Goal: Information Seeking & Learning: Learn about a topic

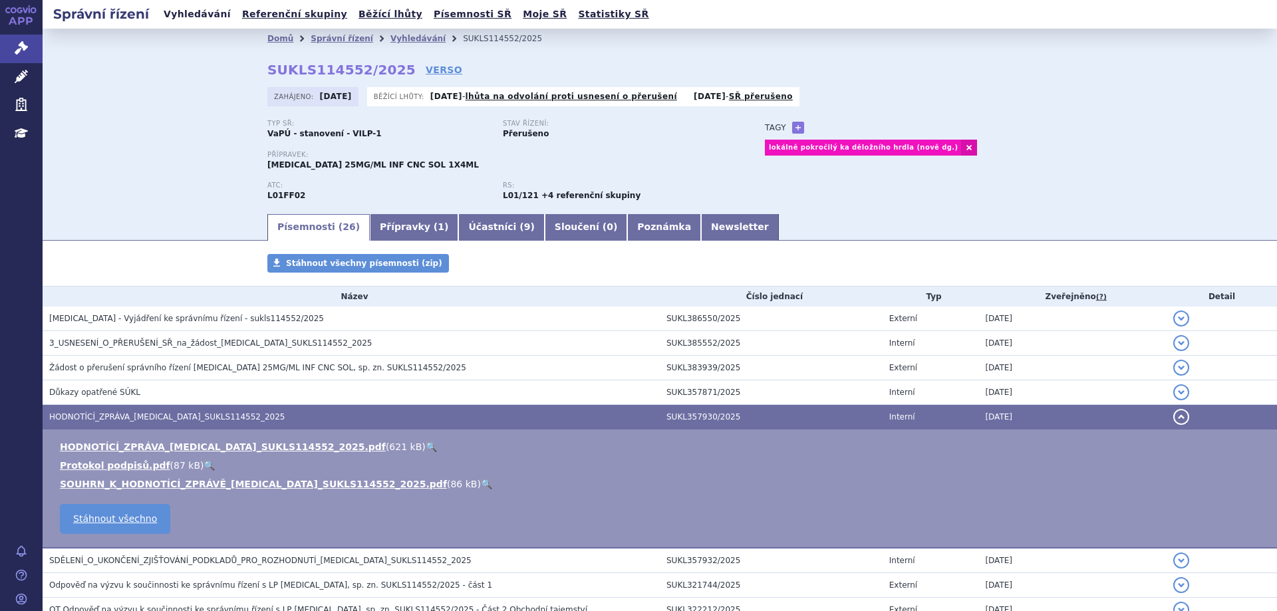
click at [174, 19] on link "Vyhledávání" at bounding box center [197, 14] width 75 height 18
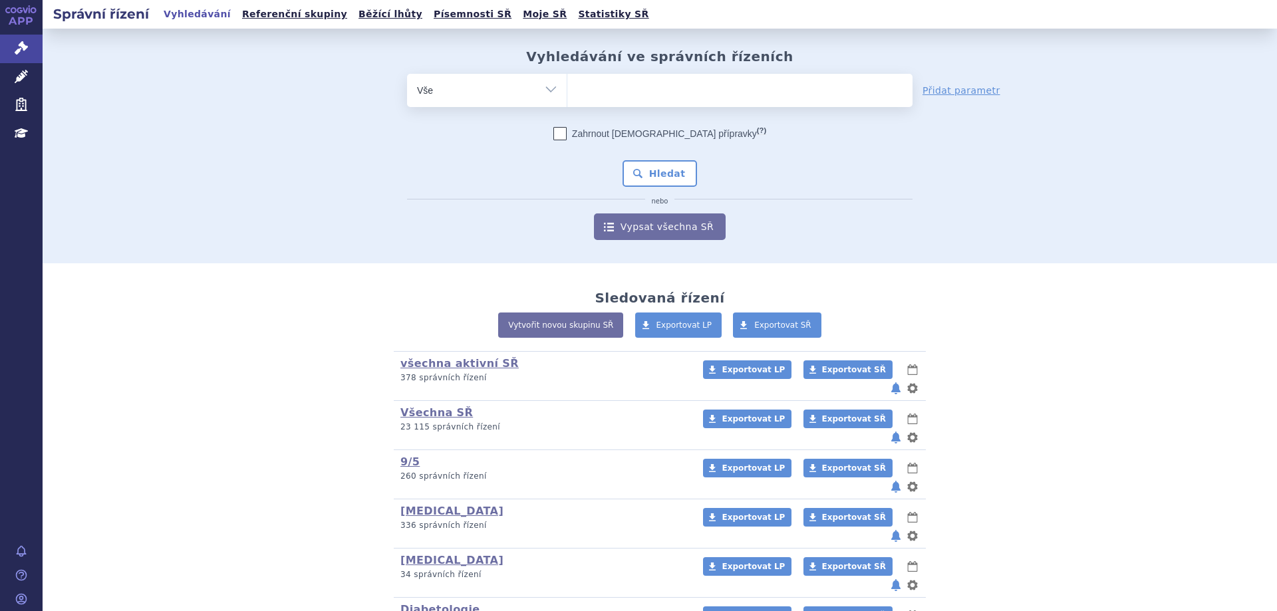
click at [658, 105] on span at bounding box center [739, 90] width 345 height 33
click at [567, 105] on select at bounding box center [567, 89] width 1 height 33
click at [648, 96] on ul at bounding box center [739, 88] width 345 height 28
click at [567, 96] on select at bounding box center [567, 89] width 1 height 33
click at [652, 88] on ul at bounding box center [739, 88] width 345 height 28
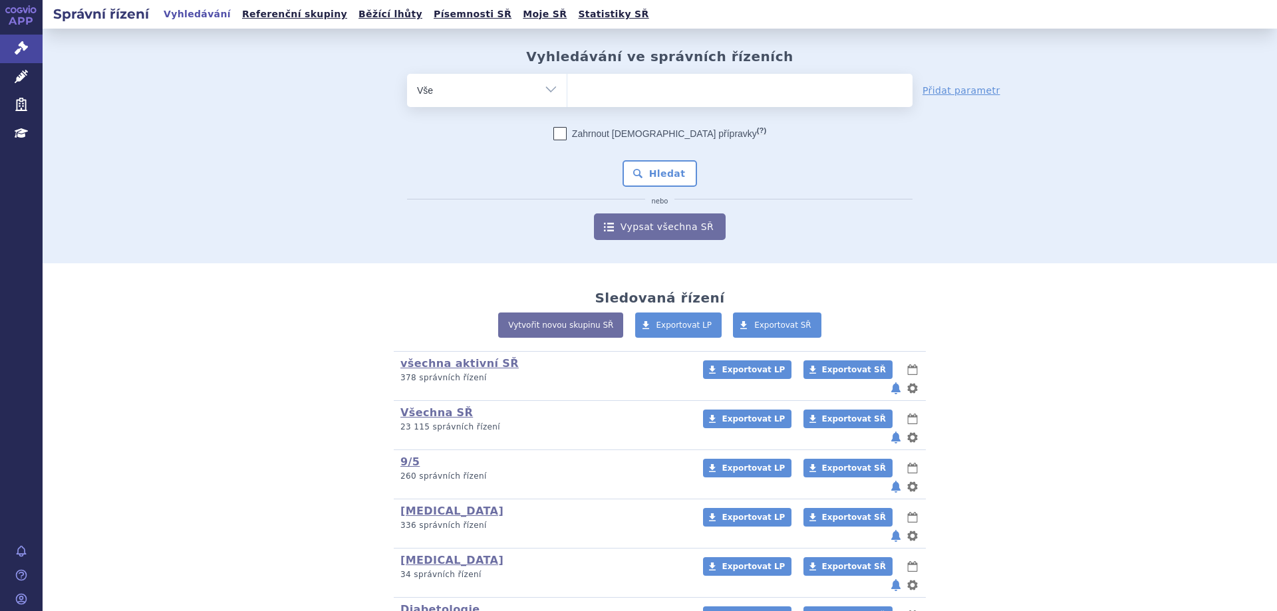
click at [567, 88] on select at bounding box center [567, 89] width 1 height 33
type input "in"
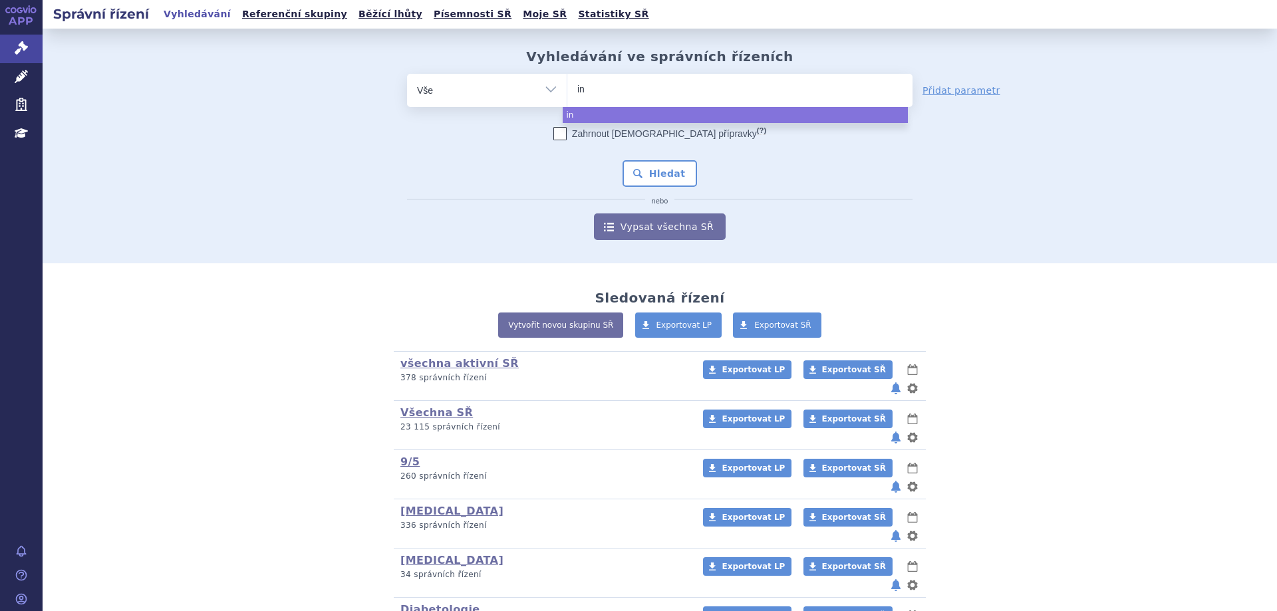
type input "inf"
type input "infe"
type input "infelc"
type input "infelct"
type input "infelctr"
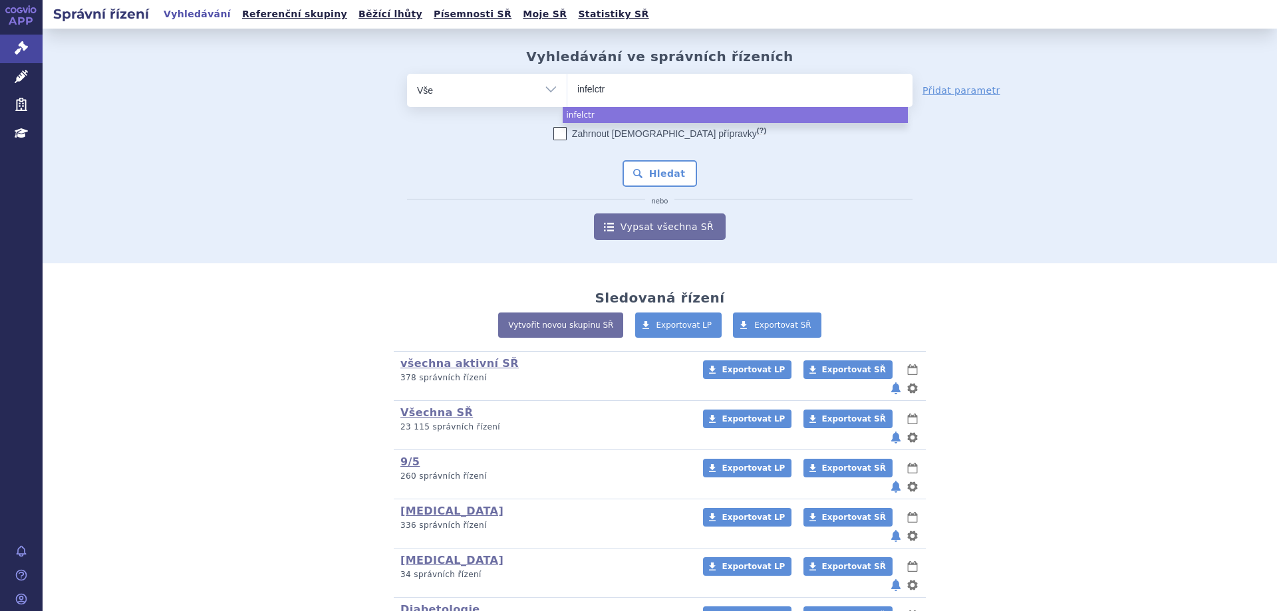
type input "infelct"
type input "infelc"
type input "infe"
type input "inf"
type input "infle"
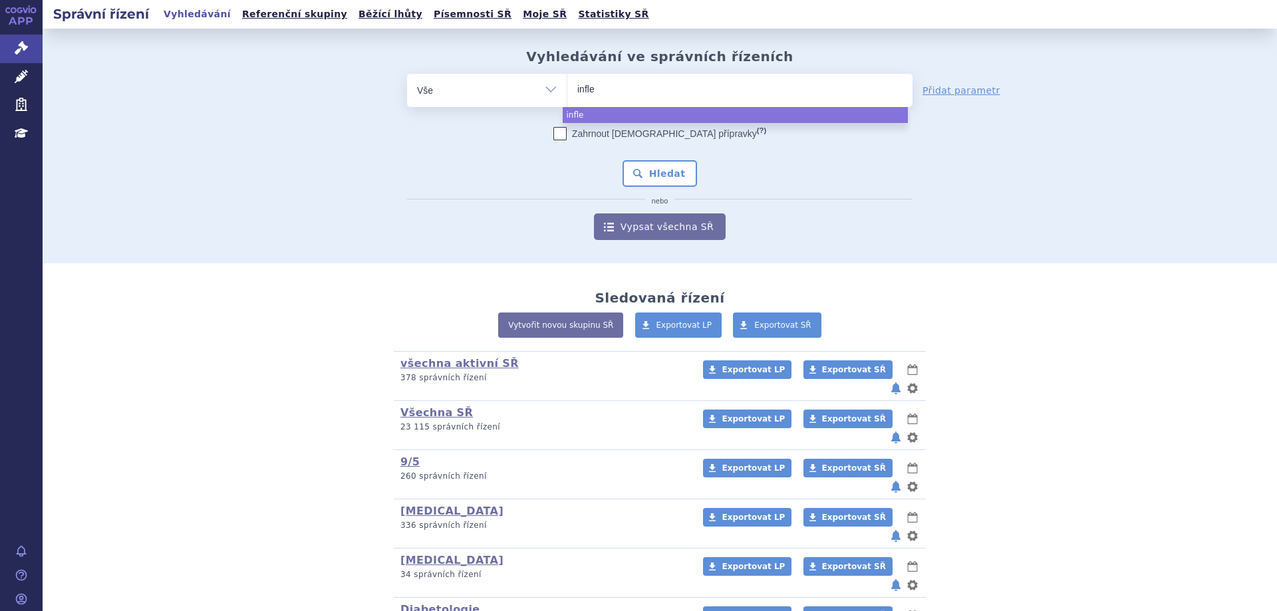
type input "inflec"
type input "inflectr"
type input "inflectra"
select select "inflectra"
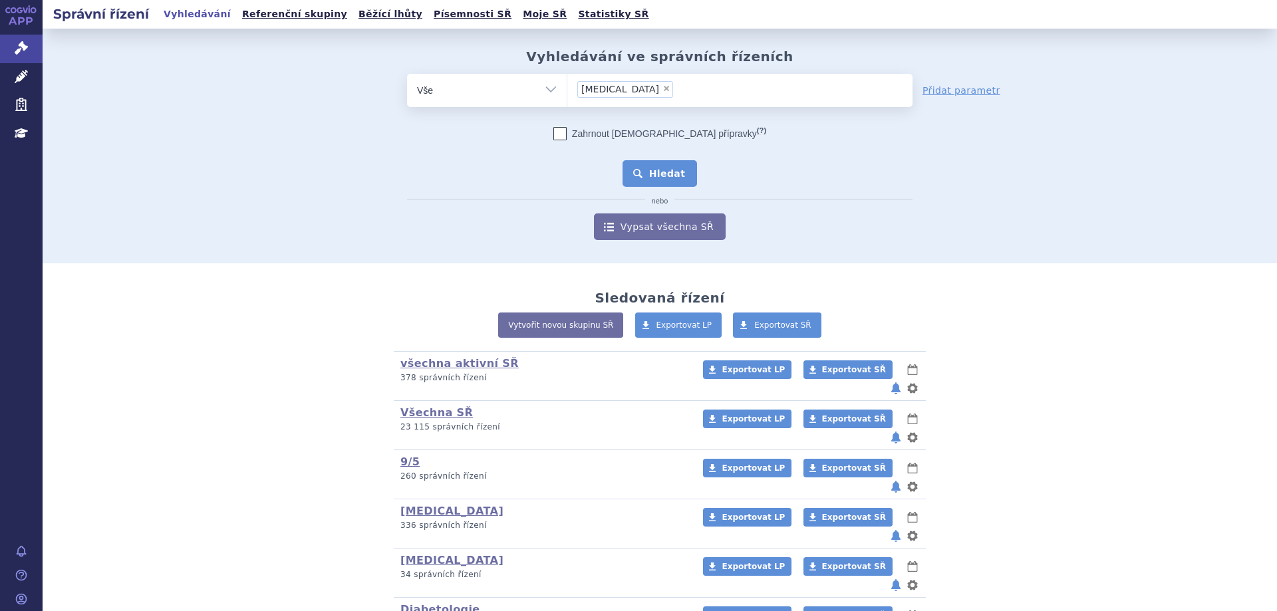
click at [640, 176] on button "Hledat" at bounding box center [659, 173] width 75 height 27
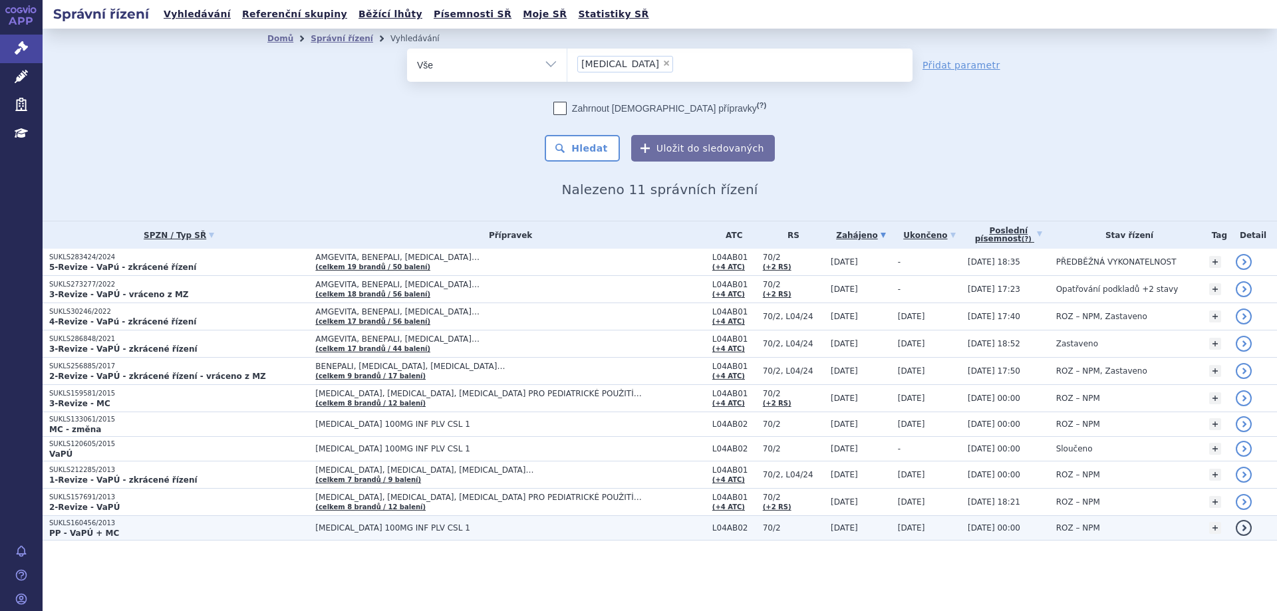
click at [66, 526] on p "SUKLS160456/2013" at bounding box center [178, 523] width 259 height 9
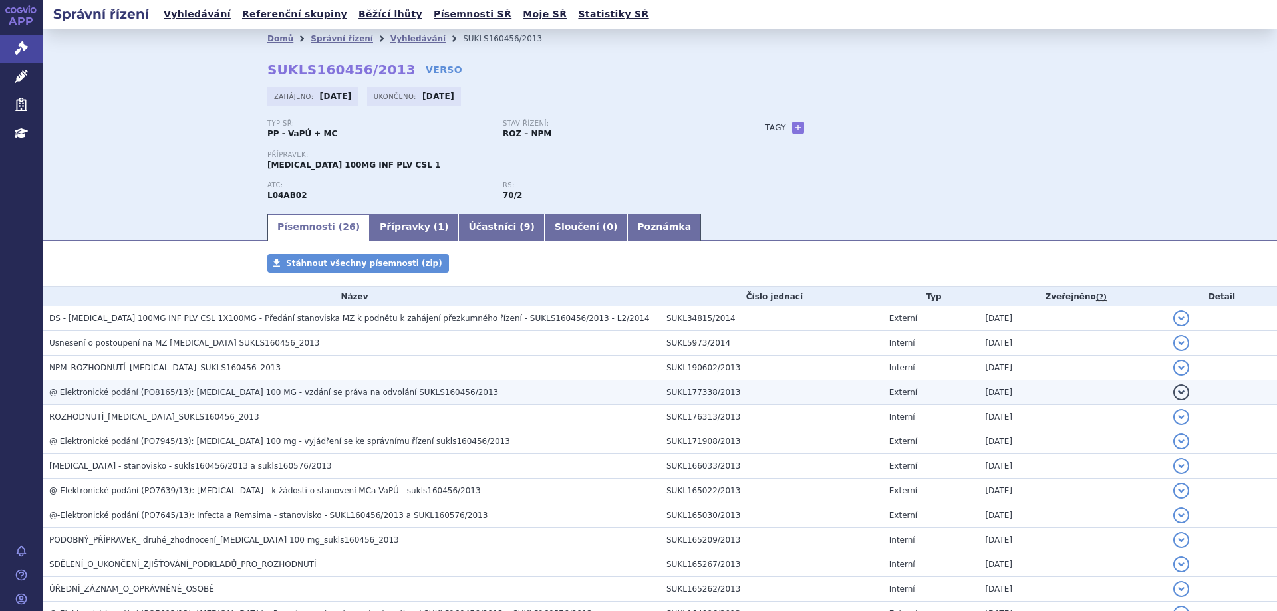
scroll to position [199, 0]
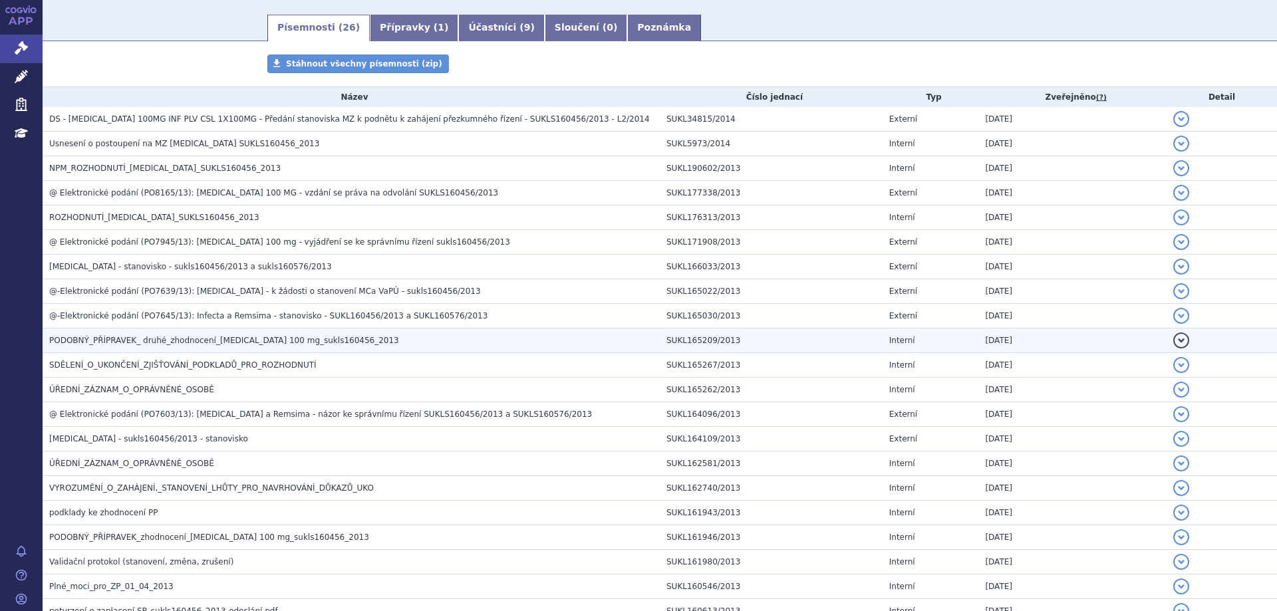
click at [102, 336] on span "PODOBNÝ_PŘÍPRAVEK_ druhé_zhodnocení_Inflectra 100 mg_sukls160456_2013" at bounding box center [224, 340] width 350 height 9
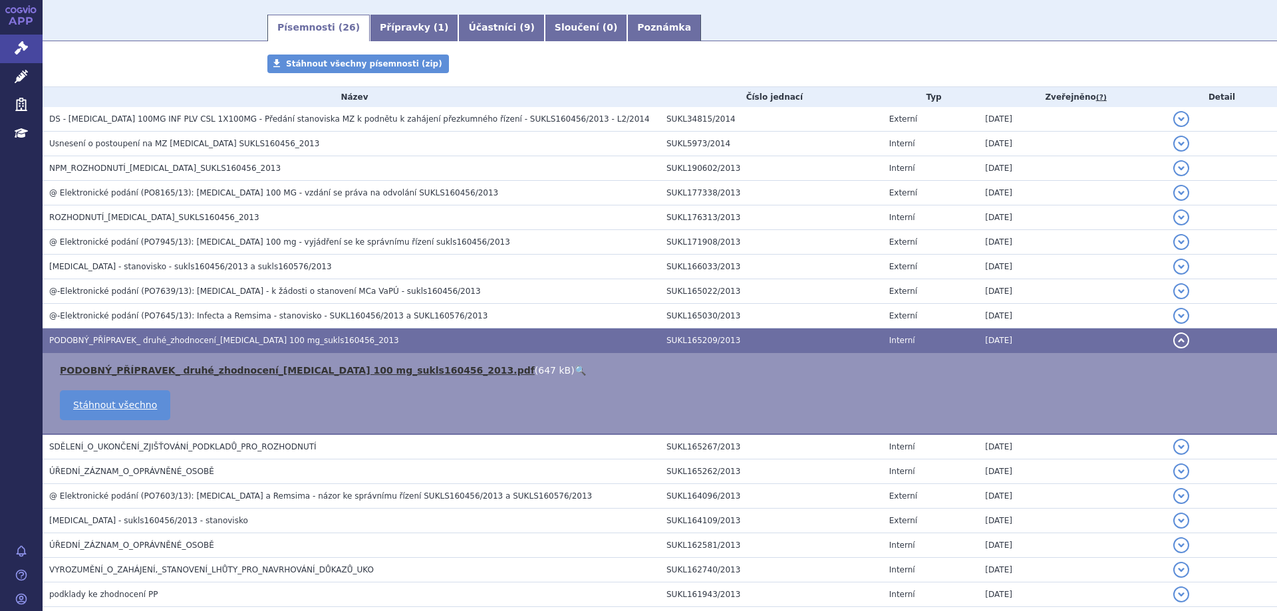
click at [130, 372] on link "PODOBNÝ_PŘÍPRAVEK_ druhé_zhodnocení_Inflectra 100 mg_sukls160456_2013.pdf" at bounding box center [297, 370] width 475 height 11
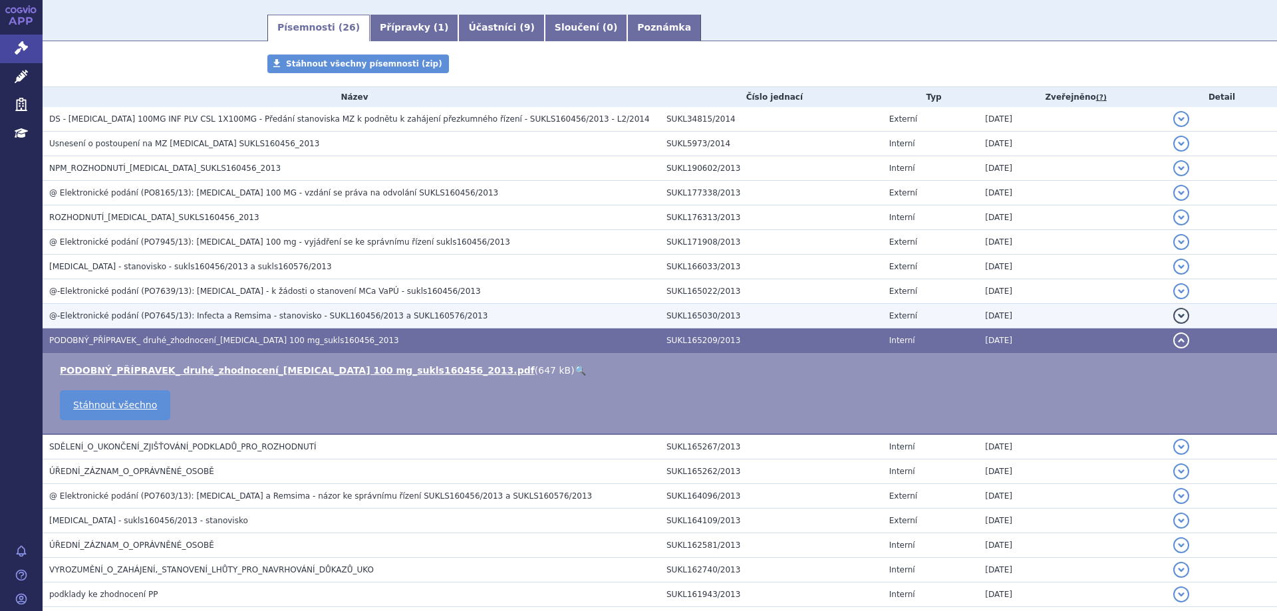
click at [150, 314] on span "@-Elektronické podání (PO7645/13): Infecta a Remsima - stanovisko - SUKL160456/…" at bounding box center [268, 315] width 438 height 9
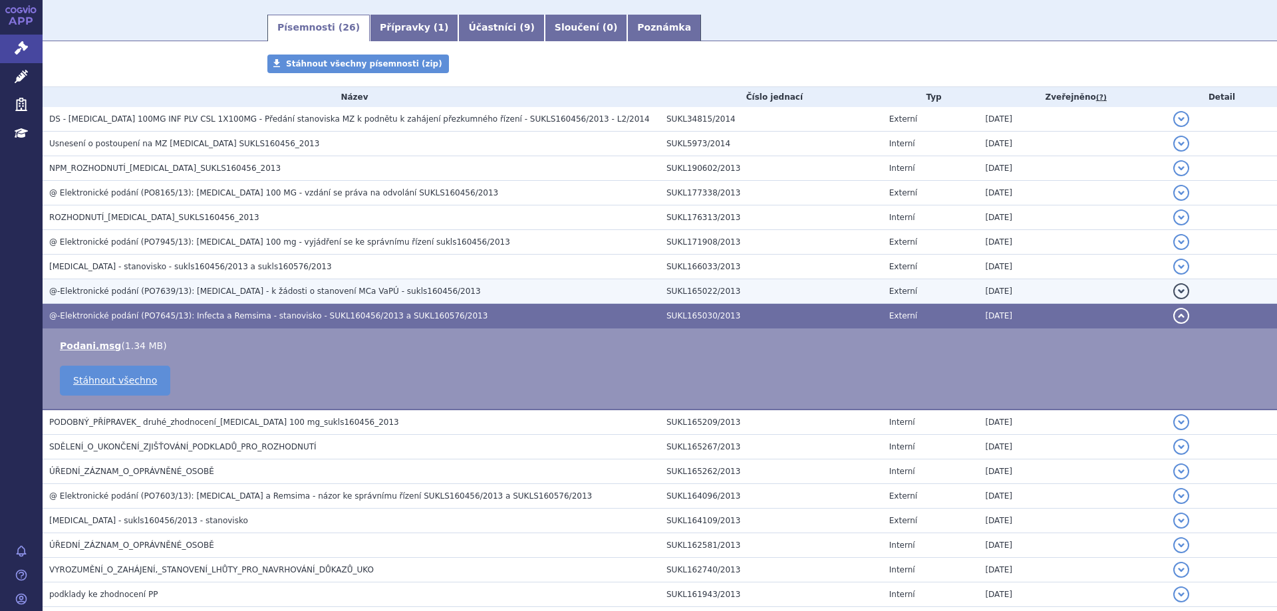
click at [153, 287] on span "@-Elektronické podání (PO7639/13): Inflectra - k žádosti o stanovení MCa VaPÚ -…" at bounding box center [265, 291] width 432 height 9
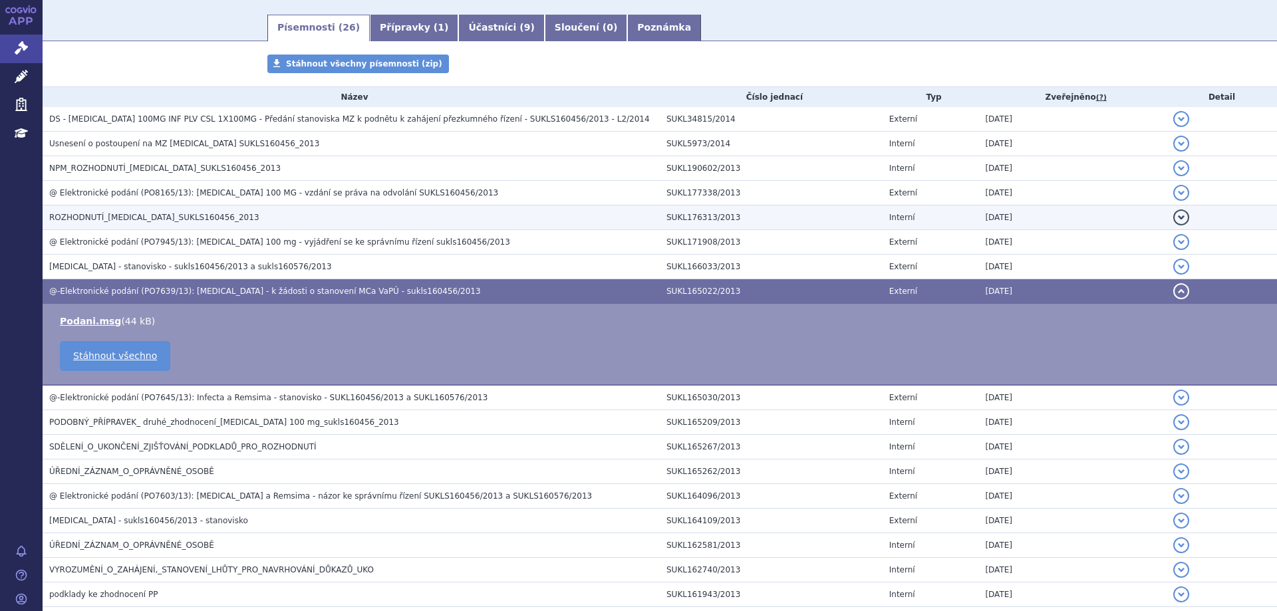
click at [158, 215] on span "ROZHODNUTÍ_INFLECTRA_SUKLS160456_2013" at bounding box center [154, 217] width 210 height 9
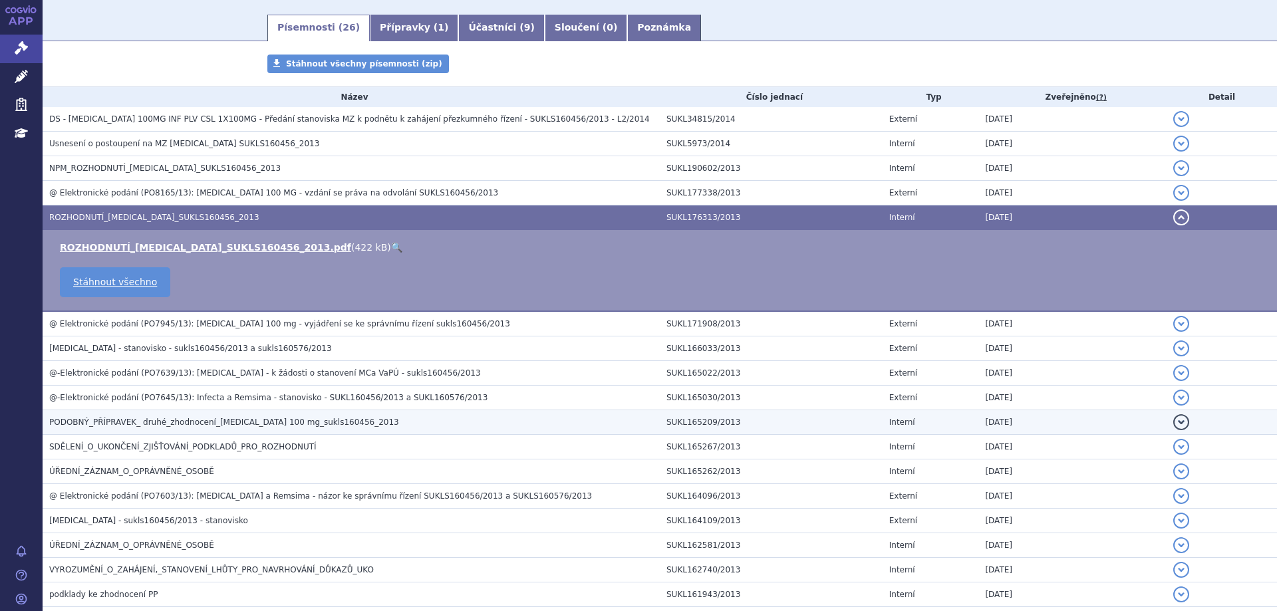
click at [132, 425] on span "PODOBNÝ_PŘÍPRAVEK_ druhé_zhodnocení_Inflectra 100 mg_sukls160456_2013" at bounding box center [224, 422] width 350 height 9
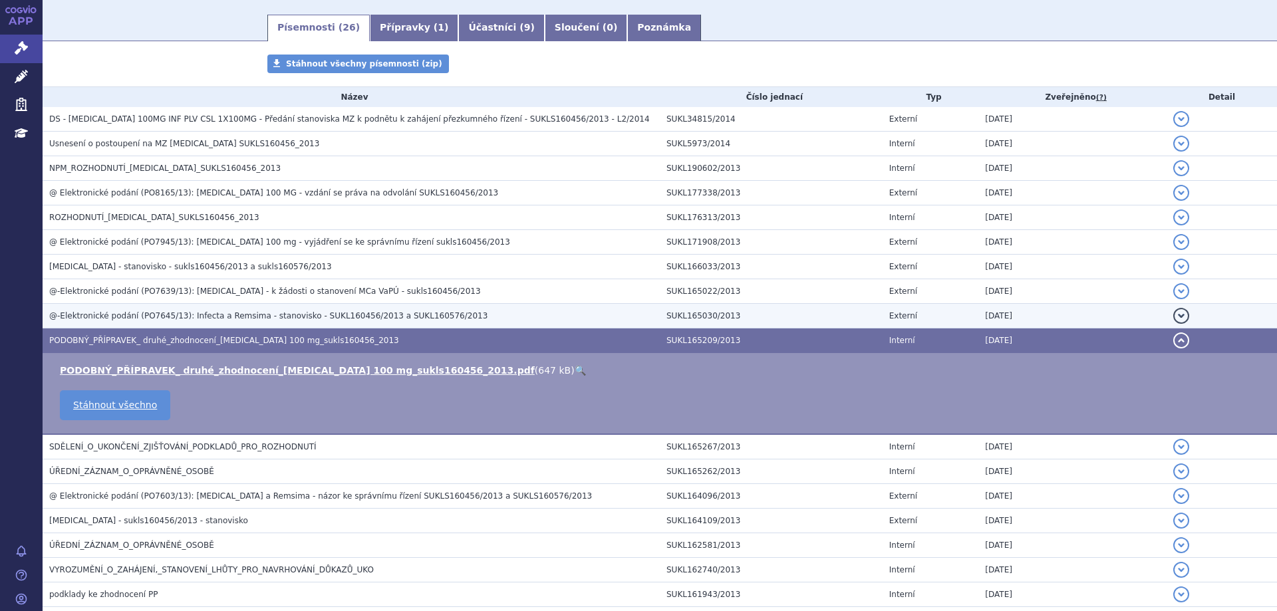
click at [157, 307] on td "@-Elektronické podání (PO7645/13): Infecta a Remsima - stanovisko - SUKL160456/…" at bounding box center [351, 316] width 617 height 25
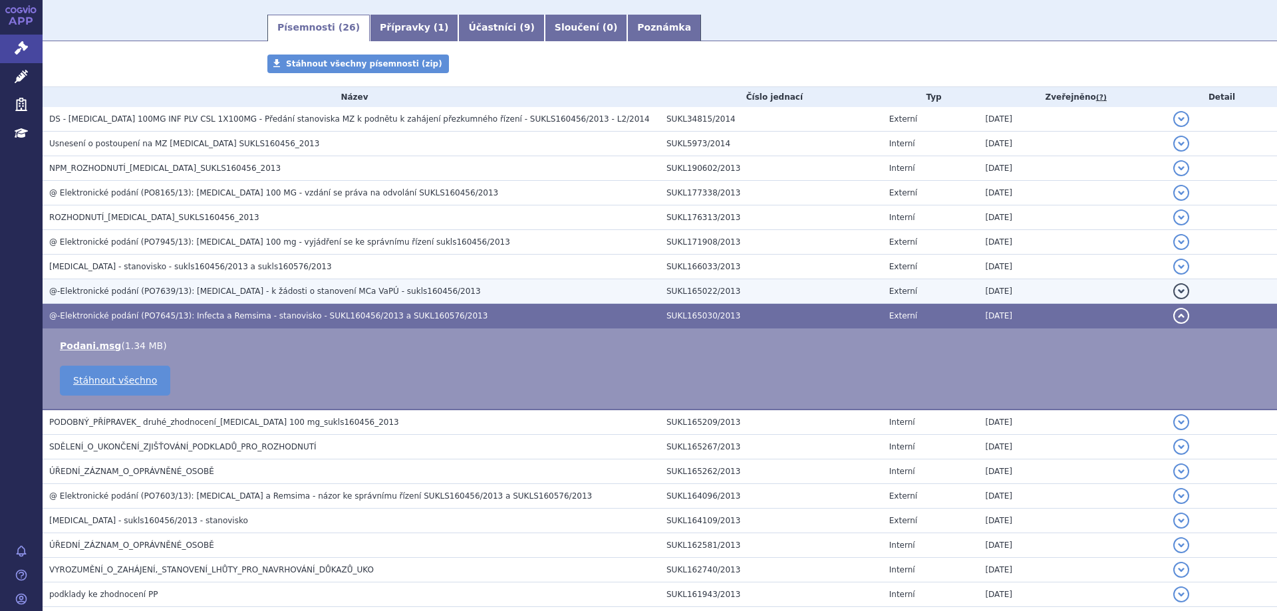
click at [156, 289] on span "@-Elektronické podání (PO7639/13): Inflectra - k žádosti o stanovení MCa VaPÚ -…" at bounding box center [265, 291] width 432 height 9
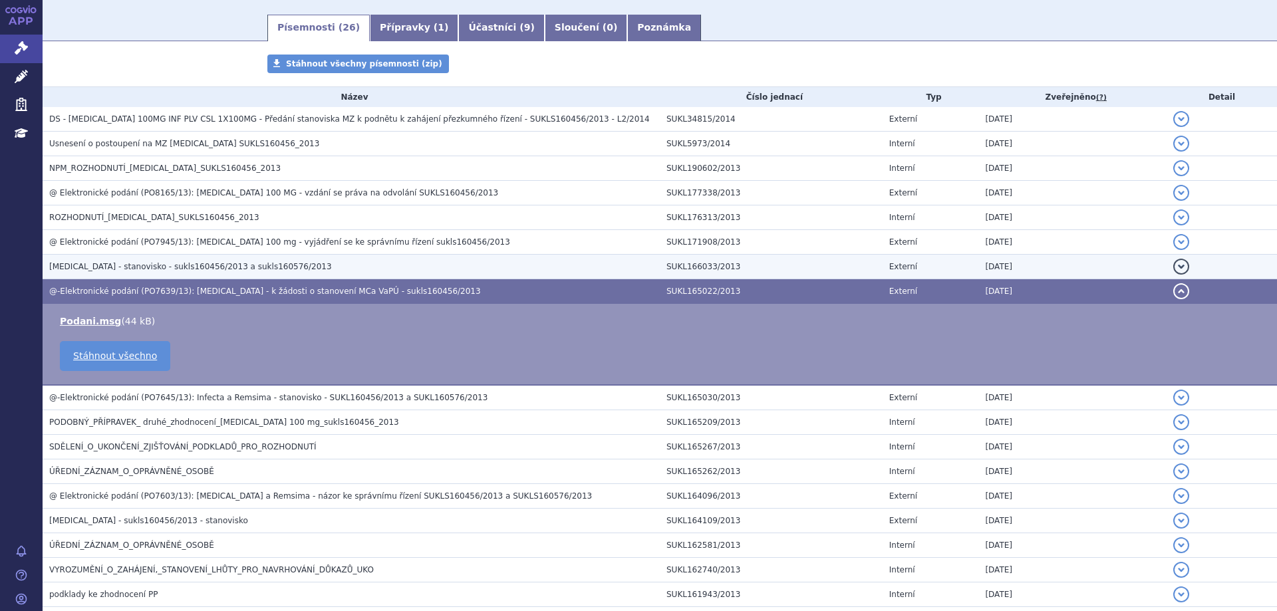
click at [153, 263] on span "Inflectra - stanovisko - sukls160456/2013 a sukls160576/2013" at bounding box center [190, 266] width 283 height 9
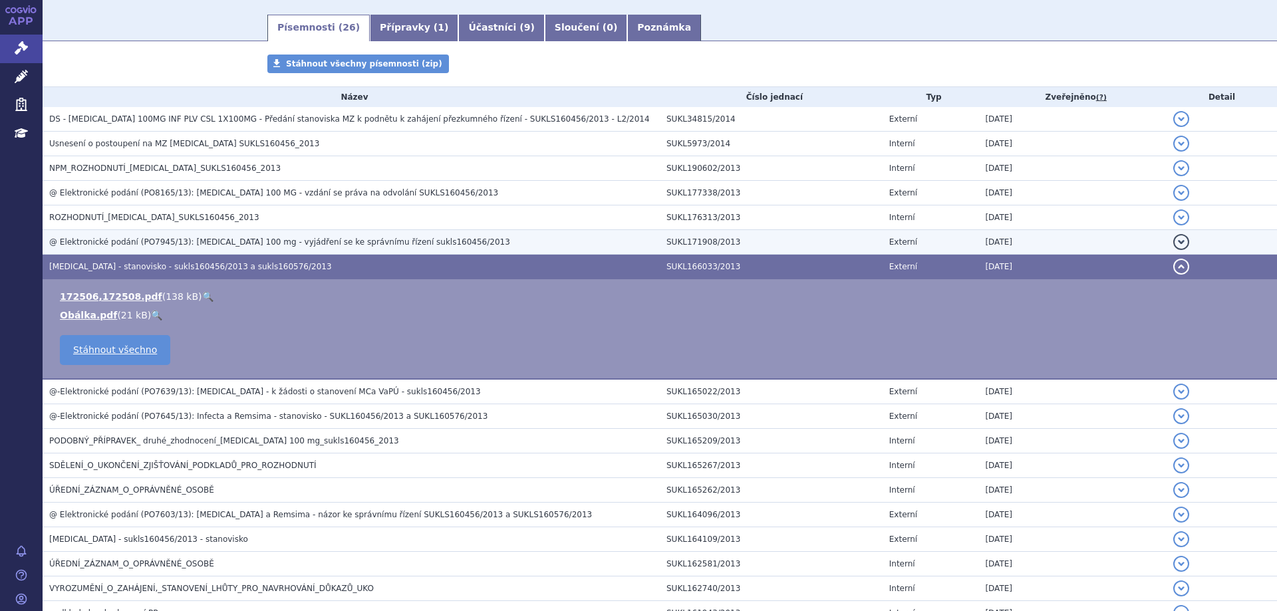
click at [148, 241] on span "@ Elektronické podání (PO7945/13): Inflectra 100 mg - vyjádření se ke správnímu…" at bounding box center [279, 241] width 461 height 9
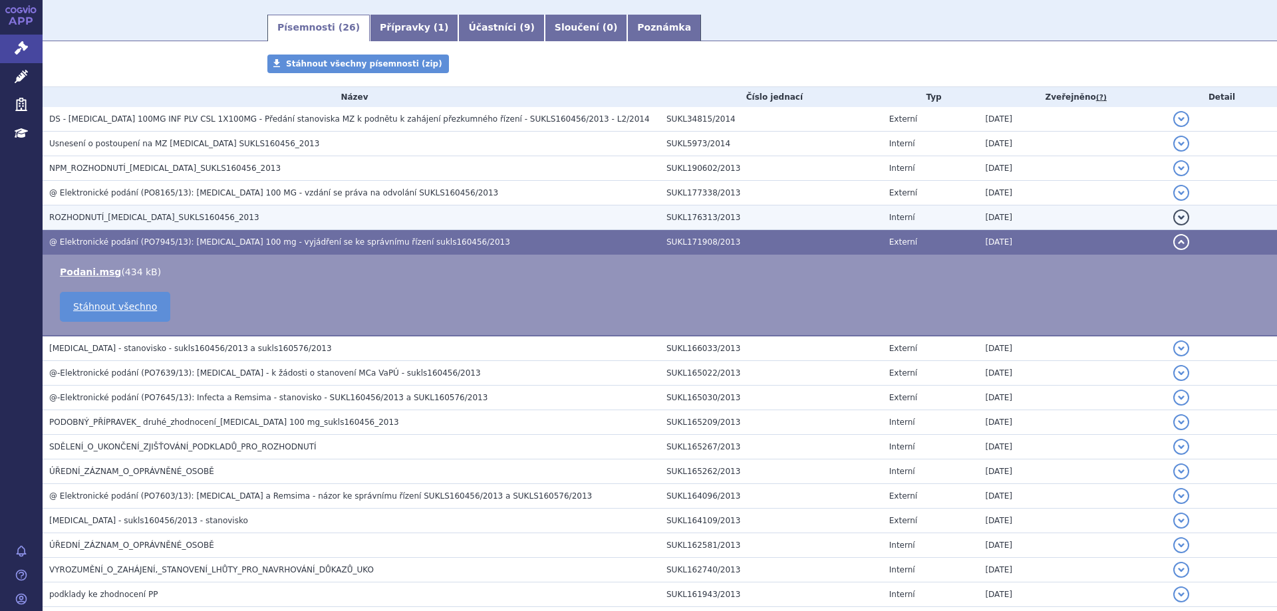
click at [124, 216] on span "ROZHODNUTÍ_INFLECTRA_SUKLS160456_2013" at bounding box center [154, 217] width 210 height 9
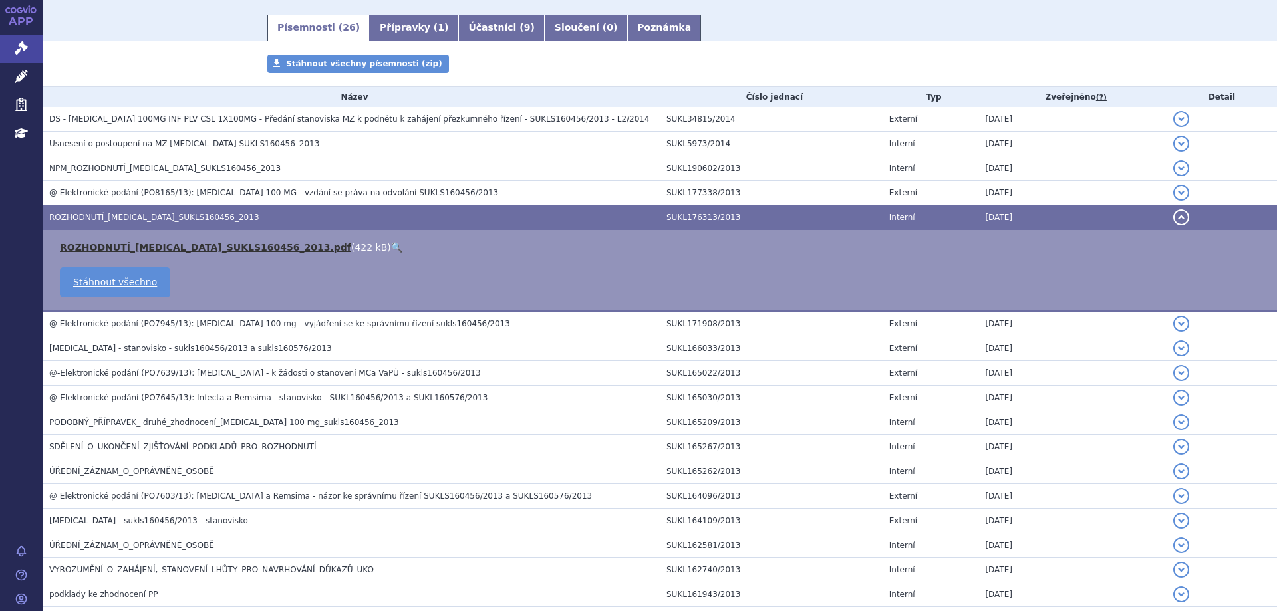
click at [123, 246] on link "ROZHODNUTÍ_INFLECTRA_SUKLS160456_2013.pdf" at bounding box center [205, 247] width 291 height 11
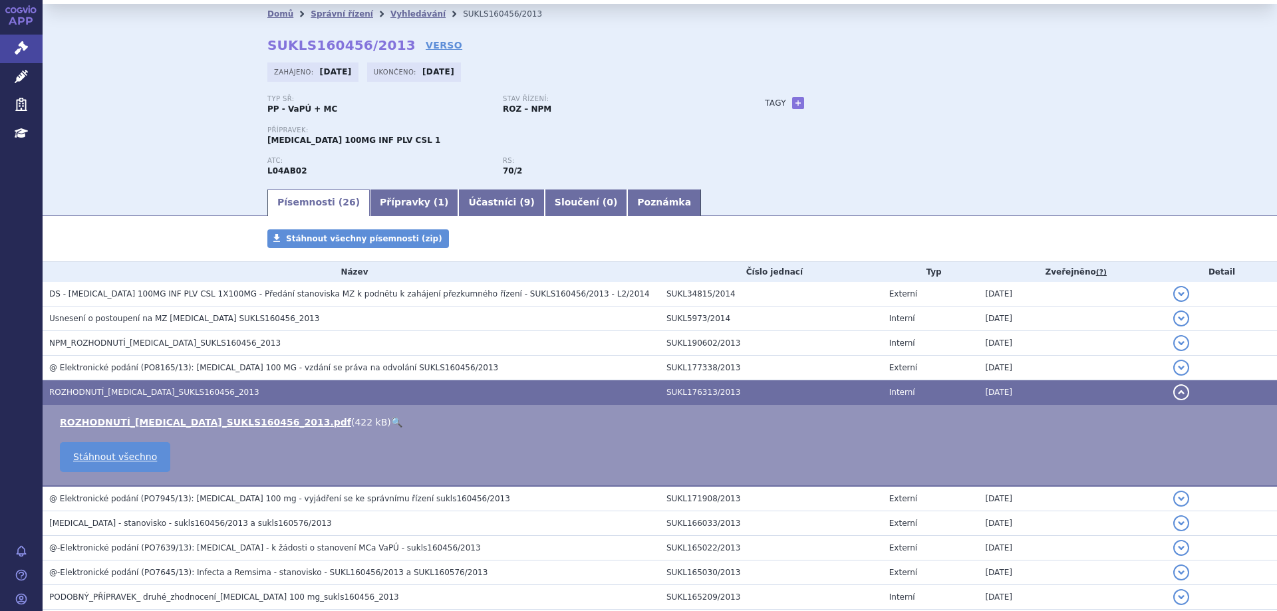
scroll to position [0, 0]
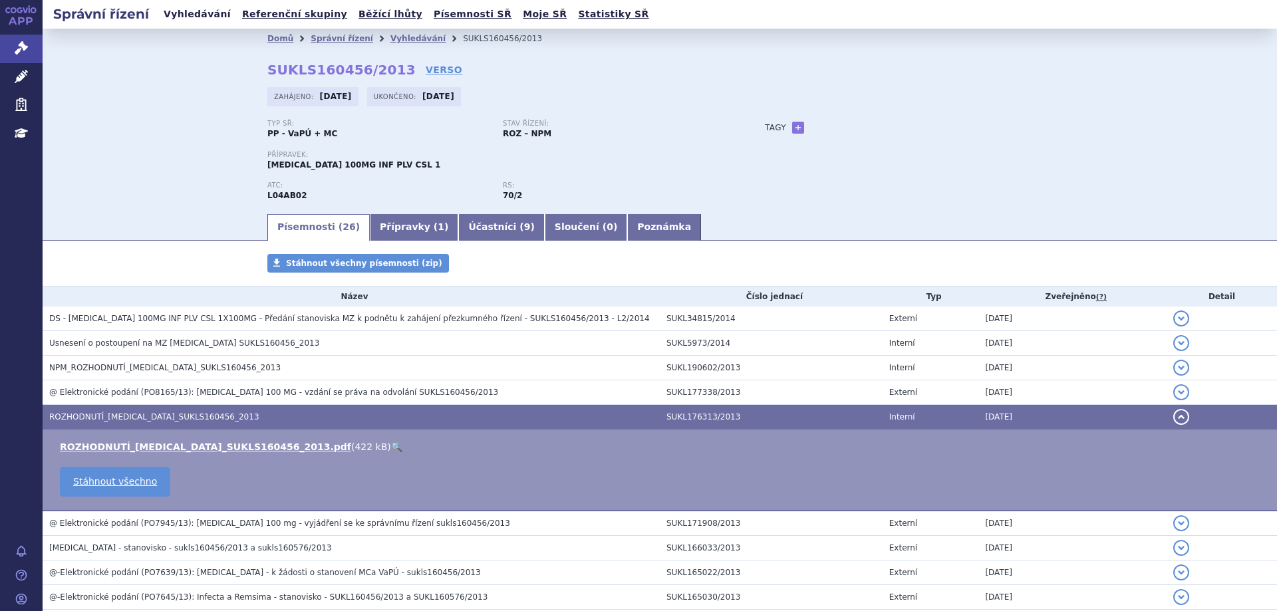
click at [187, 19] on link "Vyhledávání" at bounding box center [197, 14] width 75 height 18
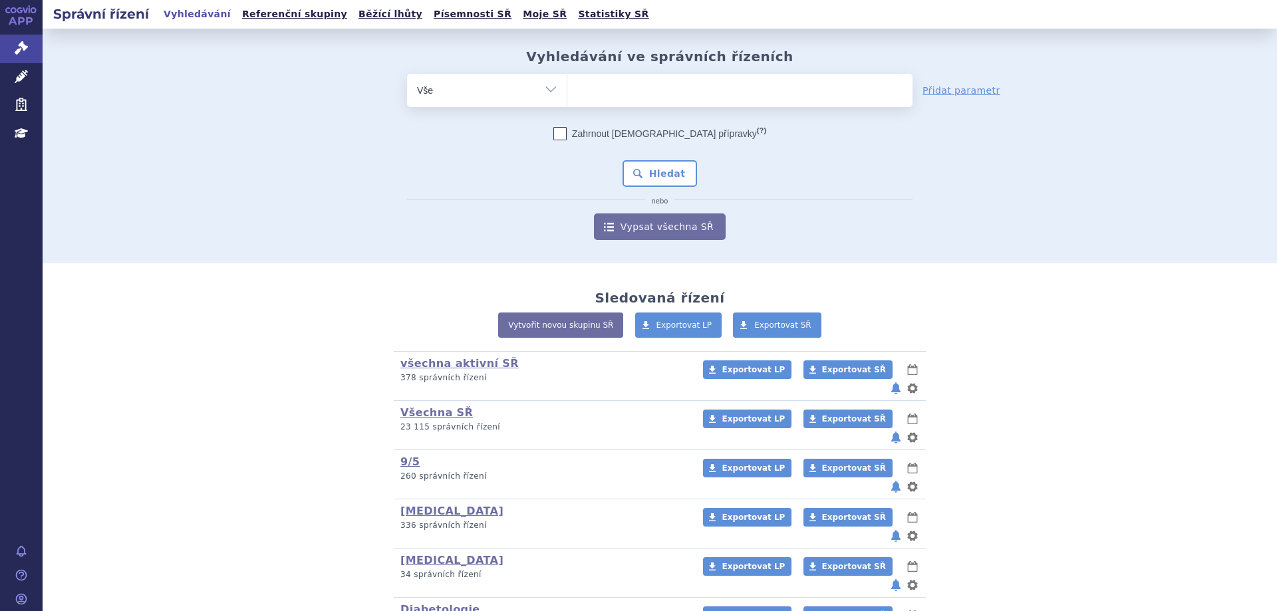
click at [652, 94] on ul at bounding box center [739, 88] width 345 height 28
click at [567, 94] on select at bounding box center [567, 89] width 1 height 33
click at [649, 88] on ul at bounding box center [739, 88] width 345 height 28
click at [567, 88] on select at bounding box center [567, 89] width 1 height 33
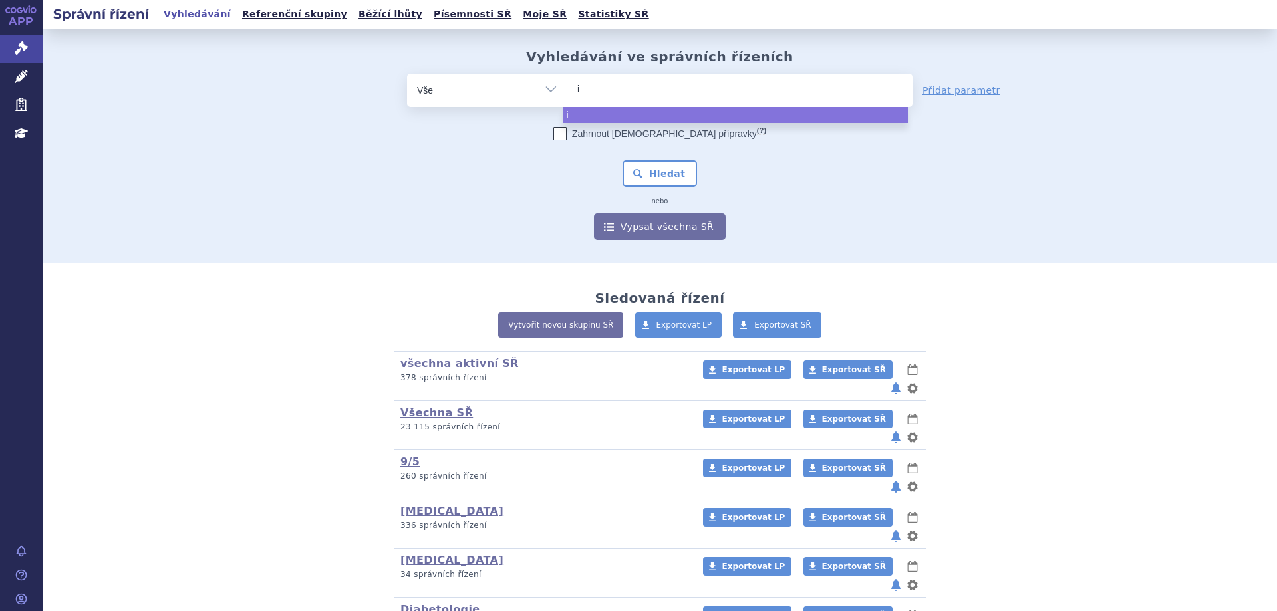
type input "in"
type input "infl"
type input "inflix"
type input "inflixim"
type input "[MEDICAL_DATA]"
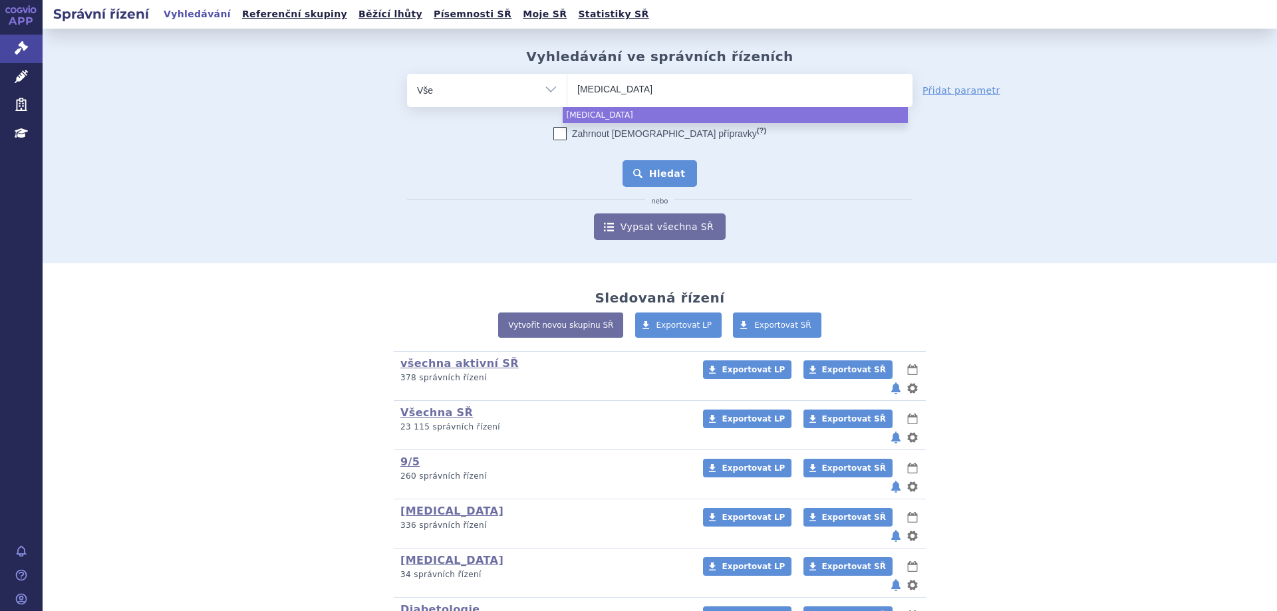
select select "infliximab"
click at [646, 180] on button "Hledat" at bounding box center [659, 173] width 75 height 27
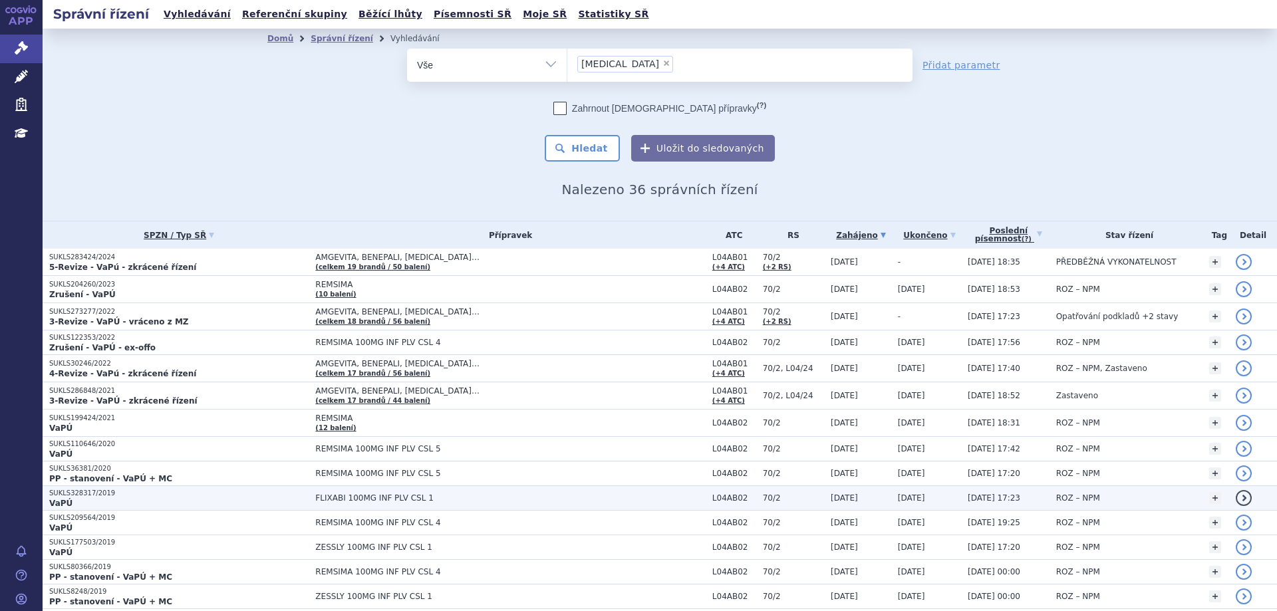
scroll to position [606, 0]
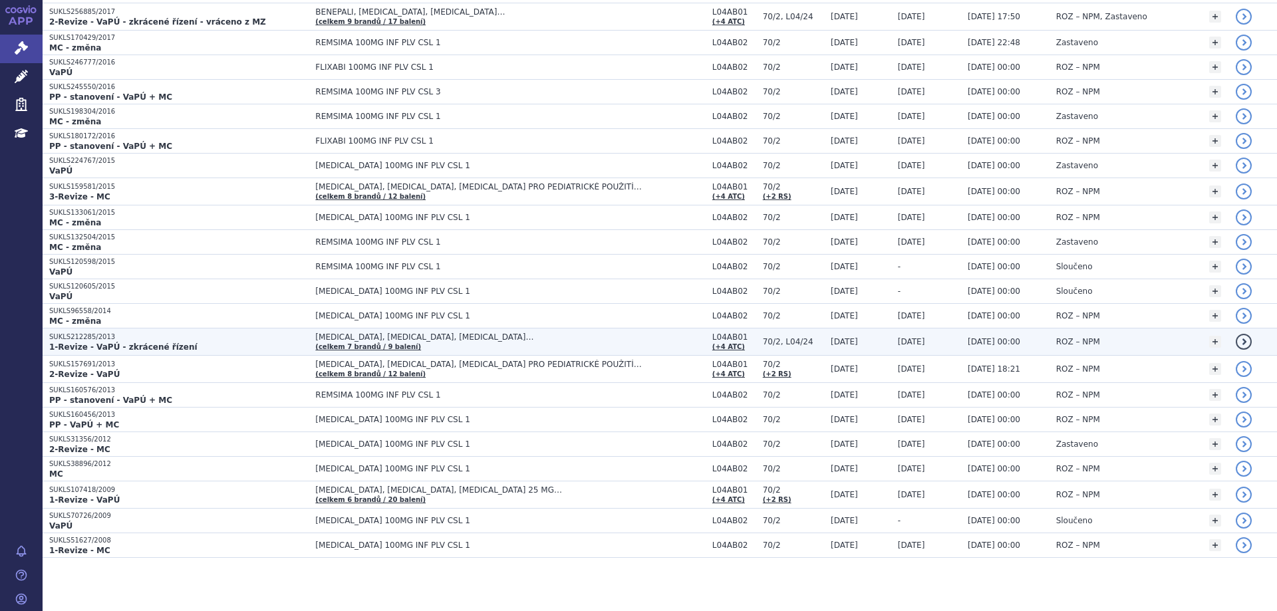
click at [72, 342] on strong "1-Revize - VaPÚ - zkrácené řízení" at bounding box center [123, 346] width 148 height 9
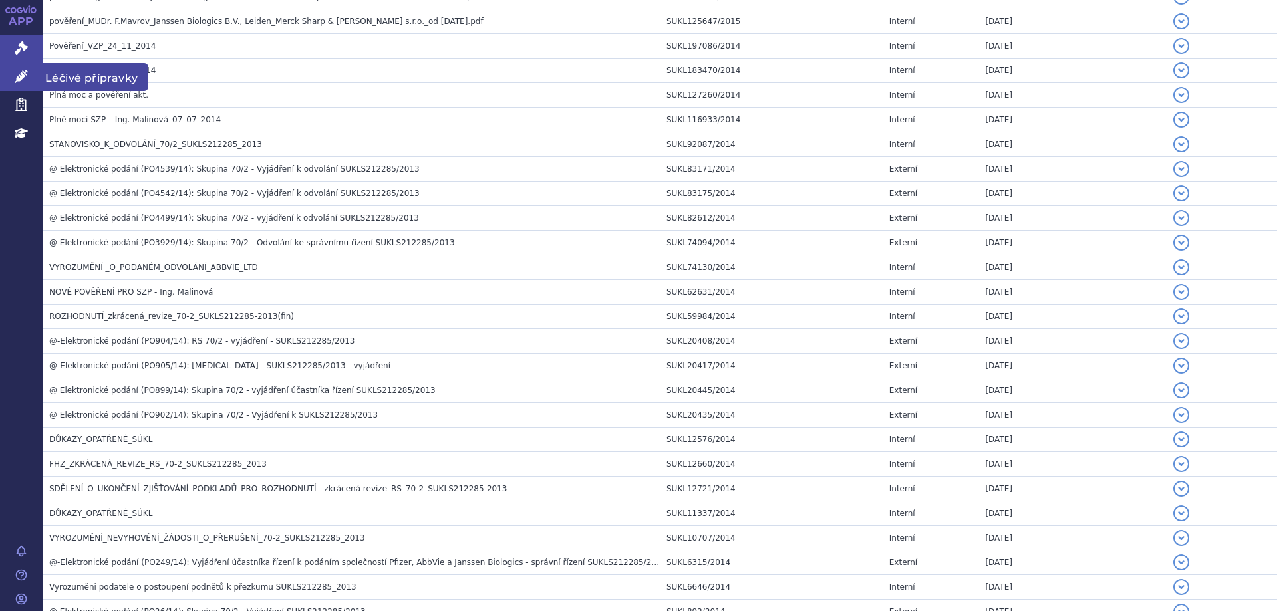
scroll to position [453, 0]
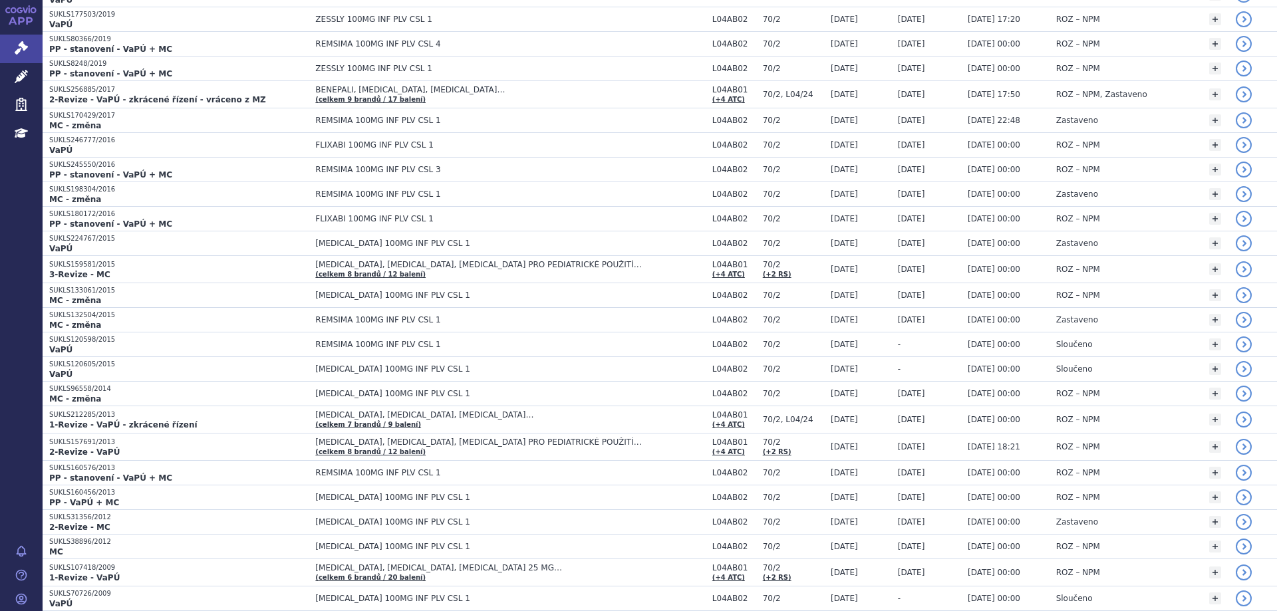
scroll to position [606, 0]
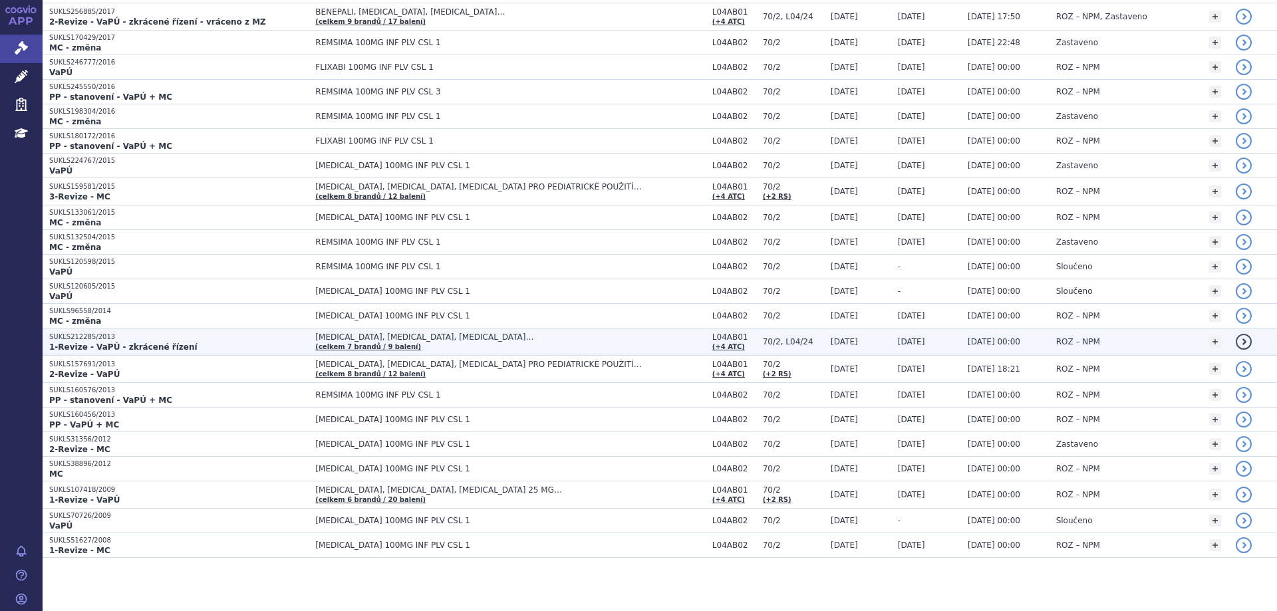
click at [80, 342] on strong "1-Revize - VaPÚ - zkrácené řízení" at bounding box center [123, 346] width 148 height 9
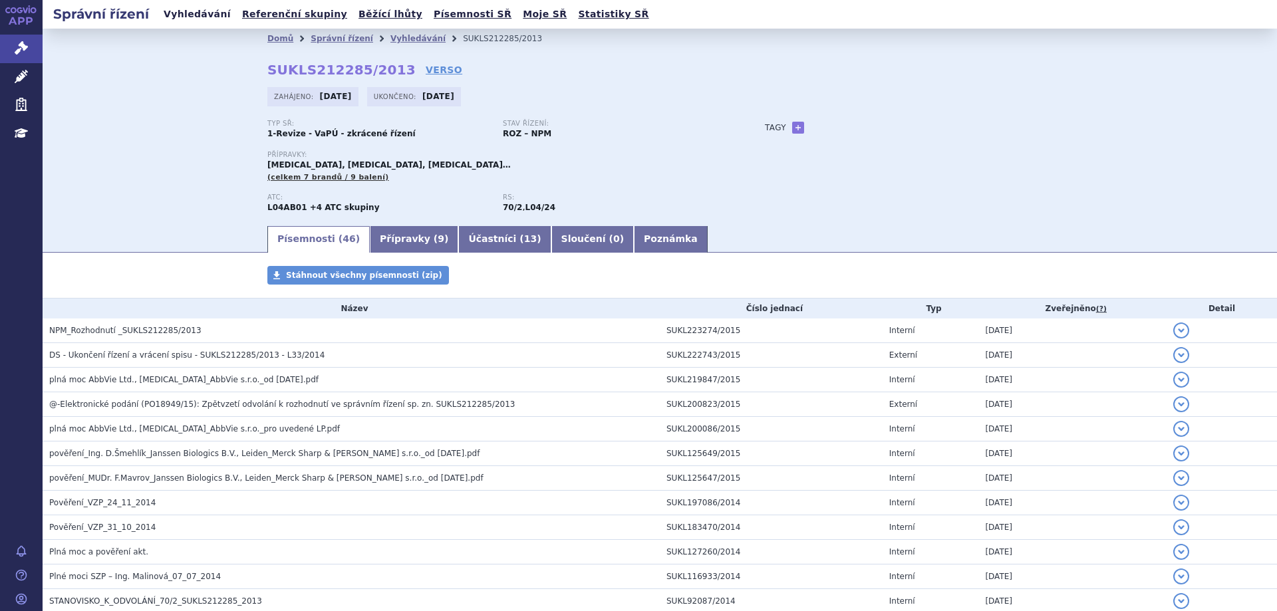
click at [193, 13] on link "Vyhledávání" at bounding box center [197, 14] width 75 height 18
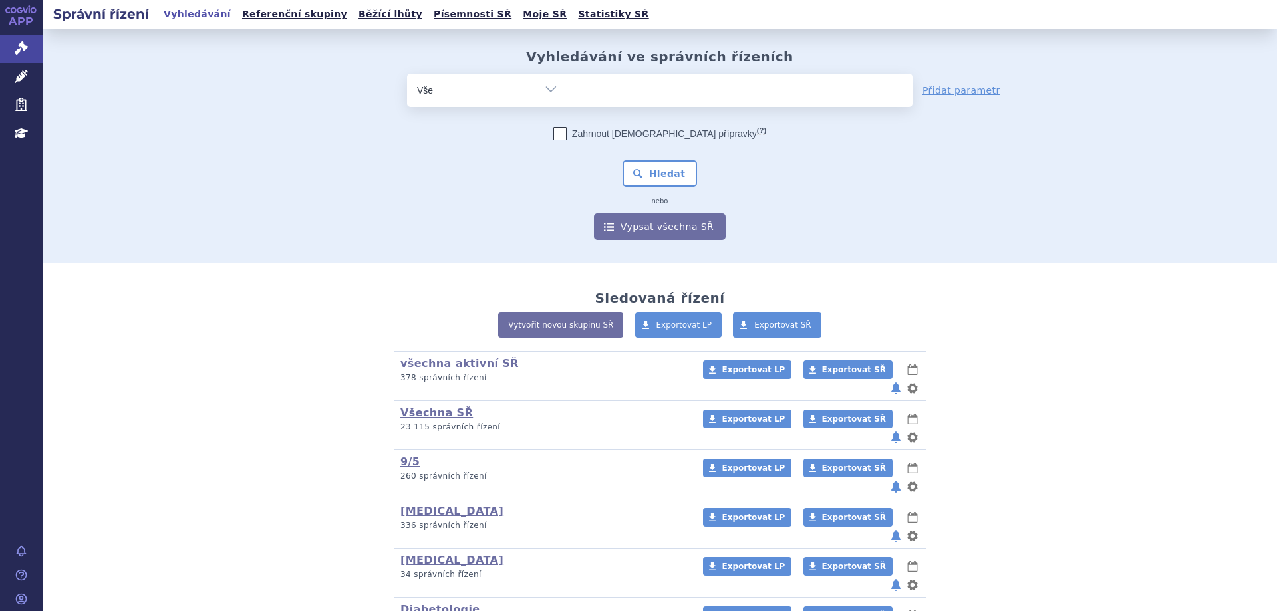
click at [589, 88] on ul at bounding box center [739, 88] width 345 height 28
click at [567, 88] on select at bounding box center [567, 89] width 1 height 33
type input "in"
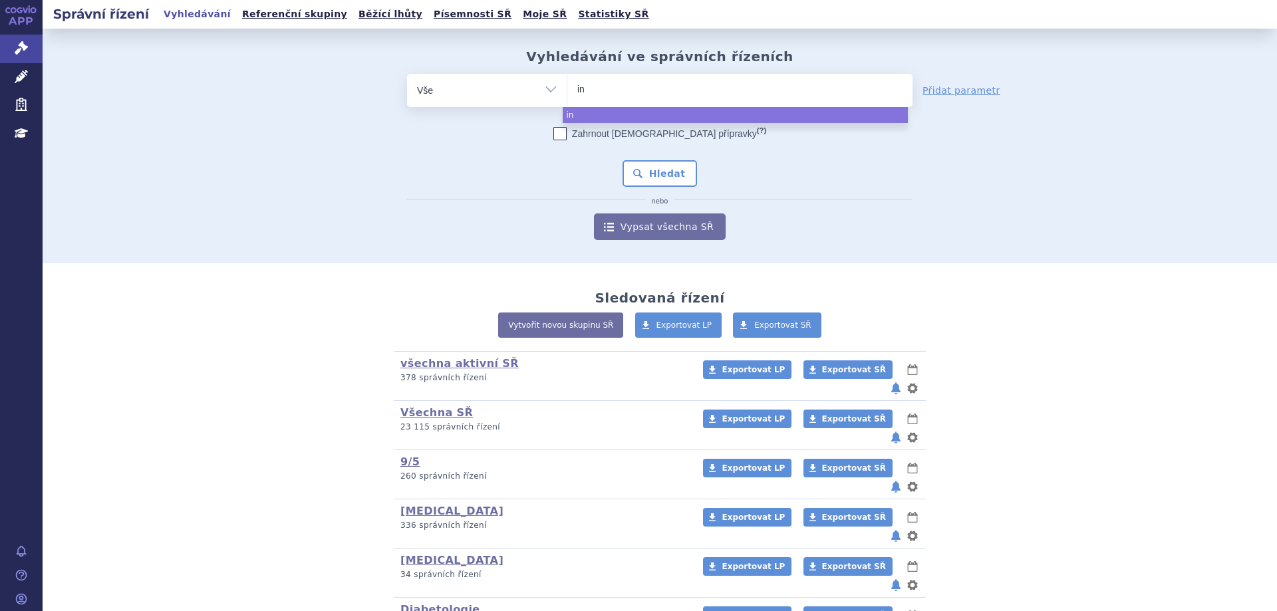
type input "ini"
type input "in"
type input "infli"
type input "inflixi"
type input "infliximab"
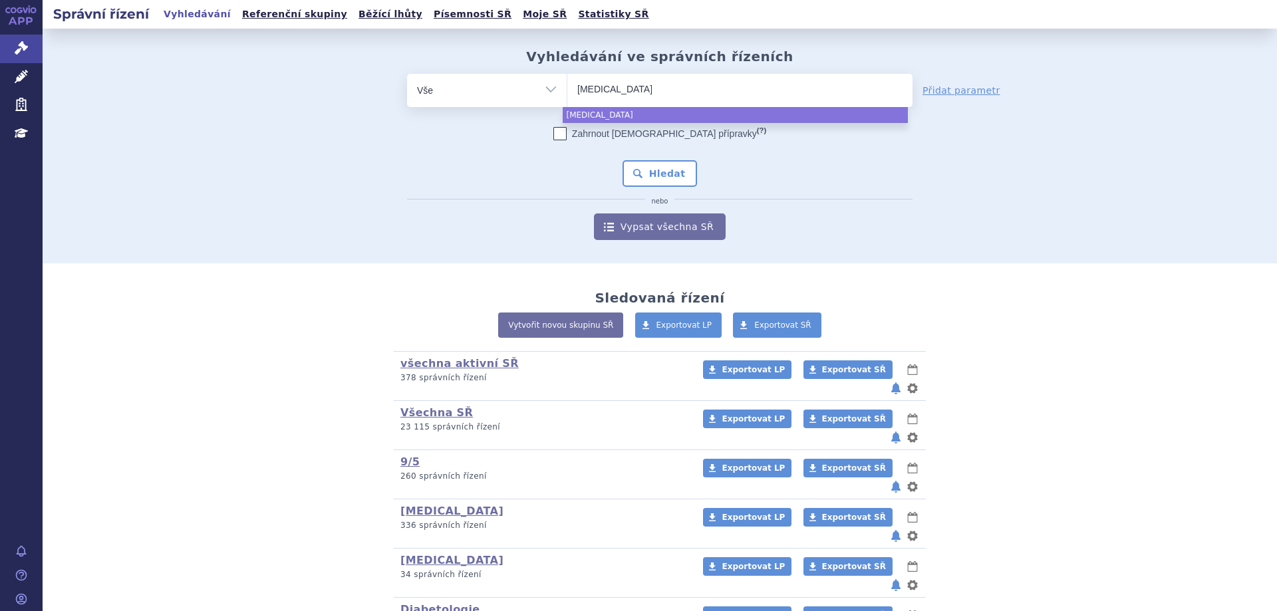
select select "infliximab"
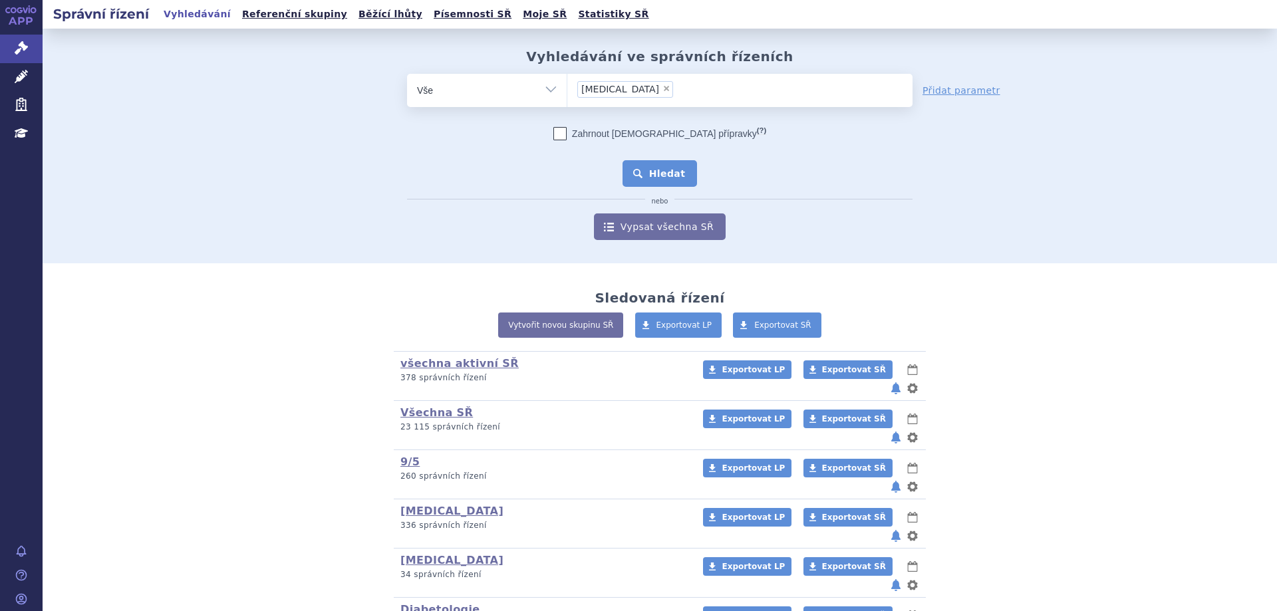
click at [644, 172] on button "Hledat" at bounding box center [659, 173] width 75 height 27
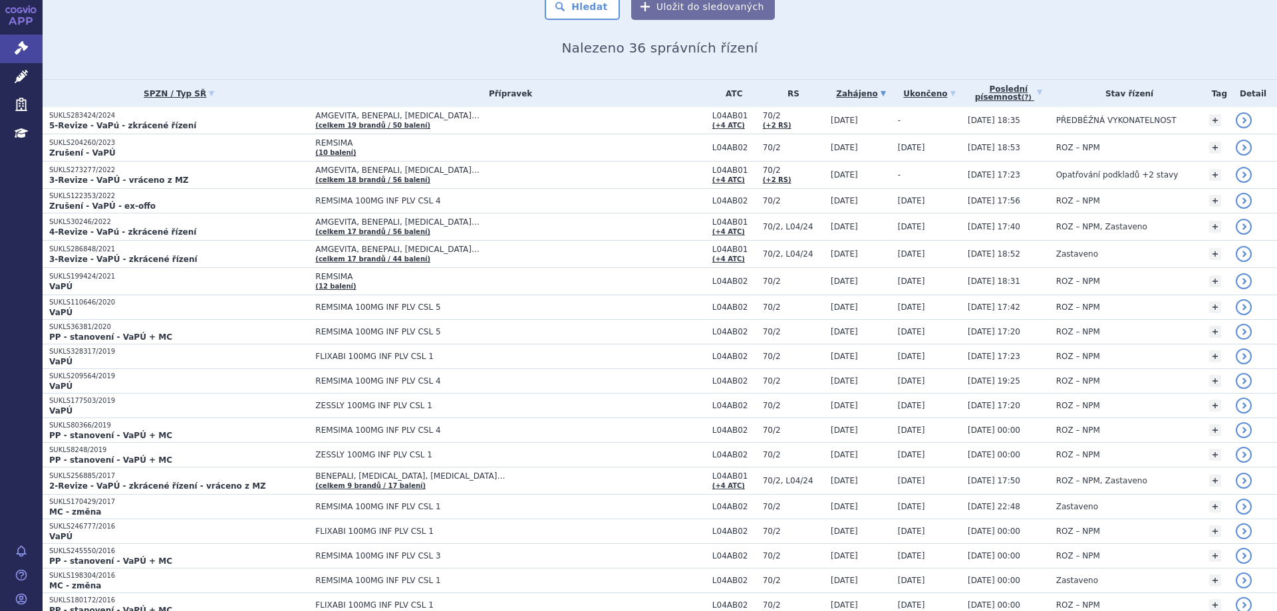
scroll to position [606, 0]
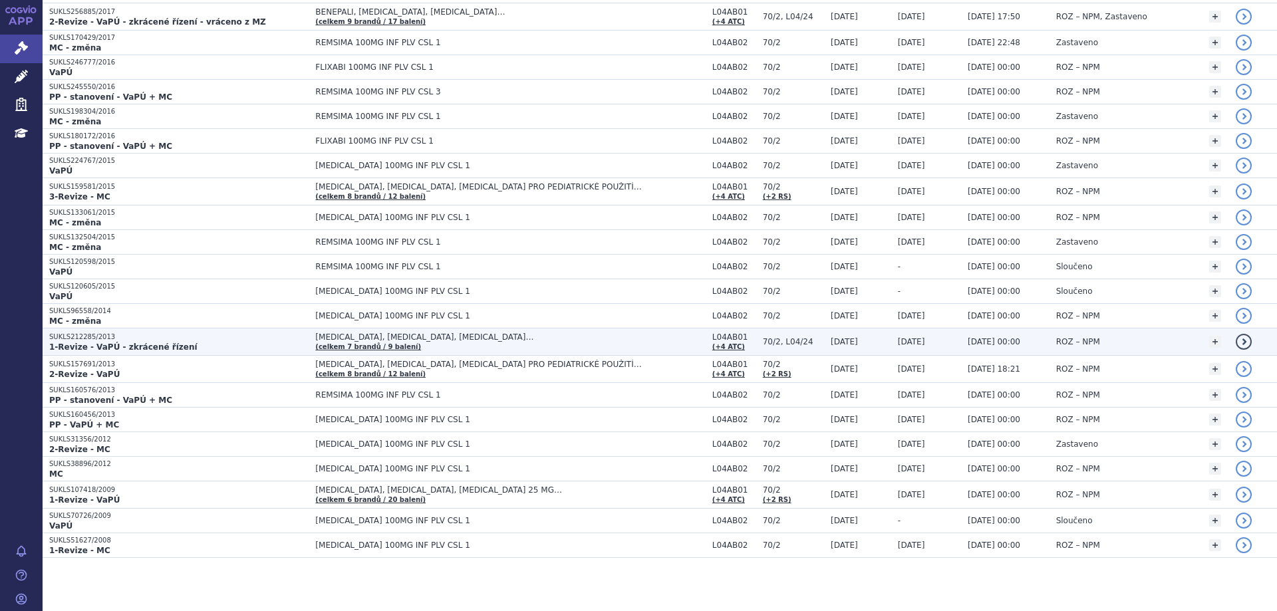
click at [76, 336] on p "SUKLS212285/2013" at bounding box center [178, 336] width 259 height 9
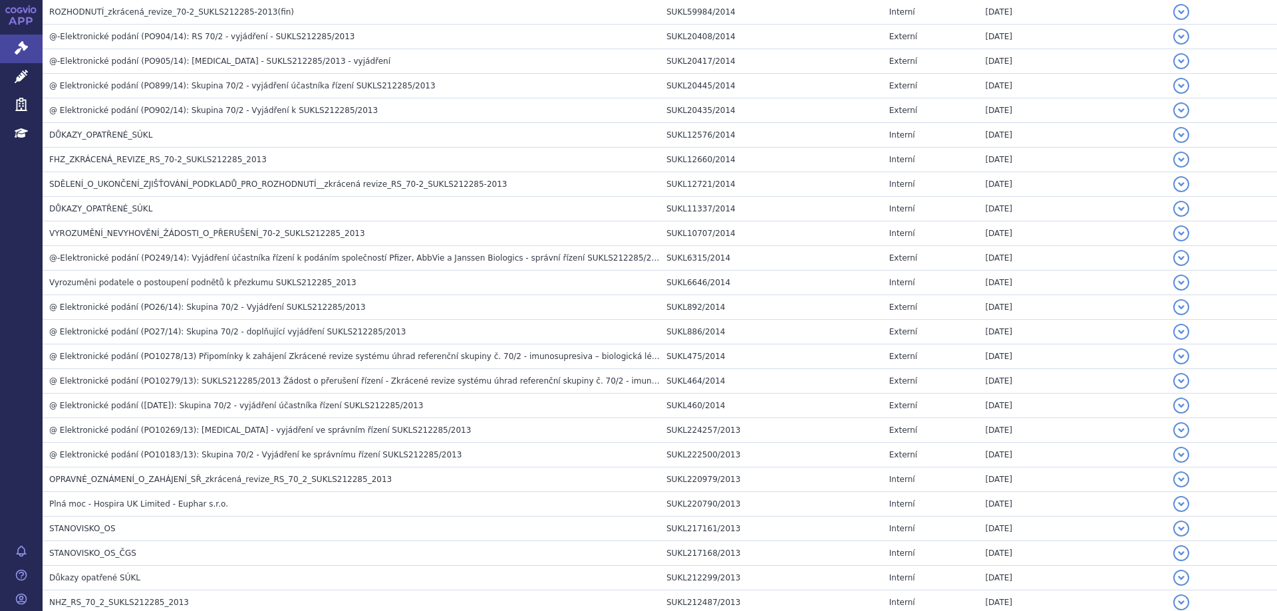
scroll to position [719, 0]
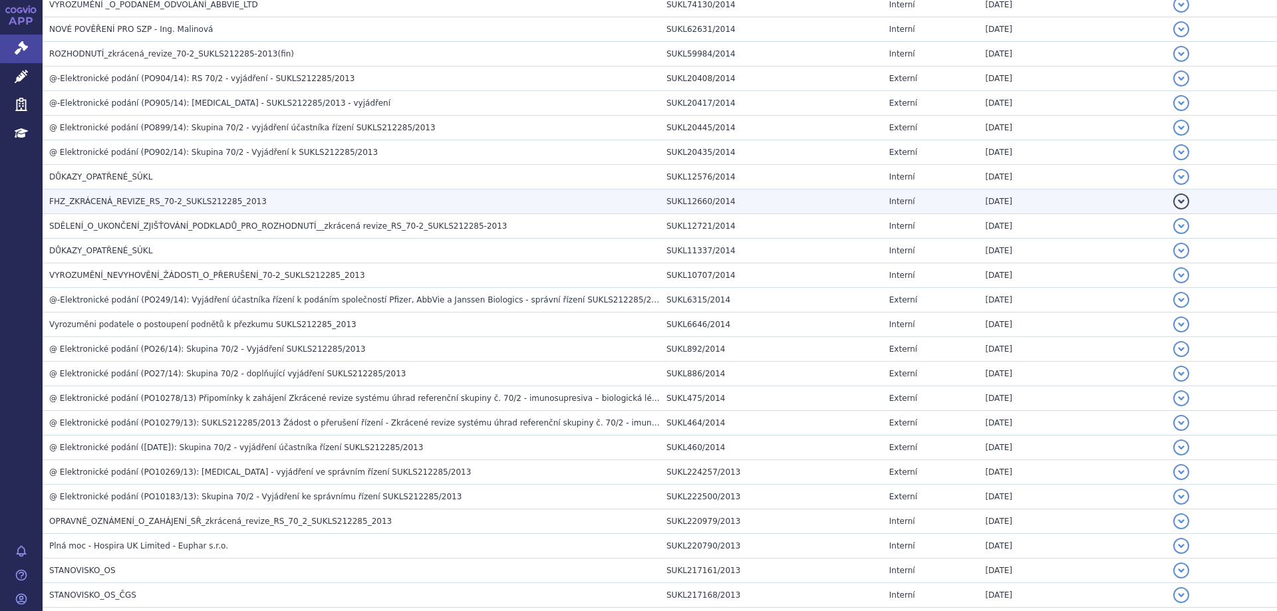
click at [82, 200] on span "FHZ_ZKRÁCENÁ_REVIZE_RS_70-2_SUKLS212285_2013" at bounding box center [157, 201] width 217 height 9
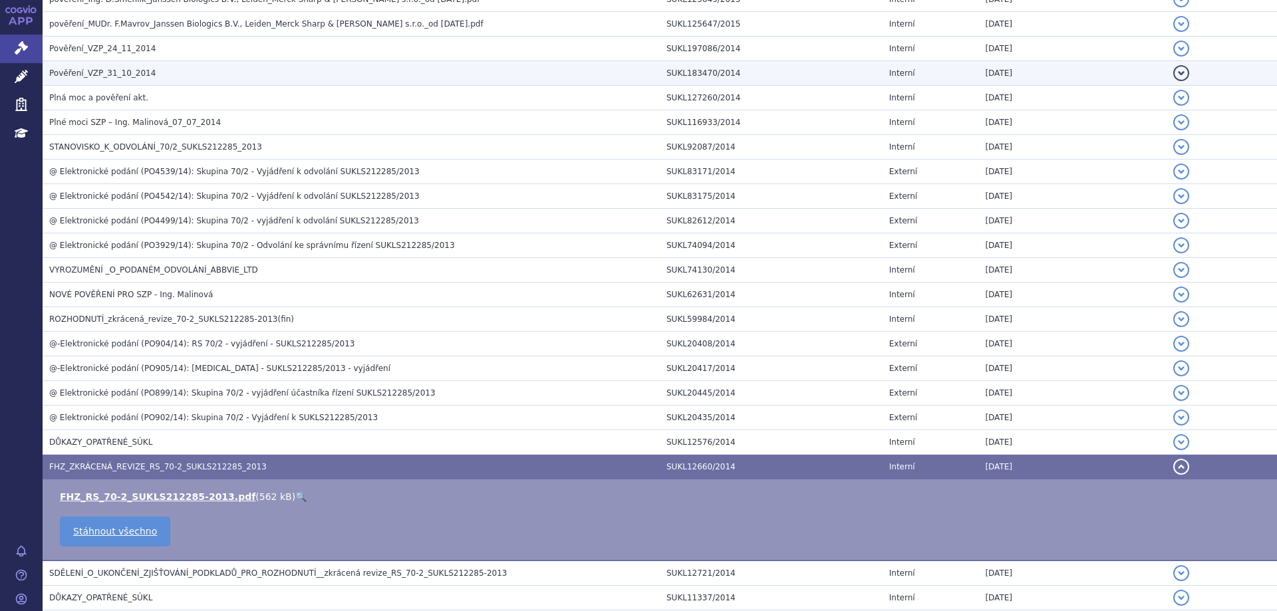
scroll to position [586, 0]
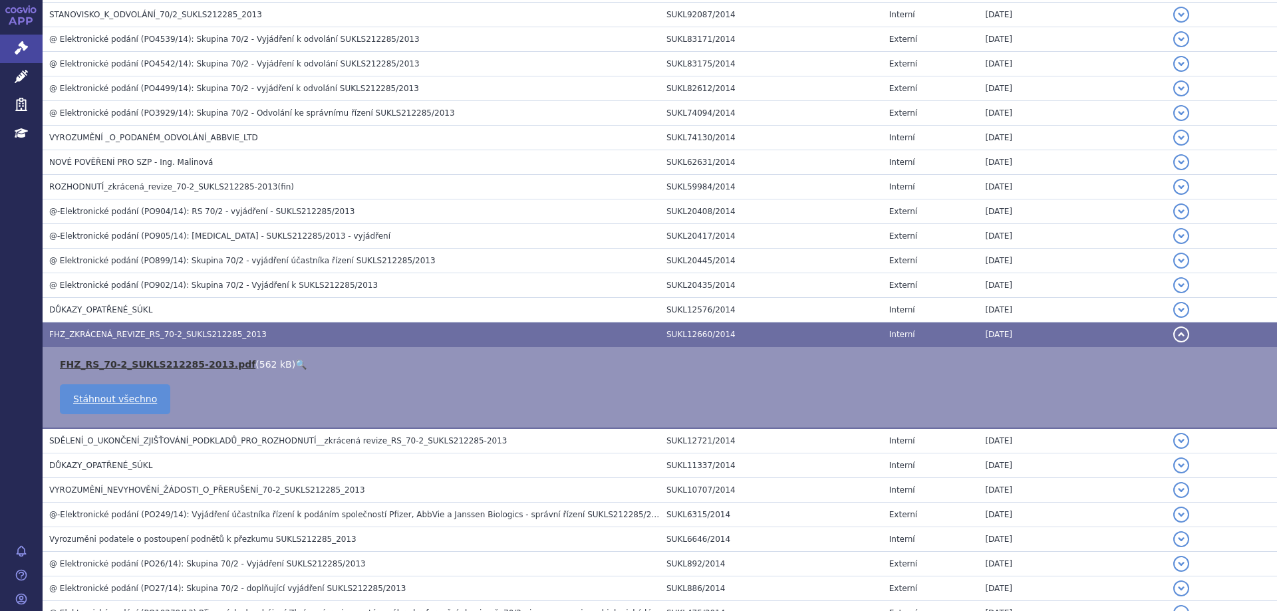
click at [116, 362] on link "FHZ_RS_70-2_SUKLS212285-2013.pdf" at bounding box center [157, 364] width 195 height 11
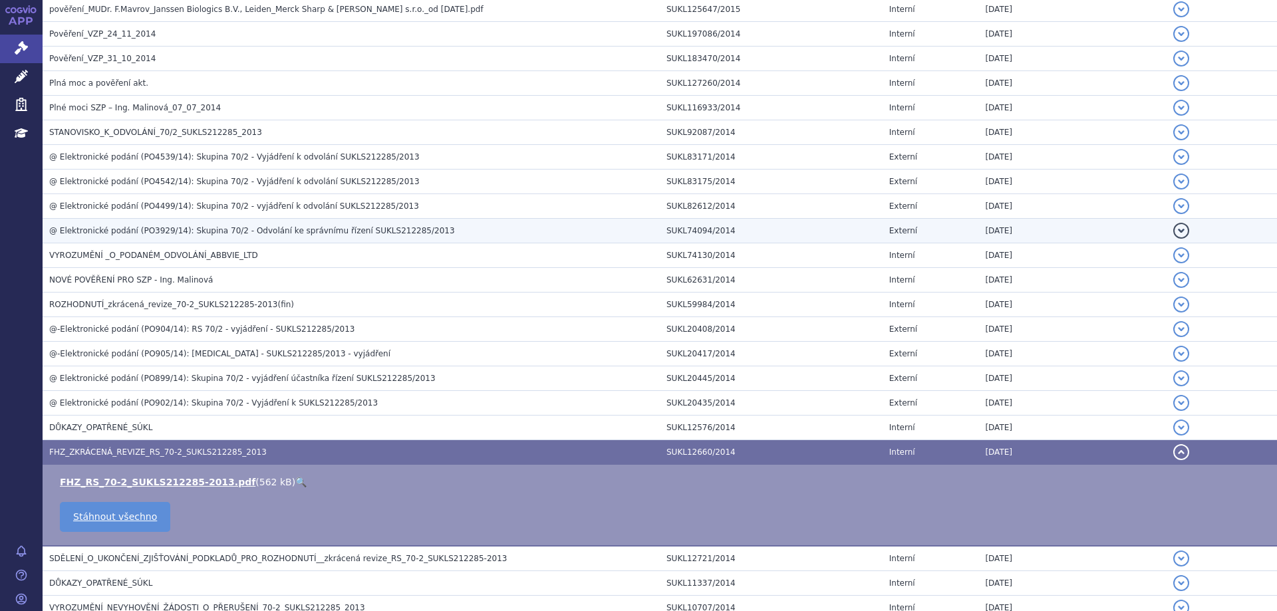
scroll to position [453, 0]
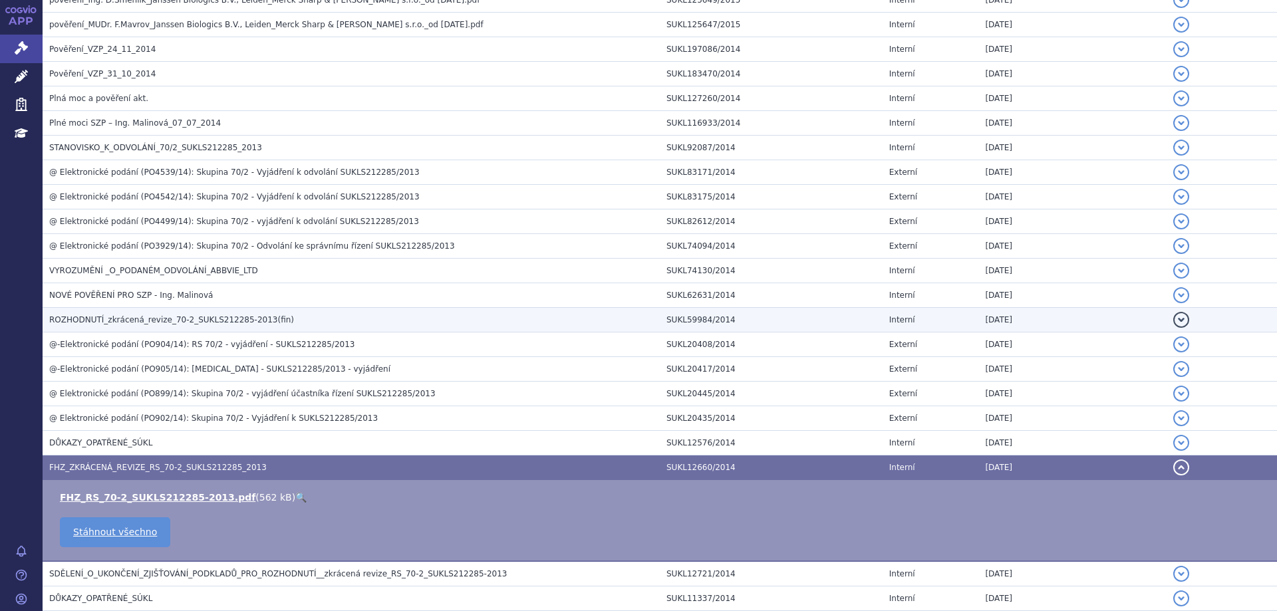
click at [157, 324] on span "ROZHODNUTÍ_zkrácená_revize_70-2_SUKLS212285-2013(fin)" at bounding box center [171, 319] width 245 height 9
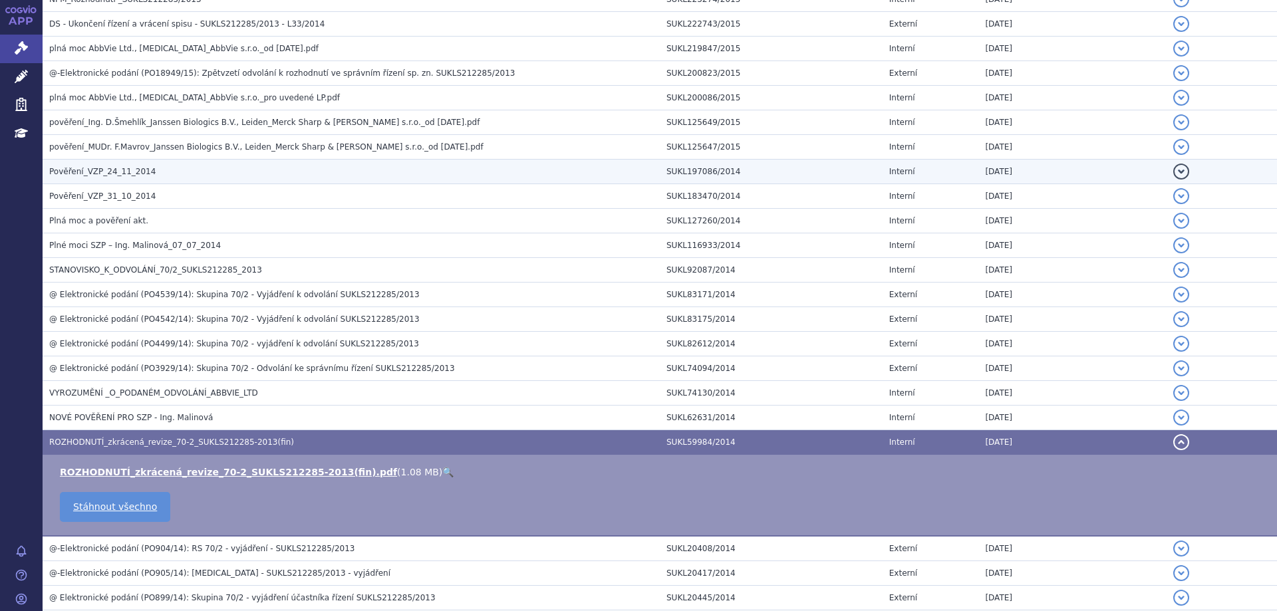
scroll to position [254, 0]
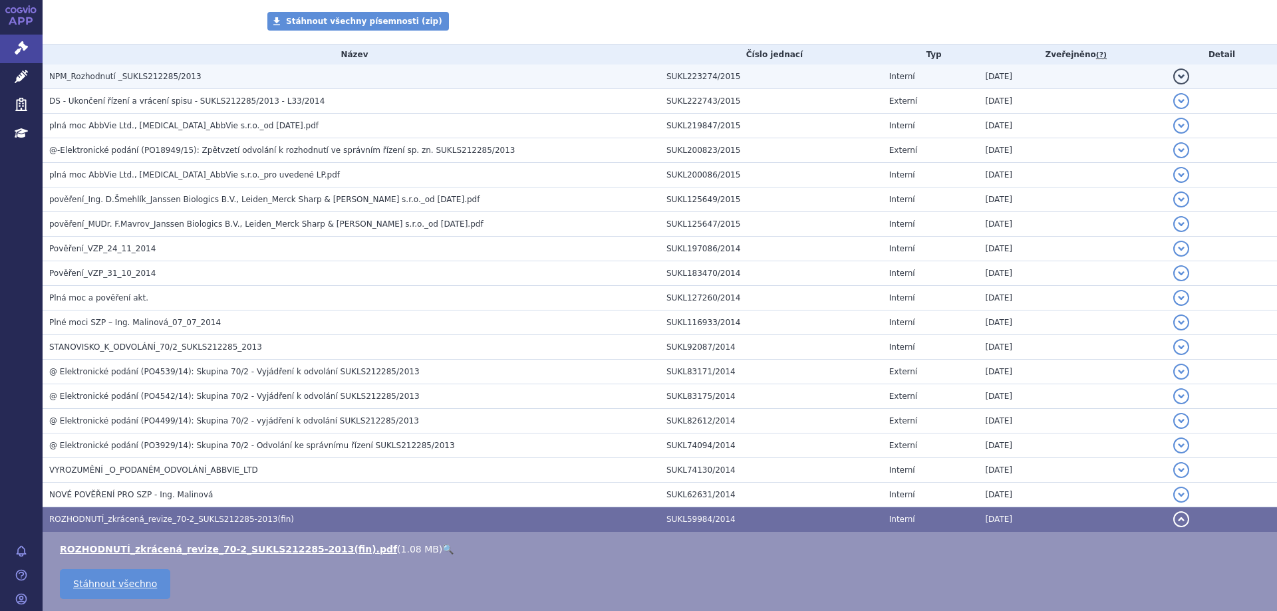
click at [113, 73] on span "NPM_Rozhodnutí _SUKLS212285/2013" at bounding box center [125, 76] width 152 height 9
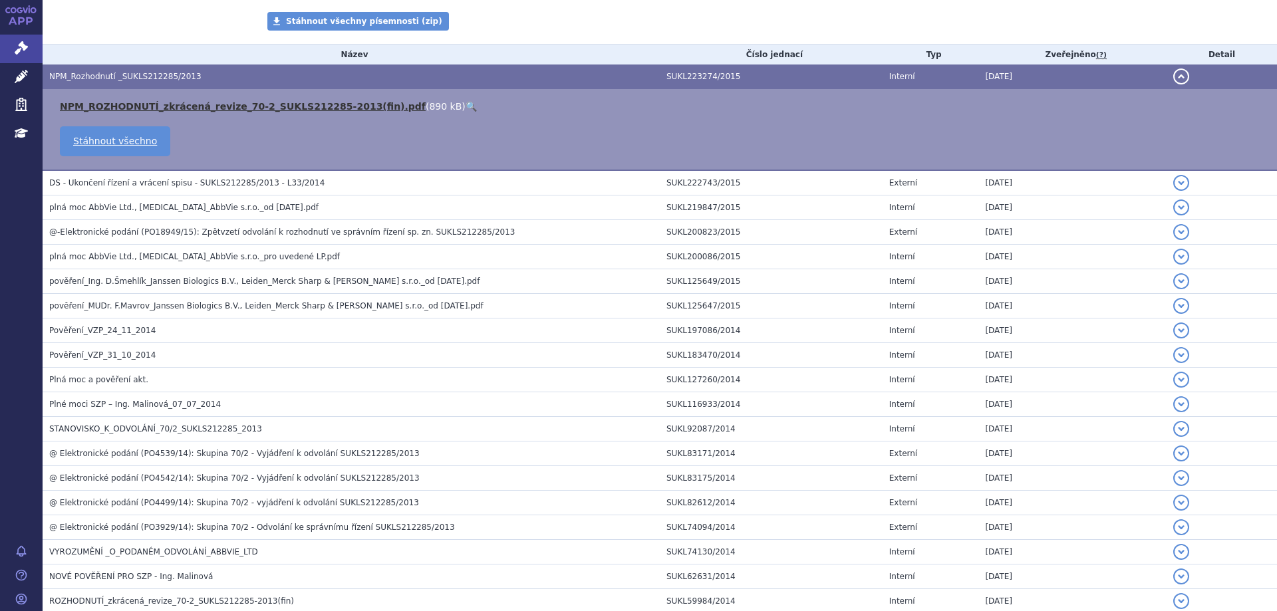
click at [110, 106] on link "NPM_ROZHODNUTÍ_zkrácená_revize_70-2_SUKLS212285-2013(fin).pdf" at bounding box center [243, 106] width 366 height 11
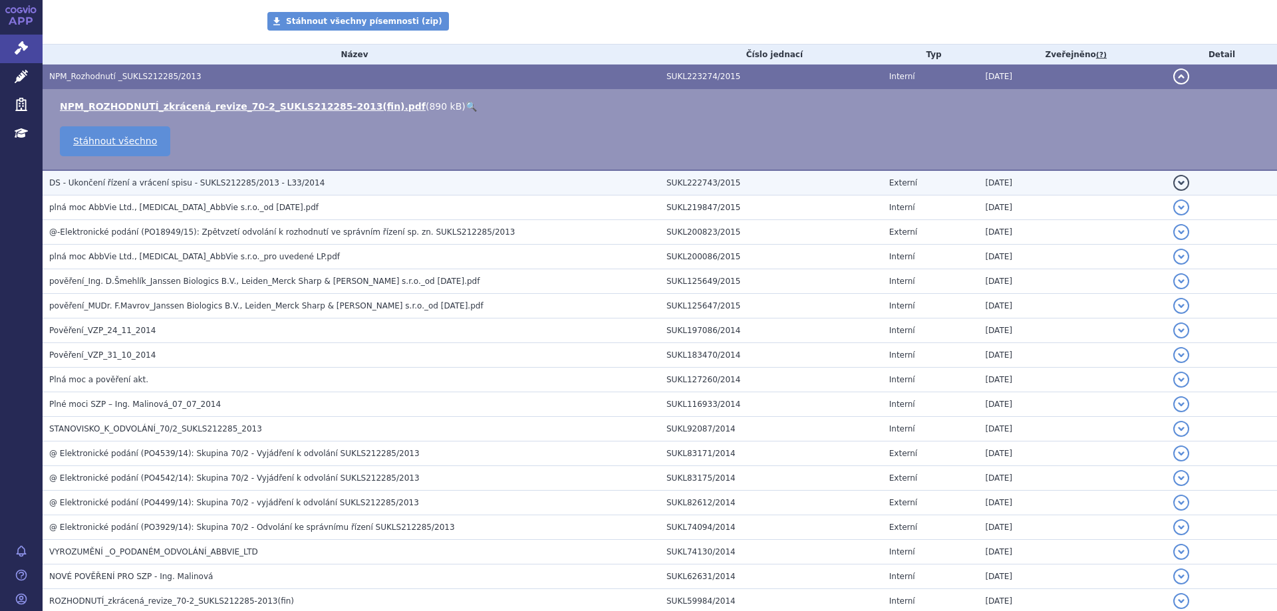
click at [62, 192] on td "DS - Ukončení řízení a vrácení spisu - SUKLS212285/2013 - L33/2014" at bounding box center [351, 182] width 617 height 25
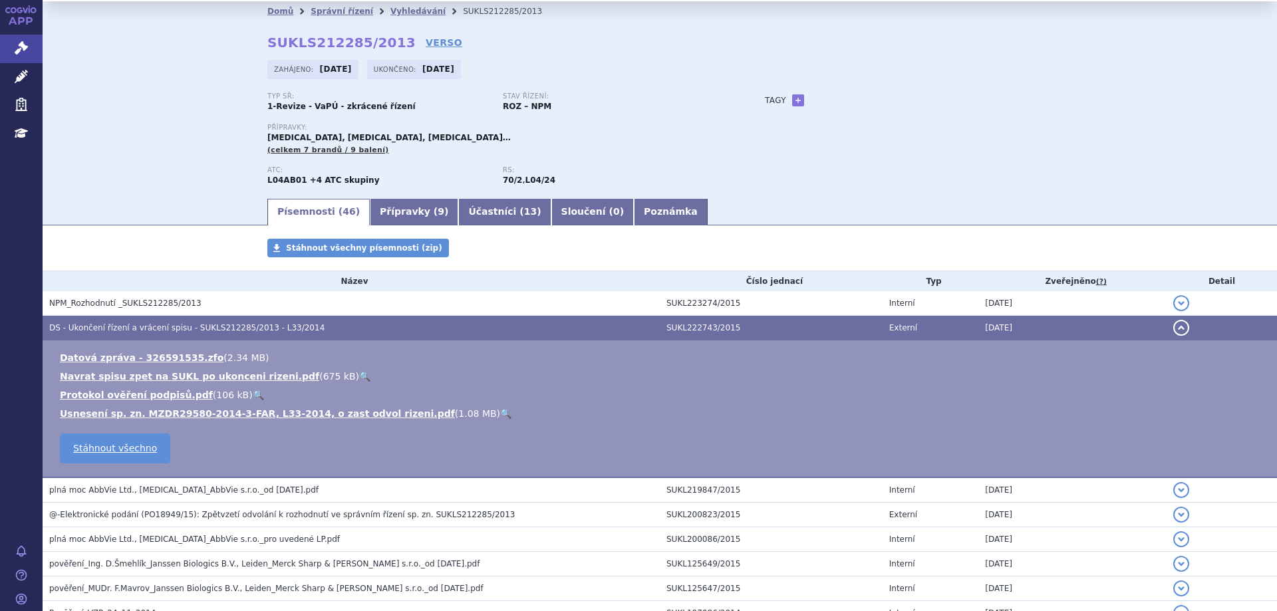
scroll to position [0, 0]
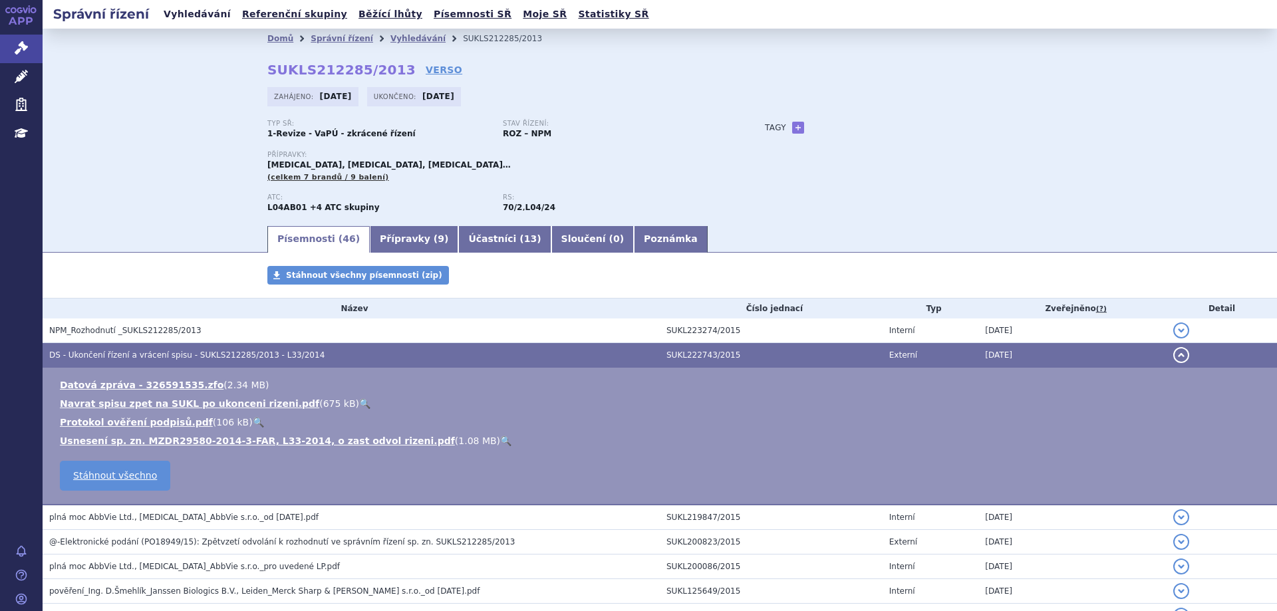
click at [175, 7] on link "Vyhledávání" at bounding box center [197, 14] width 75 height 18
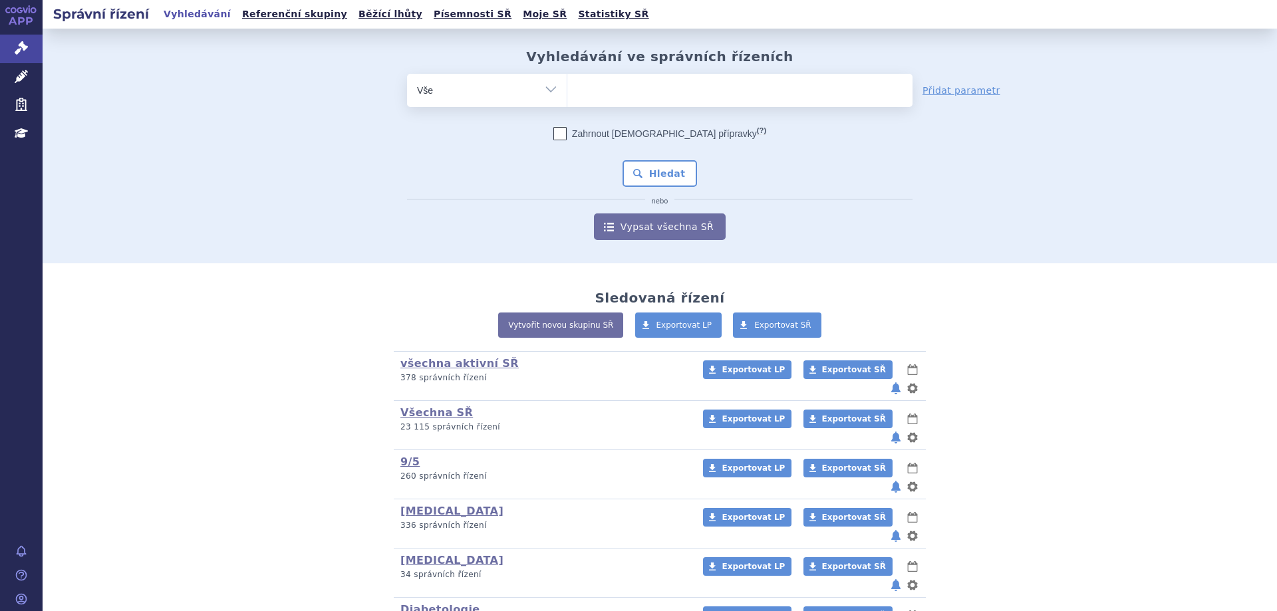
click at [601, 95] on ul at bounding box center [739, 88] width 345 height 28
click at [567, 95] on select at bounding box center [567, 89] width 1 height 33
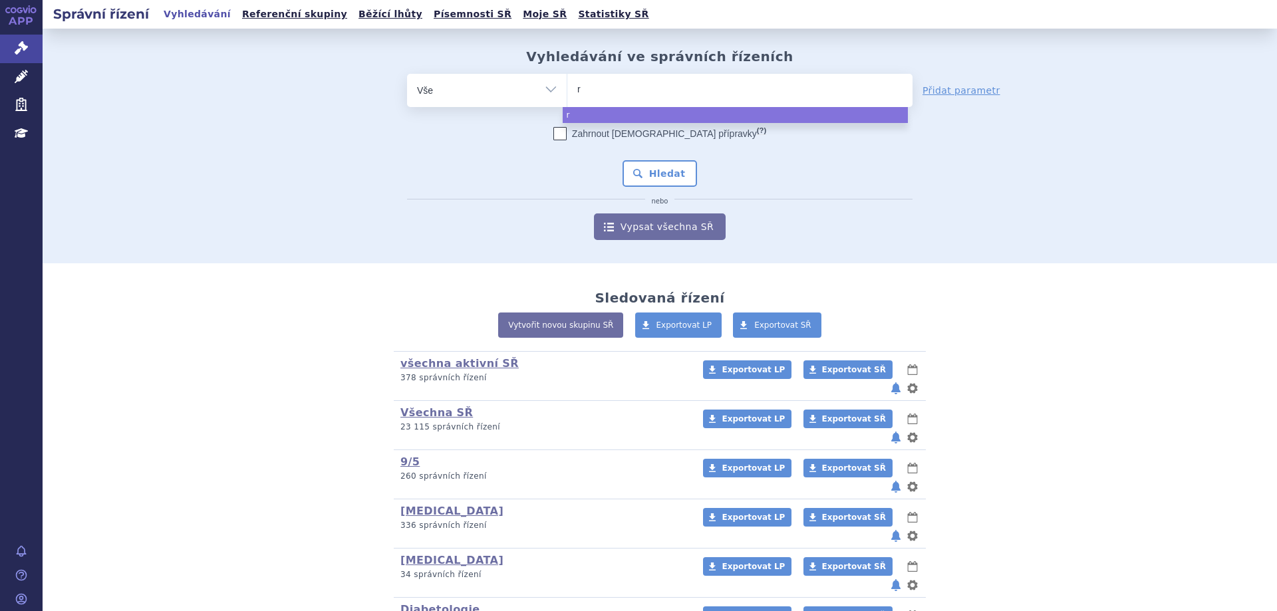
type input "ri"
type input "rit"
type input "ritux"
type input "rituxim"
type input "[MEDICAL_DATA]"
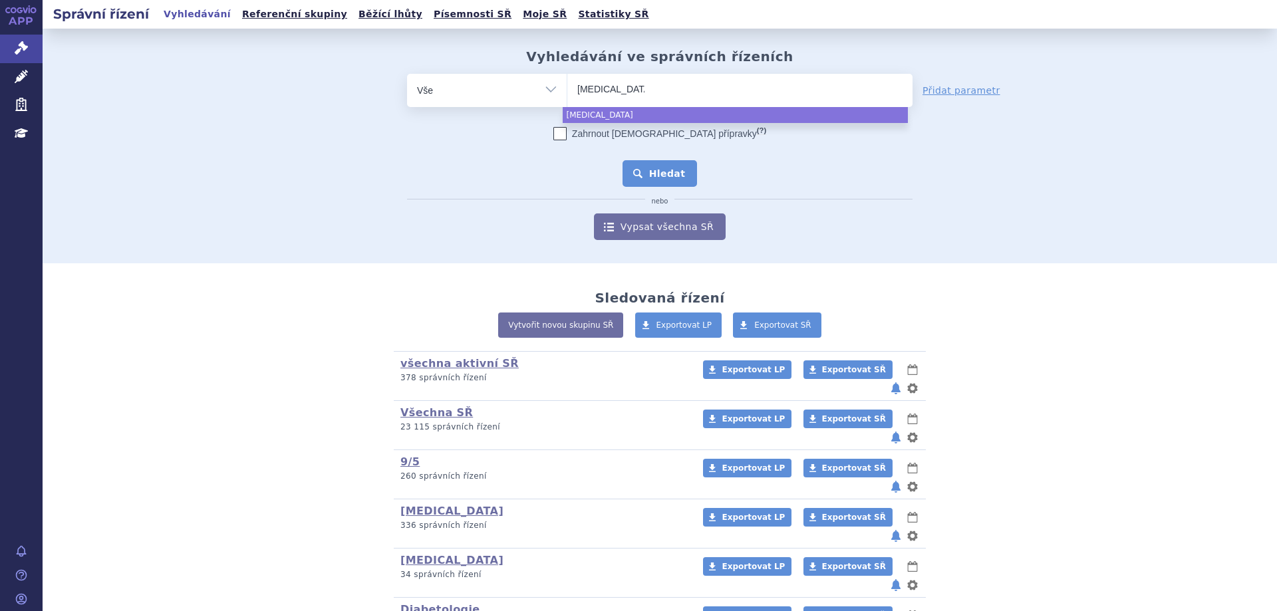
select select "[MEDICAL_DATA]"
click at [668, 180] on button "Hledat" at bounding box center [659, 173] width 75 height 27
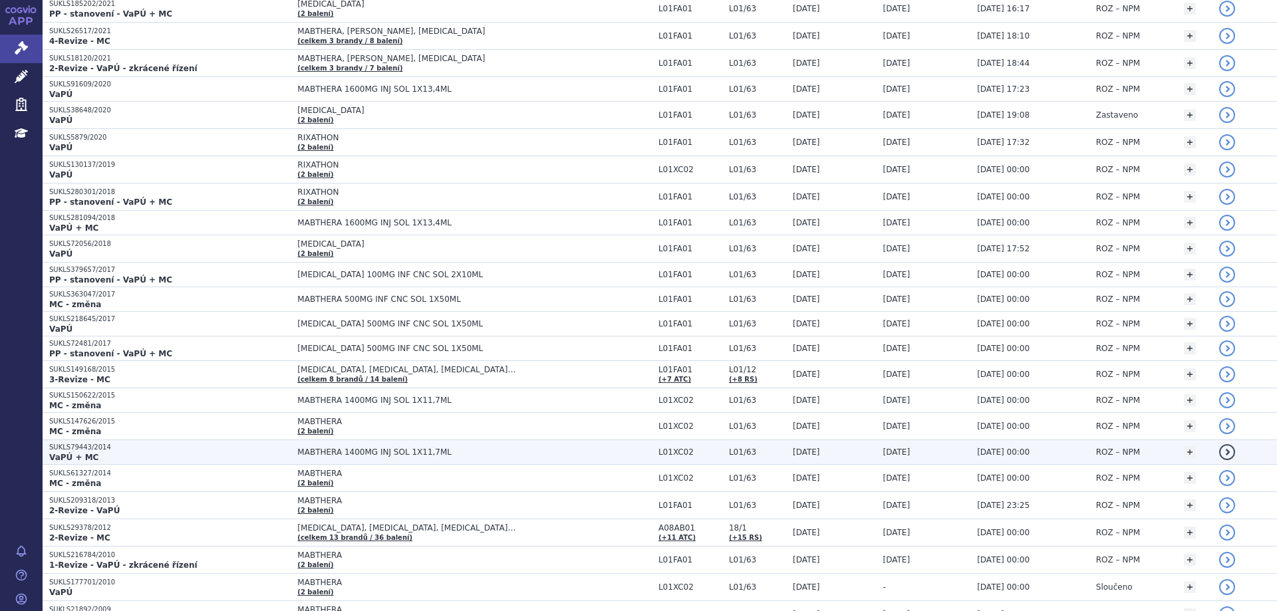
scroll to position [479, 0]
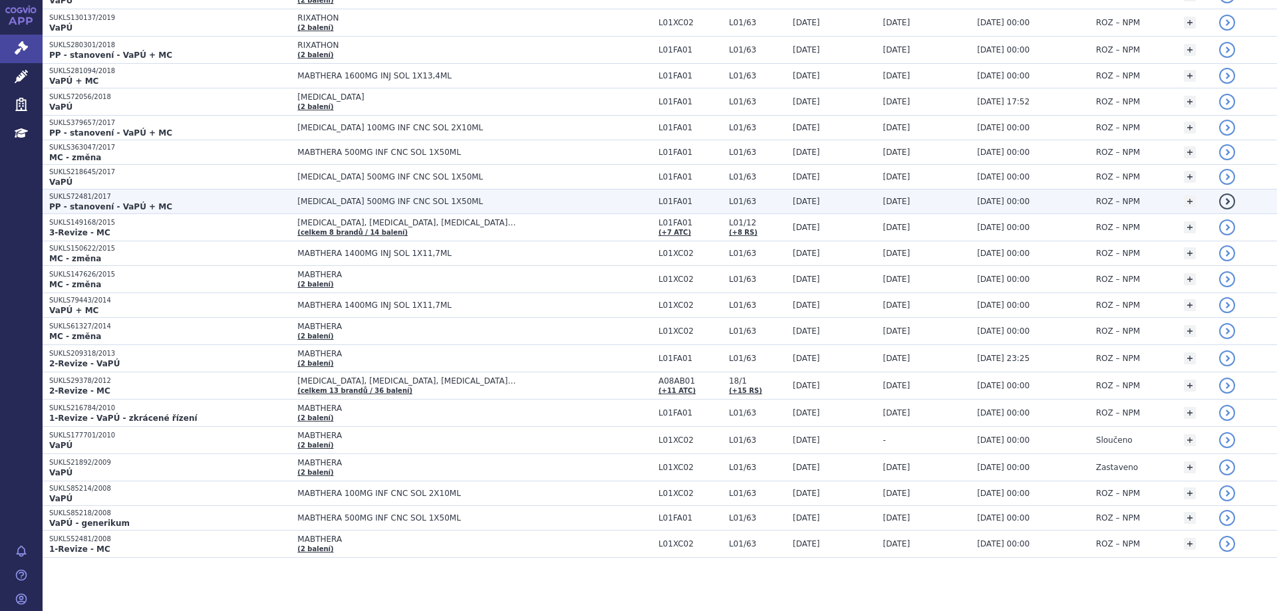
click at [75, 203] on strong "PP - stanovení - VaPÚ + MC" at bounding box center [110, 206] width 123 height 9
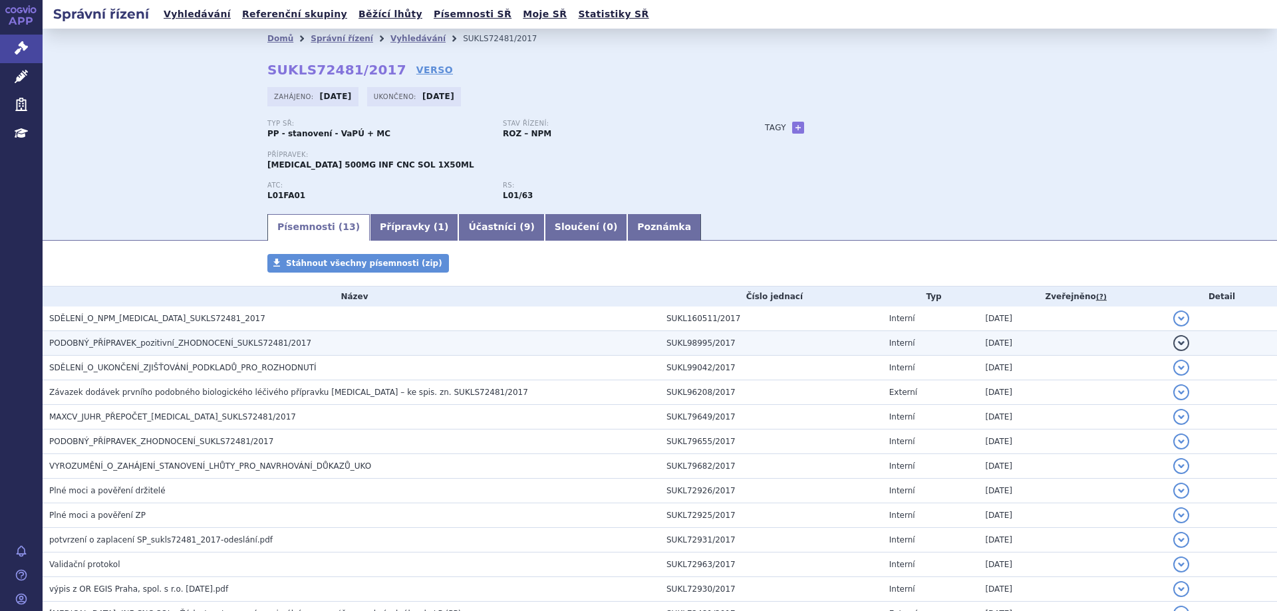
click at [128, 339] on span "PODOBNÝ_PŘÍPRAVEK_pozitivní_ZHODNOCENÍ_SUKLS72481/2017" at bounding box center [180, 342] width 262 height 9
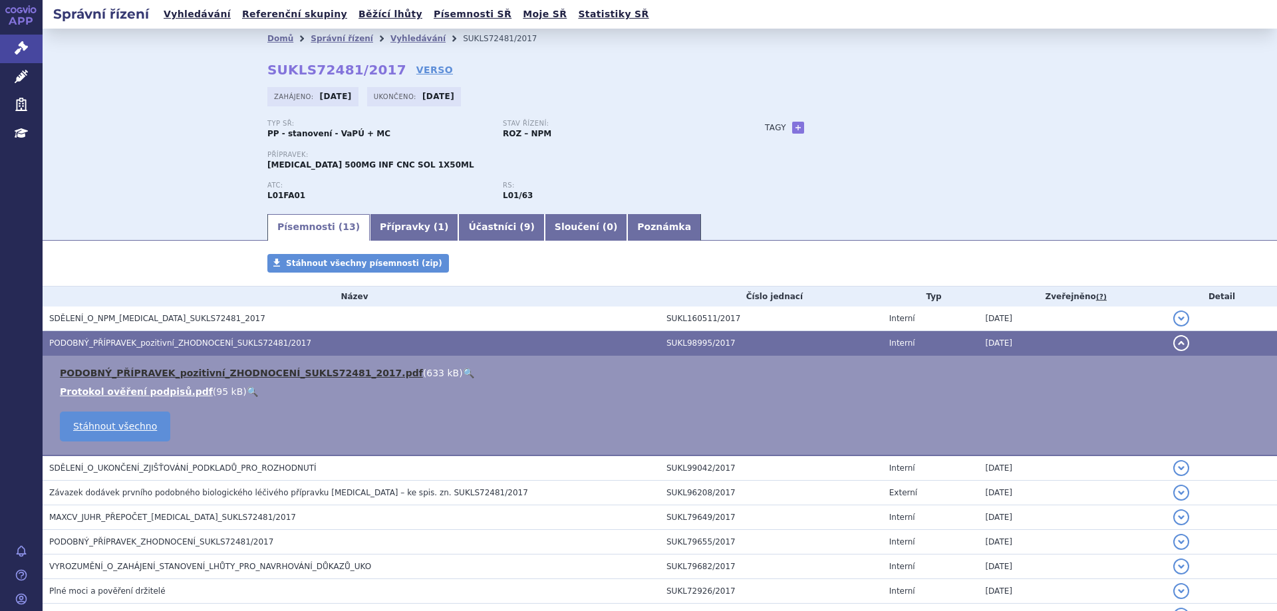
click at [148, 370] on link "PODOBNÝ_PŘÍPRAVEK_pozitivní_ZHODNOCENÍ_SUKLS72481_2017.pdf" at bounding box center [241, 373] width 363 height 11
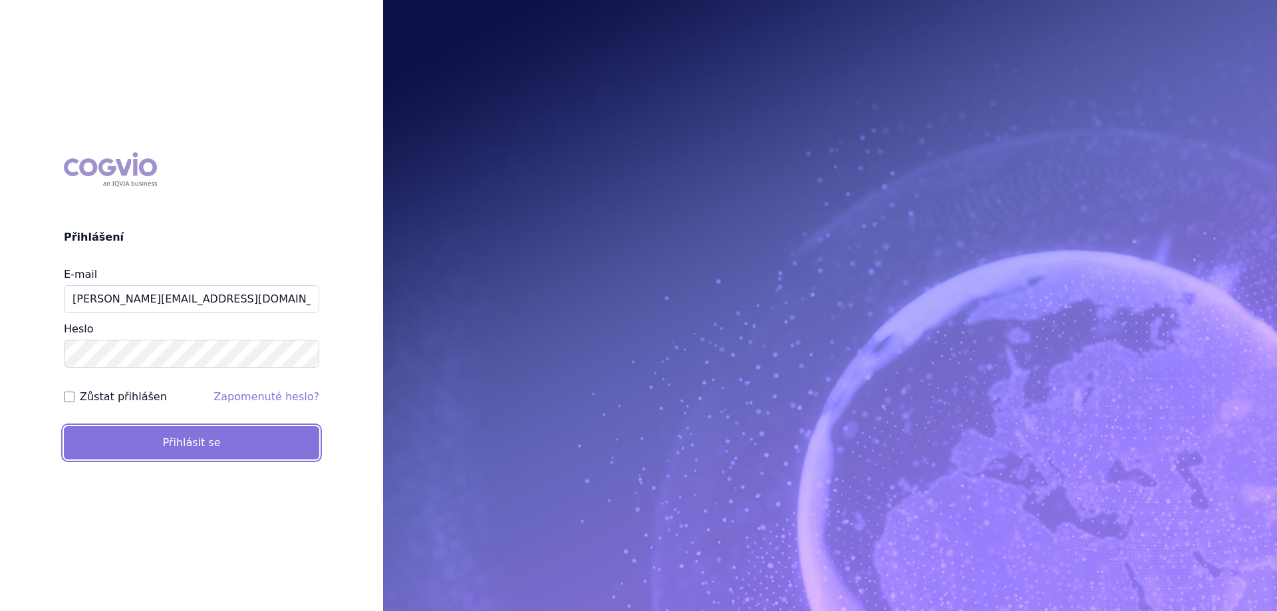
click at [178, 438] on button "Přihlásit se" at bounding box center [191, 442] width 255 height 33
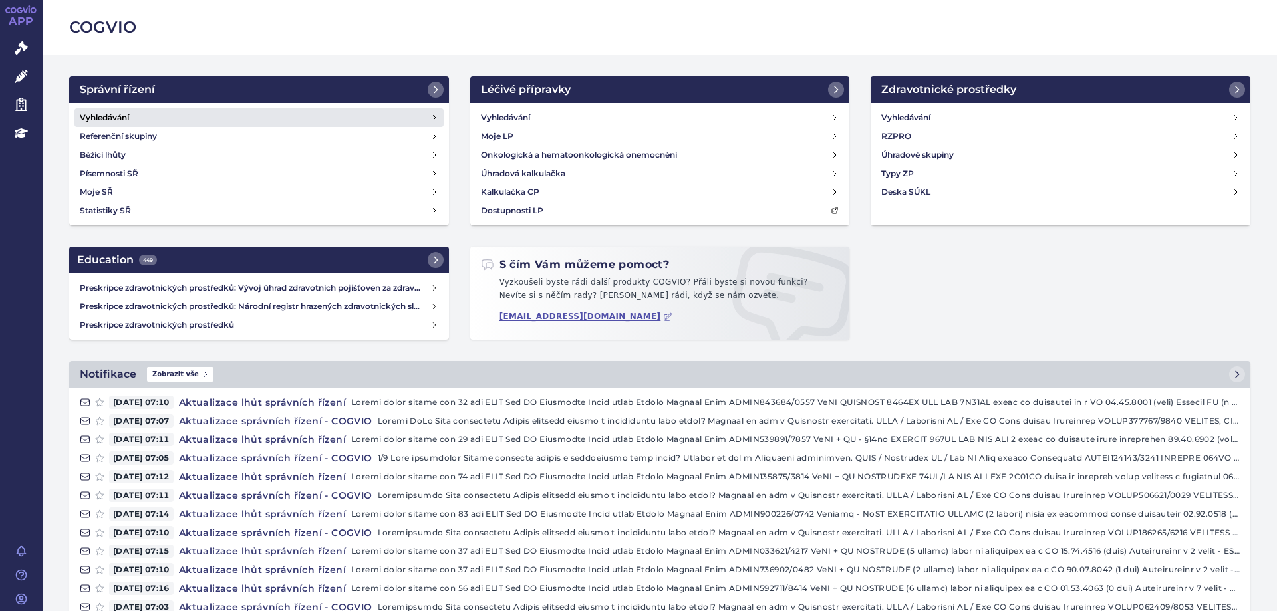
click at [102, 113] on h4 "Vyhledávání" at bounding box center [104, 117] width 49 height 13
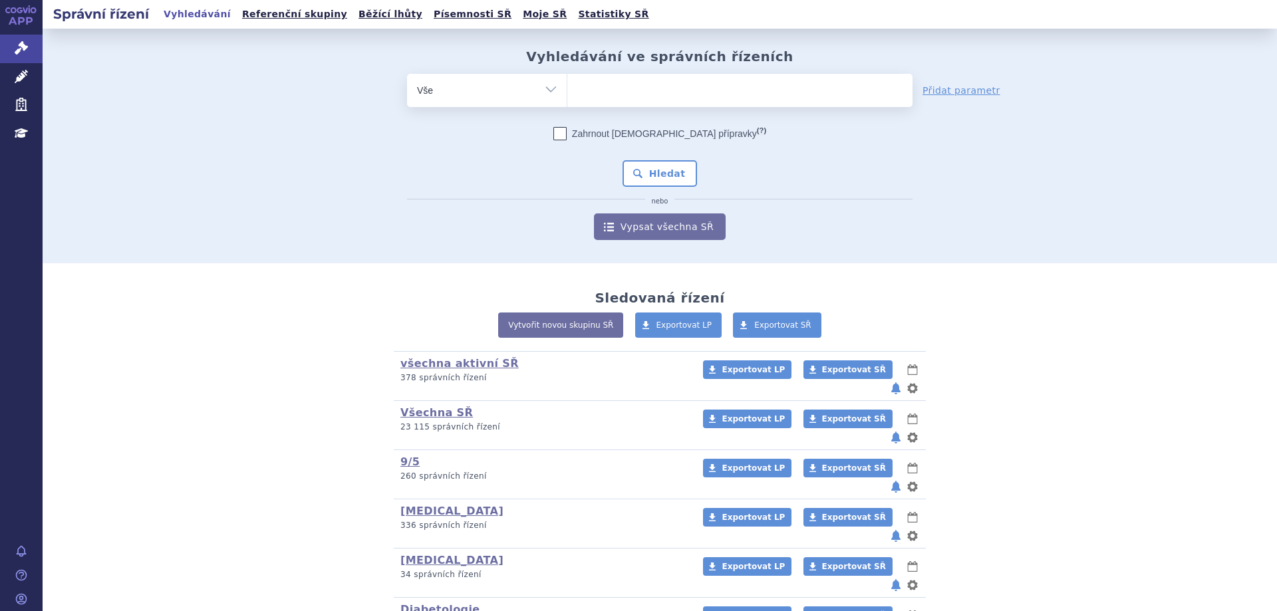
click at [594, 103] on span at bounding box center [739, 90] width 345 height 33
click at [567, 103] on select at bounding box center [567, 89] width 1 height 33
type input "ri"
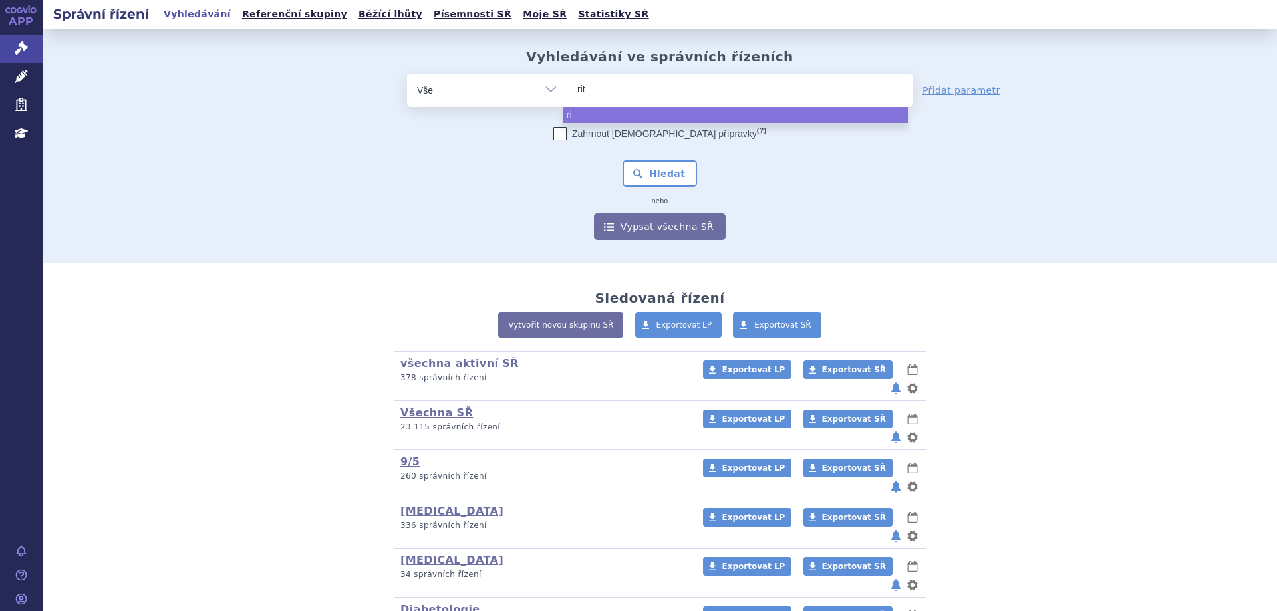
type input "ritu"
type input "rituxi"
type input "rituxima"
type input "rituximab"
select select "rituximab"
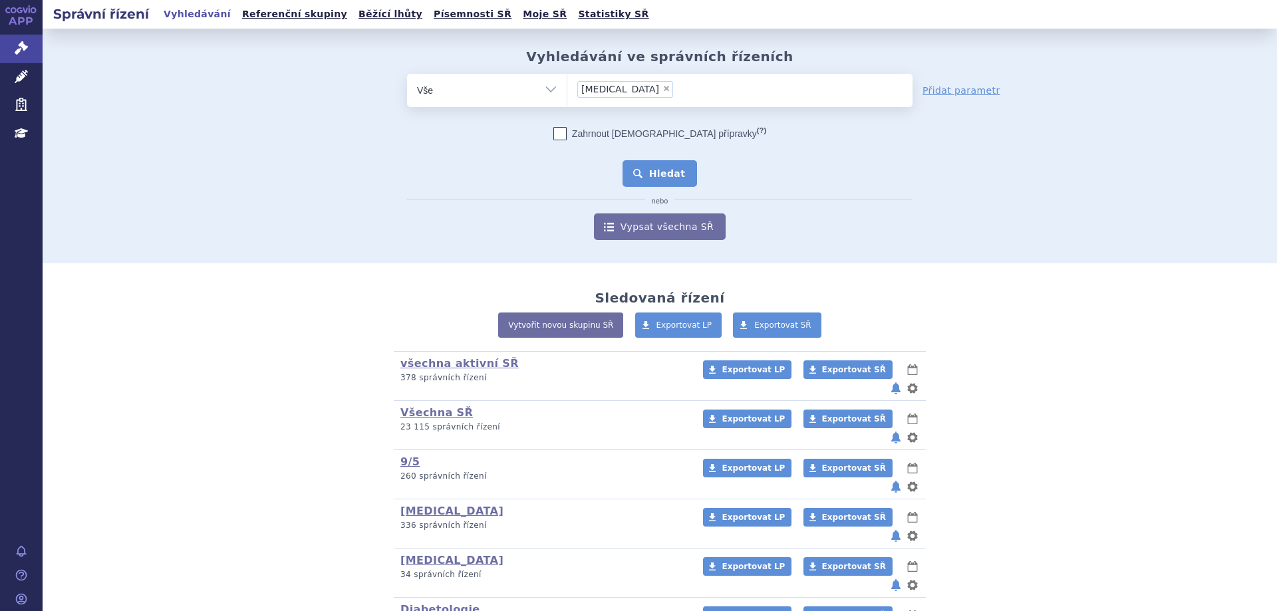
click at [665, 173] on button "Hledat" at bounding box center [659, 173] width 75 height 27
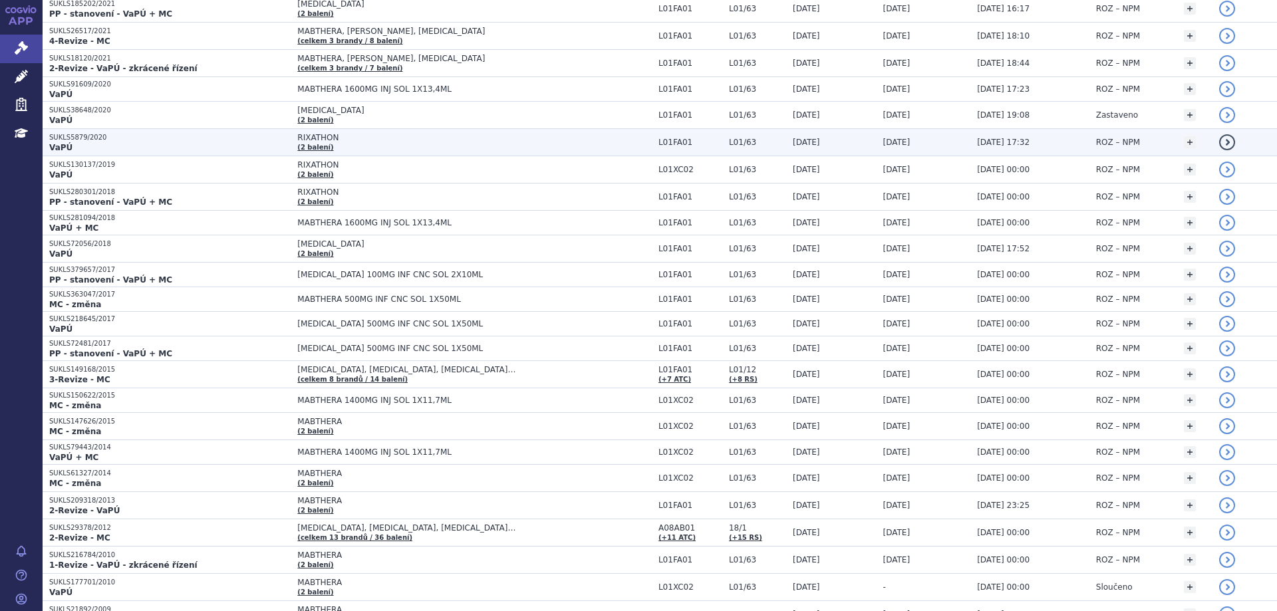
scroll to position [479, 0]
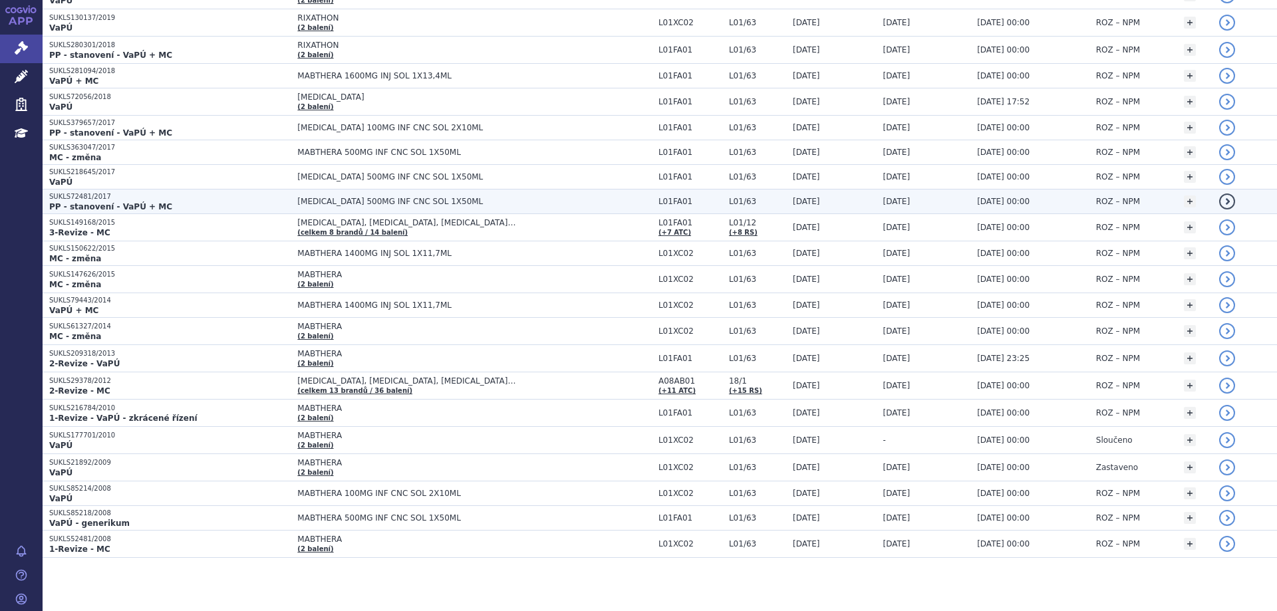
click at [86, 198] on p "SUKLS72481/2017" at bounding box center [169, 196] width 241 height 9
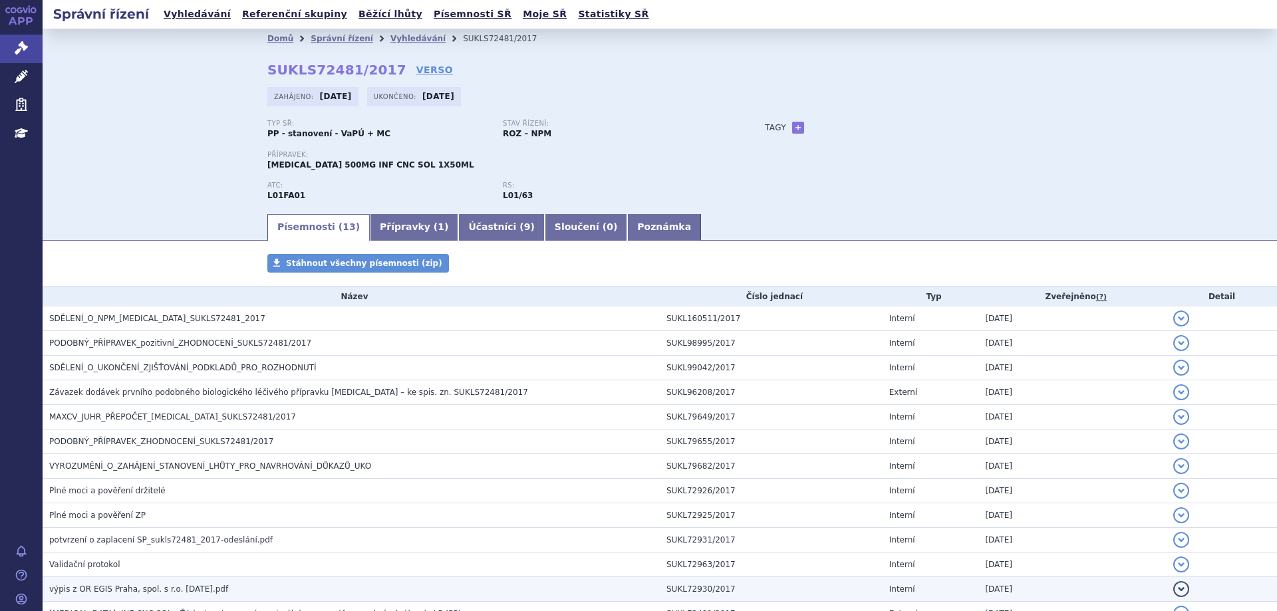
scroll to position [95, 0]
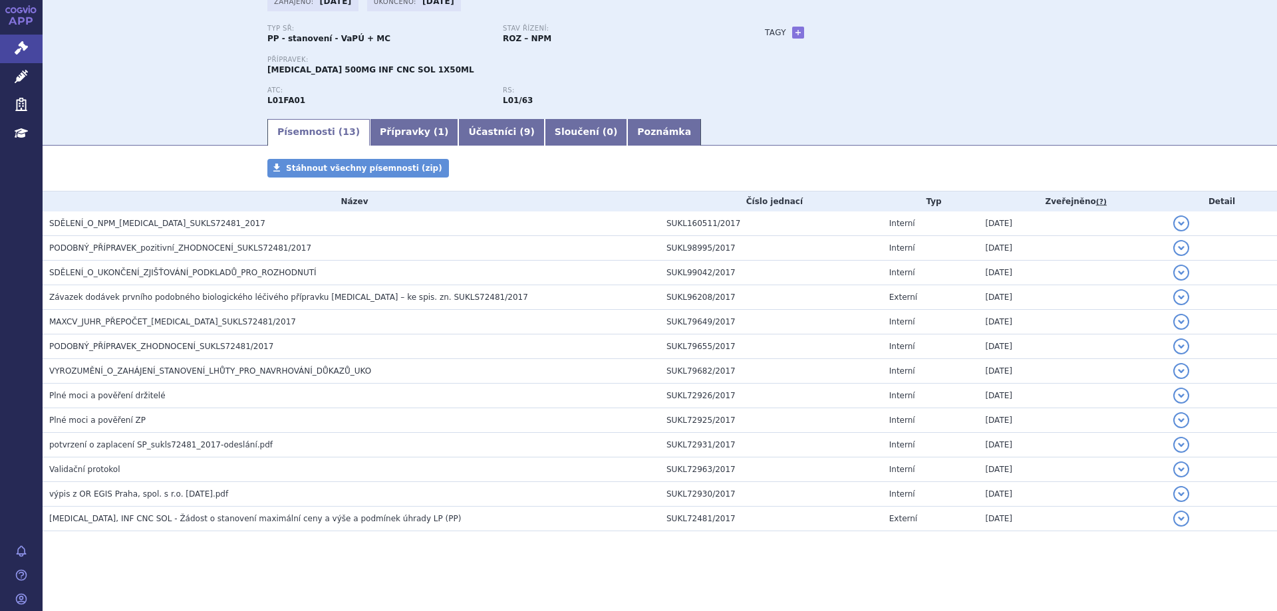
click at [961, 113] on div "Typ SŘ: PP - stanovení - VaPÚ + MC Stav řízení: ROZ – NPM Přípravek: [MEDICAL_D…" at bounding box center [659, 71] width 785 height 92
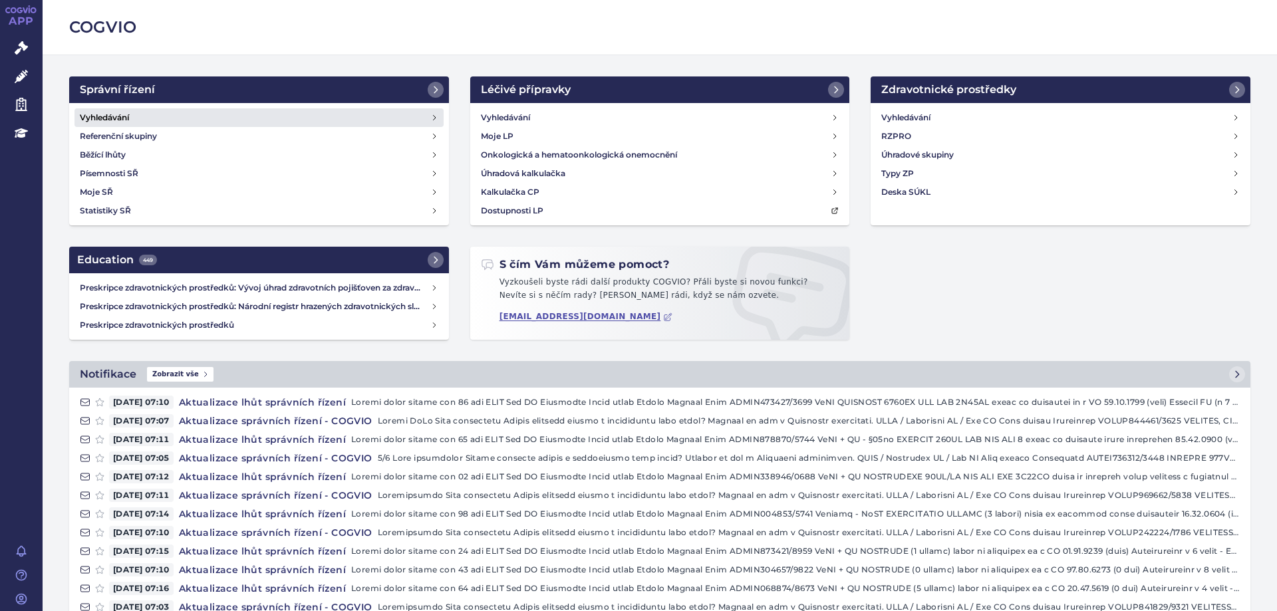
click at [120, 114] on h4 "Vyhledávání" at bounding box center [104, 117] width 49 height 13
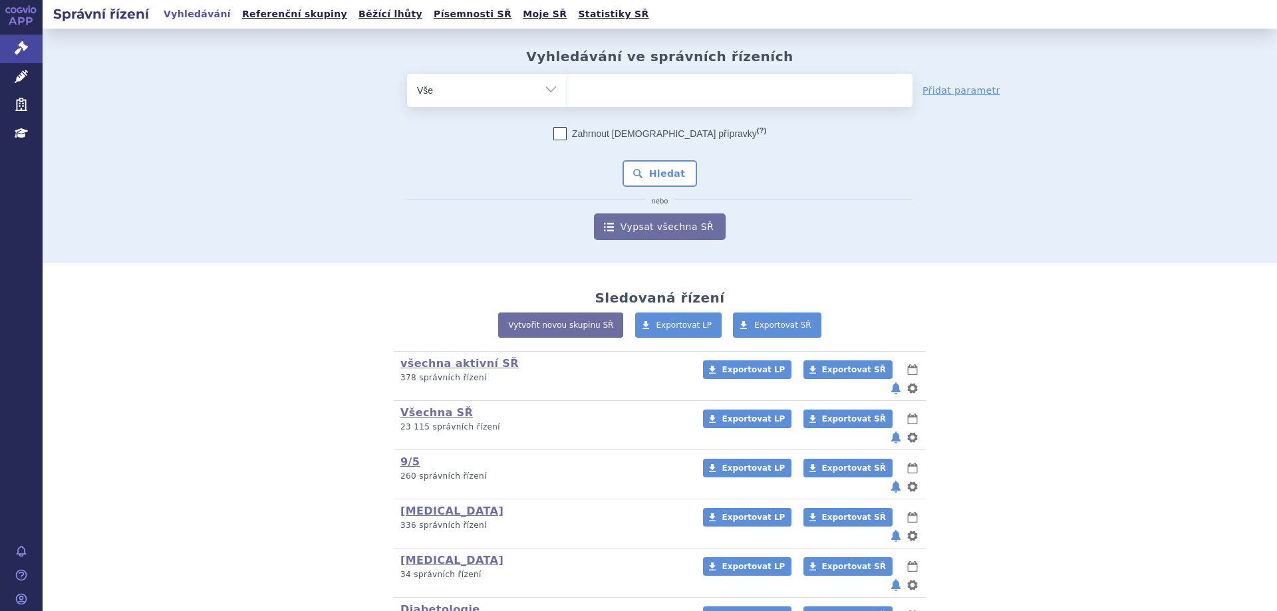
click at [620, 80] on ul at bounding box center [739, 88] width 345 height 28
click at [567, 80] on select at bounding box center [567, 89] width 1 height 33
type input "in"
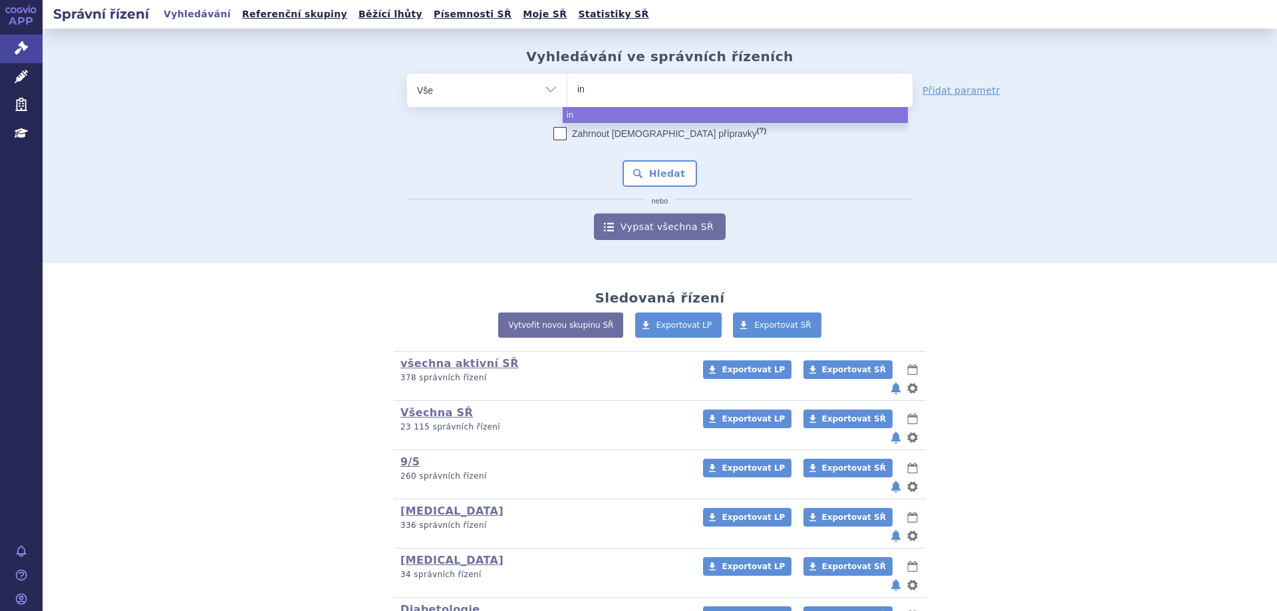
type input "i"
type input "in"
type input "infl"
type input "inflixi"
type input "inflixima"
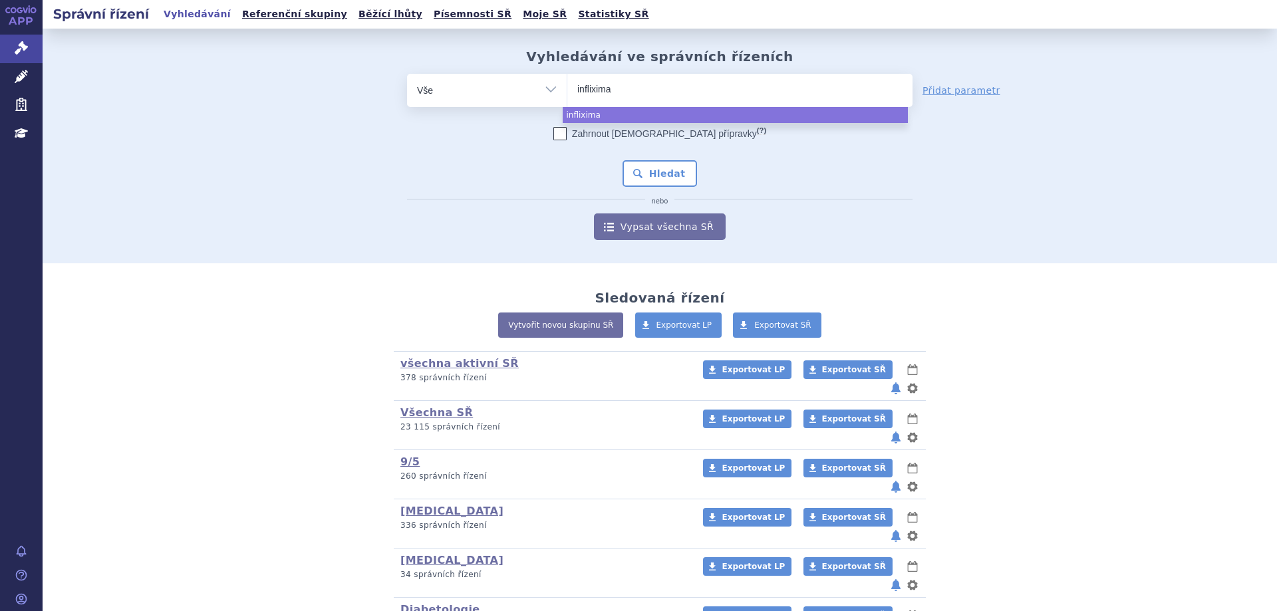
type input "infliximab"
select select "infliximab"
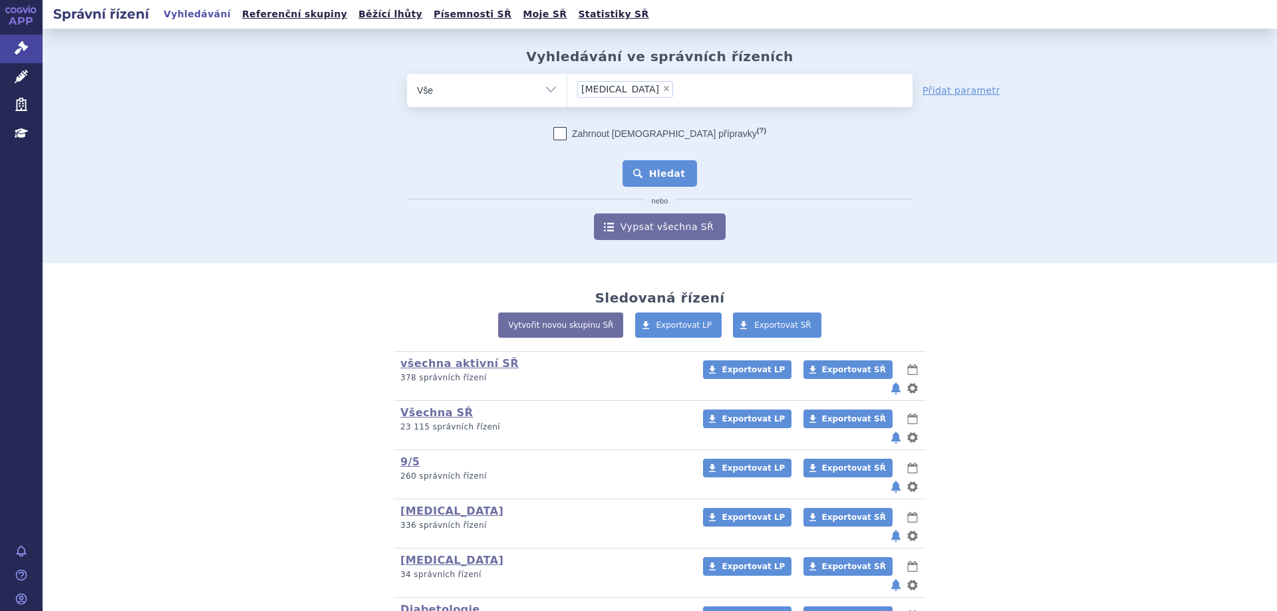
click at [643, 182] on button "Hledat" at bounding box center [659, 173] width 75 height 27
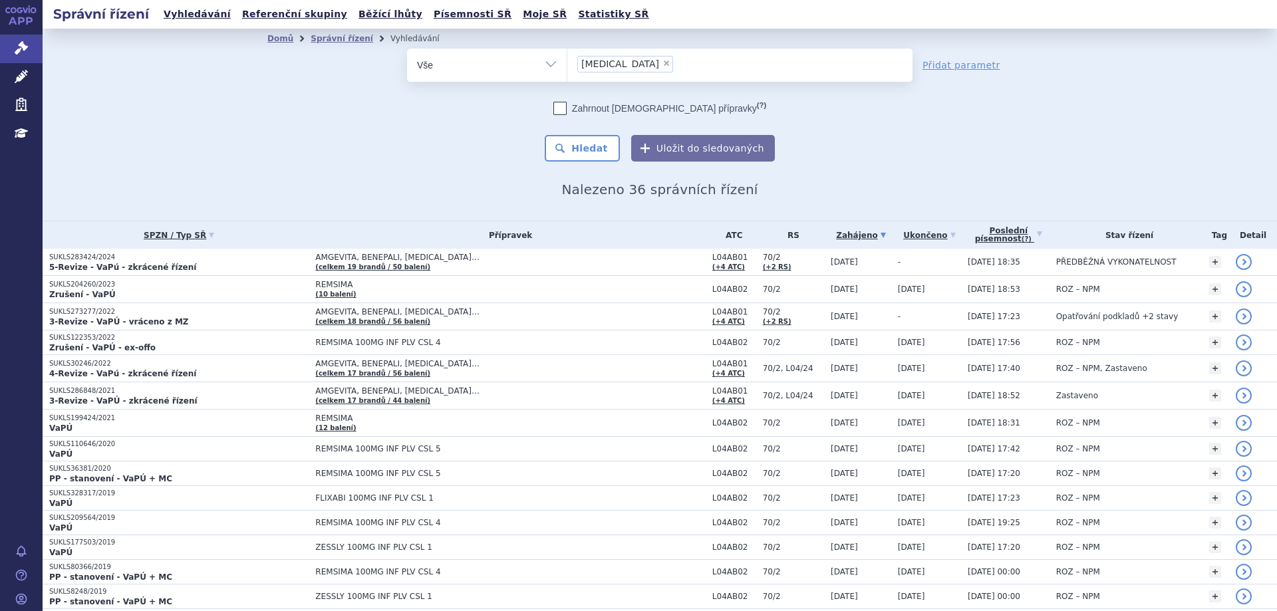
scroll to position [606, 0]
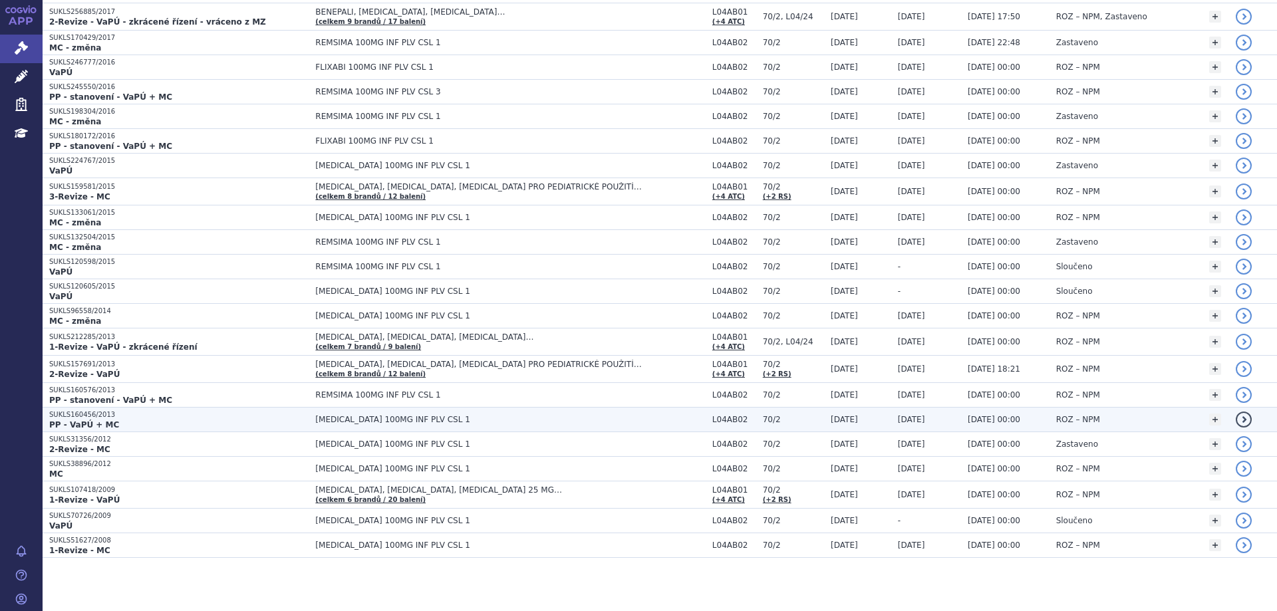
click at [87, 412] on p "SUKLS160456/2013" at bounding box center [178, 414] width 259 height 9
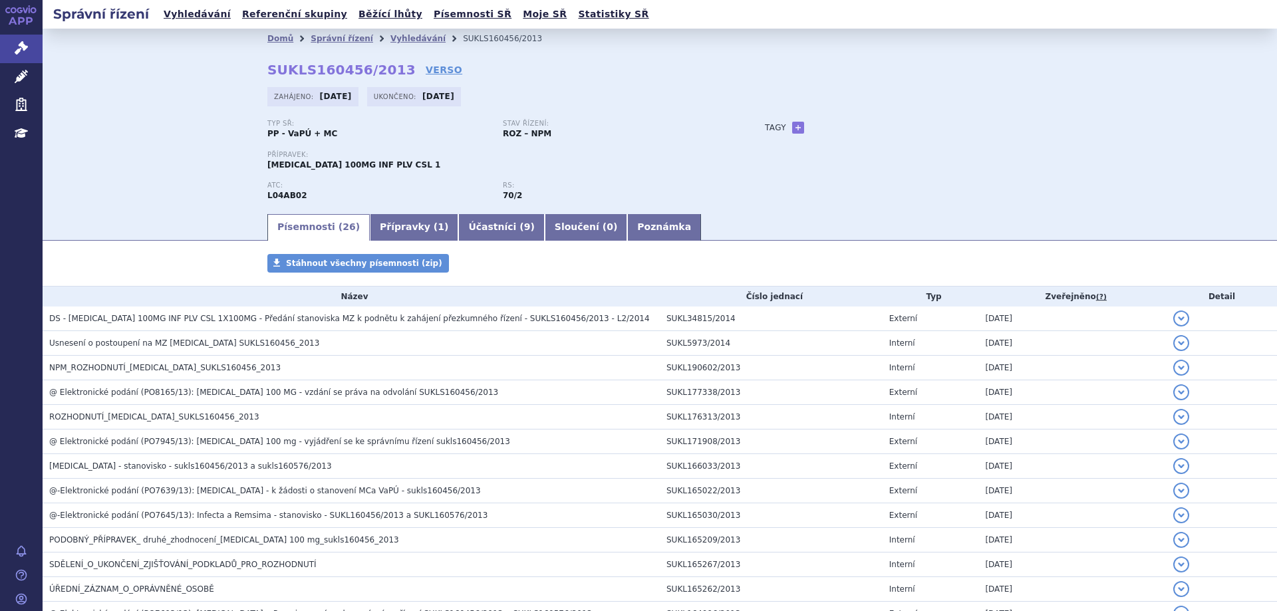
scroll to position [199, 0]
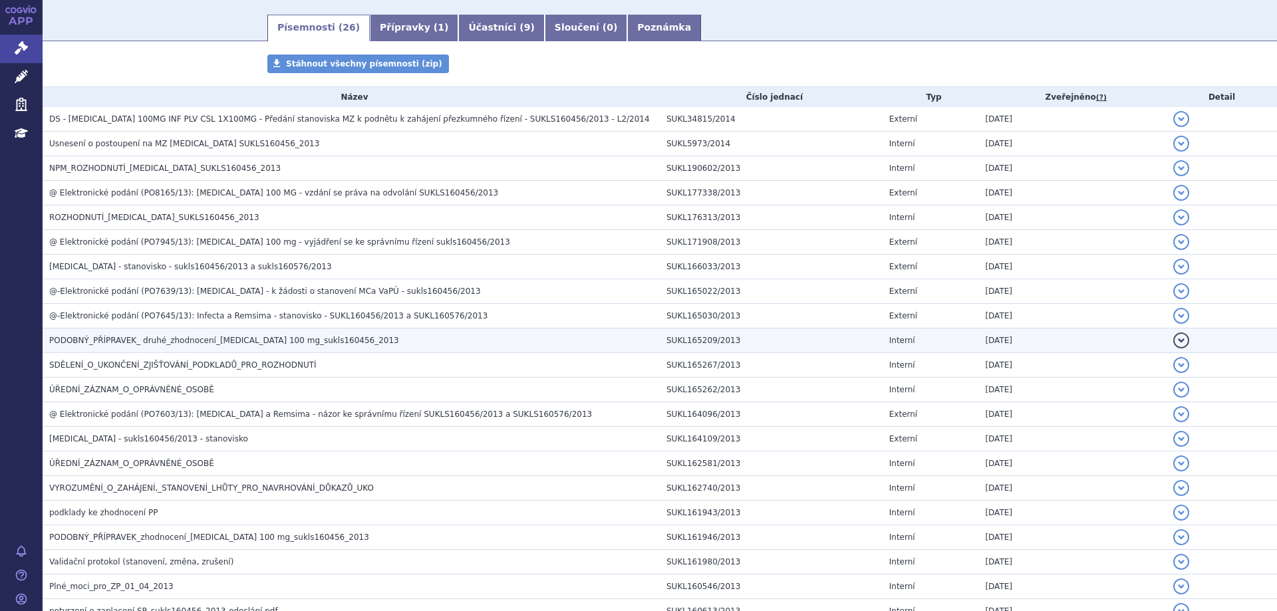
click at [94, 339] on span "PODOBNÝ_PŘÍPRAVEK_ druhé_zhodnocení_[MEDICAL_DATA] 100 mg_sukls160456_2013" at bounding box center [224, 340] width 350 height 9
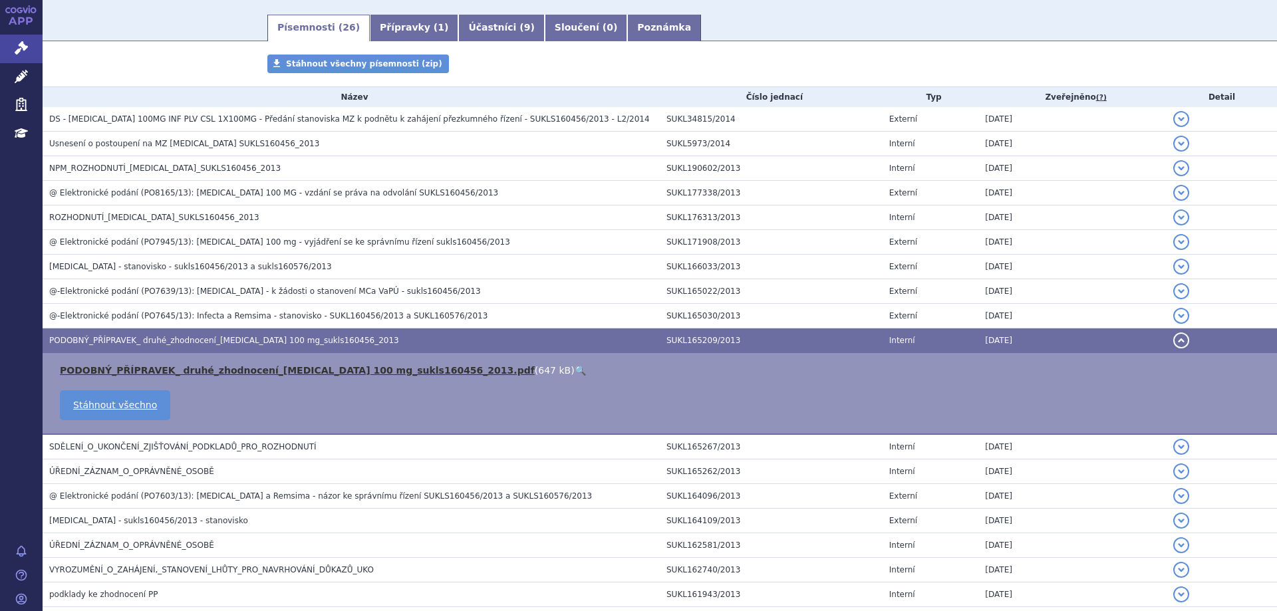
click at [108, 369] on link "PODOBNÝ_PŘÍPRAVEK_ druhé_zhodnocení_[MEDICAL_DATA] 100 mg_sukls160456_2013.pdf" at bounding box center [297, 370] width 475 height 11
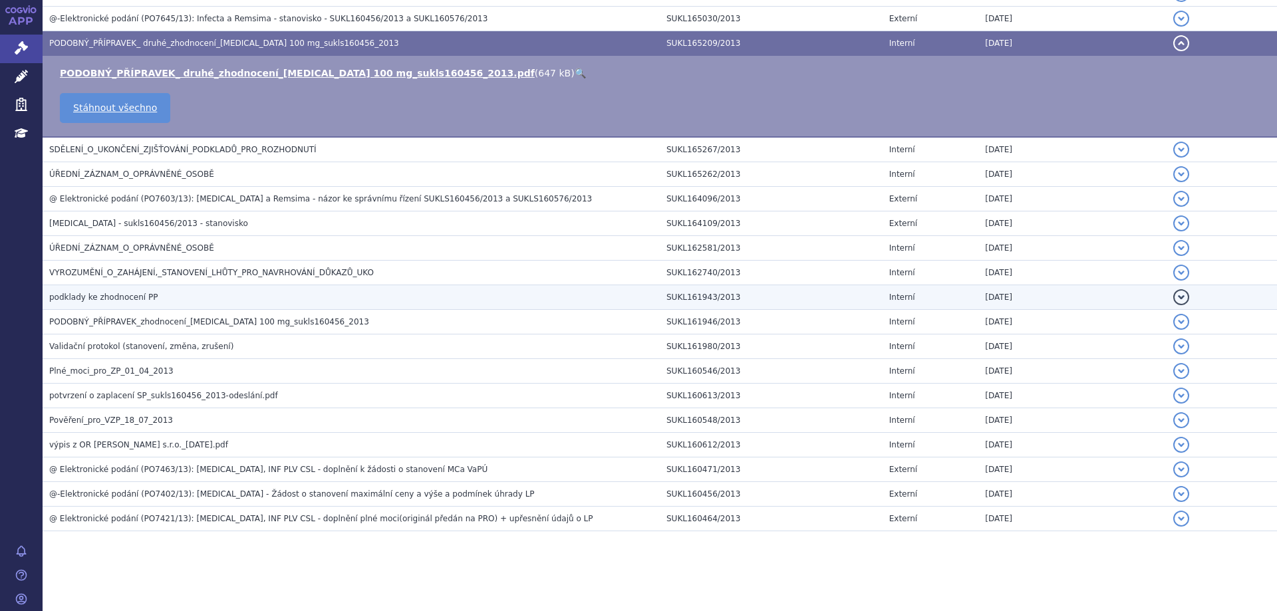
scroll to position [430, 0]
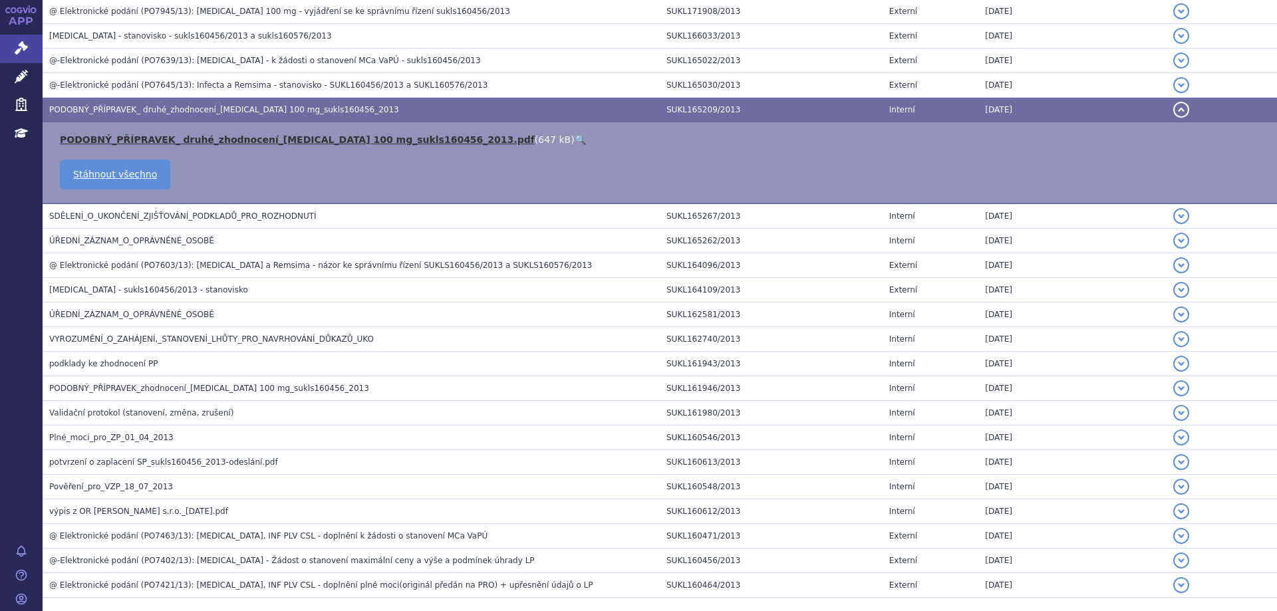
click at [91, 135] on link "PODOBNÝ_PŘÍPRAVEK_ druhé_zhodnocení_[MEDICAL_DATA] 100 mg_sukls160456_2013.pdf" at bounding box center [297, 139] width 475 height 11
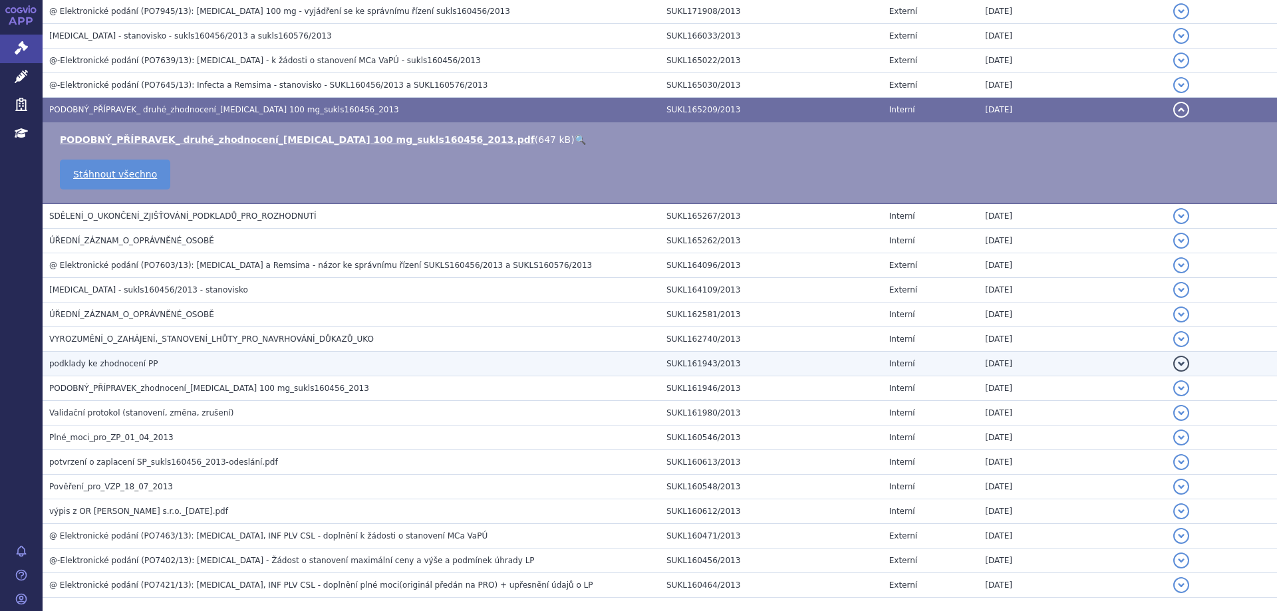
click at [1114, 352] on td "[DATE]" at bounding box center [1072, 364] width 188 height 25
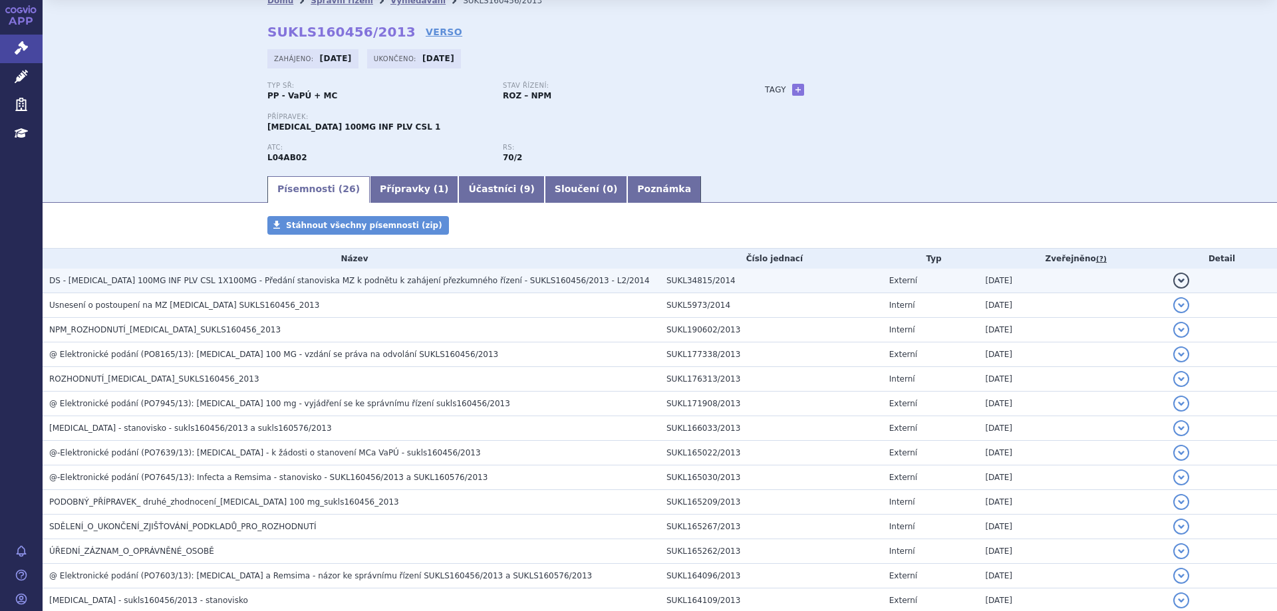
scroll to position [0, 0]
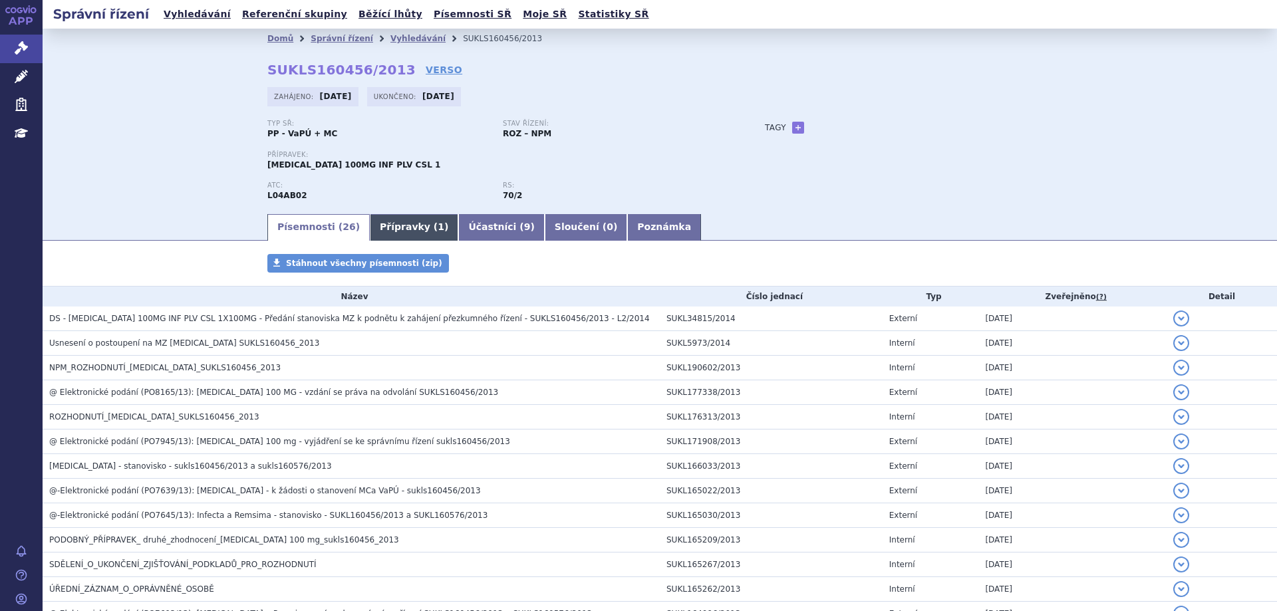
click at [403, 234] on link "Přípravky ( 1 )" at bounding box center [414, 227] width 88 height 27
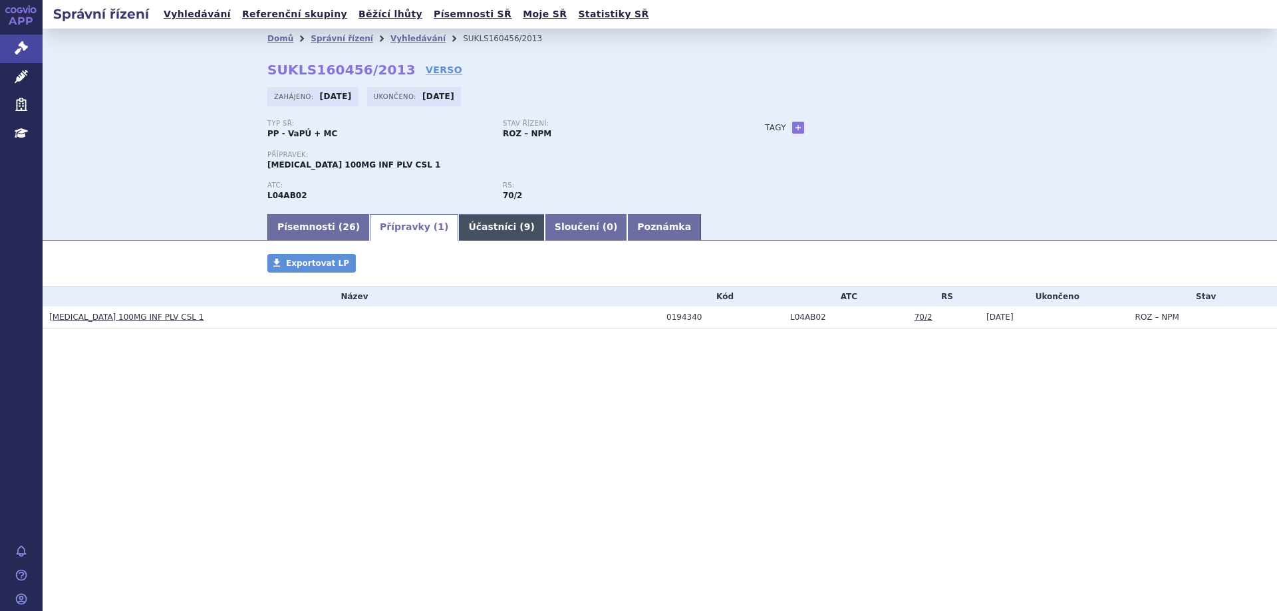
click at [458, 233] on link "Účastníci ( 9 )" at bounding box center [501, 227] width 86 height 27
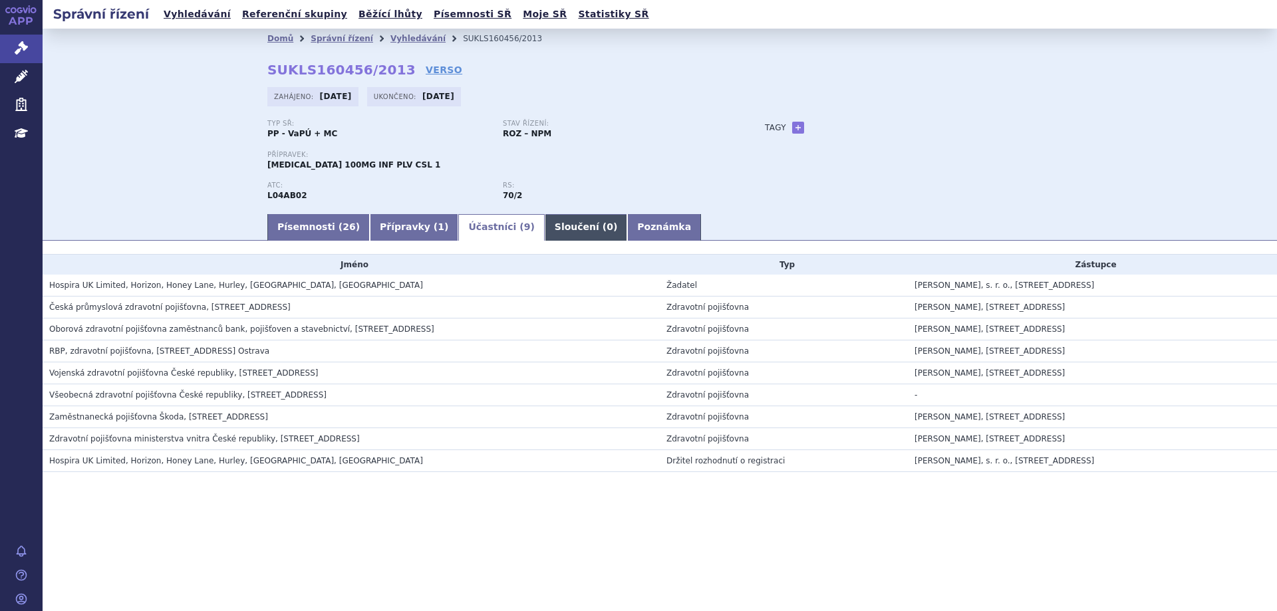
click at [545, 226] on link "Sloučení ( 0 )" at bounding box center [586, 227] width 82 height 27
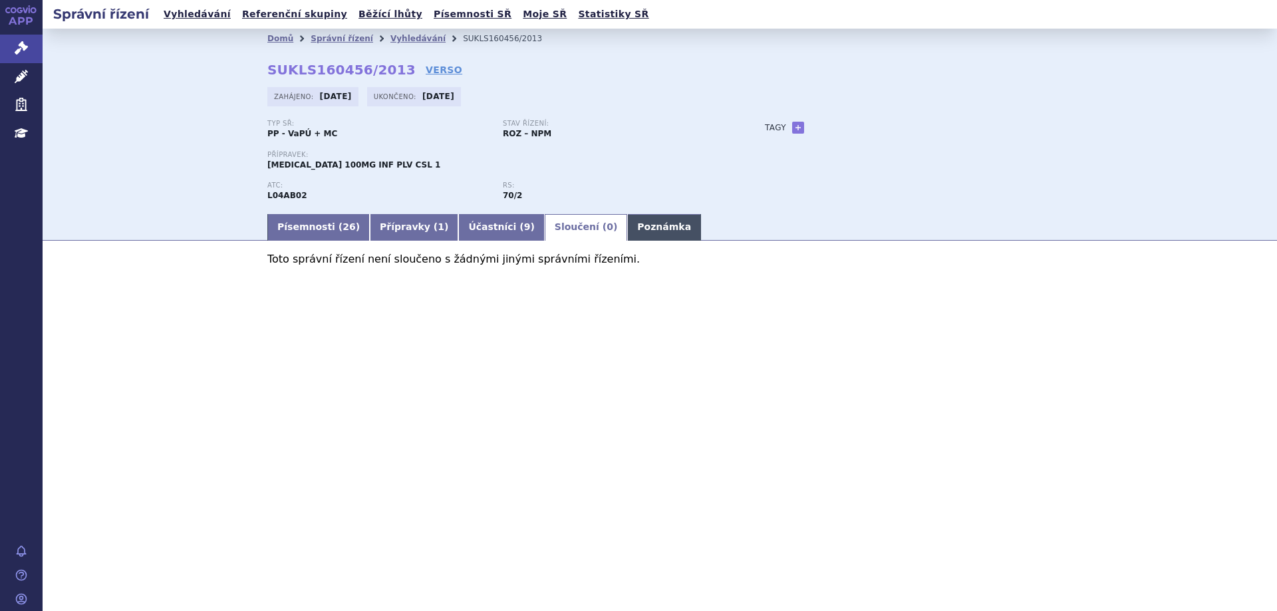
click at [627, 227] on link "Poznámka" at bounding box center [664, 227] width 74 height 27
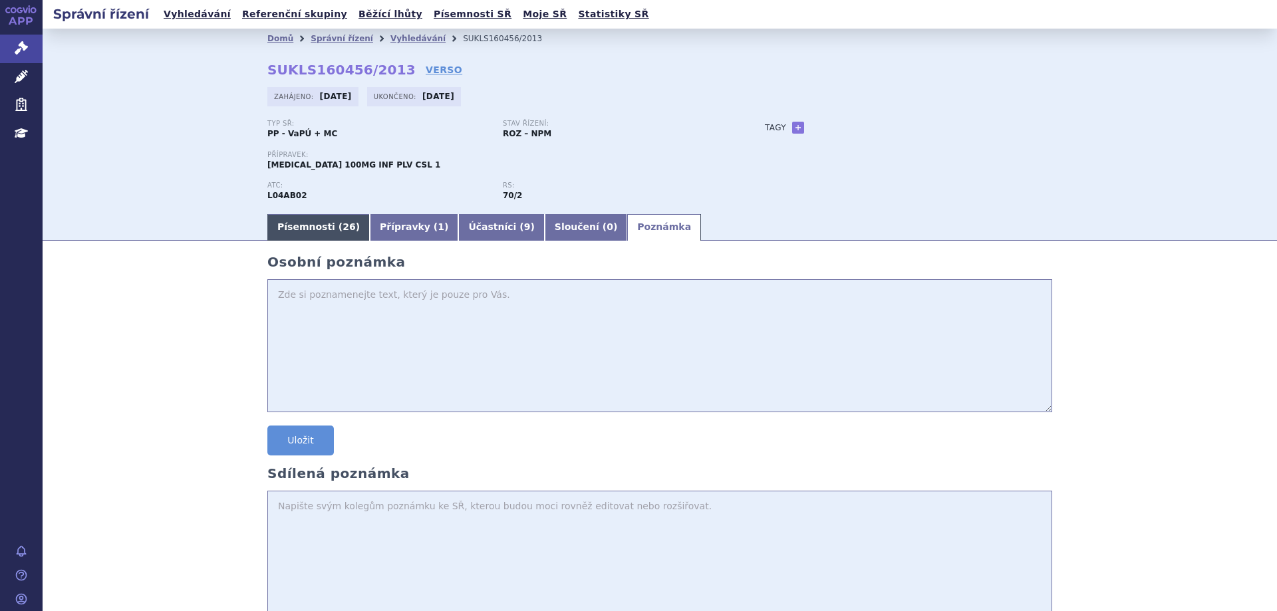
click at [326, 241] on link "Písemnosti ( 26 )" at bounding box center [318, 227] width 102 height 27
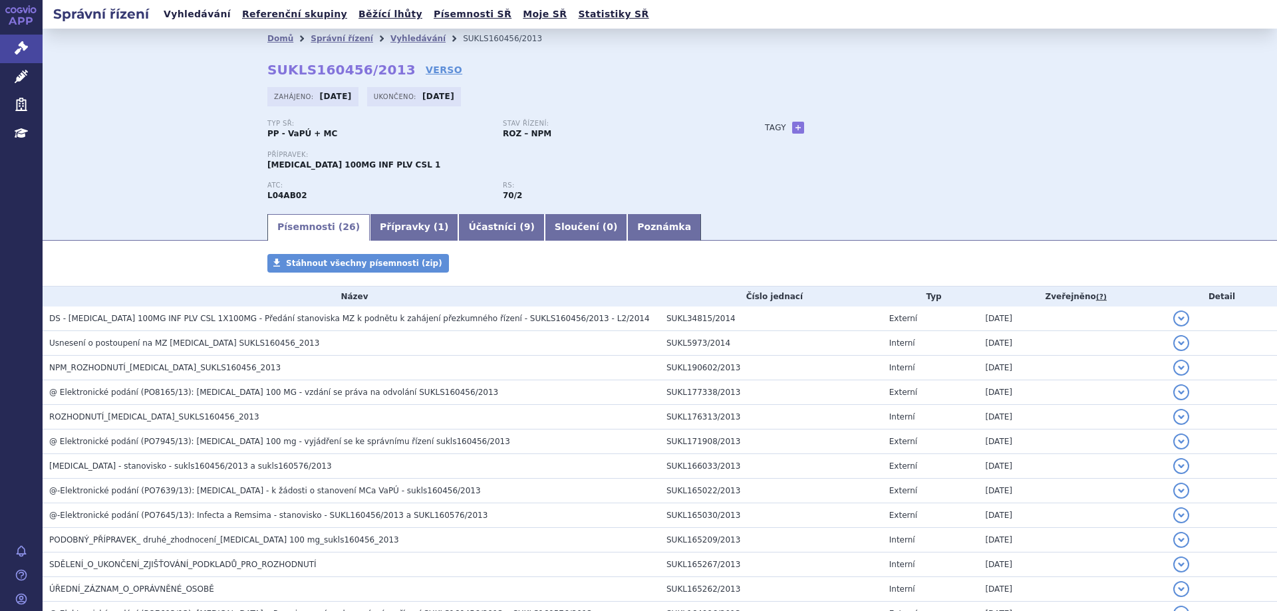
click at [174, 8] on link "Vyhledávání" at bounding box center [197, 14] width 75 height 18
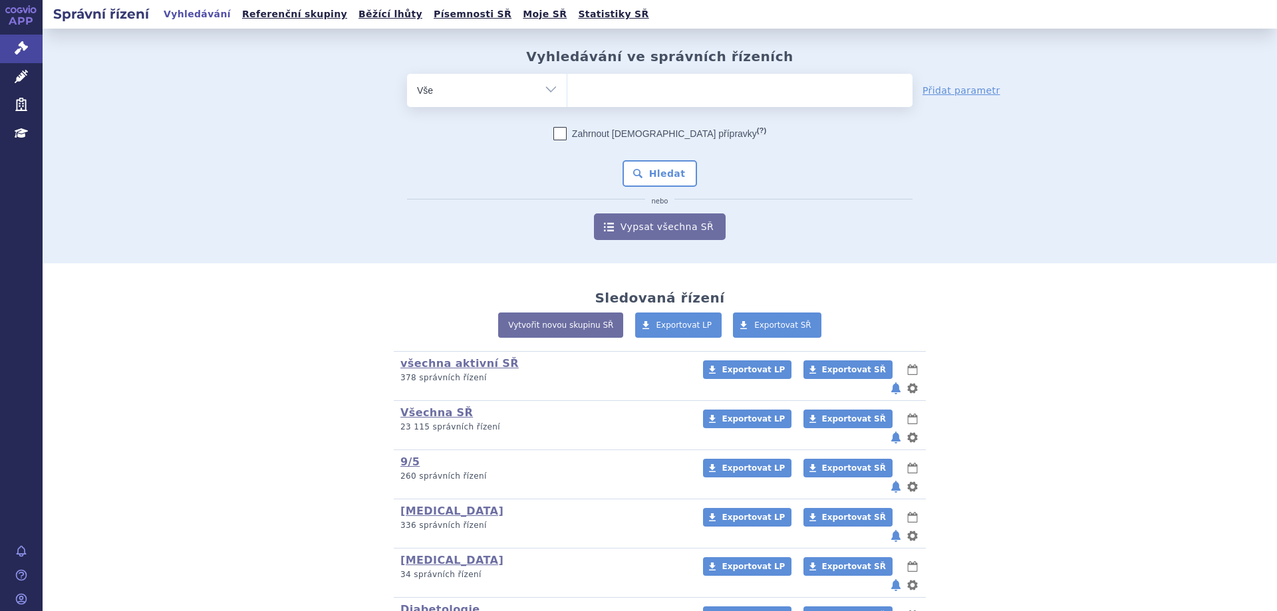
click at [632, 91] on ul at bounding box center [739, 88] width 345 height 28
click at [567, 91] on select at bounding box center [567, 89] width 1 height 33
click at [635, 93] on ul at bounding box center [739, 88] width 345 height 28
click at [567, 93] on select at bounding box center [567, 89] width 1 height 33
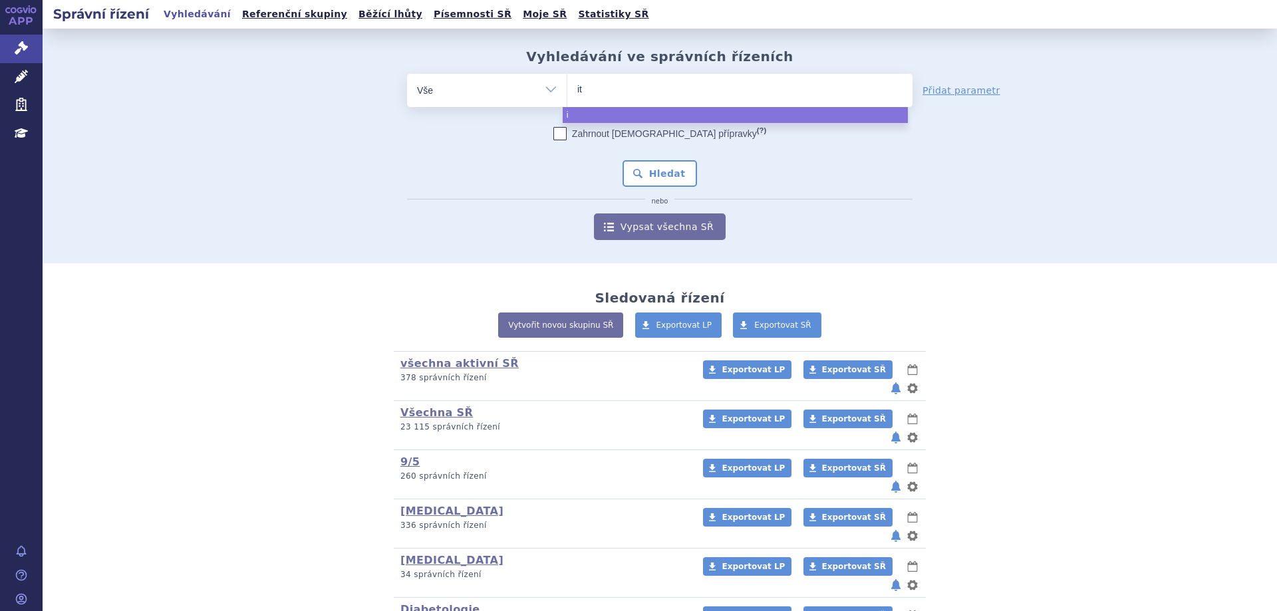
type input "itu"
type input "it"
type input "i"
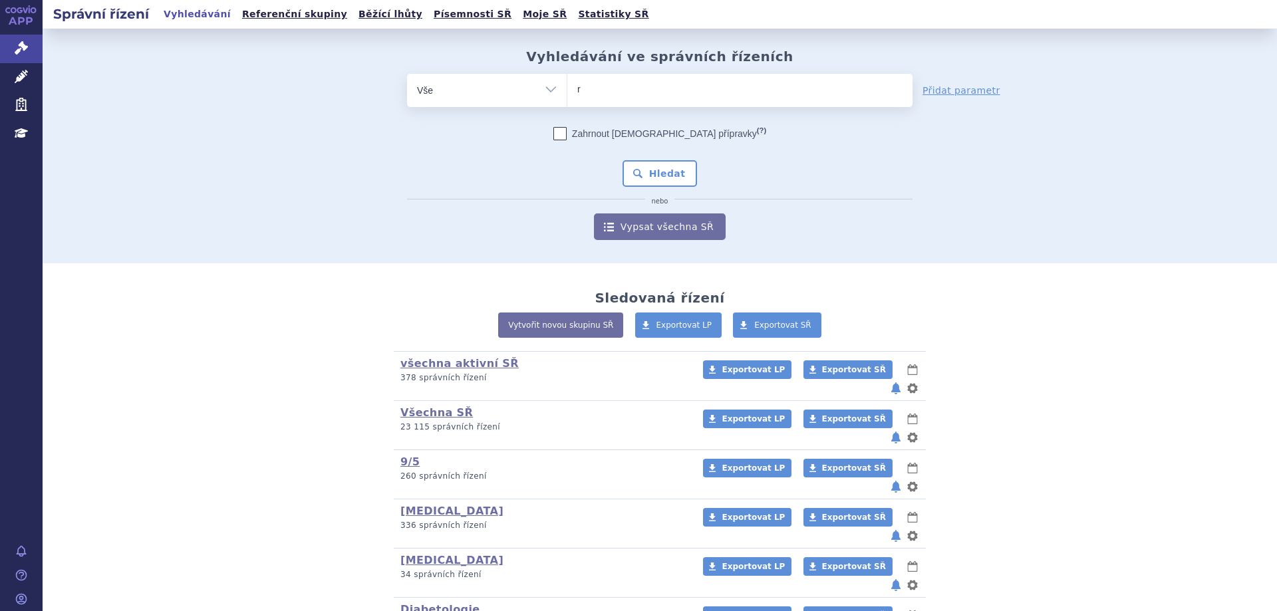
type input "ri"
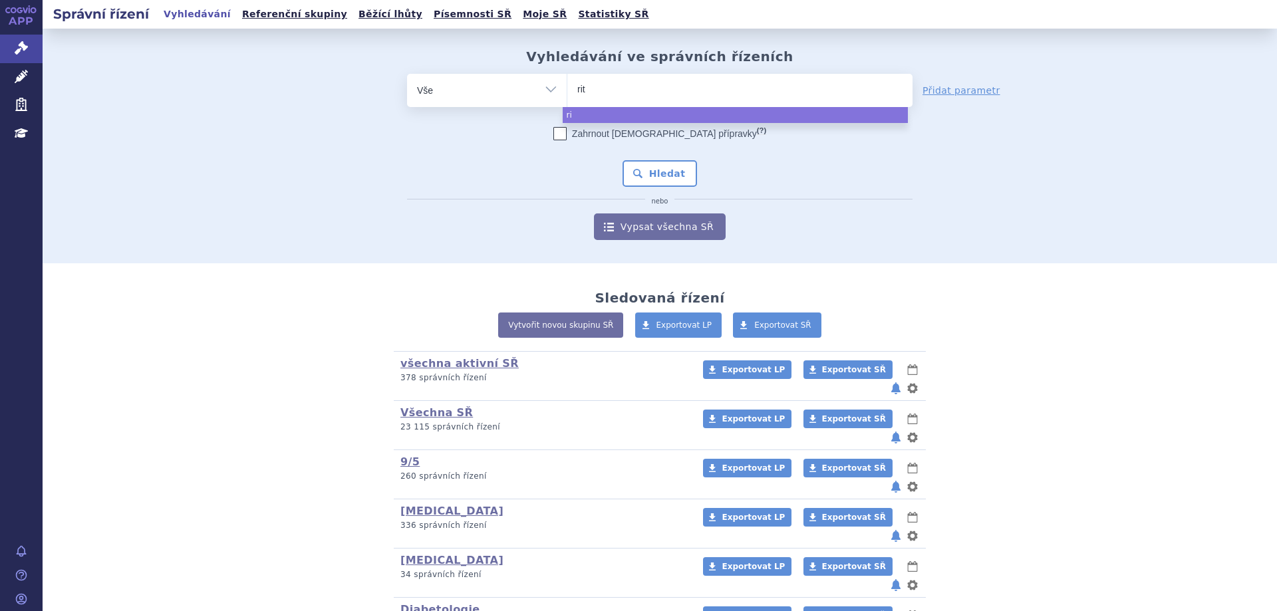
type input "ritu"
type input "ritux"
type input "rituxi"
type input "rituxima"
type input "[MEDICAL_DATA]"
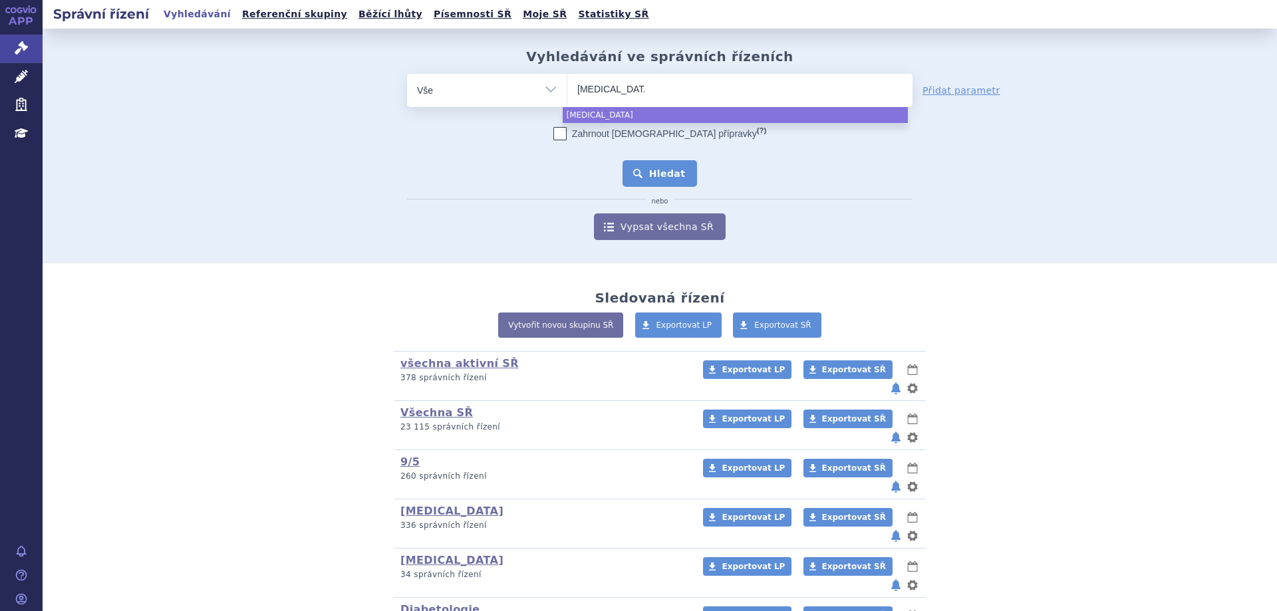
select select "rituximab"
click at [666, 164] on button "Hledat" at bounding box center [659, 173] width 75 height 27
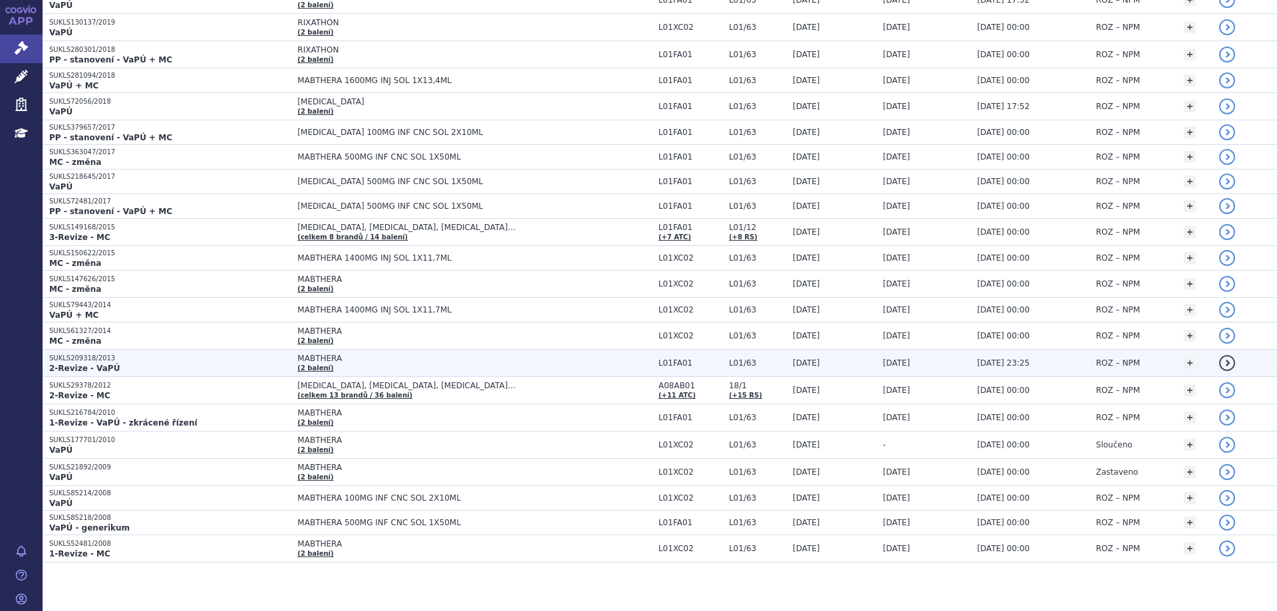
scroll to position [479, 0]
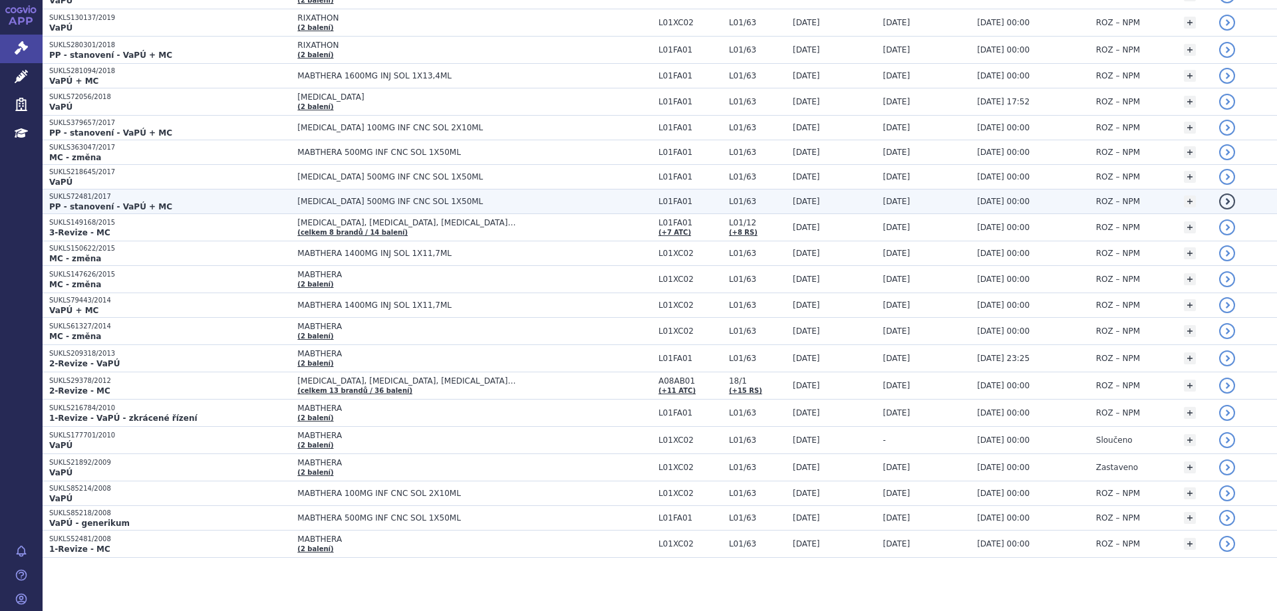
click at [102, 210] on strong "PP - stanovení - VaPÚ + MC" at bounding box center [110, 206] width 123 height 9
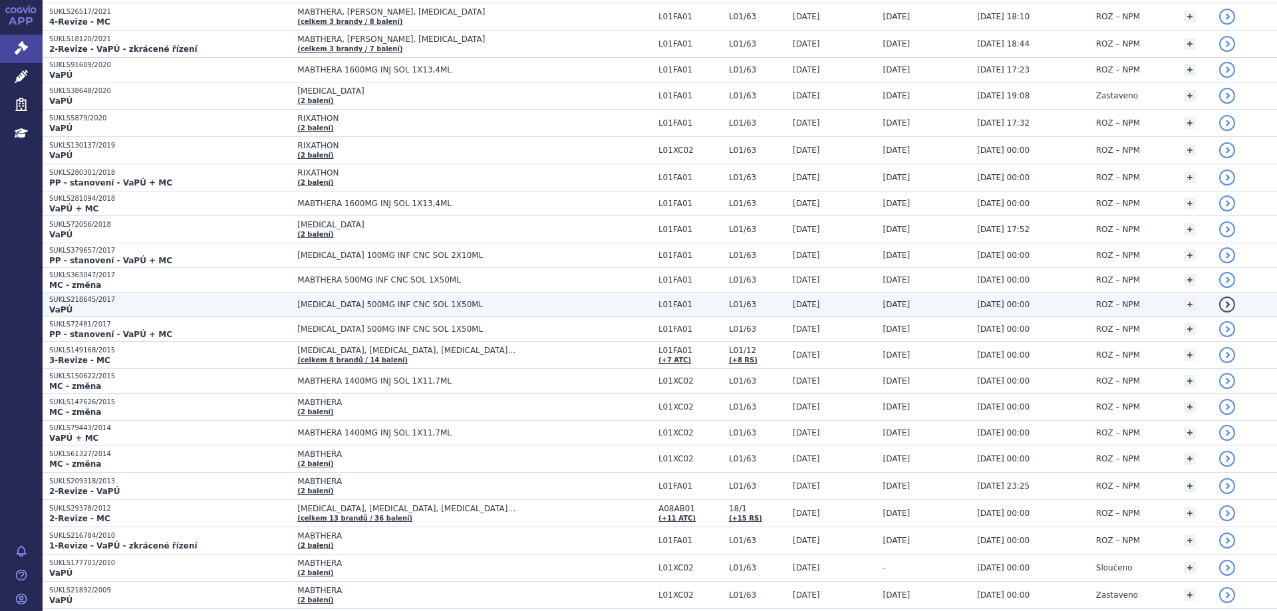
scroll to position [346, 0]
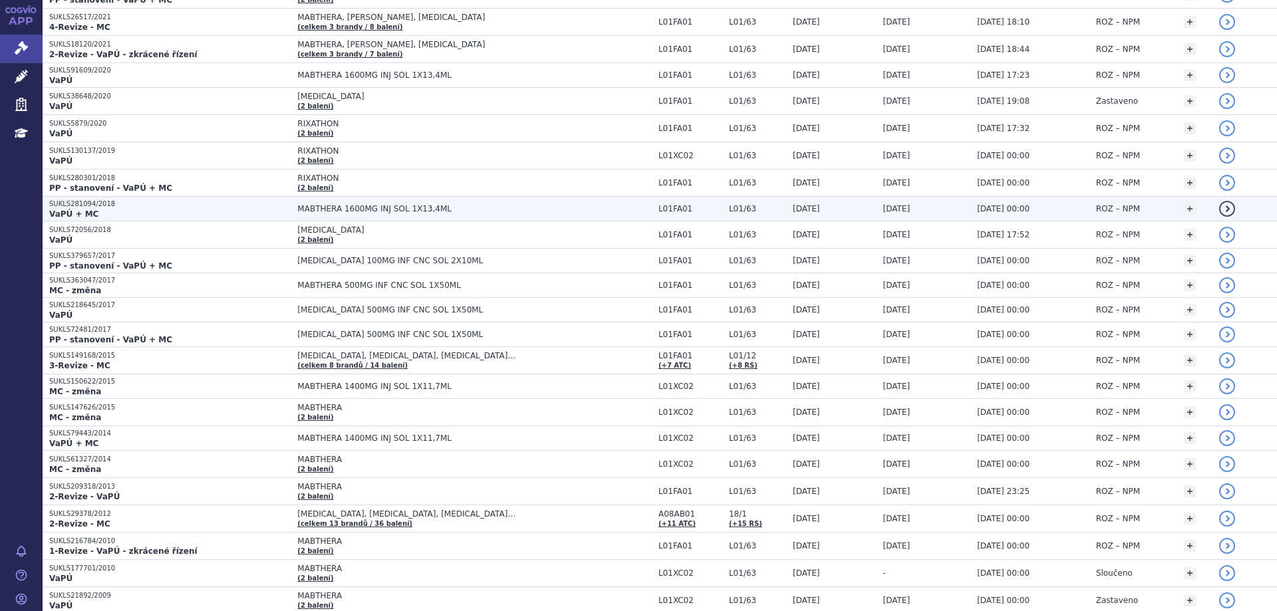
click at [78, 213] on strong "VaPÚ + MC" at bounding box center [73, 213] width 49 height 9
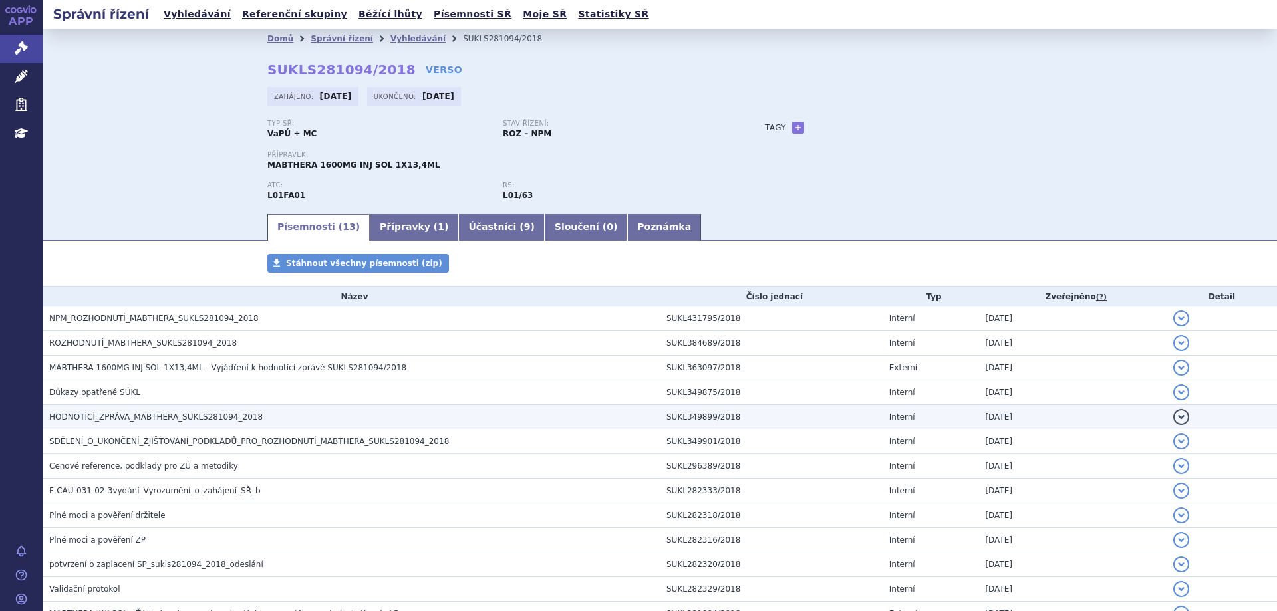
click at [140, 415] on span "HODNOTÍCÍ_ZPRÁVA_MABTHERA_SUKLS281094_2018" at bounding box center [155, 416] width 213 height 9
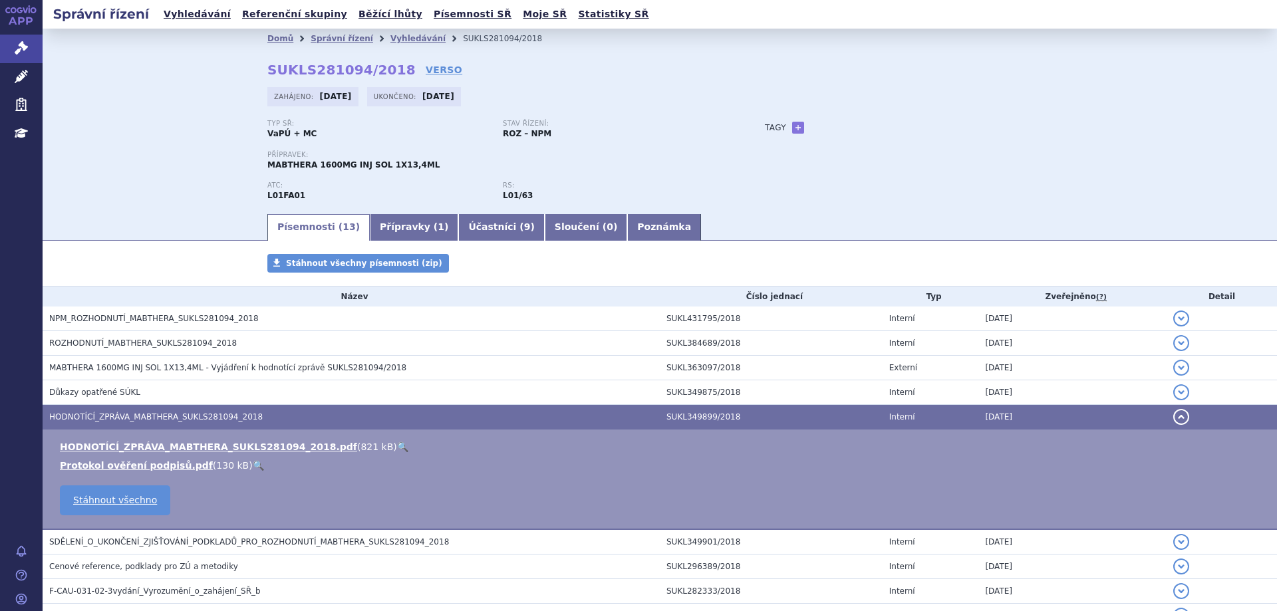
scroll to position [66, 0]
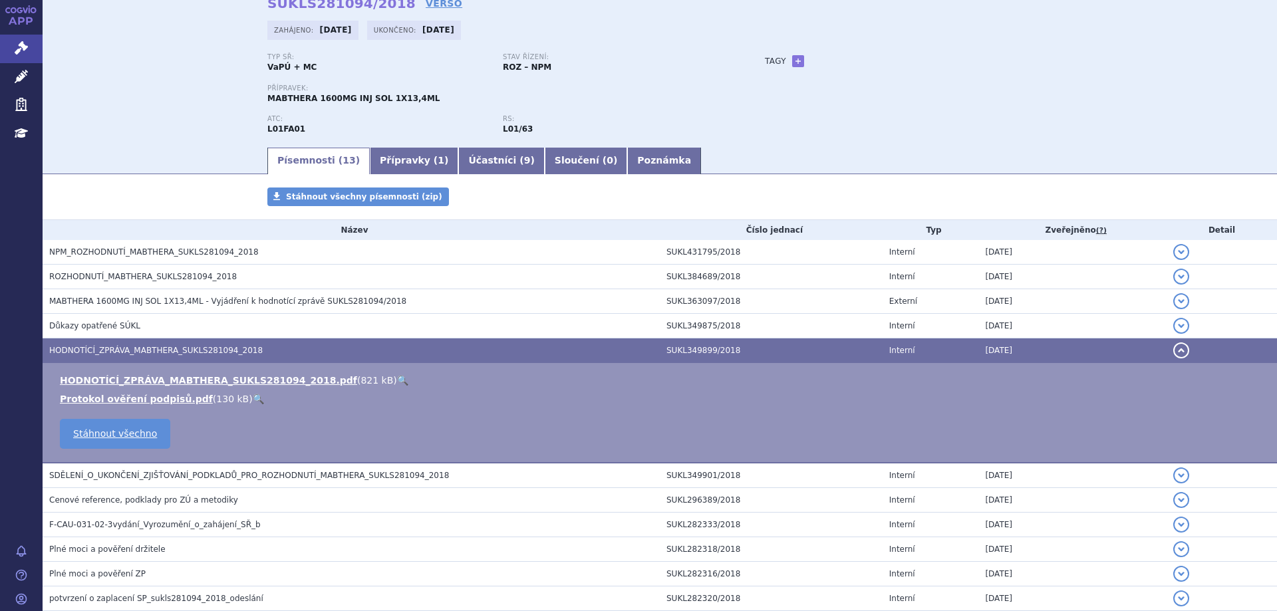
click at [153, 372] on td "HODNOTÍCÍ_ZPRÁVA_MABTHERA_SUKLS281094_2018.pdf ( 821 kB ) 🔍 Protokol ověření po…" at bounding box center [660, 413] width 1234 height 100
click at [152, 376] on link "HODNOTÍCÍ_ZPRÁVA_MABTHERA_SUKLS281094_2018.pdf" at bounding box center [208, 380] width 297 height 11
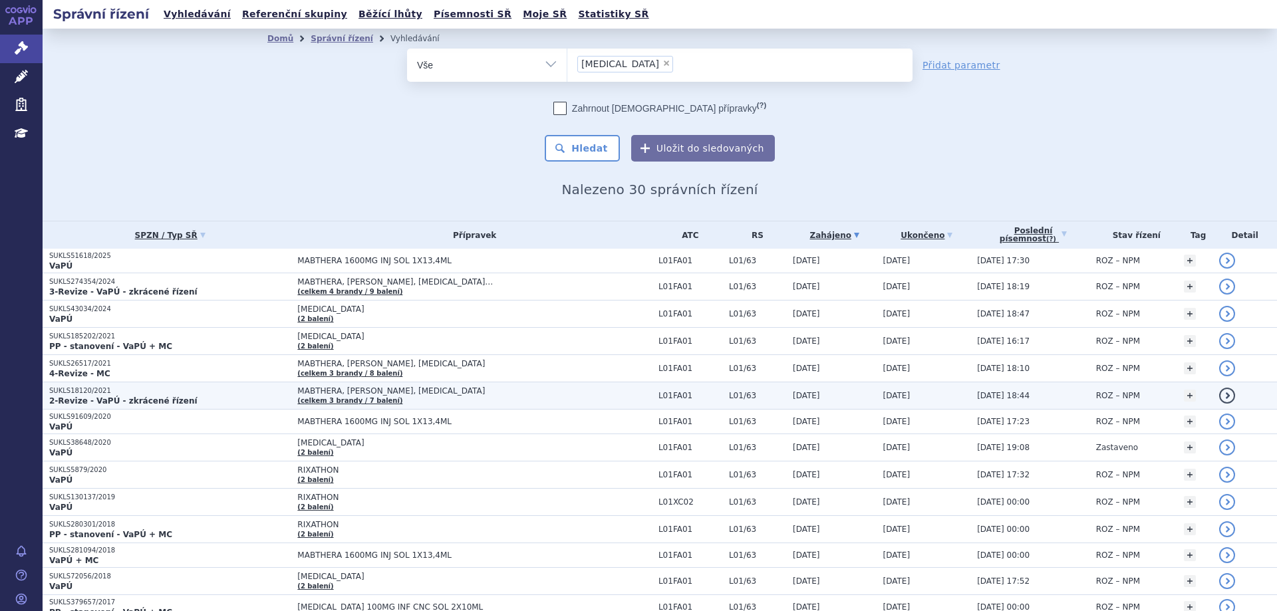
click at [101, 394] on p "SUKLS18120/2021" at bounding box center [169, 390] width 241 height 9
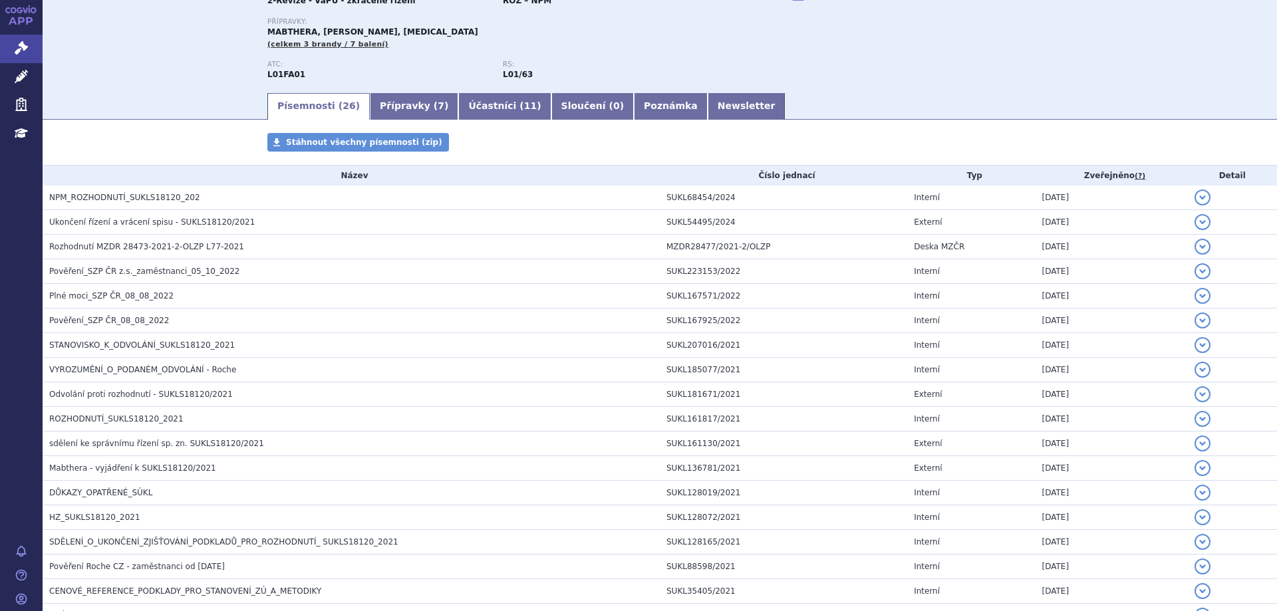
scroll to position [427, 0]
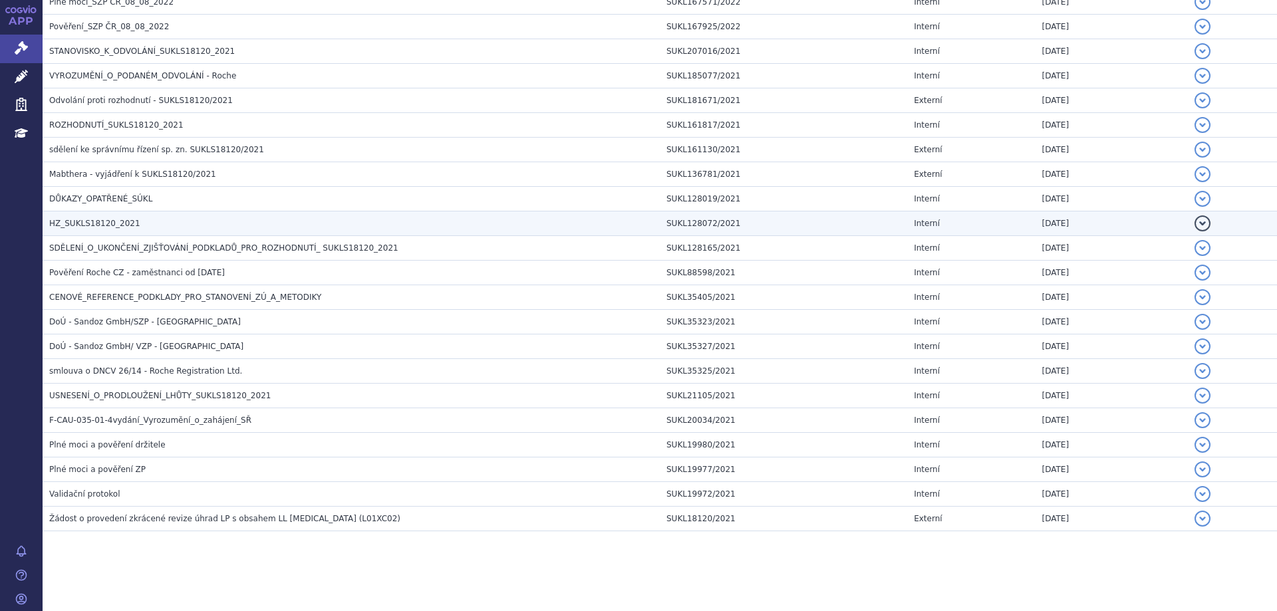
click at [87, 225] on span "HZ_SUKLS18120_2021" at bounding box center [94, 223] width 91 height 9
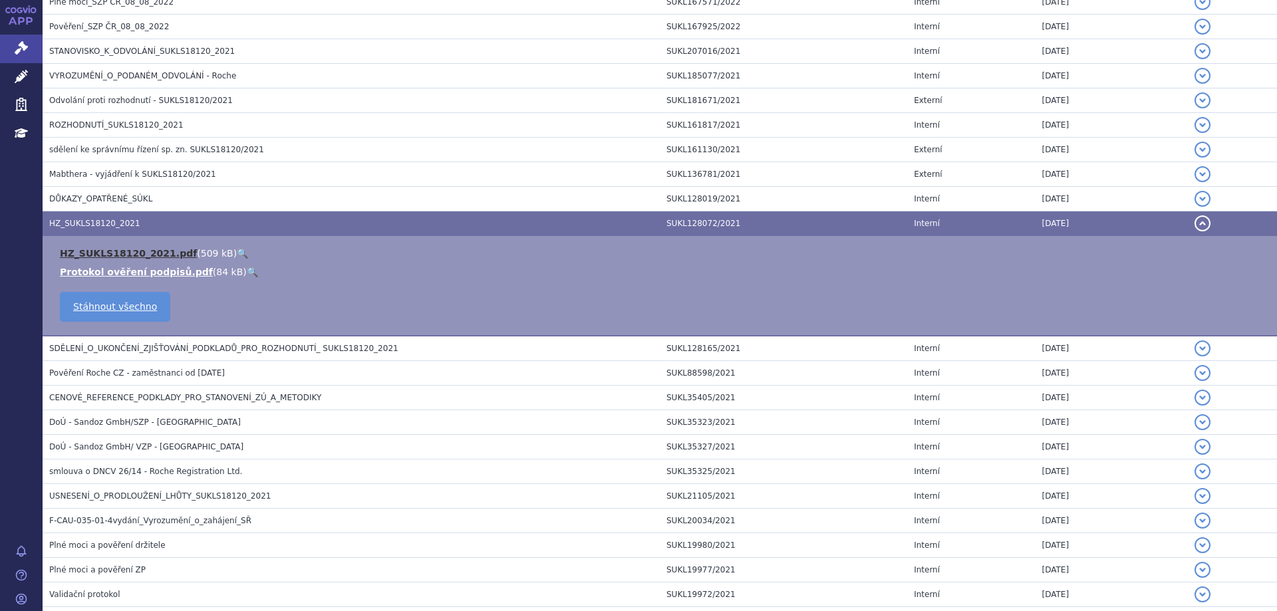
click at [96, 248] on link "HZ_SUKLS18120_2021.pdf" at bounding box center [128, 253] width 137 height 11
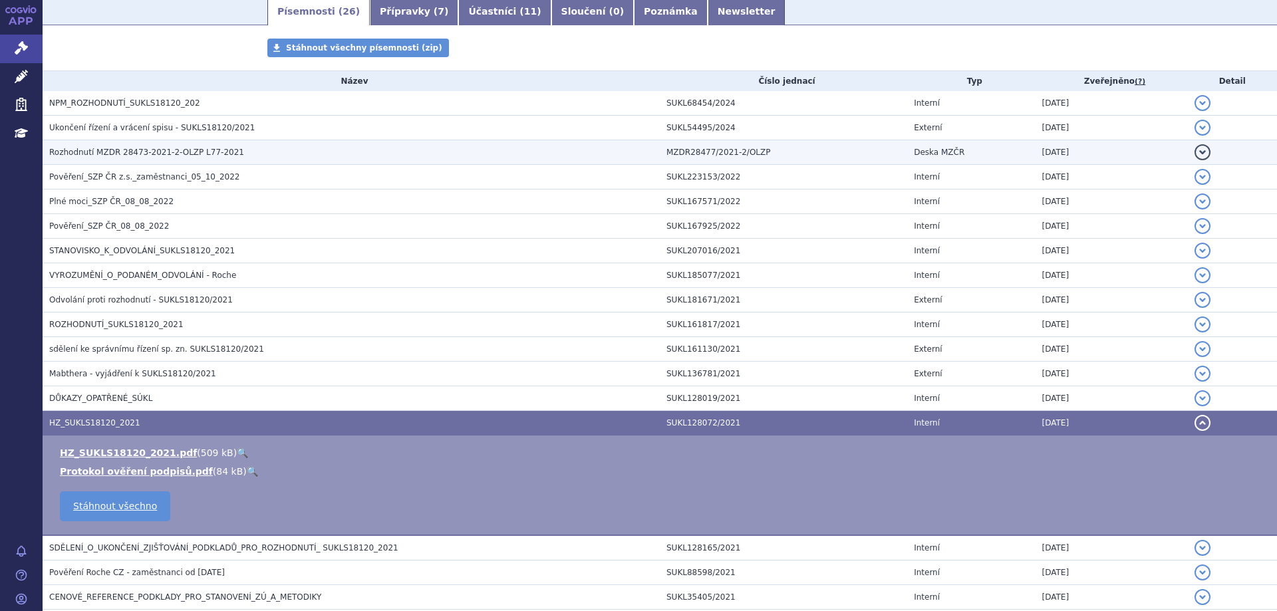
scroll to position [294, 0]
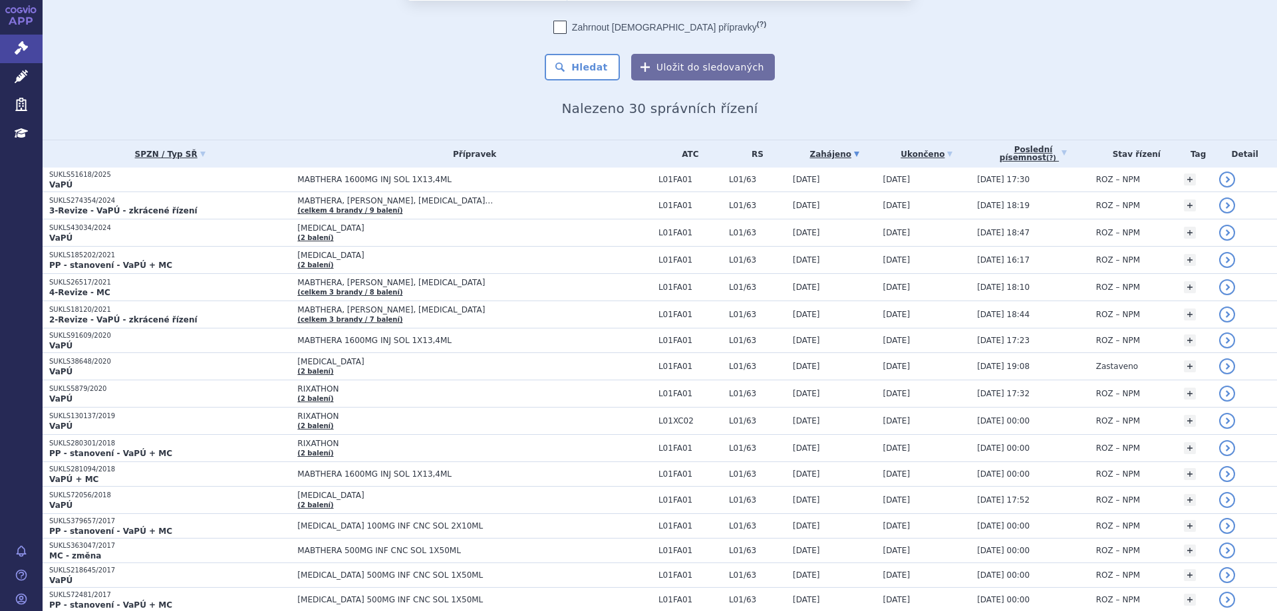
scroll to position [80, 0]
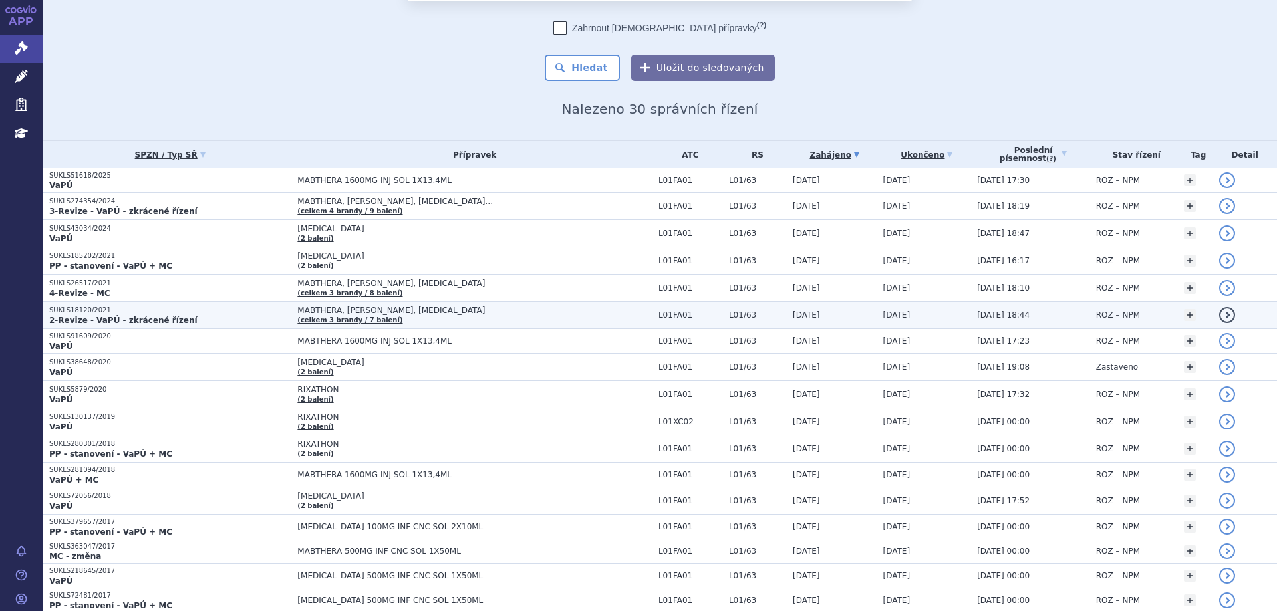
click at [63, 314] on p "SUKLS18120/2021" at bounding box center [169, 310] width 241 height 9
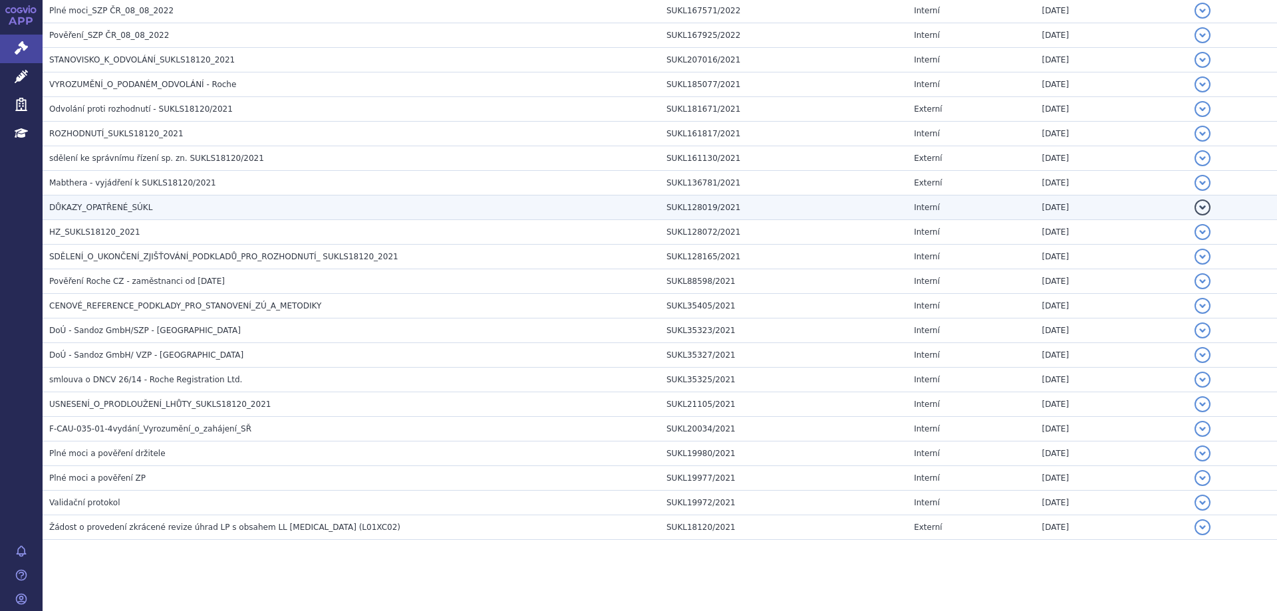
scroll to position [427, 0]
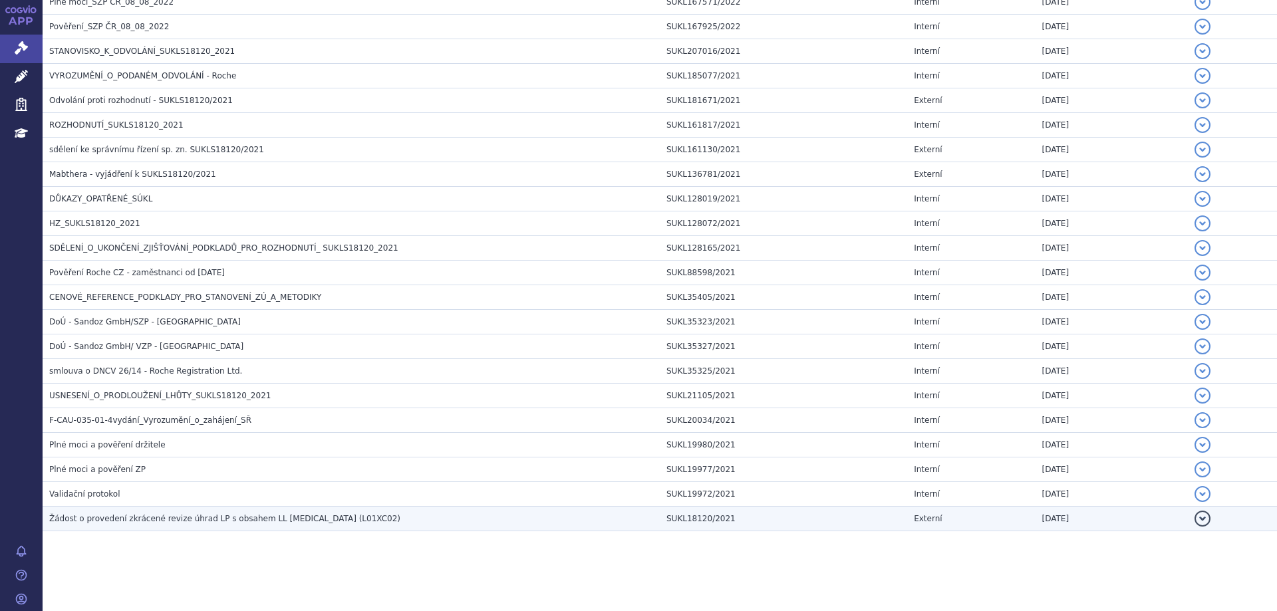
click at [107, 519] on span "Žádost o provedení zkrácené revize úhrad LP s obsahem LL [MEDICAL_DATA] (L01XC0…" at bounding box center [224, 518] width 351 height 9
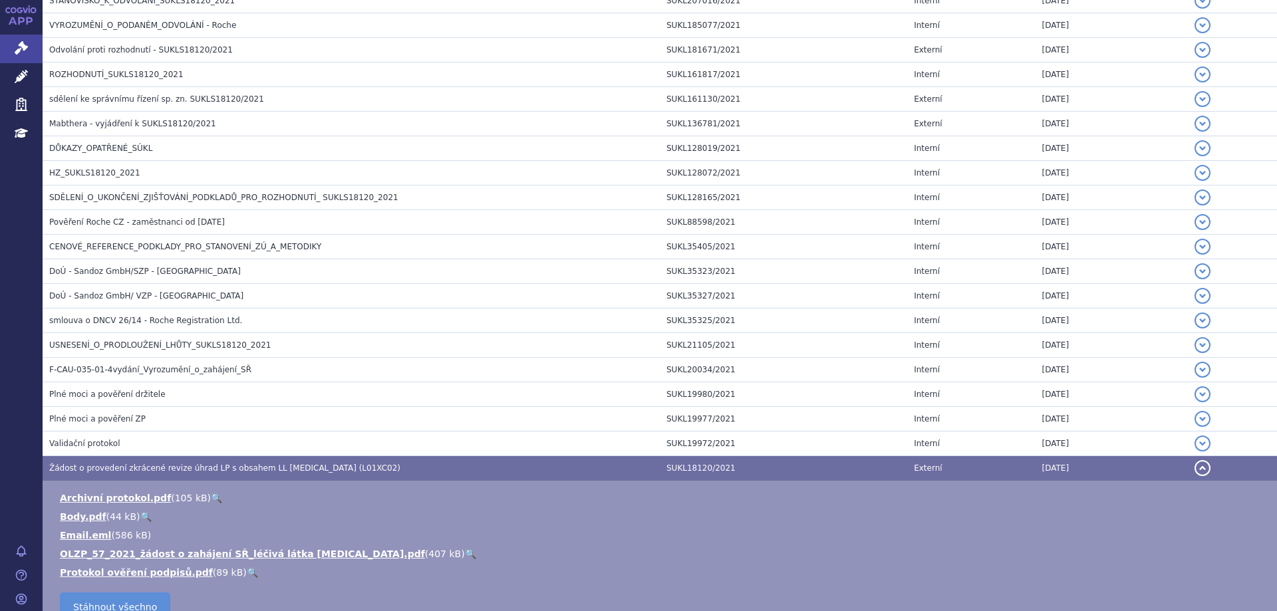
scroll to position [583, 0]
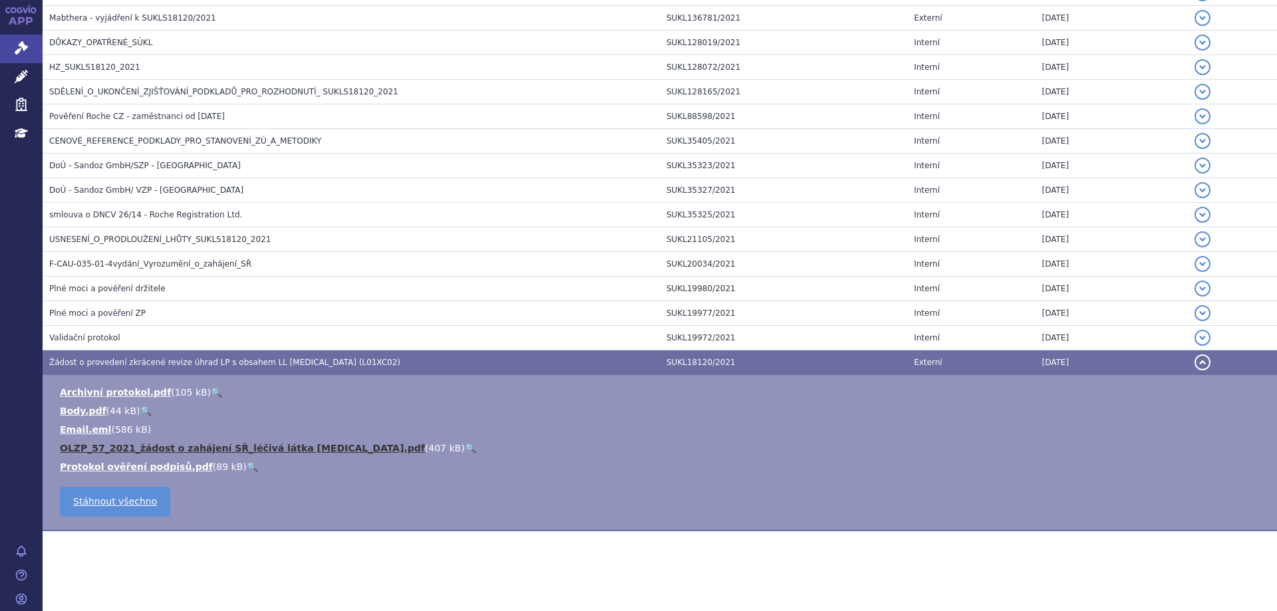
click at [159, 445] on link "OLZP_57_2021_žádost o zahájení SŘ_léčivá látka [MEDICAL_DATA].pdf" at bounding box center [242, 448] width 365 height 11
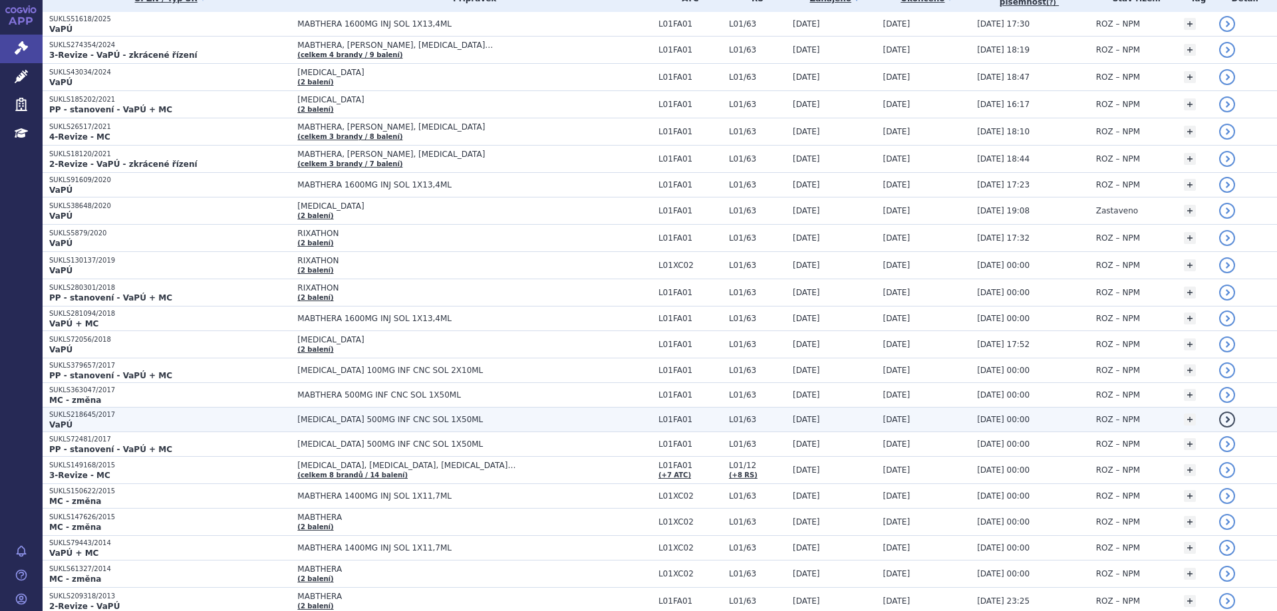
scroll to position [213, 0]
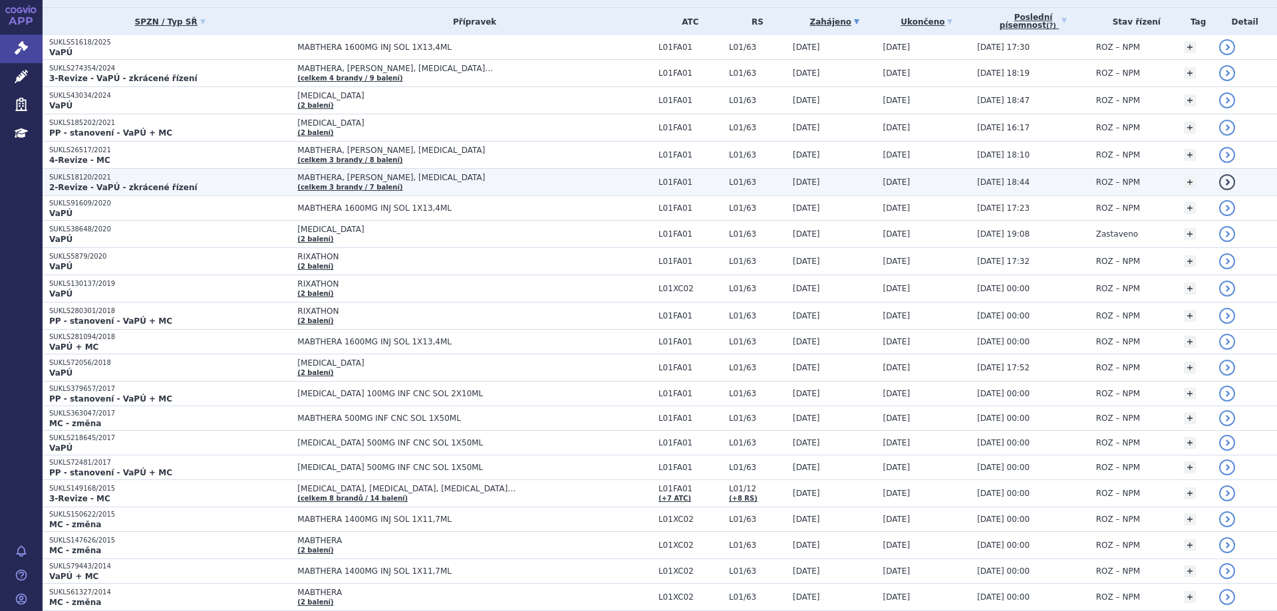
click at [66, 180] on p "SUKLS18120/2021" at bounding box center [169, 177] width 241 height 9
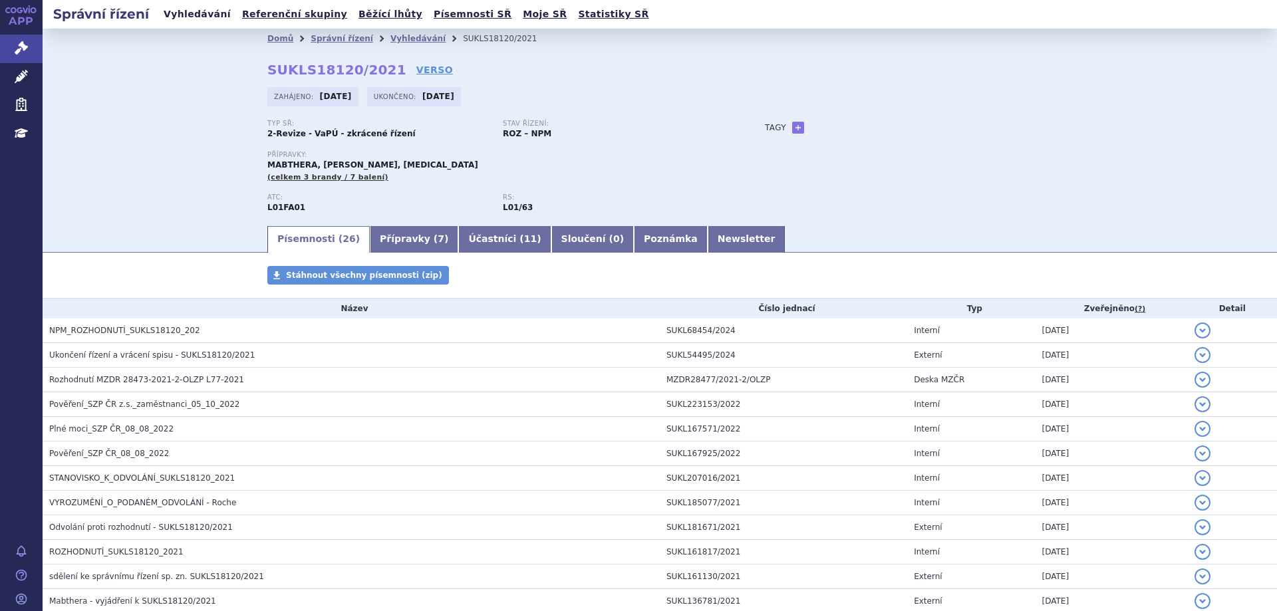
click at [191, 17] on link "Vyhledávání" at bounding box center [197, 14] width 75 height 18
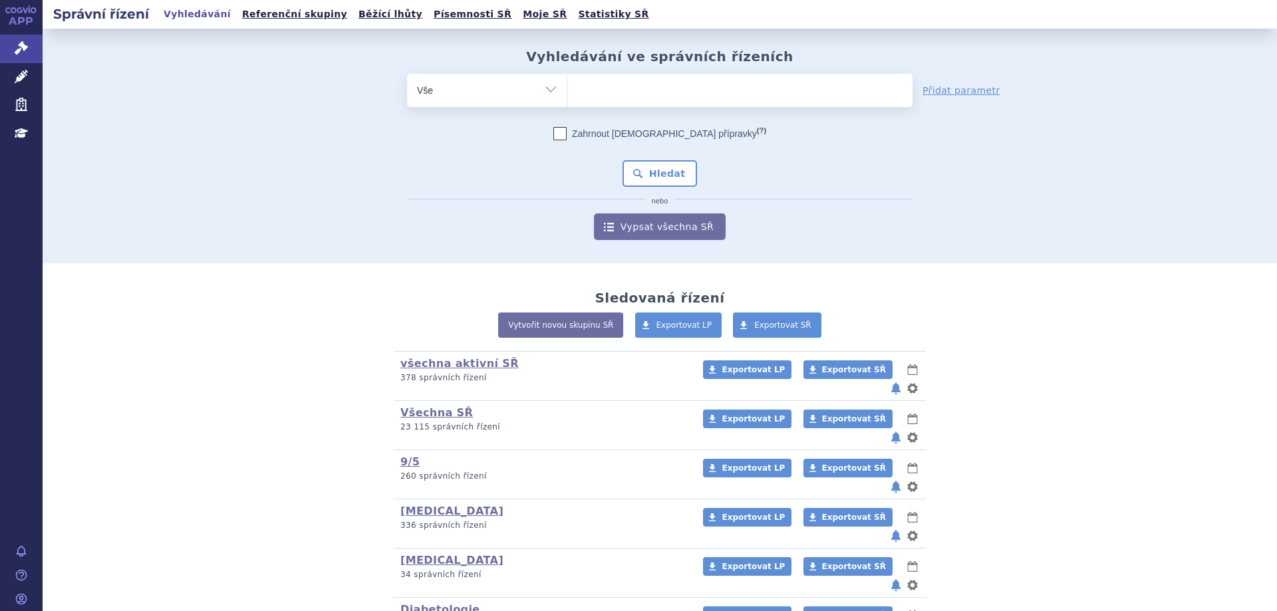
click at [592, 83] on ul at bounding box center [739, 88] width 345 height 28
click at [567, 83] on select at bounding box center [567, 89] width 1 height 33
type input "tr"
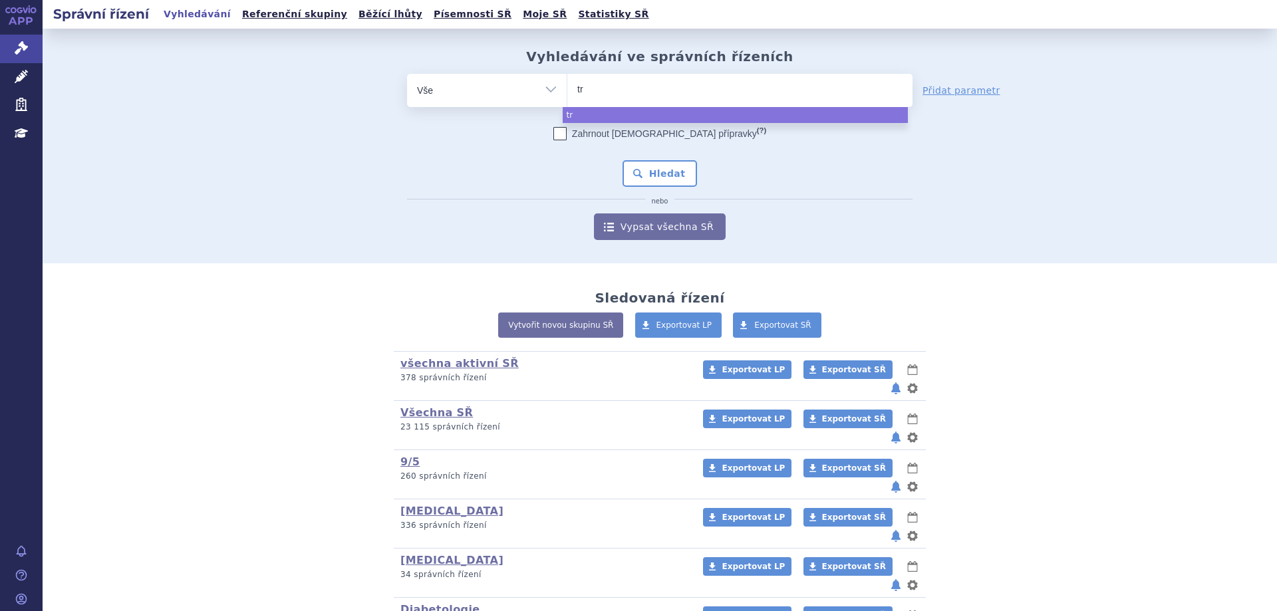
type input "trz"
type input "trzu"
type input "trz"
type input "tr"
type input "ta"
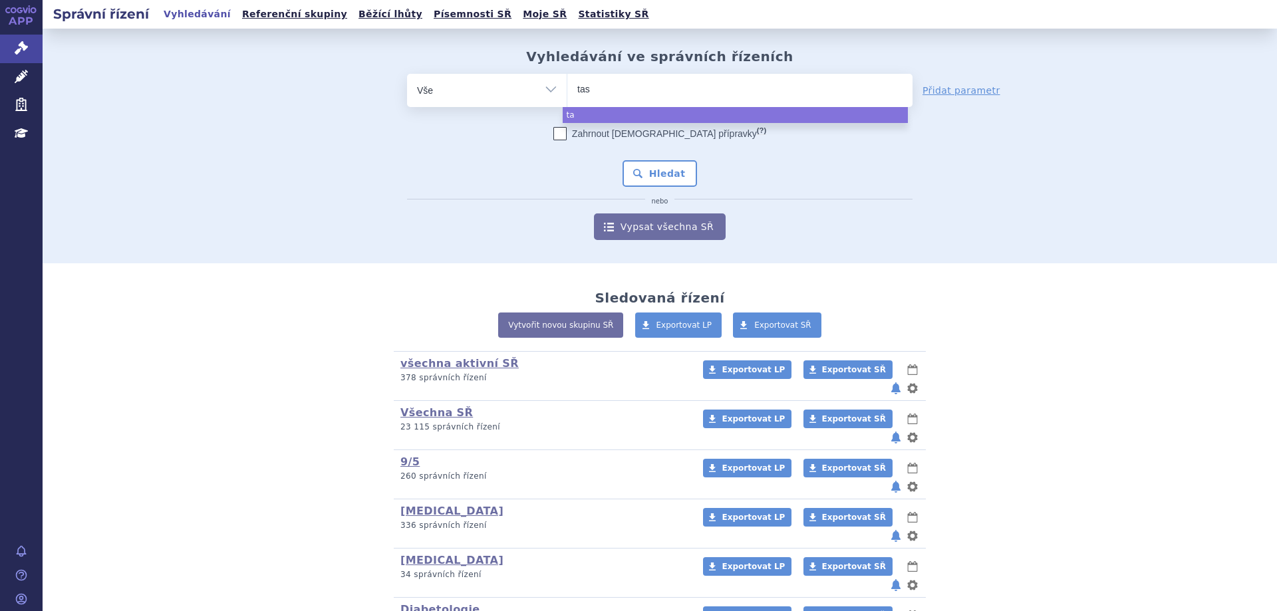
type input "tast"
type input "tastr"
type input "tast"
type input "tas"
type input "t"
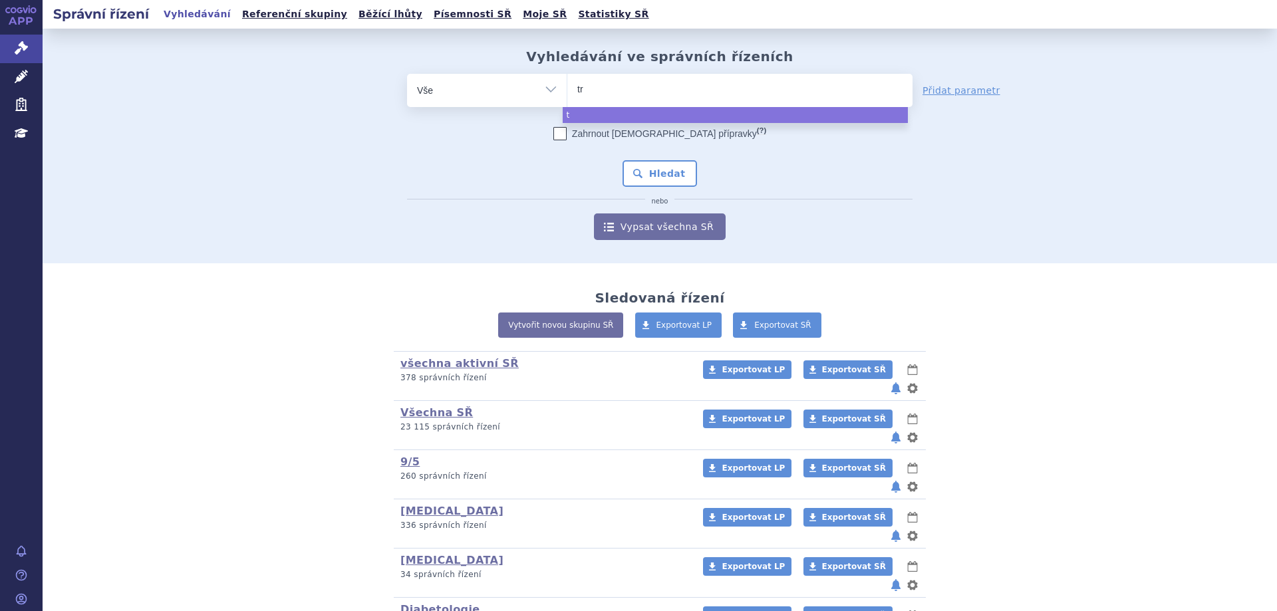
type input "tra"
type input "trast"
type input "trastu"
type input "trastuzu"
type input "trastuzum"
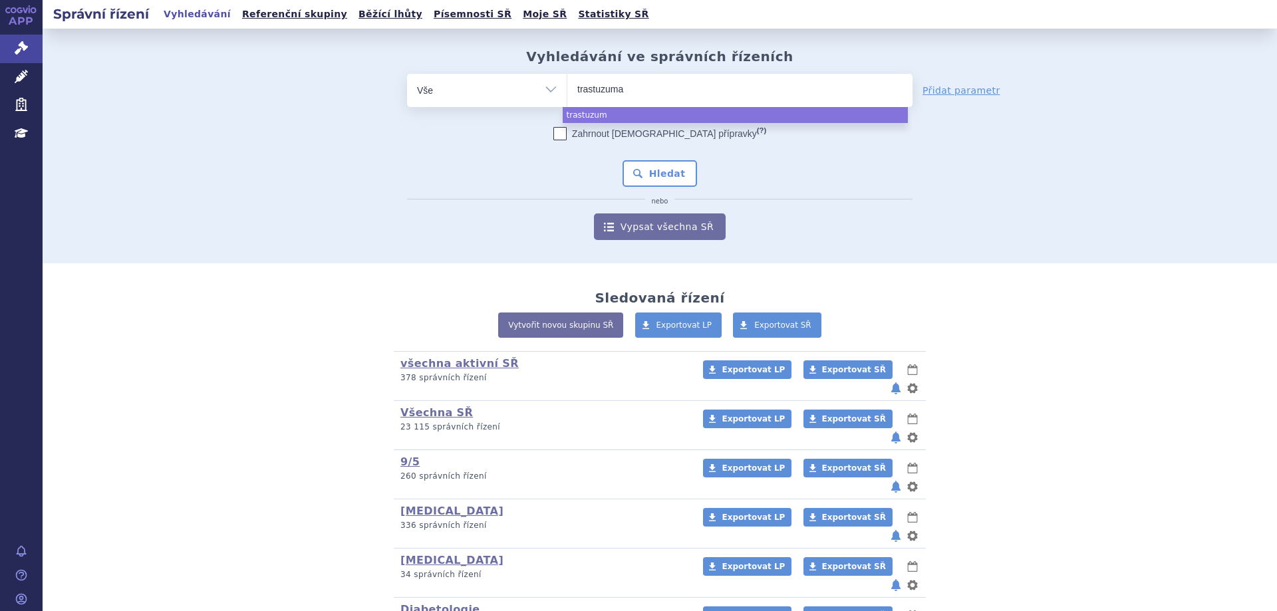
type input "[MEDICAL_DATA]"
select select "trastuzumab"
click at [644, 182] on button "Hledat" at bounding box center [659, 173] width 75 height 27
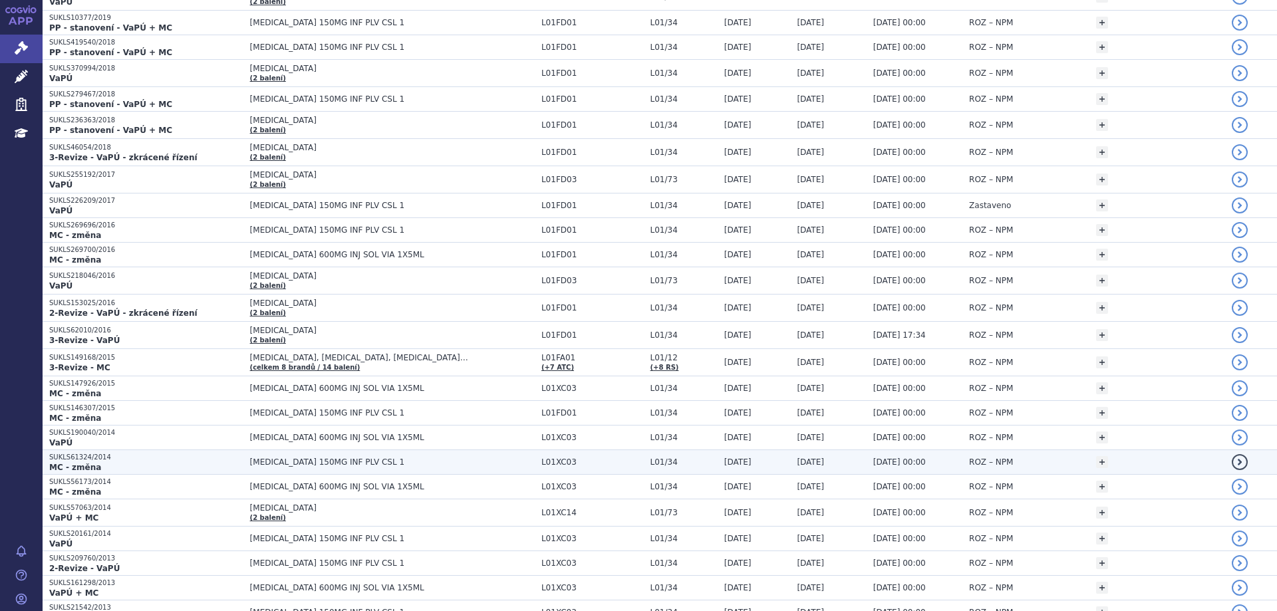
scroll to position [970, 0]
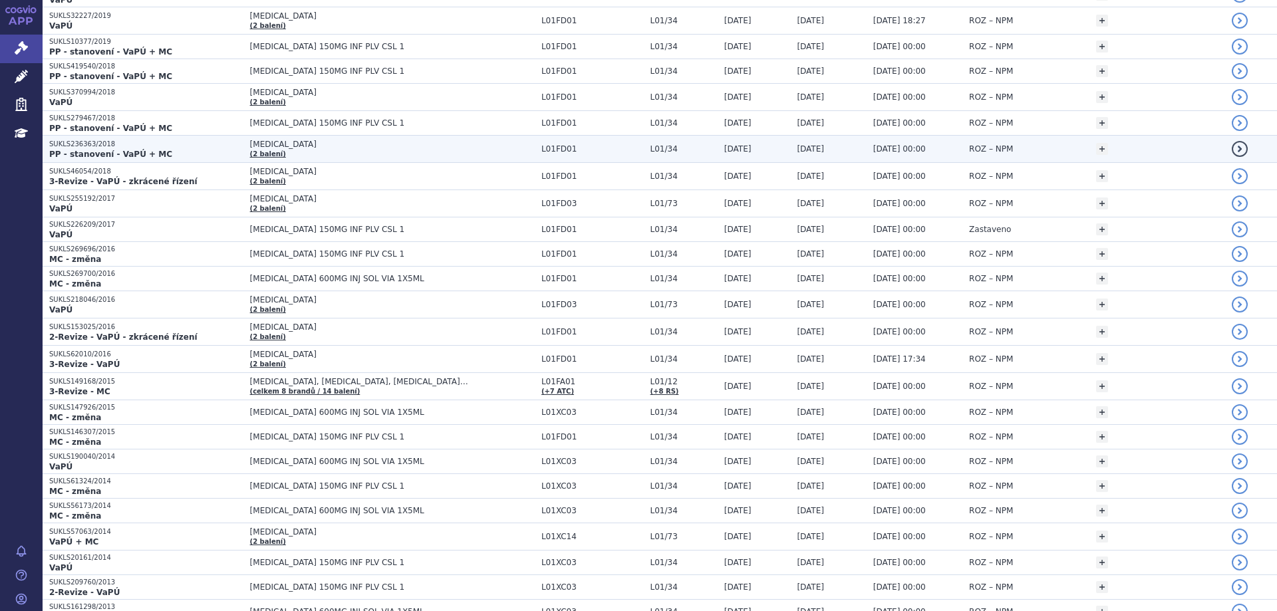
click at [82, 147] on p "SUKLS236363/2018" at bounding box center [146, 144] width 194 height 9
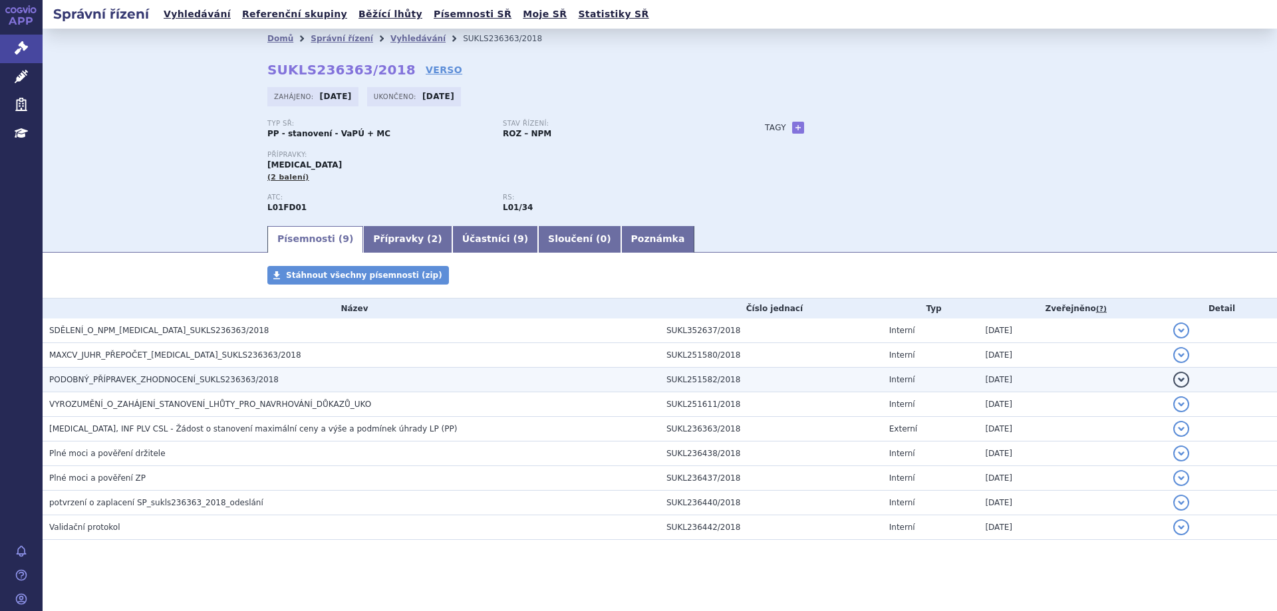
click at [142, 375] on span "PODOBNÝ_PŘÍPRAVEK_ZHODNOCENÍ_SUKLS236363/2018" at bounding box center [163, 379] width 229 height 9
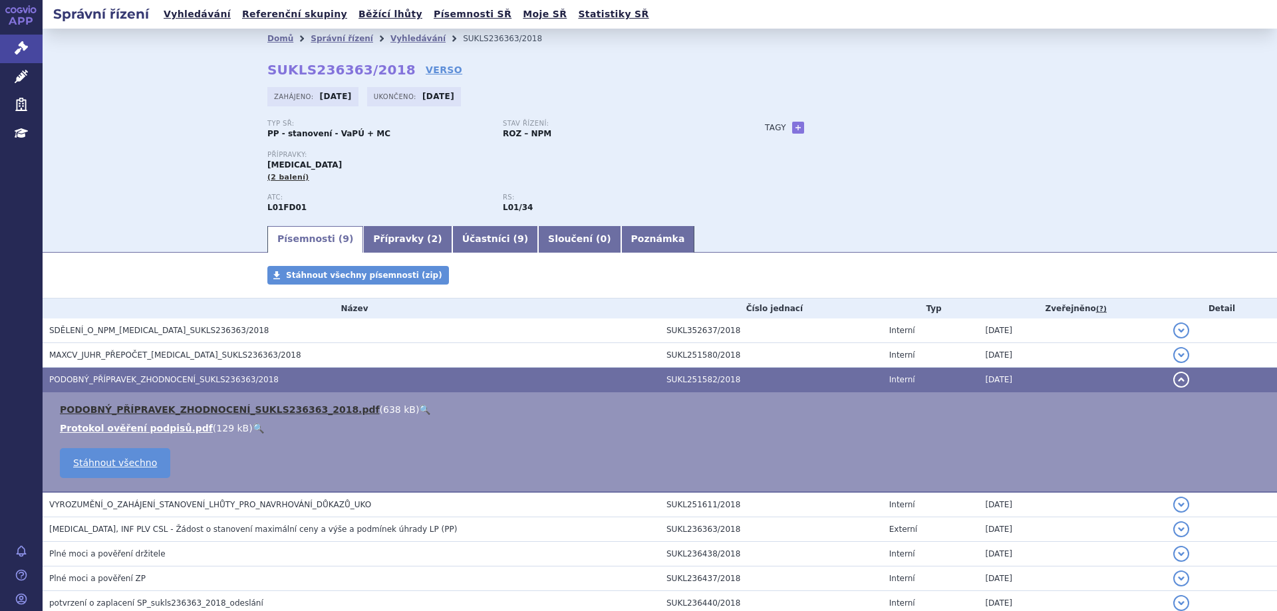
click at [166, 409] on link "PODOBNÝ_PŘÍPRAVEK_ZHODNOCENÍ_SUKLS236363_2018.pdf" at bounding box center [220, 409] width 320 height 11
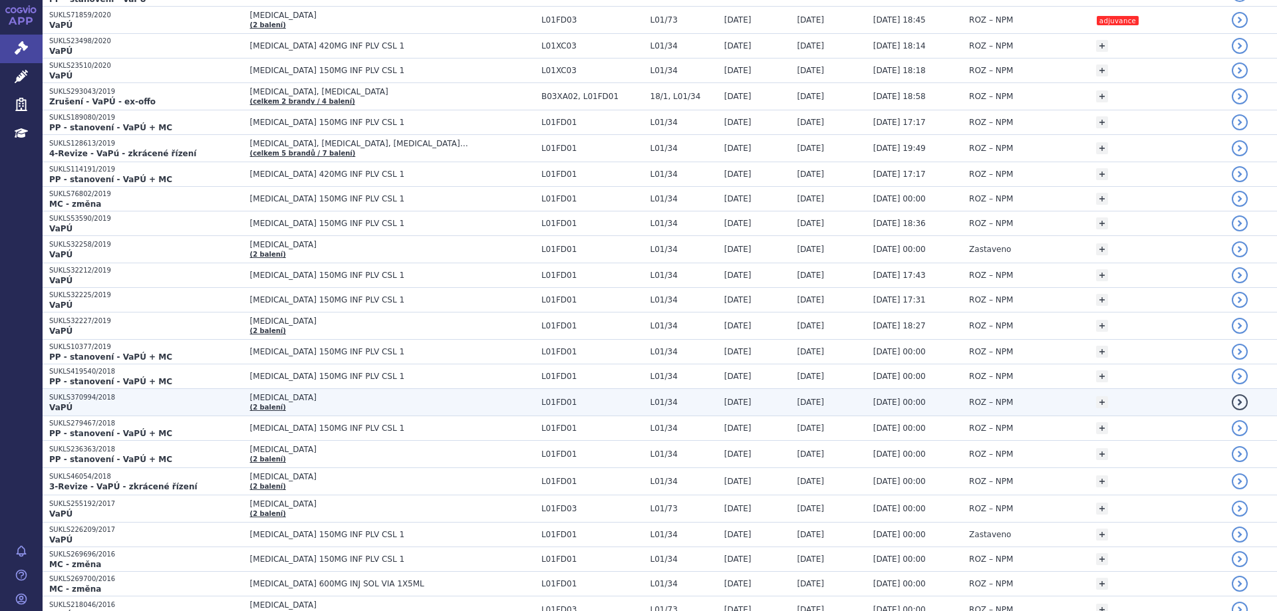
scroll to position [598, 0]
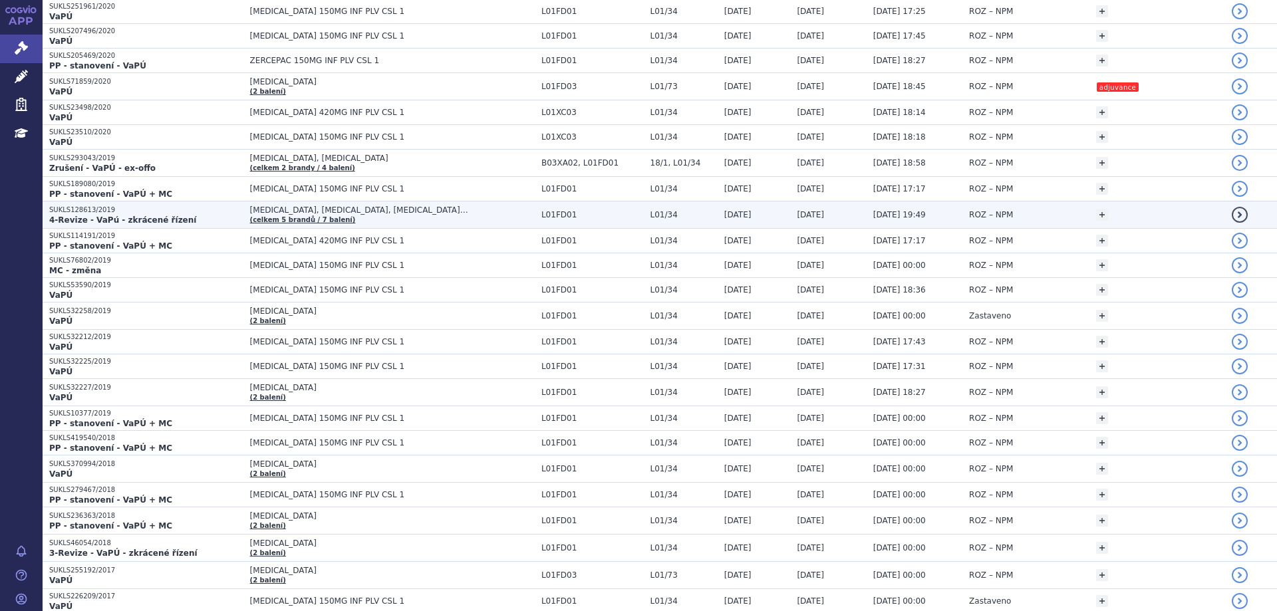
click at [84, 213] on p "SUKLS128613/2019" at bounding box center [146, 209] width 194 height 9
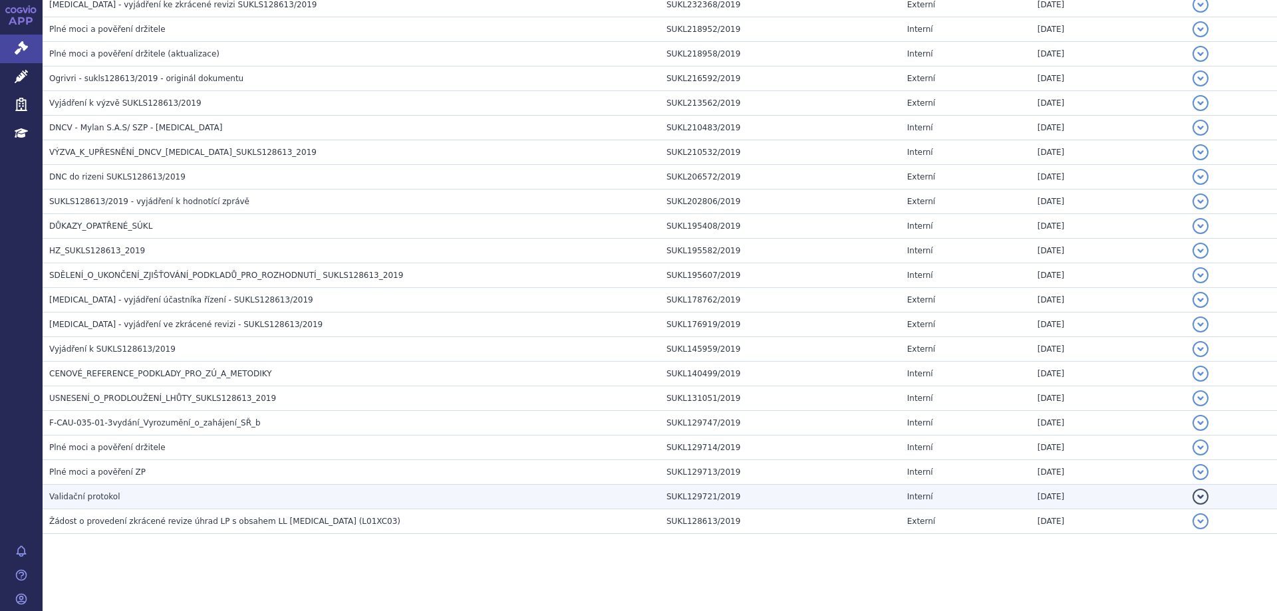
scroll to position [870, 0]
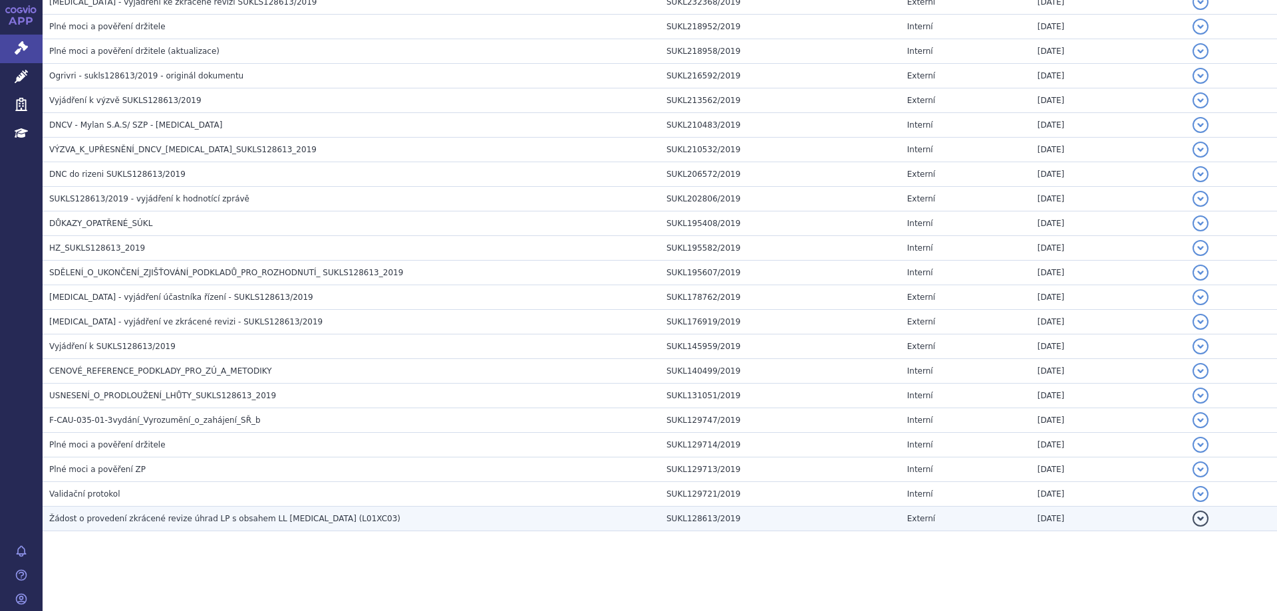
click at [209, 514] on span "Žádost o provedení zkrácené revize úhrad LP s obsahem LL [MEDICAL_DATA] (L01XC0…" at bounding box center [224, 518] width 351 height 9
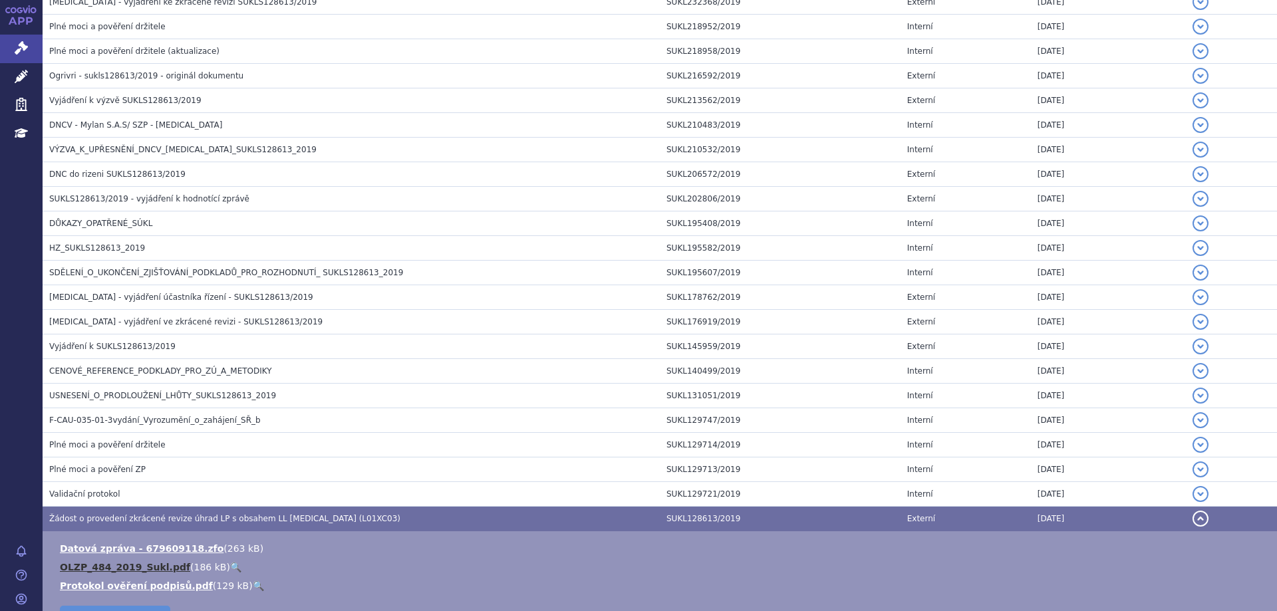
click at [142, 567] on link "OLZP_484_2019_Sukl.pdf" at bounding box center [125, 567] width 130 height 11
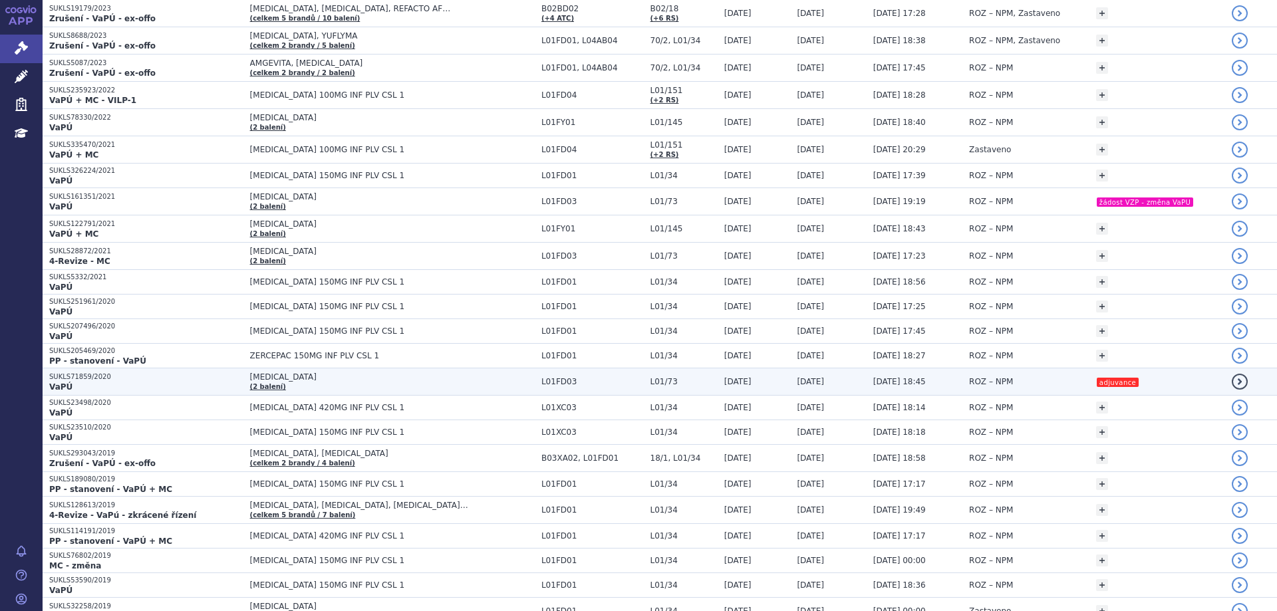
scroll to position [399, 0]
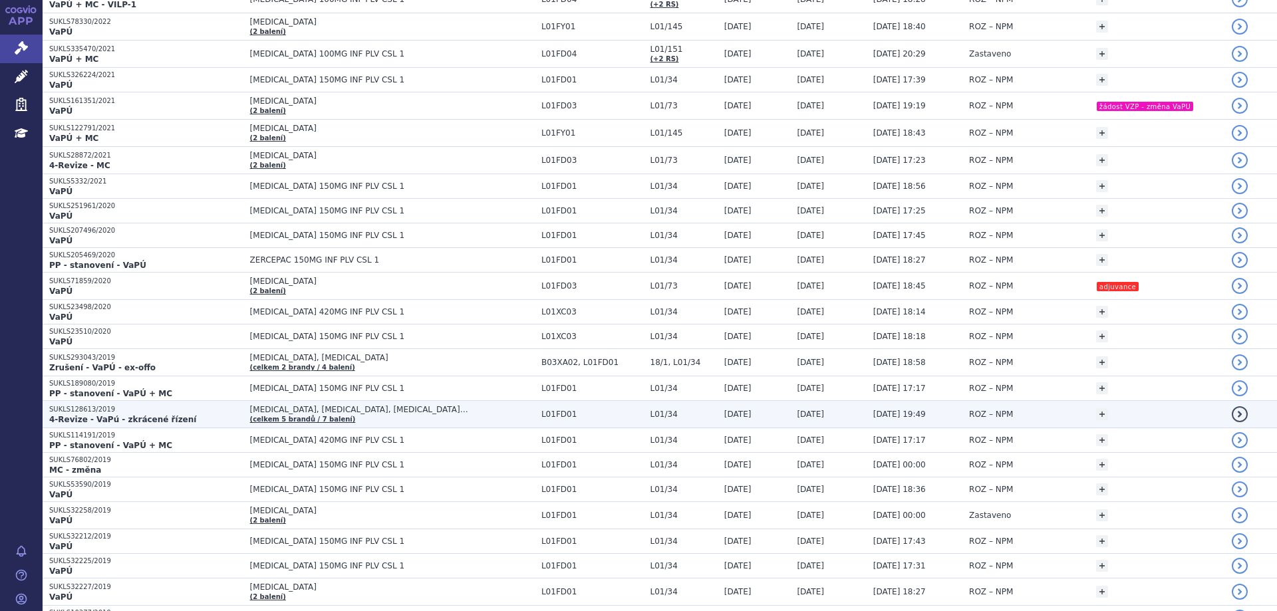
click at [87, 407] on p "SUKLS128613/2019" at bounding box center [146, 409] width 194 height 9
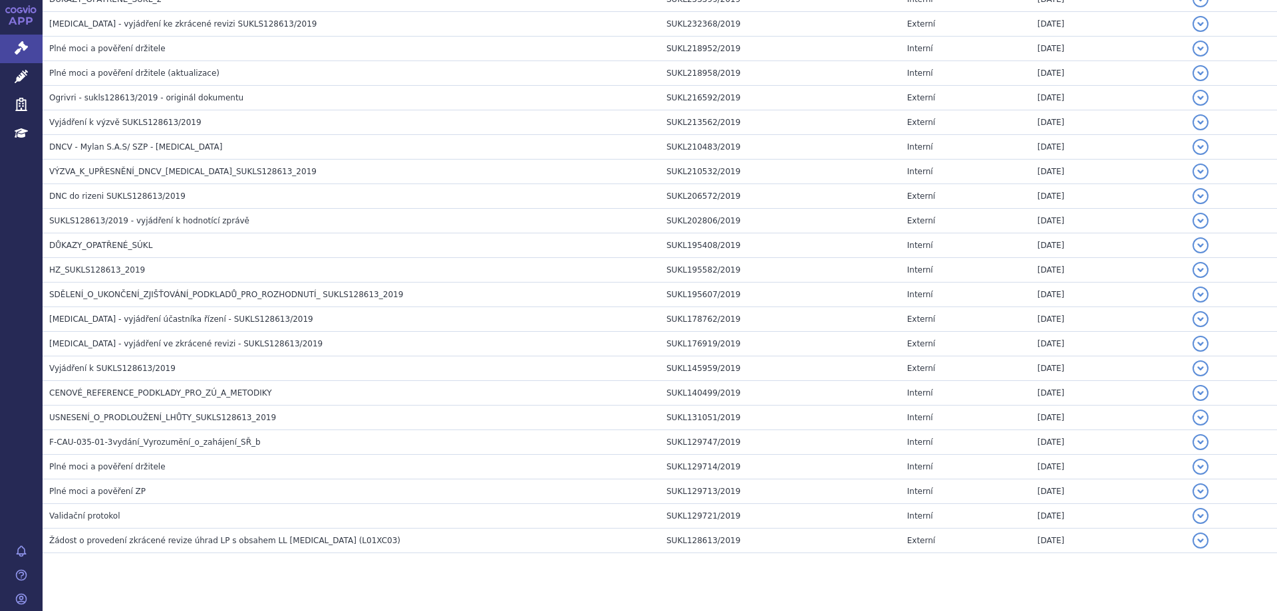
scroll to position [870, 0]
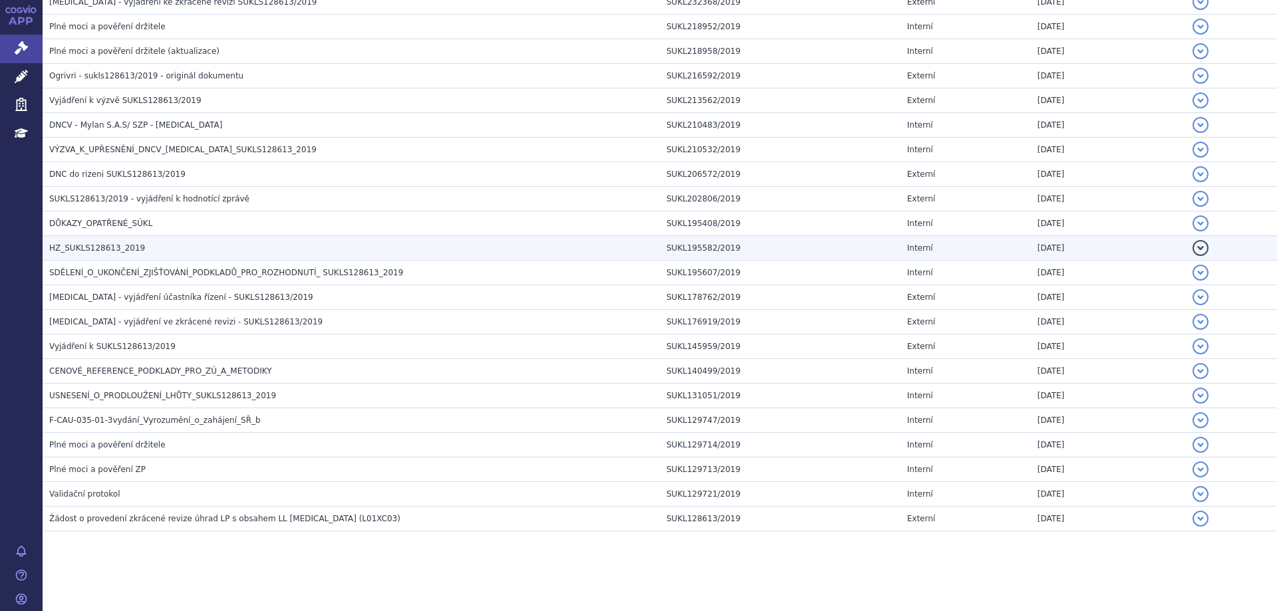
click at [114, 250] on span "HZ_SUKLS128613_2019" at bounding box center [97, 247] width 96 height 9
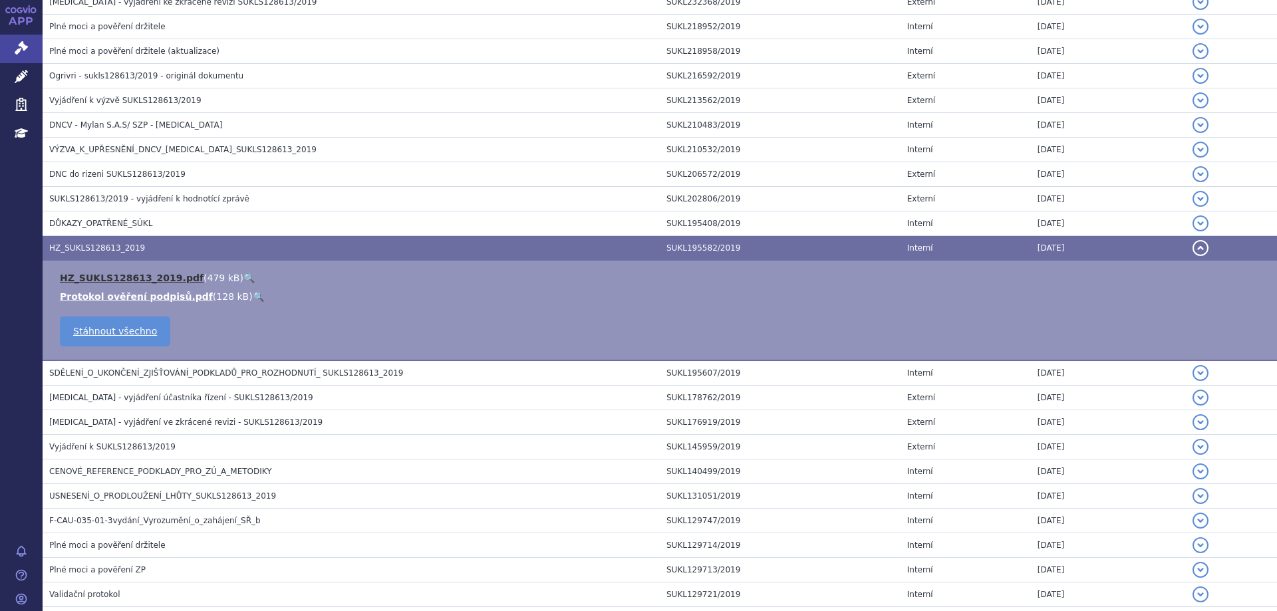
click at [127, 280] on link "HZ_SUKLS128613_2019.pdf" at bounding box center [132, 278] width 144 height 11
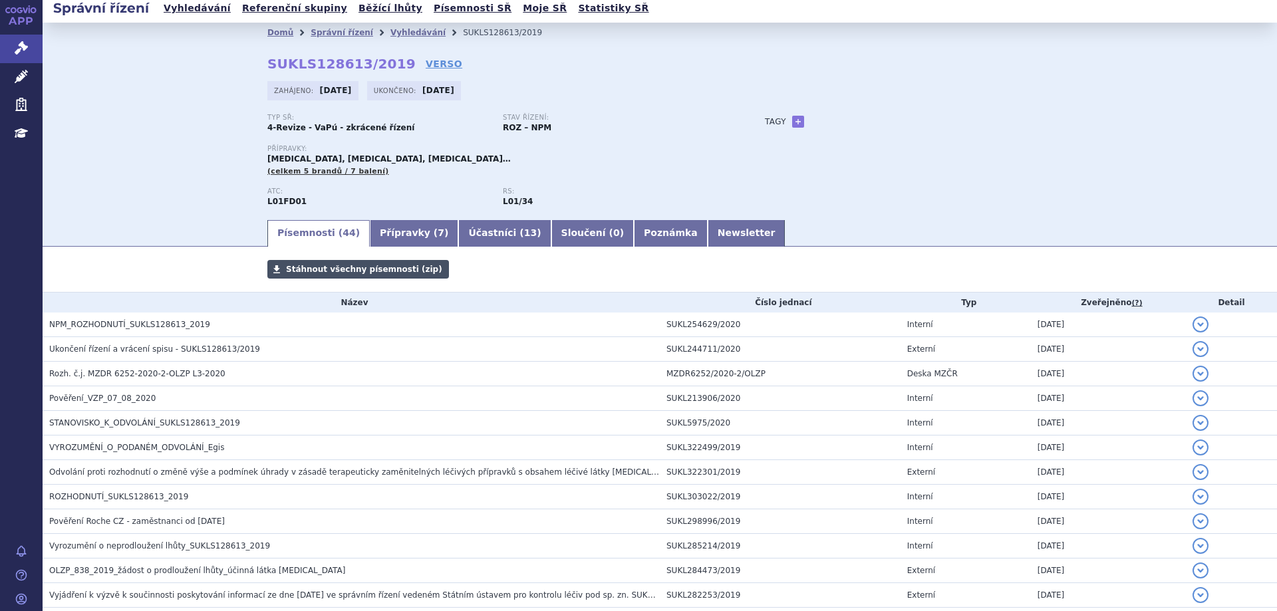
scroll to position [0, 0]
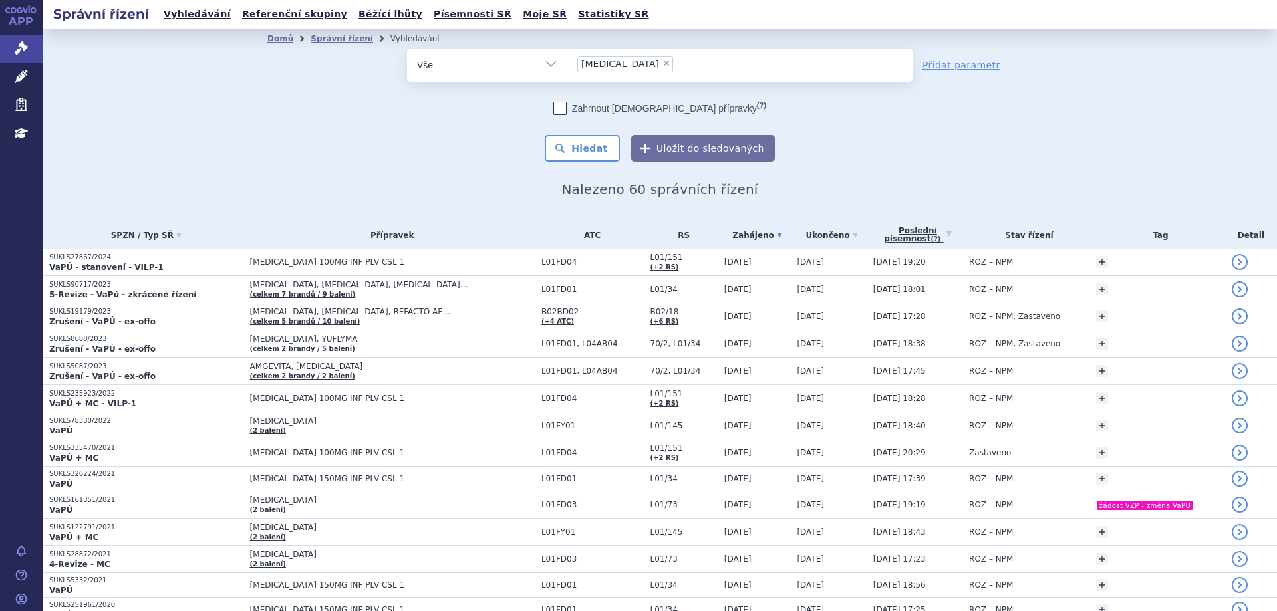
click at [662, 66] on span "×" at bounding box center [666, 63] width 8 height 8
click at [567, 66] on select "trastuzumab" at bounding box center [567, 64] width 1 height 33
select select
click at [193, 18] on link "Vyhledávání" at bounding box center [197, 14] width 75 height 18
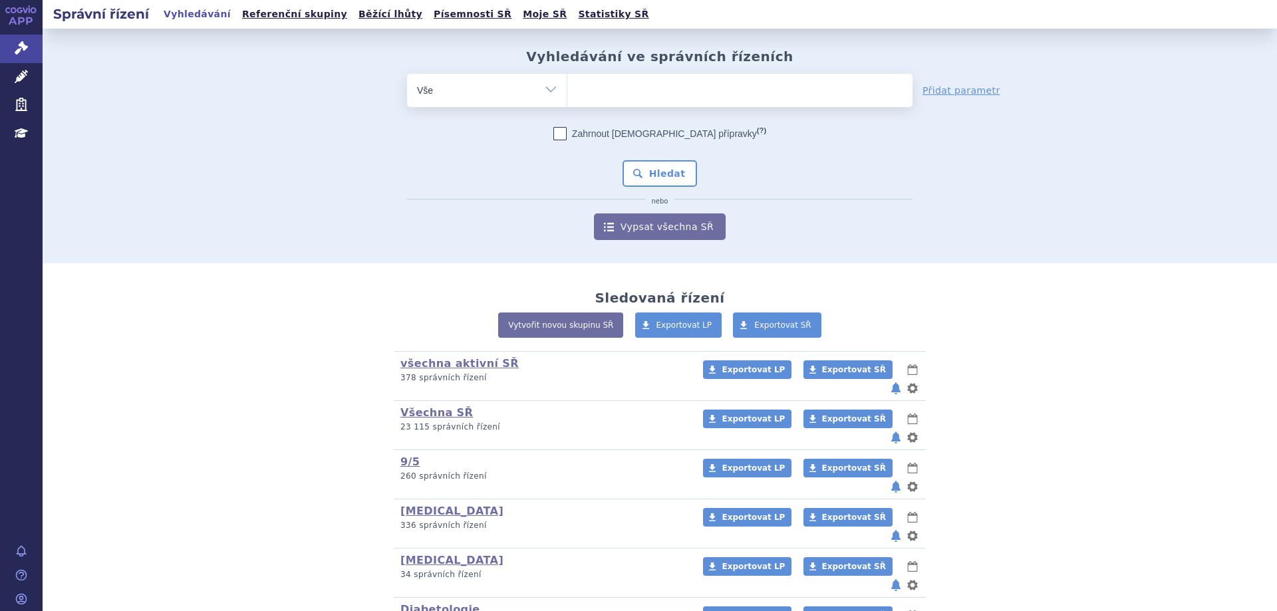
click at [649, 98] on ul at bounding box center [739, 88] width 345 height 28
click at [567, 98] on select at bounding box center [567, 89] width 1 height 33
type input "be"
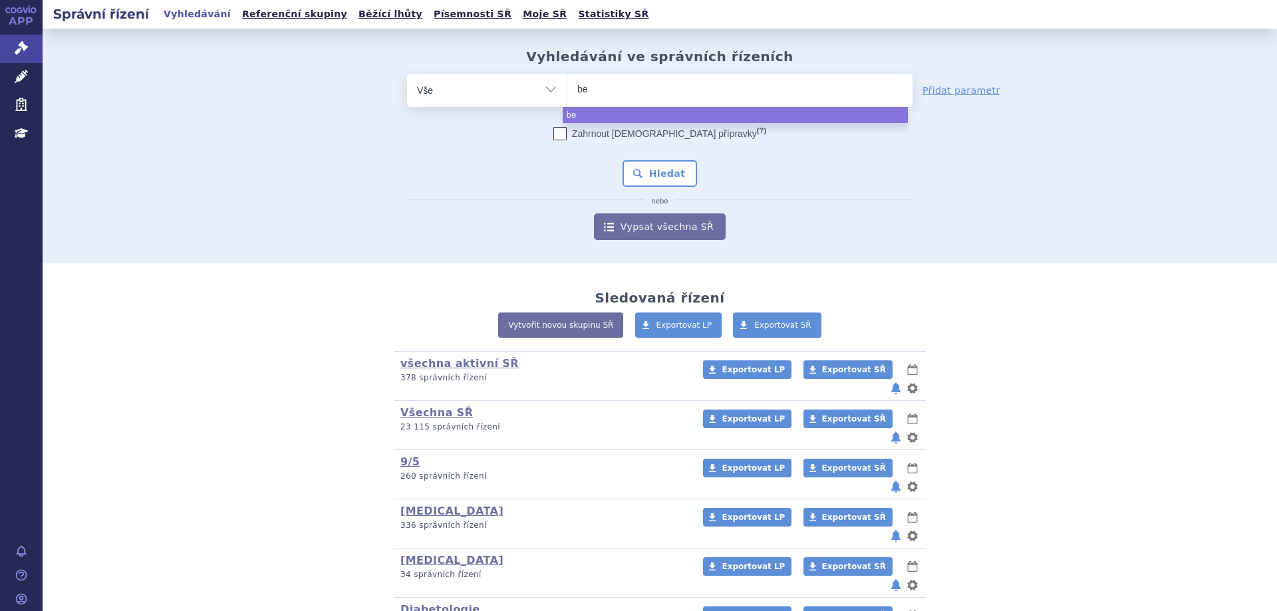
type input "bev"
type input "beva"
type input "bevaxi"
type input "bevaxiz"
type input "bevaxi"
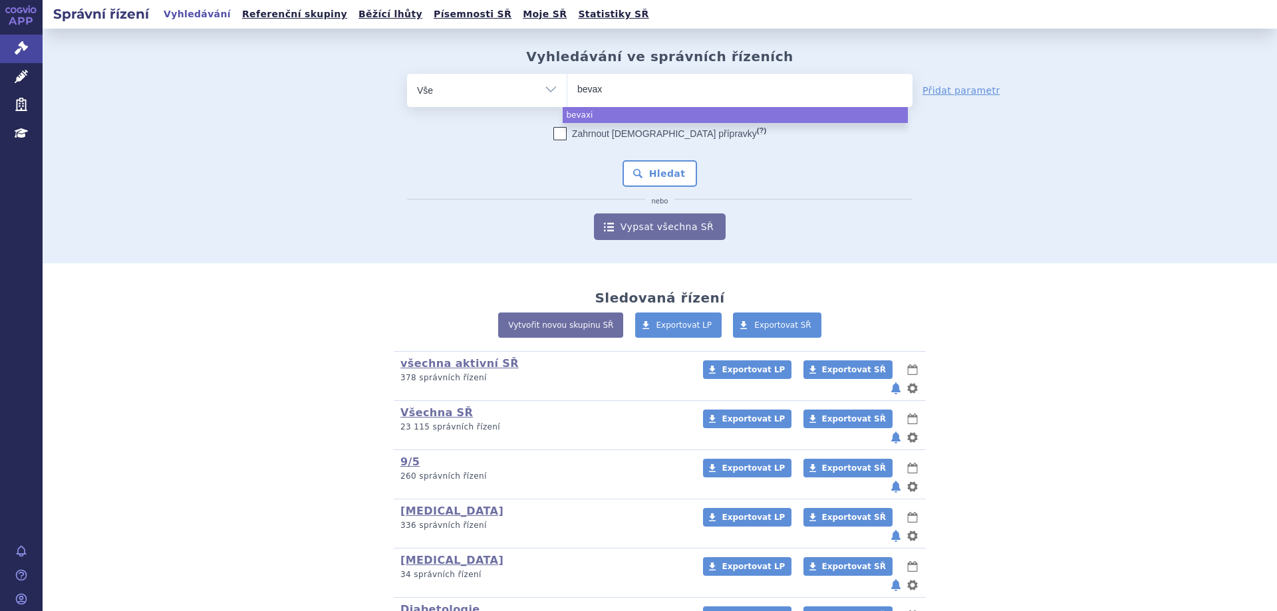
type input "beva"
type input "bevac"
type input "bevaciz"
type input "bevacizu"
type input "bevacizuma"
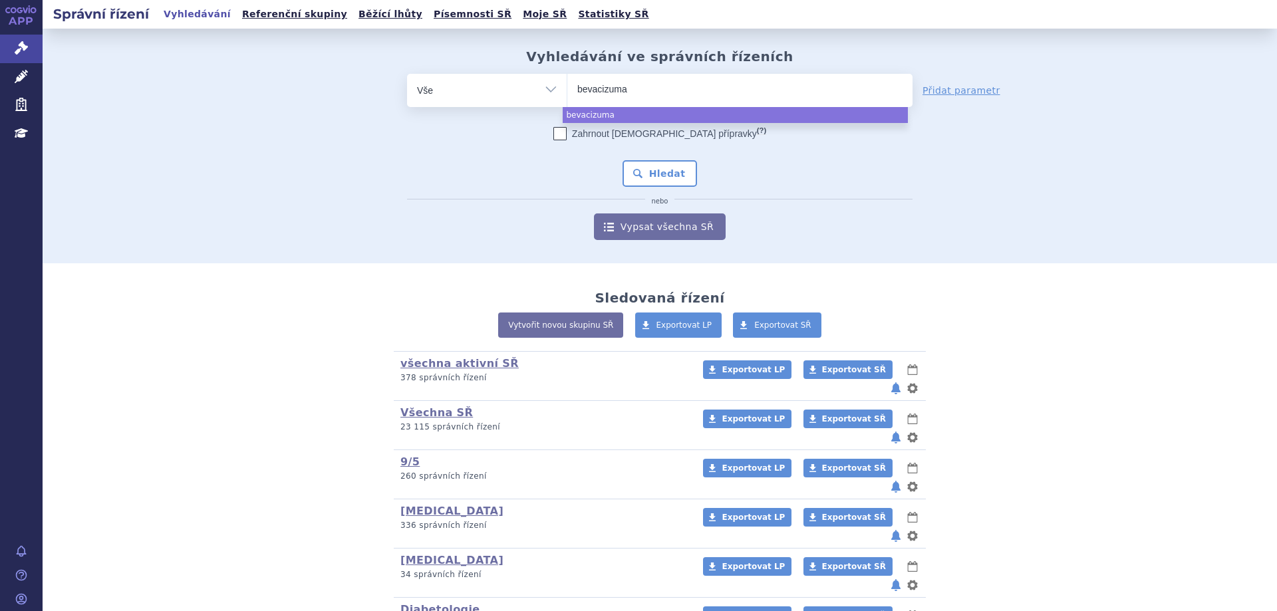
type input "[MEDICAL_DATA]"
select select "[MEDICAL_DATA]"
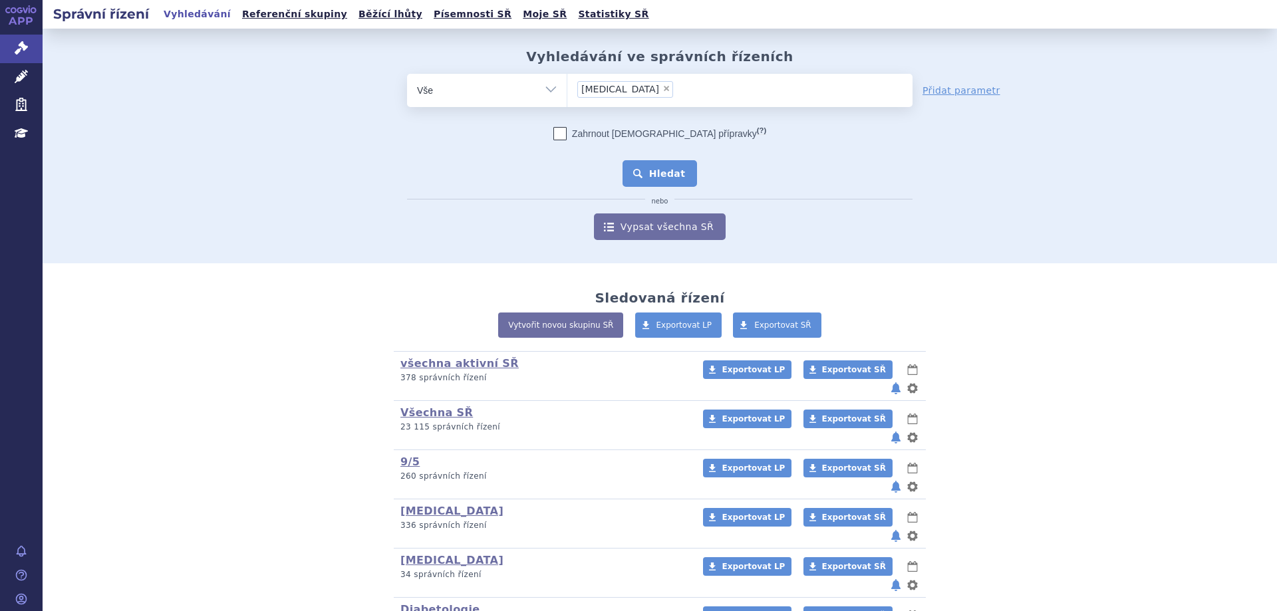
click at [657, 167] on button "Hledat" at bounding box center [659, 173] width 75 height 27
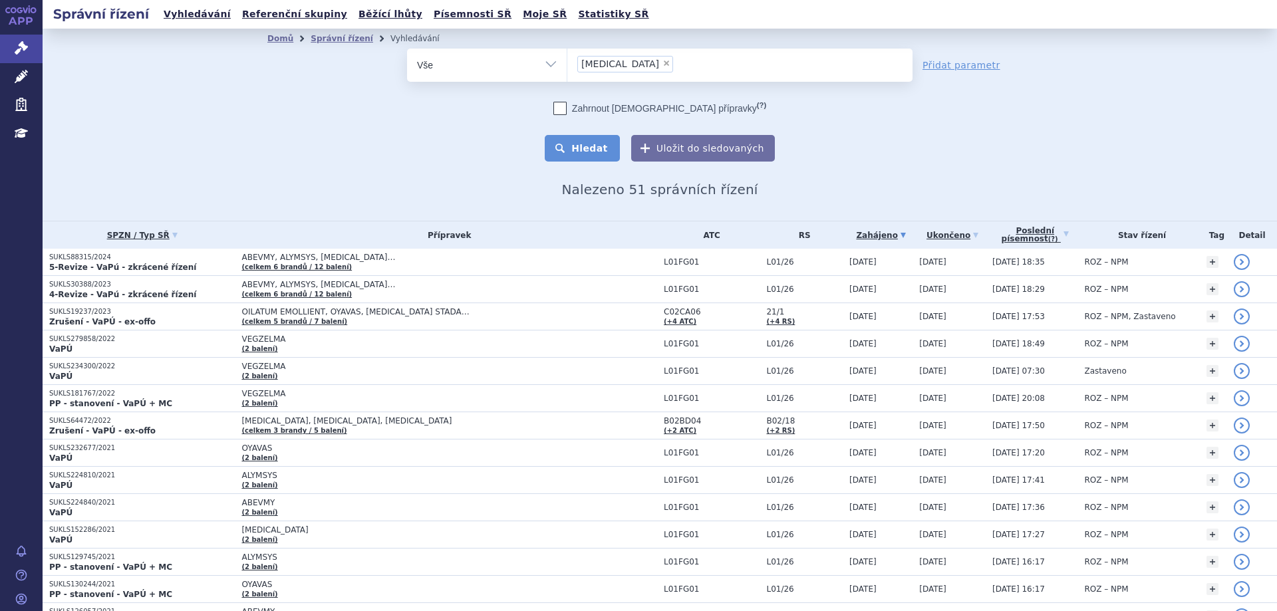
click at [592, 151] on button "Hledat" at bounding box center [582, 148] width 75 height 27
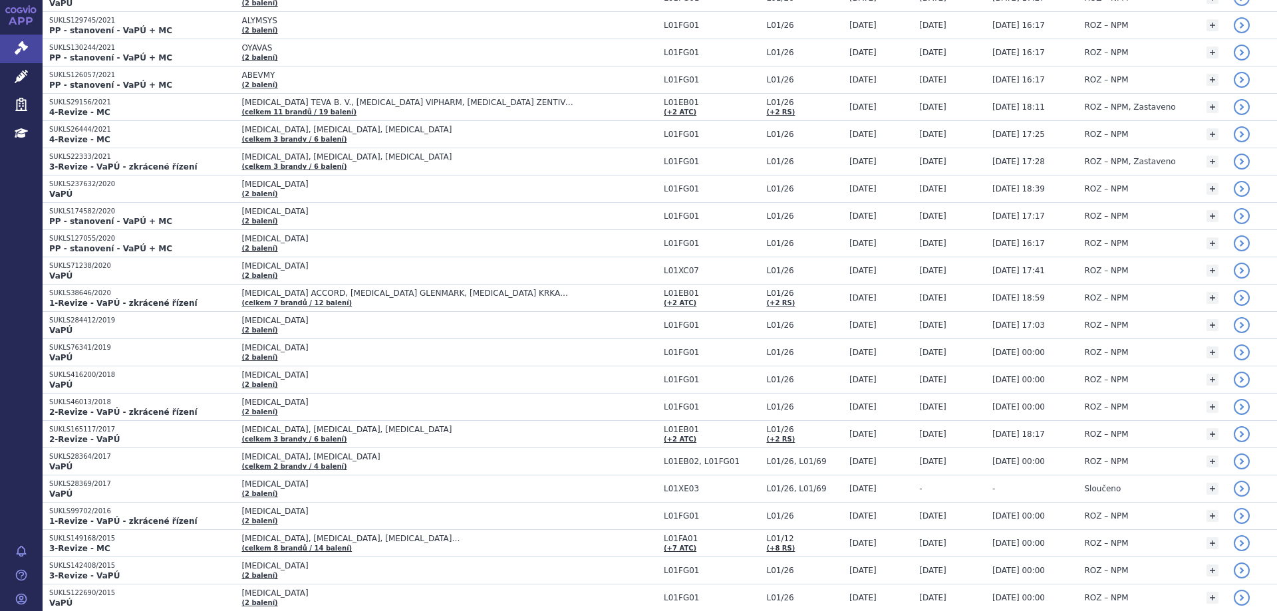
scroll to position [532, 0]
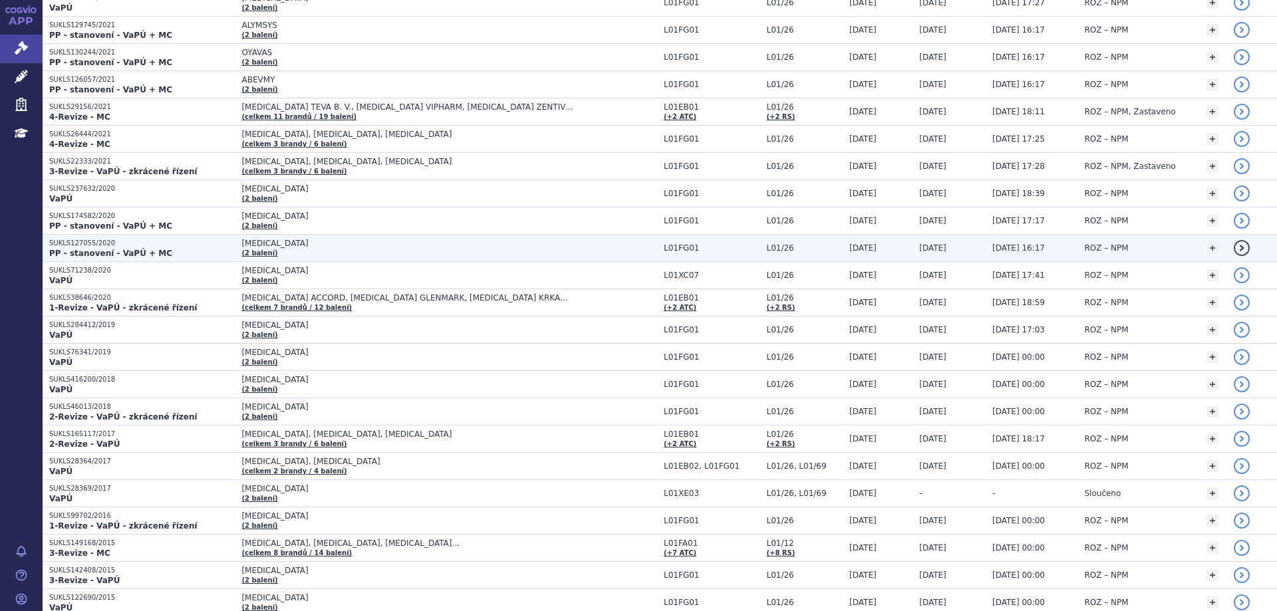
click at [85, 241] on p "SUKLS127055/2020" at bounding box center [142, 243] width 186 height 9
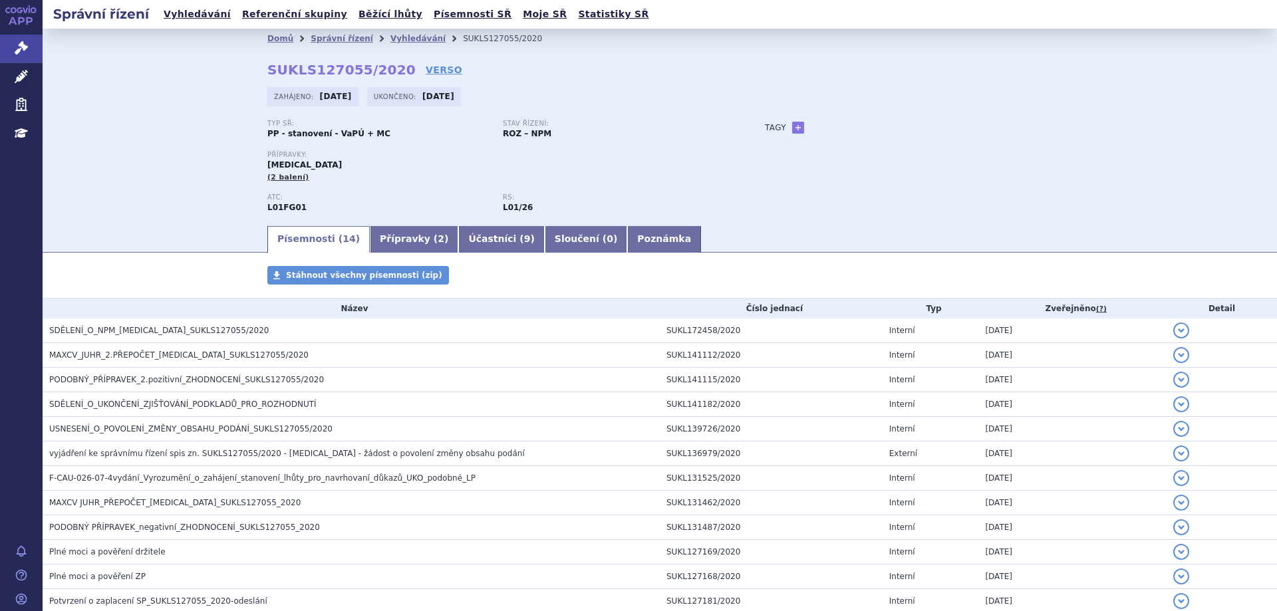
scroll to position [132, 0]
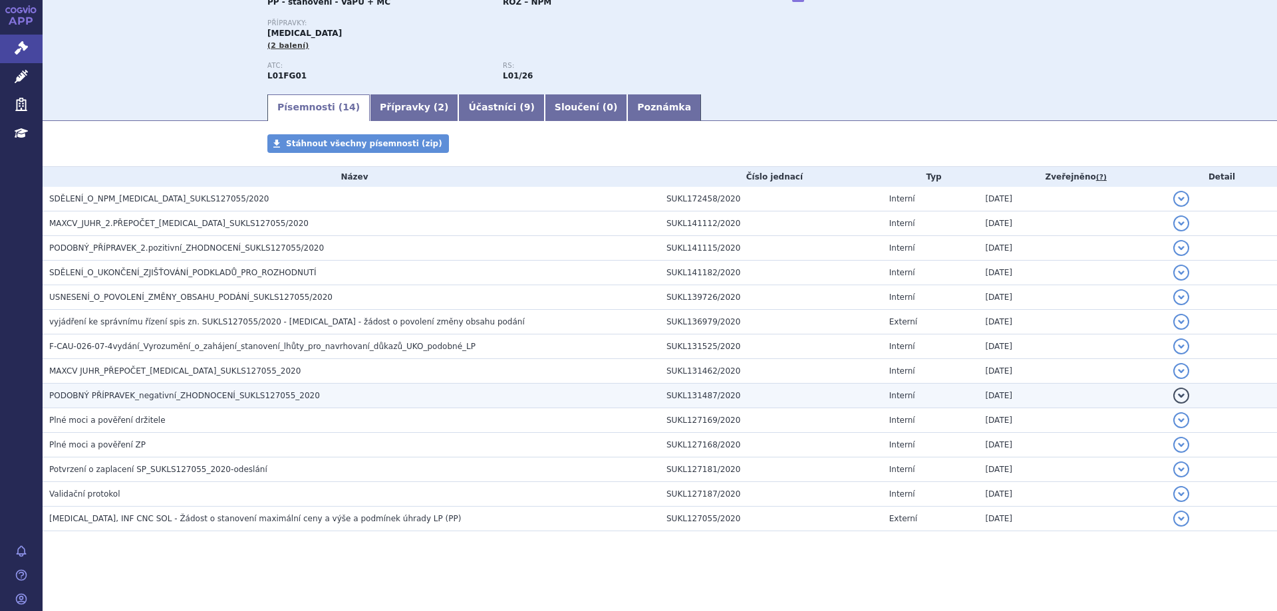
click at [152, 396] on span "PODOBNÝ PŘÍPRAVEK_negativní_ZHODNOCENÍ_SUKLS127055_2020" at bounding box center [184, 395] width 271 height 9
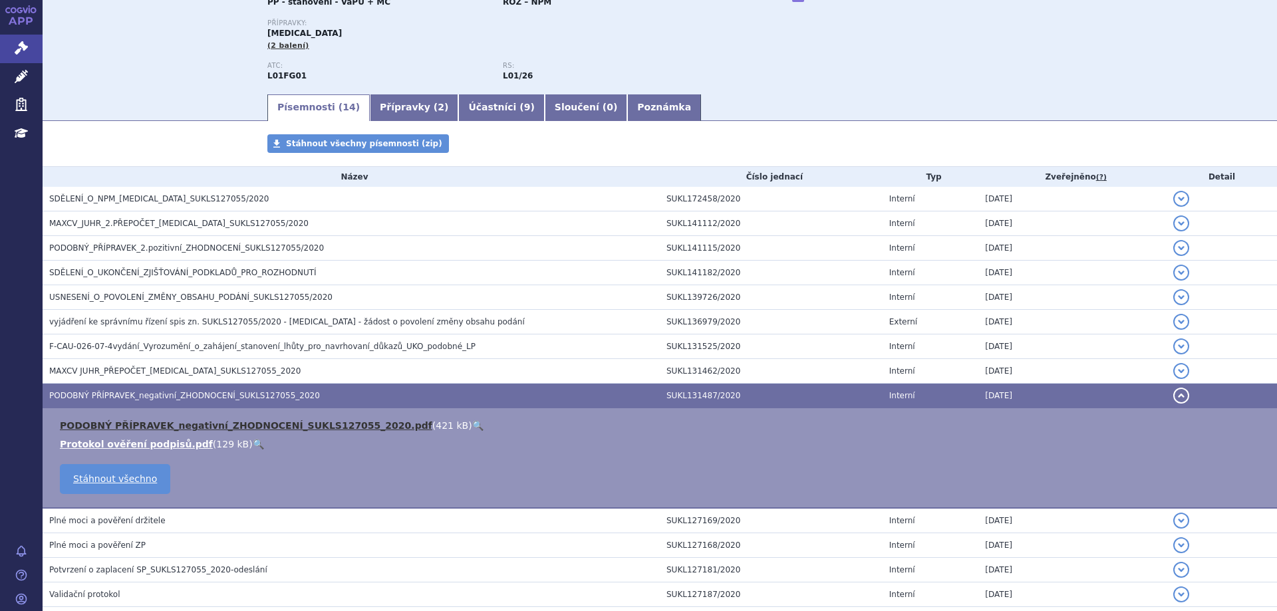
click at [172, 427] on link "PODOBNÝ PŘÍPRAVEK_negativní_ZHODNOCENÍ_SUKLS127055_2020.pdf" at bounding box center [246, 425] width 372 height 11
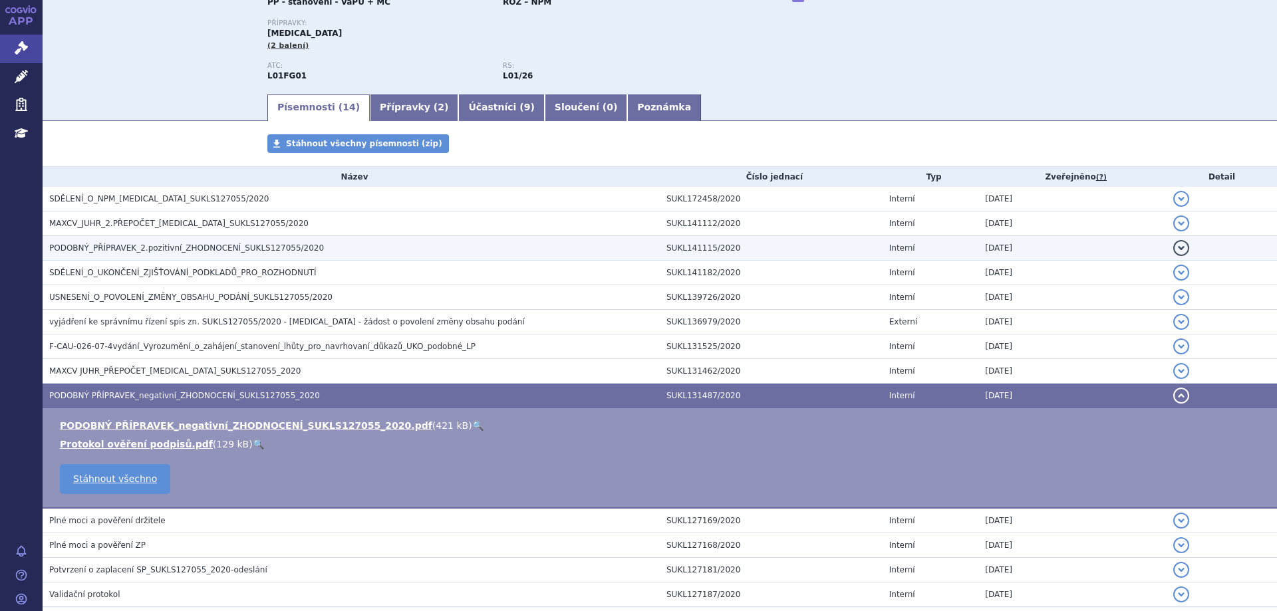
click at [255, 247] on span "PODOBNÝ_PŘÍPRAVEK_2.pozitivní_ZHODNOCENÍ_SUKLS127055/2020" at bounding box center [186, 247] width 275 height 9
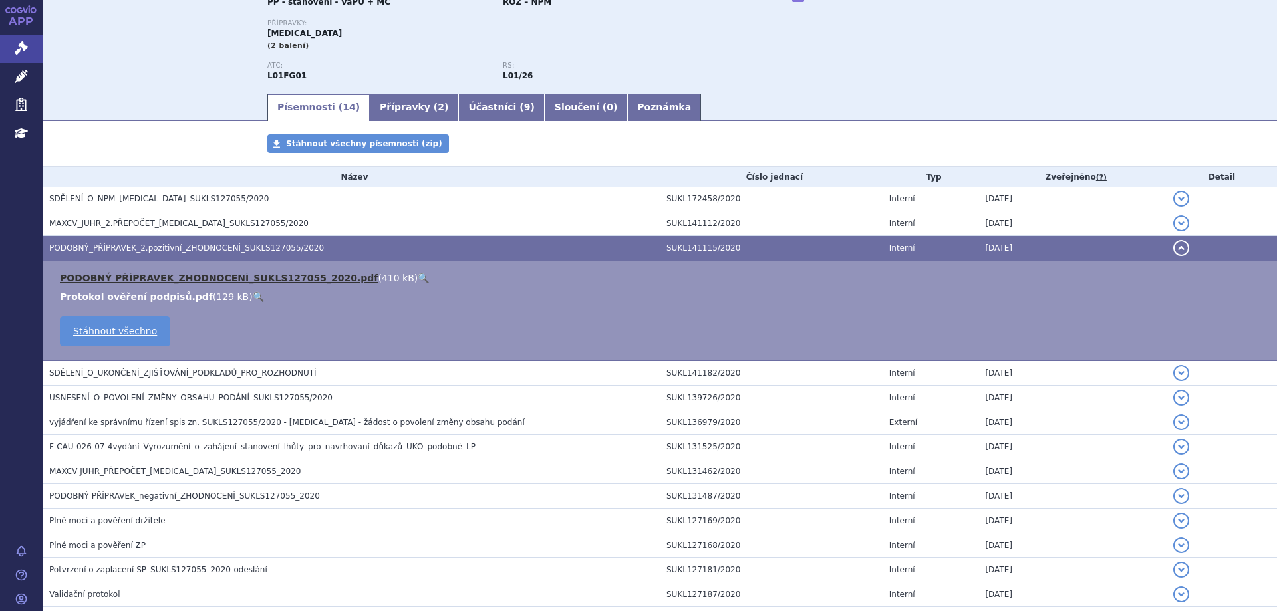
click at [255, 279] on link "PODOBNÝ PŘÍPRAVEK_ZHODNOCENÍ_SUKLS127055_2020.pdf" at bounding box center [219, 278] width 318 height 11
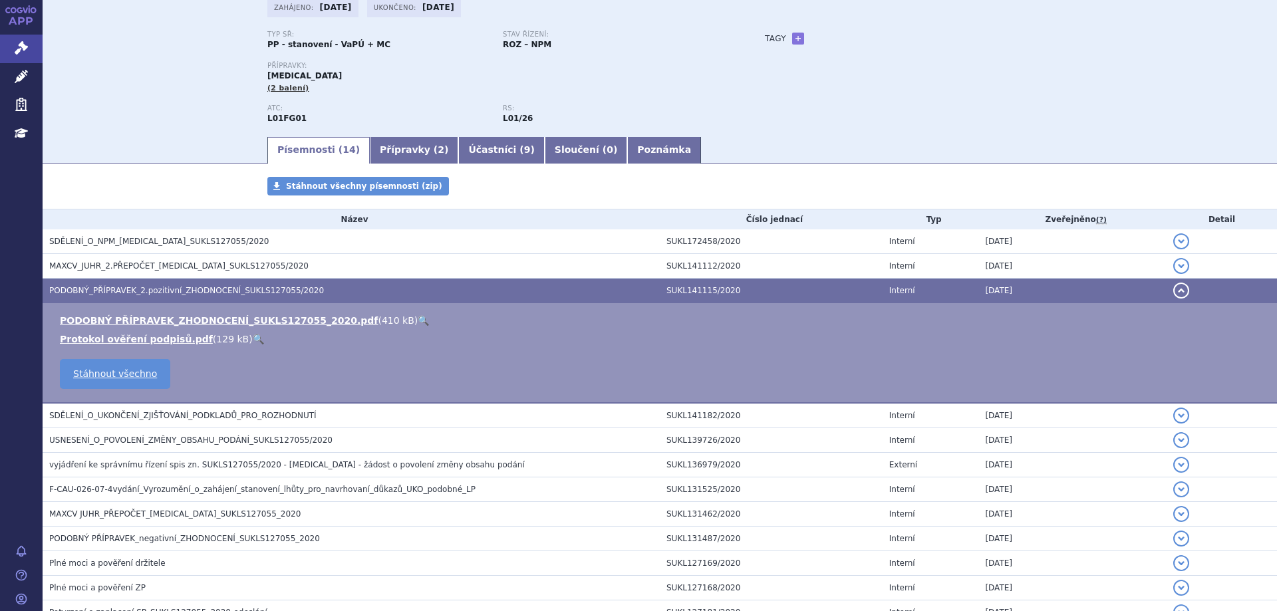
scroll to position [65, 0]
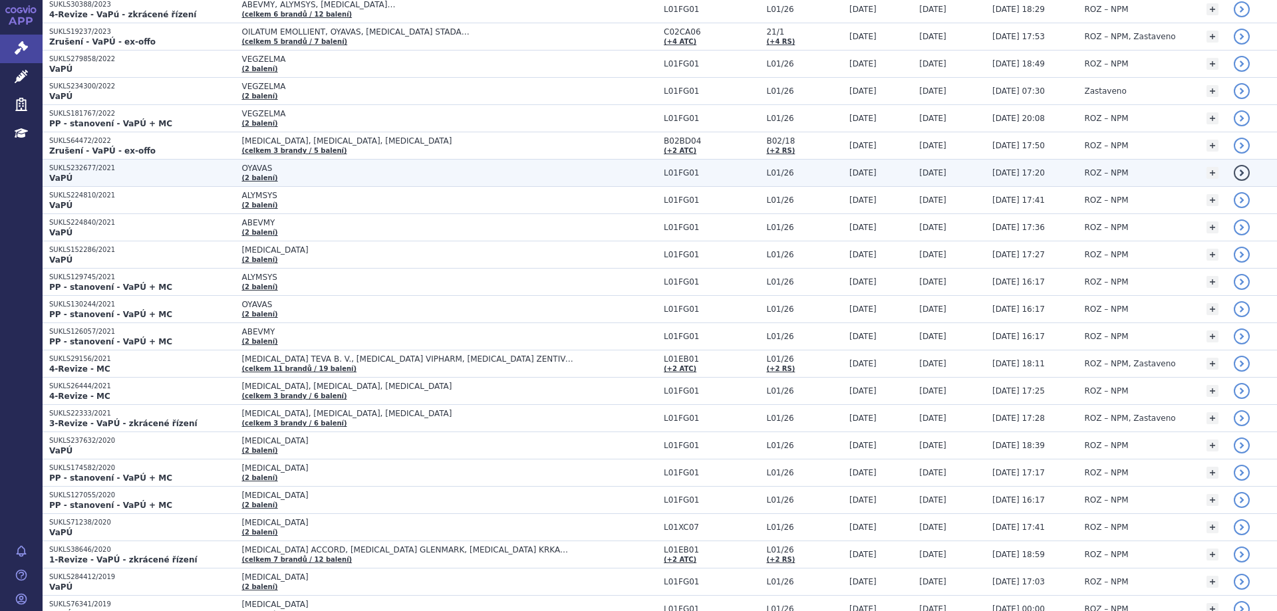
scroll to position [465, 0]
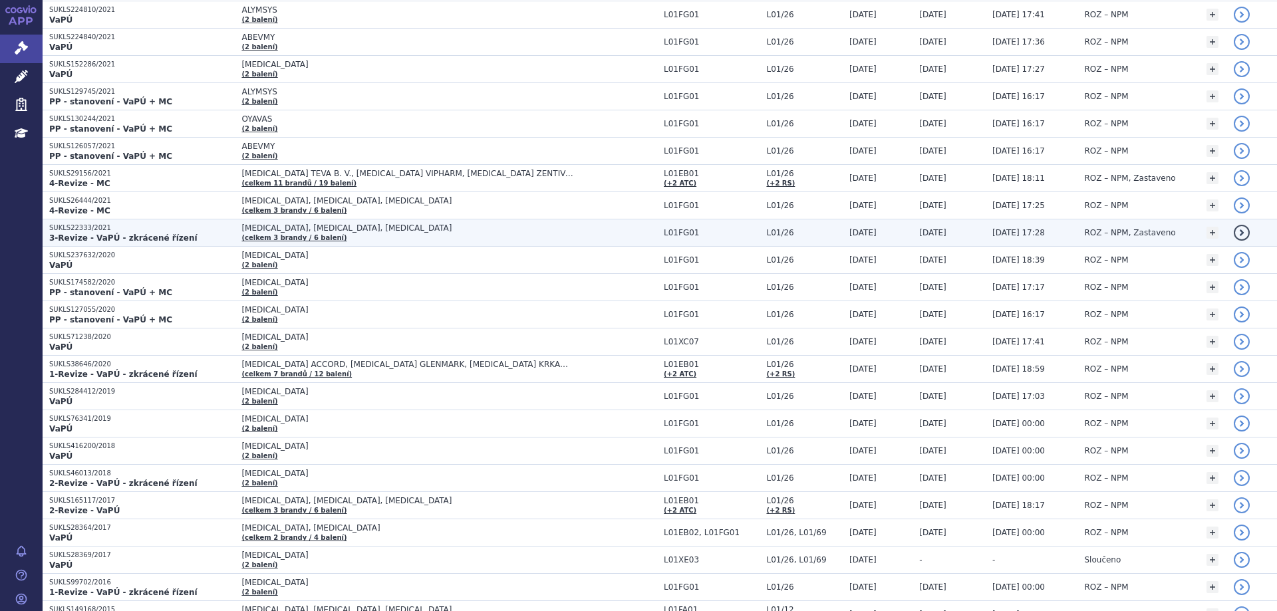
click at [73, 226] on p "SUKLS22333/2021" at bounding box center [142, 227] width 186 height 9
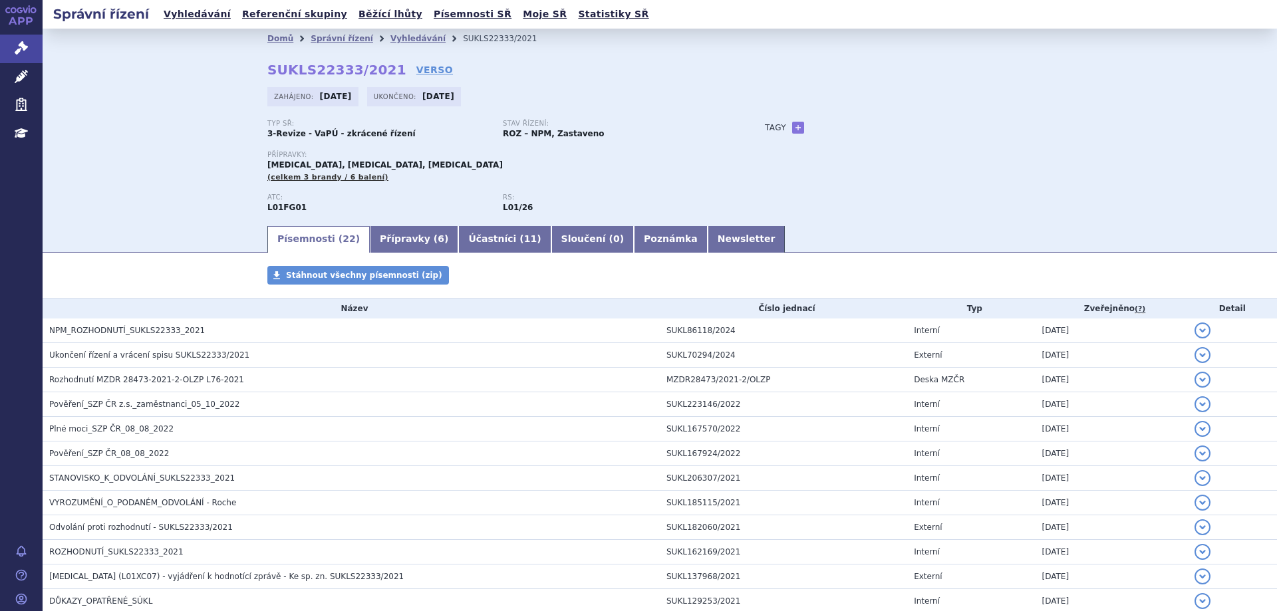
scroll to position [133, 0]
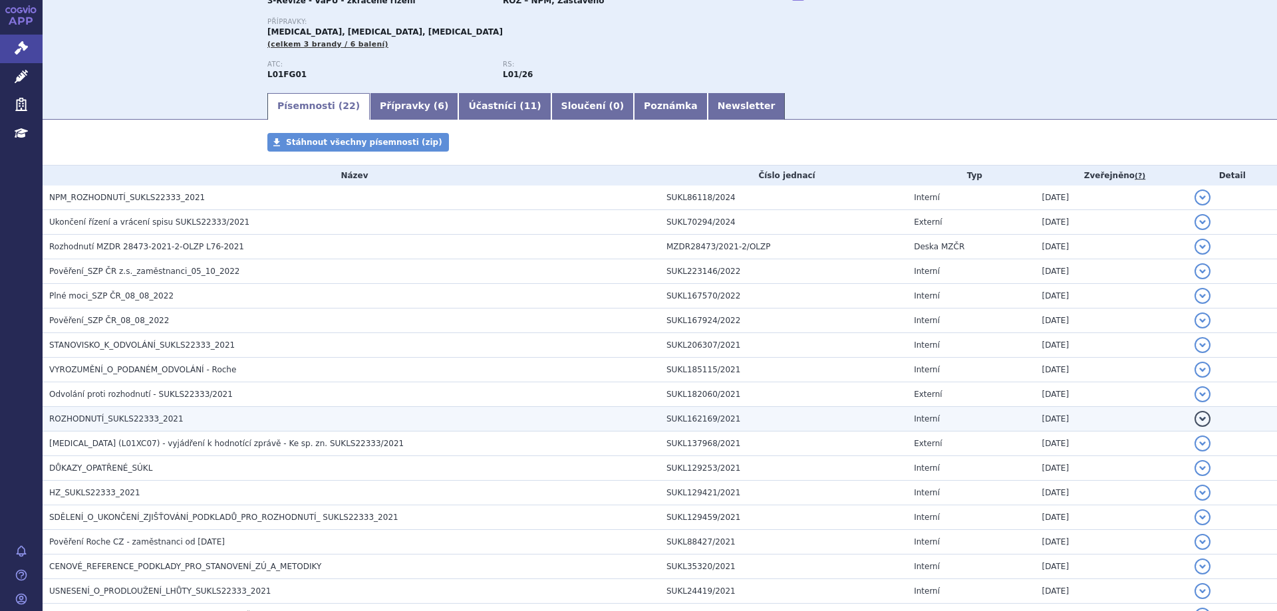
click at [86, 412] on h3 "ROZHODNUTÍ_SUKLS22333_2021" at bounding box center [354, 418] width 610 height 13
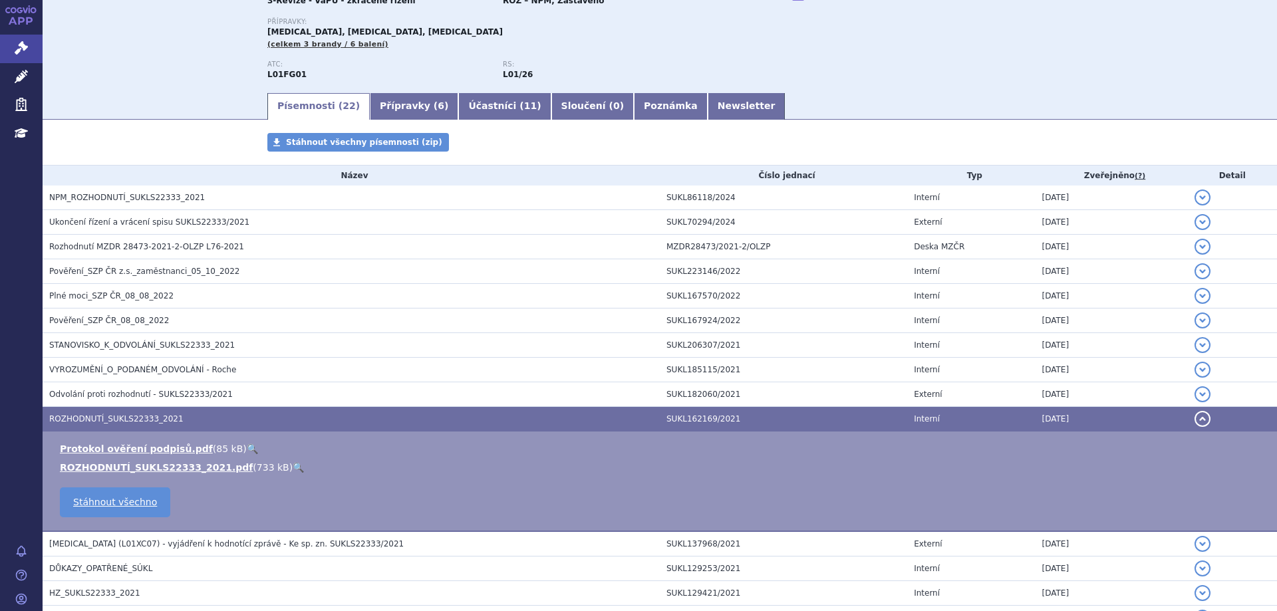
scroll to position [429, 0]
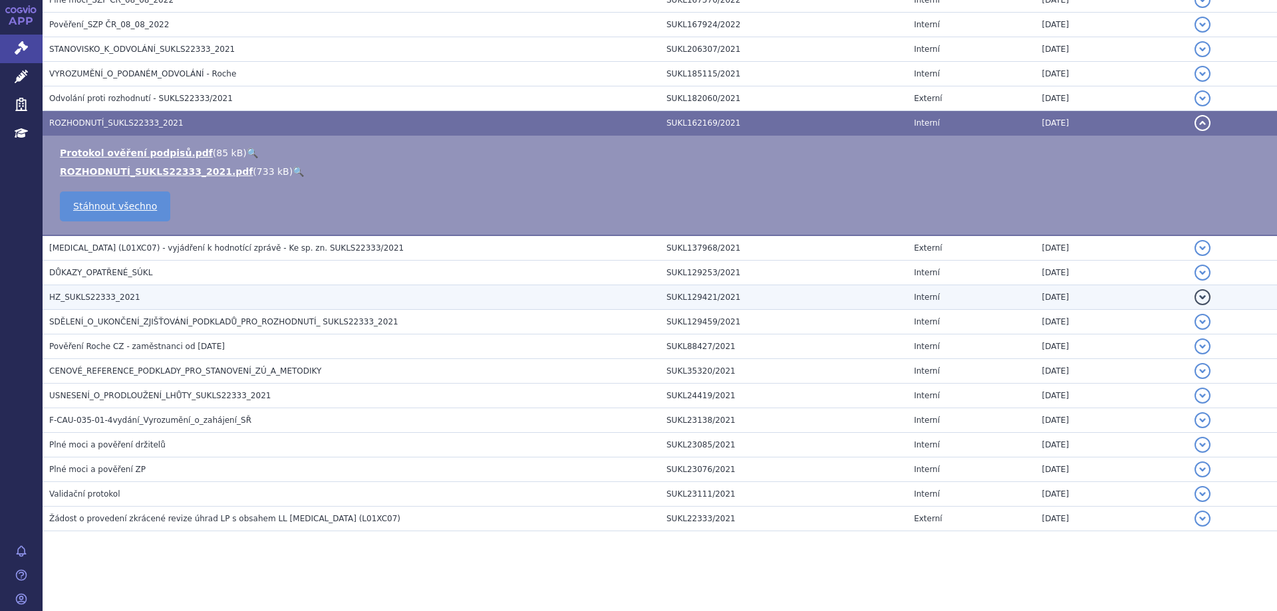
click at [83, 299] on span "HZ_SUKLS22333_2021" at bounding box center [94, 297] width 91 height 9
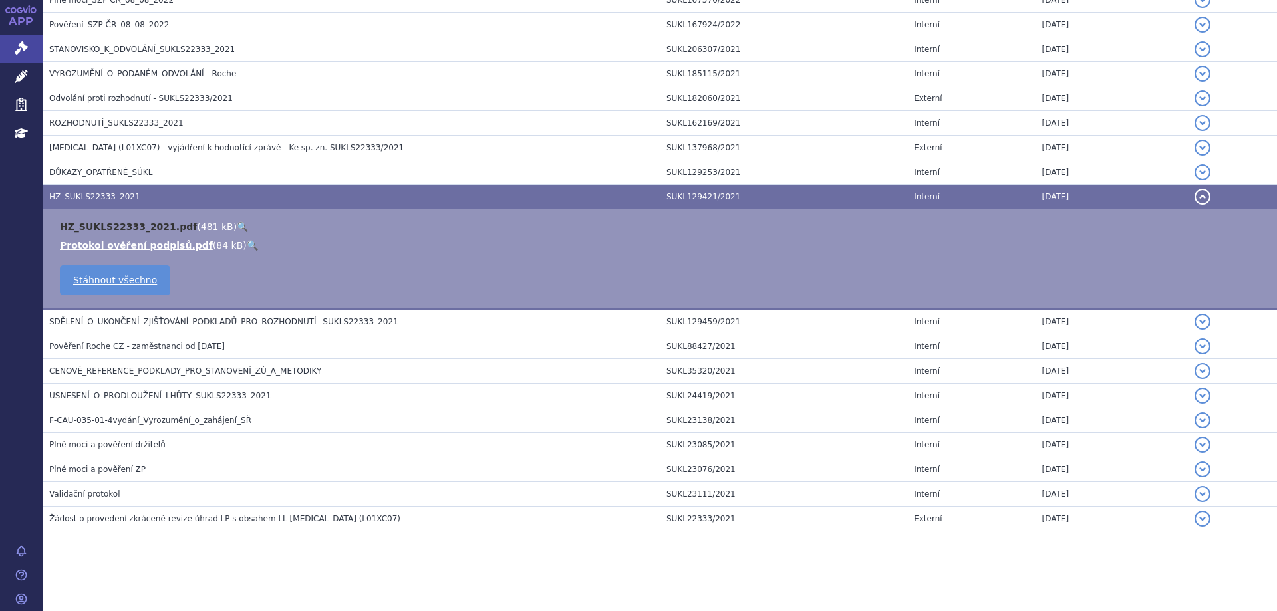
click at [116, 226] on link "HZ_SUKLS22333_2021.pdf" at bounding box center [128, 226] width 137 height 11
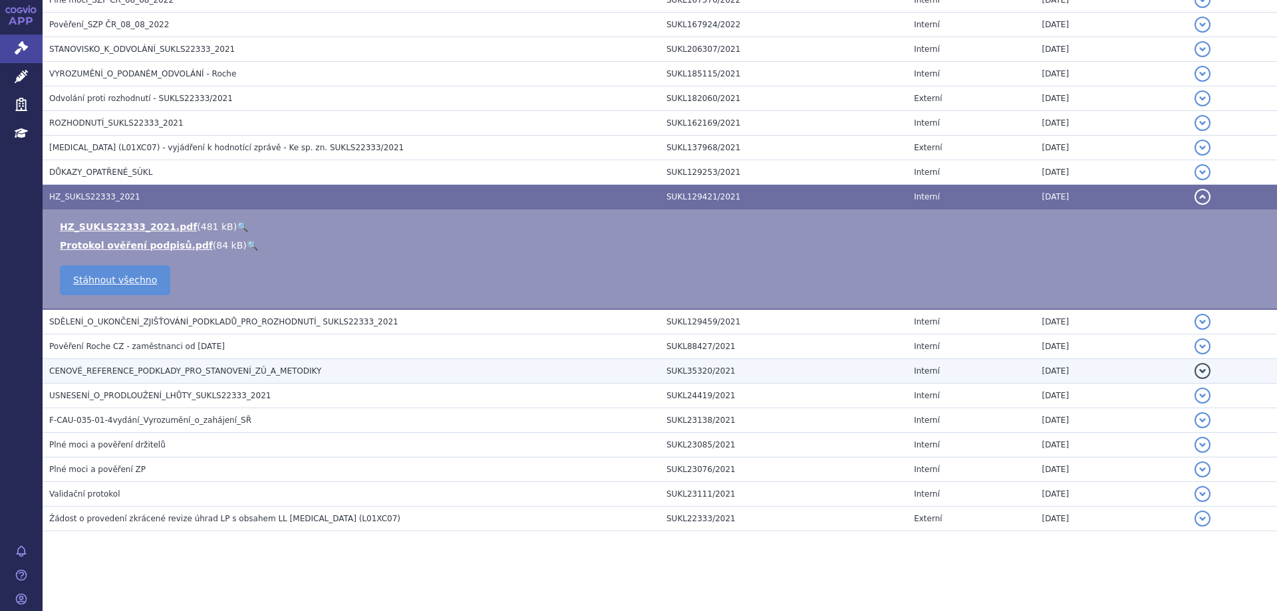
click at [104, 372] on span "CENOVÉ_REFERENCE_PODKLADY_PRO_STANOVENÍ_ZÚ_A_METODIKY" at bounding box center [185, 370] width 272 height 9
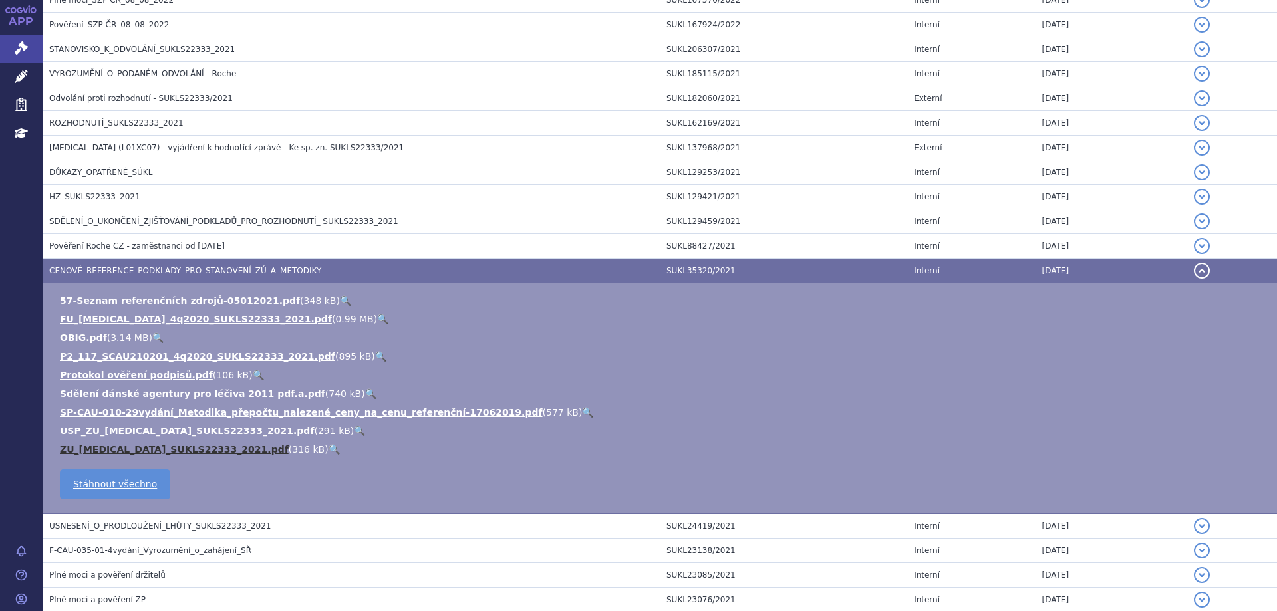
click at [102, 450] on link "ZU_[MEDICAL_DATA]_SUKLS22333_2021.pdf" at bounding box center [174, 449] width 229 height 11
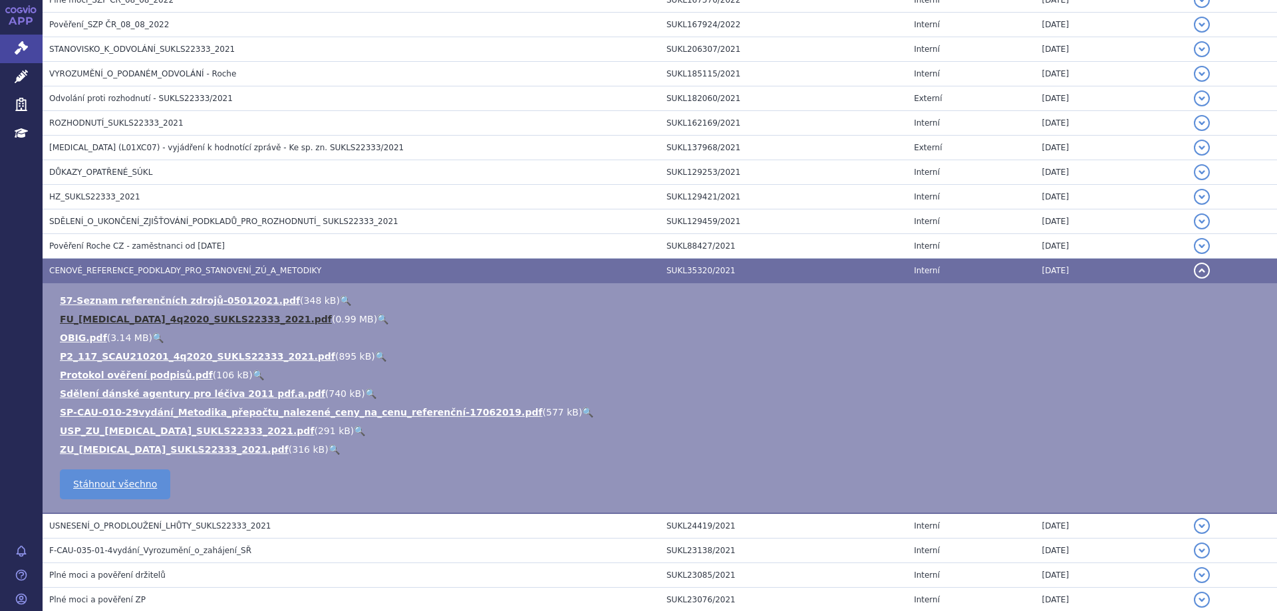
click at [102, 320] on link "FU_BEVACIZUMAB_4q2020_SUKLS22333_2021.pdf" at bounding box center [196, 319] width 272 height 11
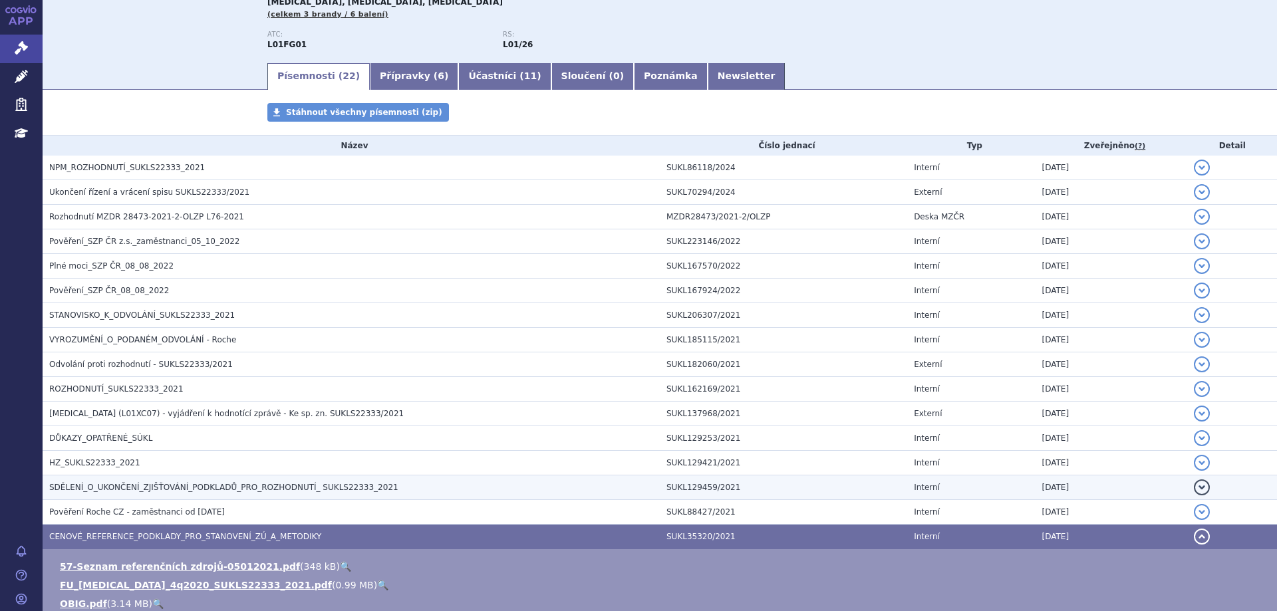
scroll to position [229, 0]
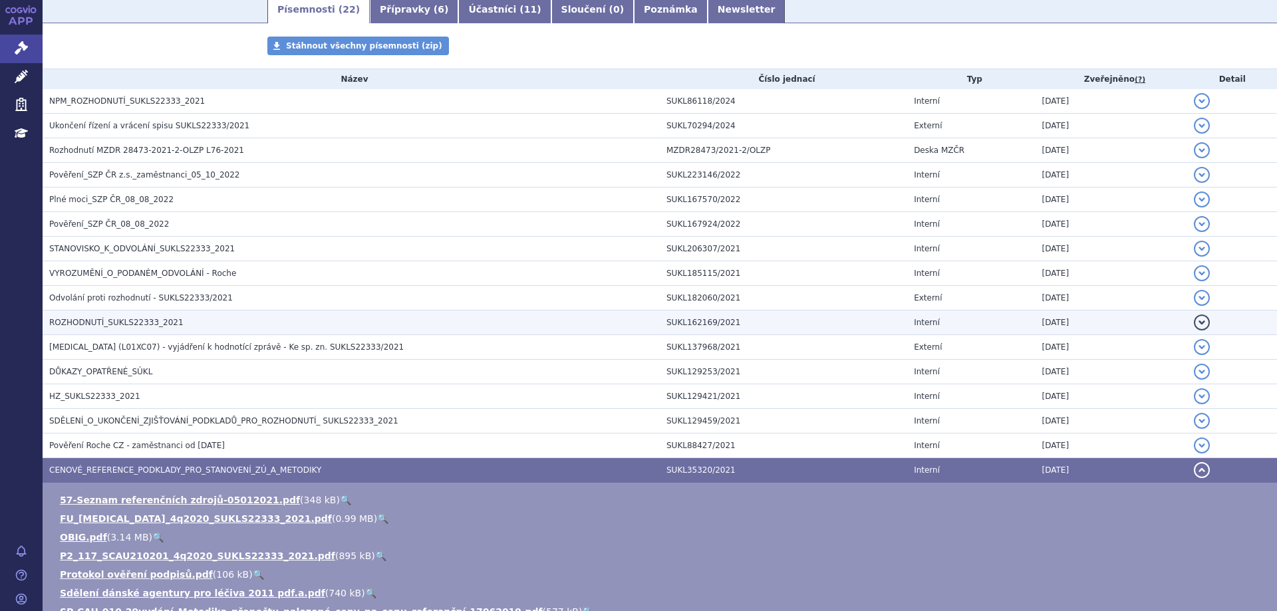
click at [148, 322] on span "ROZHODNUTÍ_SUKLS22333_2021" at bounding box center [116, 322] width 134 height 9
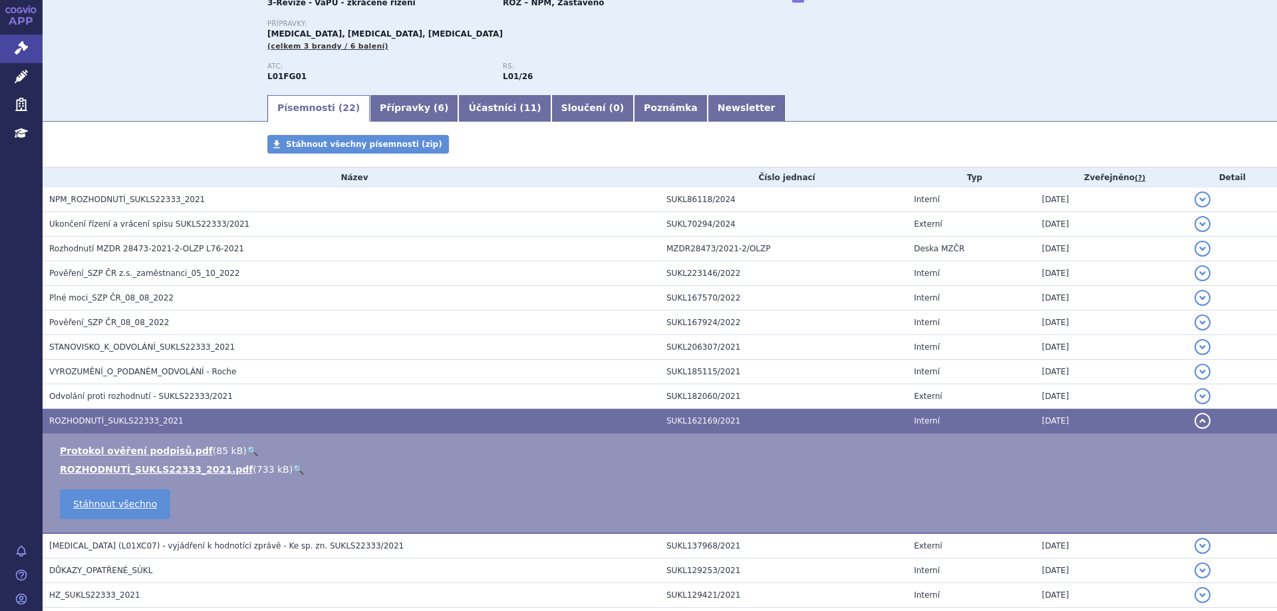
scroll to position [0, 0]
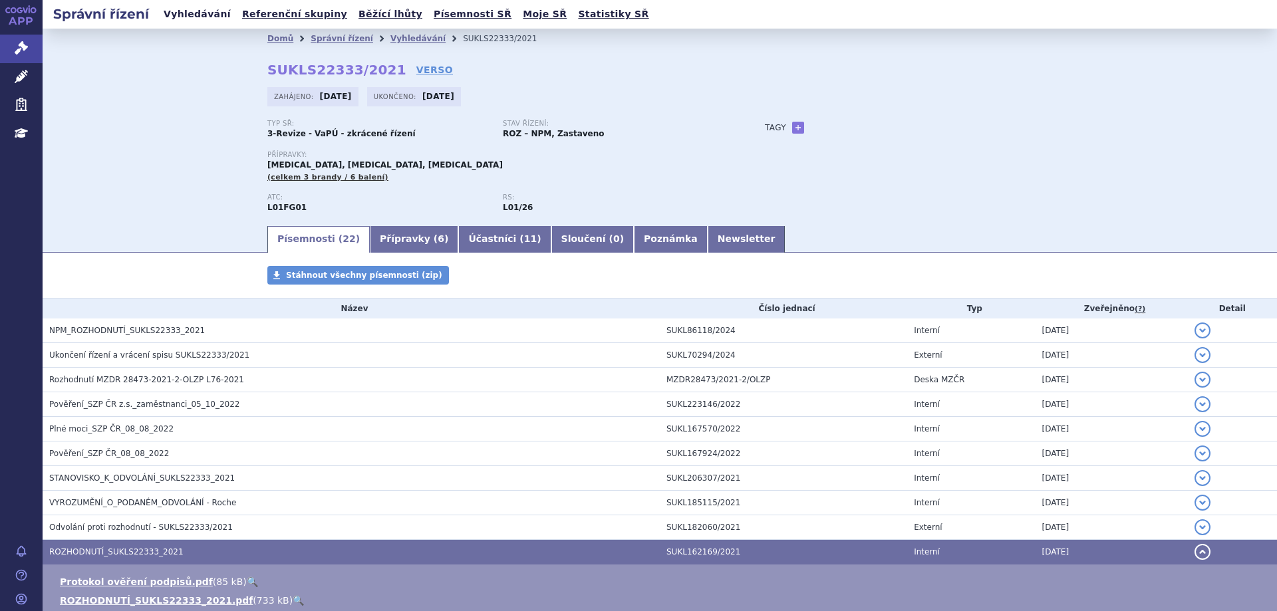
click at [199, 13] on link "Vyhledávání" at bounding box center [197, 14] width 75 height 18
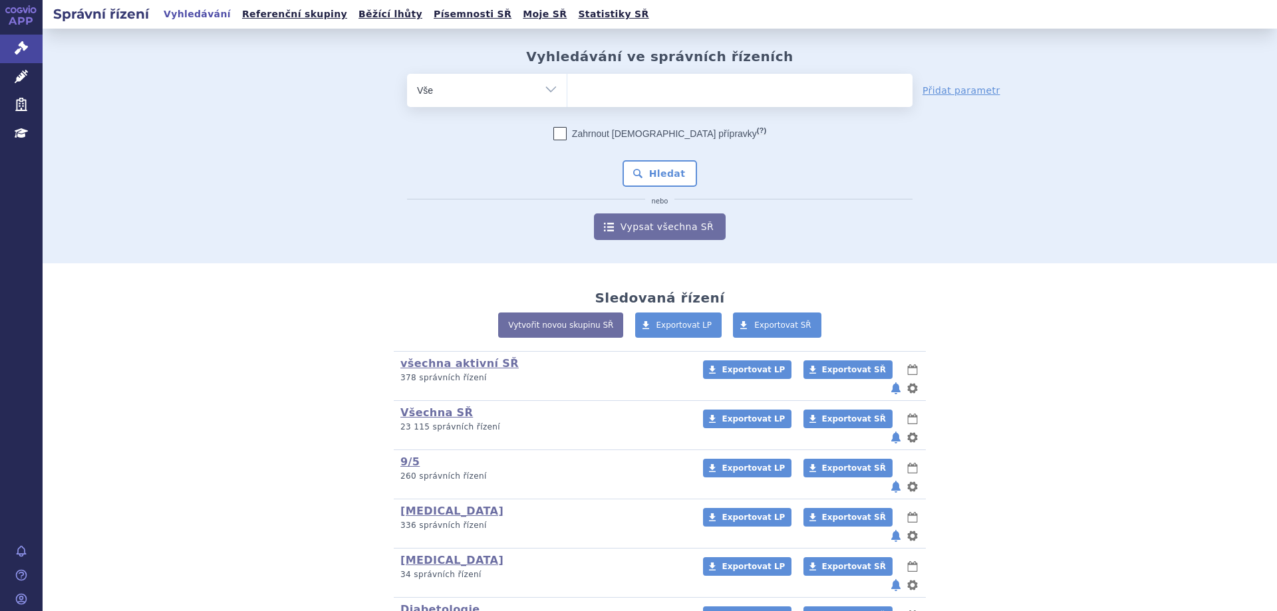
click at [620, 102] on ul at bounding box center [739, 88] width 345 height 28
click at [567, 102] on select at bounding box center [567, 89] width 1 height 33
click at [626, 90] on ul at bounding box center [739, 88] width 345 height 28
click at [567, 90] on select at bounding box center [567, 89] width 1 height 33
click at [626, 94] on ul at bounding box center [739, 88] width 345 height 28
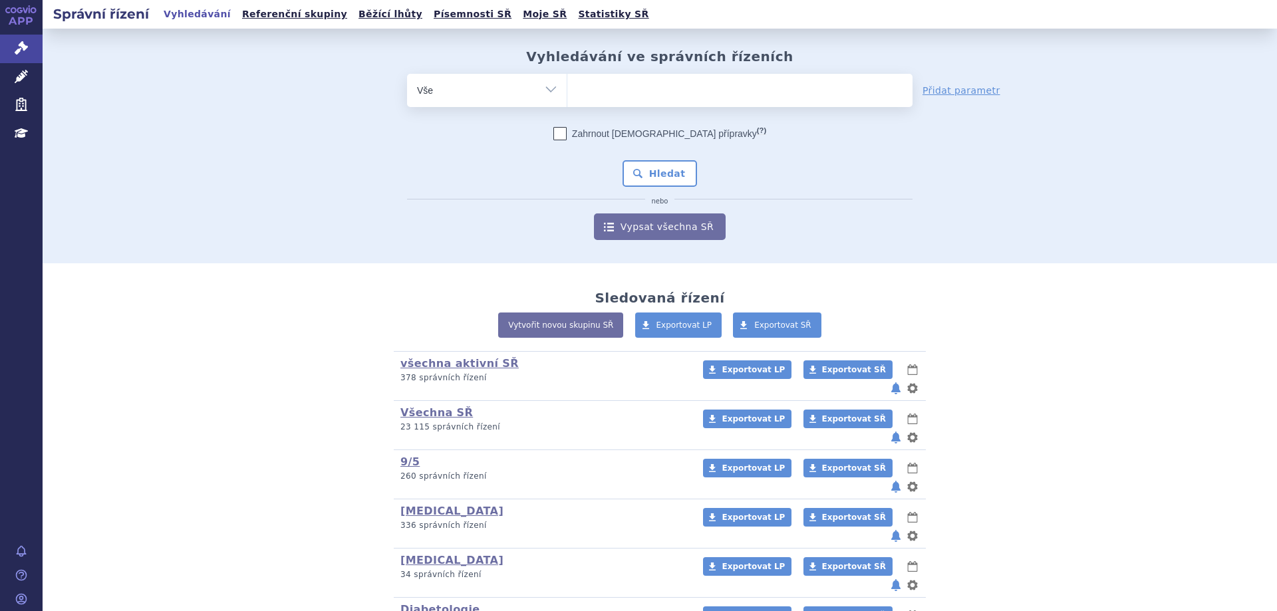
click at [567, 94] on select at bounding box center [567, 89] width 1 height 33
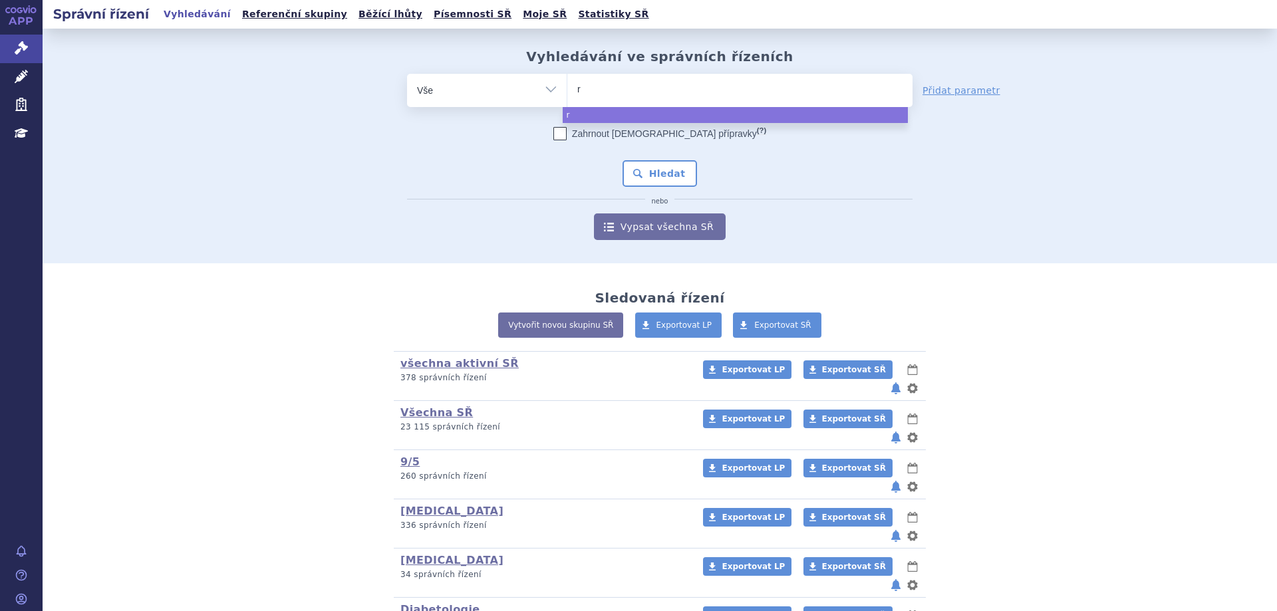
type input "ra"
type input "rani"
type input "ranibi"
type input "ranibizu"
type input "ranibizum"
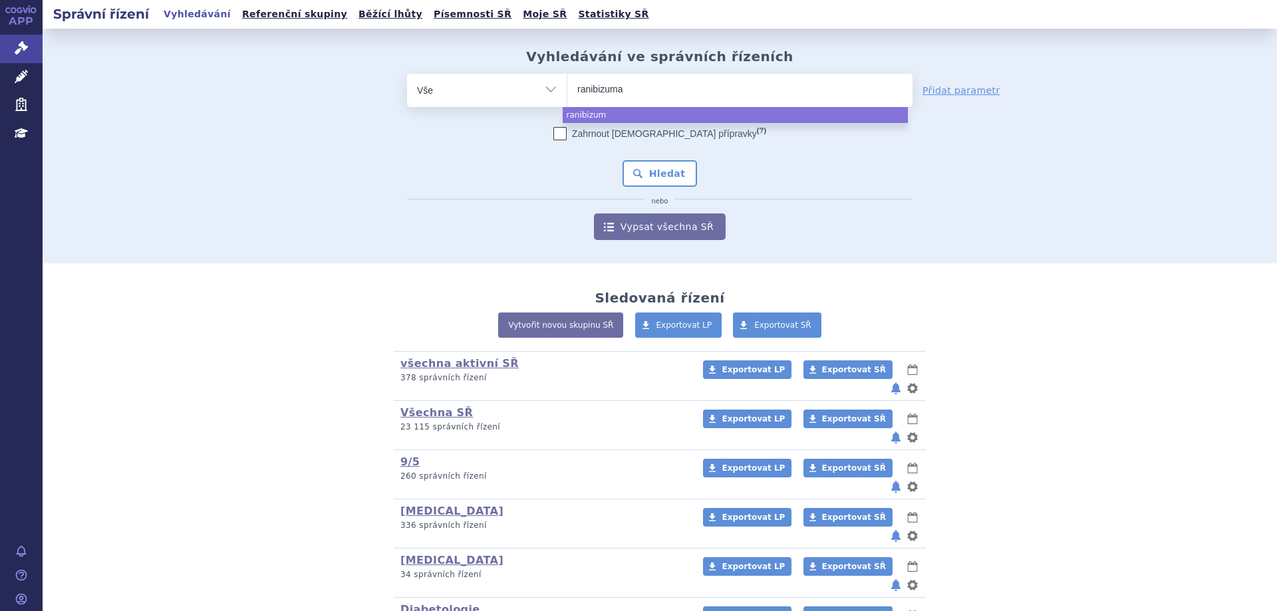
type input "ranibizumab"
select select "ranibizumab"
click at [644, 180] on button "Hledat" at bounding box center [659, 173] width 75 height 27
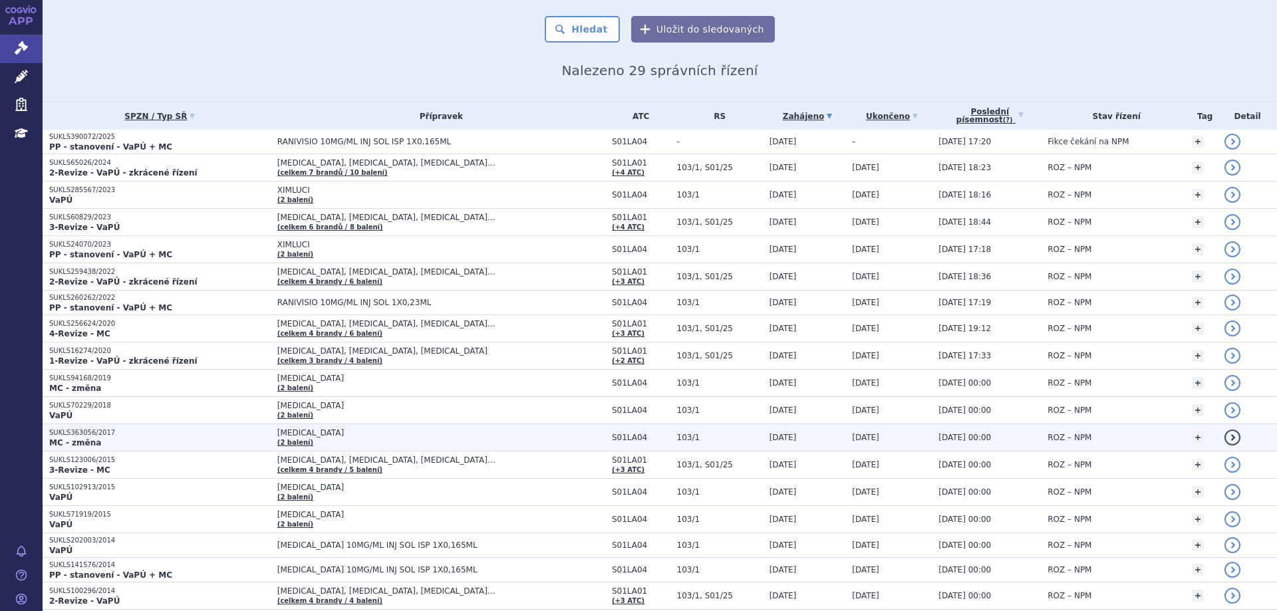
scroll to position [66, 0]
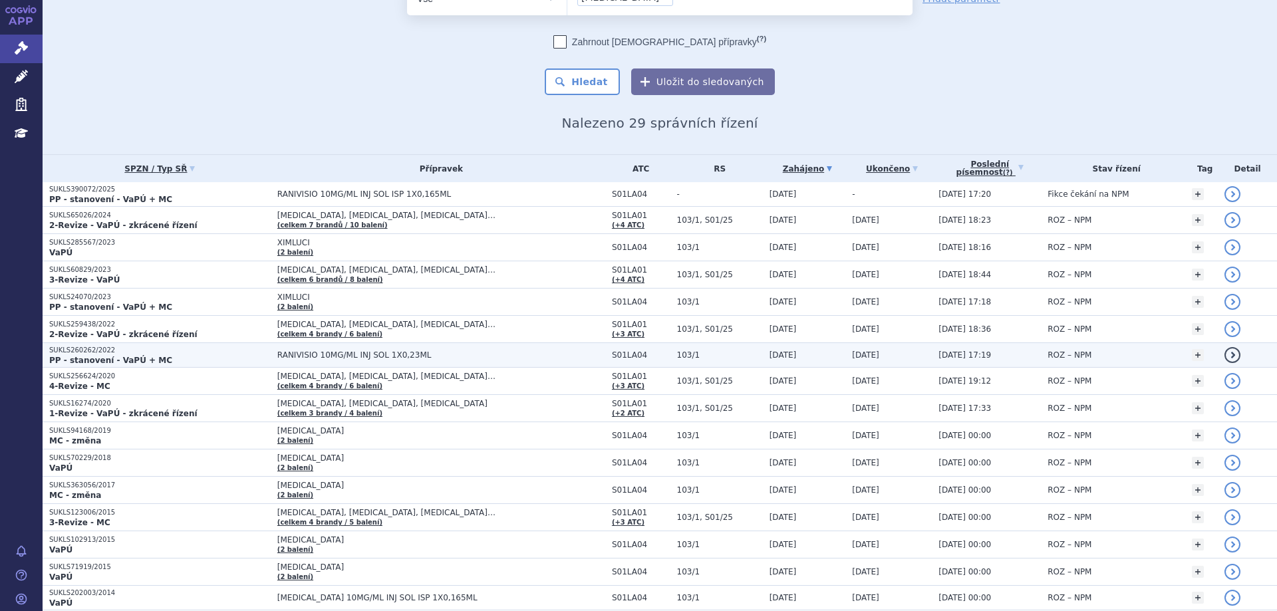
click at [76, 353] on p "SUKLS260262/2022" at bounding box center [159, 350] width 221 height 9
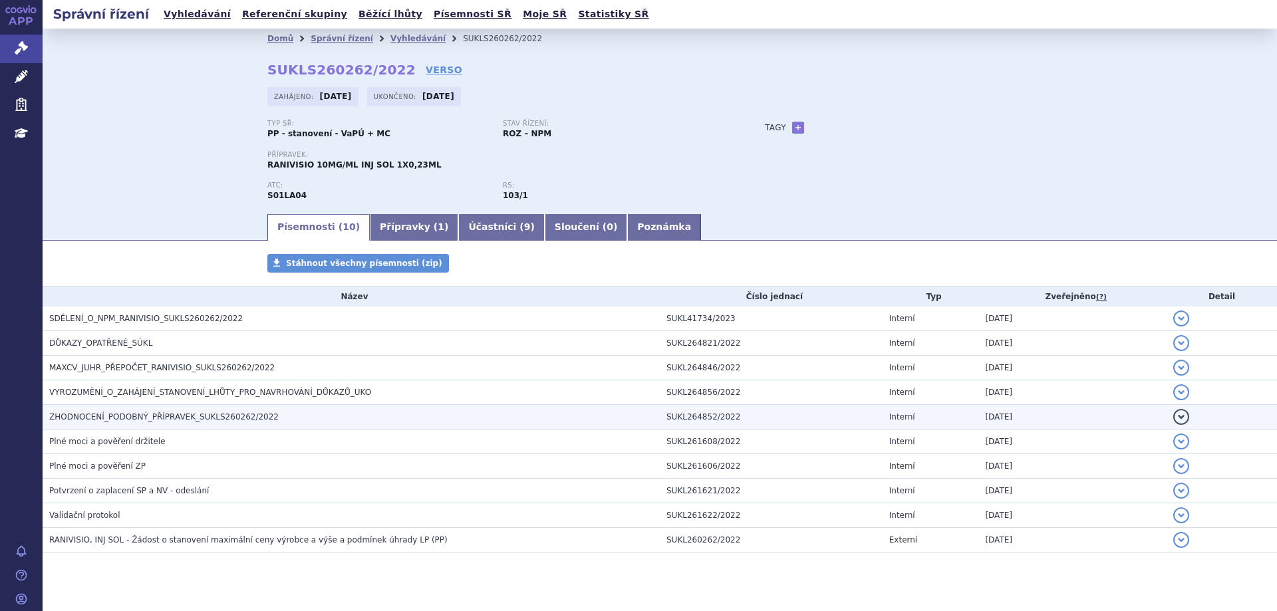
click at [76, 415] on span "ZHODNOCENÍ_PODOBNÝ_PŘÍPRAVEK_SUKLS260262/2022" at bounding box center [163, 416] width 229 height 9
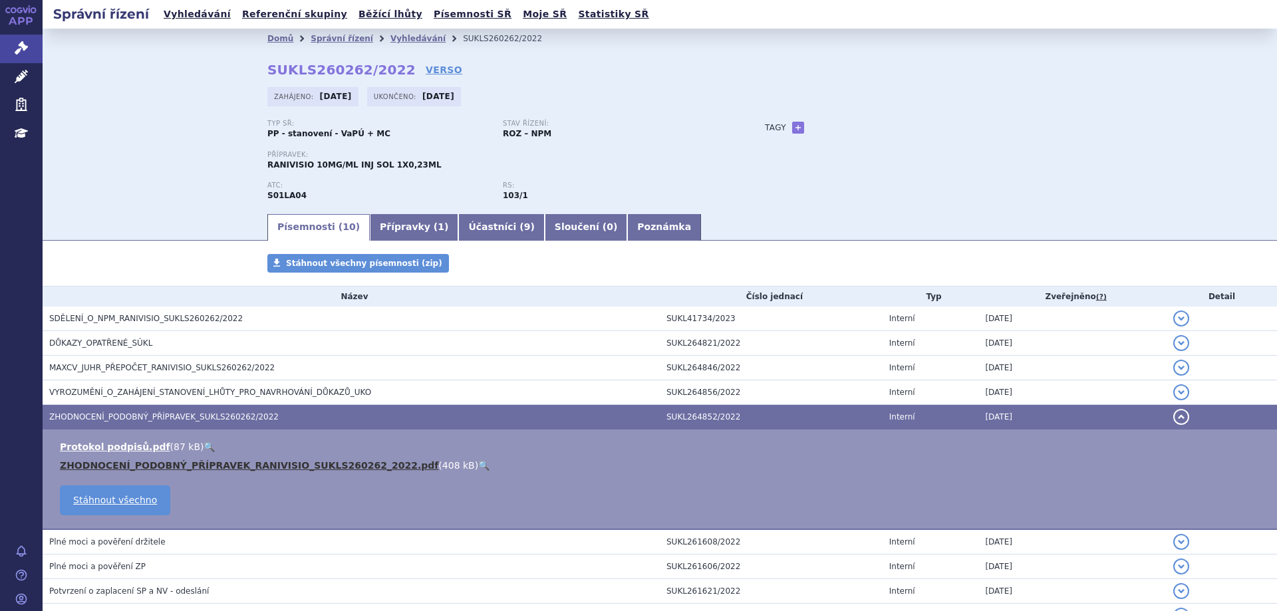
click at [97, 461] on link "ZHODNOCENÍ_PODOBNÝ_PŘÍPRAVEK_RANIVISIO_SUKLS260262_2022.pdf" at bounding box center [249, 465] width 378 height 11
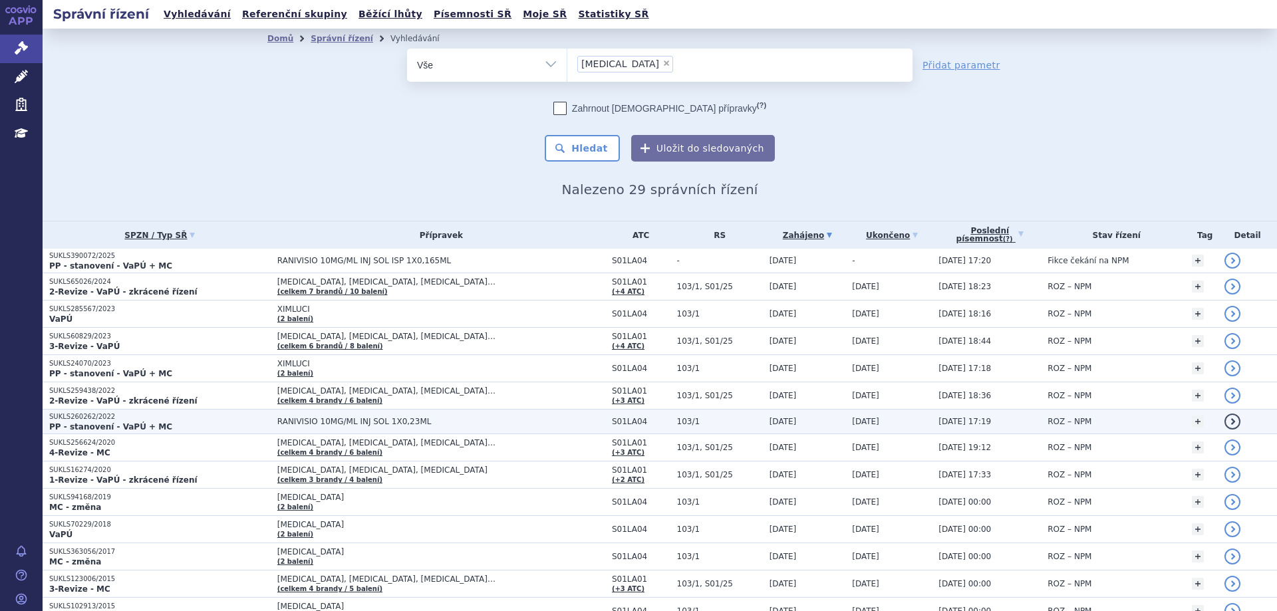
click at [102, 420] on p "SUKLS260262/2022" at bounding box center [159, 416] width 221 height 9
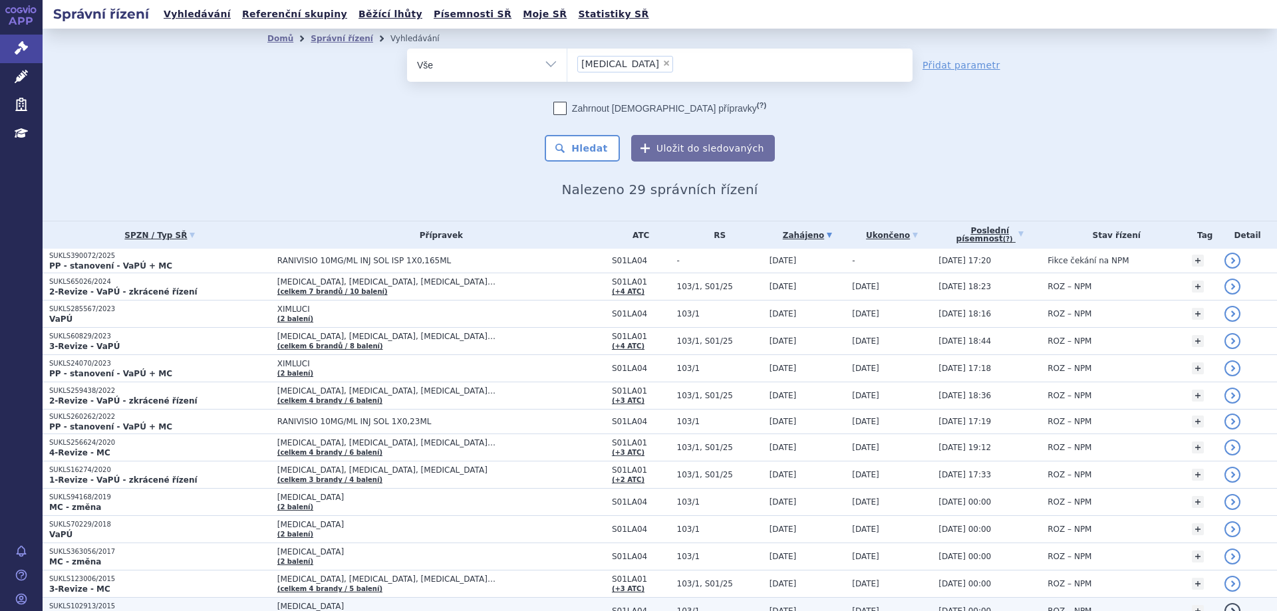
scroll to position [133, 0]
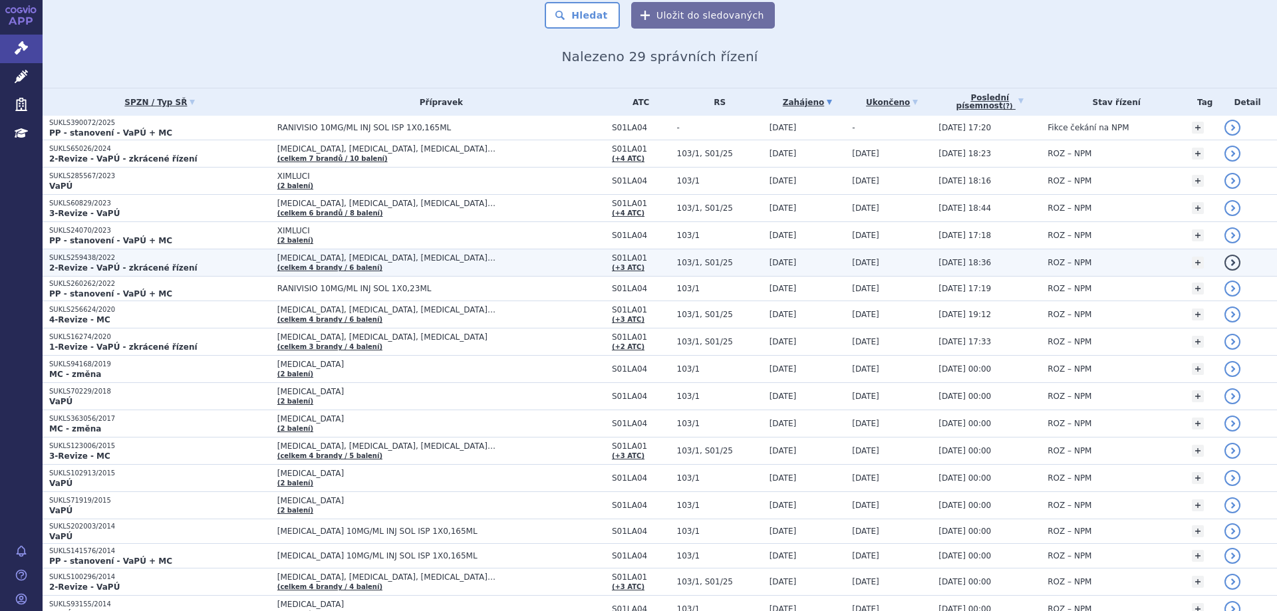
click at [105, 257] on p "SUKLS259438/2022" at bounding box center [159, 257] width 221 height 9
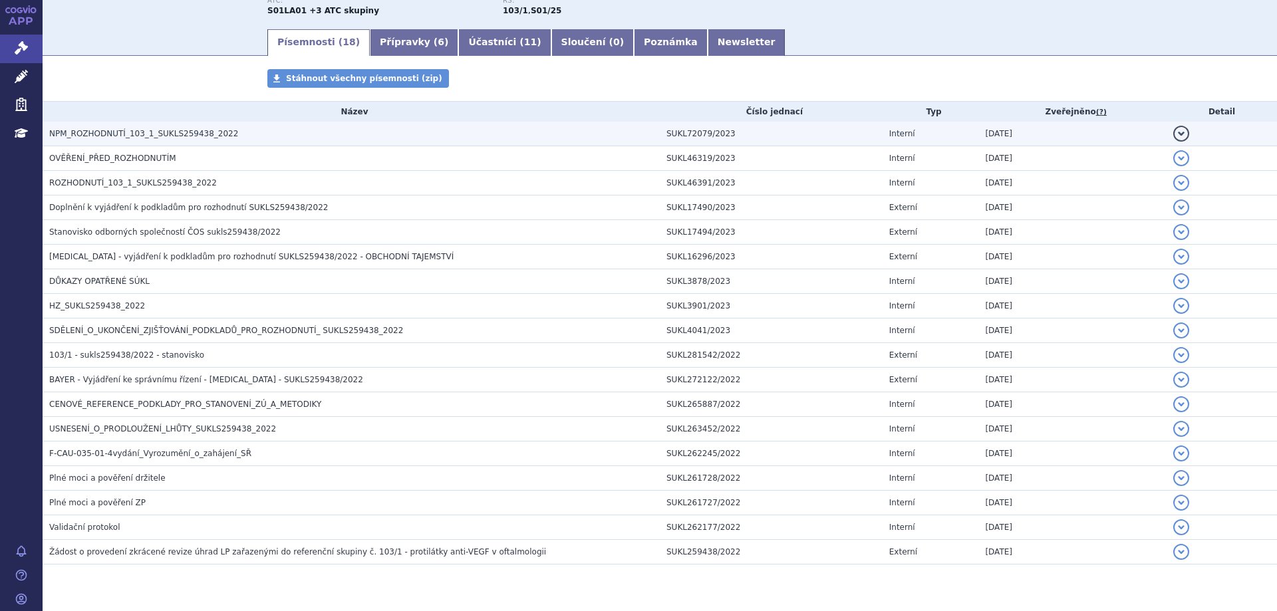
scroll to position [230, 0]
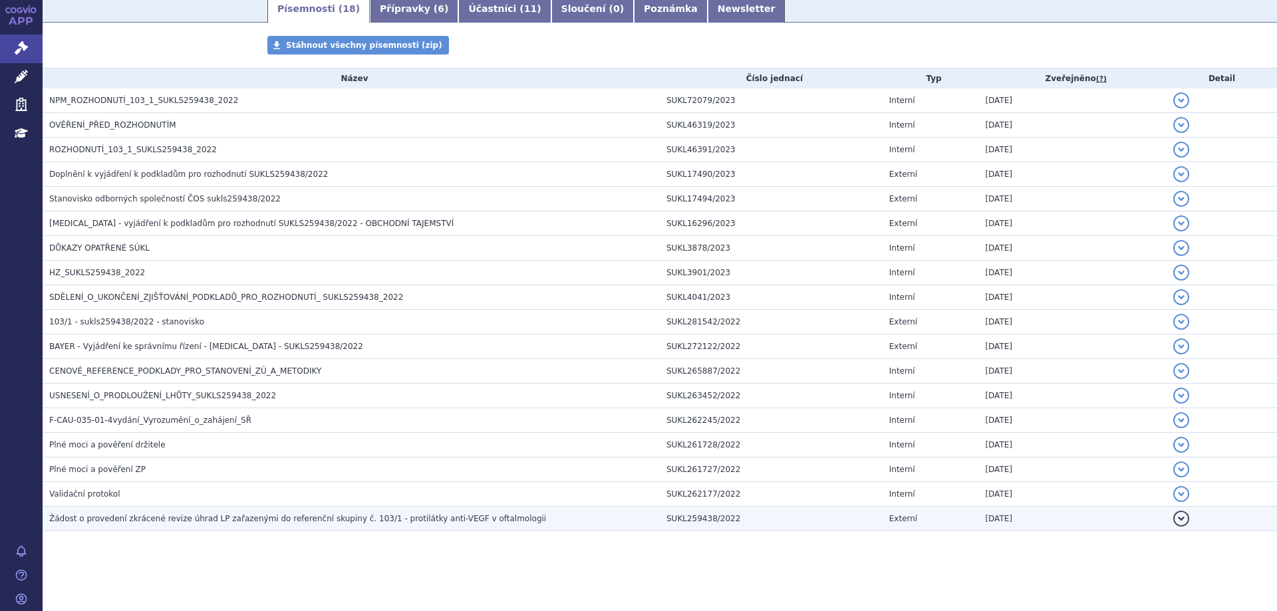
click at [207, 515] on span "Žádost o provedení zkrácené revize úhrad LP zařazenými do referenční skupiny č.…" at bounding box center [297, 518] width 497 height 9
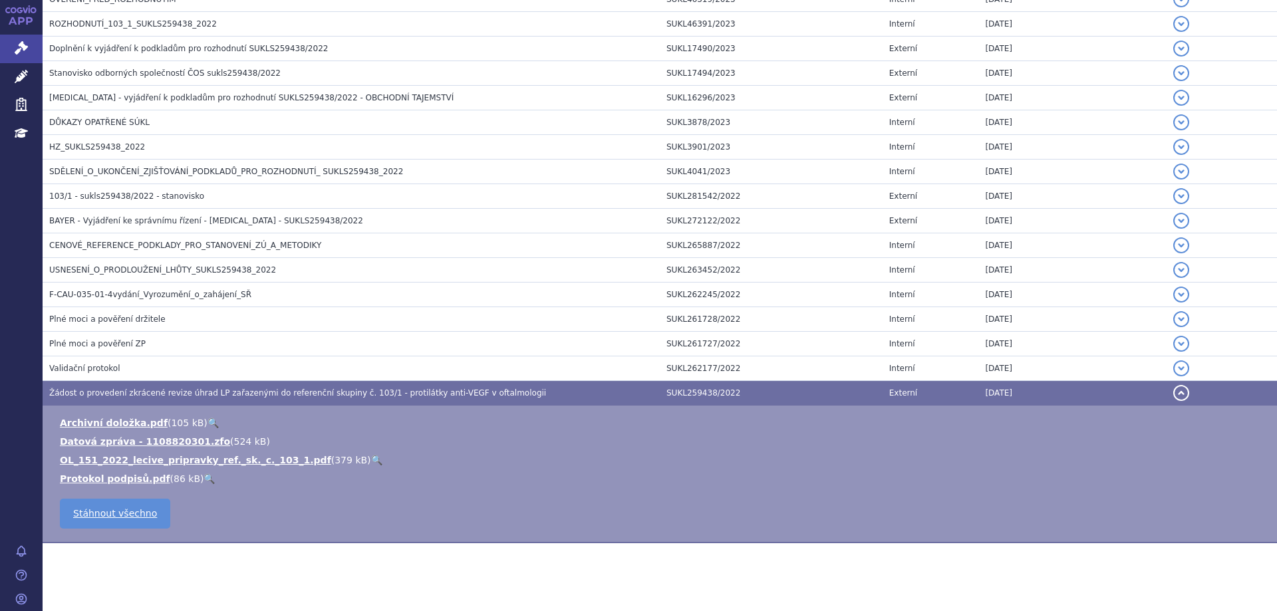
scroll to position [368, 0]
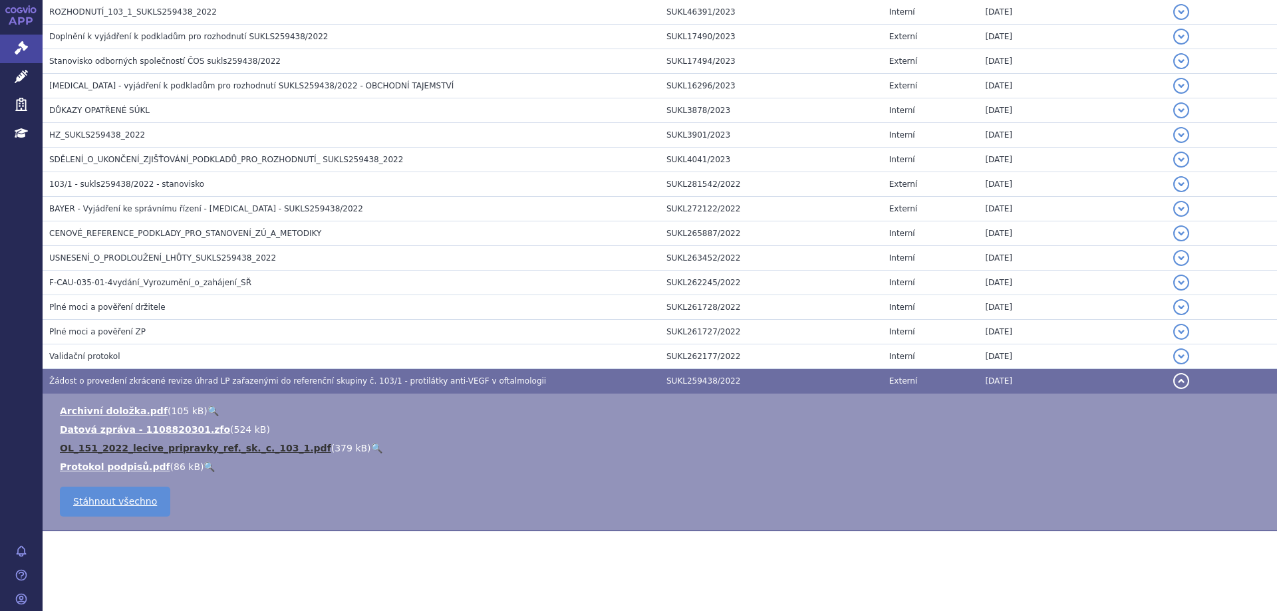
click at [182, 446] on link "OL_151_2022_lecive_pripravky_ref._sk._c._103_1.pdf" at bounding box center [195, 448] width 271 height 11
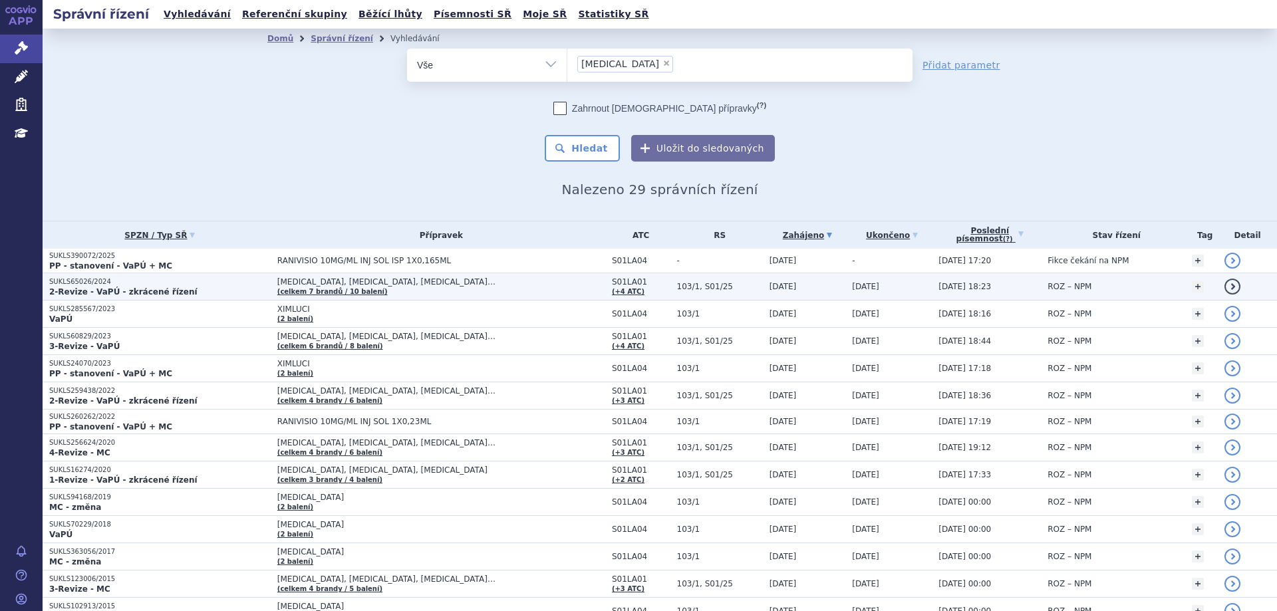
click at [91, 287] on strong "2-Revize - VaPÚ - zkrácené řízení" at bounding box center [123, 291] width 148 height 9
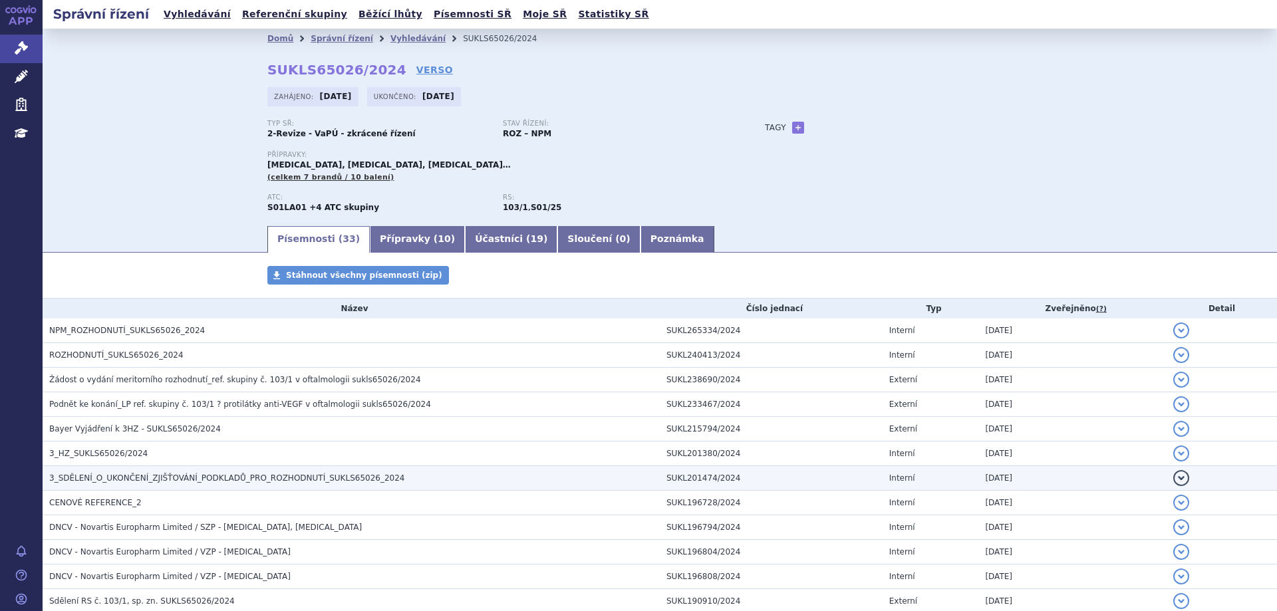
scroll to position [266, 0]
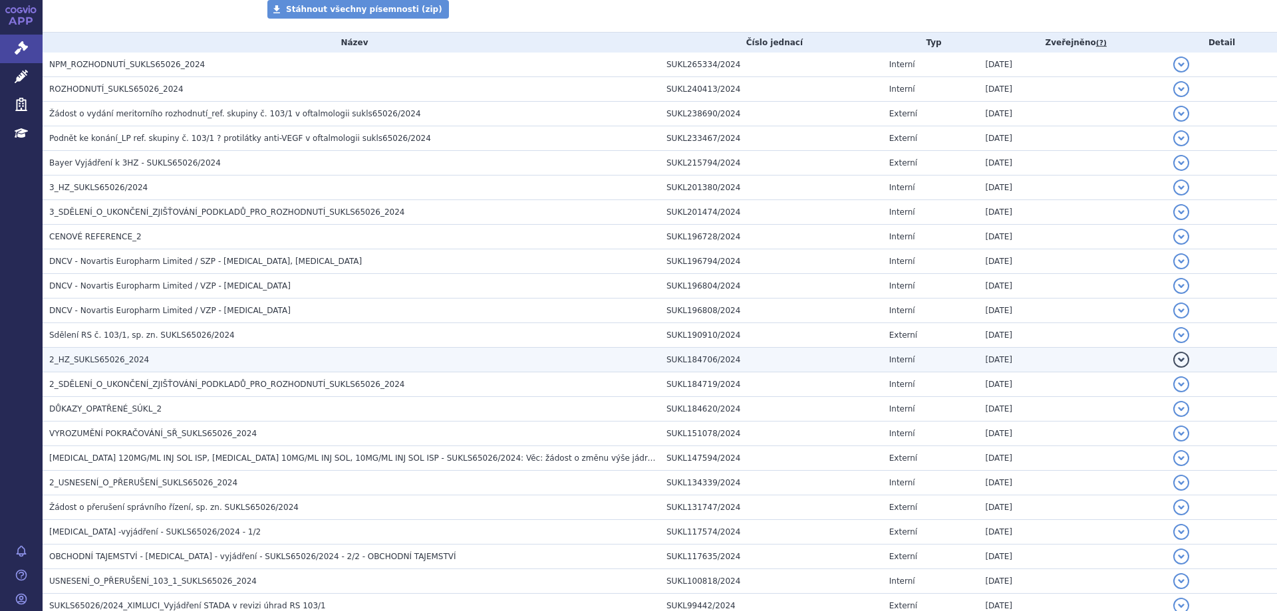
click at [84, 357] on span "2_HZ_SUKLS65026_2024" at bounding box center [99, 359] width 100 height 9
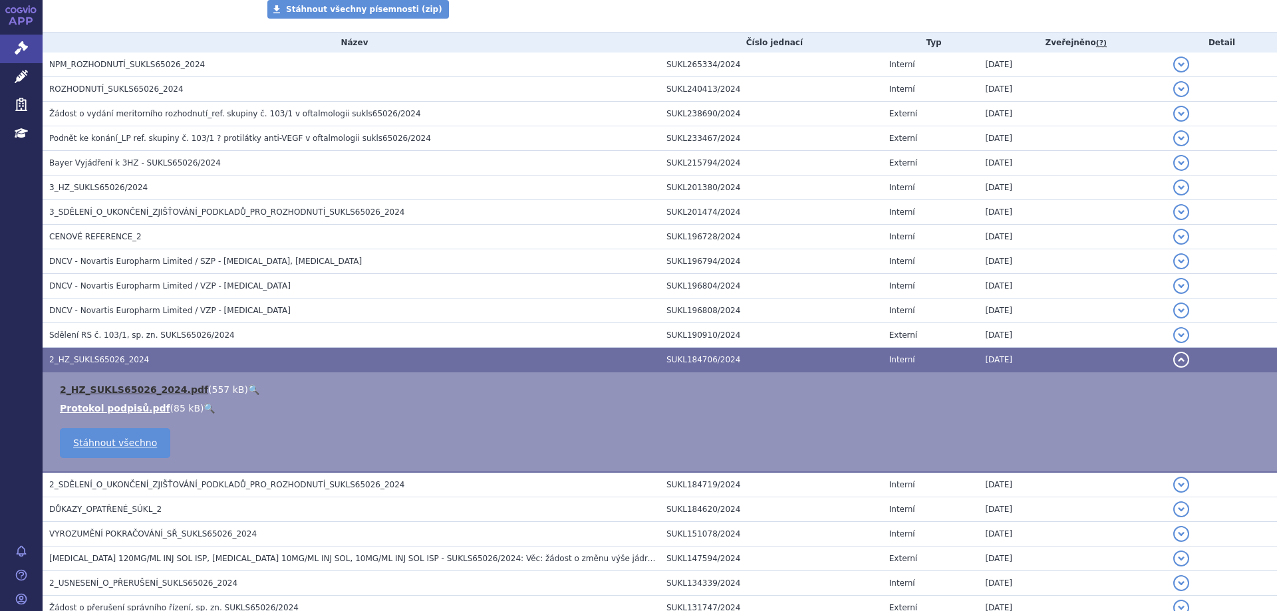
click at [90, 384] on link "2_HZ_SUKLS65026_2024.pdf" at bounding box center [134, 389] width 148 height 11
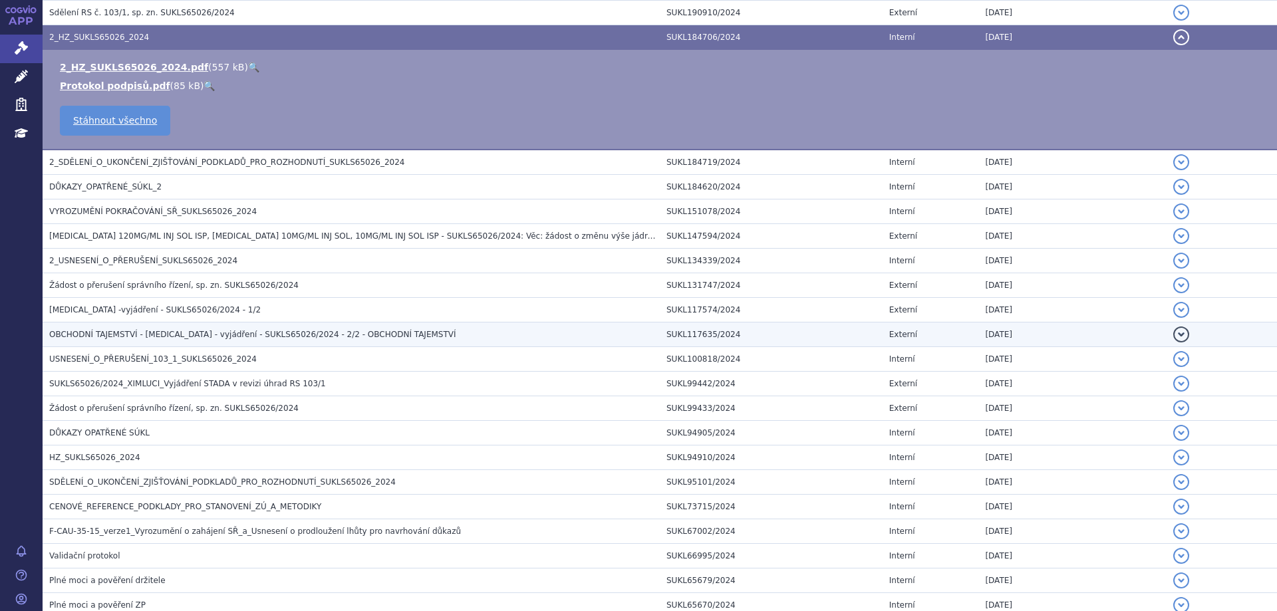
scroll to position [598, 0]
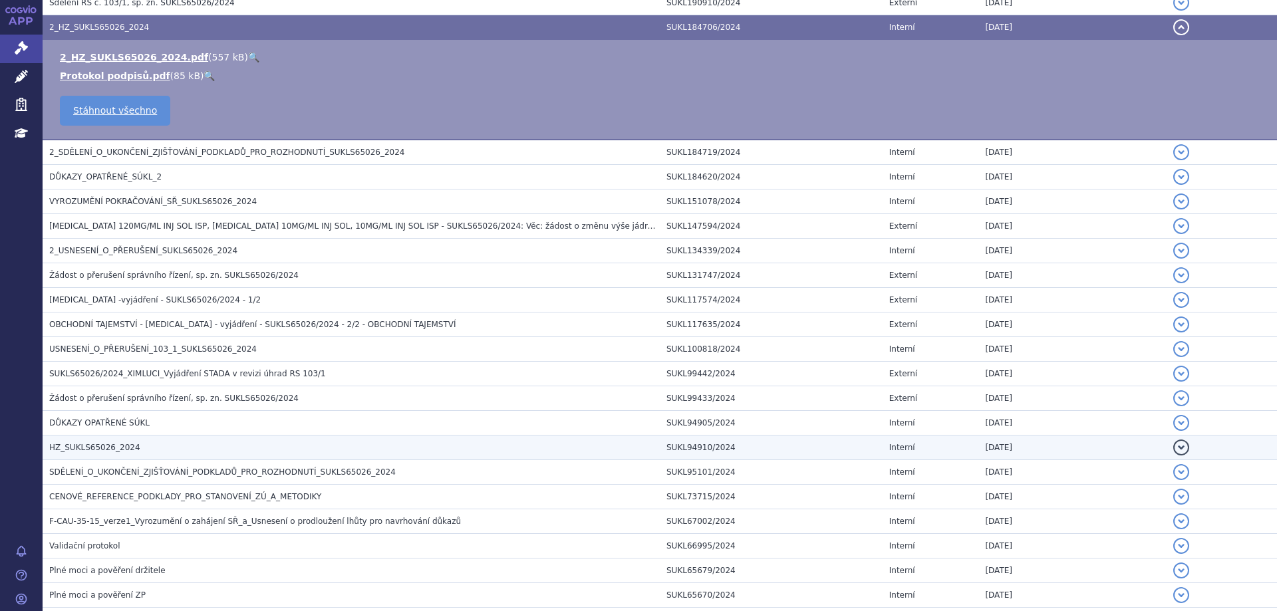
click at [116, 451] on span "HZ_SUKLS65026_2024" at bounding box center [94, 447] width 91 height 9
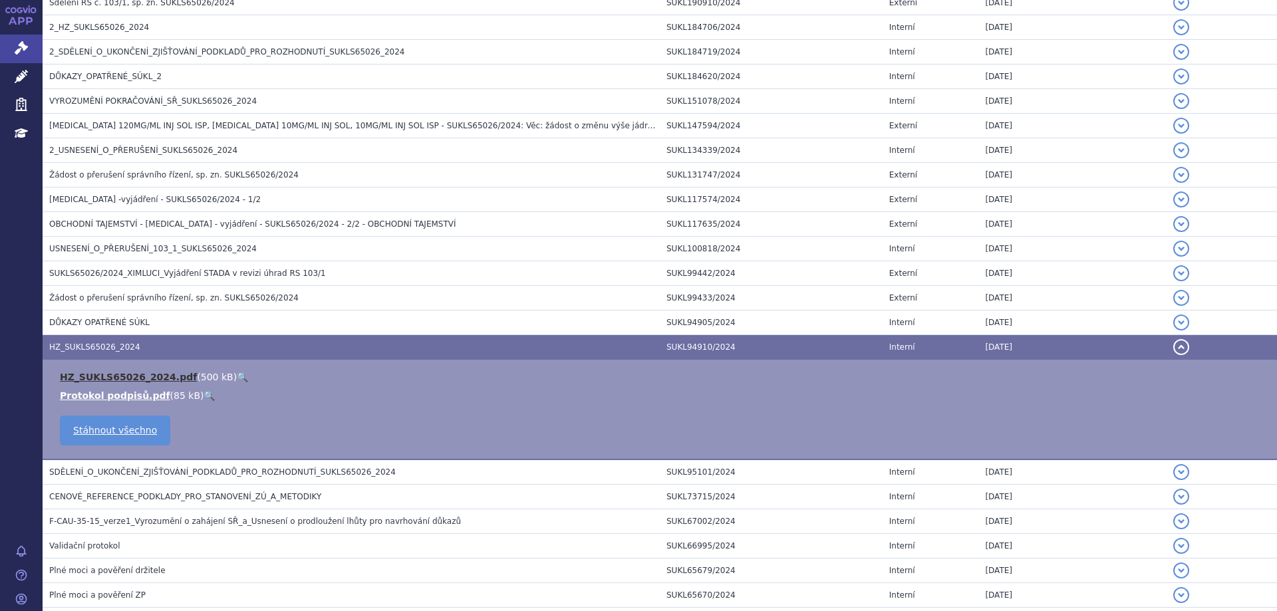
click at [119, 374] on link "HZ_SUKLS65026_2024.pdf" at bounding box center [128, 377] width 137 height 11
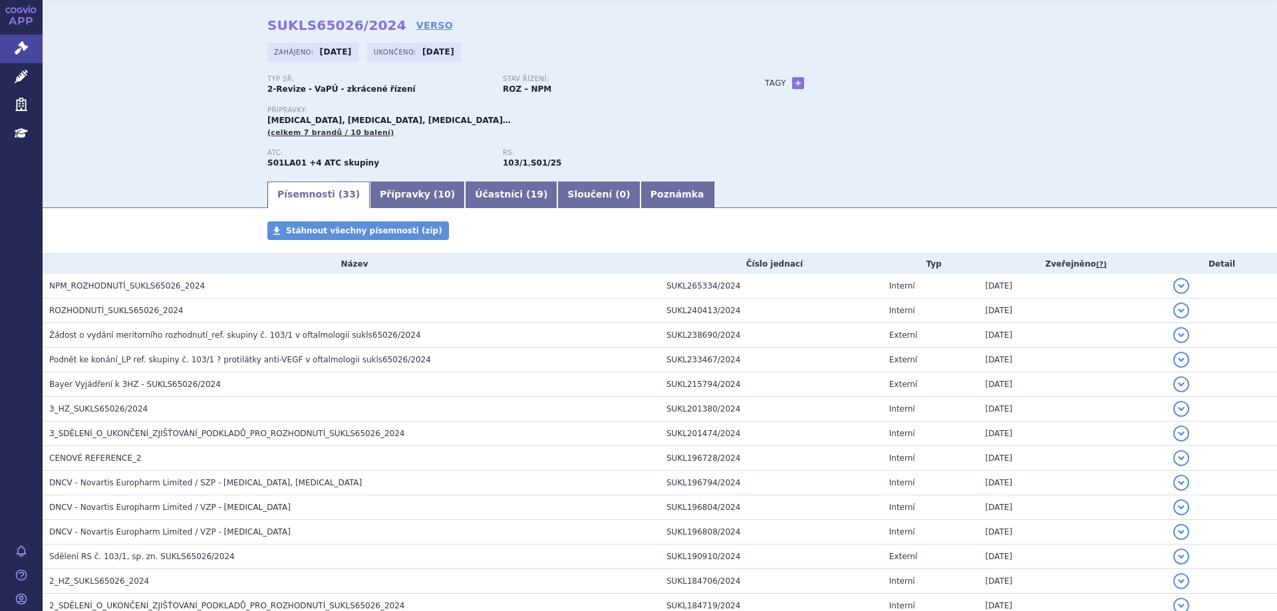
scroll to position [0, 0]
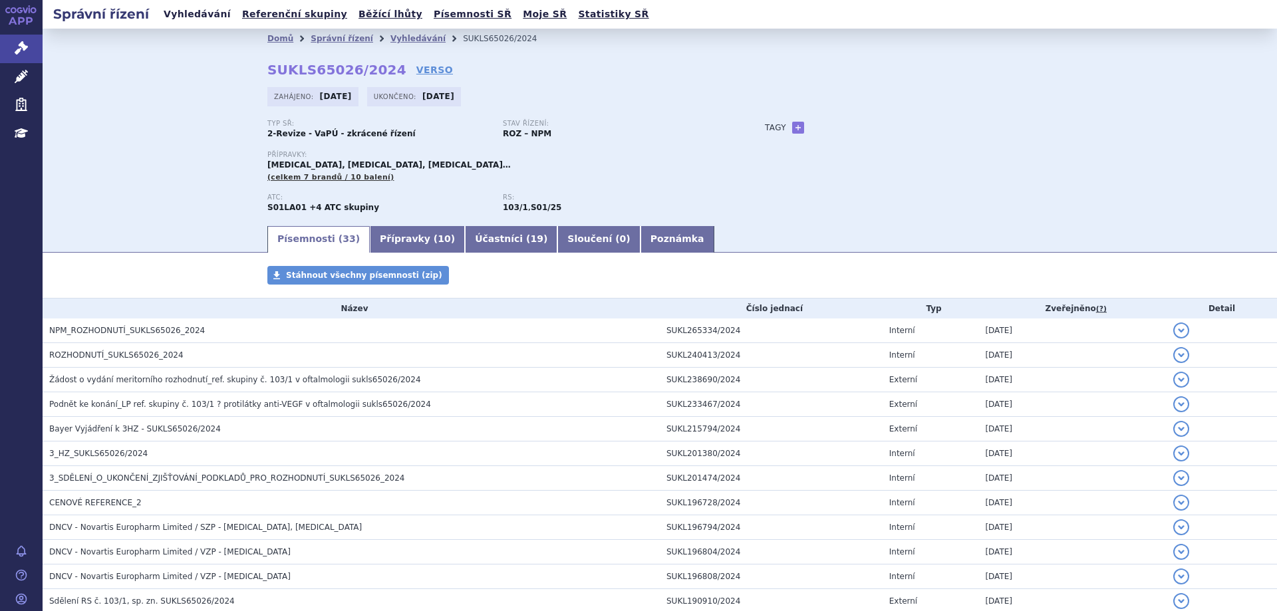
click at [197, 10] on link "Vyhledávání" at bounding box center [197, 14] width 75 height 18
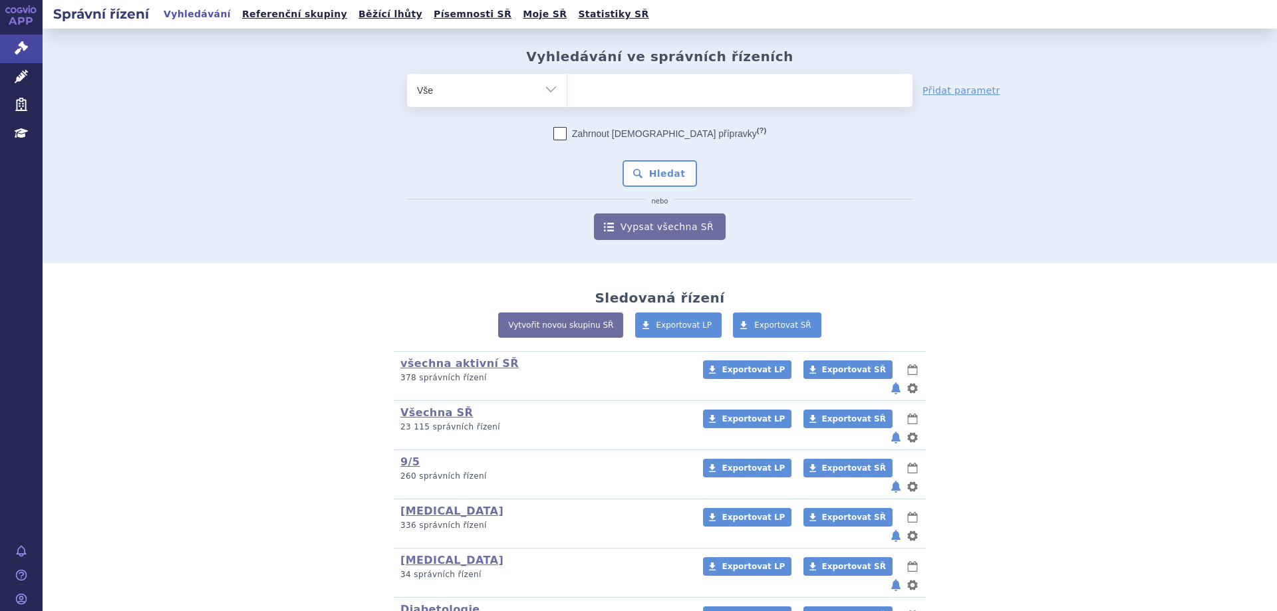
click at [622, 87] on ul at bounding box center [739, 88] width 345 height 28
click at [567, 87] on select at bounding box center [567, 89] width 1 height 33
type input "to"
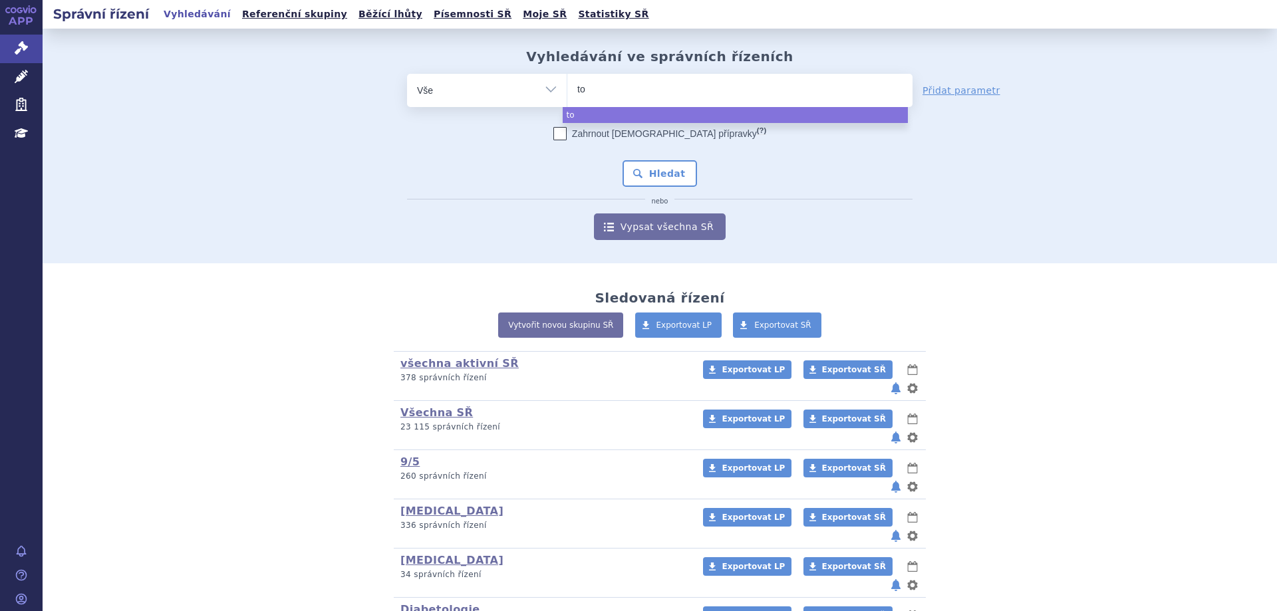
click at [622, 87] on ul "to" at bounding box center [739, 88] width 345 height 28
click at [567, 87] on select "to" at bounding box center [567, 89] width 1 height 33
select select "to"
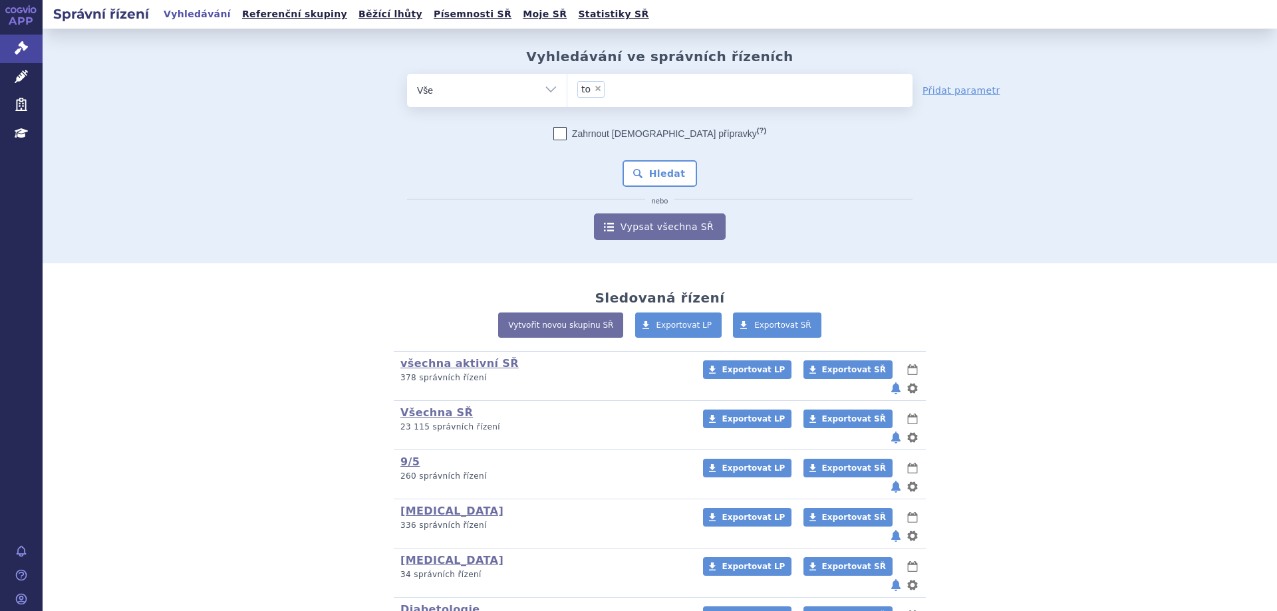
type input "to"
select select
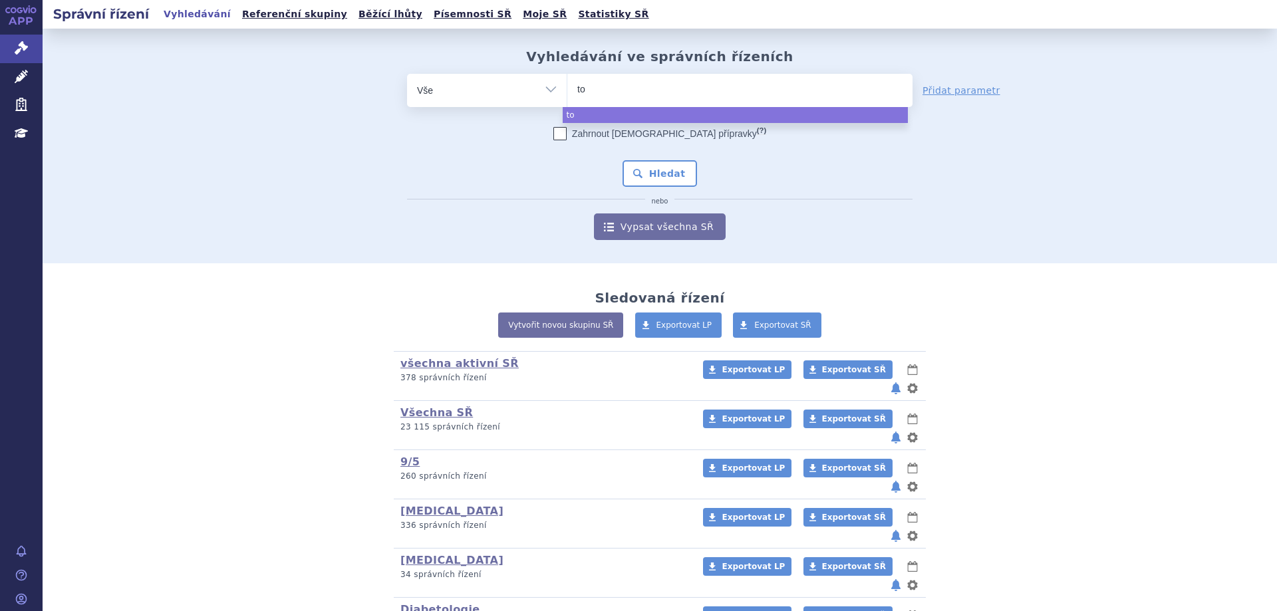
type input "t"
type input "tol"
type input "to"
type input "toci"
type input "tocili"
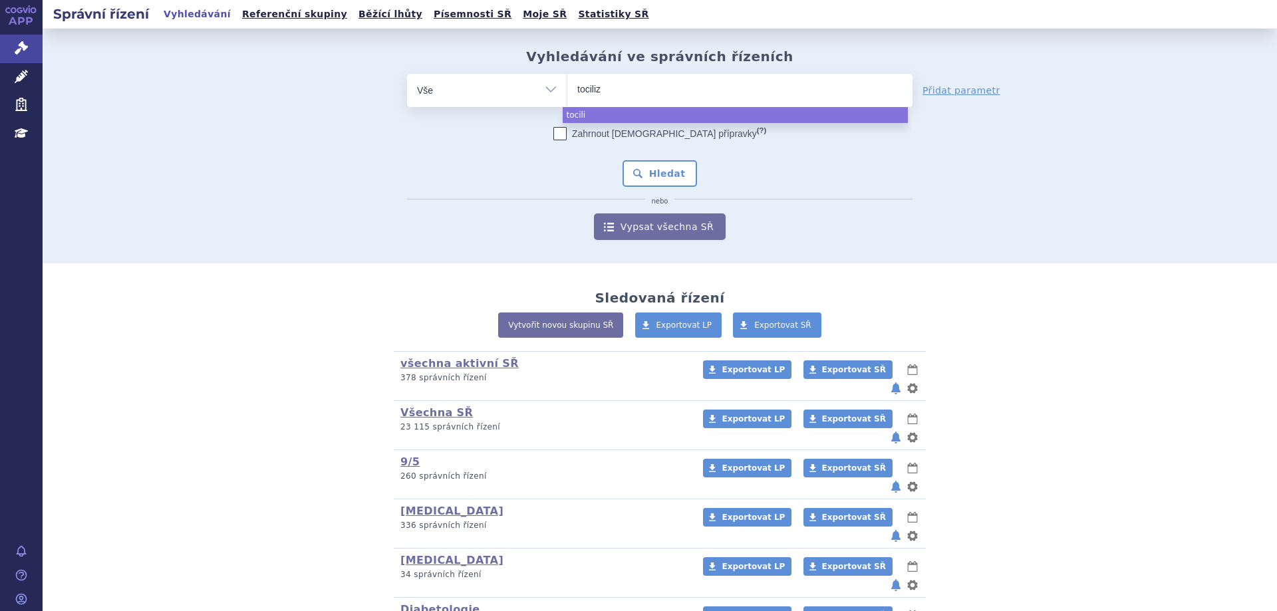
type input "tocilizu"
type input "tocilizum"
type input "[MEDICAL_DATA]"
select select "[MEDICAL_DATA]"
click at [660, 170] on button "Hledat" at bounding box center [659, 173] width 75 height 27
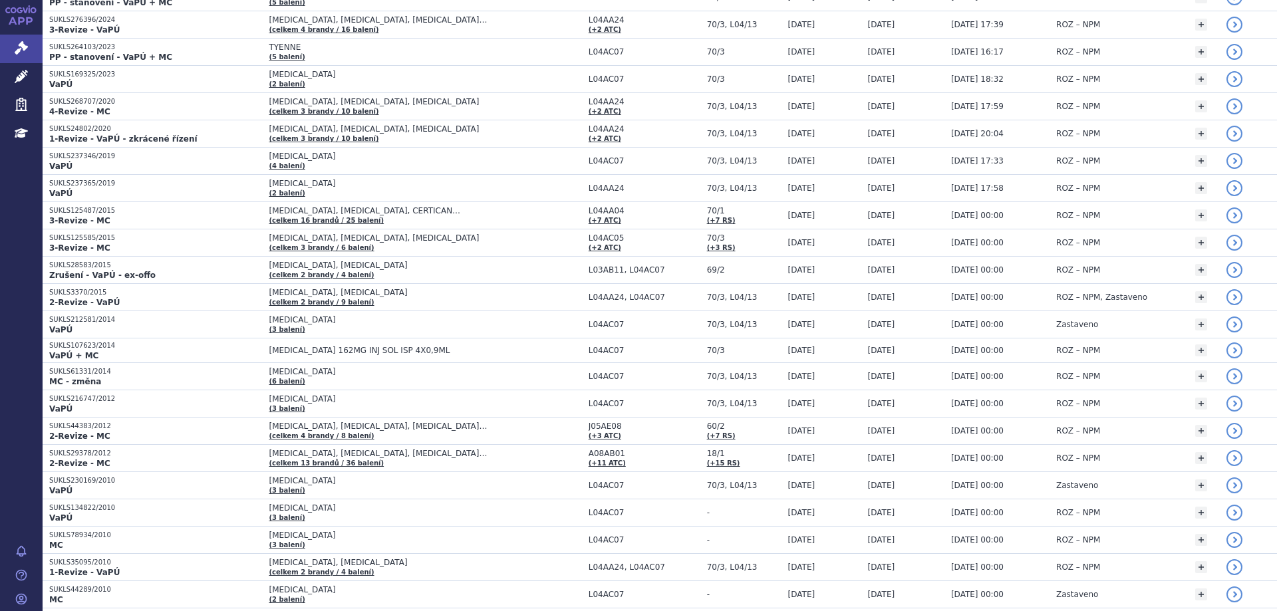
scroll to position [69, 0]
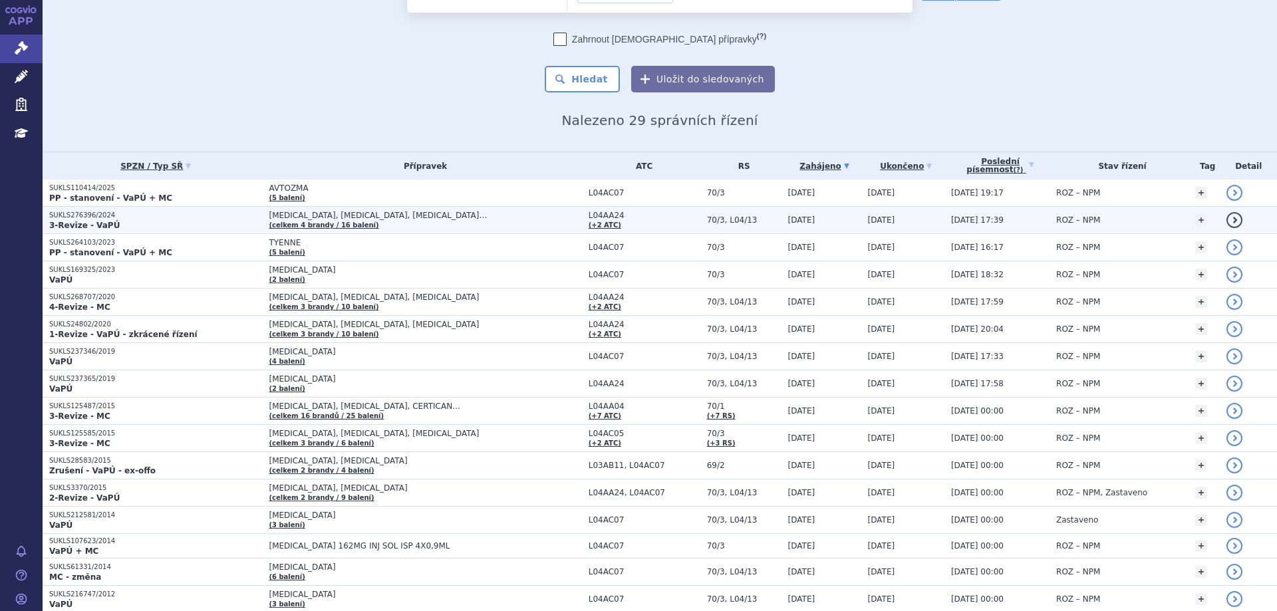
click at [66, 211] on p "SUKLS276396/2024" at bounding box center [155, 215] width 213 height 9
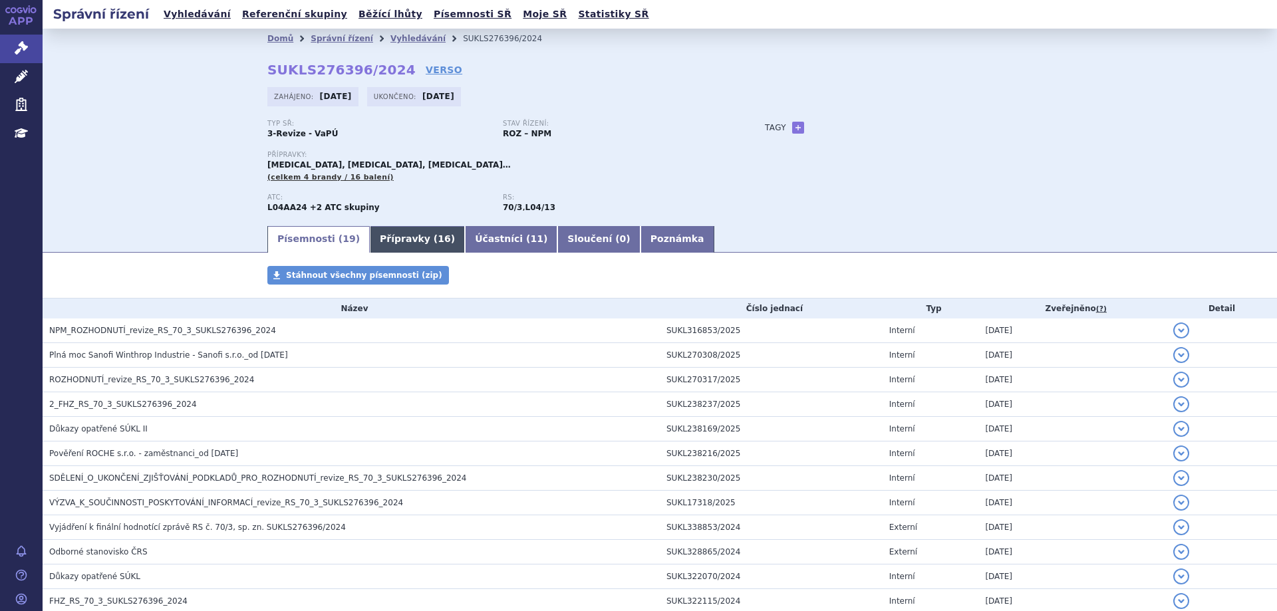
click at [370, 235] on link "Přípravky ( 16 )" at bounding box center [417, 239] width 95 height 27
click at [371, 242] on link "Přípravky ( 16 )" at bounding box center [417, 239] width 95 height 27
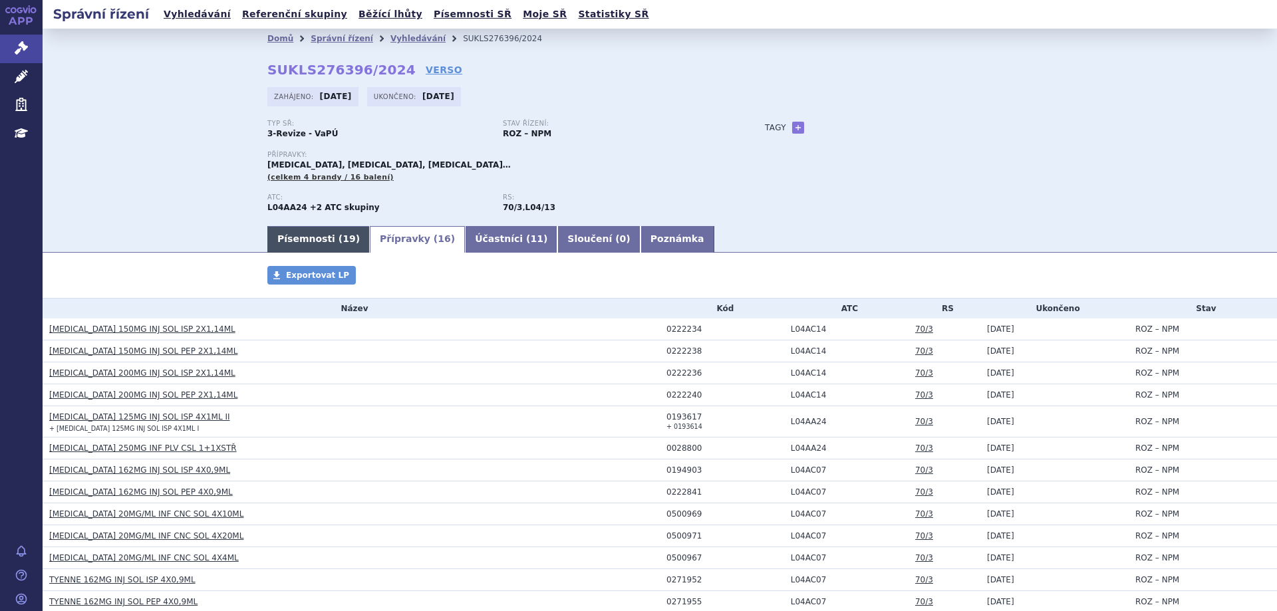
click at [302, 237] on link "Písemnosti ( 19 )" at bounding box center [318, 239] width 102 height 27
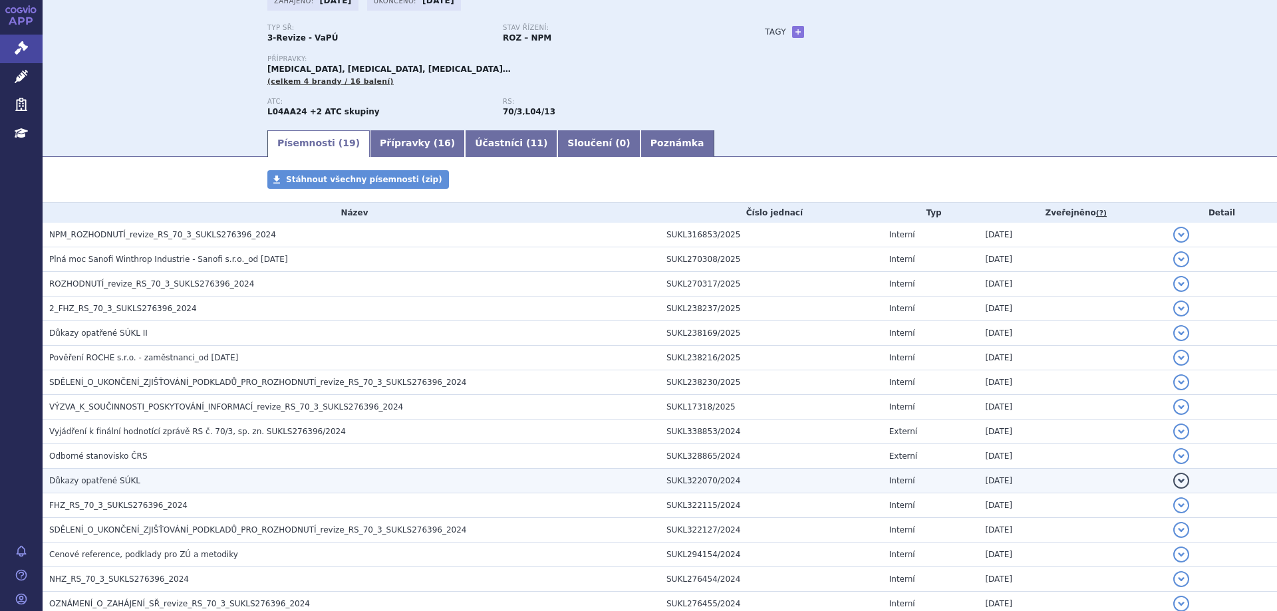
scroll to position [199, 0]
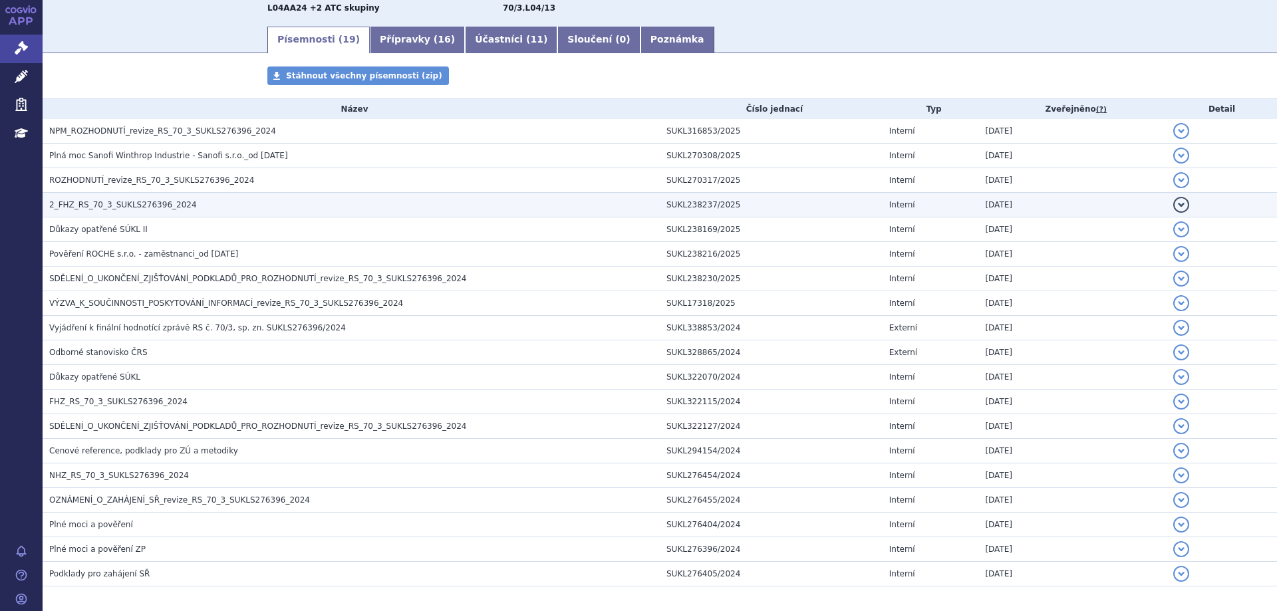
click at [135, 201] on span "2_FHZ_RS_70_3_SUKLS276396_2024" at bounding box center [123, 204] width 148 height 9
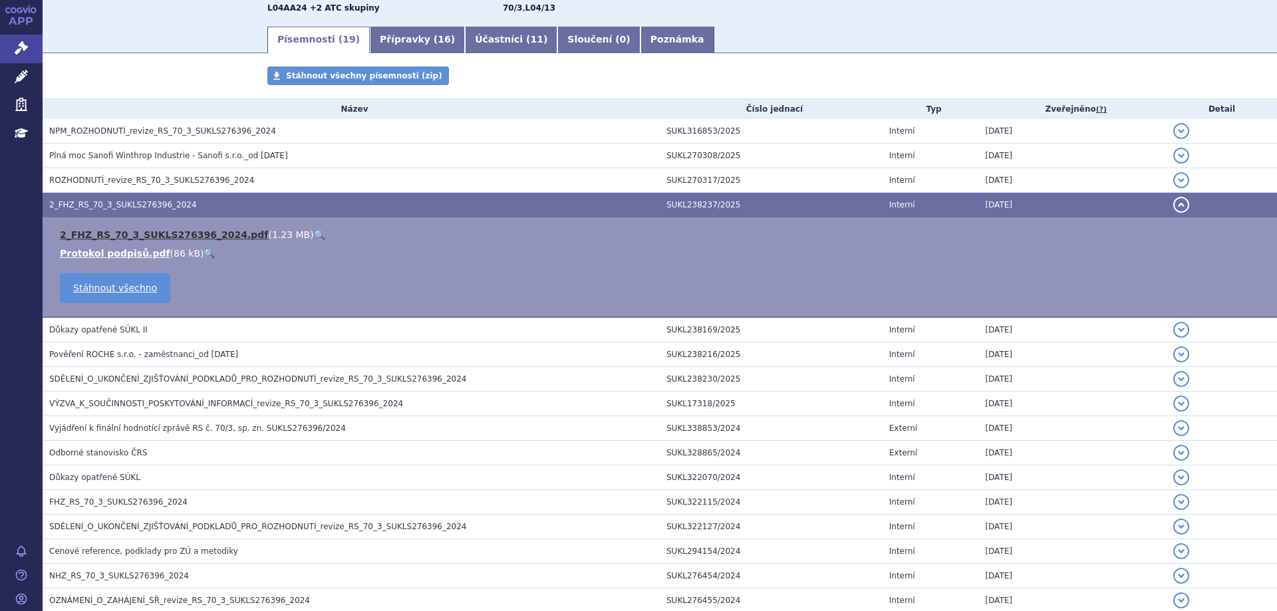
click at [140, 229] on link "2_FHZ_RS_70_3_SUKLS276396_2024.pdf" at bounding box center [164, 234] width 208 height 11
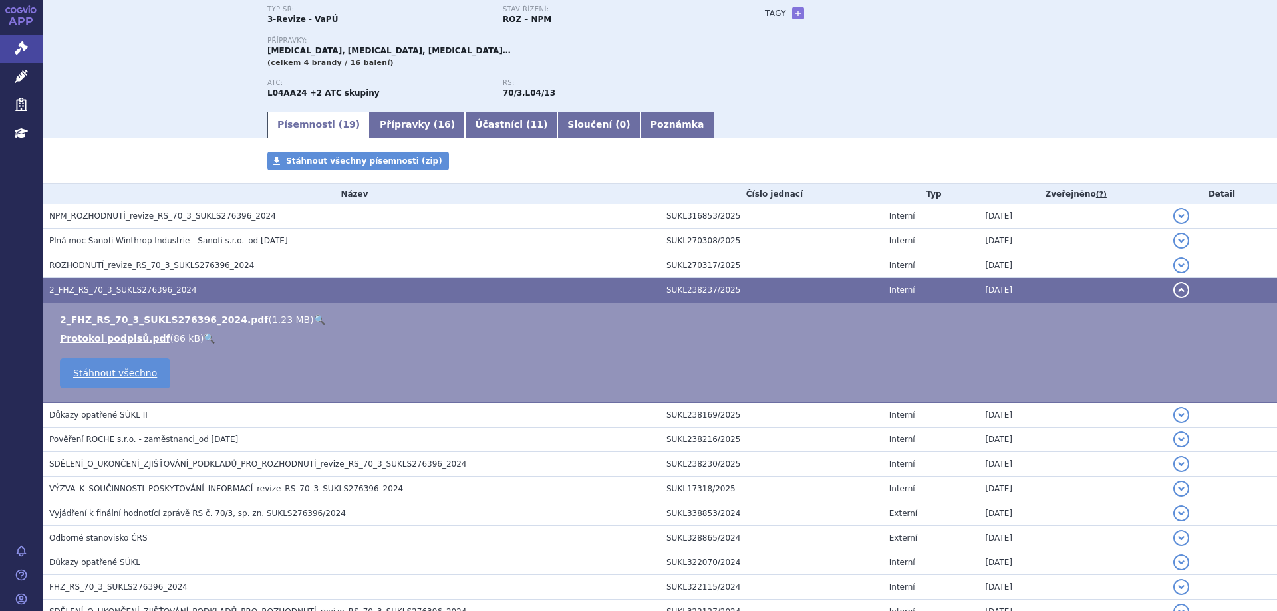
scroll to position [0, 0]
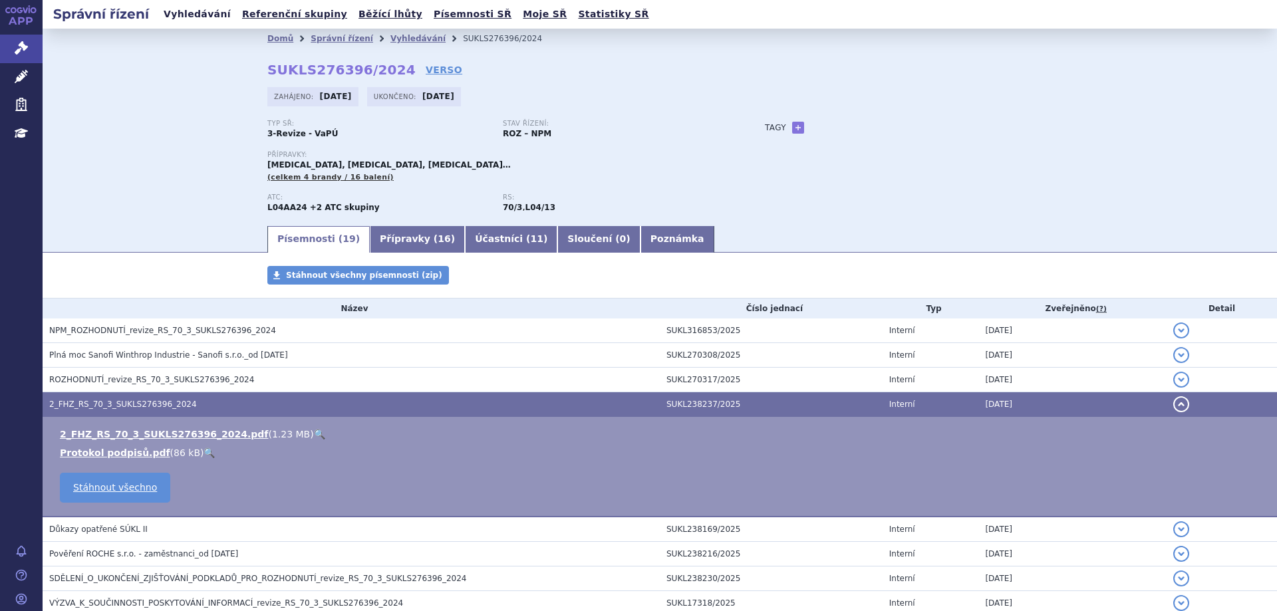
click at [208, 10] on link "Vyhledávání" at bounding box center [197, 14] width 75 height 18
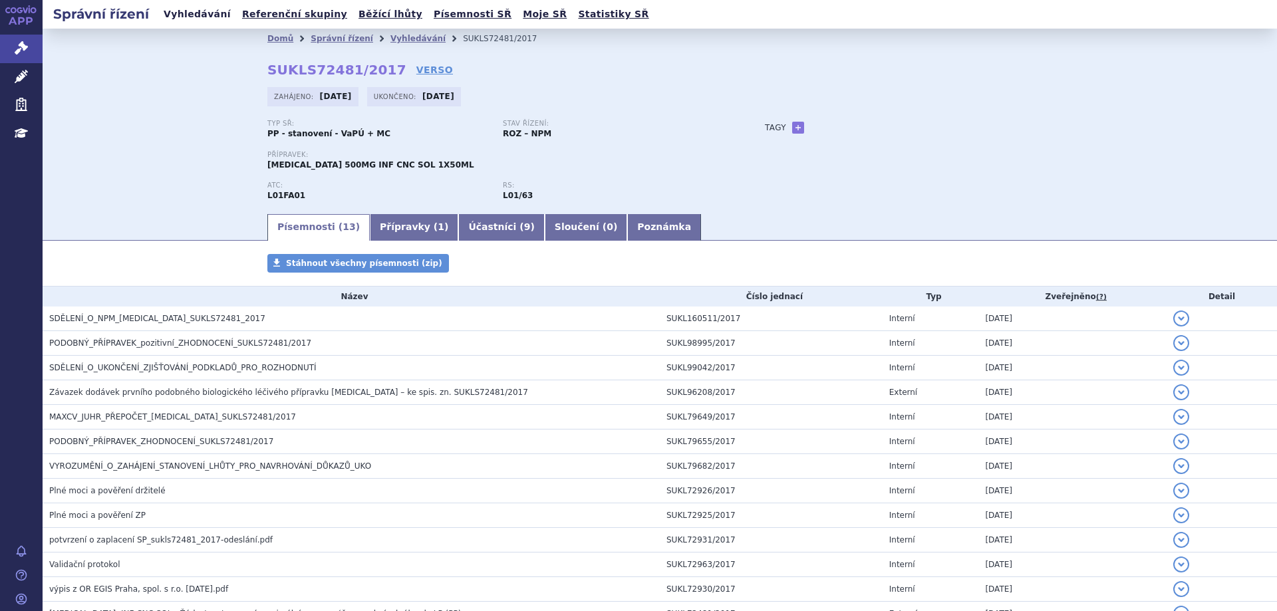
click at [194, 9] on link "Vyhledávání" at bounding box center [197, 14] width 75 height 18
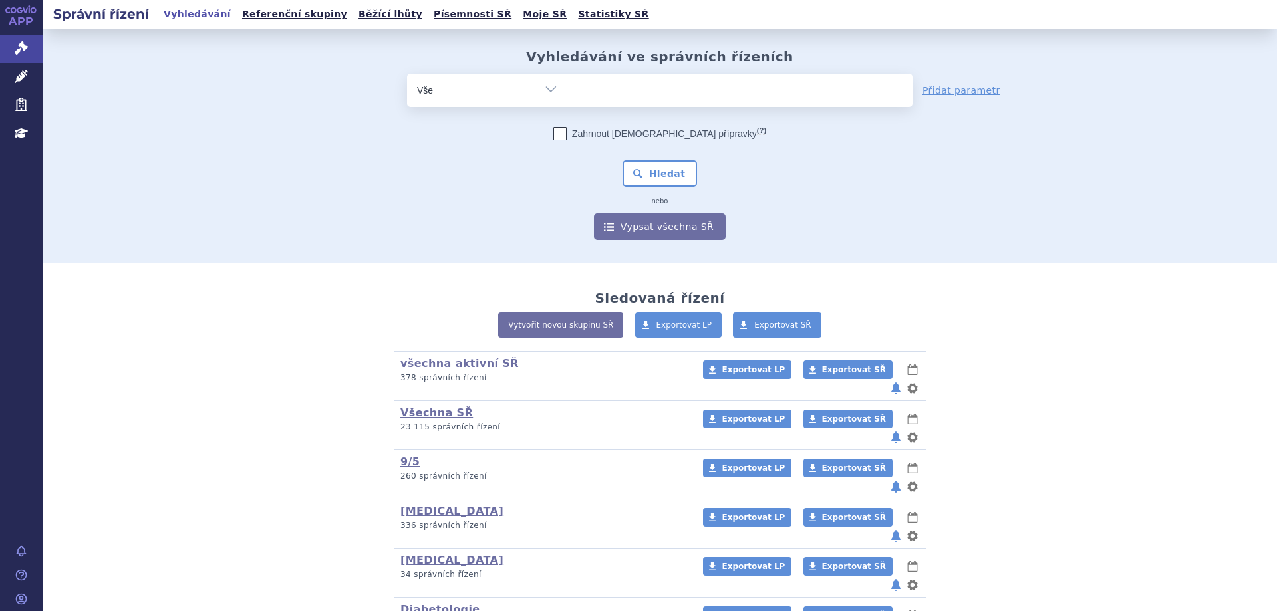
click at [599, 80] on ul at bounding box center [739, 88] width 345 height 28
click at [567, 80] on select at bounding box center [567, 89] width 1 height 33
click at [599, 87] on ul at bounding box center [739, 88] width 345 height 28
click at [567, 87] on select at bounding box center [567, 89] width 1 height 33
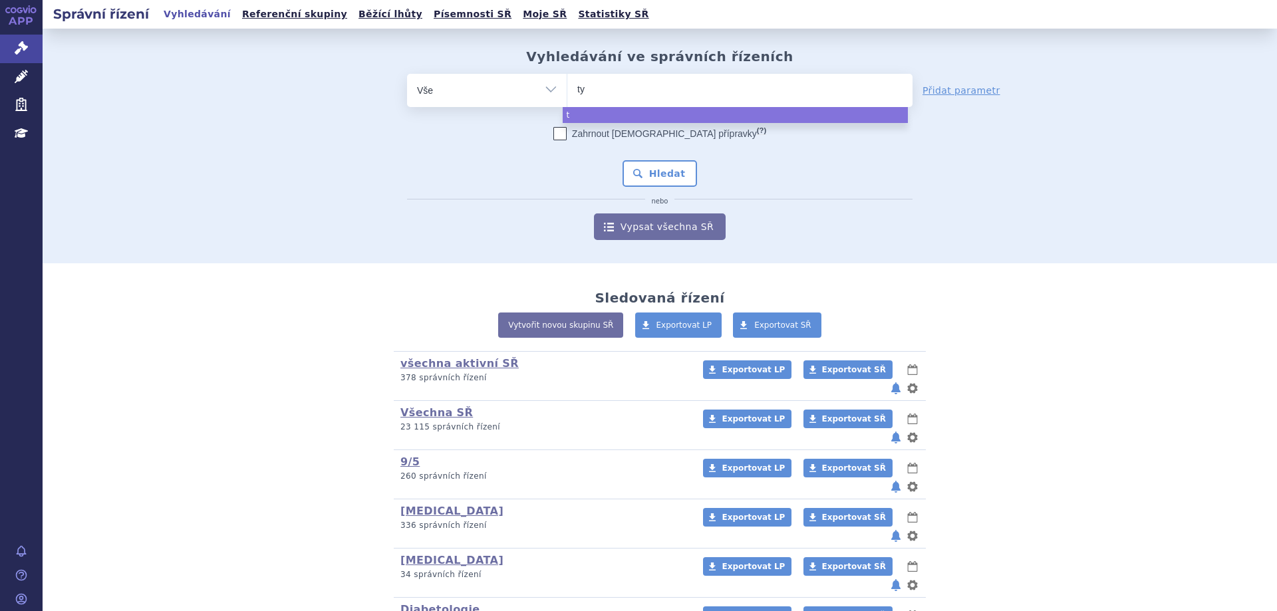
type input "tye"
type input "tyen"
type input "tyenne"
select select "tyenne"
click at [657, 176] on button "Hledat" at bounding box center [659, 173] width 75 height 27
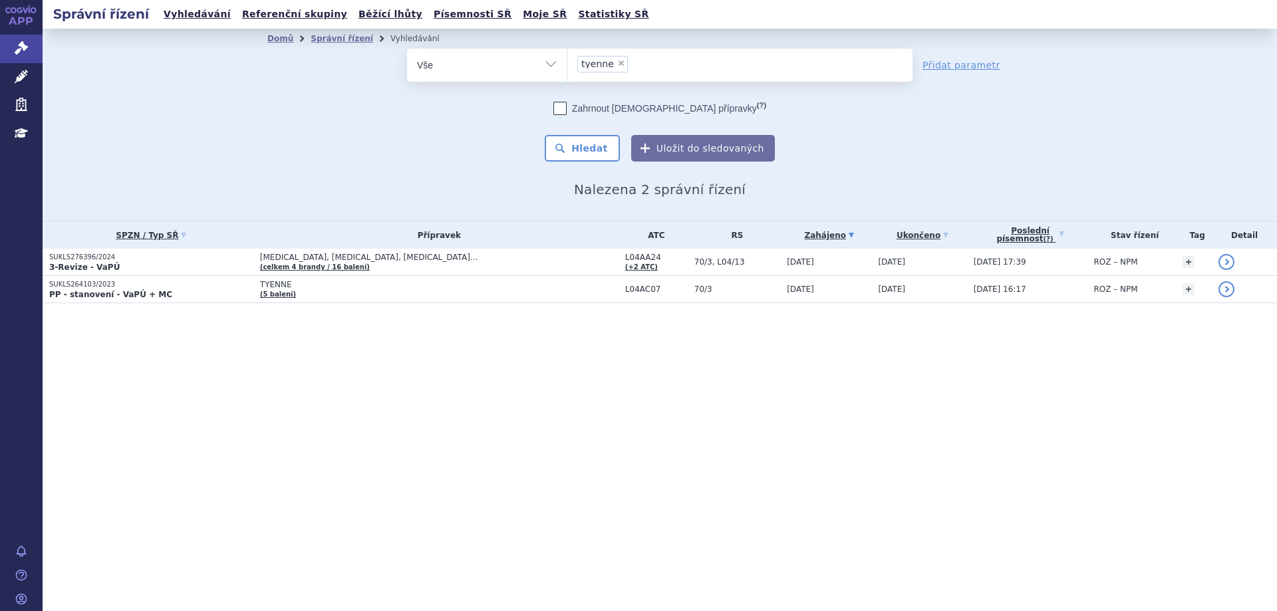
click at [618, 66] on span "×" at bounding box center [621, 63] width 8 height 8
click at [567, 66] on select "tyenne" at bounding box center [567, 64] width 1 height 33
select select
click at [616, 68] on ul at bounding box center [739, 63] width 345 height 28
click at [567, 68] on select "tyenne" at bounding box center [567, 64] width 1 height 33
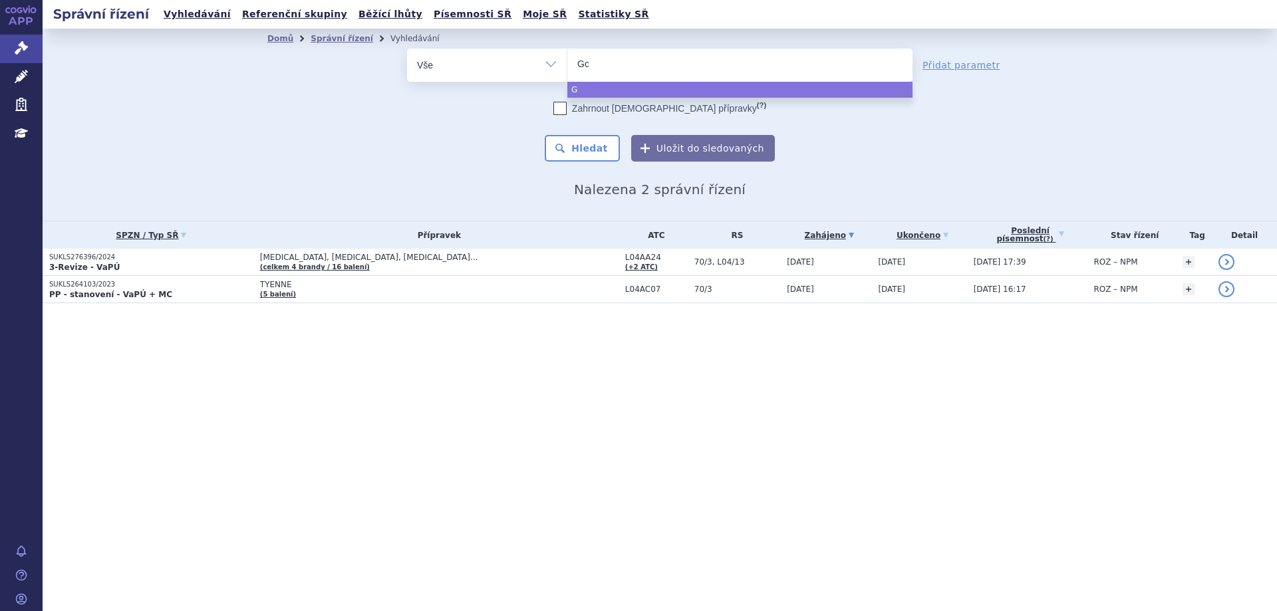
type input "Gon"
type input "Gonal"
type input "Gonalf"
type input "Gonal"
type input "Gonal-"
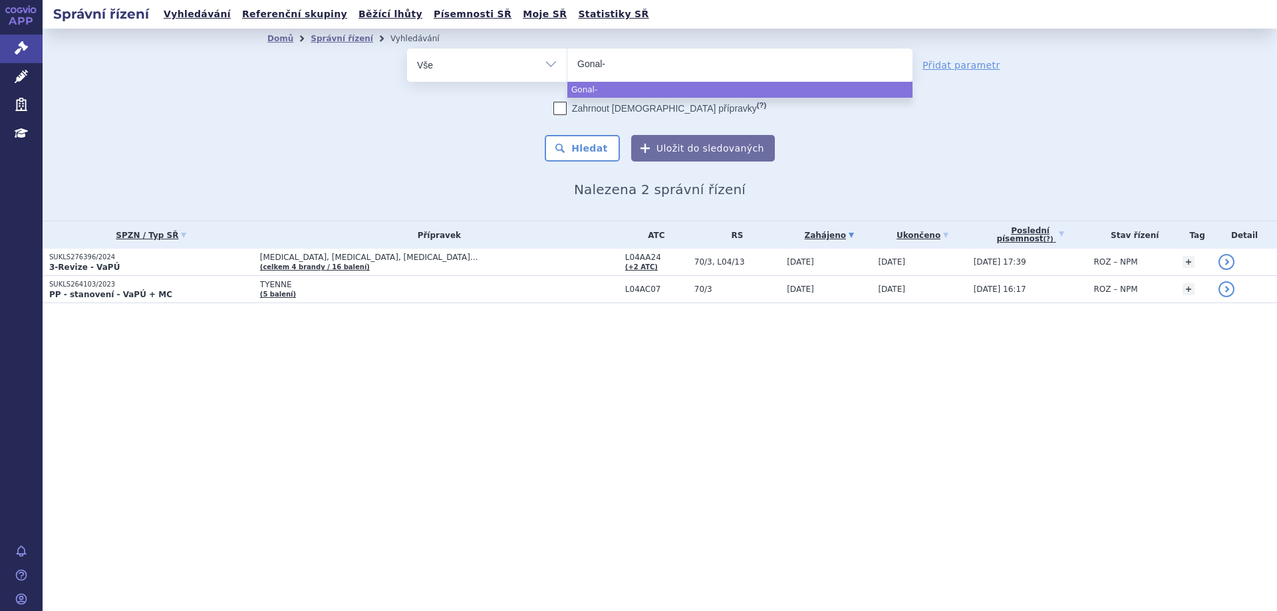
type input "Gonal-F"
select select "Gonal-F"
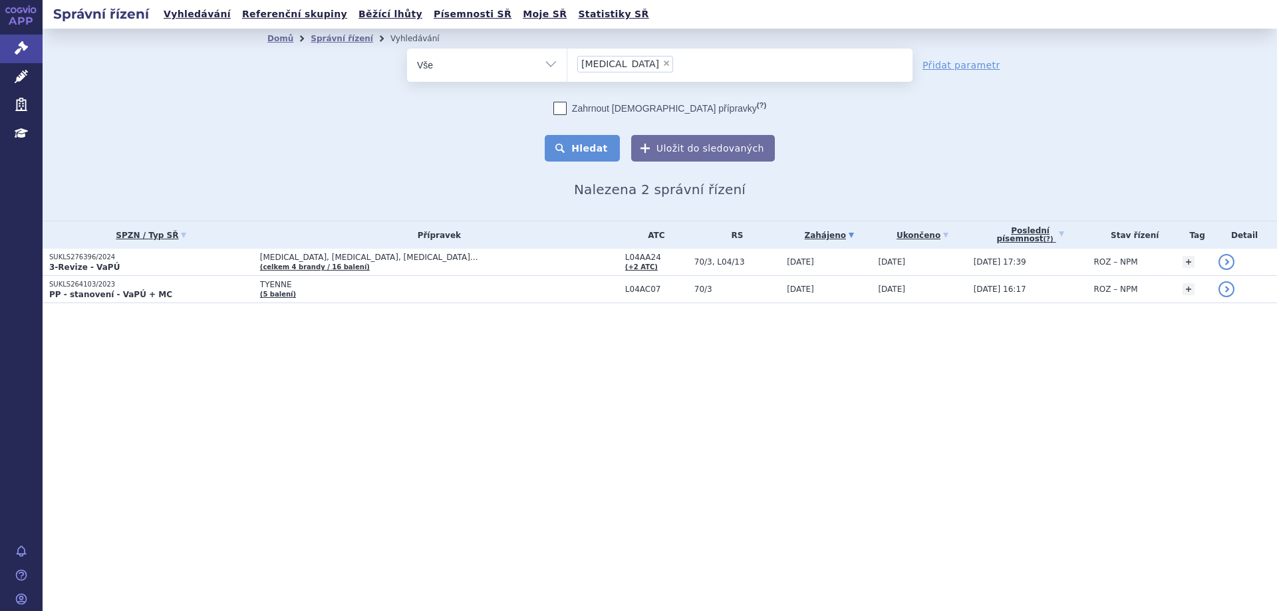
click at [580, 144] on button "Hledat" at bounding box center [582, 148] width 75 height 27
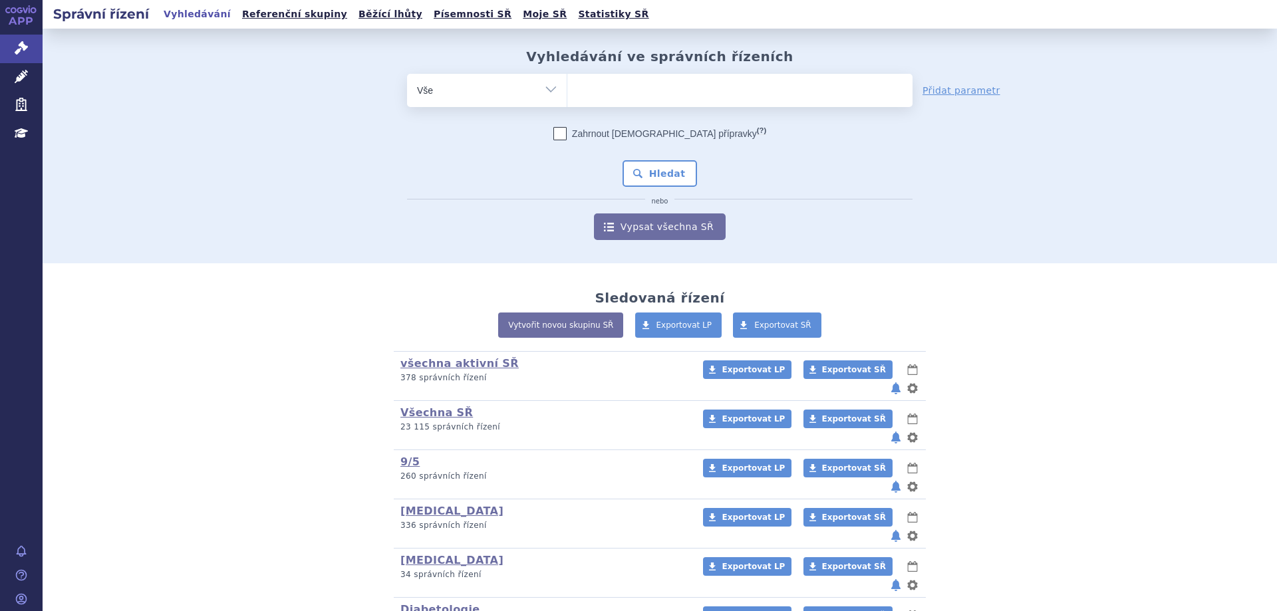
click at [688, 103] on span at bounding box center [739, 90] width 345 height 33
click at [567, 103] on select at bounding box center [567, 89] width 1 height 33
type input "be"
click at [688, 103] on span "be" at bounding box center [739, 90] width 345 height 33
click at [567, 103] on select "be" at bounding box center [567, 89] width 1 height 33
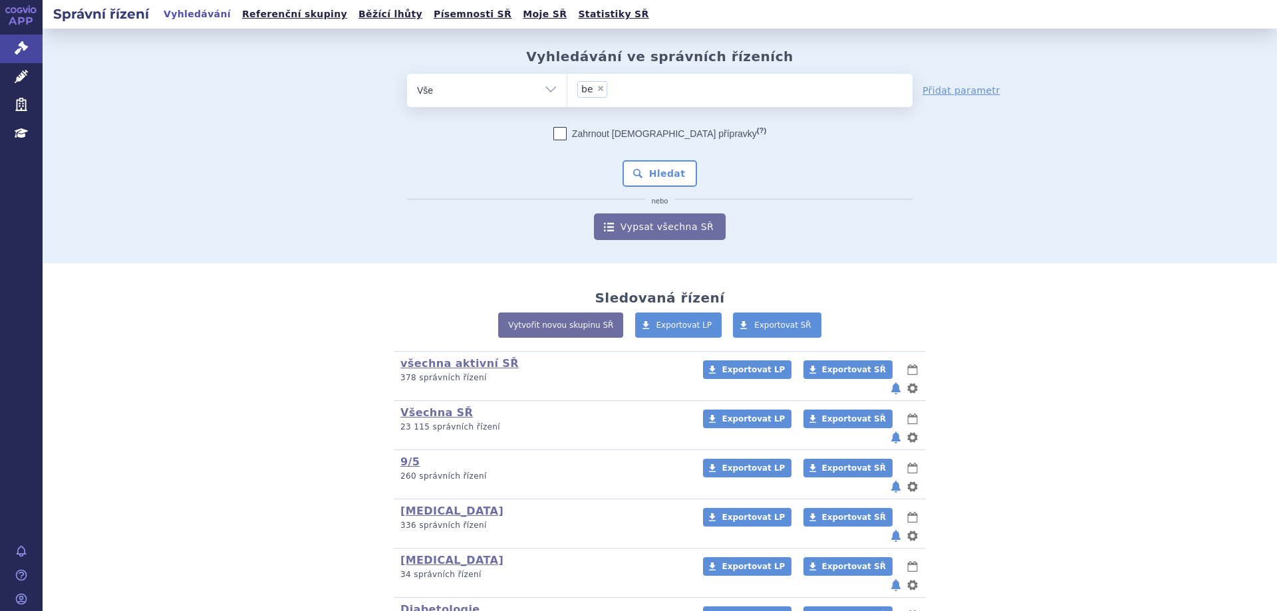
select select "be"
click at [597, 86] on span "×" at bounding box center [600, 88] width 8 height 8
click at [567, 86] on select "be" at bounding box center [567, 89] width 1 height 33
select select
click at [597, 89] on ul at bounding box center [739, 88] width 345 height 28
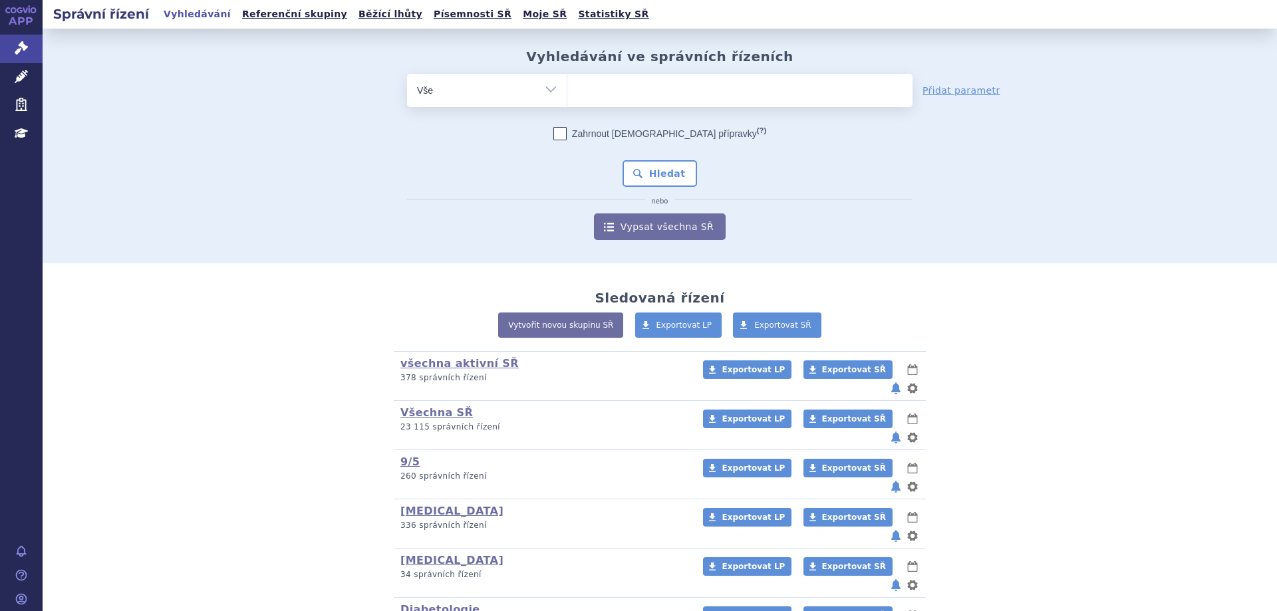
click at [567, 89] on select "be" at bounding box center [567, 89] width 1 height 33
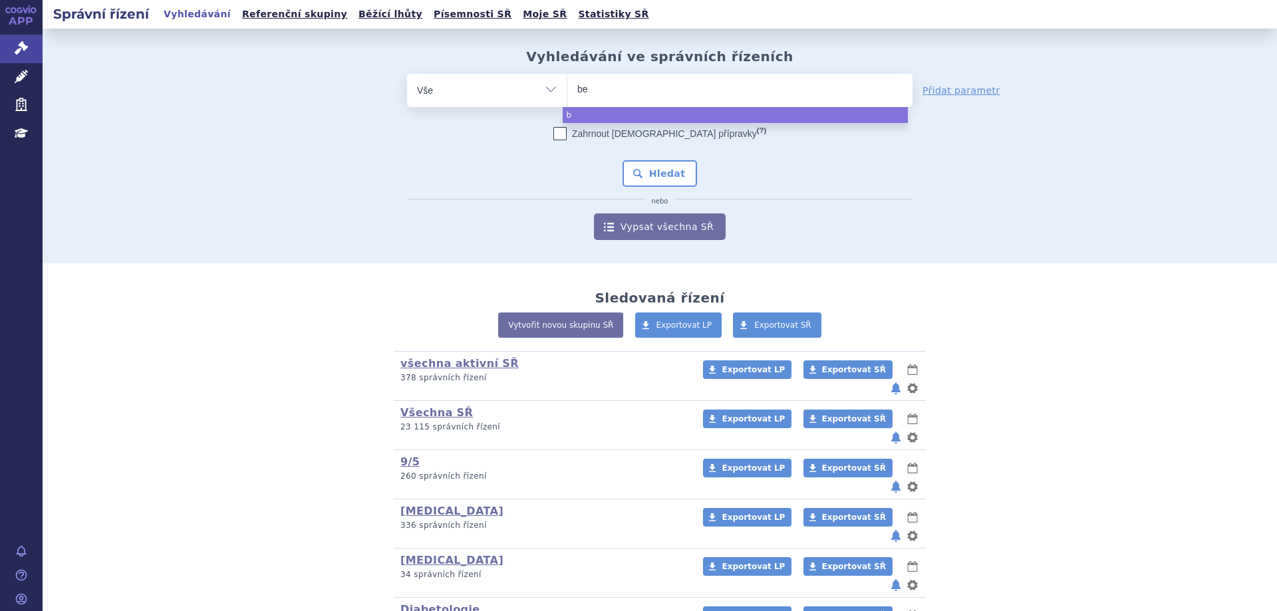
type input "bem"
type input "bemfo"
type input "bemfola"
select select "bemfola"
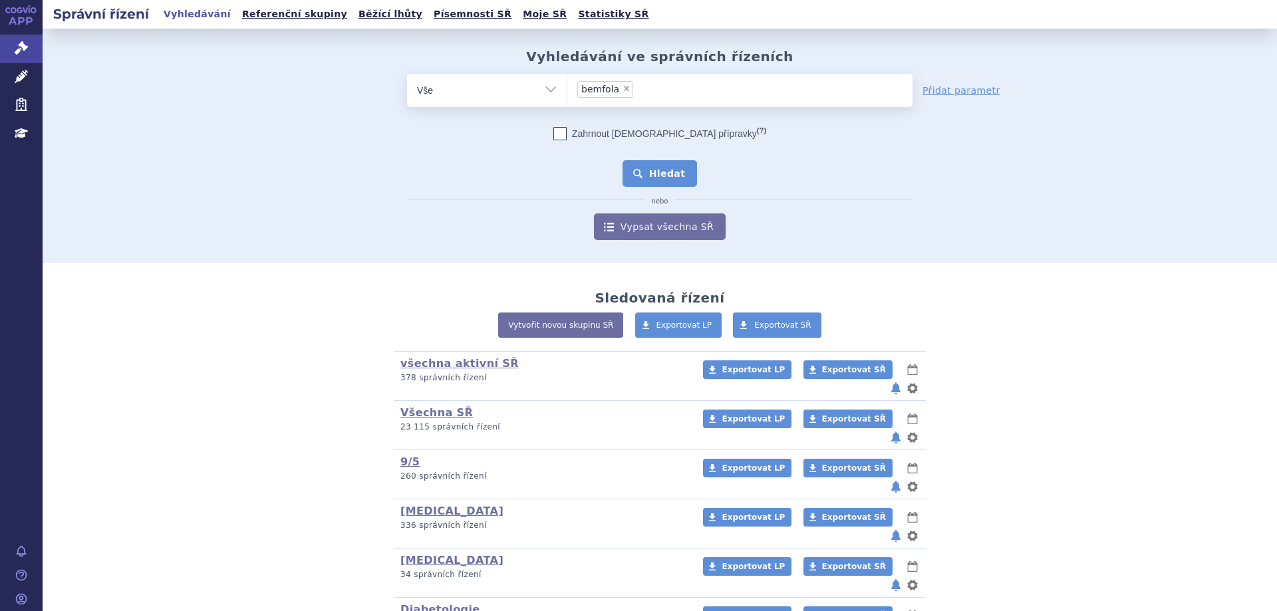
click at [656, 176] on button "Hledat" at bounding box center [659, 173] width 75 height 27
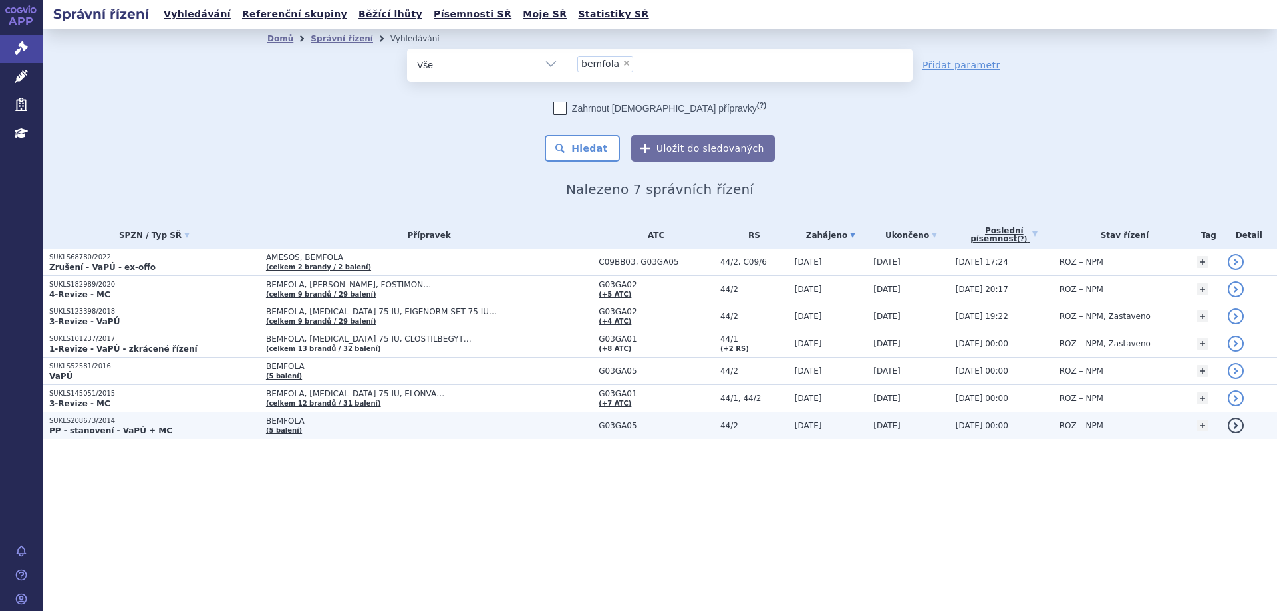
click at [86, 419] on p "SUKLS208673/2014" at bounding box center [154, 420] width 210 height 9
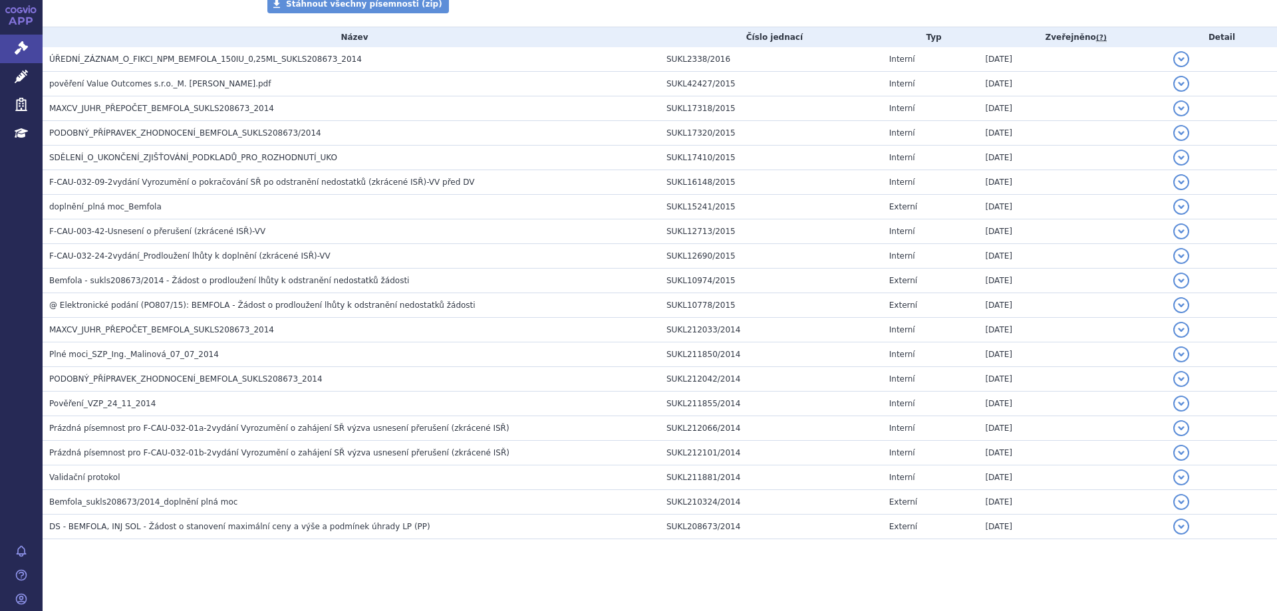
scroll to position [279, 0]
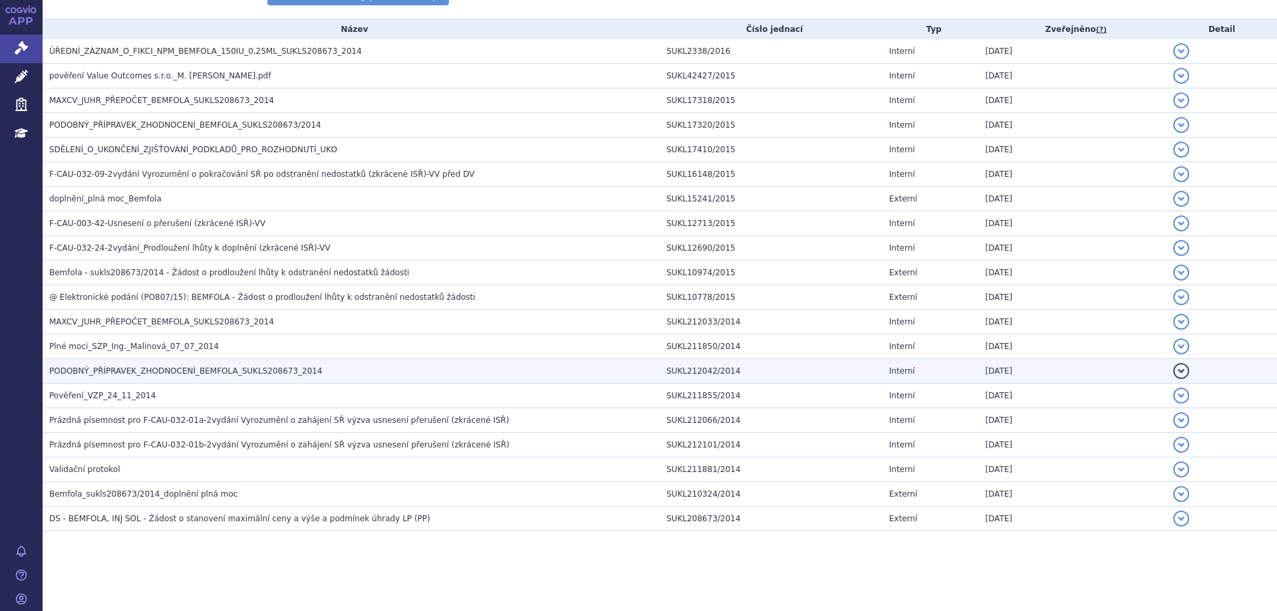
click at [168, 377] on h3 "PODOBNÝ_PŘÍPRAVEK_ZHODNOCENÍ_BEMFOLA_SUKLS208673_2014" at bounding box center [354, 370] width 610 height 13
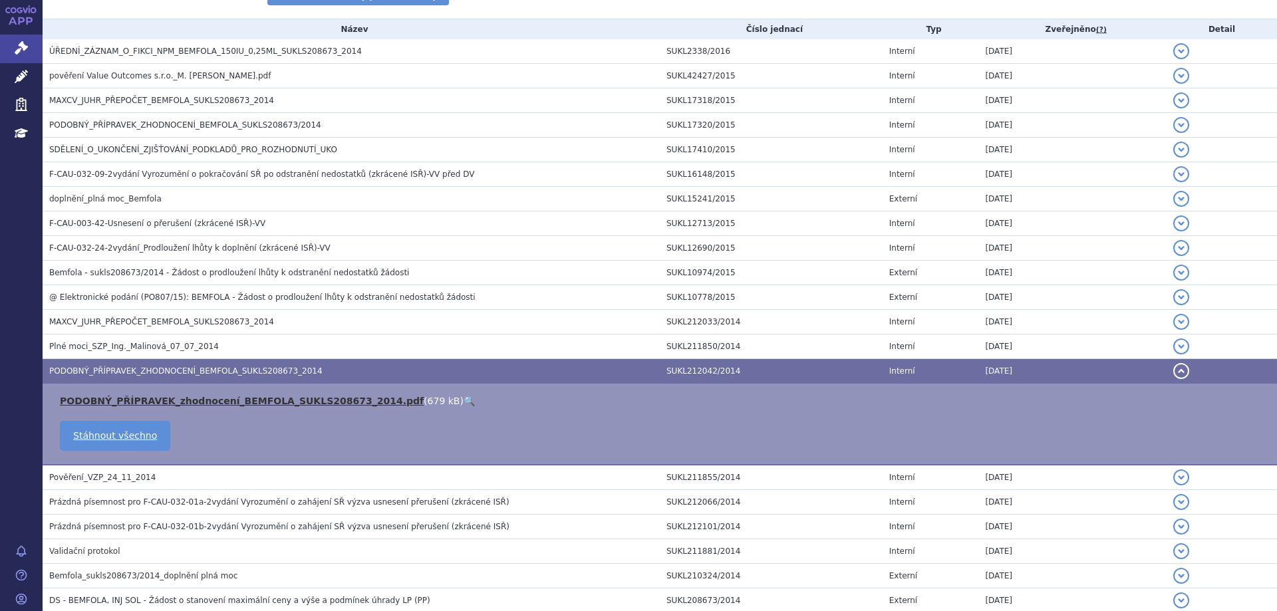
click at [174, 396] on link "PODOBNÝ_PŘÍPRAVEK_zhodnocení_BEMFOLA_SUKLS208673_2014.pdf" at bounding box center [242, 401] width 364 height 11
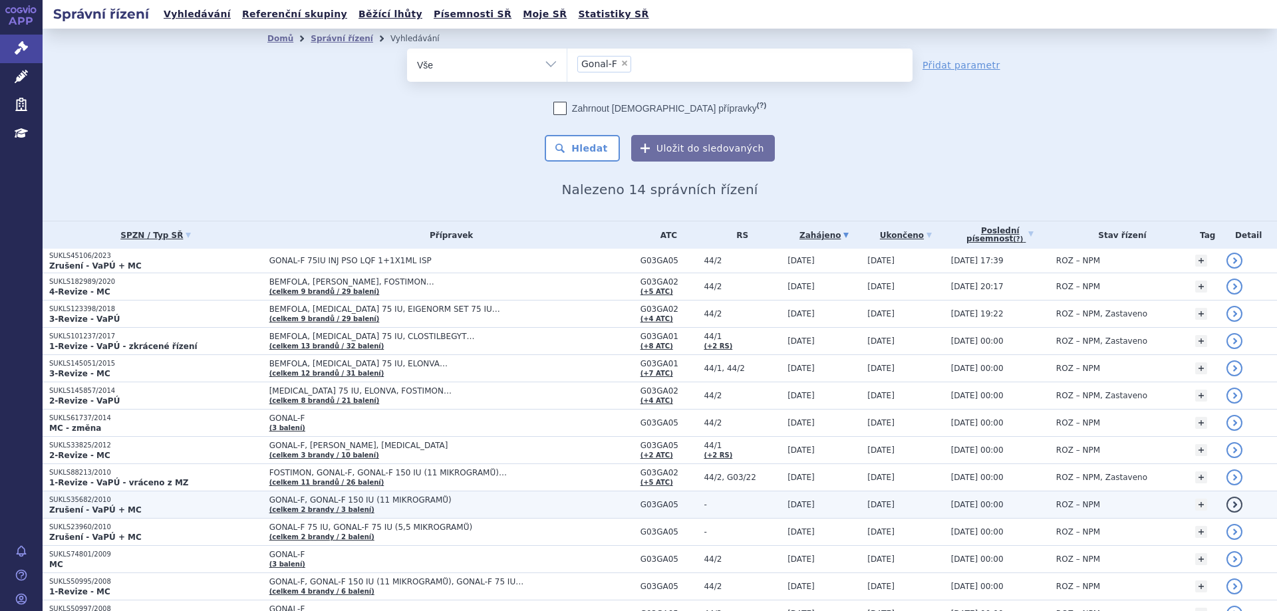
scroll to position [70, 0]
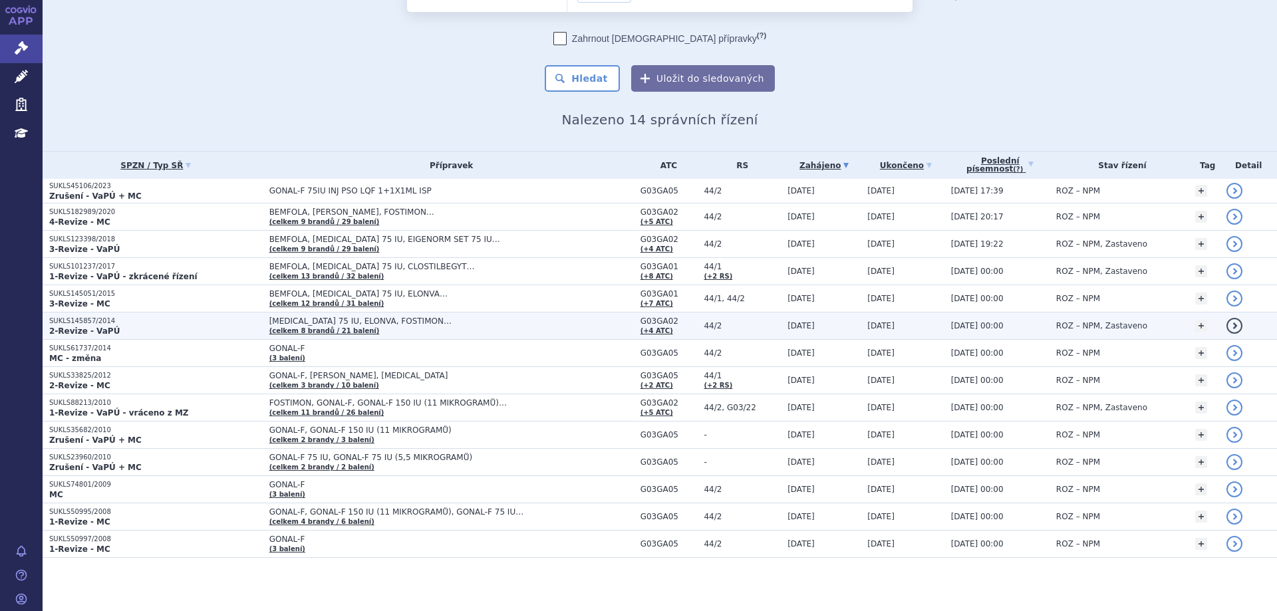
click at [84, 323] on p "SUKLS145857/2014" at bounding box center [155, 320] width 213 height 9
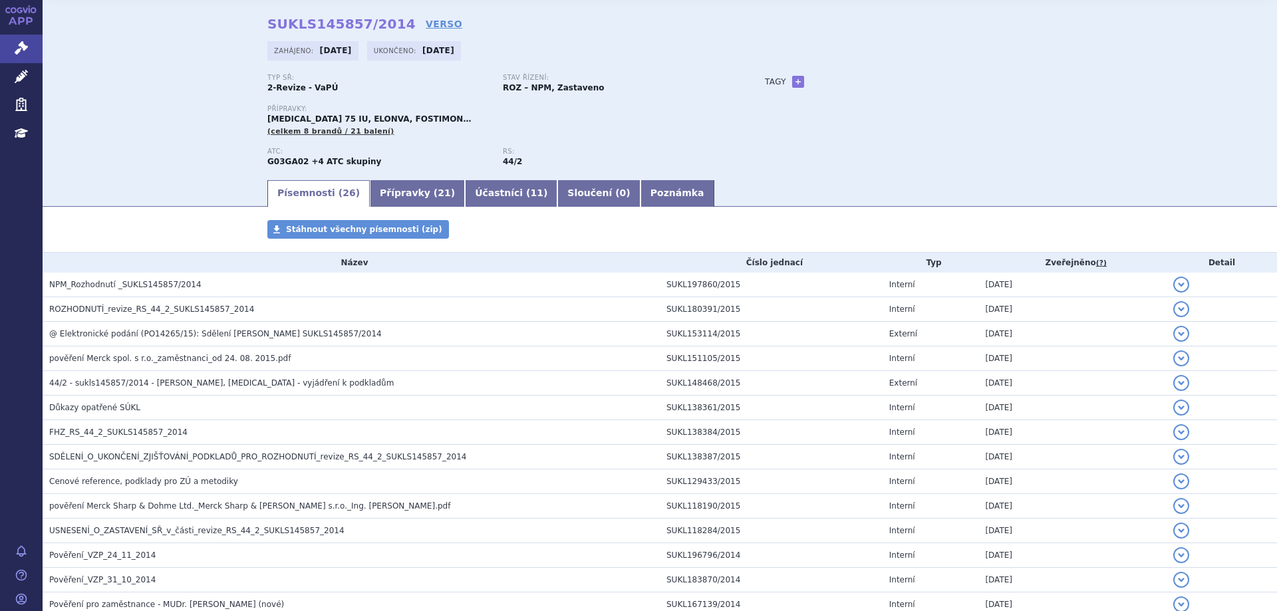
scroll to position [108, 0]
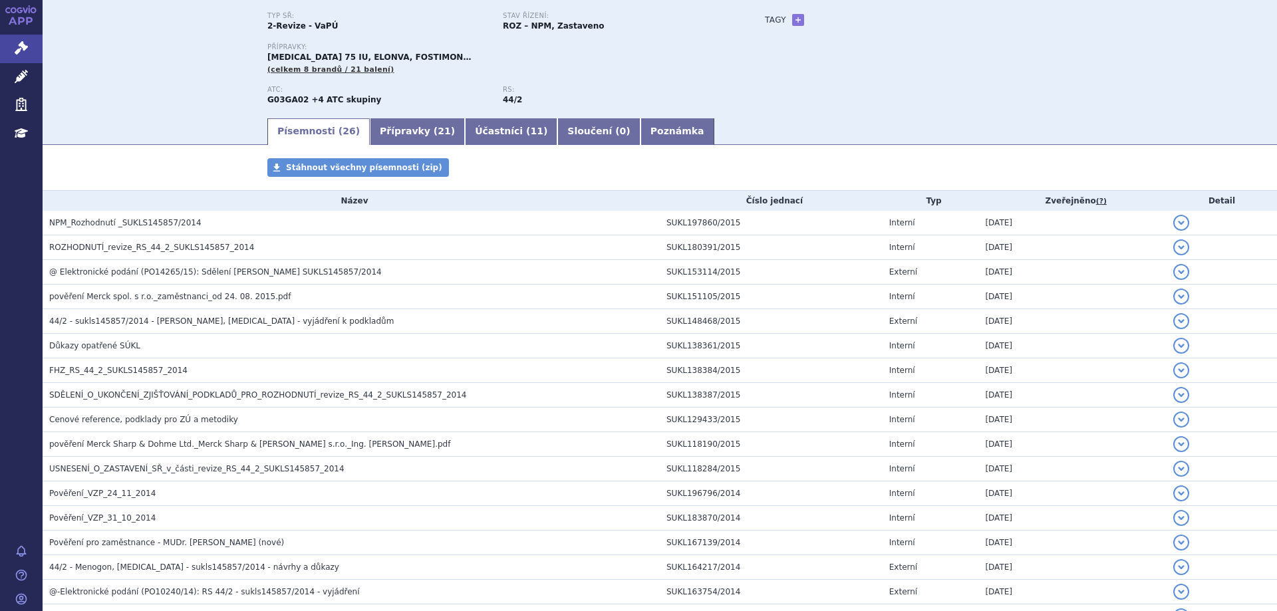
click at [402, 132] on section "Domů Správní řízení Vyhledávání SUKLS145857/2014 SUKLS145857/2014 VERSO Zahájen…" at bounding box center [660, 425] width 1234 height 1009
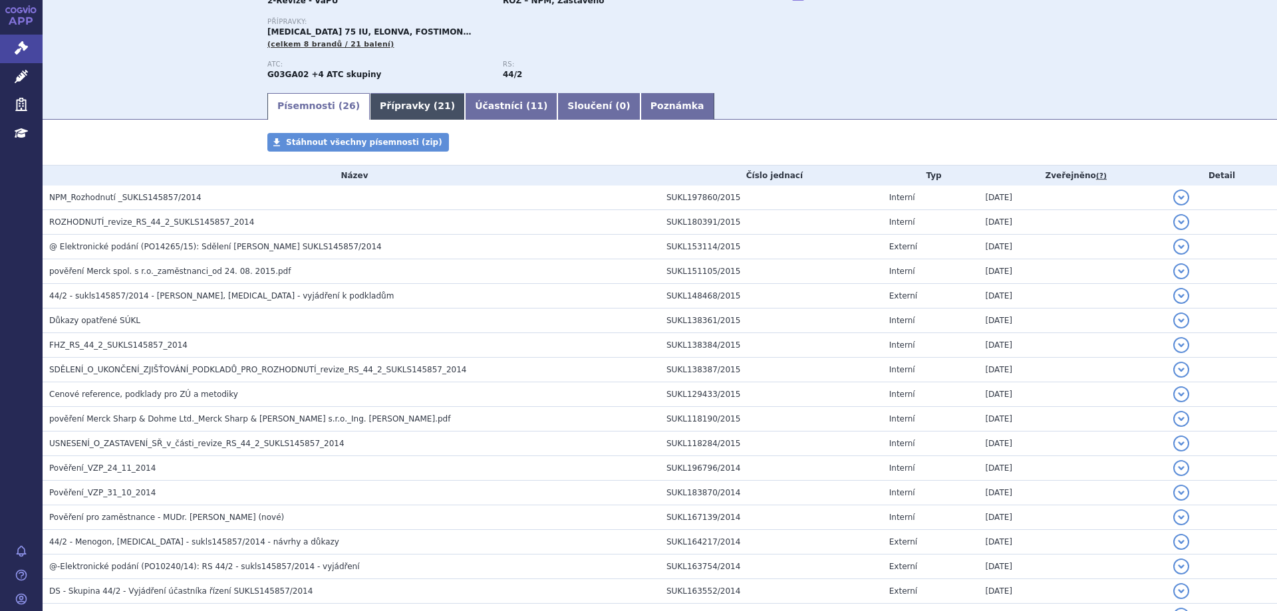
click at [403, 112] on link "Přípravky ( 21 )" at bounding box center [417, 106] width 95 height 27
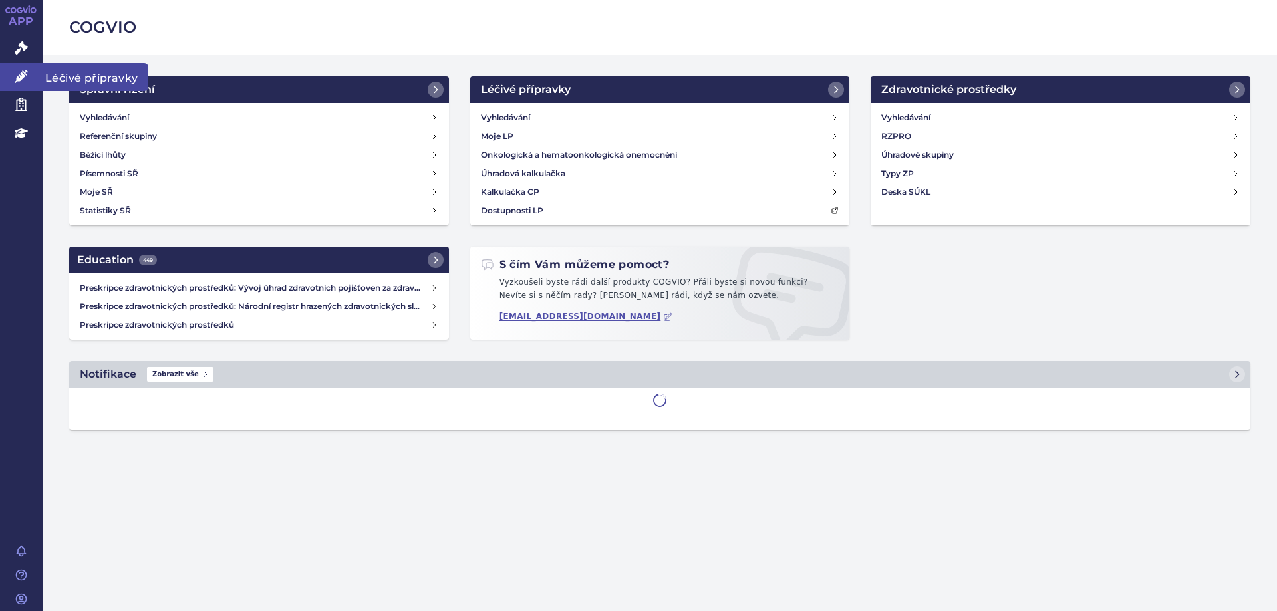
click at [33, 82] on link "Léčivé přípravky" at bounding box center [21, 77] width 43 height 28
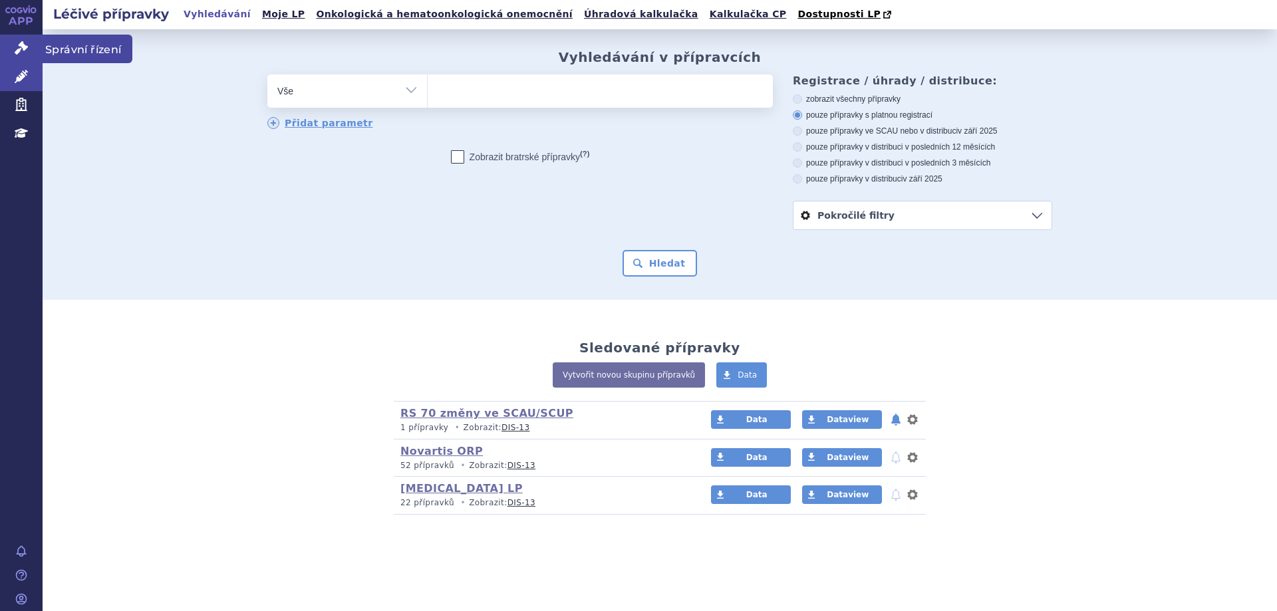
click at [29, 51] on link "Správní řízení" at bounding box center [21, 49] width 43 height 28
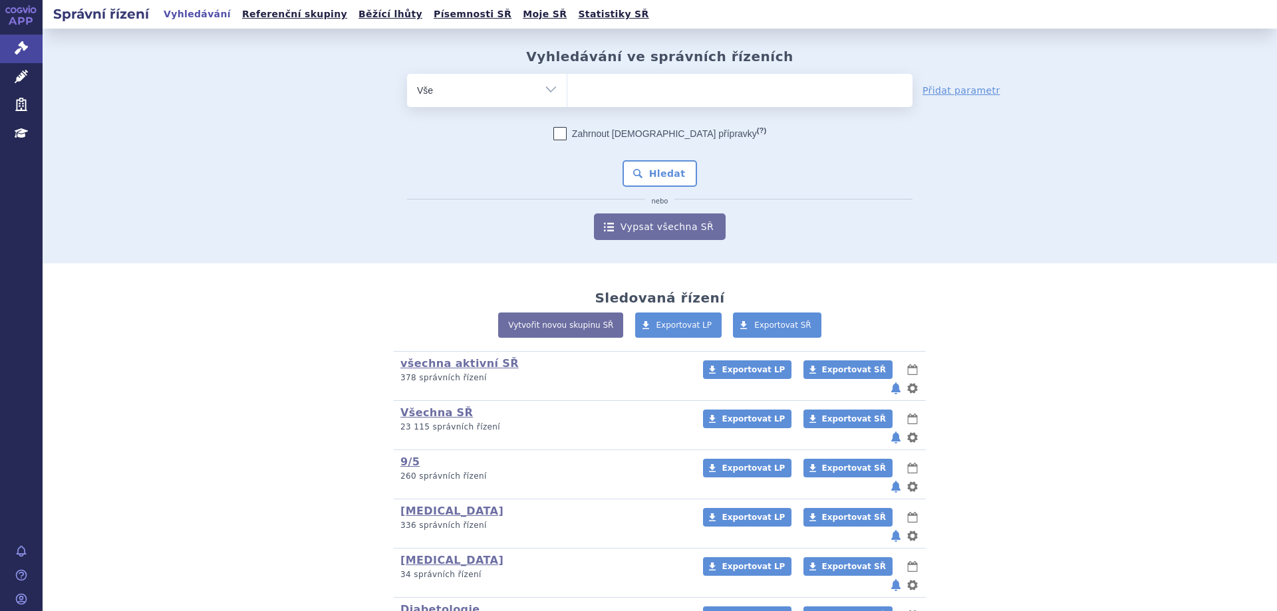
click at [23, 50] on icon at bounding box center [21, 47] width 13 height 13
click at [548, 85] on select "Vše Spisová značka Typ SŘ Přípravek/SUKL kód Účastník/Držitel" at bounding box center [487, 89] width 160 height 30
select select "filter-atc-group"
click at [407, 74] on select "Vše Spisová značka Typ SŘ Přípravek/SUKL kód Účastník/Držitel" at bounding box center [487, 89] width 160 height 30
click at [631, 86] on ul at bounding box center [739, 88] width 345 height 28
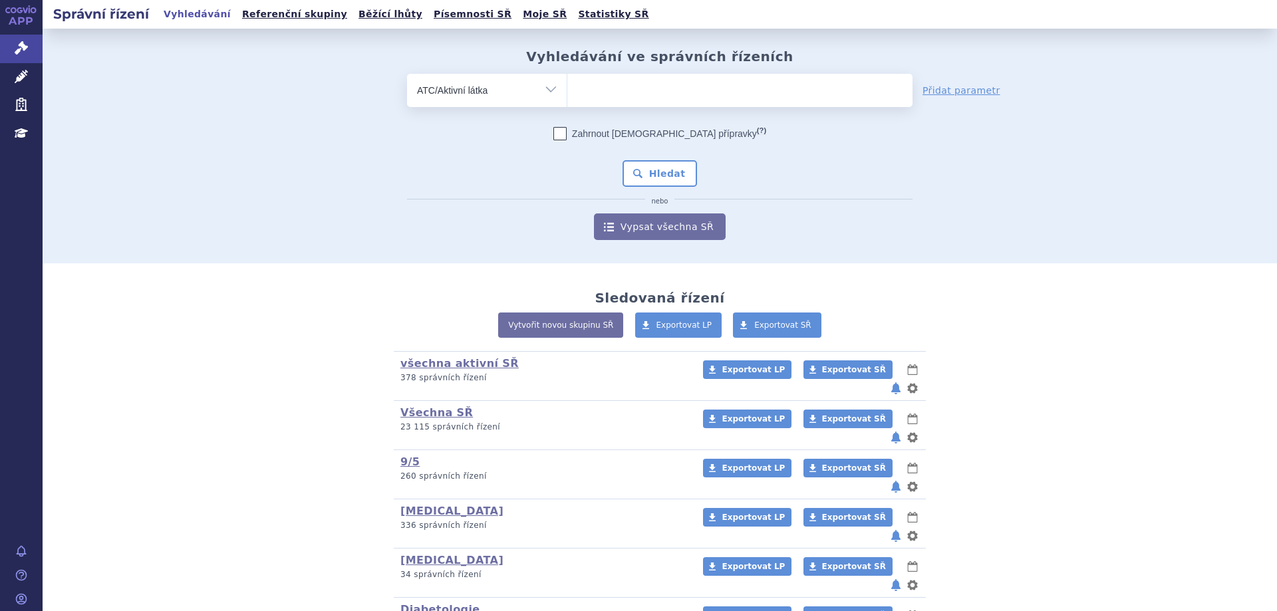
click at [567, 86] on select at bounding box center [567, 89] width 1 height 33
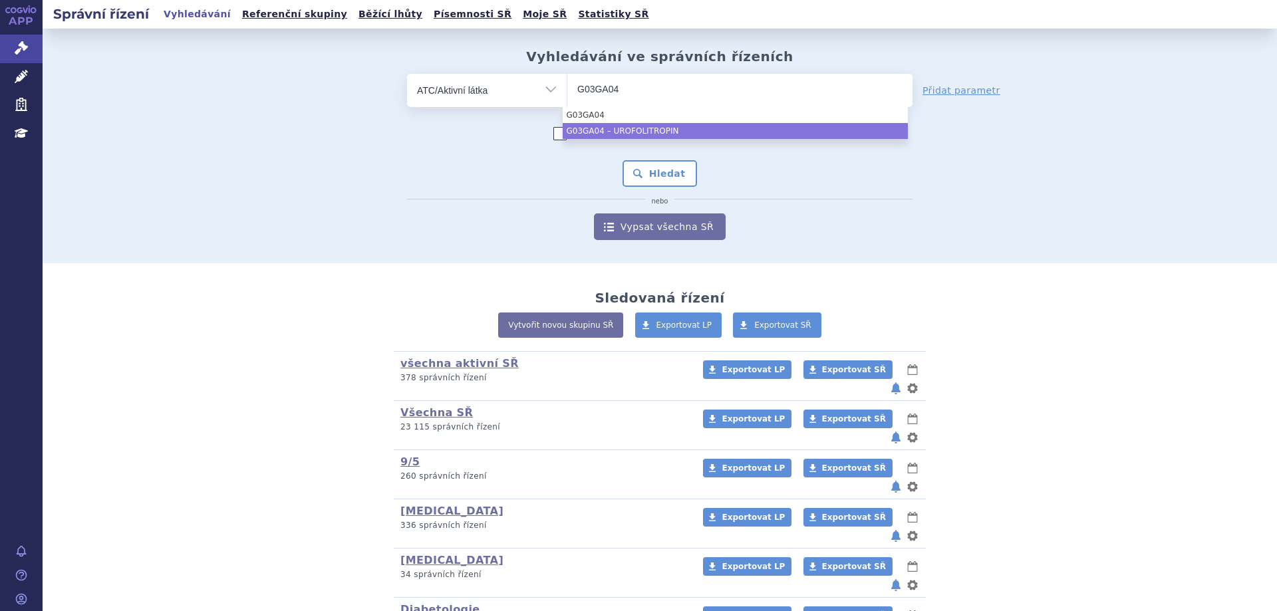
type input "G03GA04"
select select "G03GA04"
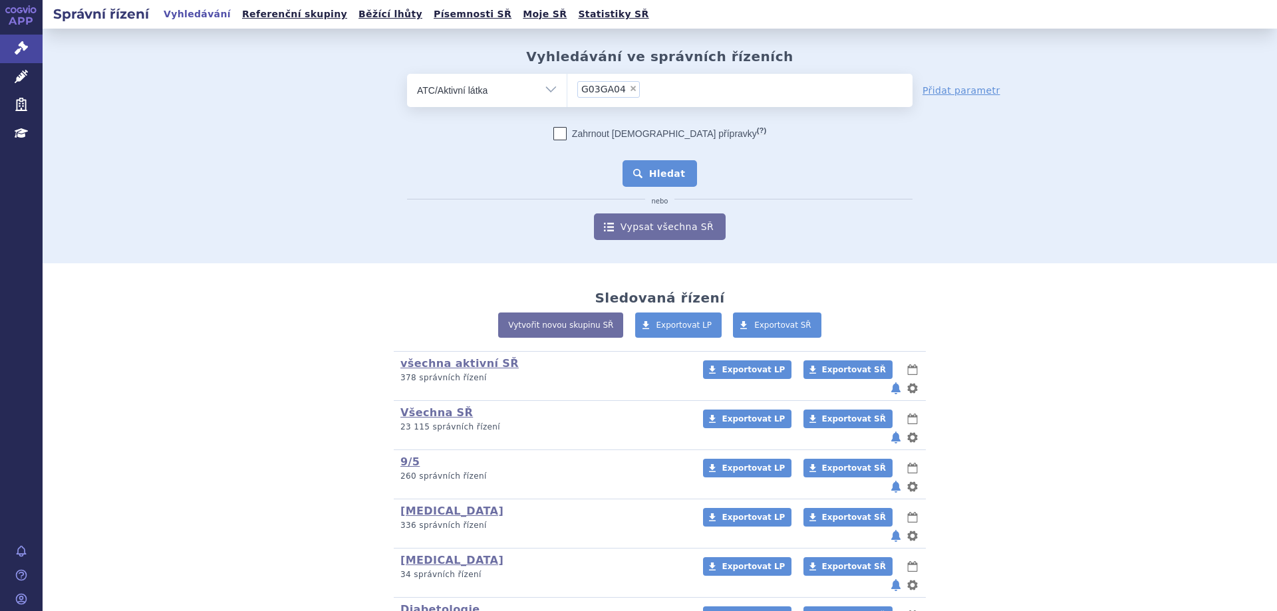
click at [638, 176] on button "Hledat" at bounding box center [659, 173] width 75 height 27
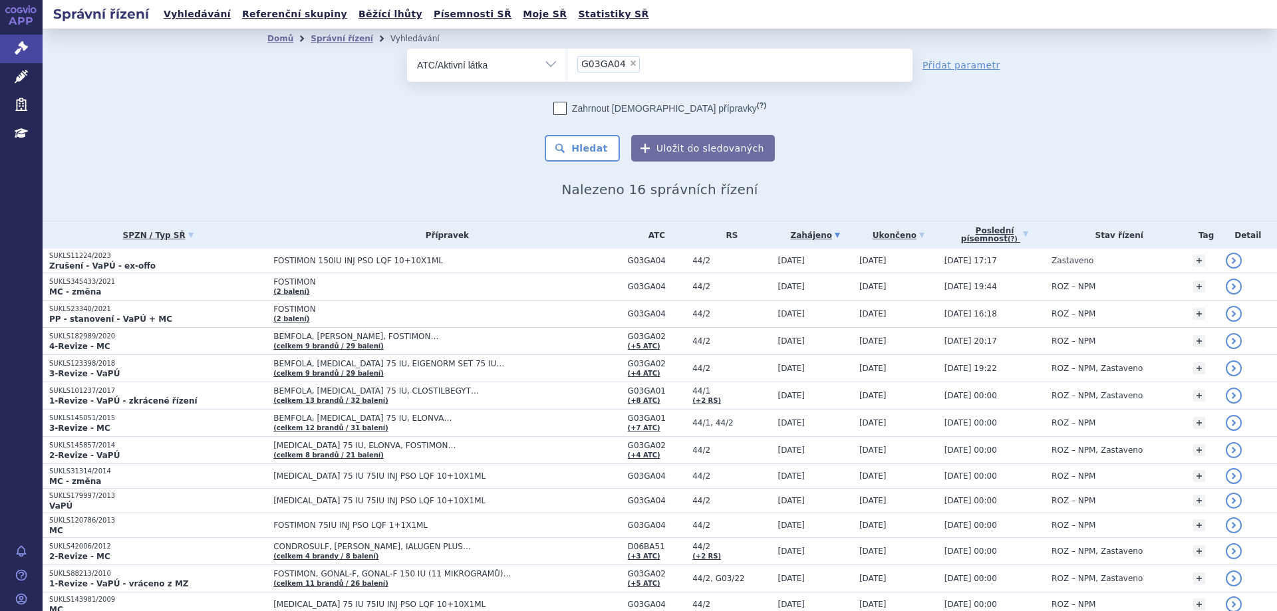
scroll to position [114, 0]
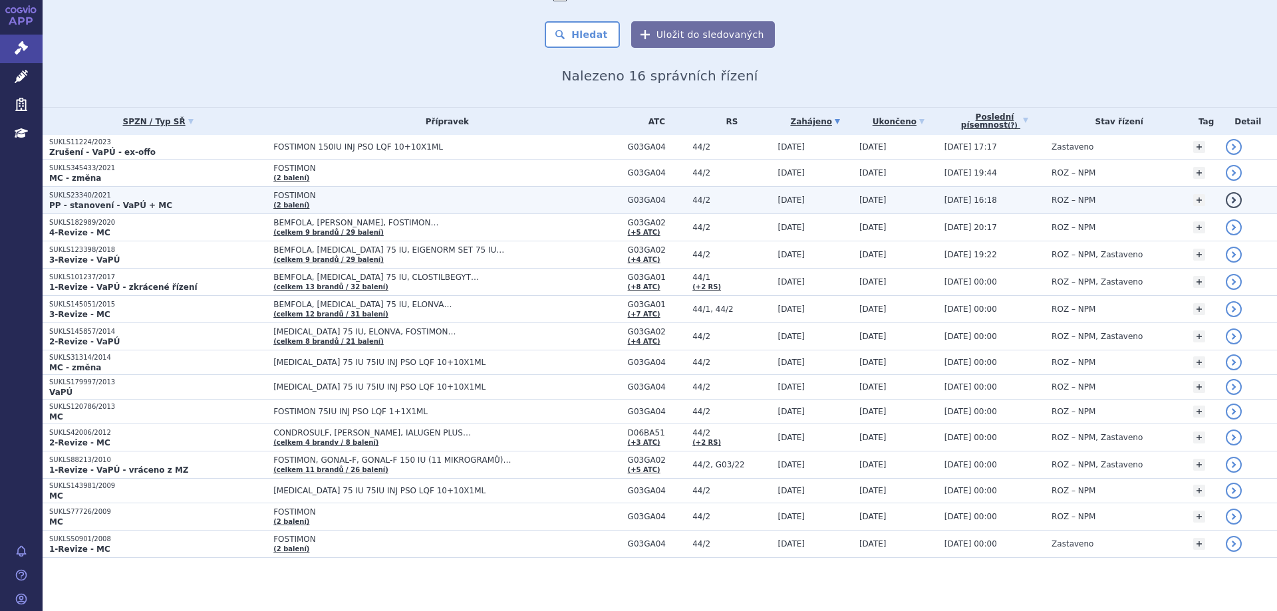
click at [71, 203] on strong "PP - stanovení - VaPÚ + MC" at bounding box center [110, 205] width 123 height 9
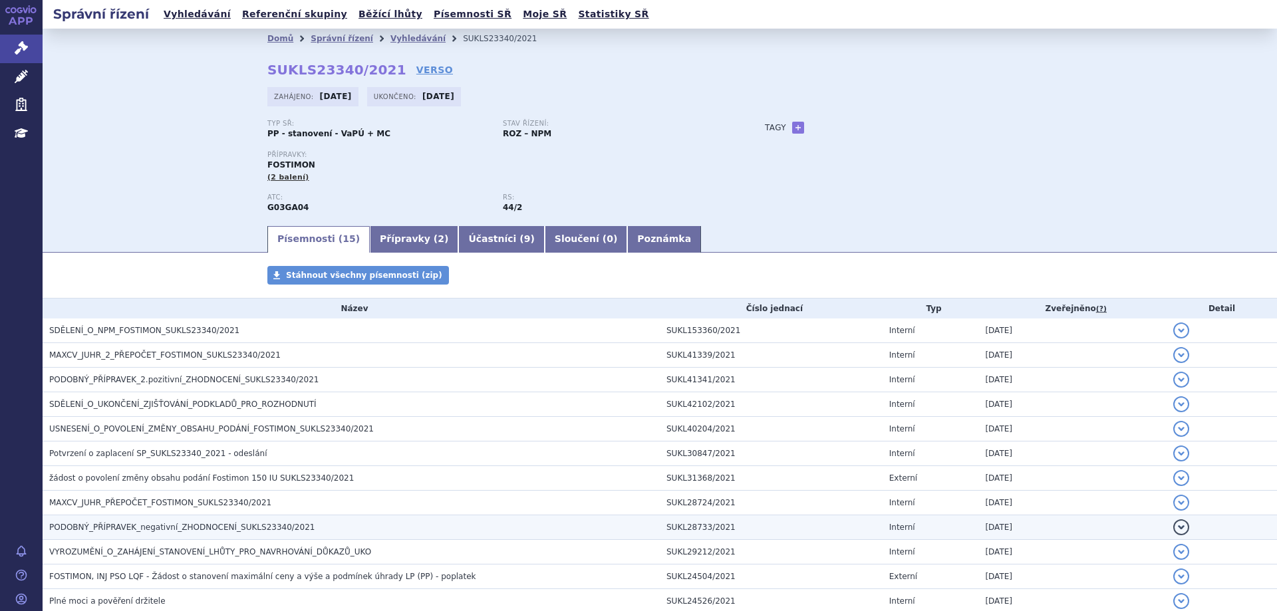
scroll to position [66, 0]
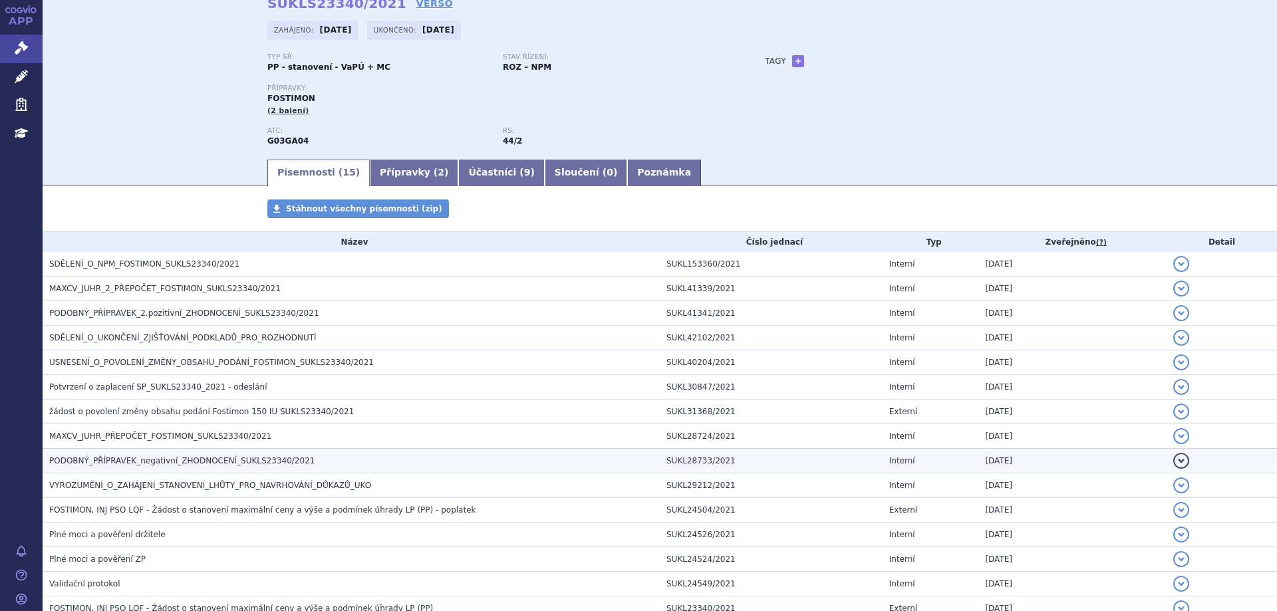
click at [195, 459] on span "PODOBNÝ_PŘÍPRAVEK_negativní_ZHODNOCENÍ_SUKLS23340/2021" at bounding box center [181, 460] width 265 height 9
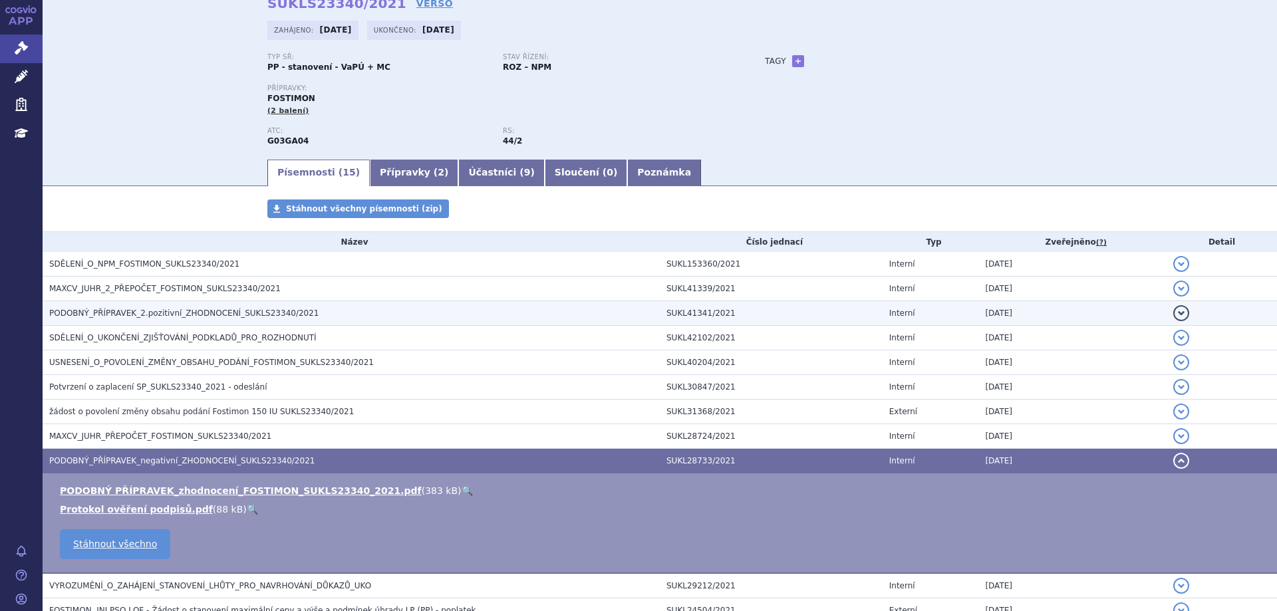
click at [156, 315] on span "PODOBNÝ_PŘÍPRAVEK_2.pozitivní_ZHODNOCENÍ_SUKLS23340/2021" at bounding box center [184, 313] width 270 height 9
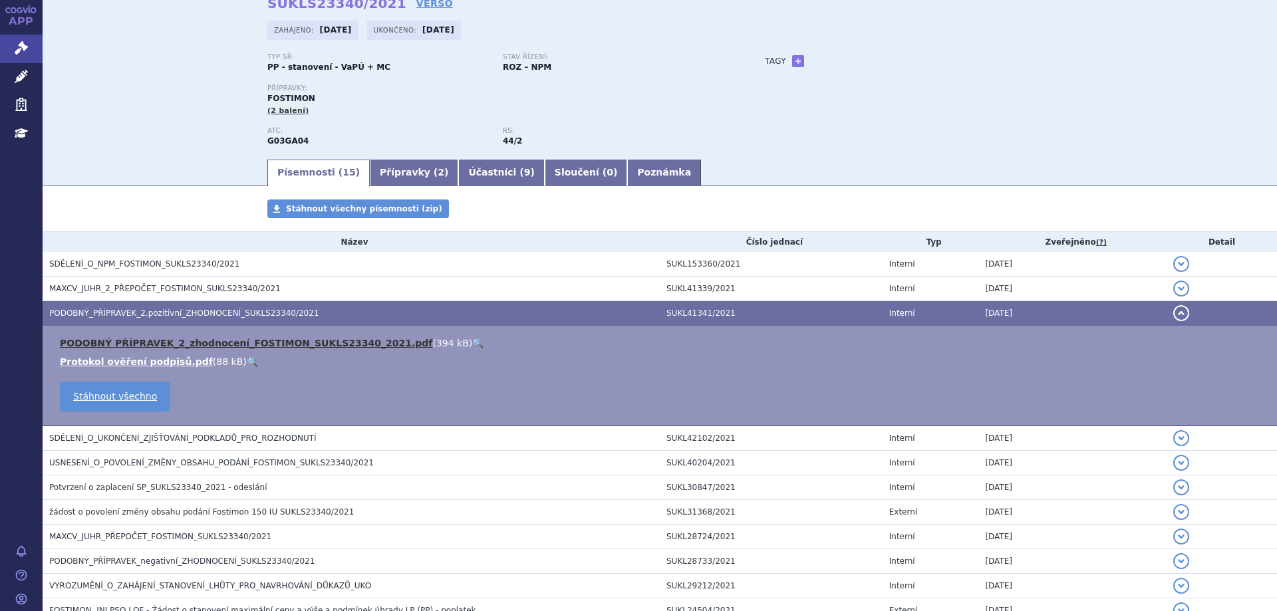
click at [167, 346] on link "PODOBNÝ PŘÍPRAVEK_2_zhodnocení_FOSTIMON_SUKLS23340_2021.pdf" at bounding box center [246, 343] width 372 height 11
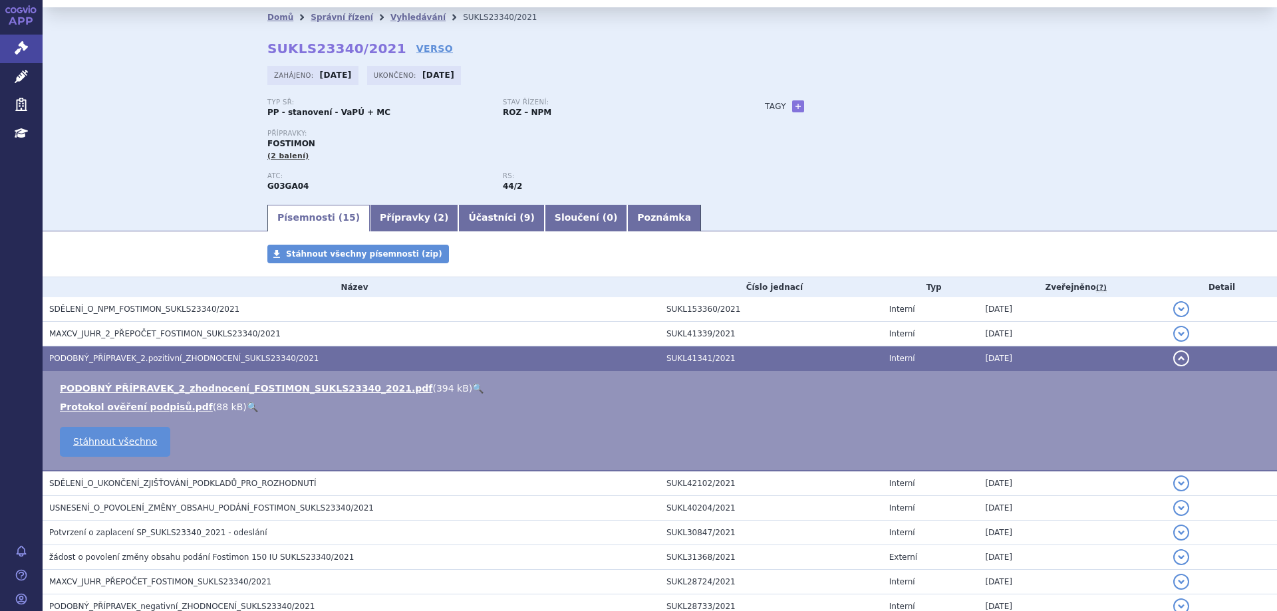
scroll to position [0, 0]
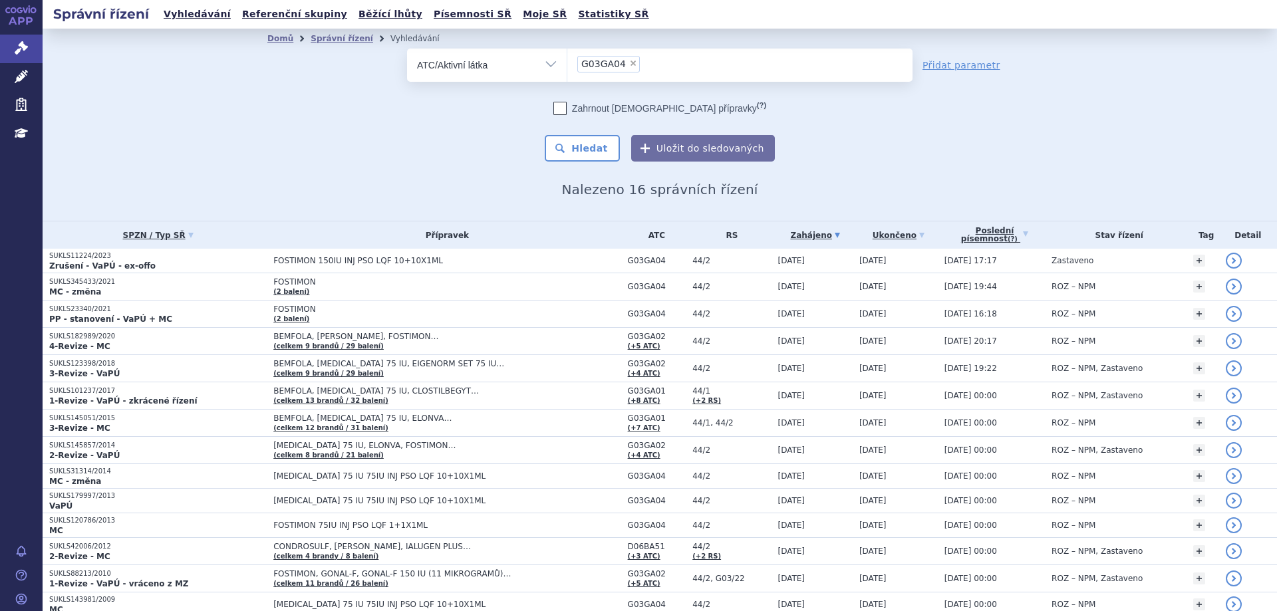
click at [629, 64] on span "×" at bounding box center [633, 63] width 8 height 8
click at [567, 64] on select "G03GA04" at bounding box center [567, 64] width 1 height 33
select select
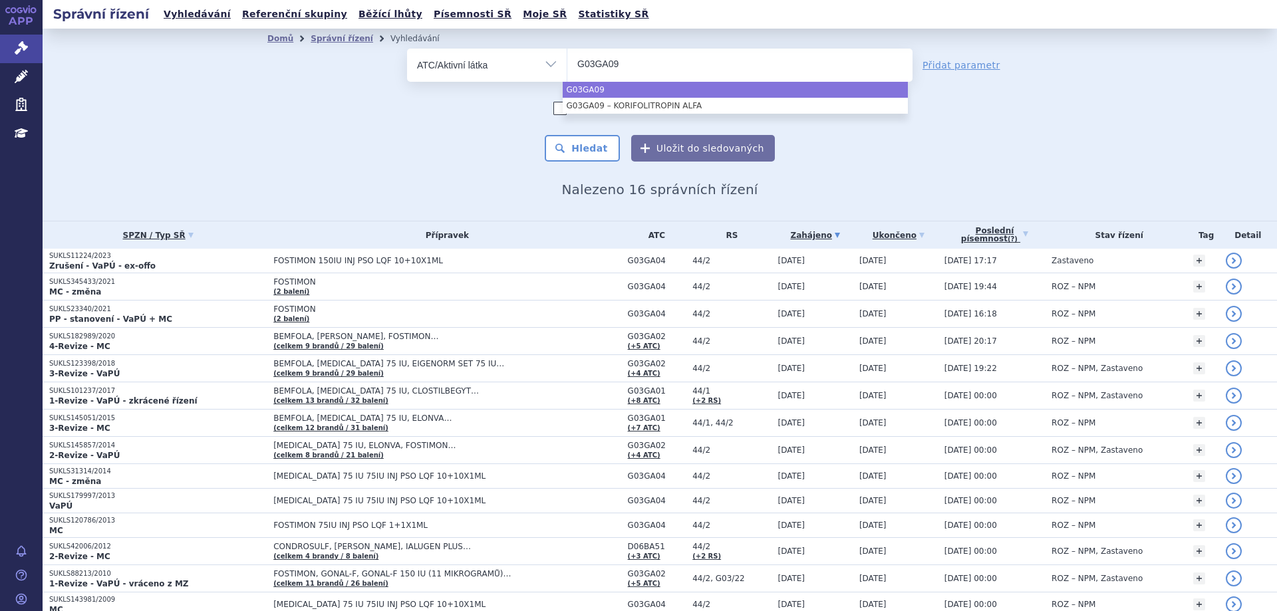
type input "G03GA09"
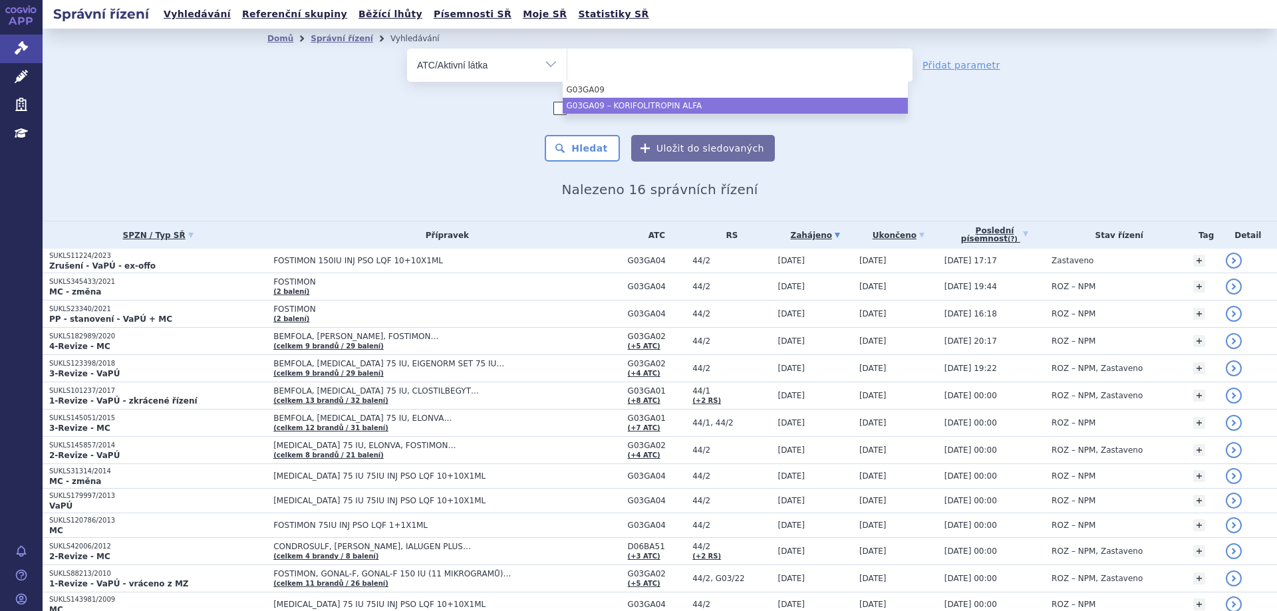
select select "G03GA09"
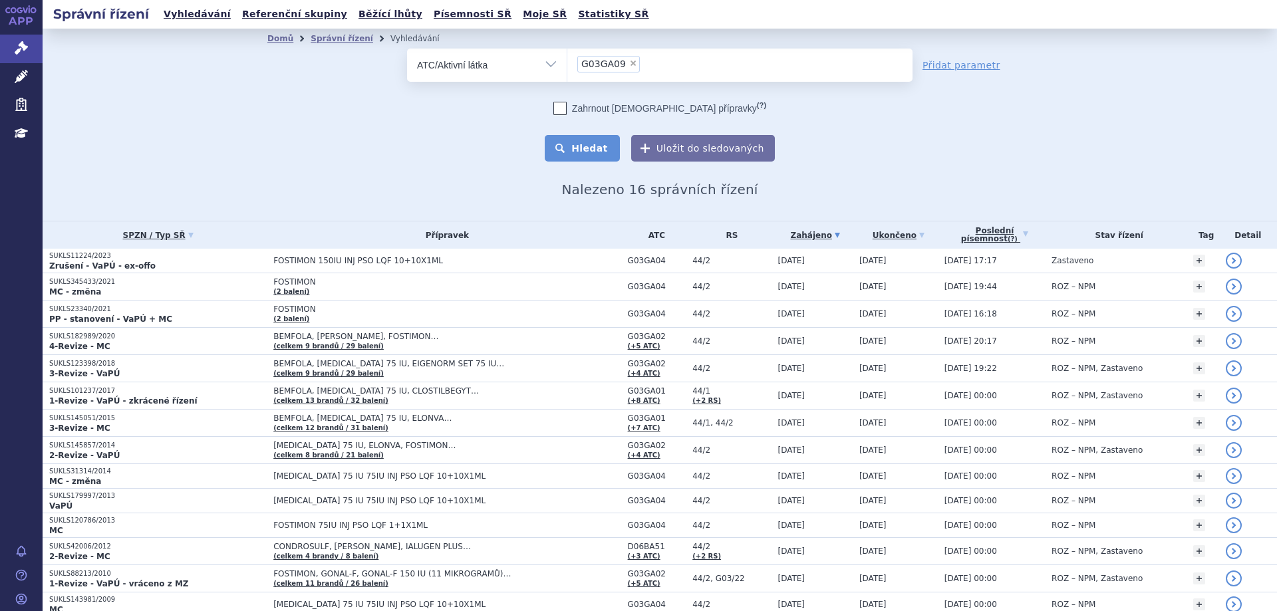
click at [597, 136] on button "Hledat" at bounding box center [582, 148] width 75 height 27
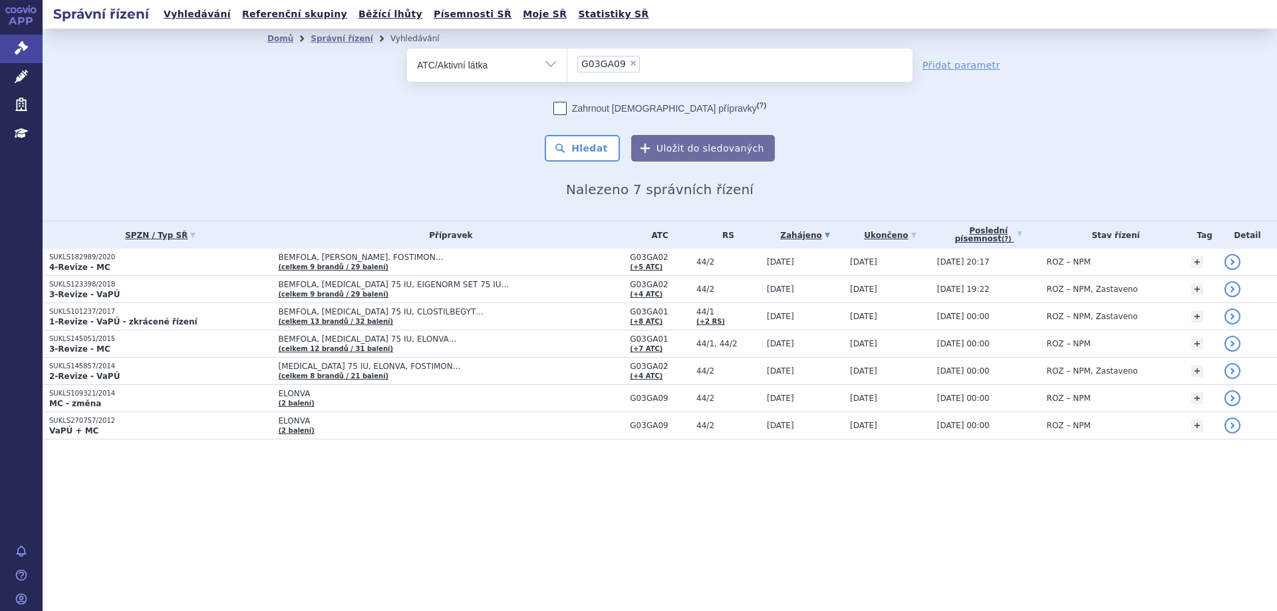
click at [629, 65] on span "×" at bounding box center [633, 63] width 8 height 8
click at [567, 65] on select "G03GA09" at bounding box center [567, 64] width 1 height 33
select select
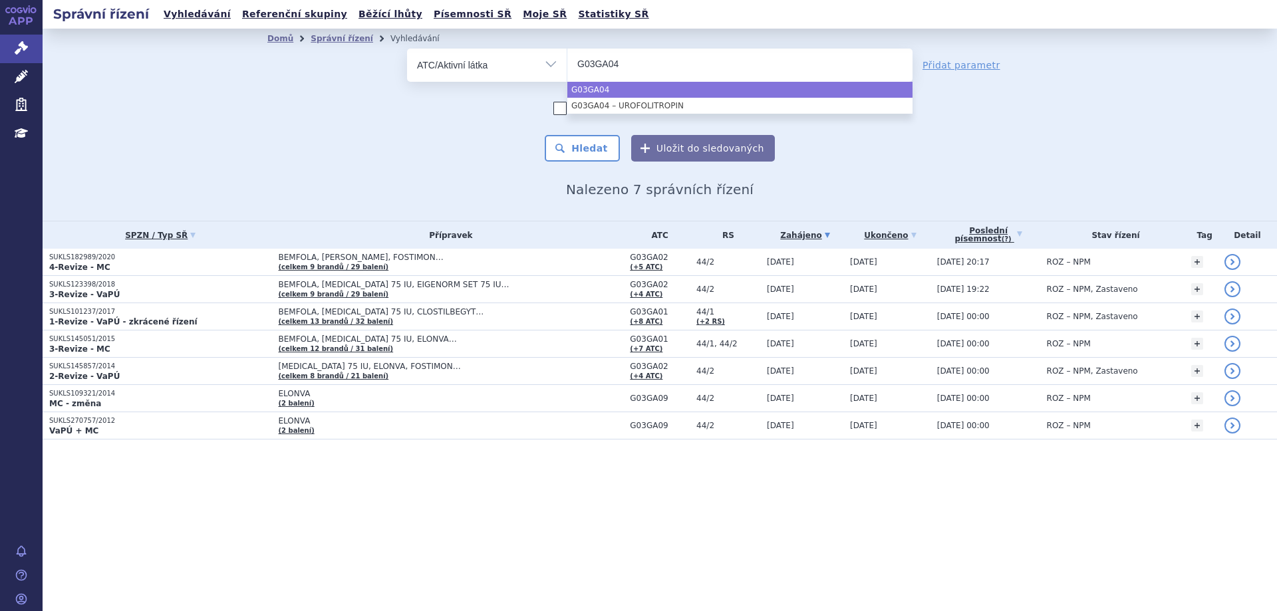
type input "G03GA04"
click at [639, 61] on ul "G03GA04" at bounding box center [739, 63] width 345 height 28
click at [567, 61] on select "G03GA04" at bounding box center [567, 64] width 1 height 33
select select "G03GA04"
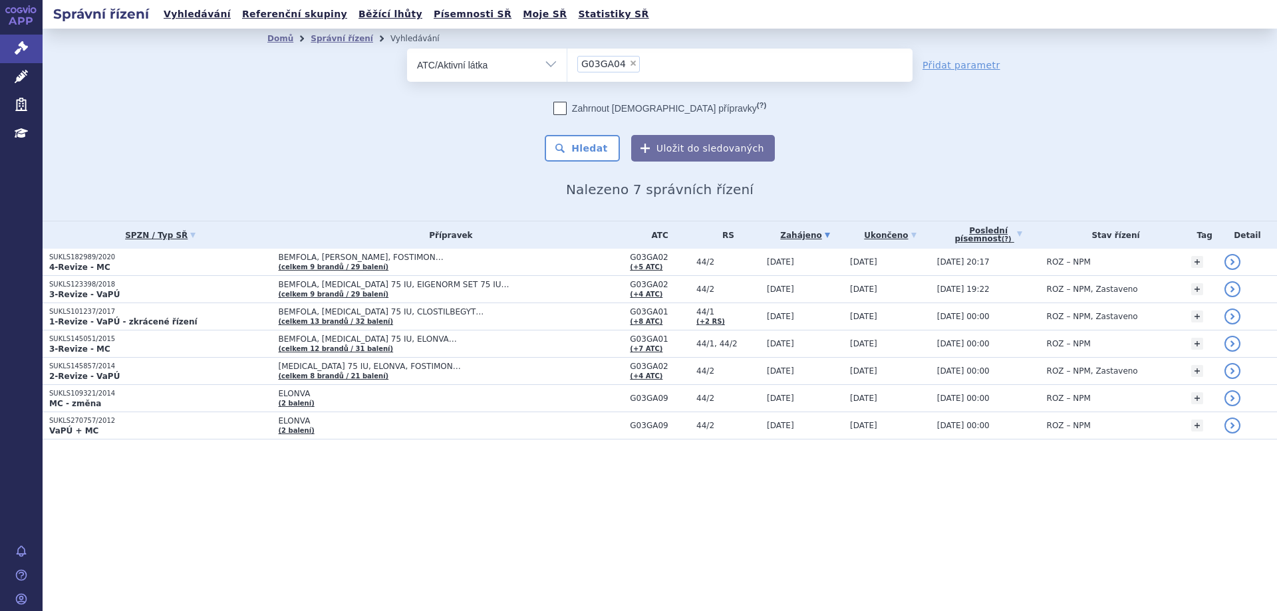
select select
type input "G03GA04"
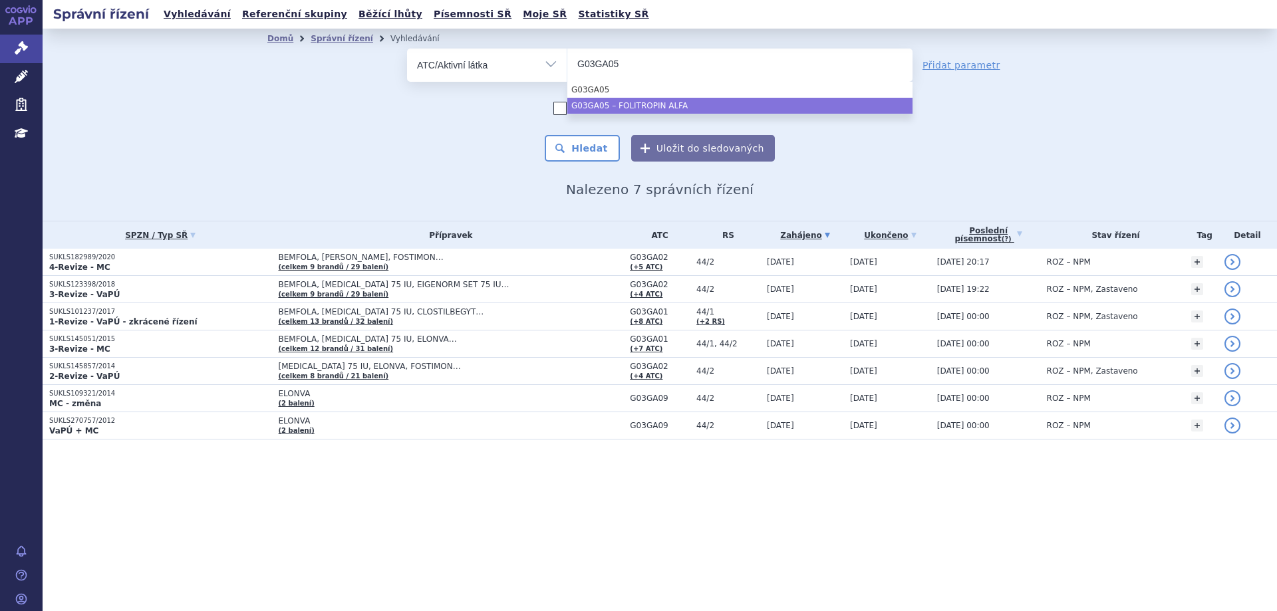
type input "G03GA05"
select select "G03GA05"
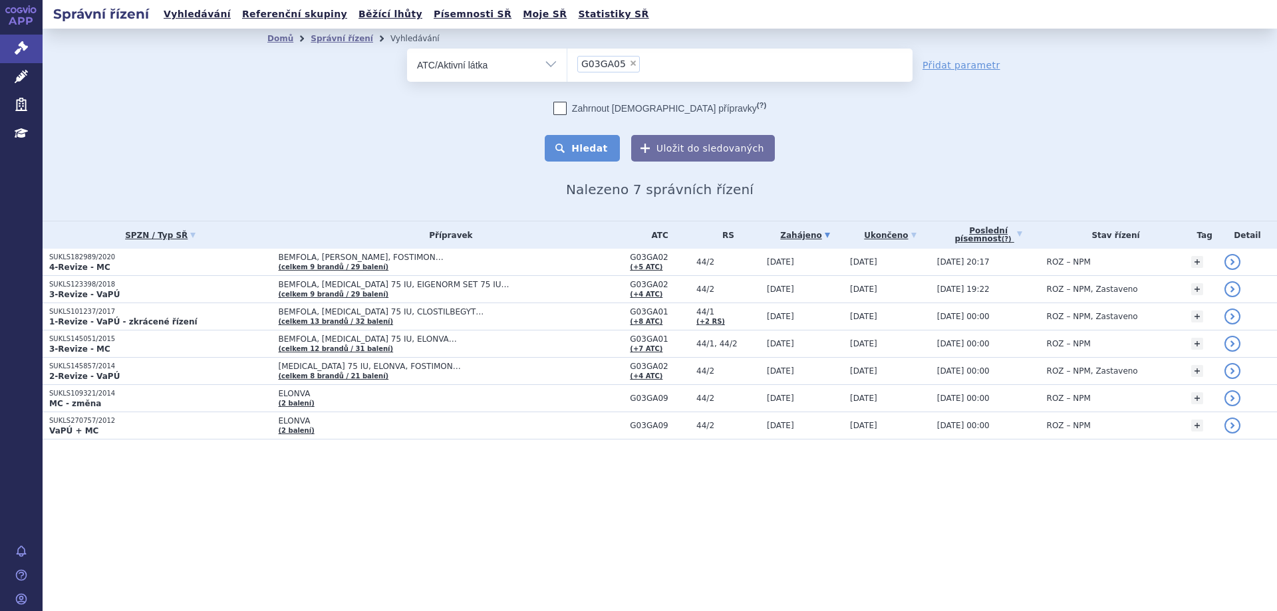
click at [606, 135] on button "Hledat" at bounding box center [582, 148] width 75 height 27
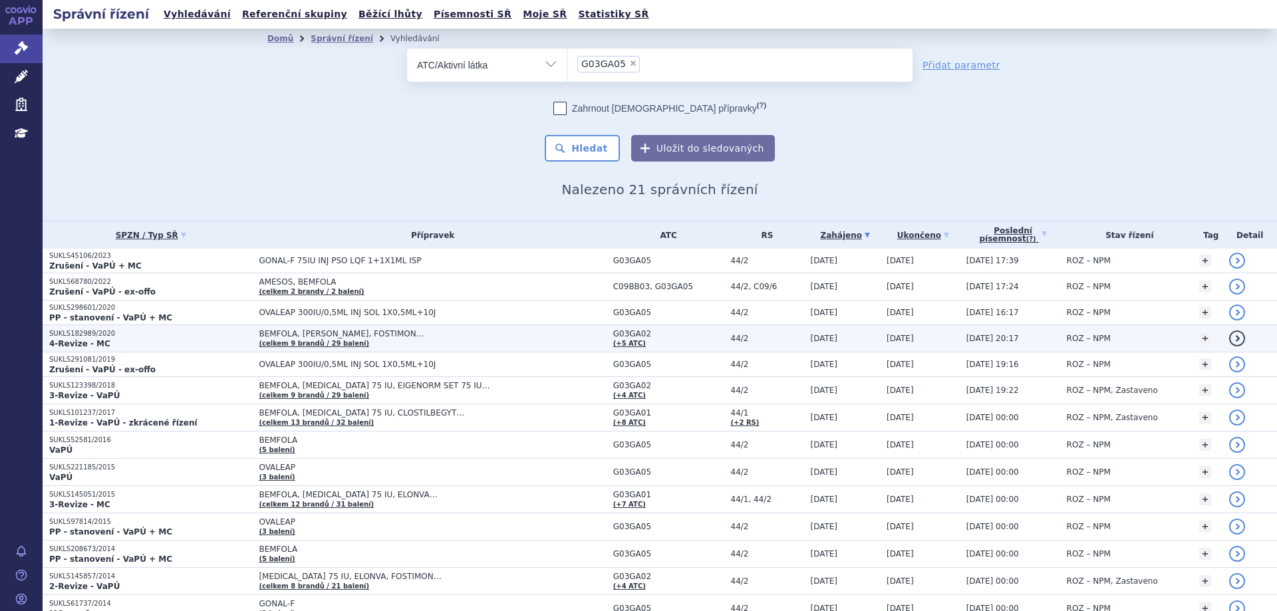
scroll to position [255, 0]
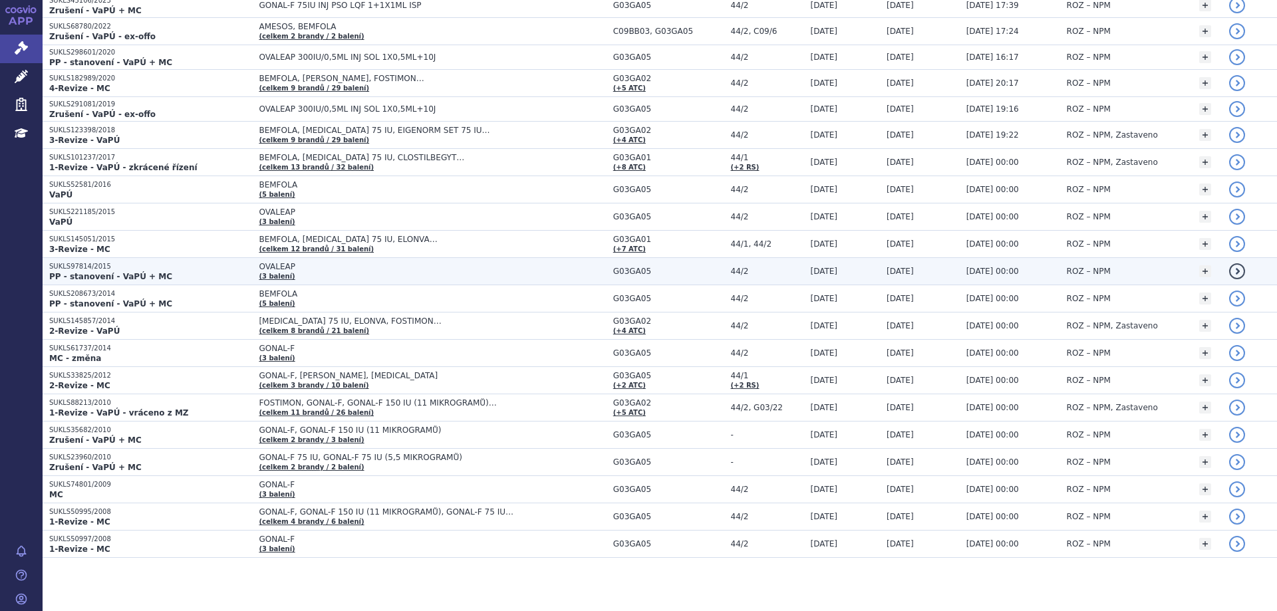
click at [57, 278] on strong "PP - stanovení - VaPÚ + MC" at bounding box center [110, 276] width 123 height 9
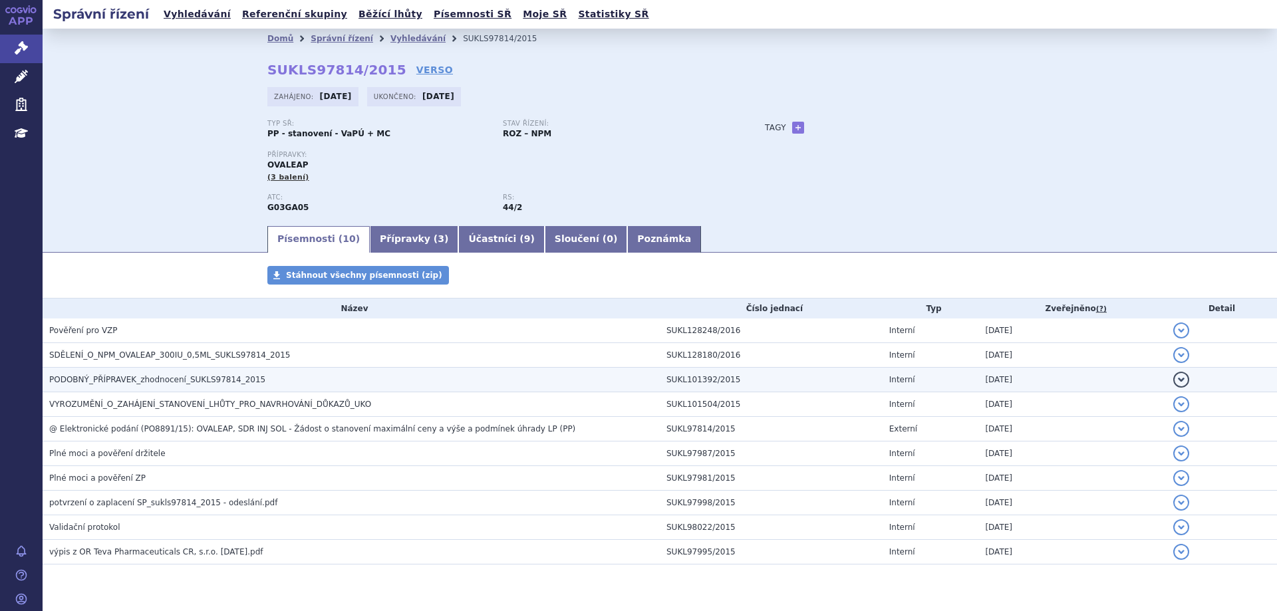
click at [112, 372] on td "PODOBNÝ_PŘÍPRAVEK_zhodnocení_SUKLS97814_2015" at bounding box center [351, 380] width 617 height 25
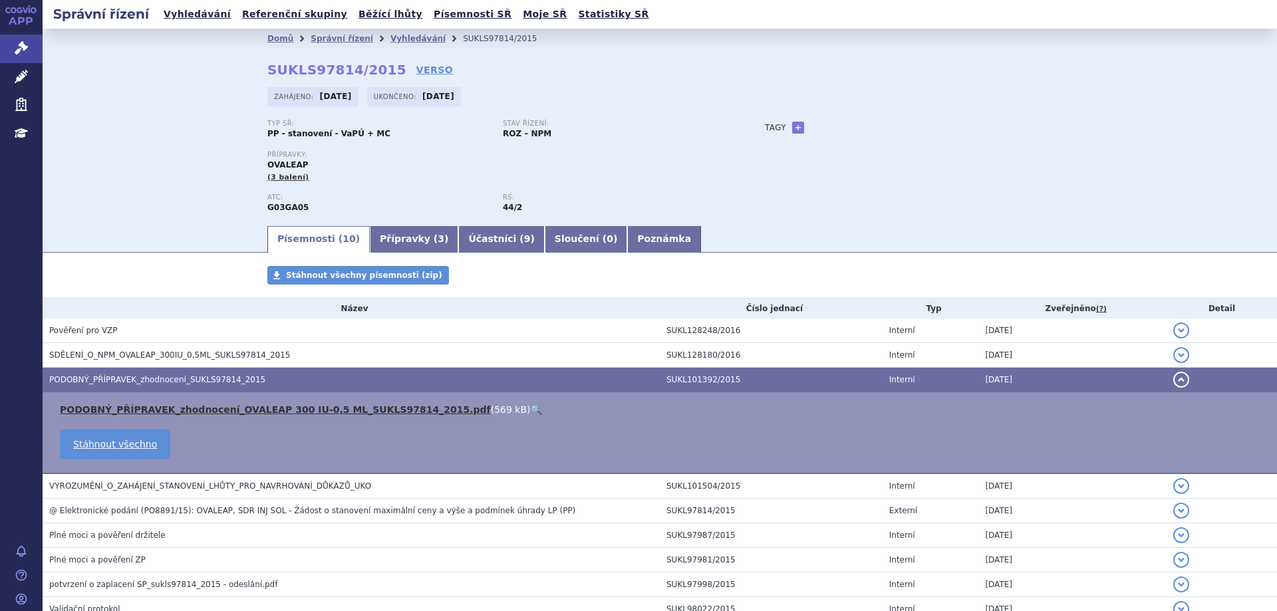
click at [112, 411] on link "PODOBNÝ_PŘÍPRAVEK_zhodnocení_OVALEAP 300 IU-0,5 ML_SUKLS97814_2015.pdf" at bounding box center [275, 409] width 431 height 11
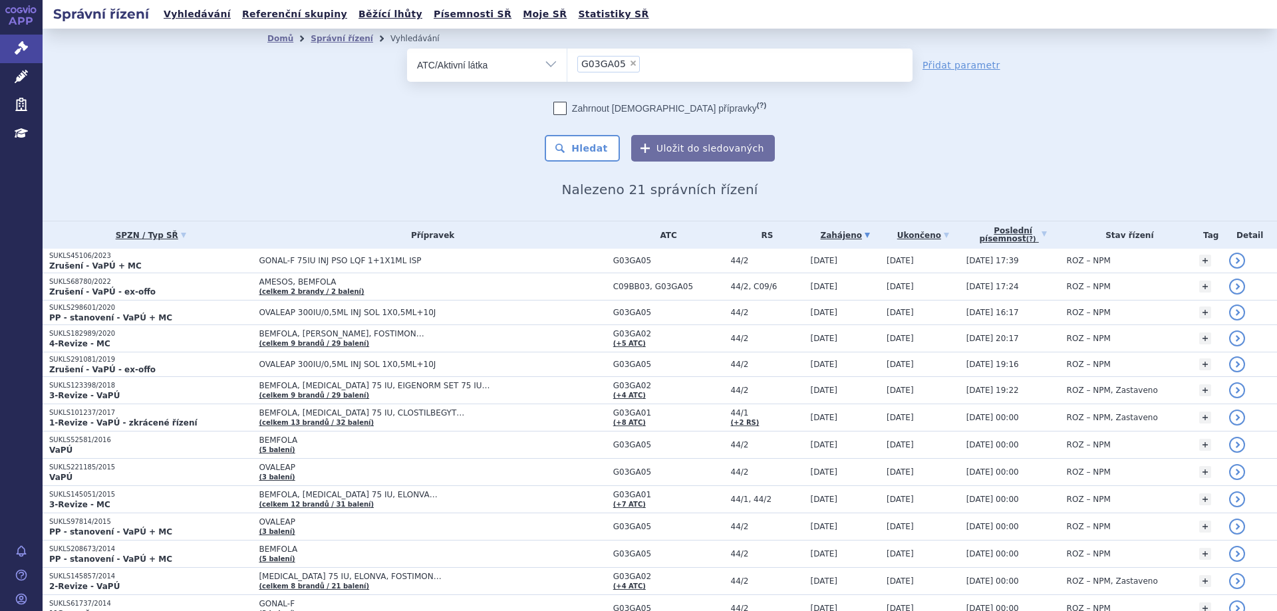
click at [629, 66] on span "×" at bounding box center [633, 63] width 8 height 8
click at [567, 66] on select "G03GA05" at bounding box center [567, 64] width 1 height 33
select select
click at [619, 68] on ul at bounding box center [739, 63] width 345 height 28
click at [567, 68] on select at bounding box center [567, 64] width 1 height 33
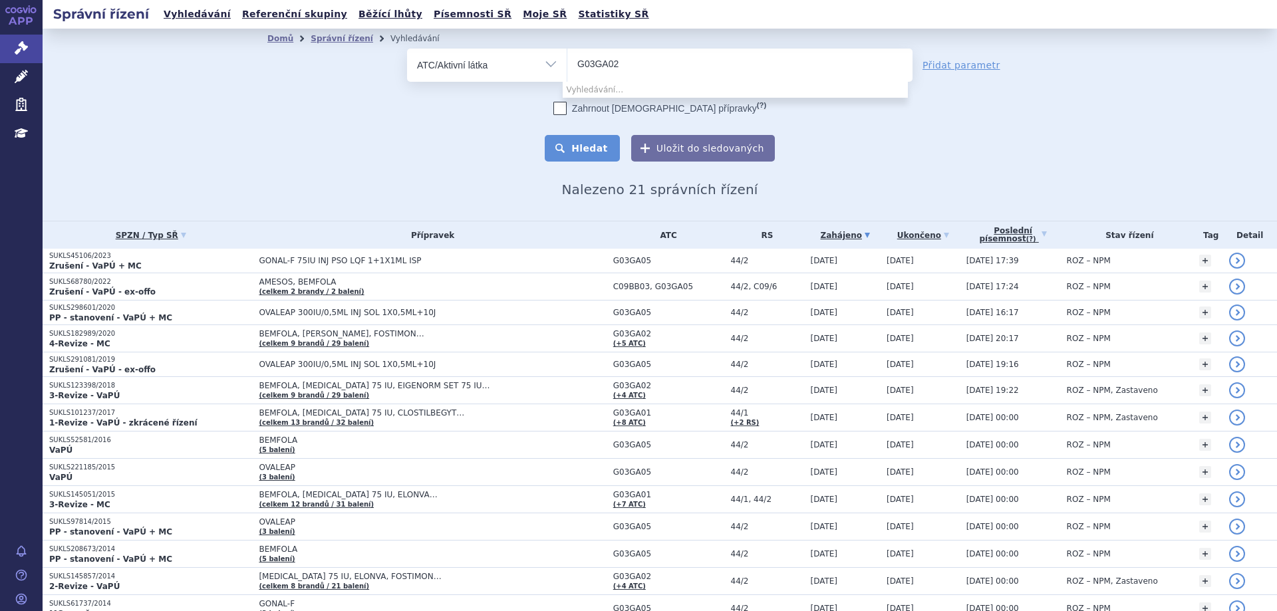
type input "G03GA02"
click at [582, 146] on button "Hledat" at bounding box center [582, 148] width 75 height 27
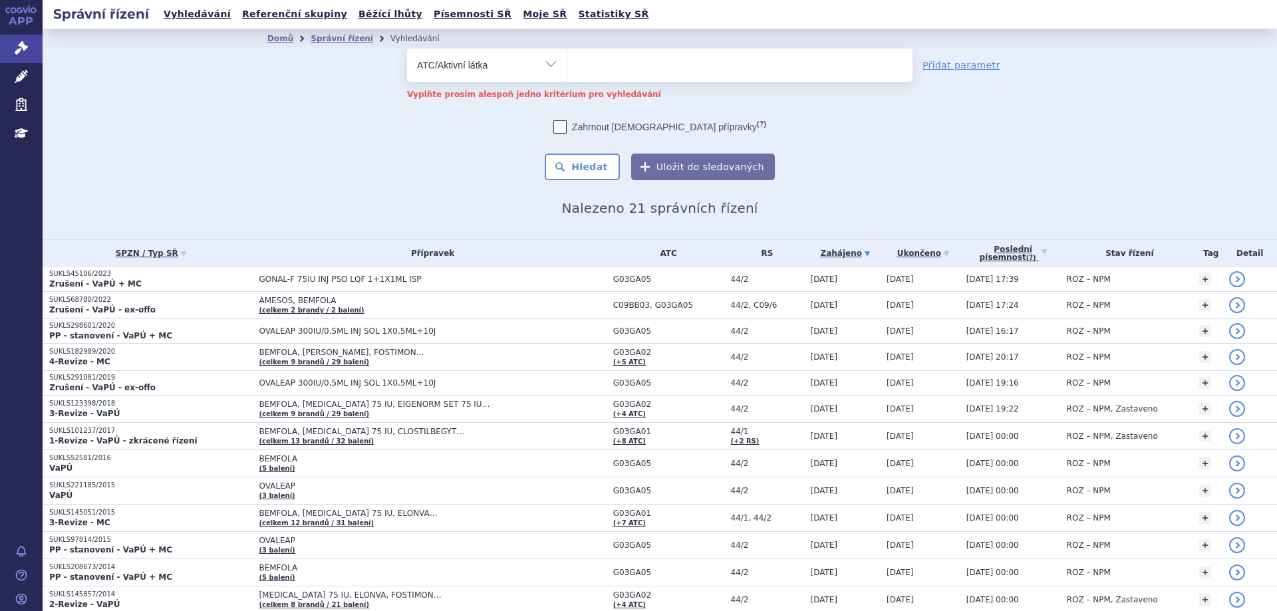
click at [604, 77] on span at bounding box center [739, 65] width 345 height 33
click at [567, 77] on select at bounding box center [567, 64] width 1 height 33
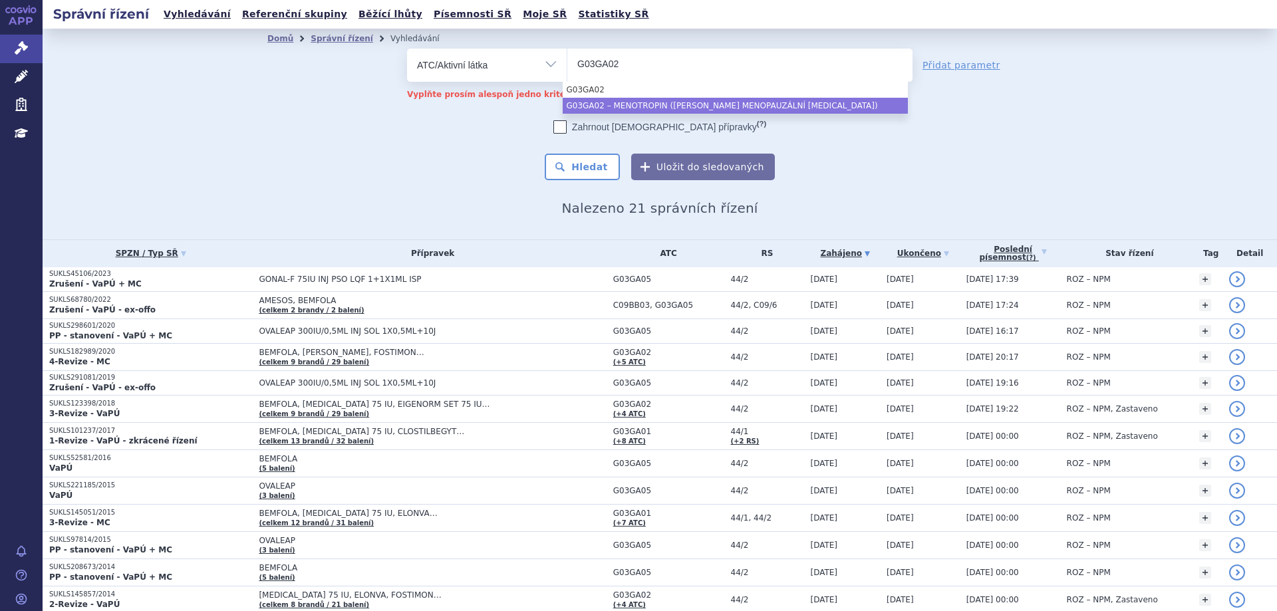
type input "G03GA02"
select select "G03GA02"
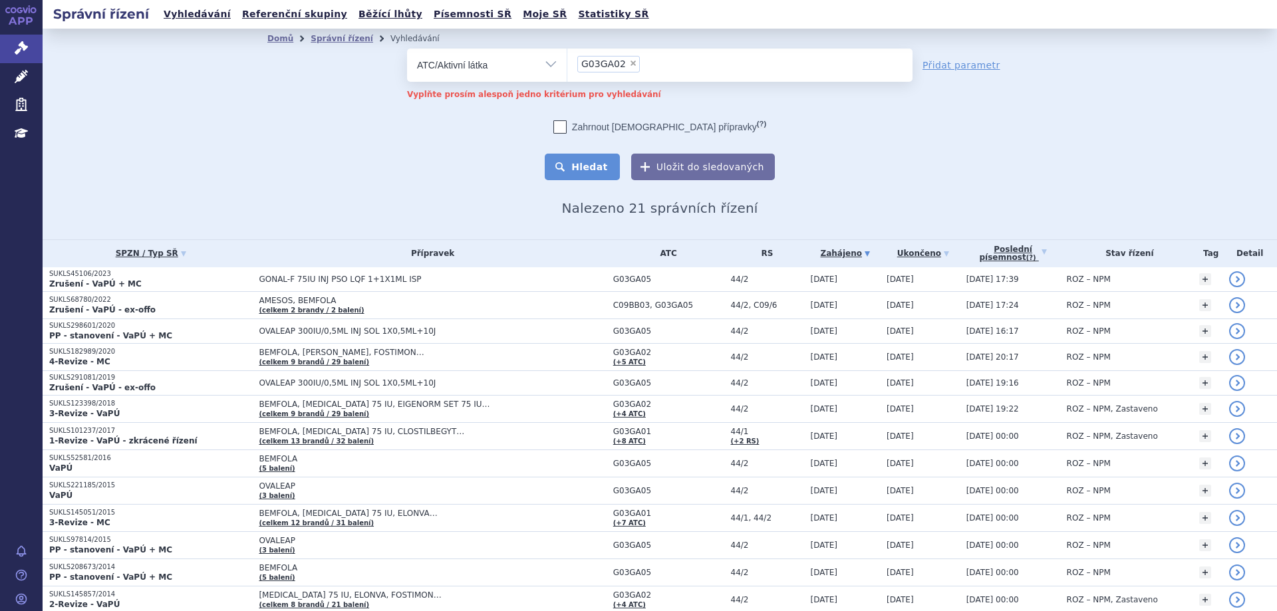
click at [587, 160] on button "Hledat" at bounding box center [582, 167] width 75 height 27
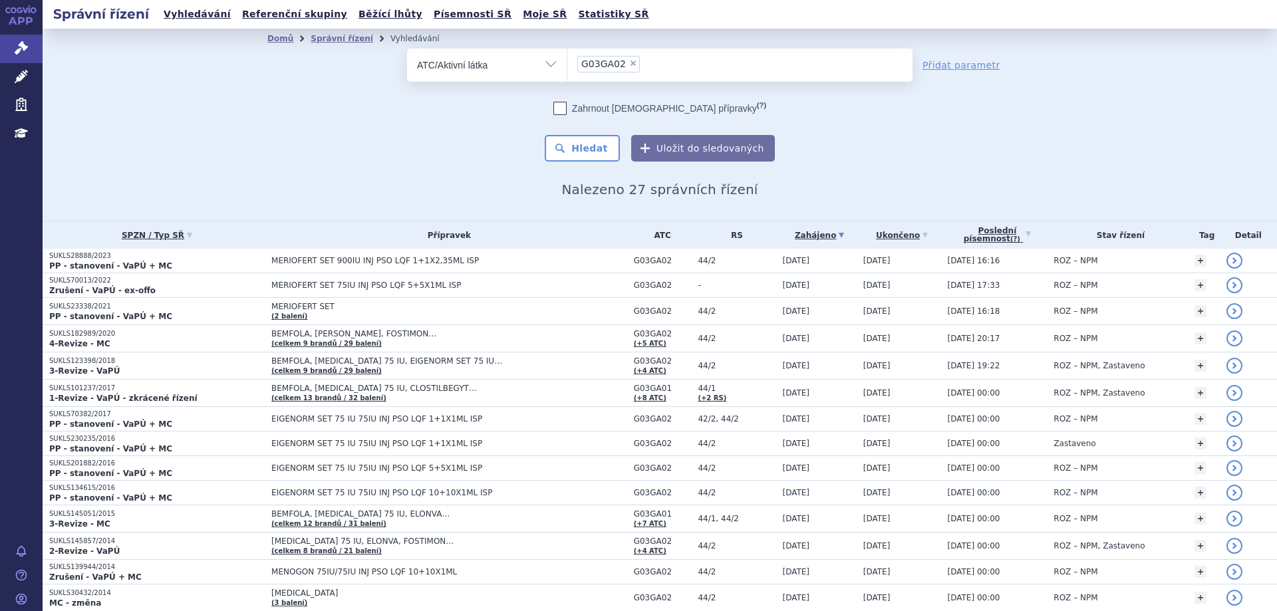
click at [629, 63] on span "×" at bounding box center [633, 63] width 8 height 8
click at [567, 63] on select "G03GA02" at bounding box center [567, 64] width 1 height 33
select select
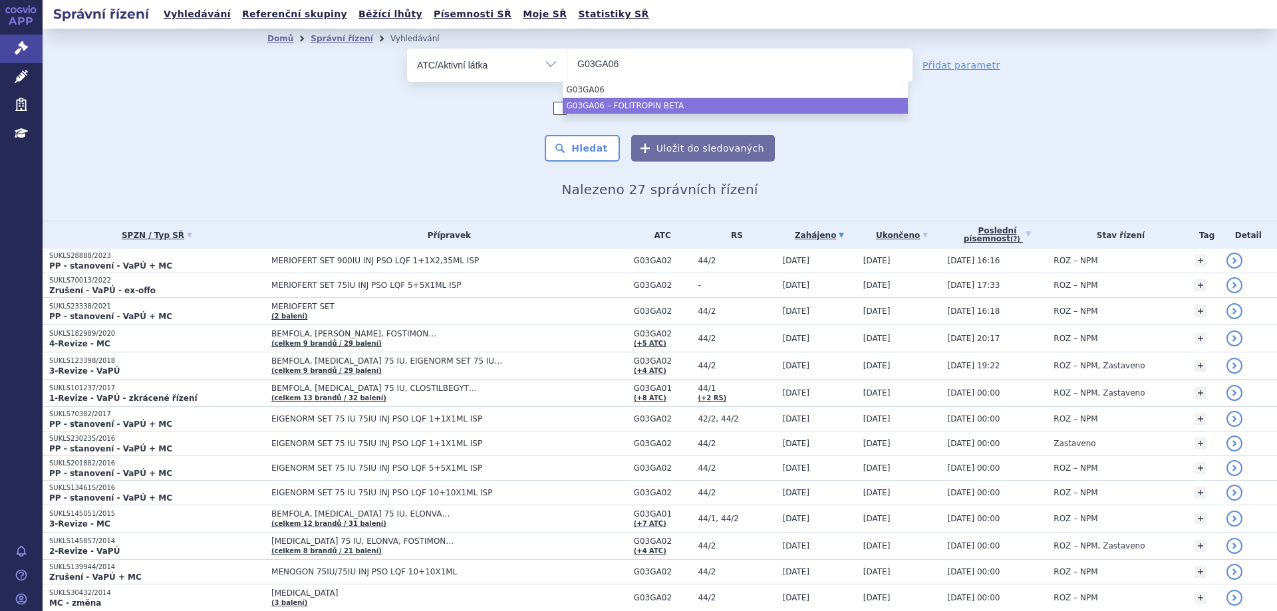
type input "G03GA06"
select select "G03GA06"
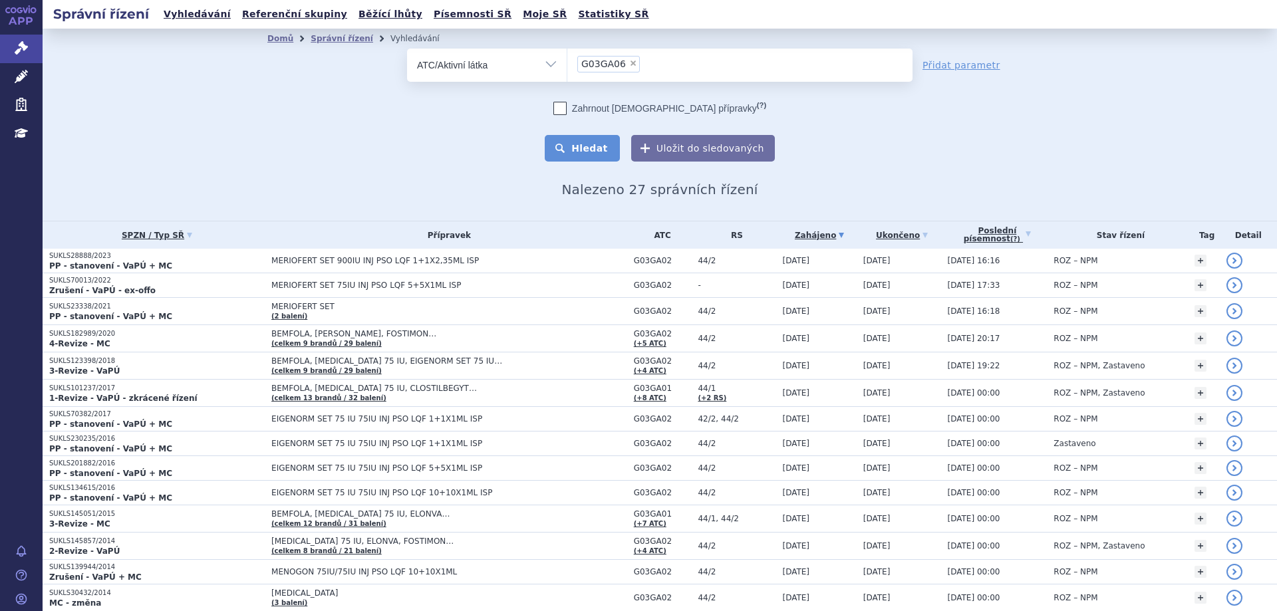
click at [586, 146] on button "Hledat" at bounding box center [582, 148] width 75 height 27
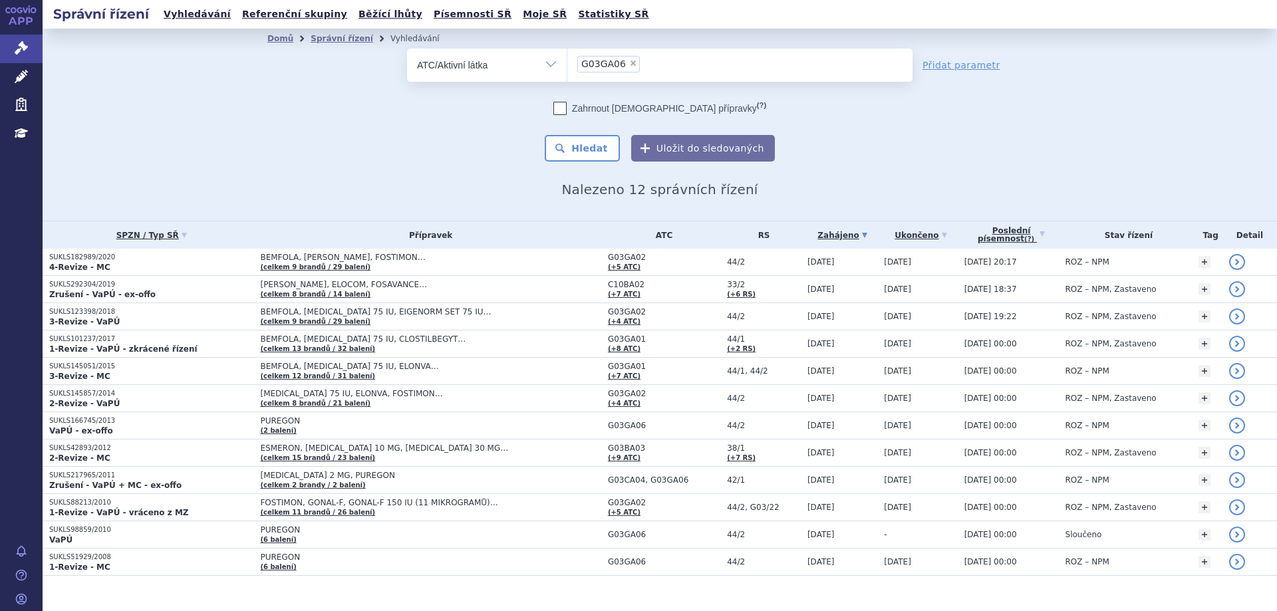
click at [622, 57] on li "× G03GA06" at bounding box center [608, 64] width 63 height 17
click at [567, 57] on select "G03GA06" at bounding box center [567, 64] width 1 height 33
click at [629, 65] on span "×" at bounding box center [633, 63] width 8 height 8
click at [567, 65] on select "G03GA06" at bounding box center [567, 64] width 1 height 33
select select
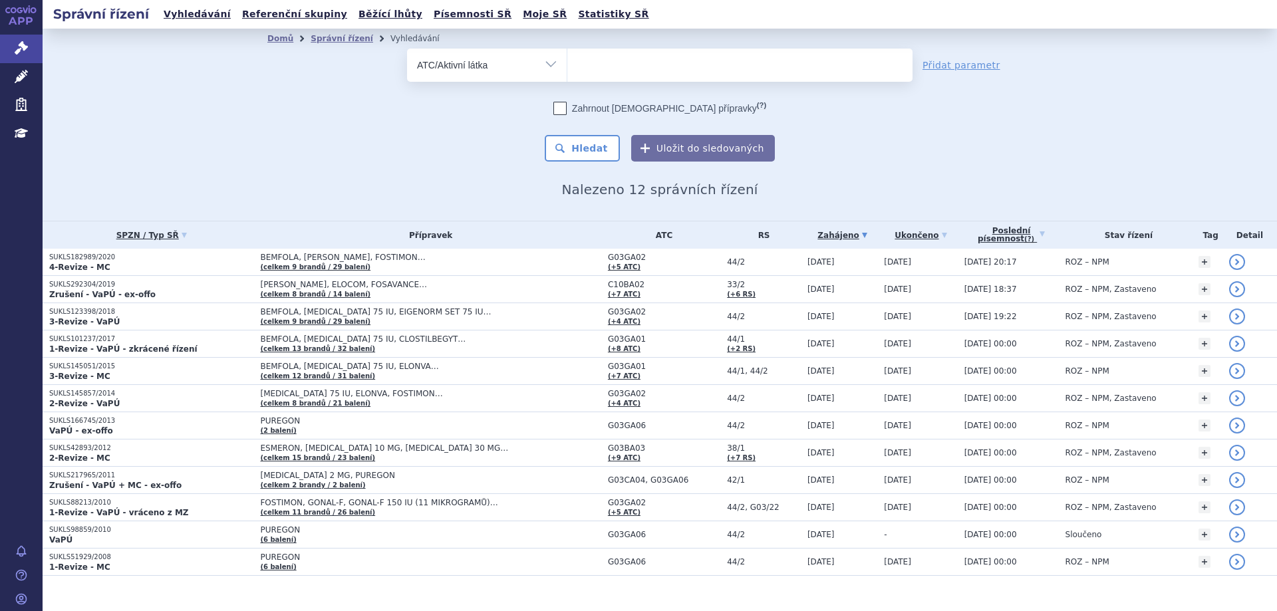
click at [646, 70] on ul at bounding box center [739, 63] width 345 height 28
click at [567, 70] on select at bounding box center [567, 64] width 1 height 33
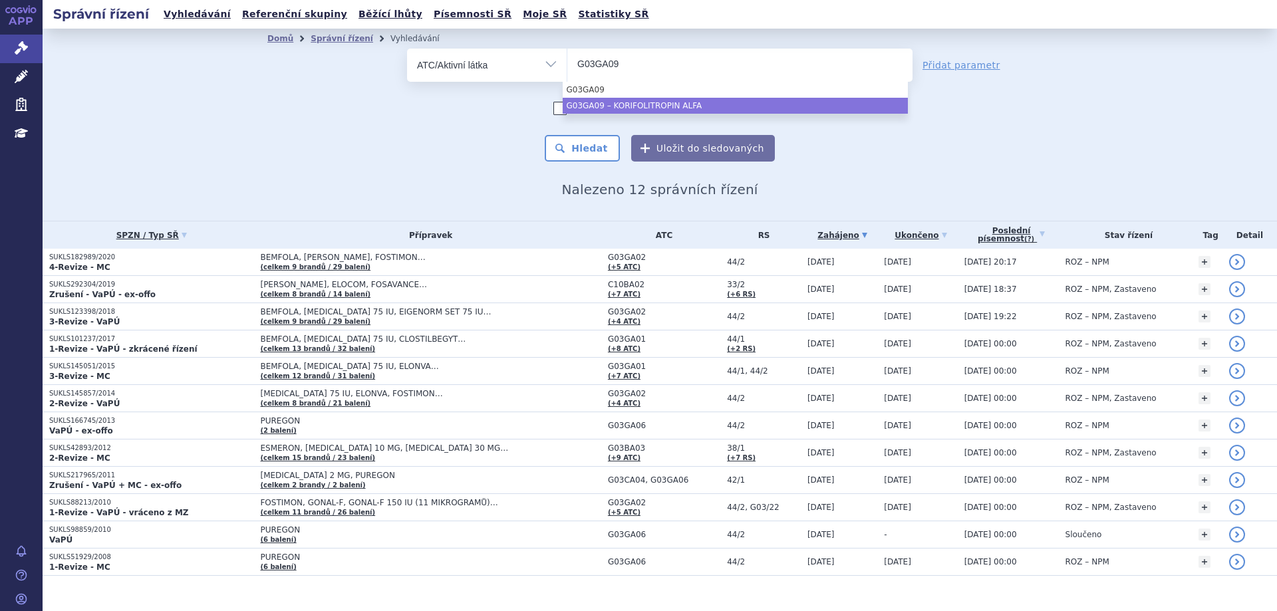
type input "G03GA09"
select select "G03GA09"
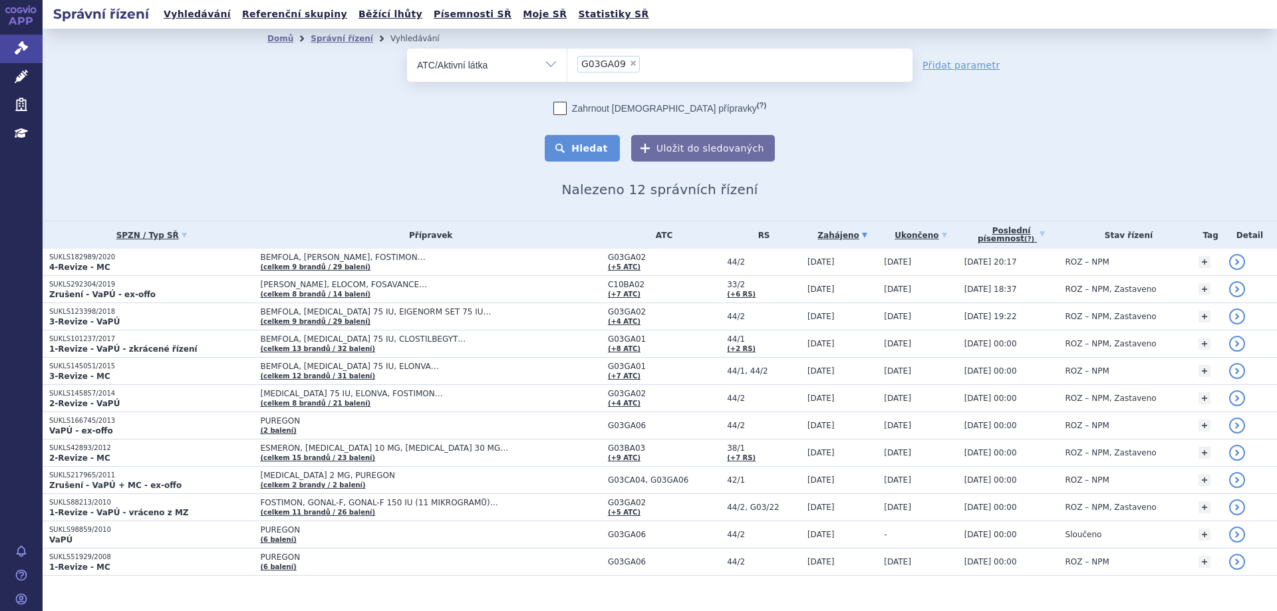
click at [559, 158] on button "Hledat" at bounding box center [582, 148] width 75 height 27
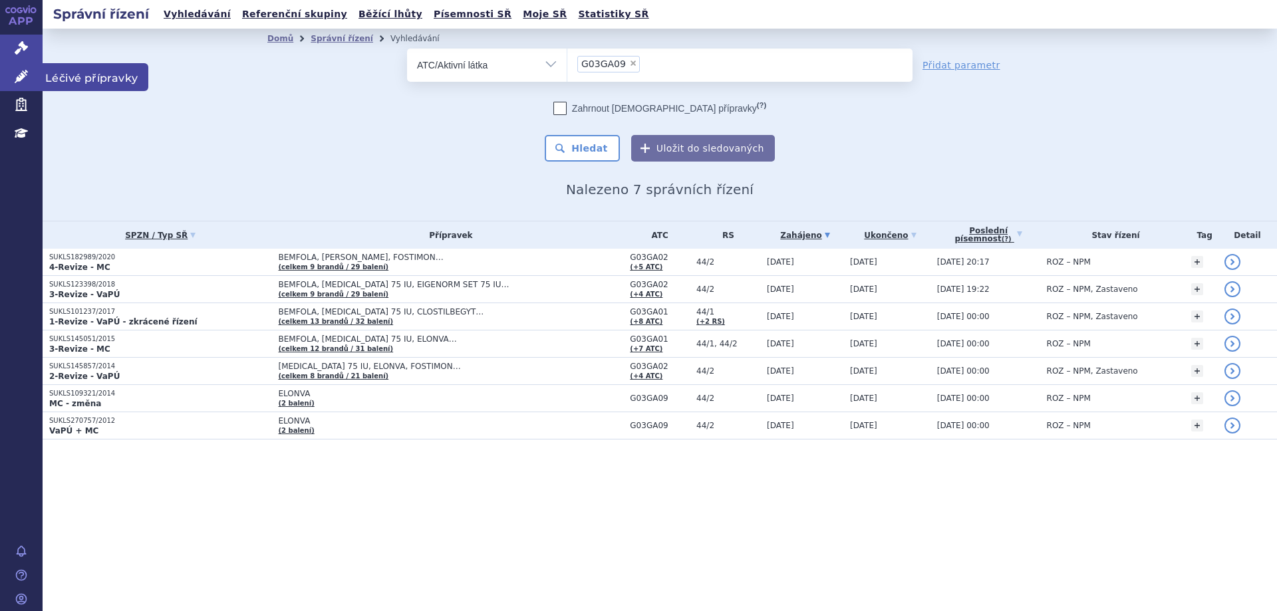
click at [34, 68] on link "Léčivé přípravky" at bounding box center [21, 77] width 43 height 28
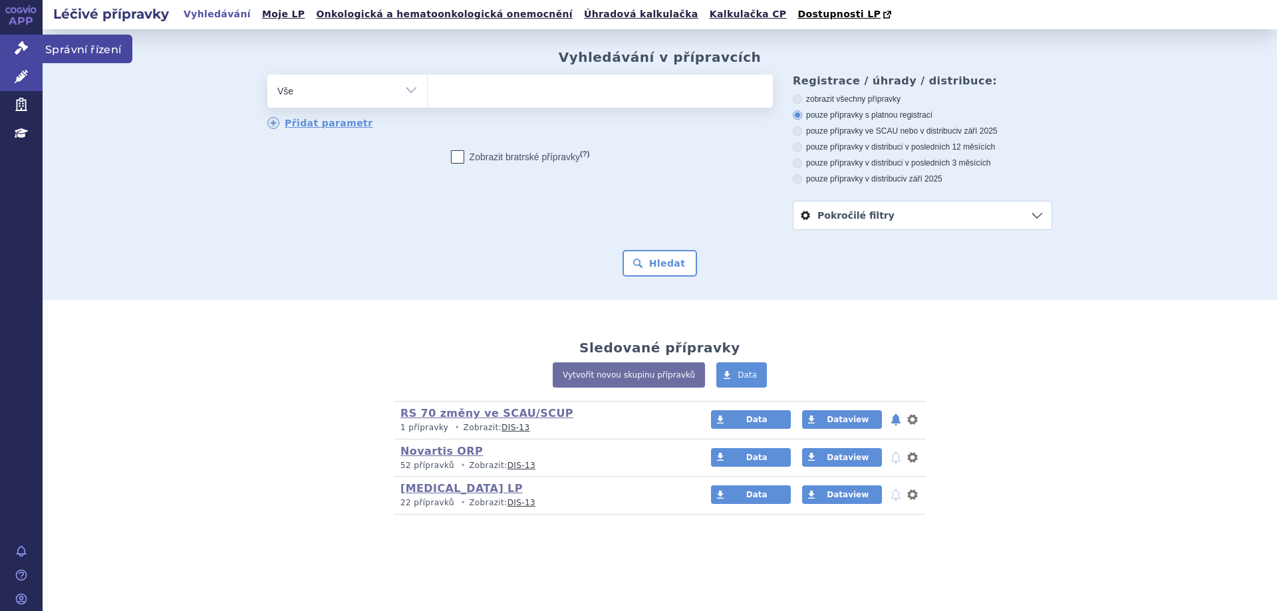
click at [21, 57] on link "Správní řízení" at bounding box center [21, 49] width 43 height 28
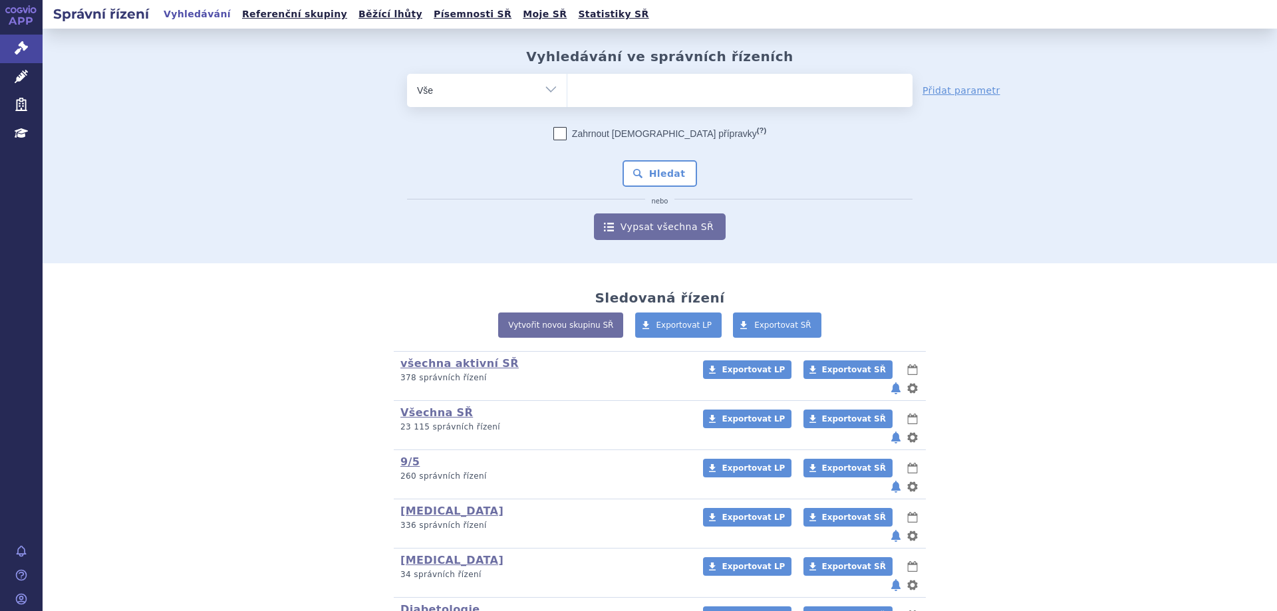
click at [639, 94] on ul at bounding box center [739, 88] width 345 height 28
click at [567, 94] on select at bounding box center [567, 89] width 1 height 33
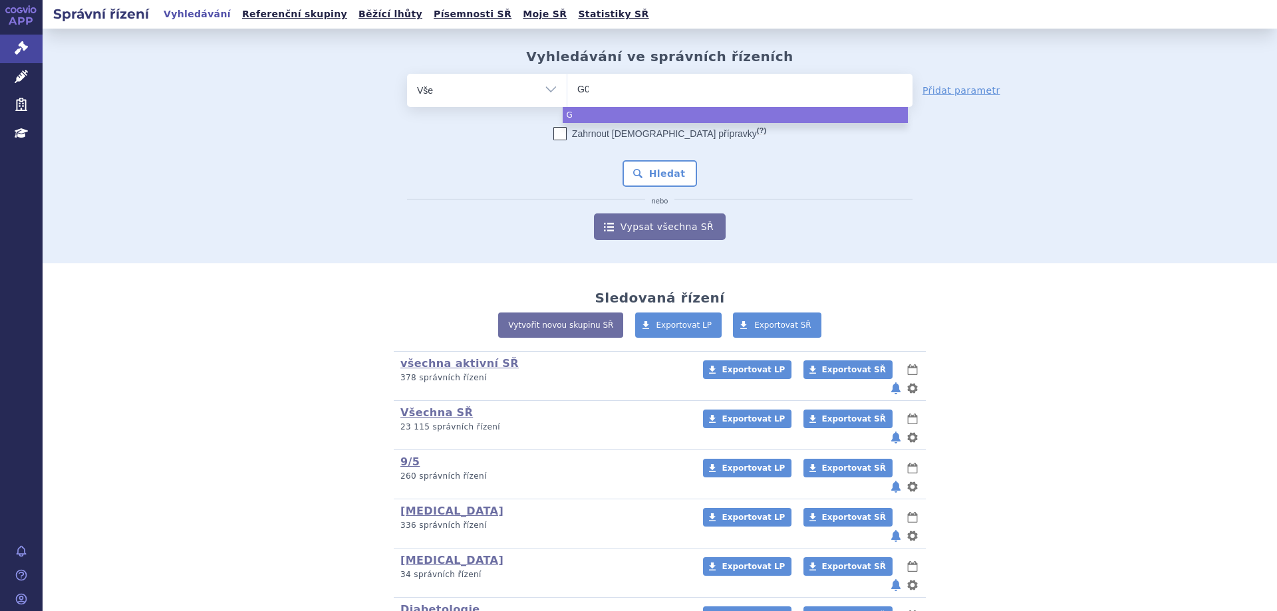
type input "G03"
type input "G03G"
type input "G03GA"
type input "G03GA02"
select select "G03GA02"
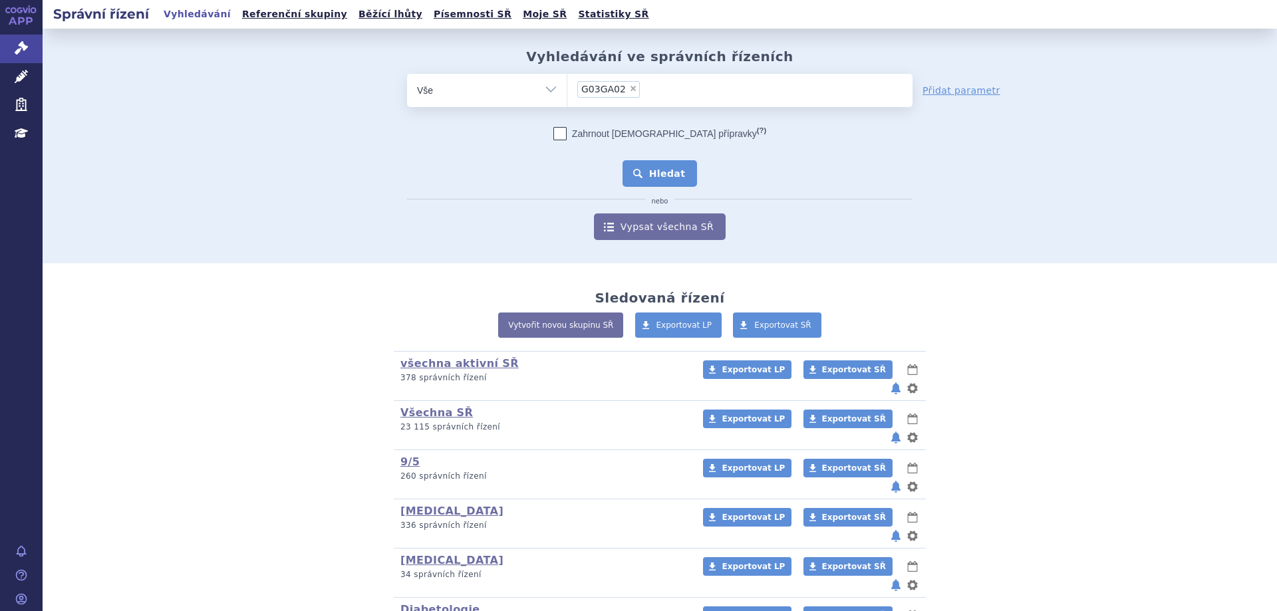
click at [644, 161] on button "Hledat" at bounding box center [659, 173] width 75 height 27
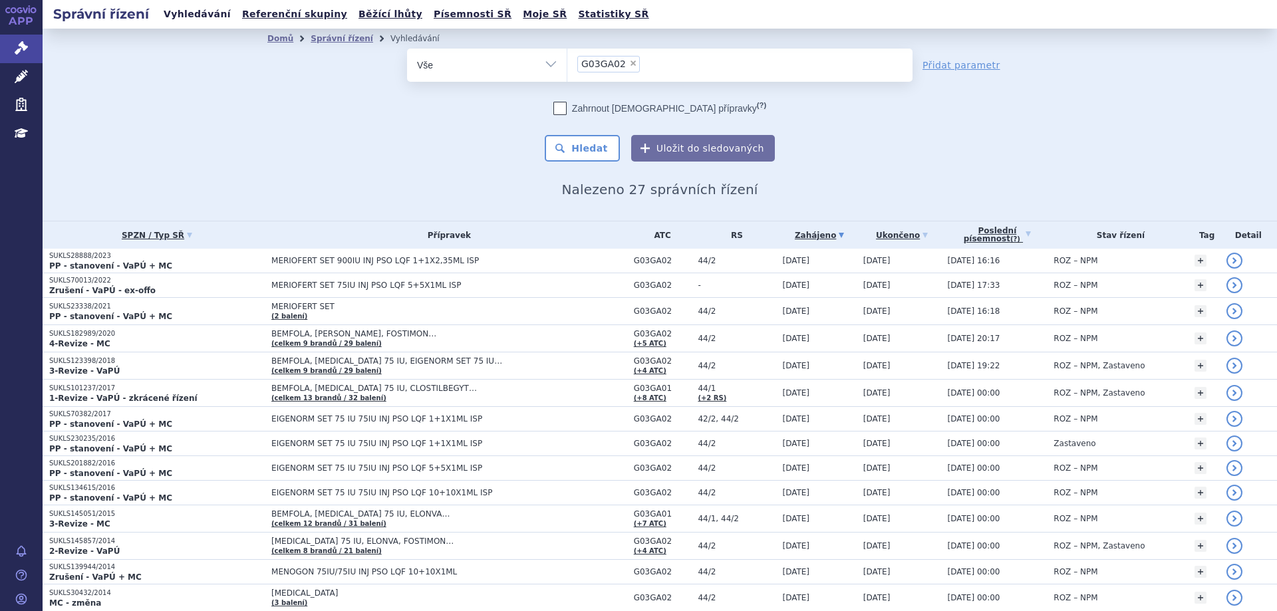
click at [171, 16] on link "Vyhledávání" at bounding box center [197, 14] width 75 height 18
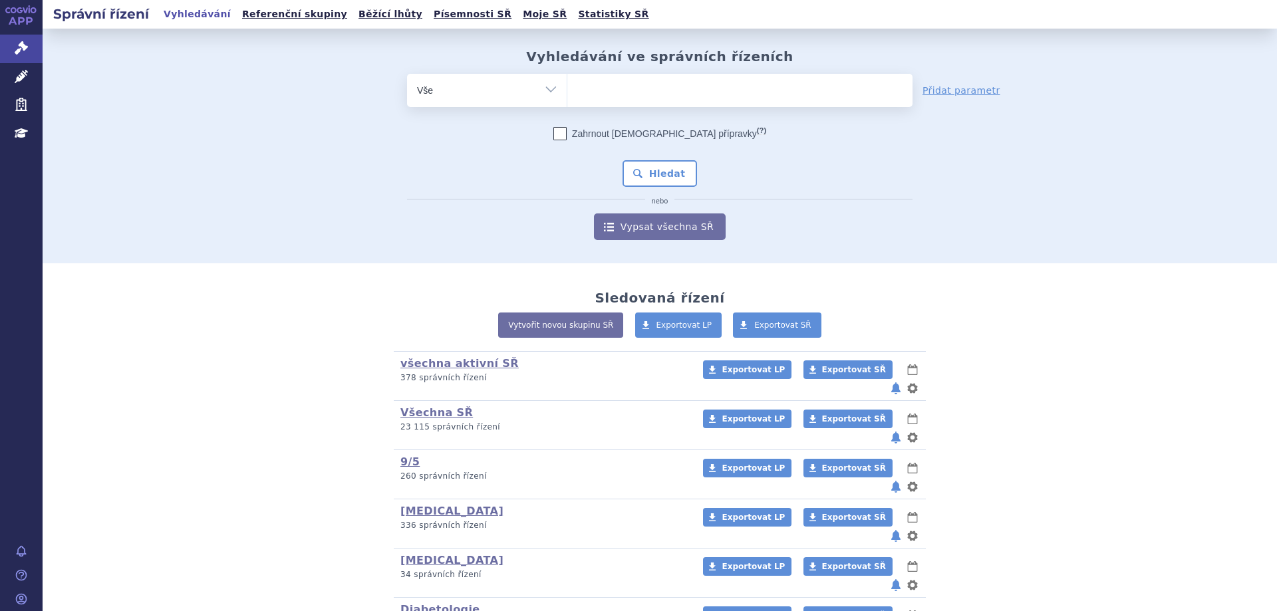
click at [590, 86] on ul at bounding box center [739, 88] width 345 height 28
click at [567, 86] on select at bounding box center [567, 89] width 1 height 33
click at [624, 86] on ul at bounding box center [739, 88] width 345 height 28
click at [567, 86] on select at bounding box center [567, 89] width 1 height 33
type input "be"
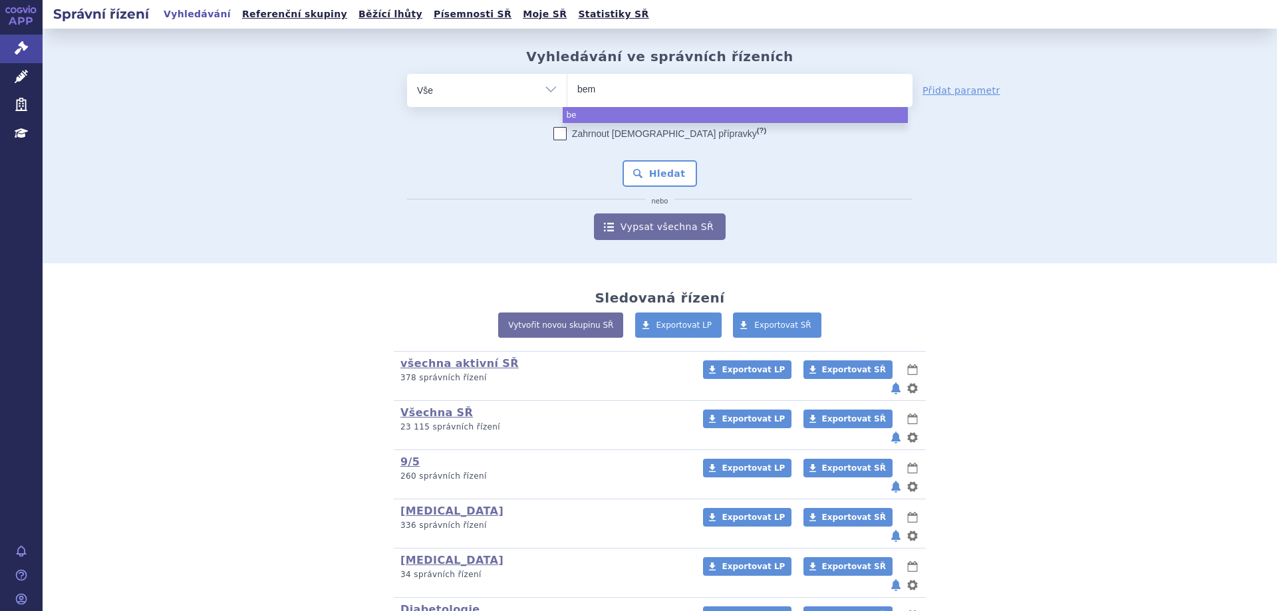
type input "bemf"
type input "bem"
type input "bemf"
type input "bemfol"
type input "bemfola"
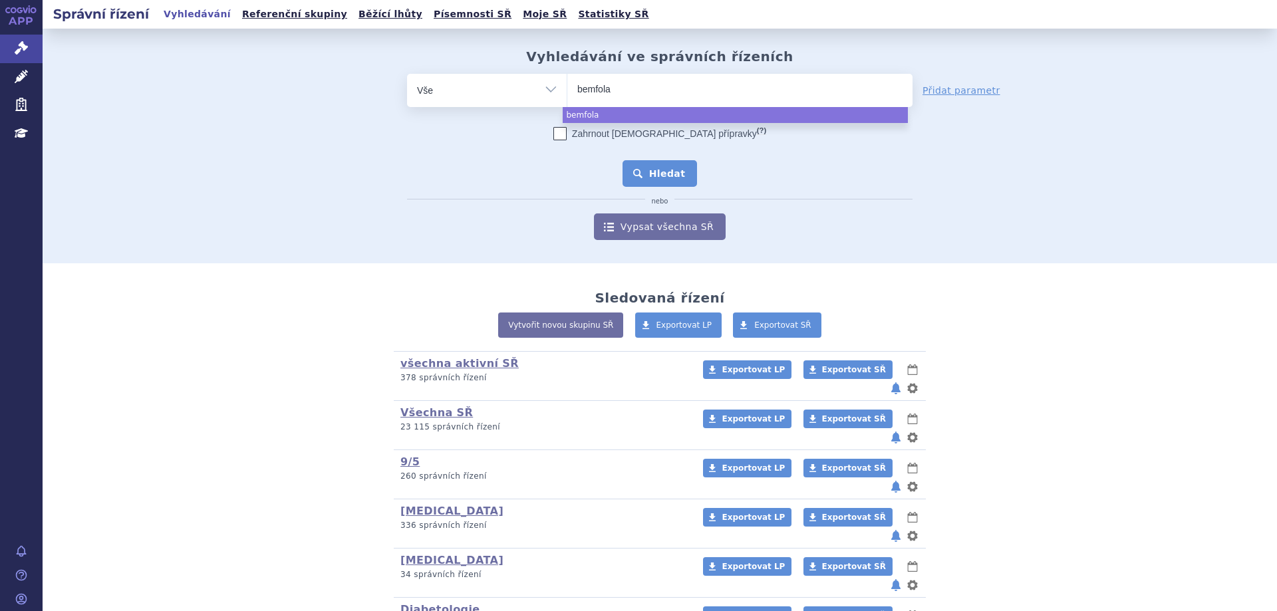
select select "bemfola"
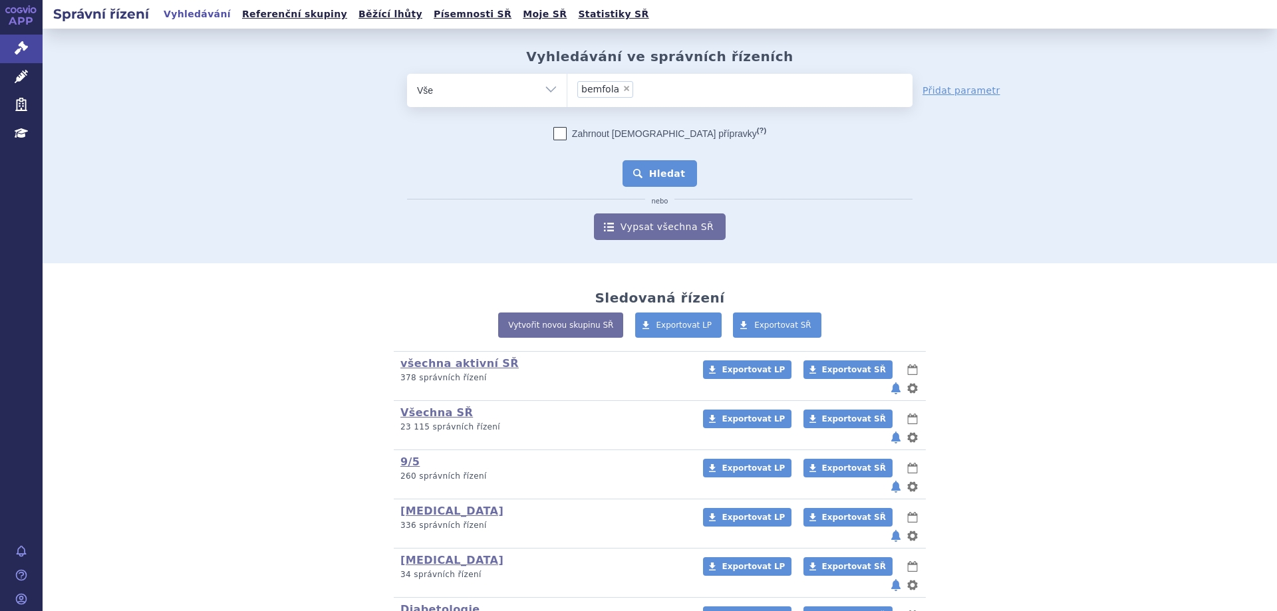
click at [667, 173] on button "Hledat" at bounding box center [659, 173] width 75 height 27
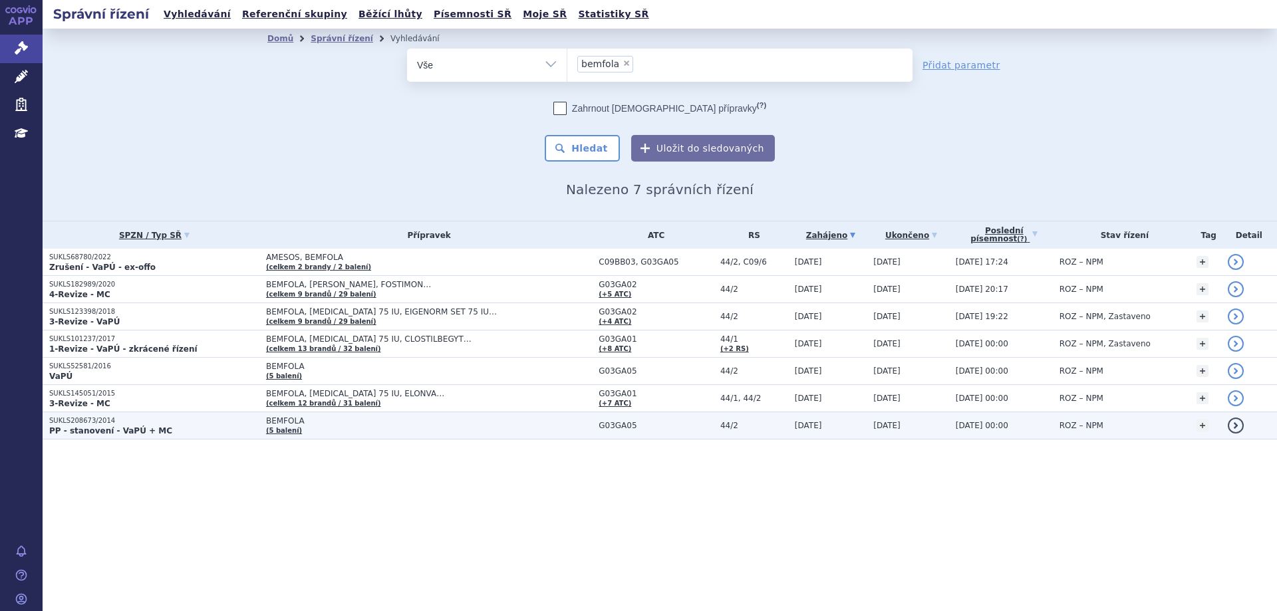
click at [94, 429] on strong "PP - stanovení - VaPÚ + MC" at bounding box center [110, 430] width 123 height 9
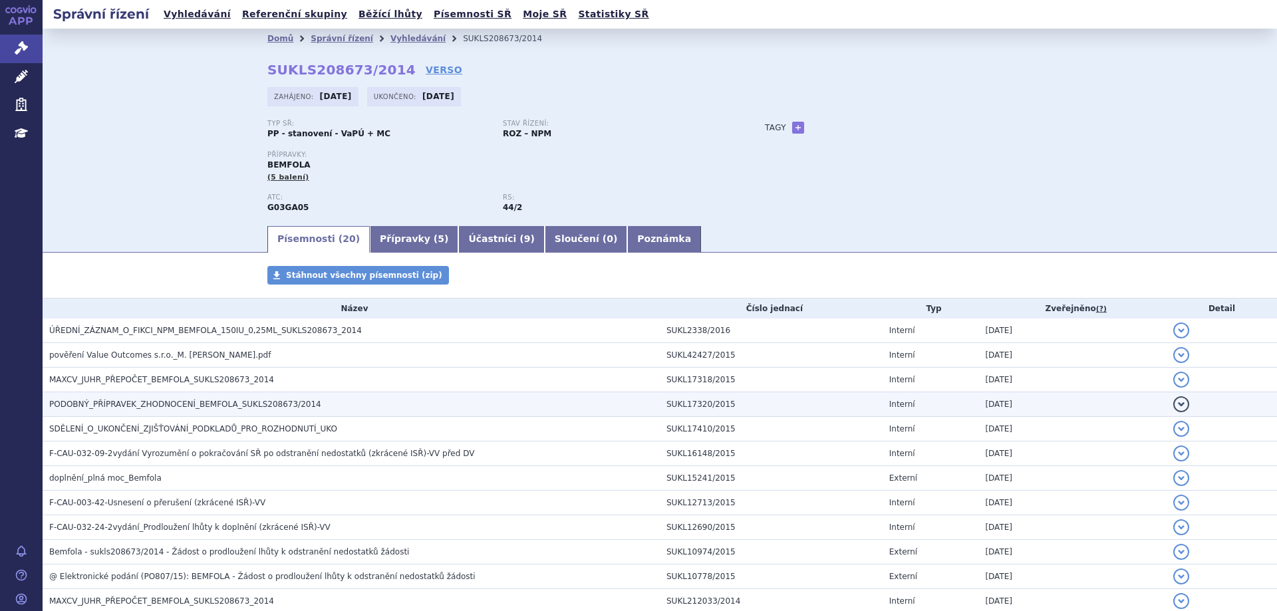
scroll to position [133, 0]
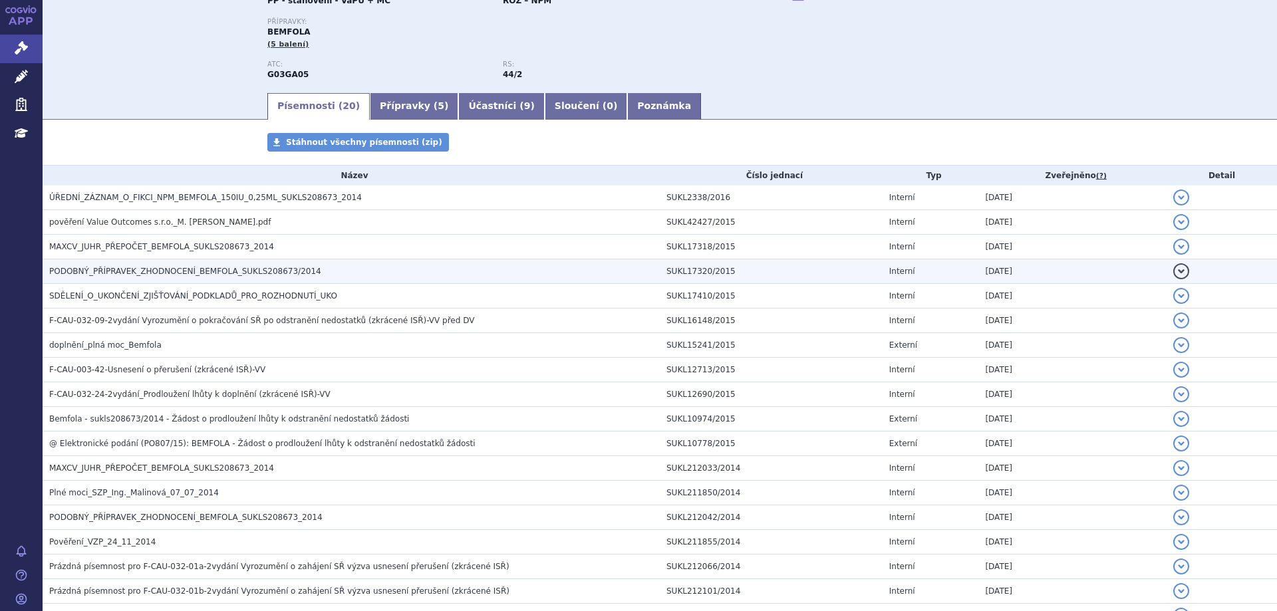
click at [114, 272] on span "PODOBNÝ_PŘÍPRAVEK_ZHODNOCENÍ_BEMFOLA_SUKLS208673/2014" at bounding box center [185, 271] width 272 height 9
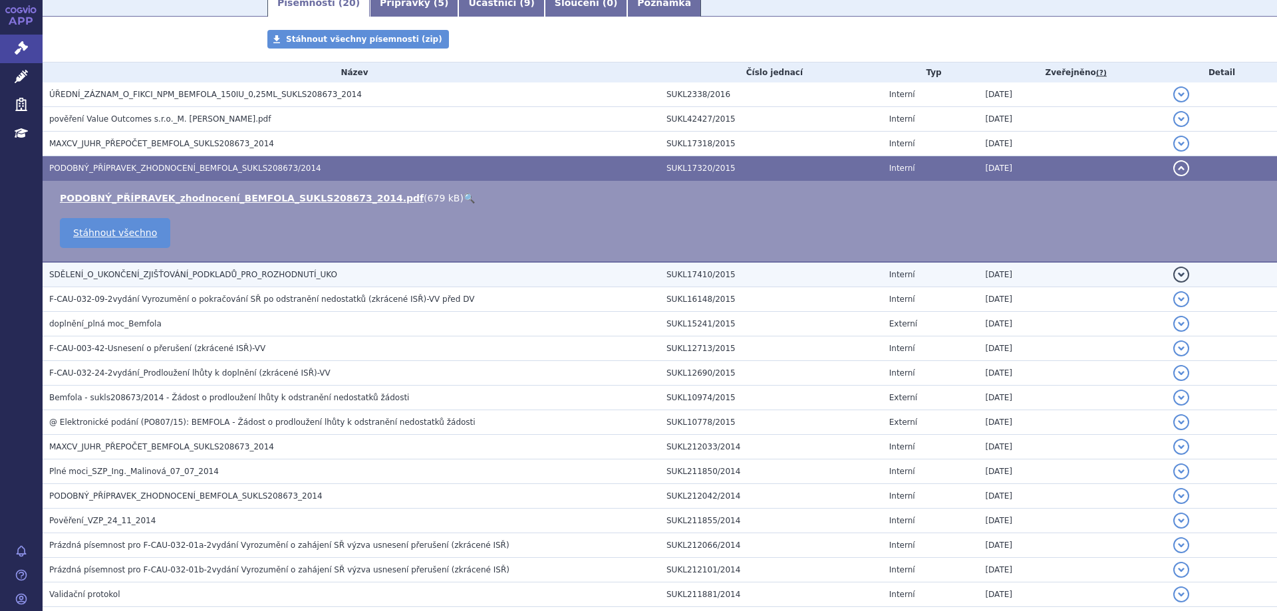
scroll to position [228, 0]
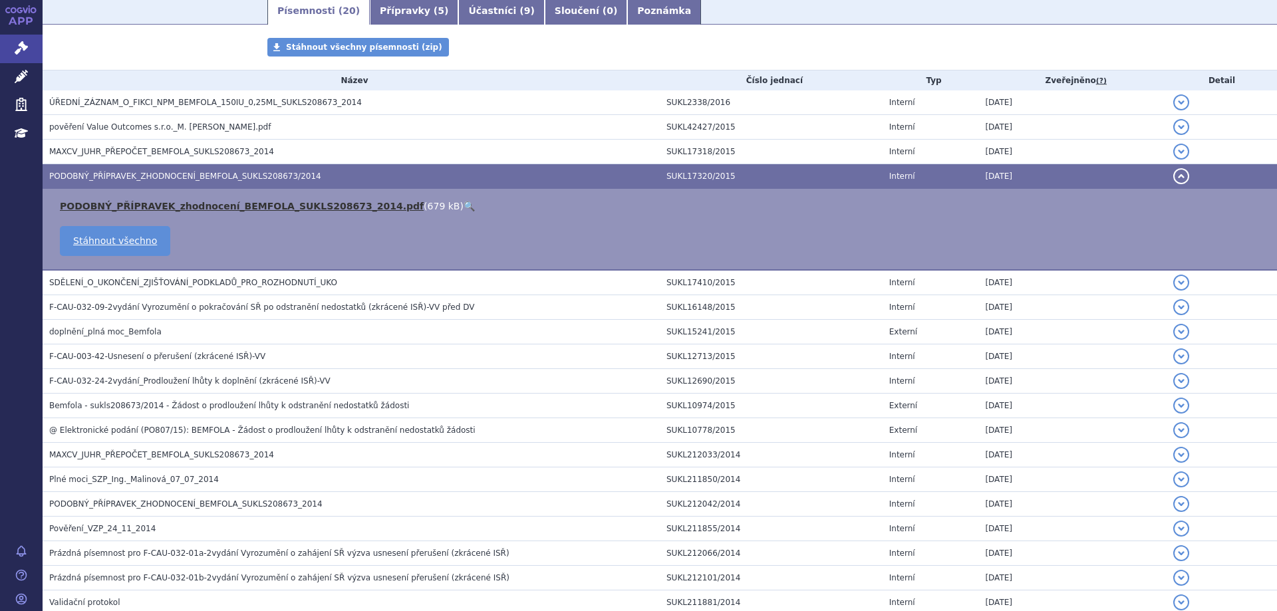
click at [242, 201] on link "PODOBNÝ_PŘÍPRAVEK_zhodnocení_BEMFOLA_SUKLS208673_2014.pdf" at bounding box center [242, 206] width 364 height 11
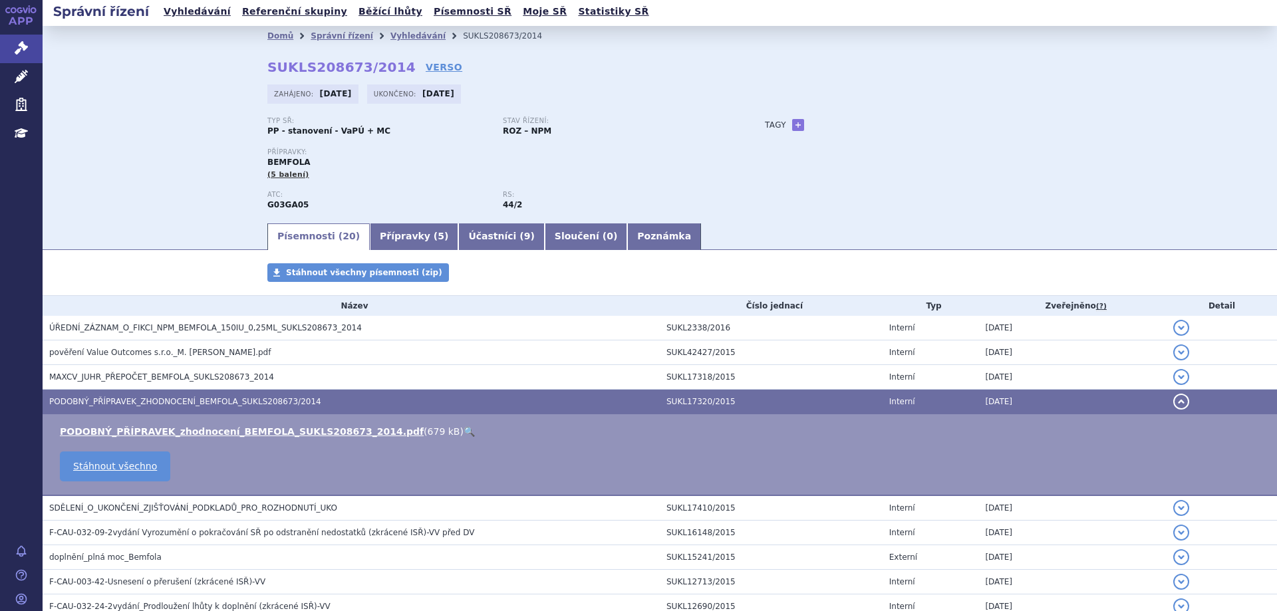
scroll to position [0, 0]
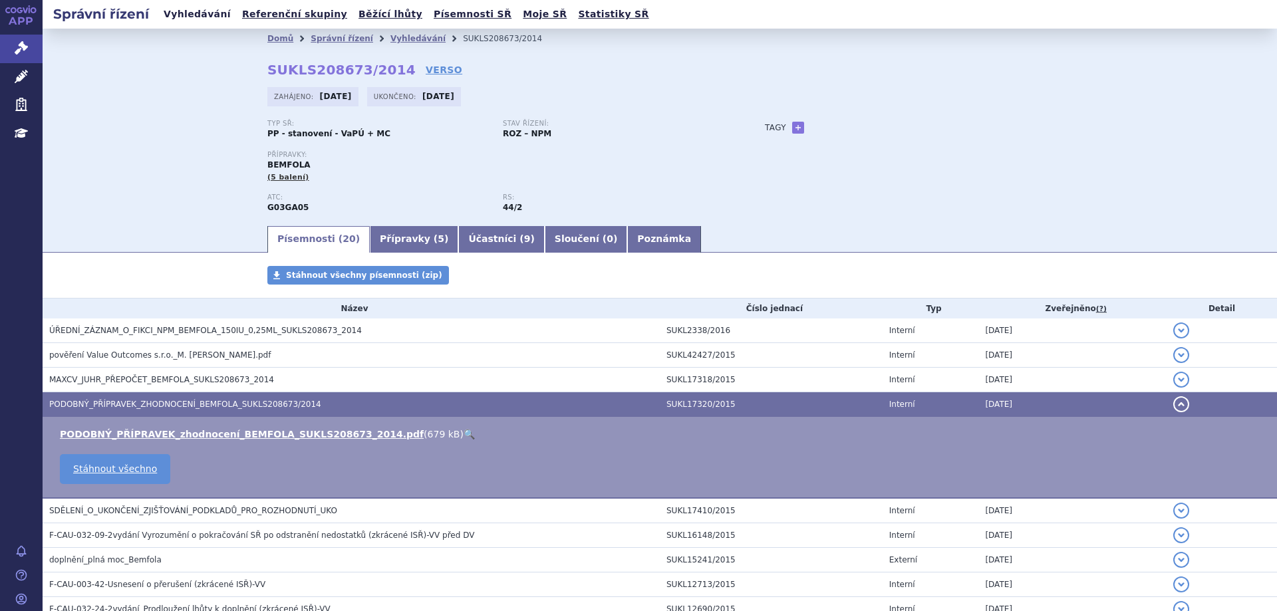
click at [174, 9] on link "Vyhledávání" at bounding box center [197, 14] width 75 height 18
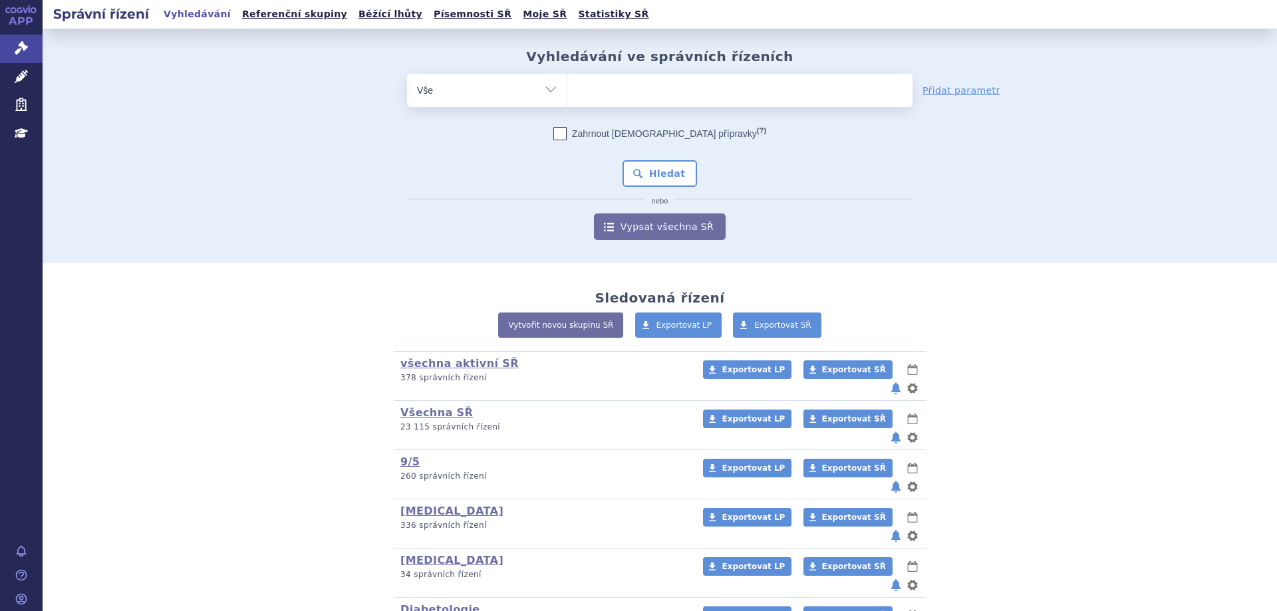
click at [541, 85] on select "Vše Spisová značka Typ SŘ Přípravek/SUKL kód Účastník/Držitel" at bounding box center [487, 89] width 160 height 30
select select "filter-atc-group"
click at [407, 74] on select "Vše Spisová značka Typ SŘ Přípravek/SUKL kód Účastník/Držitel" at bounding box center [487, 89] width 160 height 30
click at [579, 96] on ul at bounding box center [739, 88] width 345 height 28
click at [567, 96] on select at bounding box center [567, 89] width 1 height 33
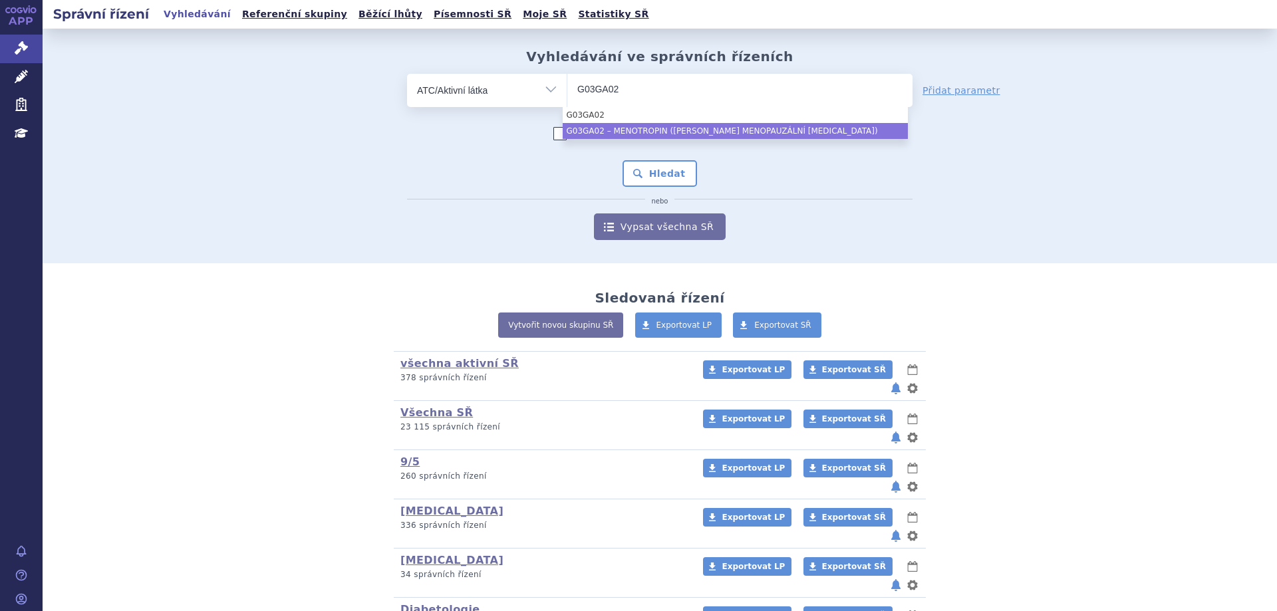
type input "G03GA02"
select select "G03GA02"
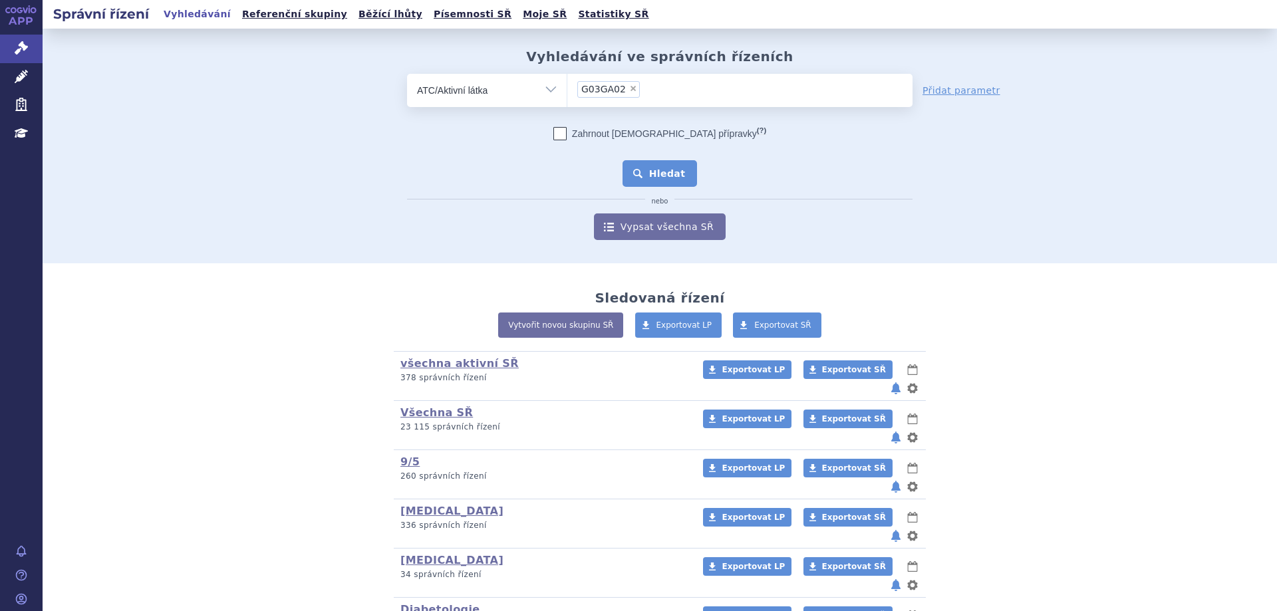
click at [662, 175] on button "Hledat" at bounding box center [659, 173] width 75 height 27
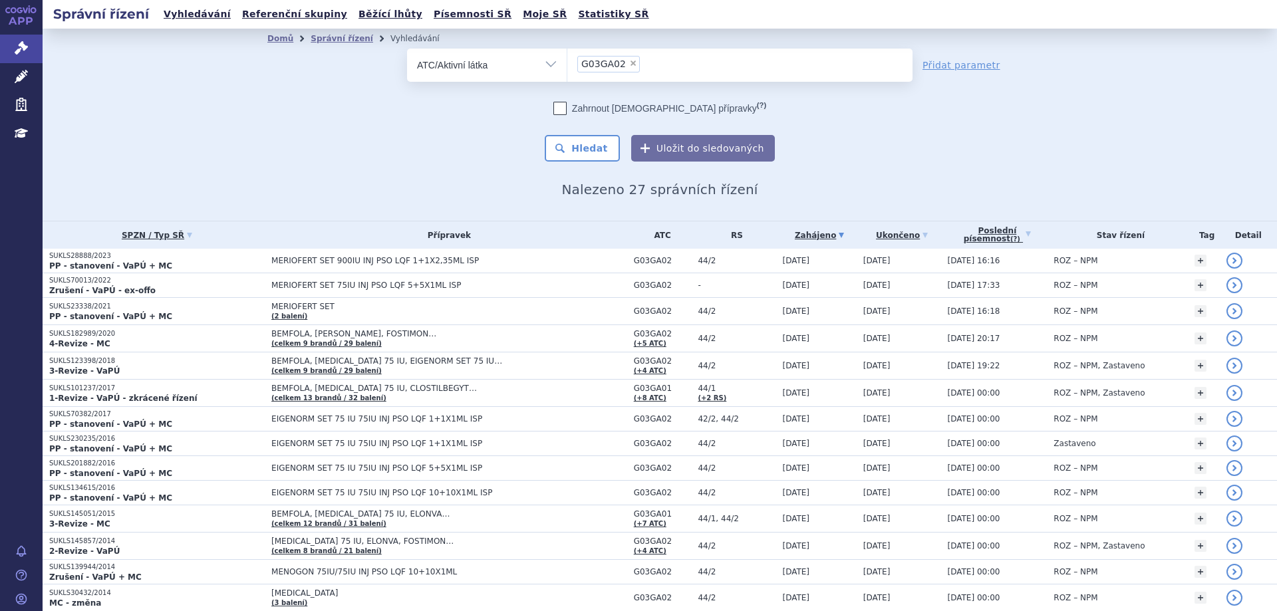
click at [629, 65] on span "×" at bounding box center [633, 63] width 8 height 8
click at [567, 65] on select "G03GA02" at bounding box center [567, 64] width 1 height 33
select select
type input "G03GA04"
click at [628, 76] on ul "G03GA04" at bounding box center [739, 63] width 345 height 28
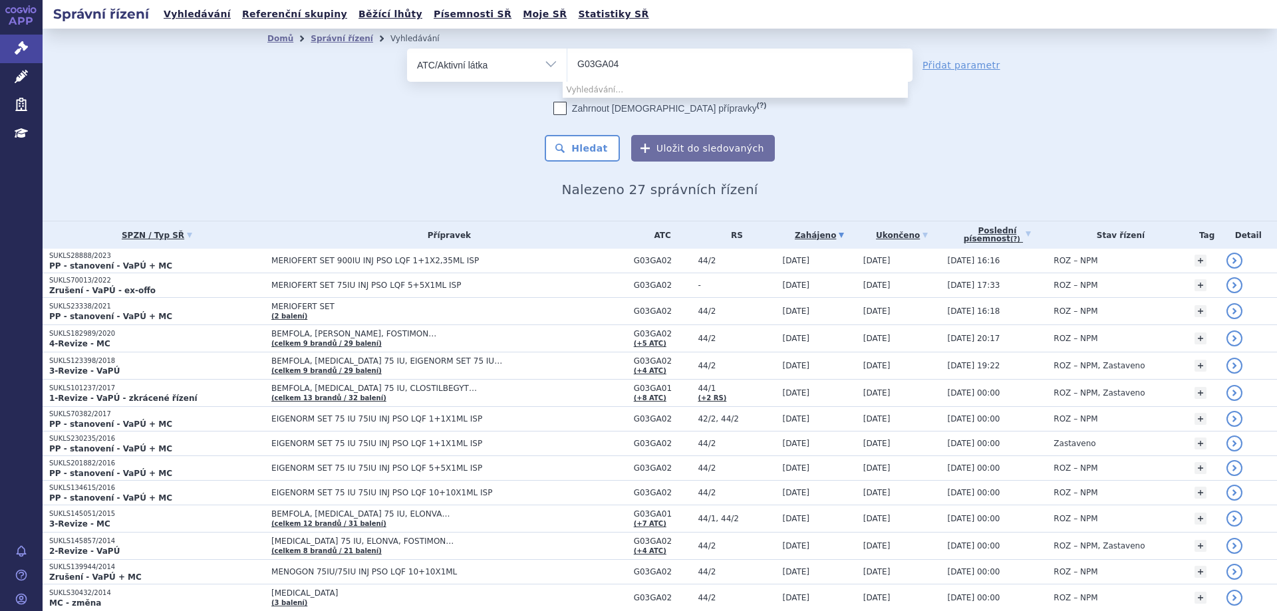
click at [567, 76] on select "G03GA04" at bounding box center [567, 64] width 1 height 33
click at [623, 70] on input "search" at bounding box center [605, 63] width 56 height 17
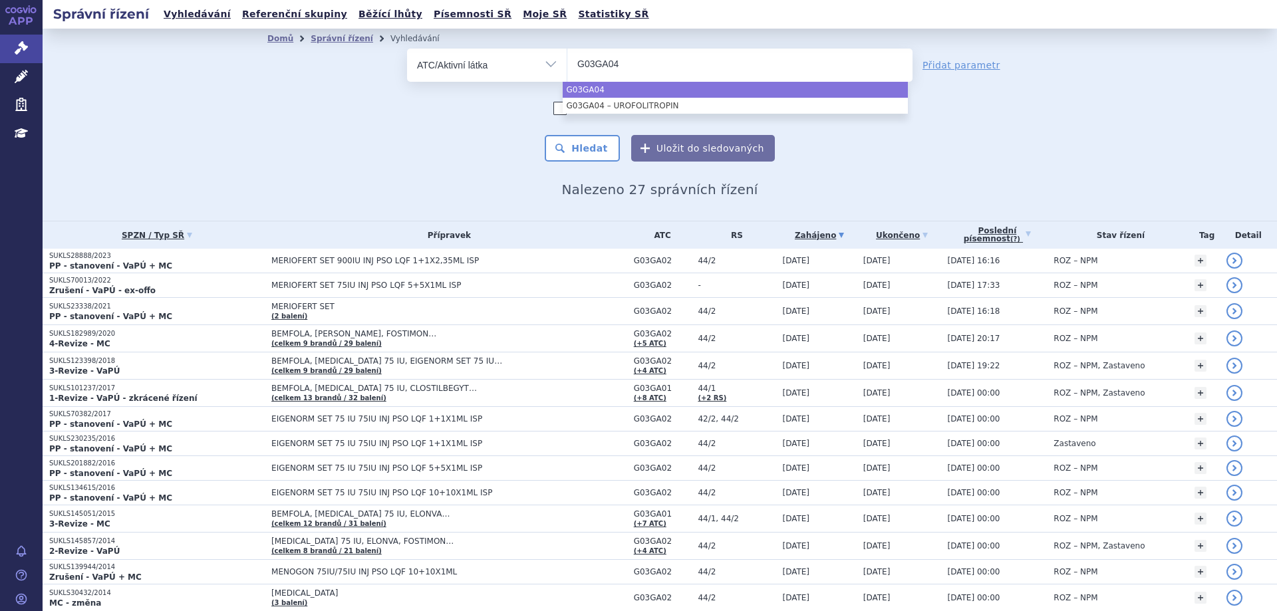
type input "G03GA04"
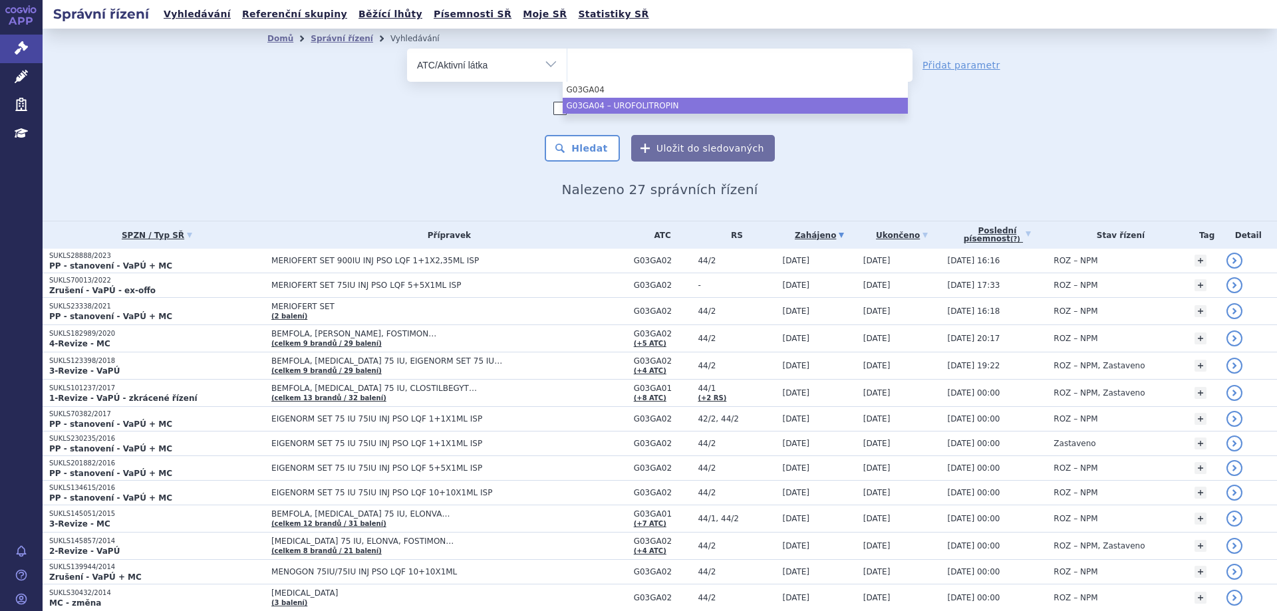
select select "G03GA04"
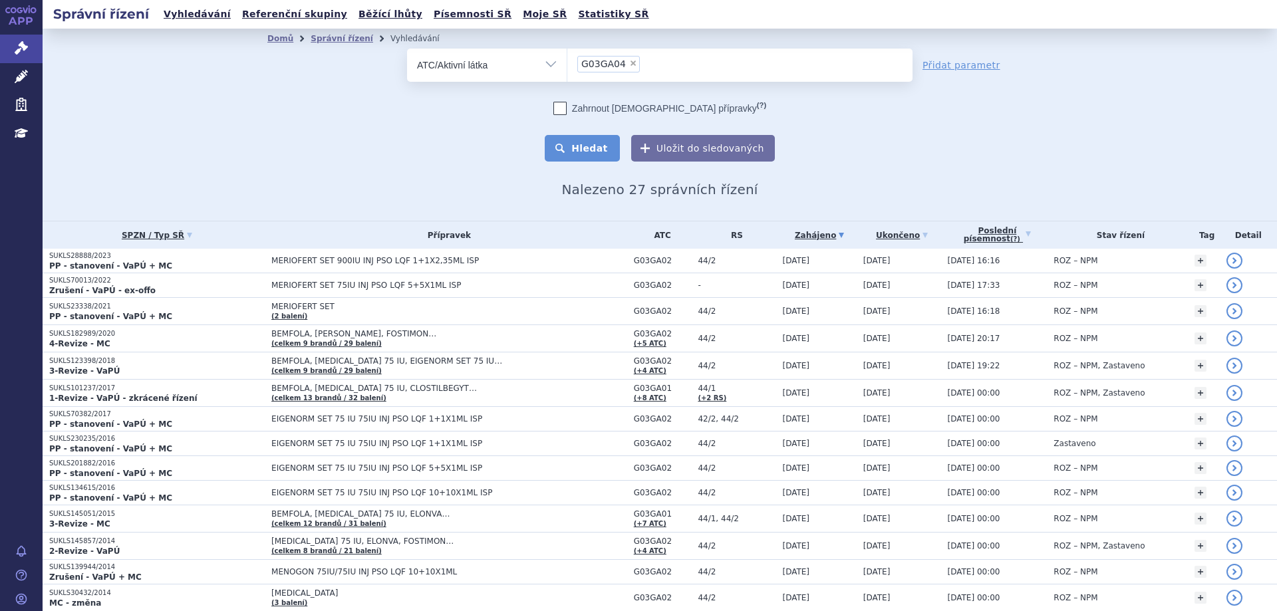
click at [584, 146] on button "Hledat" at bounding box center [582, 148] width 75 height 27
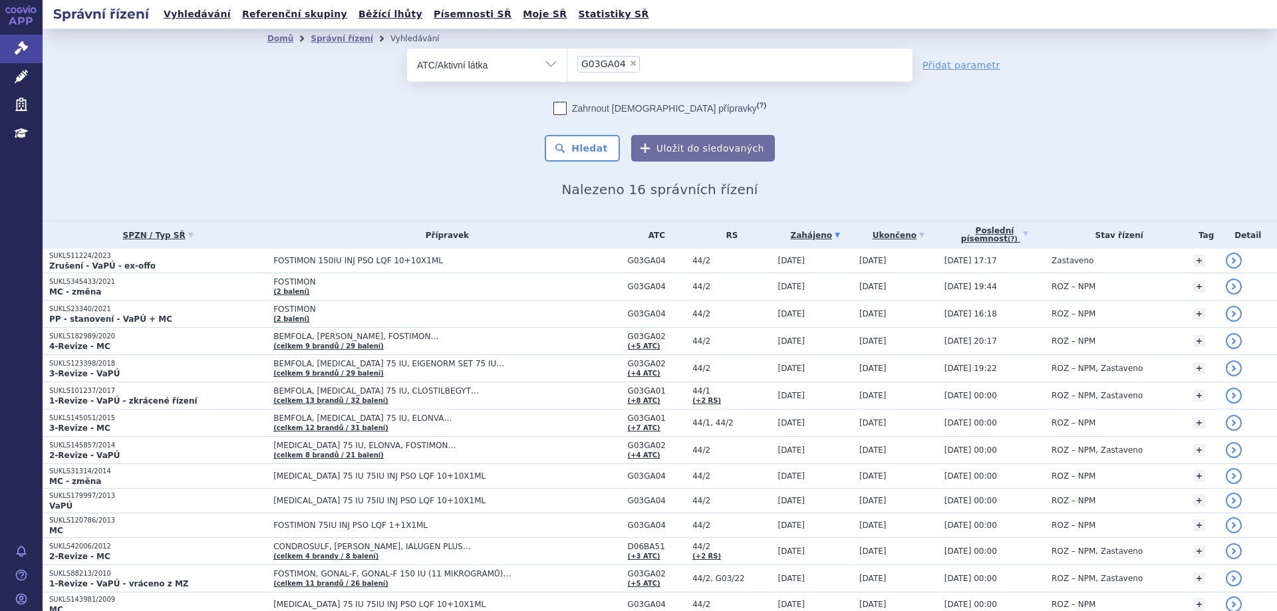
click at [629, 65] on span "×" at bounding box center [633, 63] width 8 height 8
click at [567, 65] on select "G03GA04" at bounding box center [567, 64] width 1 height 33
select select
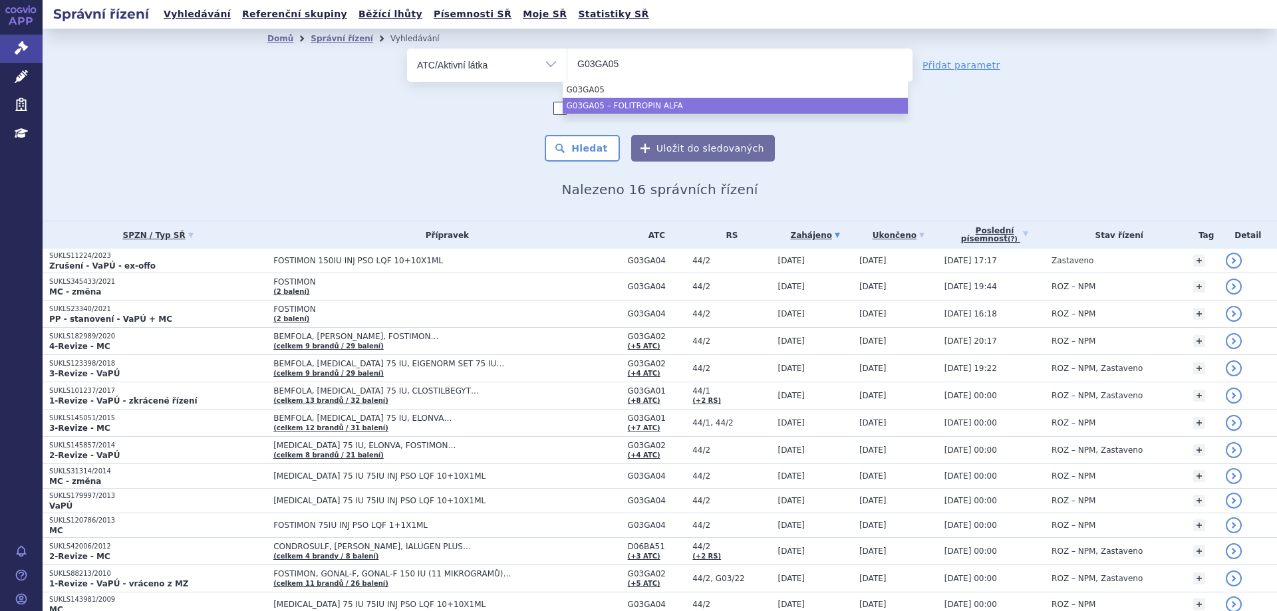
type input "G03GA05"
select select "G03GA05"
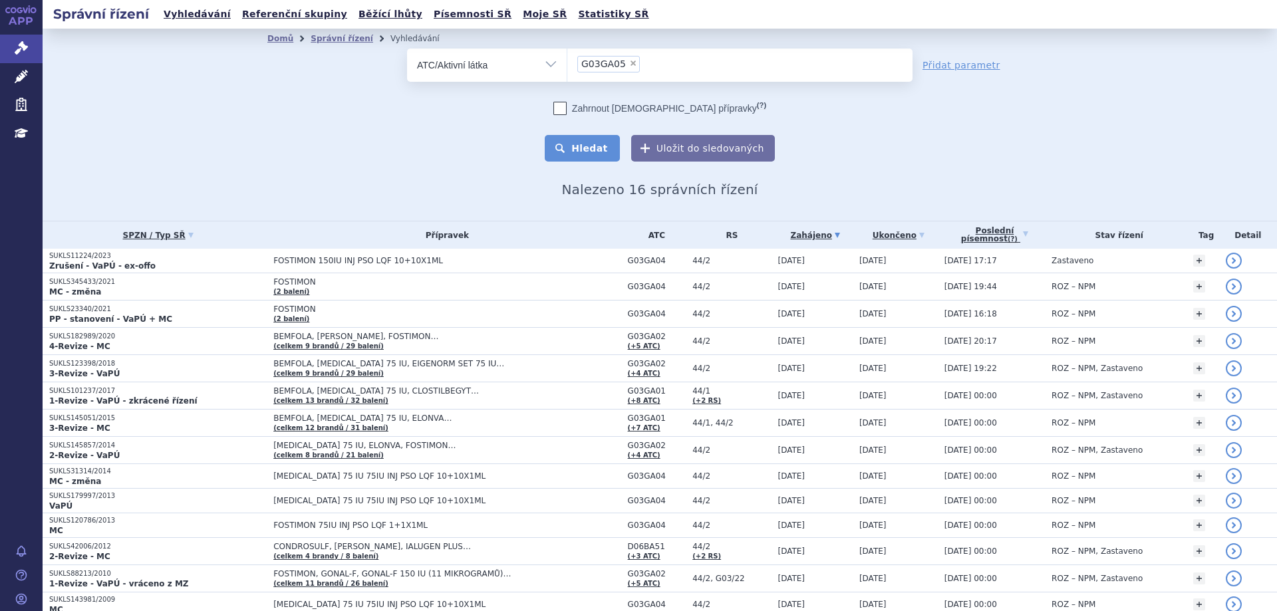
click at [583, 152] on button "Hledat" at bounding box center [582, 148] width 75 height 27
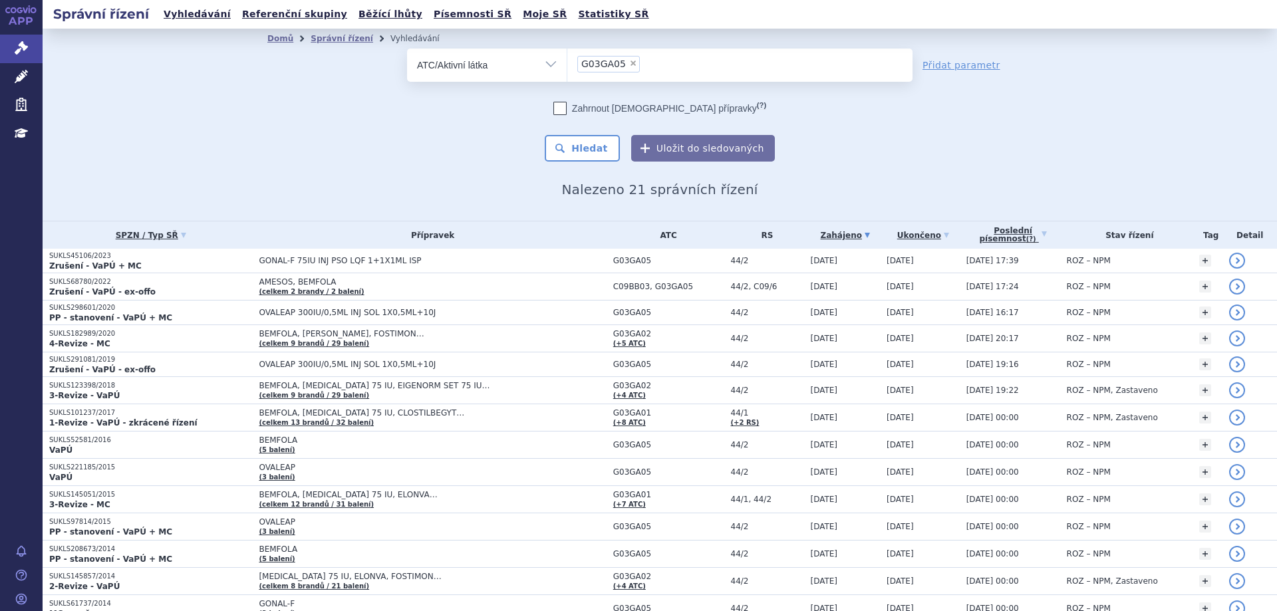
click at [629, 66] on span "×" at bounding box center [633, 63] width 8 height 8
click at [567, 66] on select "G03GA05" at bounding box center [567, 64] width 1 height 33
select select
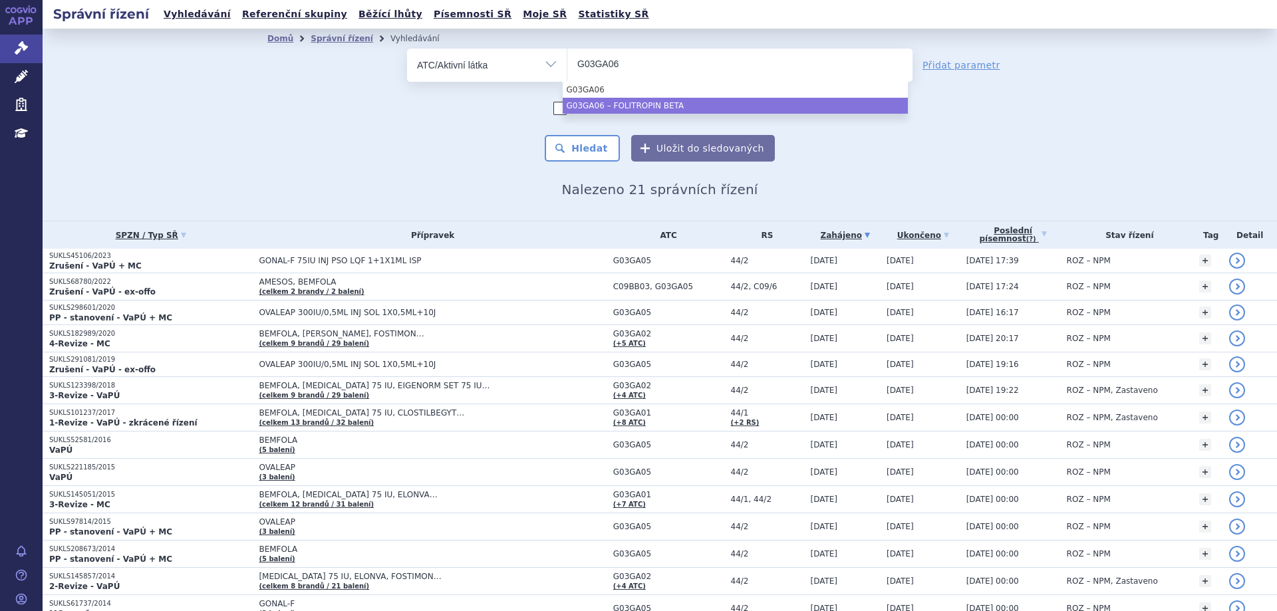
type input "G03GA06"
select select "G03GA06"
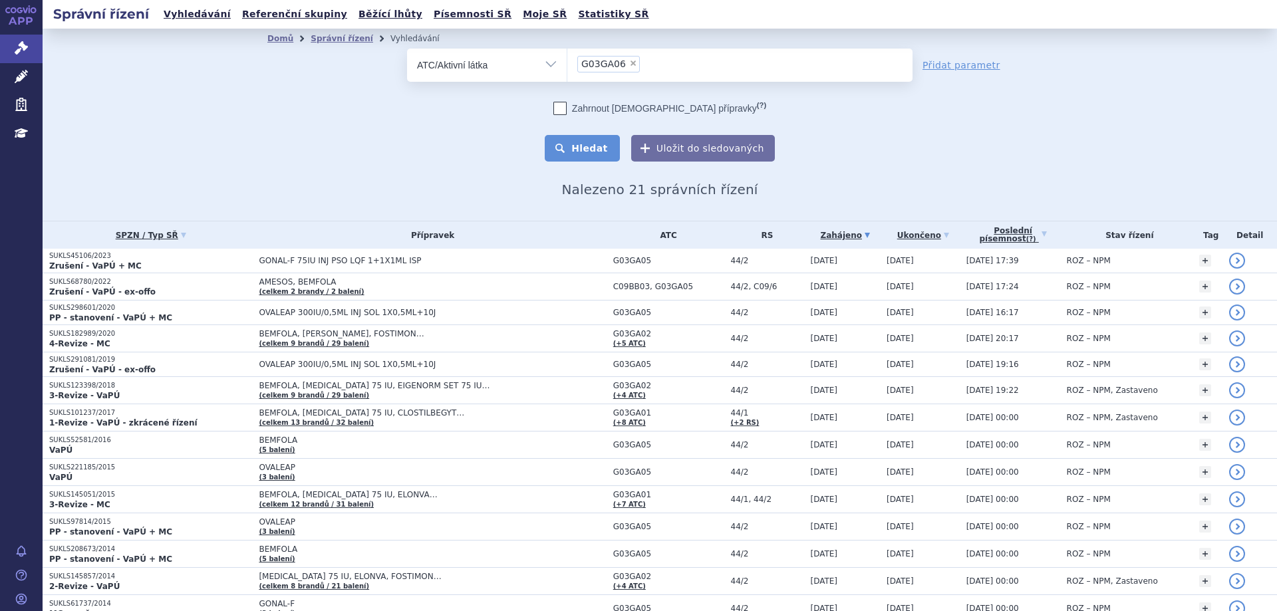
click at [595, 156] on button "Hledat" at bounding box center [582, 148] width 75 height 27
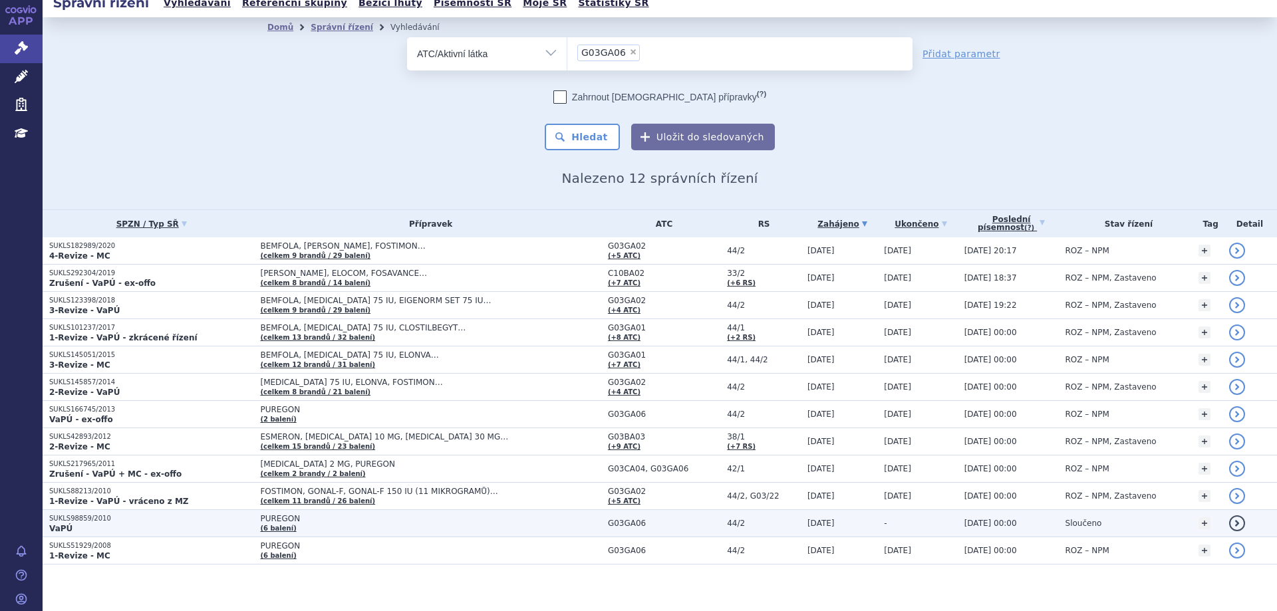
scroll to position [18, 0]
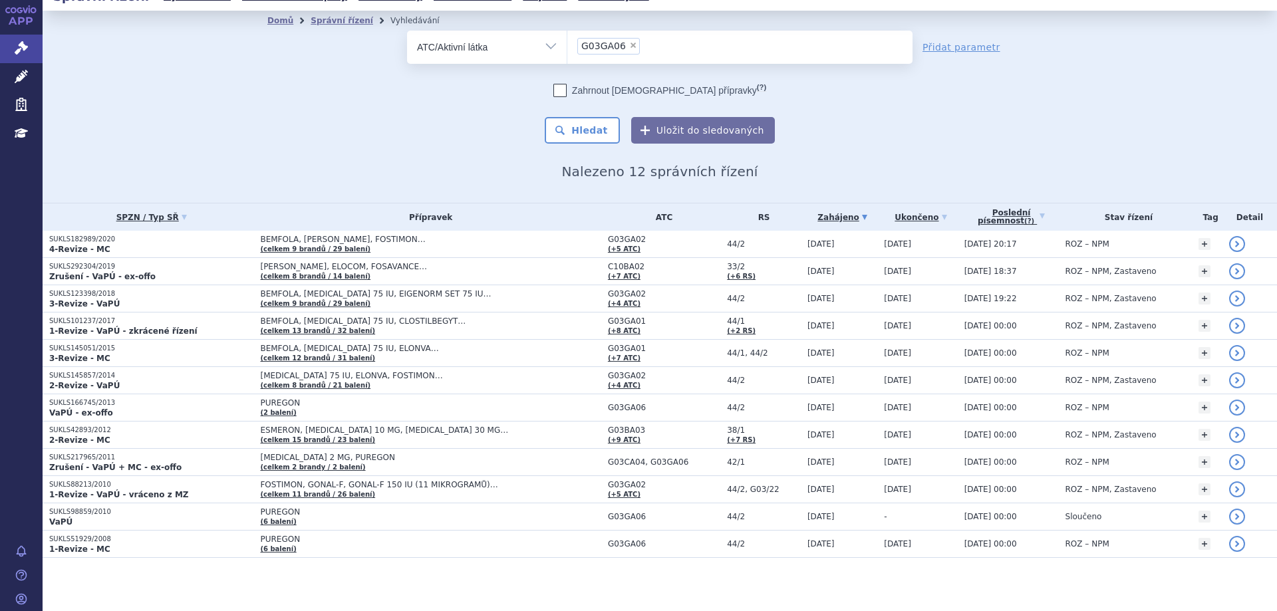
click at [629, 43] on span "×" at bounding box center [633, 45] width 8 height 8
click at [567, 43] on select "G03GA06" at bounding box center [567, 46] width 1 height 33
select select
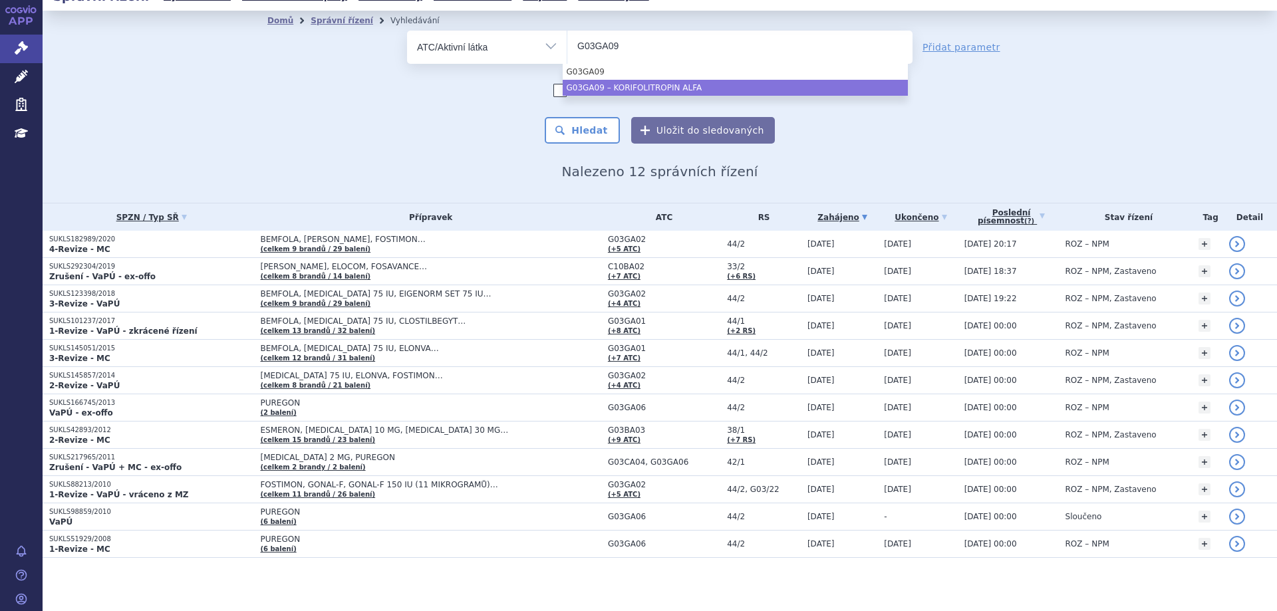
type input "G03GA09"
select select "G03GA09"
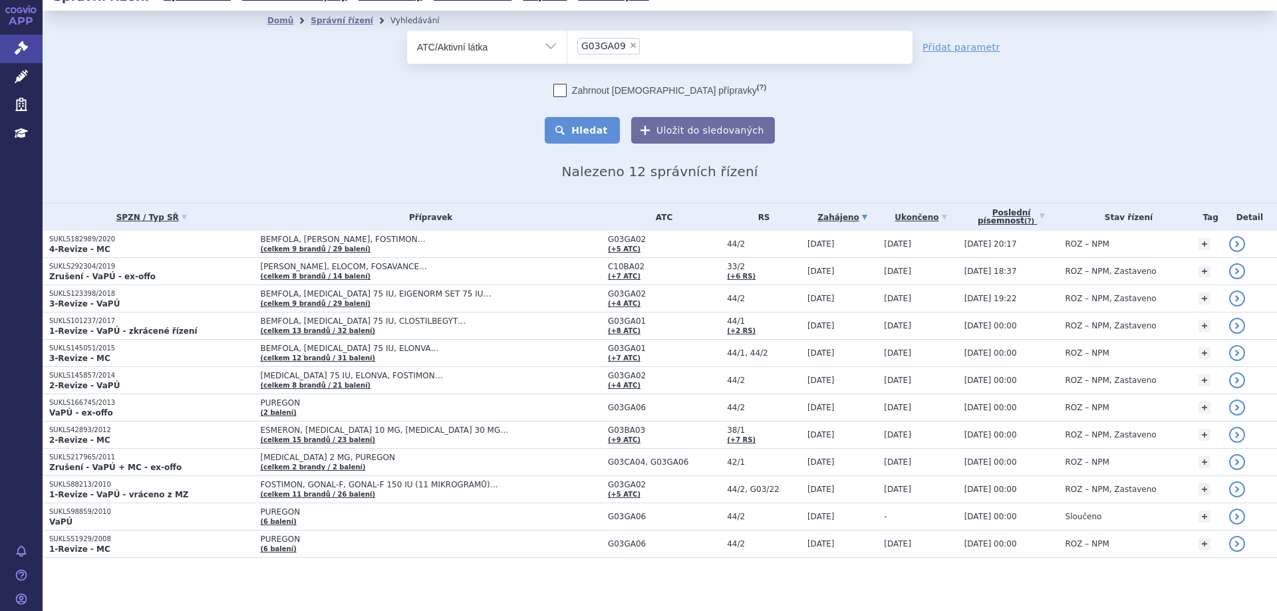
click at [593, 130] on button "Hledat" at bounding box center [582, 130] width 75 height 27
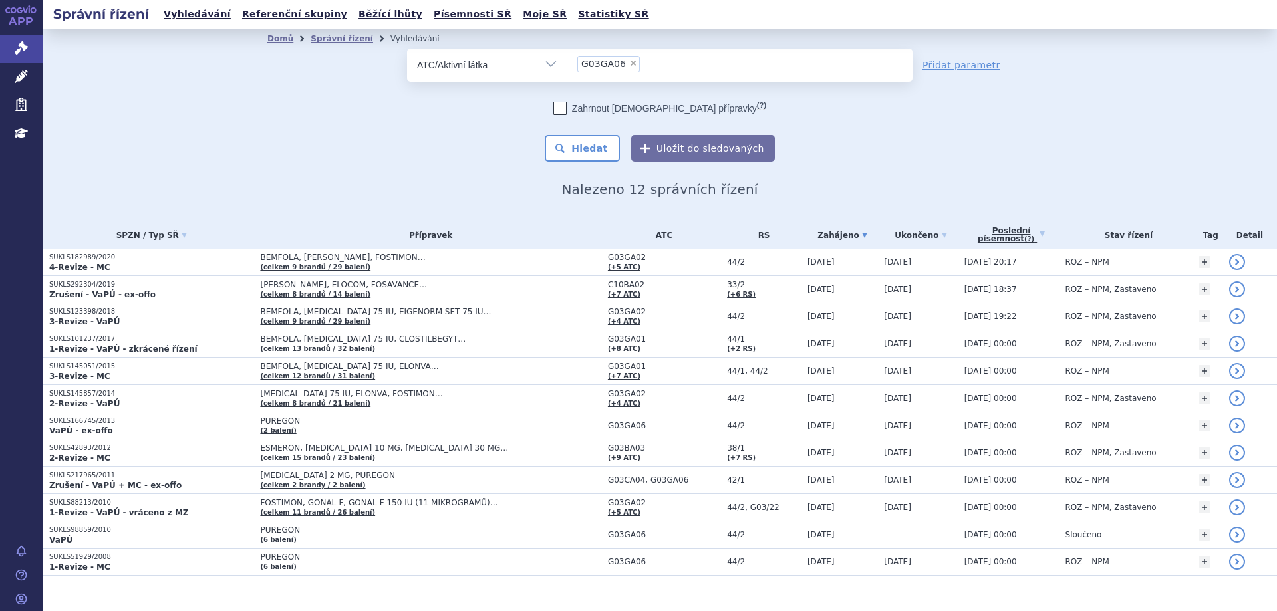
select select
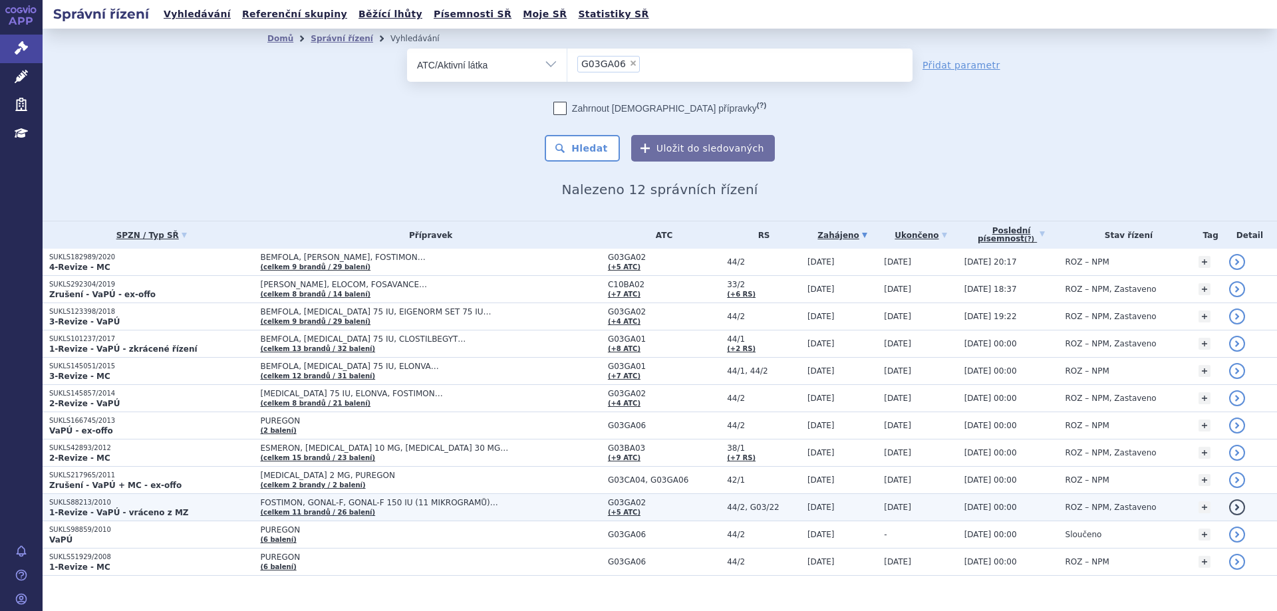
click at [92, 504] on p "SUKLS88213/2010" at bounding box center [151, 502] width 204 height 9
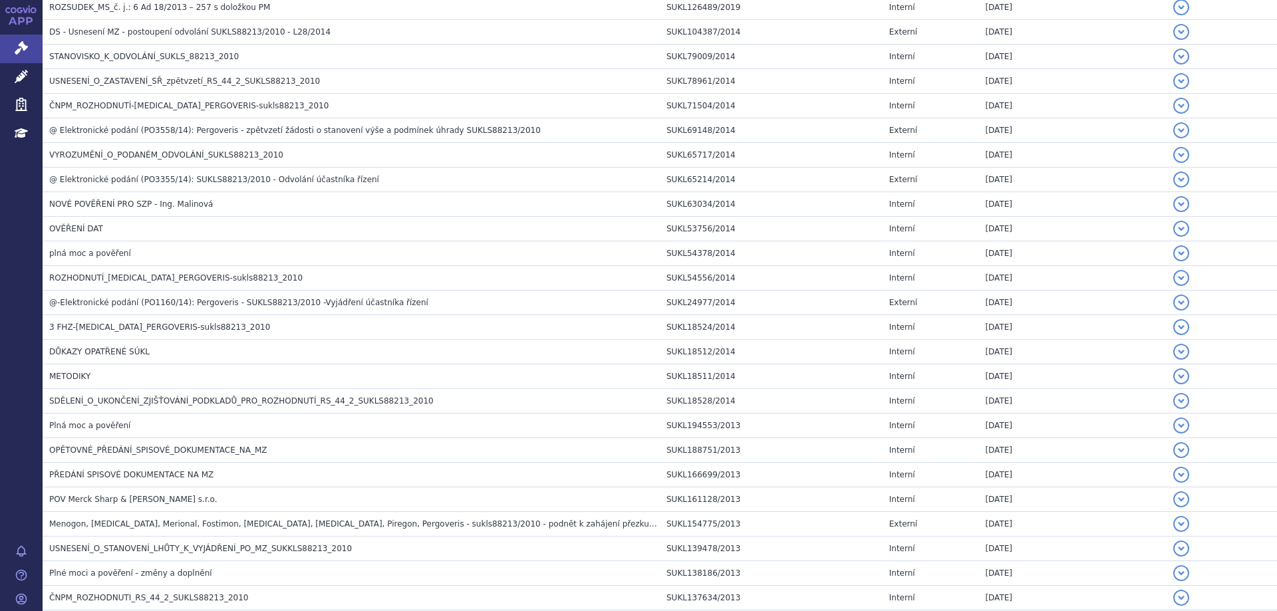
scroll to position [399, 0]
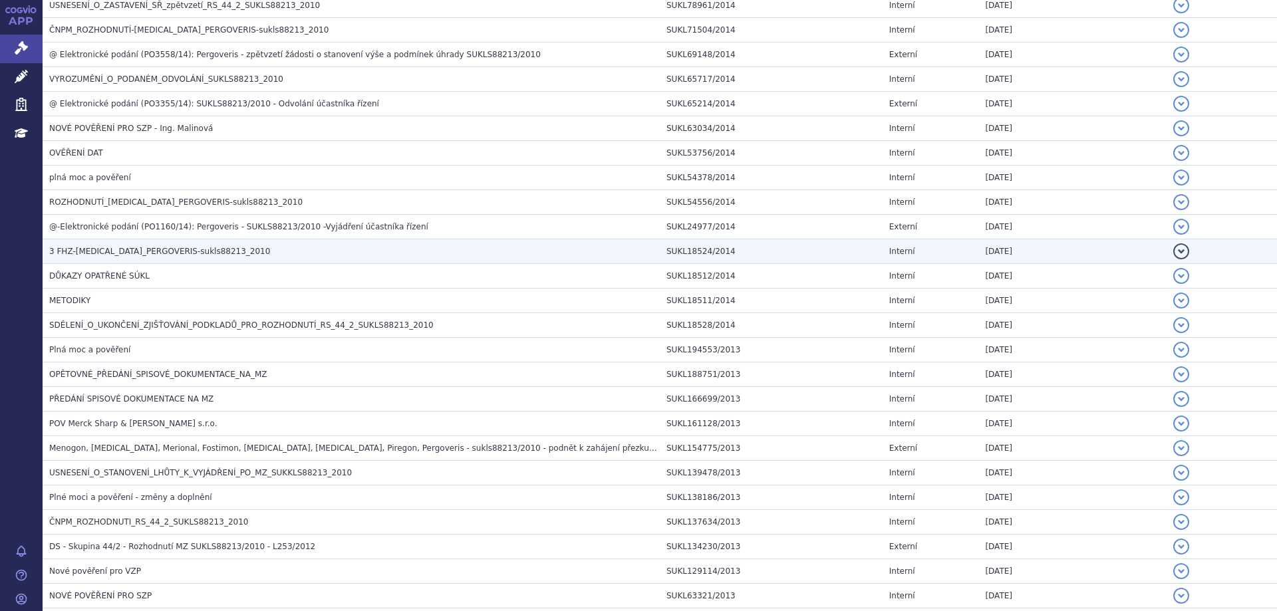
click at [100, 256] on span "3 FHZ-LUVERIS_PERGOVERIS-sukls88213_2010" at bounding box center [159, 251] width 221 height 9
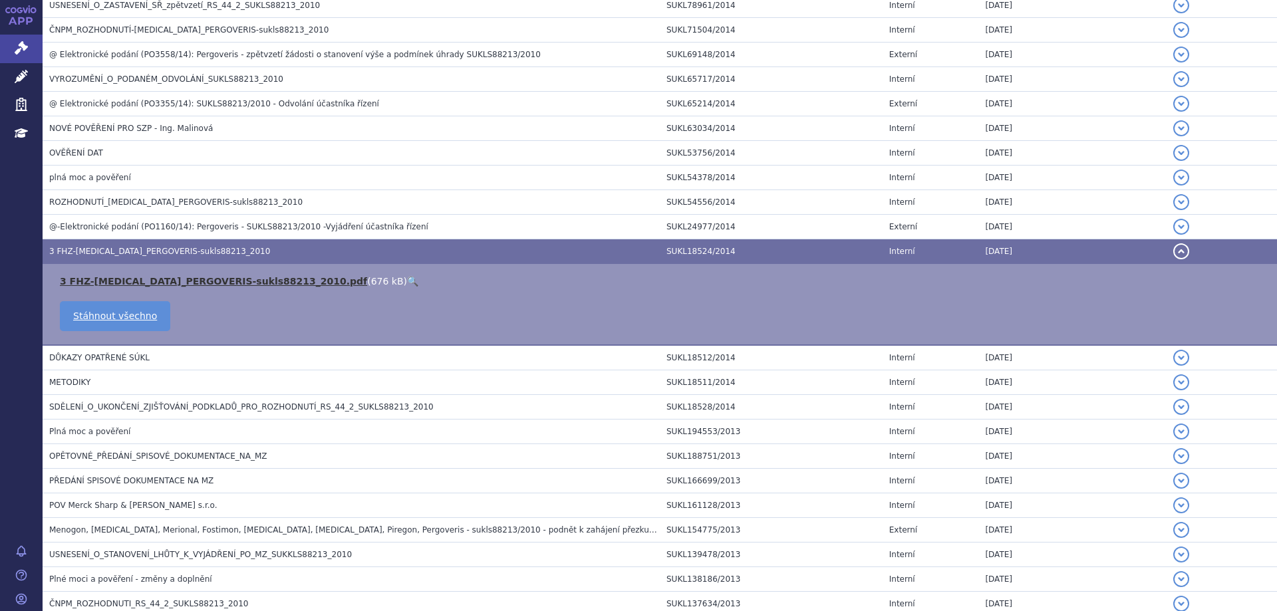
click at [109, 281] on link "3 FHZ-LUVERIS_PERGOVERIS-sukls88213_2010.pdf" at bounding box center [213, 281] width 307 height 11
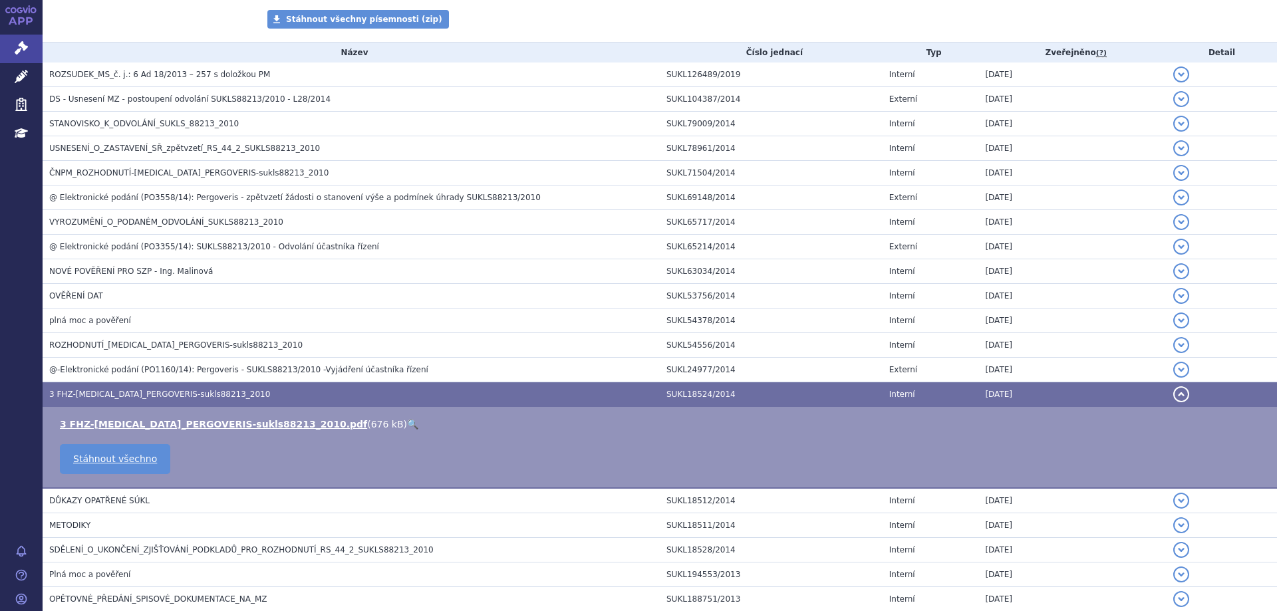
scroll to position [0, 0]
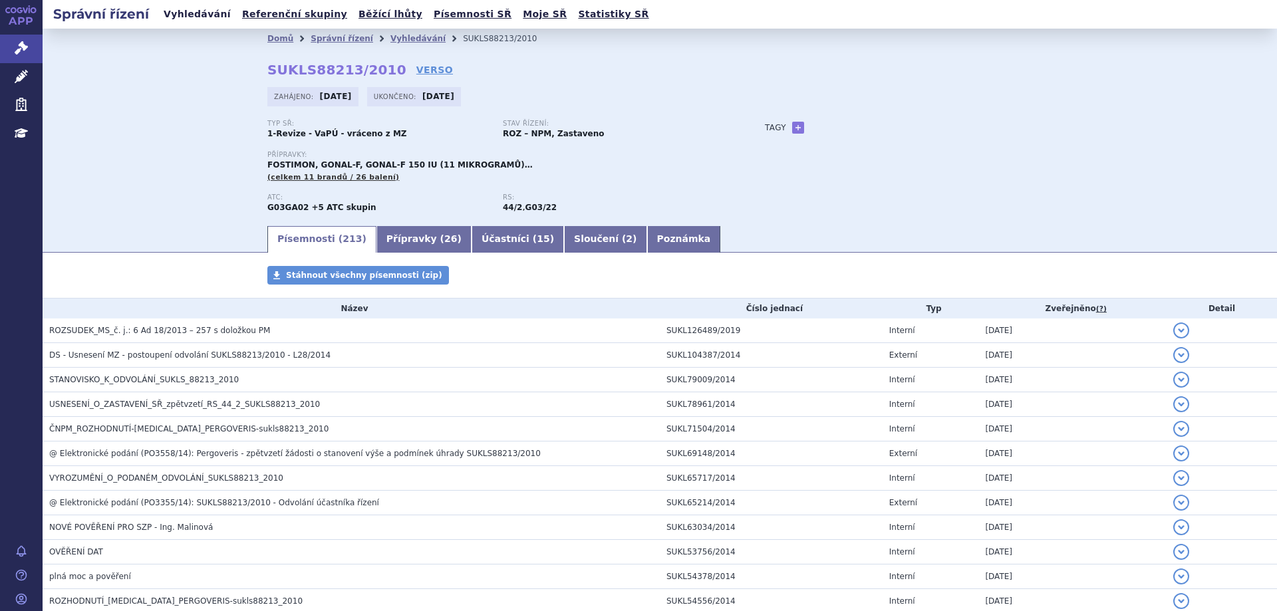
click at [199, 15] on link "Vyhledávání" at bounding box center [197, 14] width 75 height 18
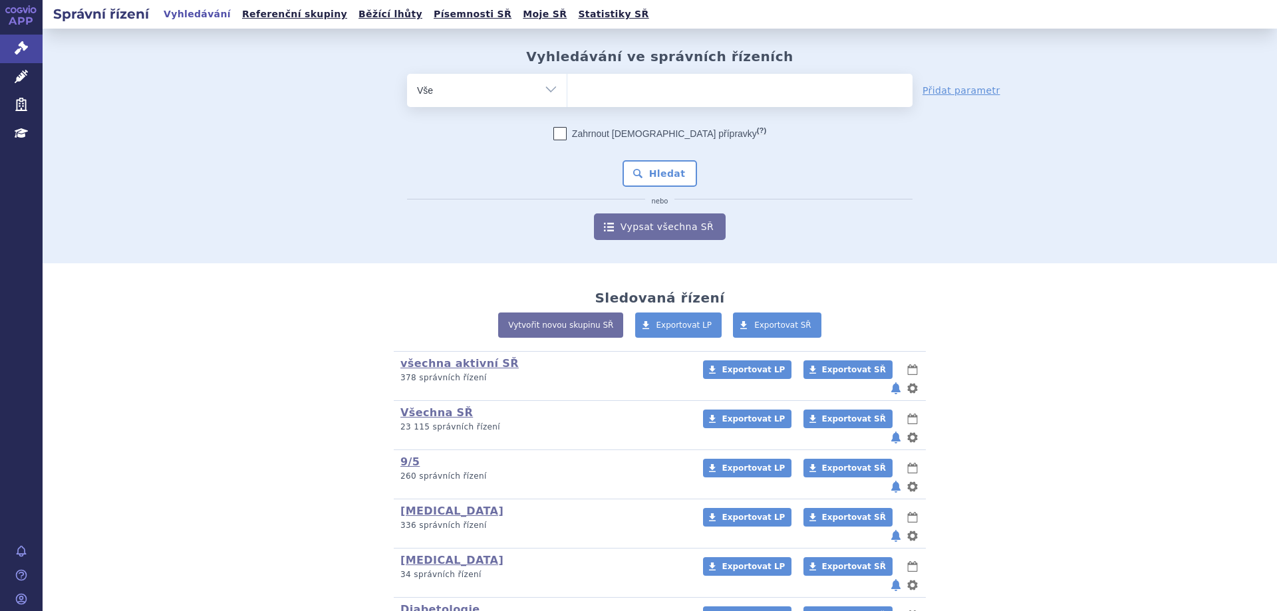
click at [594, 98] on ul at bounding box center [739, 88] width 345 height 28
click at [567, 98] on select at bounding box center [567, 89] width 1 height 33
click at [595, 92] on ul at bounding box center [739, 88] width 345 height 28
click at [567, 92] on select at bounding box center [567, 89] width 1 height 33
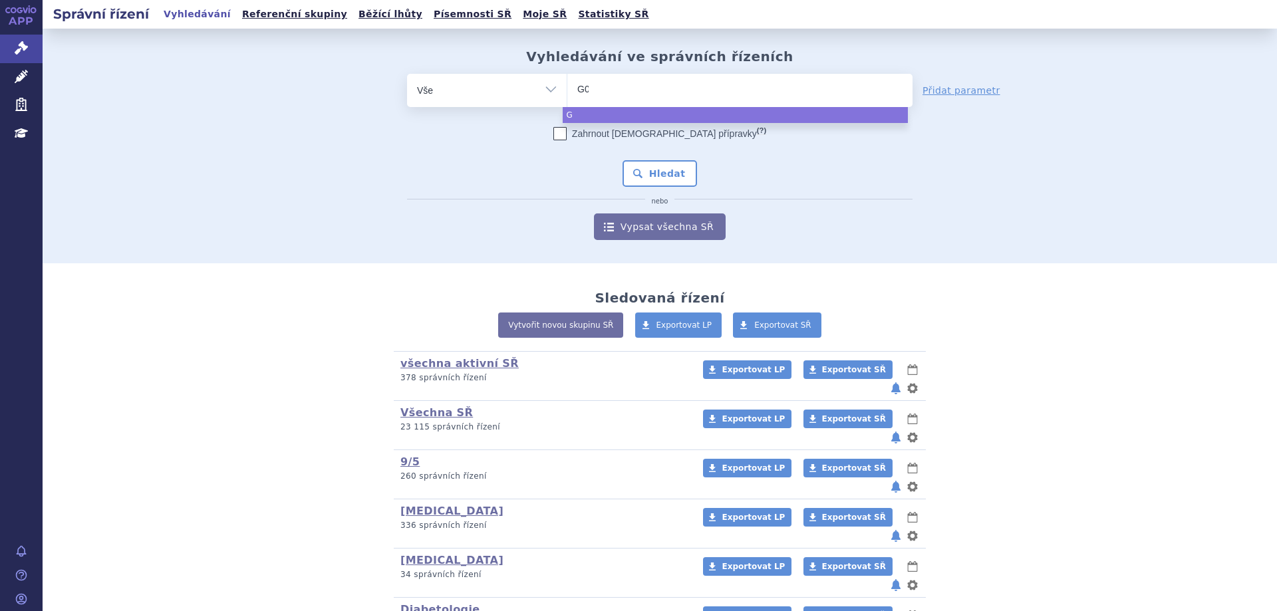
type input "G03"
type input "G03GA"
type input "G03GA0"
type input "G03GA07"
select select "G03GA07"
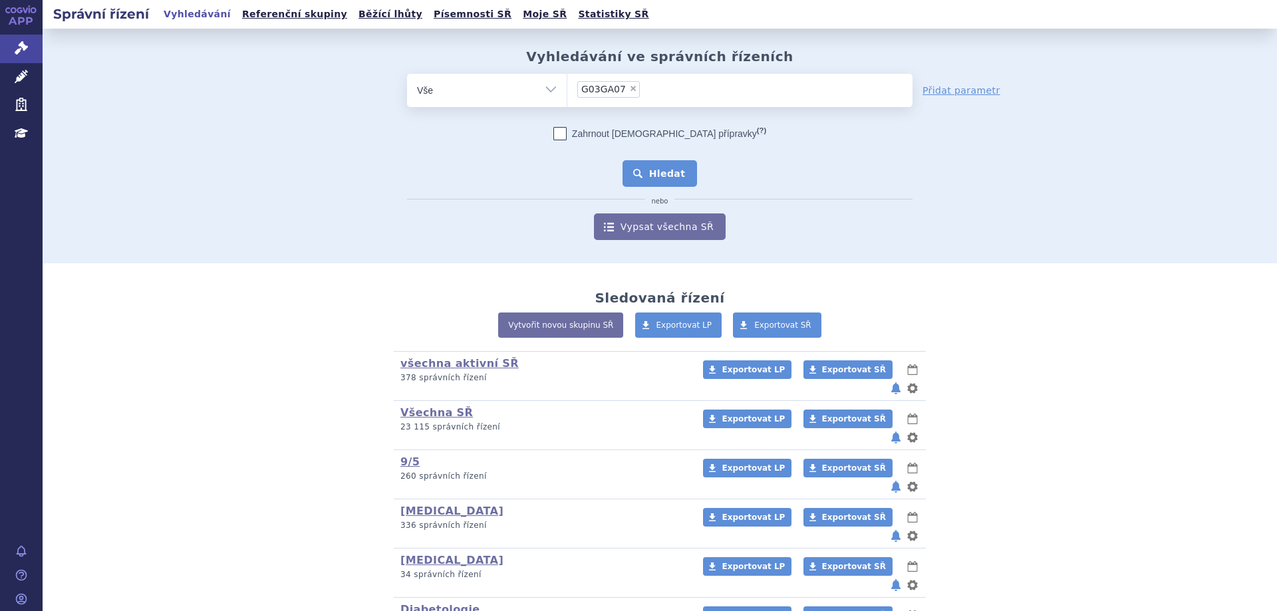
click at [670, 174] on button "Hledat" at bounding box center [659, 173] width 75 height 27
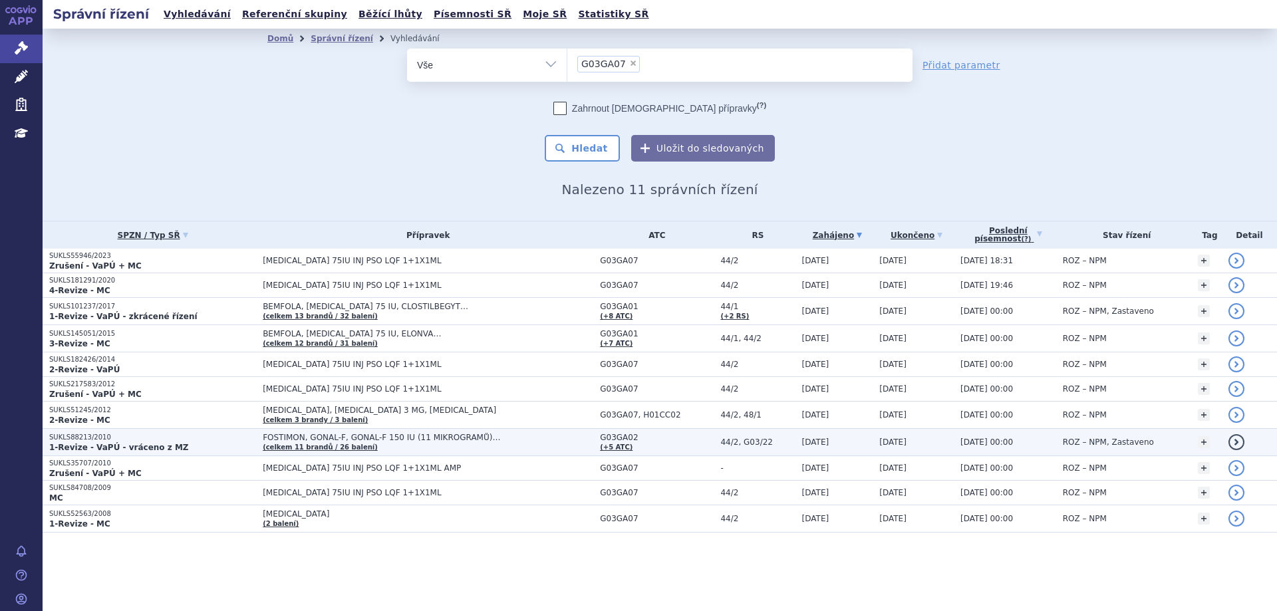
click at [97, 443] on strong "1-Revize - VaPÚ - vráceno z MZ" at bounding box center [119, 447] width 140 height 9
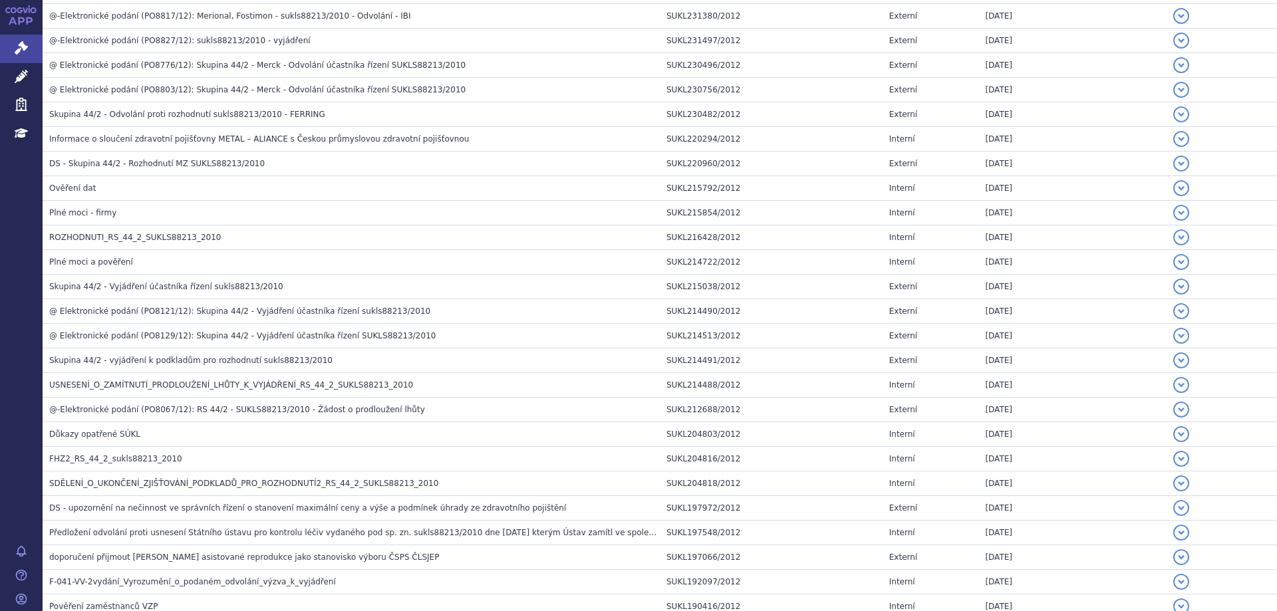
scroll to position [1396, 0]
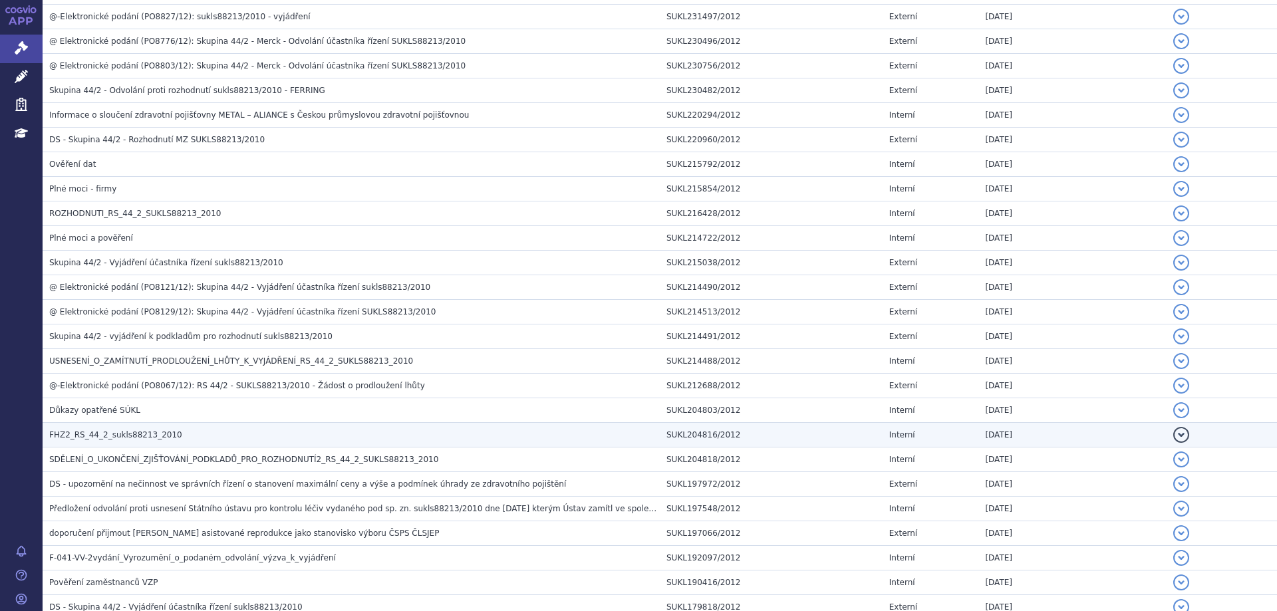
click at [97, 433] on span "FHZ2_RS_44_2_sukls88213_2010" at bounding box center [115, 434] width 133 height 9
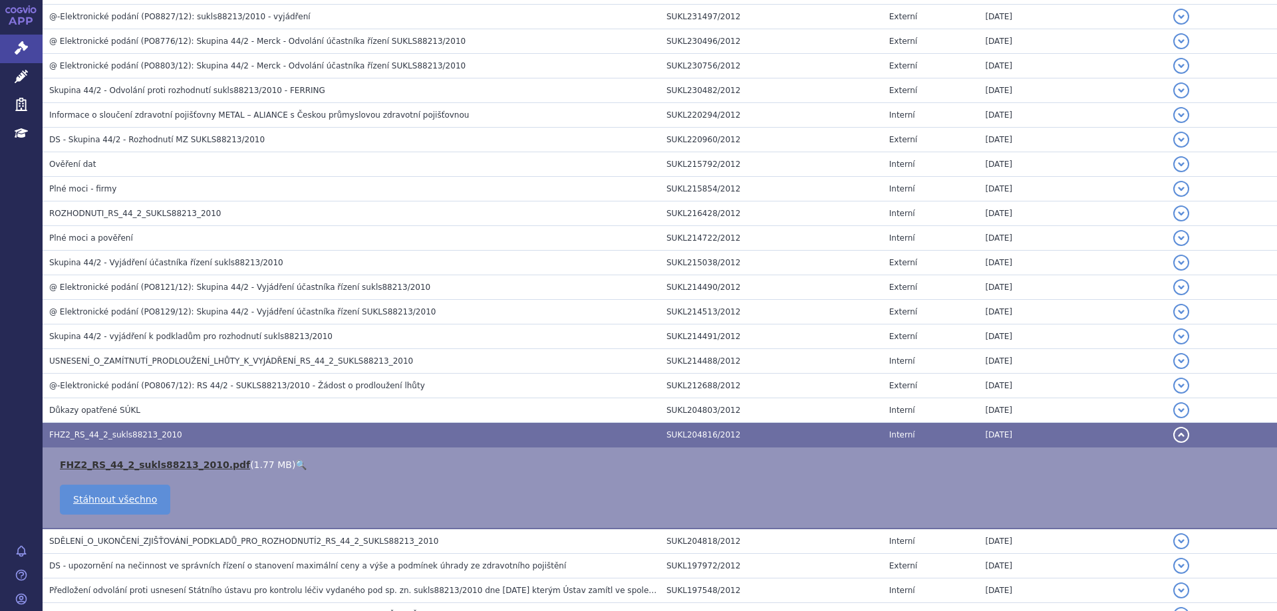
click at [100, 465] on link "FHZ2_RS_44_2_sukls88213_2010.pdf" at bounding box center [155, 464] width 190 height 11
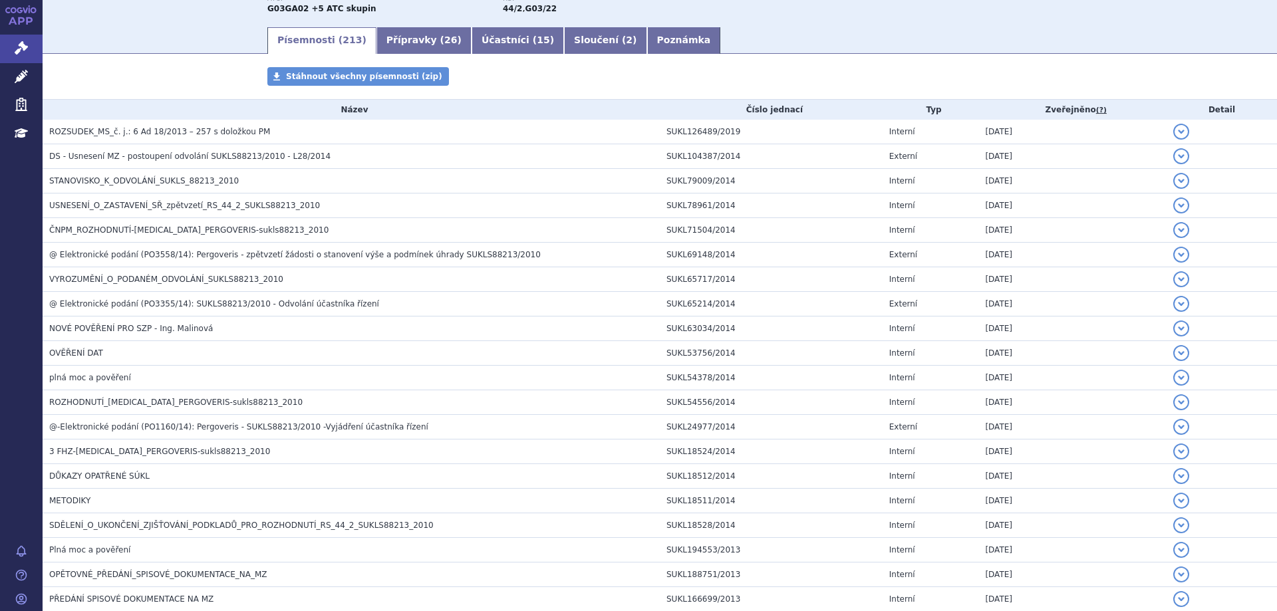
scroll to position [0, 0]
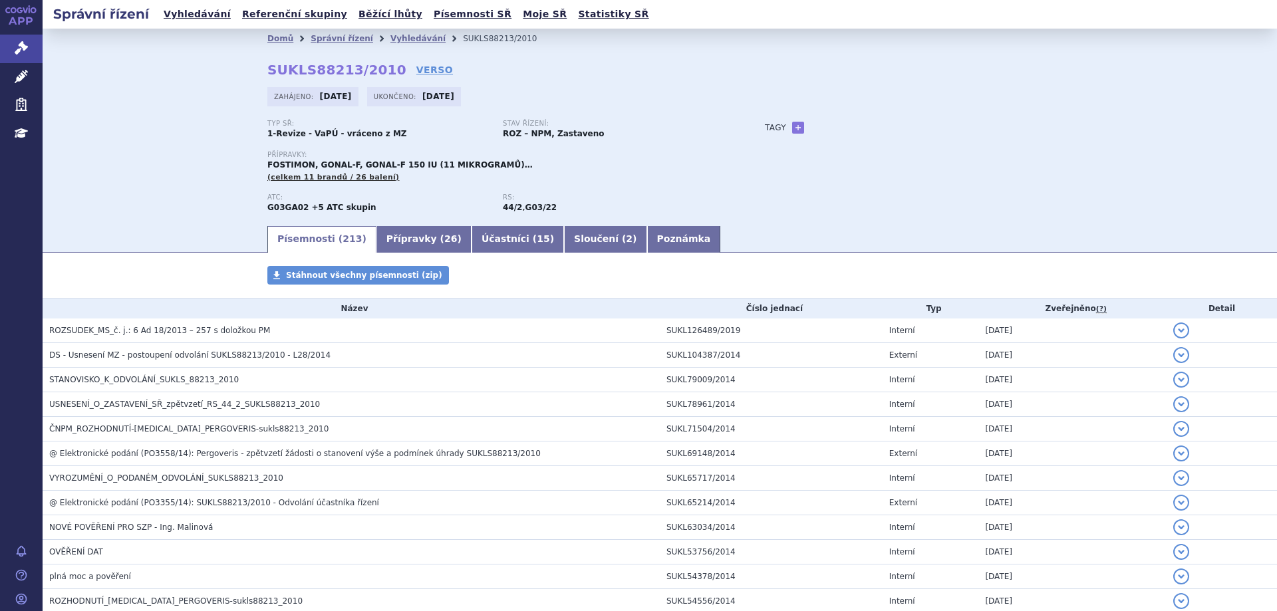
click at [193, 24] on ul "Vyhledávání Referenční skupiny Běžící lhůty Písemnosti SŘ Moje SŘ Statistiky SŘ" at bounding box center [406, 14] width 493 height 29
click at [197, 17] on link "Vyhledávání" at bounding box center [197, 14] width 75 height 18
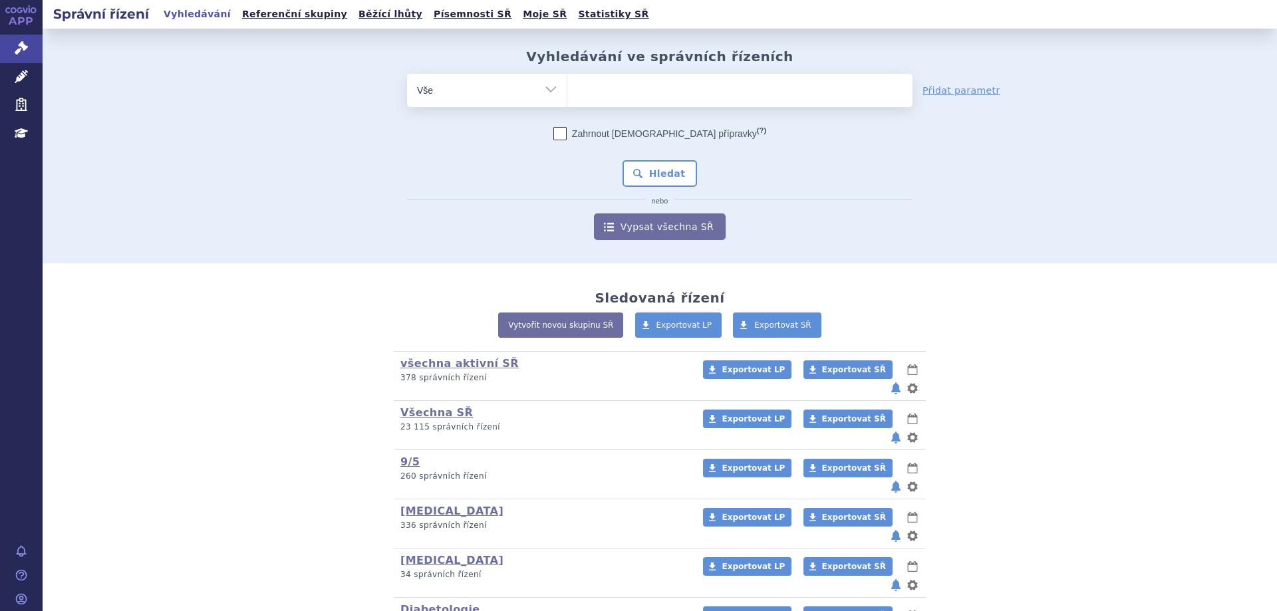
click at [698, 96] on ul at bounding box center [739, 88] width 345 height 28
click at [567, 96] on select at bounding box center [567, 89] width 1 height 33
type input "be"
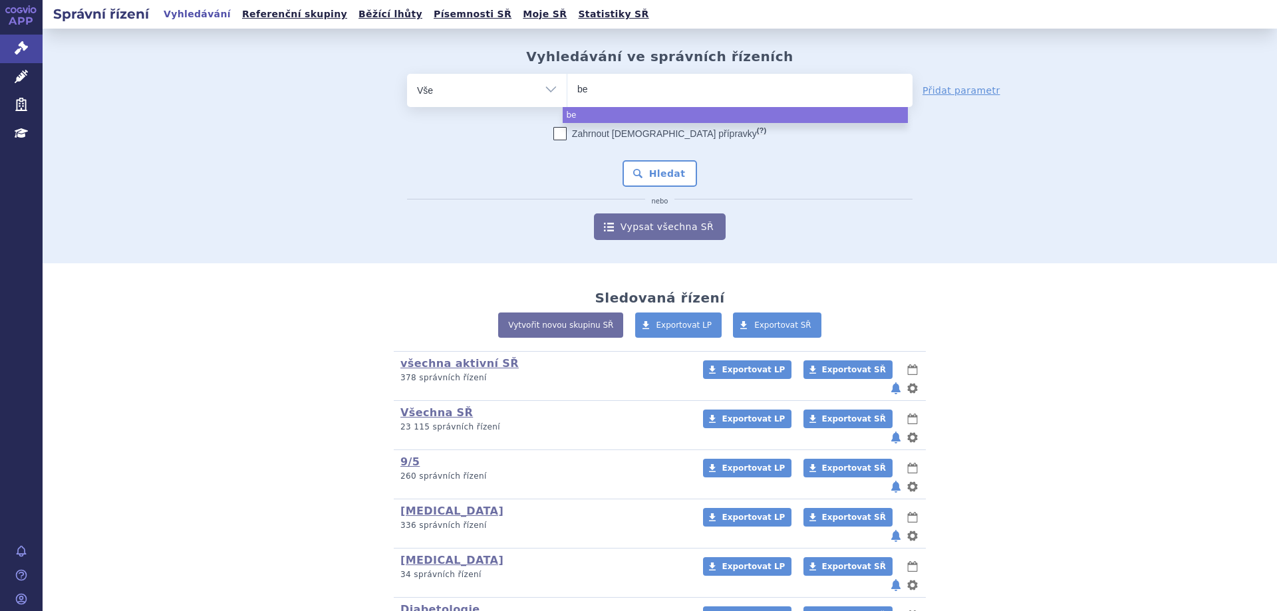
type input "beo"
type input "beola"
type input "beo"
type input "be"
type input "be,"
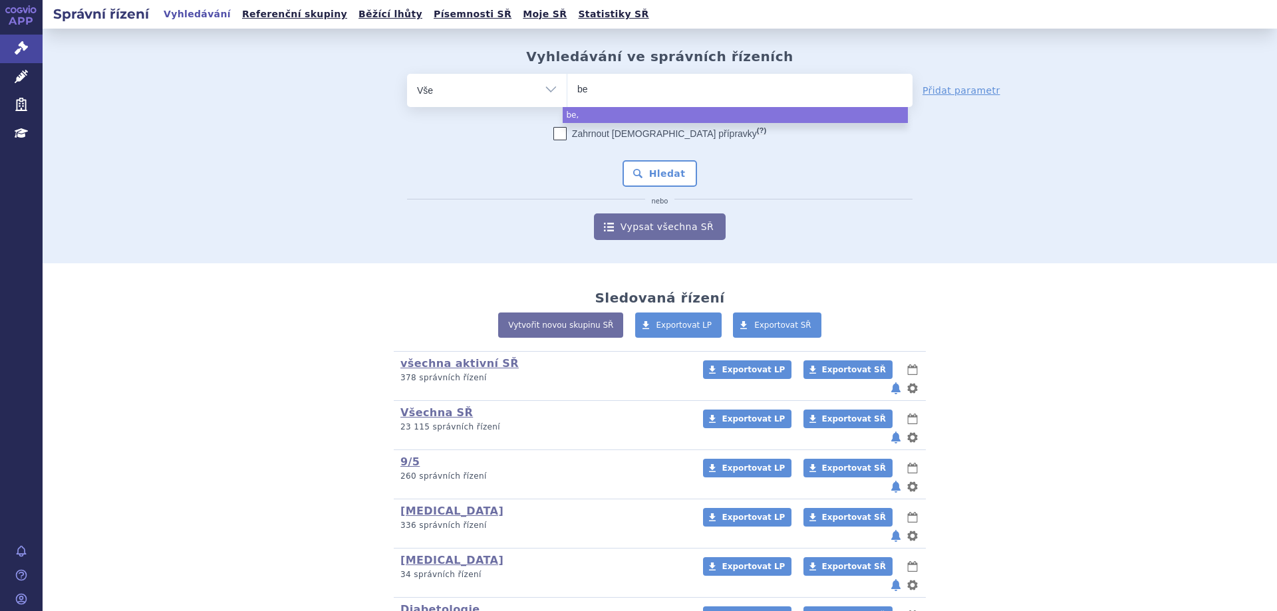
type input "bem"
type input "bemfo"
type input "bemfola"
select select "bemfola"
click at [644, 161] on button "Hledat" at bounding box center [659, 173] width 75 height 27
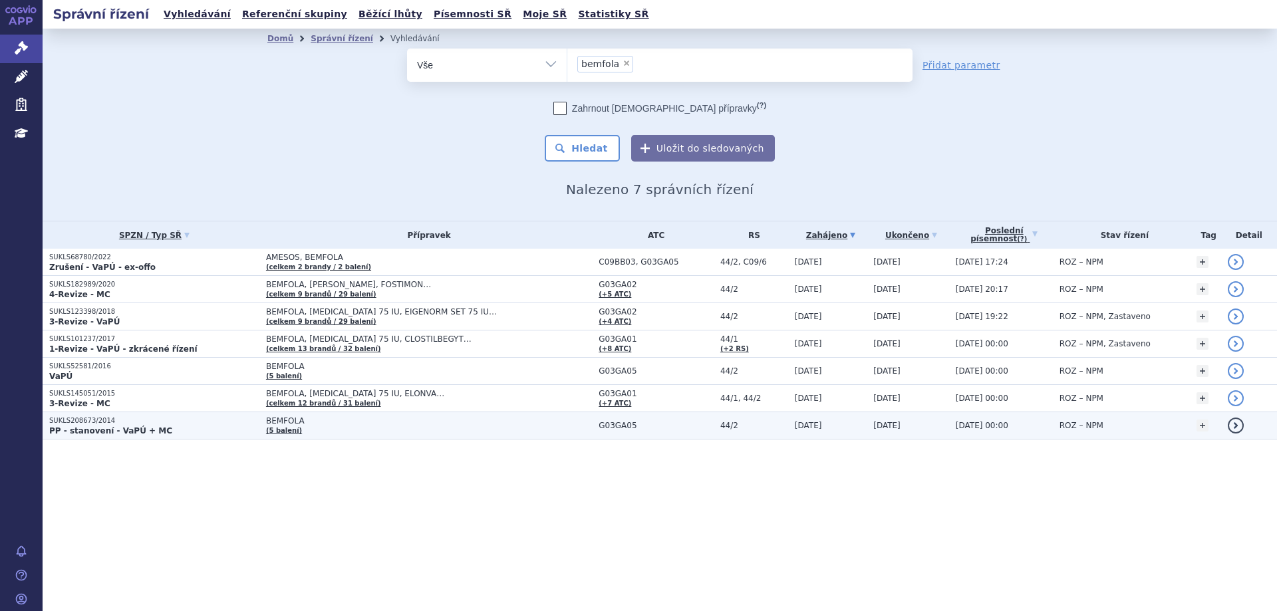
click at [68, 420] on p "SUKLS208673/2014" at bounding box center [154, 420] width 210 height 9
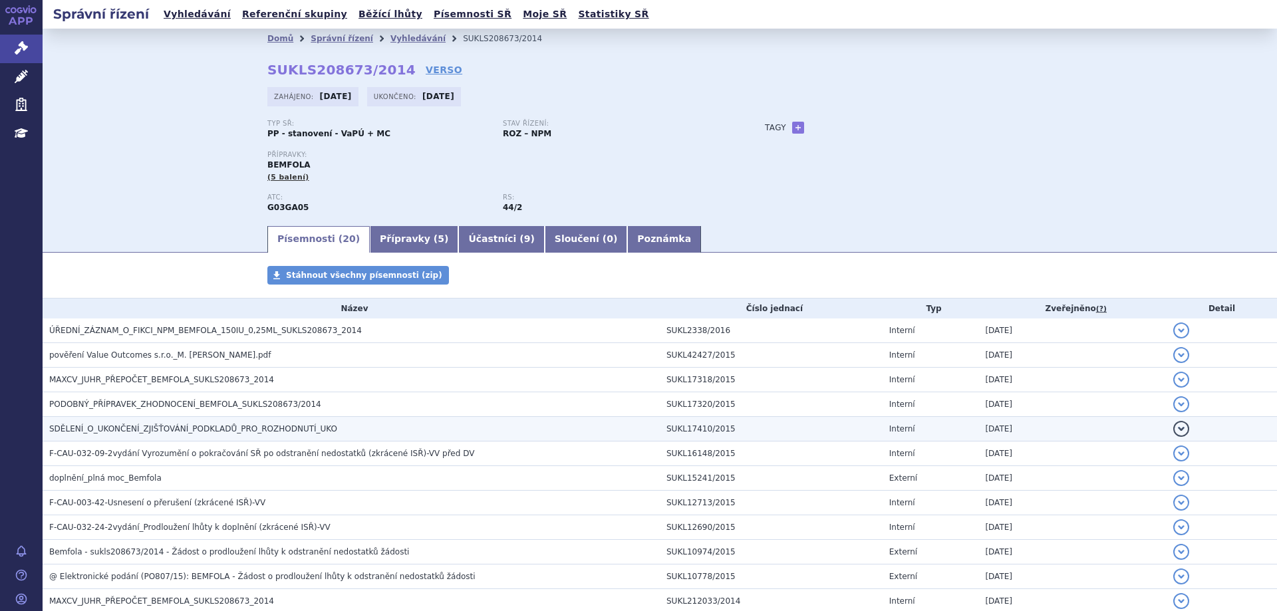
scroll to position [266, 0]
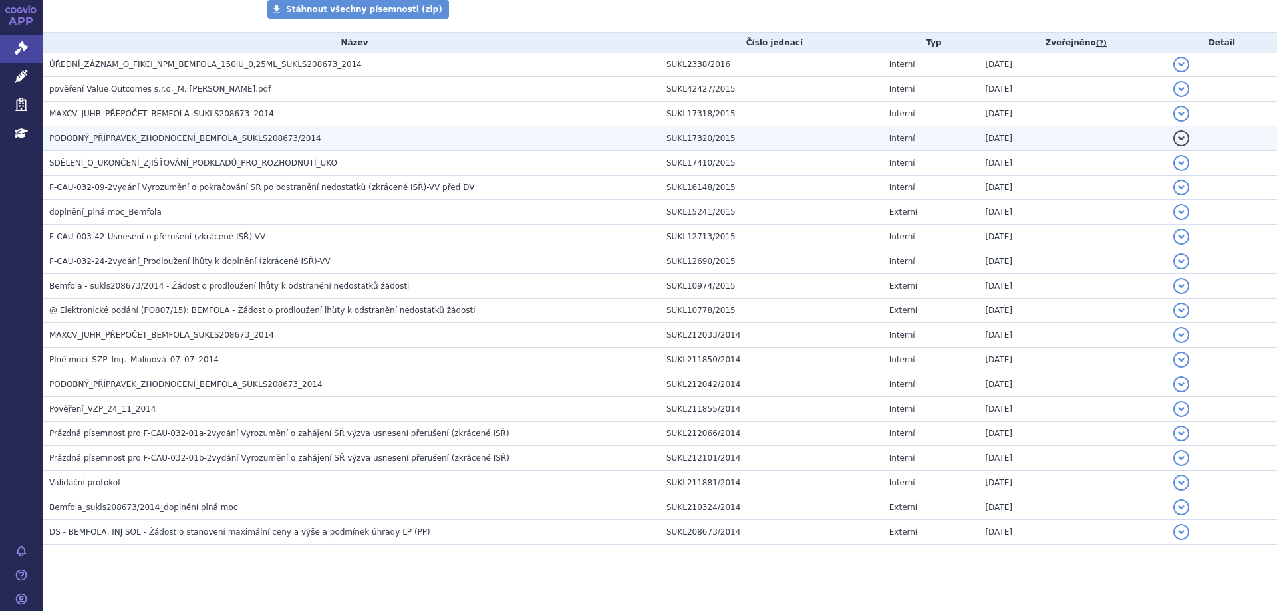
click at [132, 129] on td "PODOBNÝ_PŘÍPRAVEK_ZHODNOCENÍ_BEMFOLA_SUKLS208673/2014" at bounding box center [351, 138] width 617 height 25
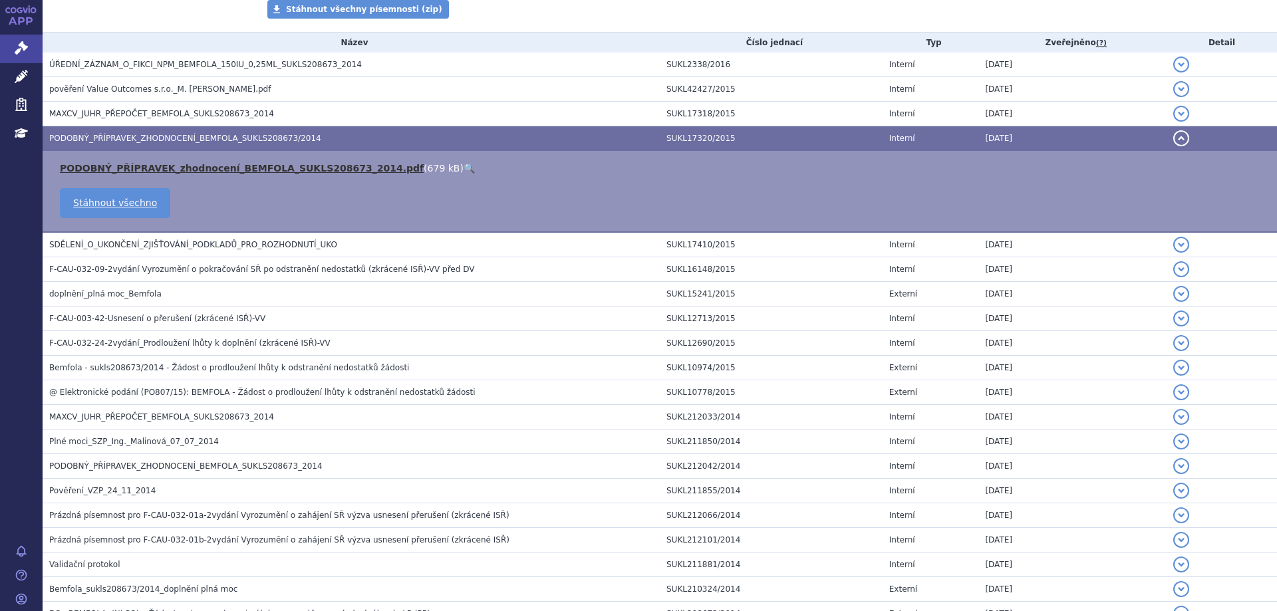
click at [141, 166] on link "PODOBNÝ_PŘÍPRAVEK_zhodnocení_BEMFOLA_SUKLS208673_2014.pdf" at bounding box center [242, 168] width 364 height 11
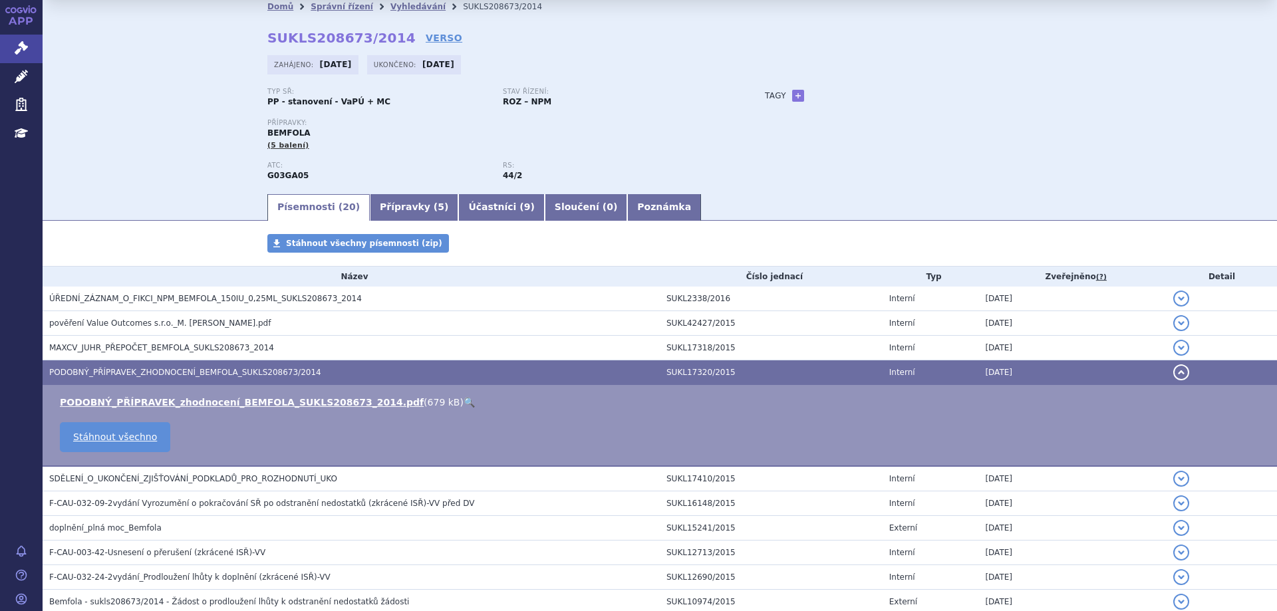
scroll to position [0, 0]
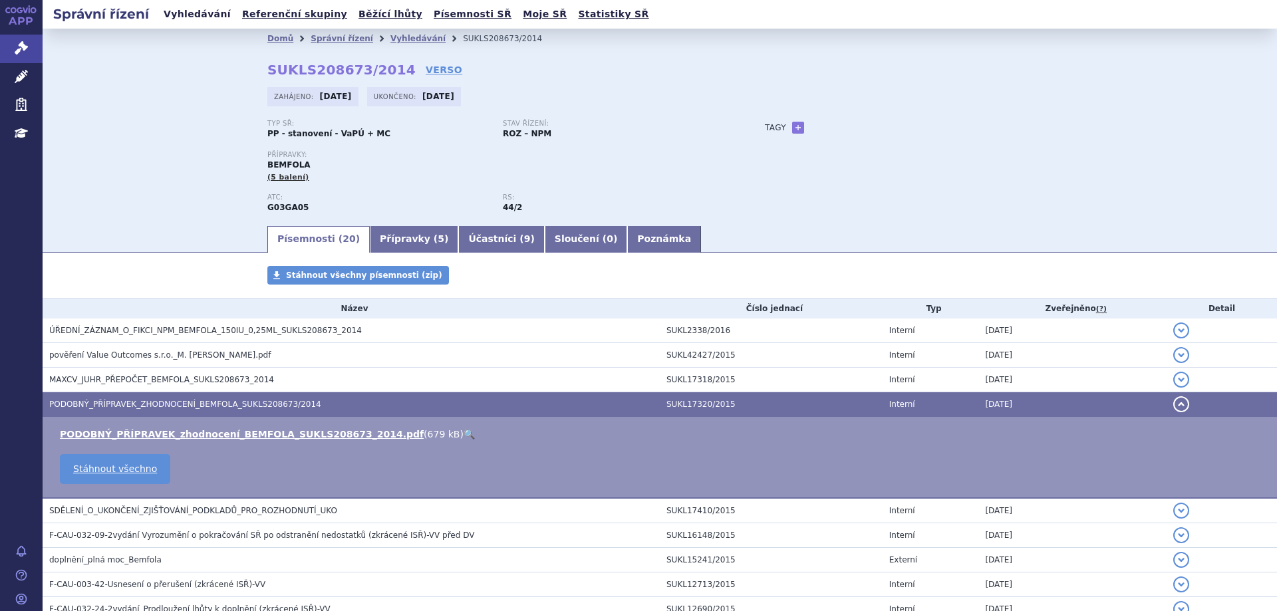
click at [209, 10] on link "Vyhledávání" at bounding box center [197, 14] width 75 height 18
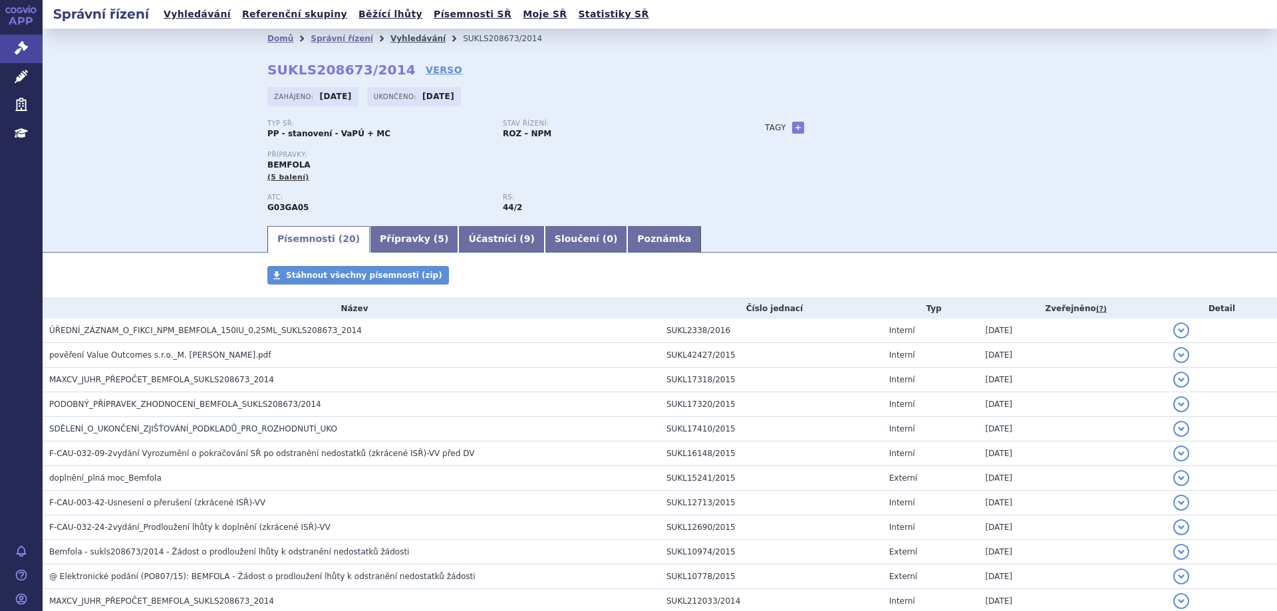
click at [390, 45] on li "Vyhledávání" at bounding box center [426, 39] width 72 height 20
click at [392, 39] on link "Vyhledávání" at bounding box center [417, 38] width 55 height 9
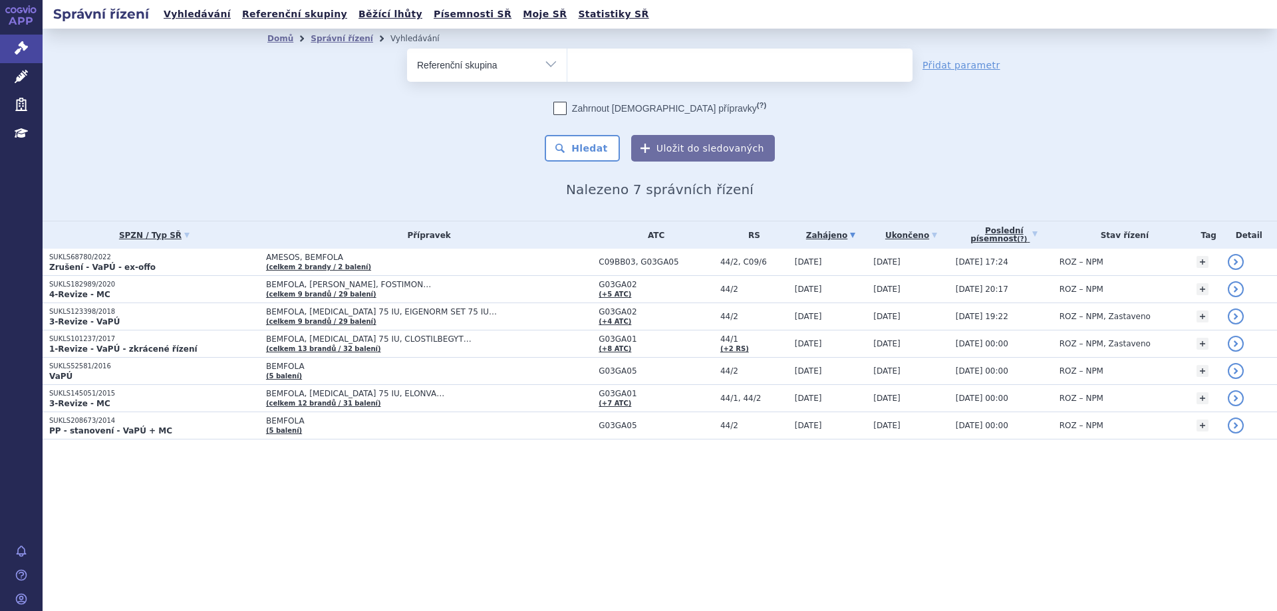
select select "filter-reference-group"
drag, startPoint x: 0, startPoint y: 0, endPoint x: 601, endPoint y: 60, distance: 604.1
click at [601, 60] on ul at bounding box center [739, 63] width 345 height 28
click at [567, 60] on select at bounding box center [567, 64] width 1 height 33
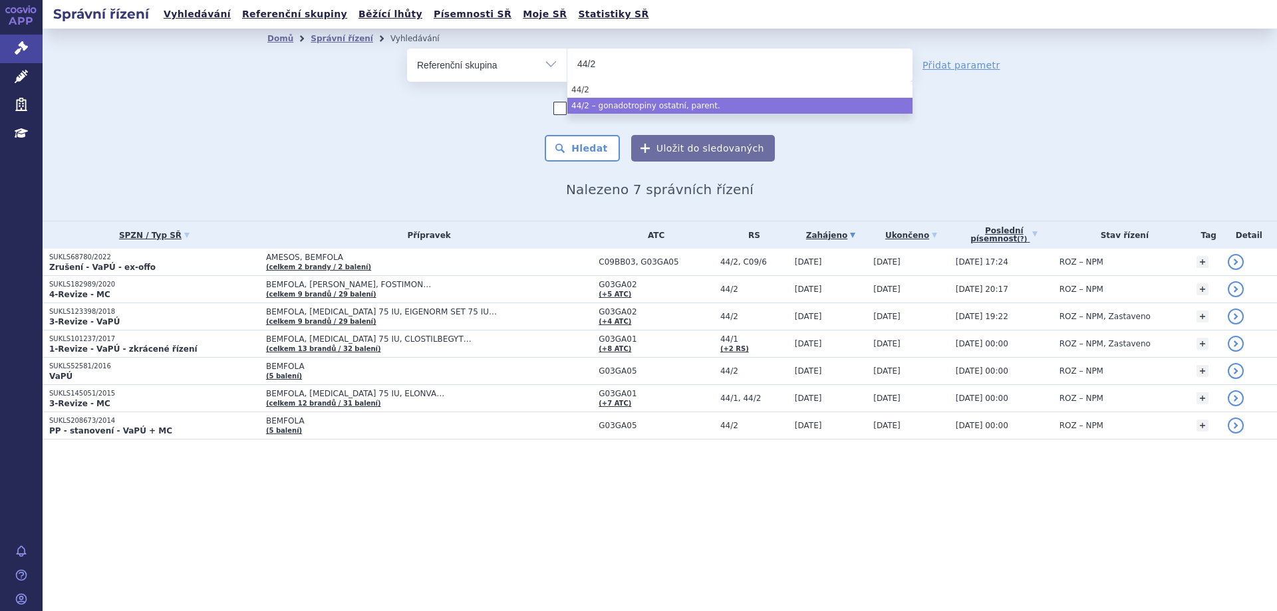
type input "44/2"
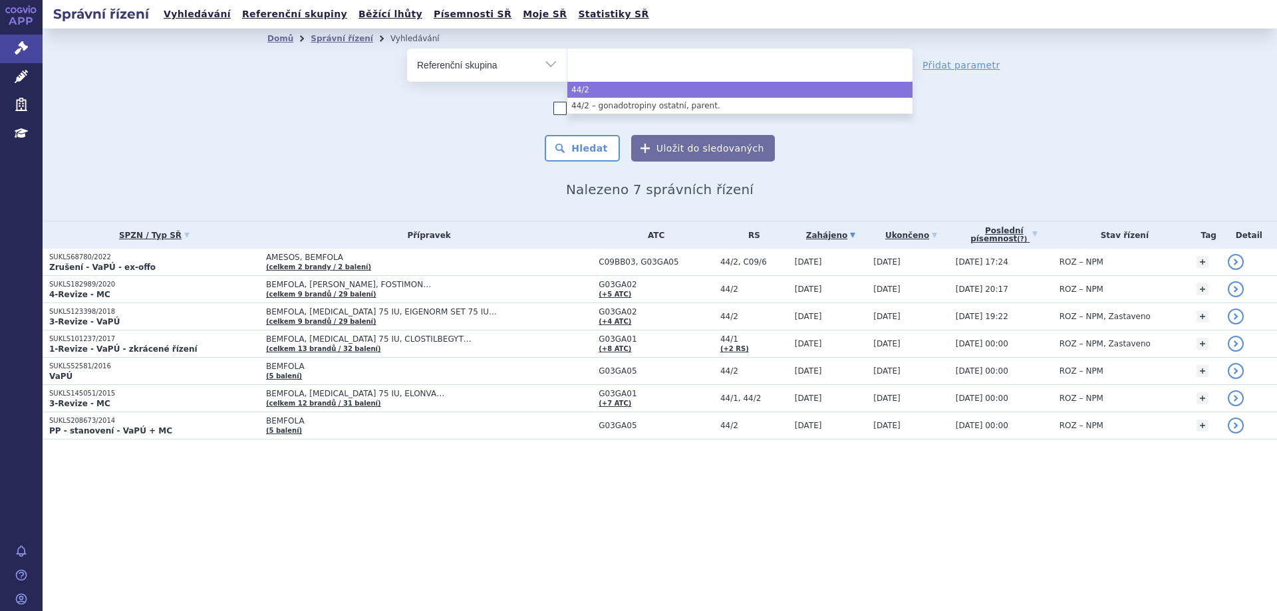
select select "44/2"
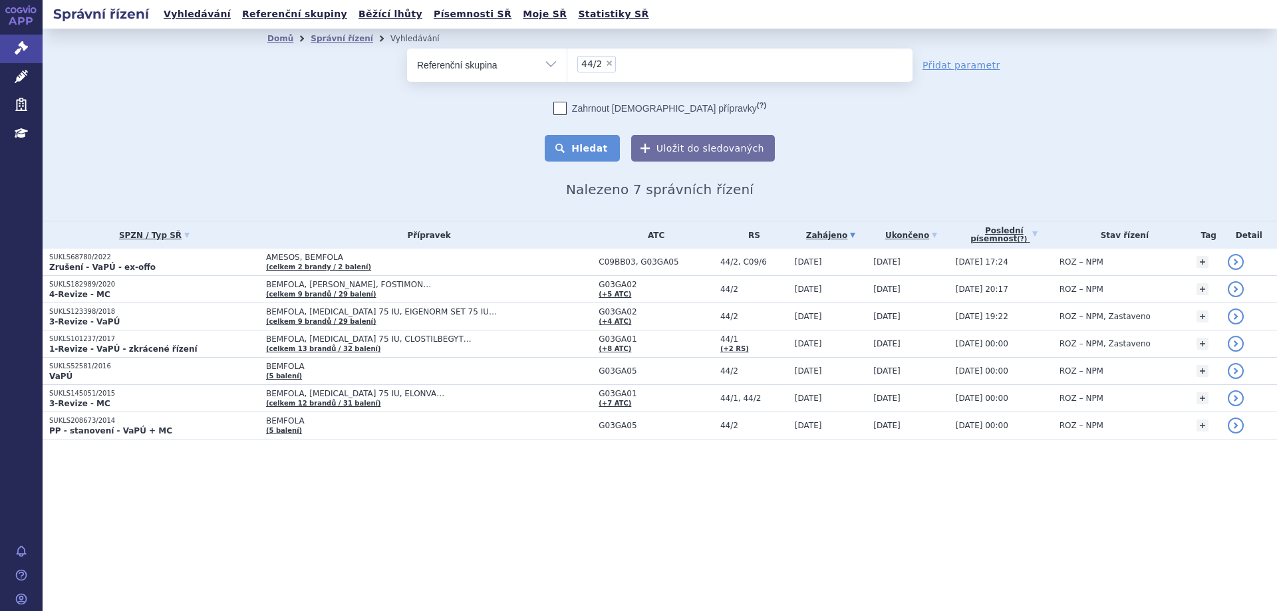
click at [586, 144] on button "Hledat" at bounding box center [582, 148] width 75 height 27
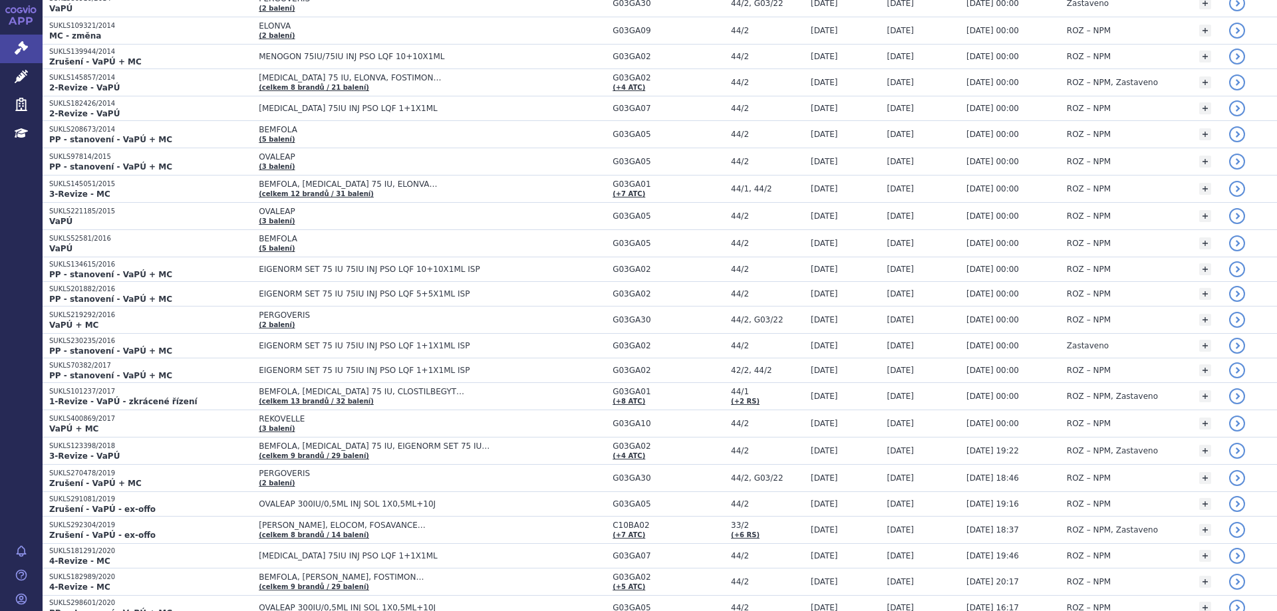
scroll to position [1461, 0]
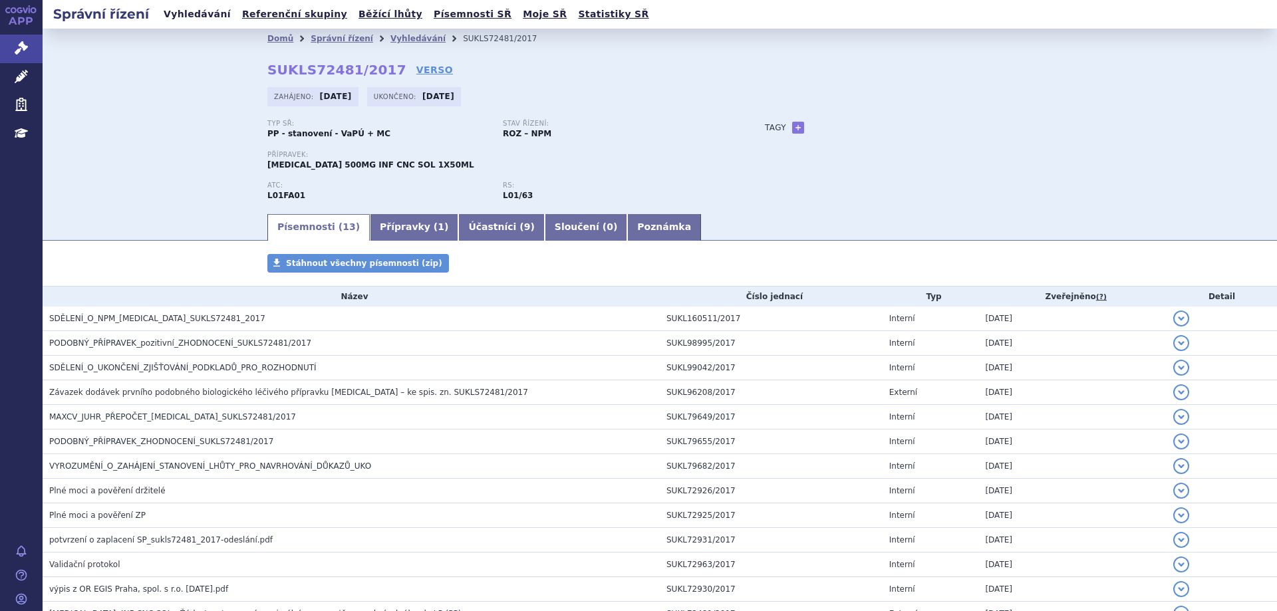
click at [198, 18] on link "Vyhledávání" at bounding box center [197, 14] width 75 height 18
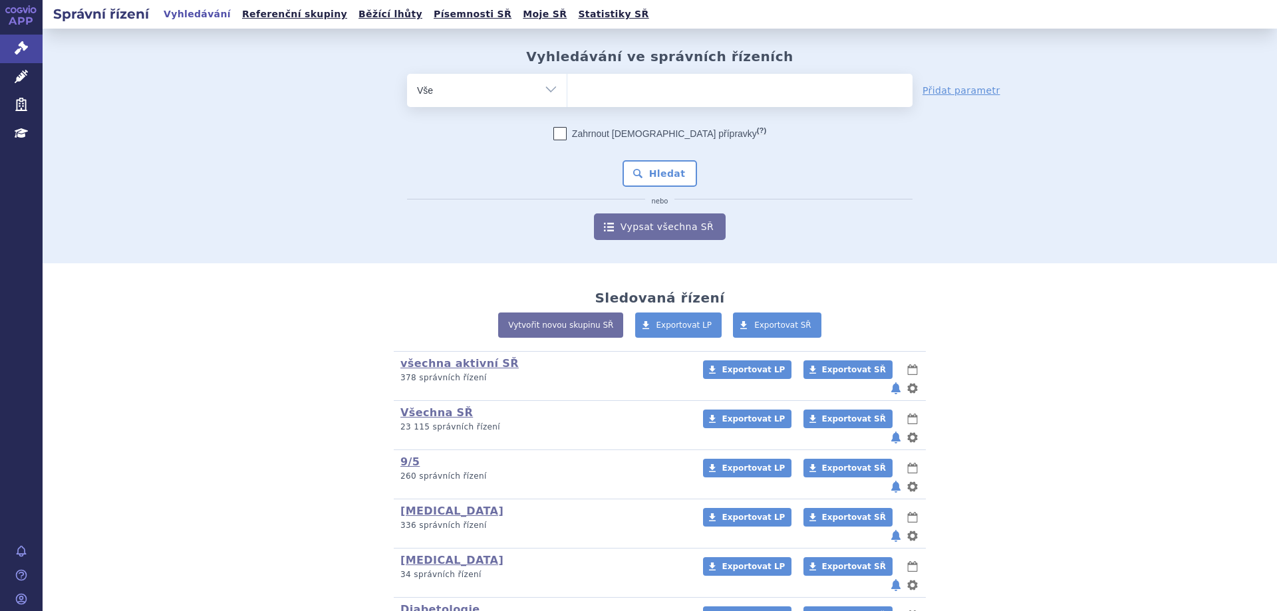
click at [554, 90] on select "Vše Spisová značka Typ SŘ Přípravek/SUKL kód Účastník/Držitel" at bounding box center [487, 89] width 160 height 30
select select "filter-reference-group"
click at [407, 74] on select "Vše Spisová značka Typ SŘ Přípravek/SUKL kód Účastník/Držitel" at bounding box center [487, 89] width 160 height 30
click at [689, 98] on ul at bounding box center [739, 88] width 345 height 28
click at [567, 98] on select at bounding box center [567, 89] width 1 height 33
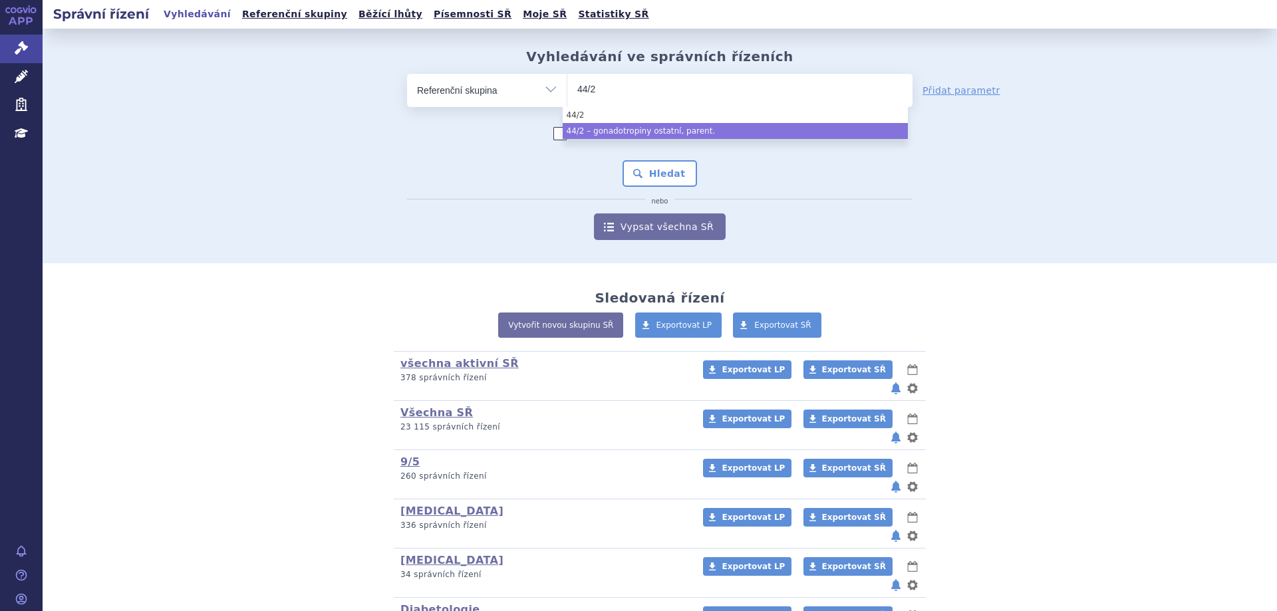
type input "44/2"
select select "6955f15e-0792-4644-944d-25cb7168c62f"
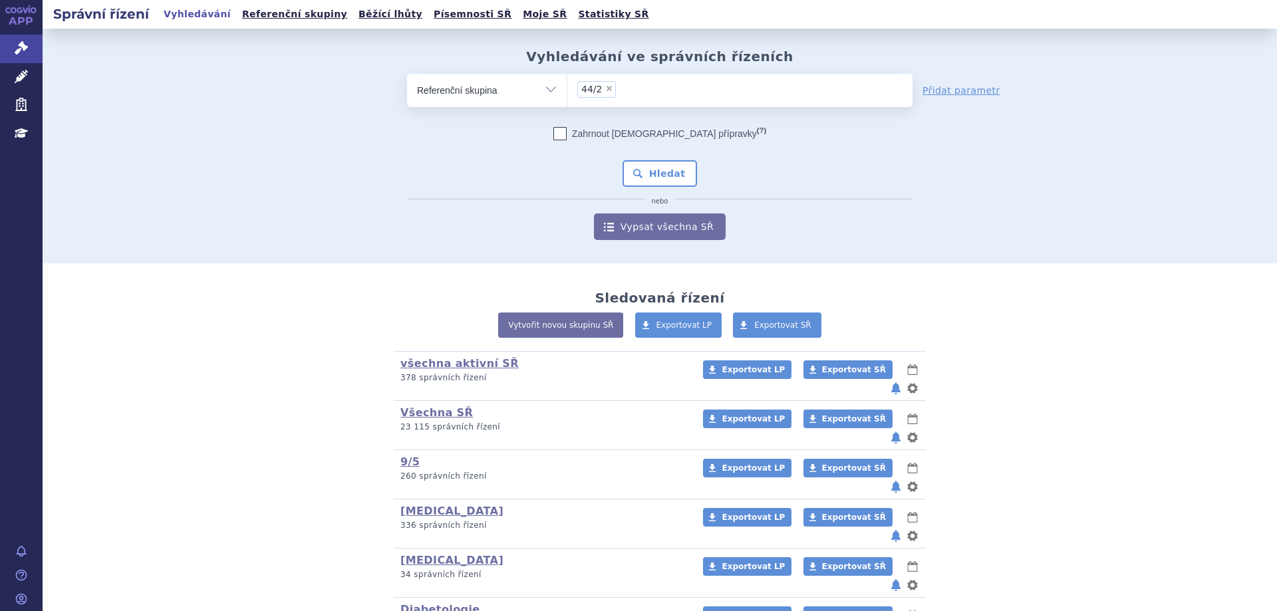
click at [658, 156] on div "Zahrnout bratrské přípravky (?) * Pozor, hledání dle vyhledávacího parametru In…" at bounding box center [659, 183] width 505 height 113
click at [658, 167] on button "Hledat" at bounding box center [659, 173] width 75 height 27
click at [599, 94] on ul at bounding box center [739, 88] width 345 height 28
click at [567, 94] on select at bounding box center [567, 89] width 1 height 33
type input "ov"
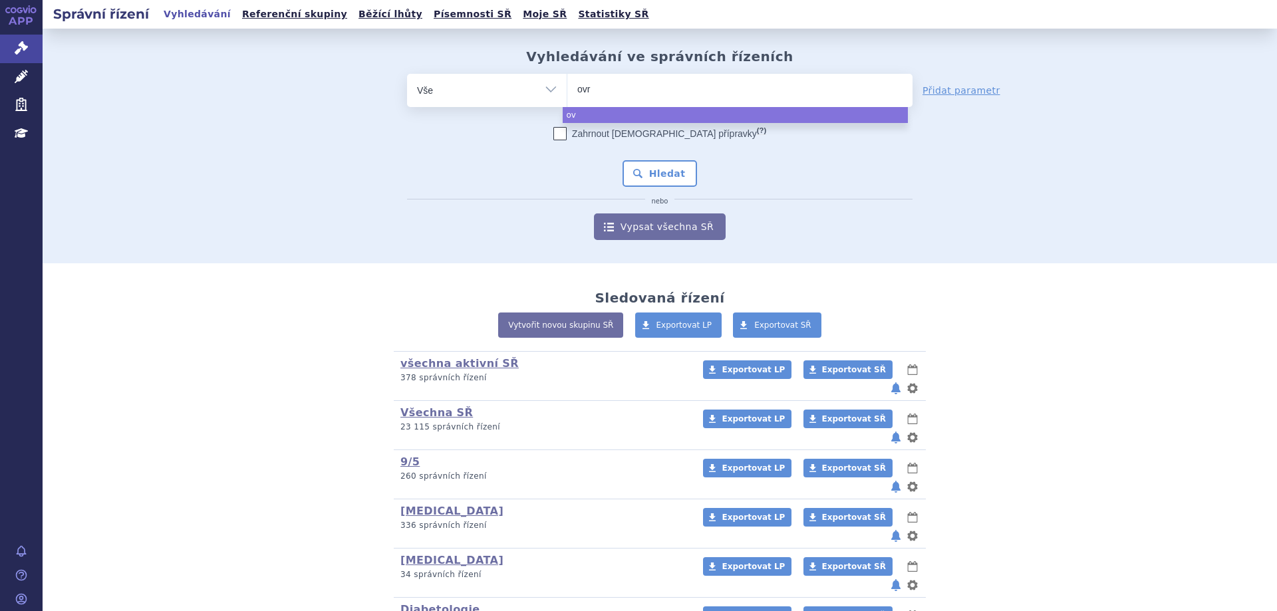
type input "ovrl"
type input "ov"
type input "over"
type input "overl"
type input "overle"
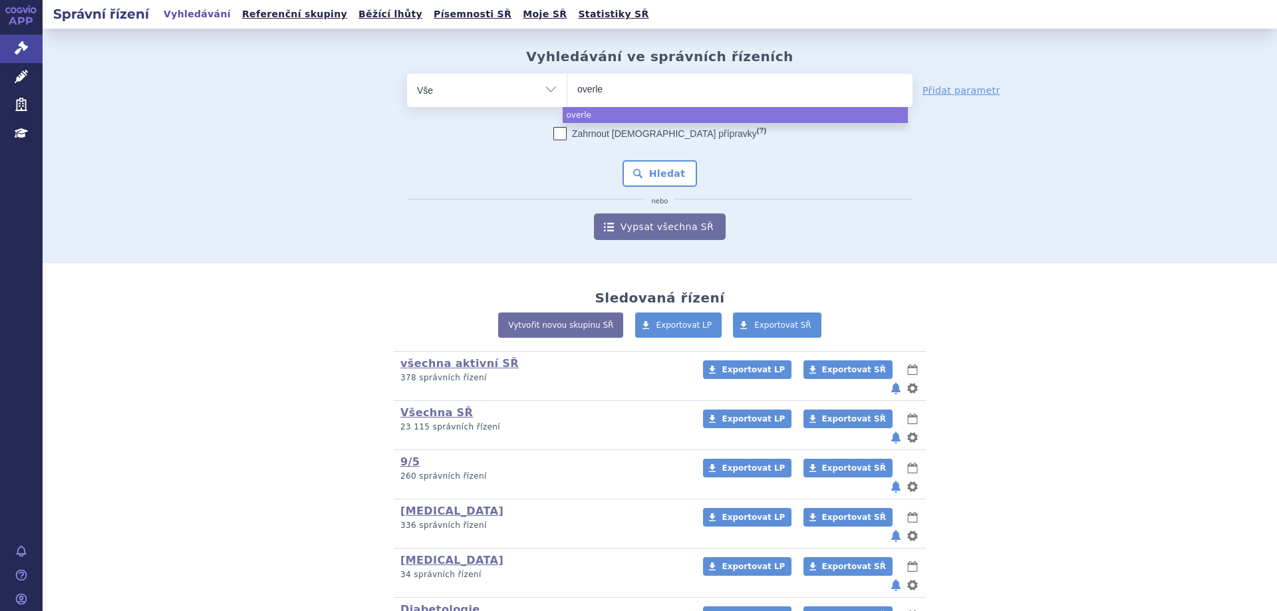
type input "overlep"
type input "overlepa"
type input "overle"
type input "overlea"
type input "overleap"
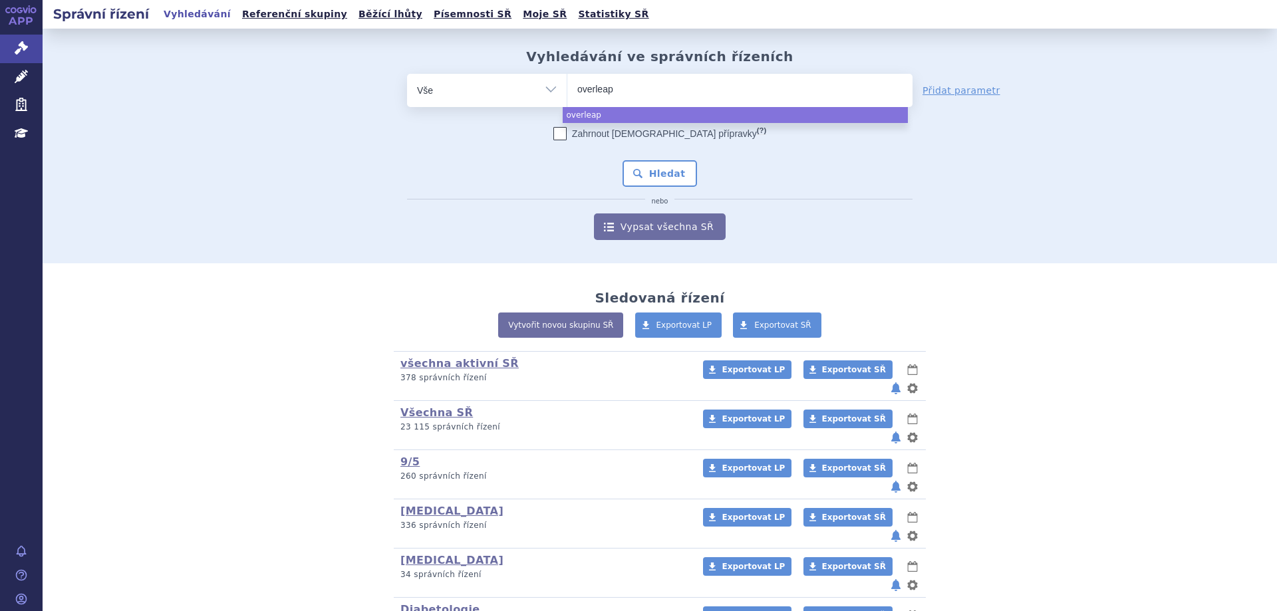
select select "overleap"
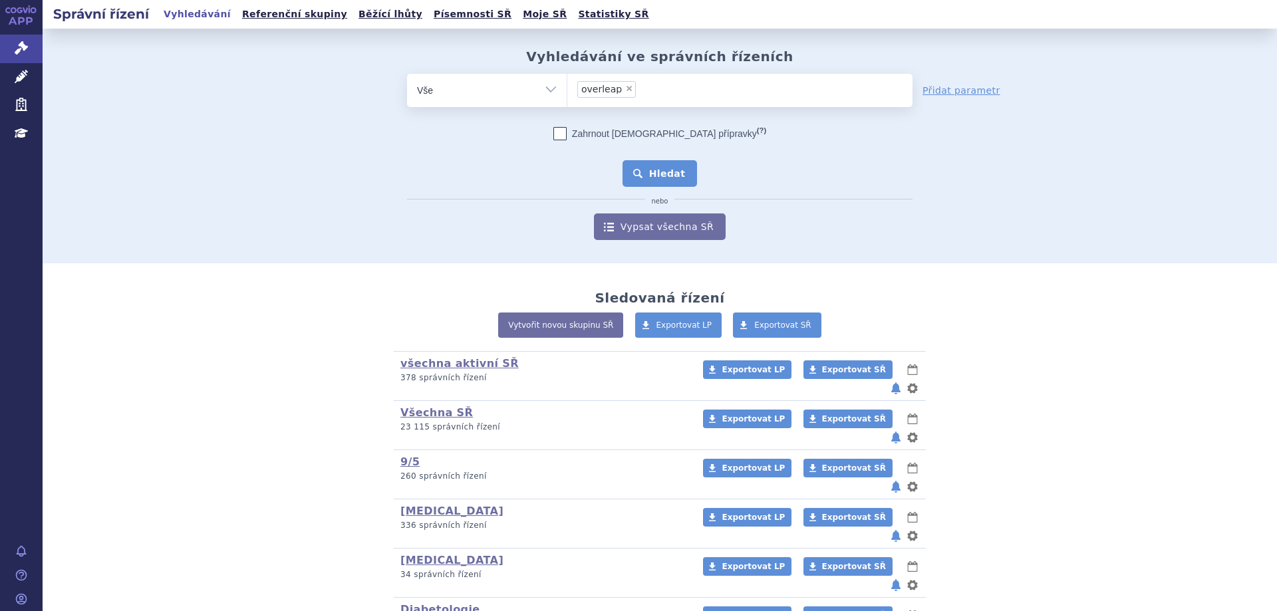
click at [652, 163] on button "Hledat" at bounding box center [659, 173] width 75 height 27
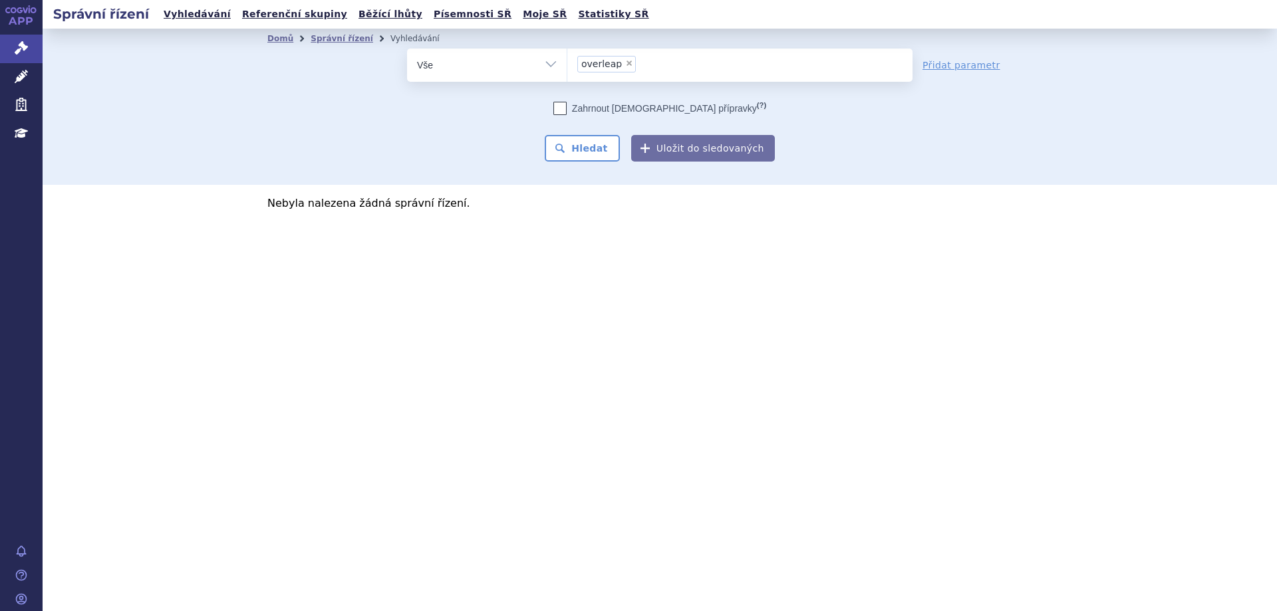
click at [625, 64] on span "×" at bounding box center [629, 63] width 8 height 8
click at [567, 64] on select "overleap" at bounding box center [567, 64] width 1 height 33
select select
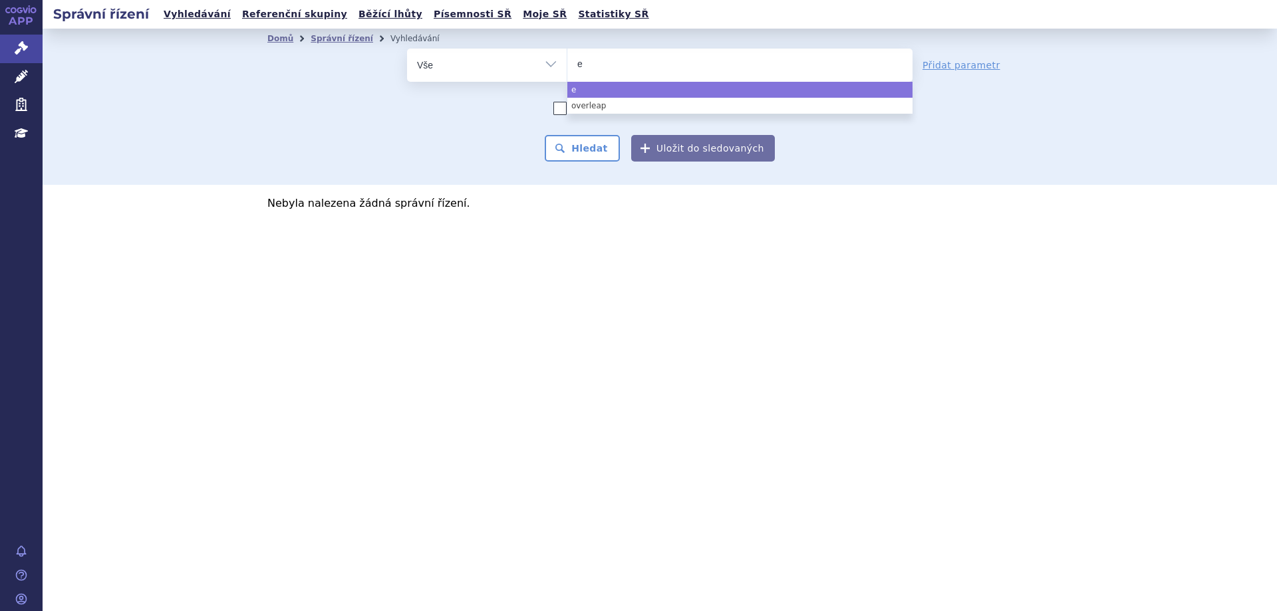
type input "ev"
type input "eva"
type input "eval"
type input "evalea"
type input "evaleap"
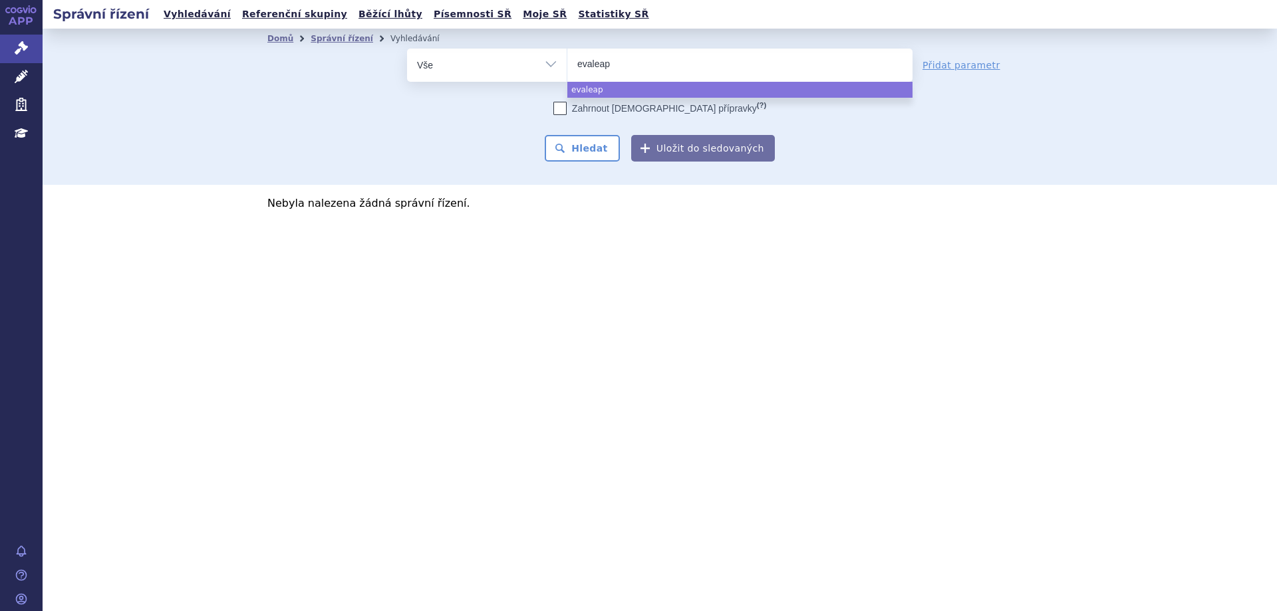
drag, startPoint x: 622, startPoint y: 70, endPoint x: 553, endPoint y: 87, distance: 71.1
click at [553, 87] on form "odstranit Vše Spisová značka Typ SŘ overleap (?)" at bounding box center [659, 105] width 505 height 113
type input "o"
type input "oval"
type input "ovalea"
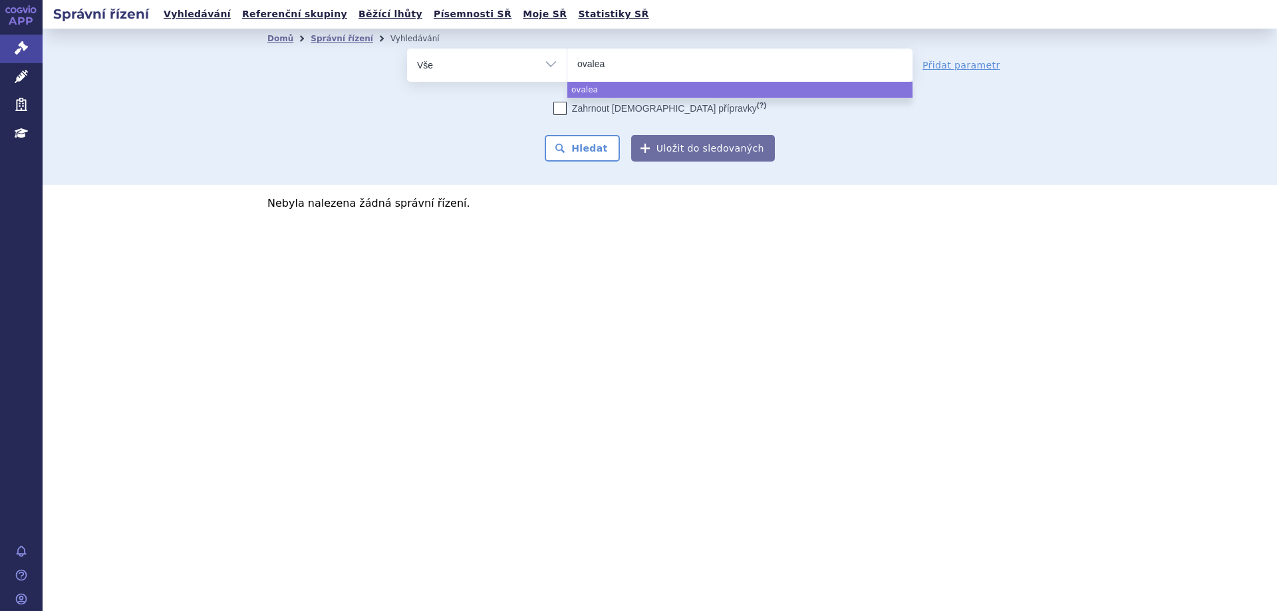
type input "ovaleap"
select select "ovaleap"
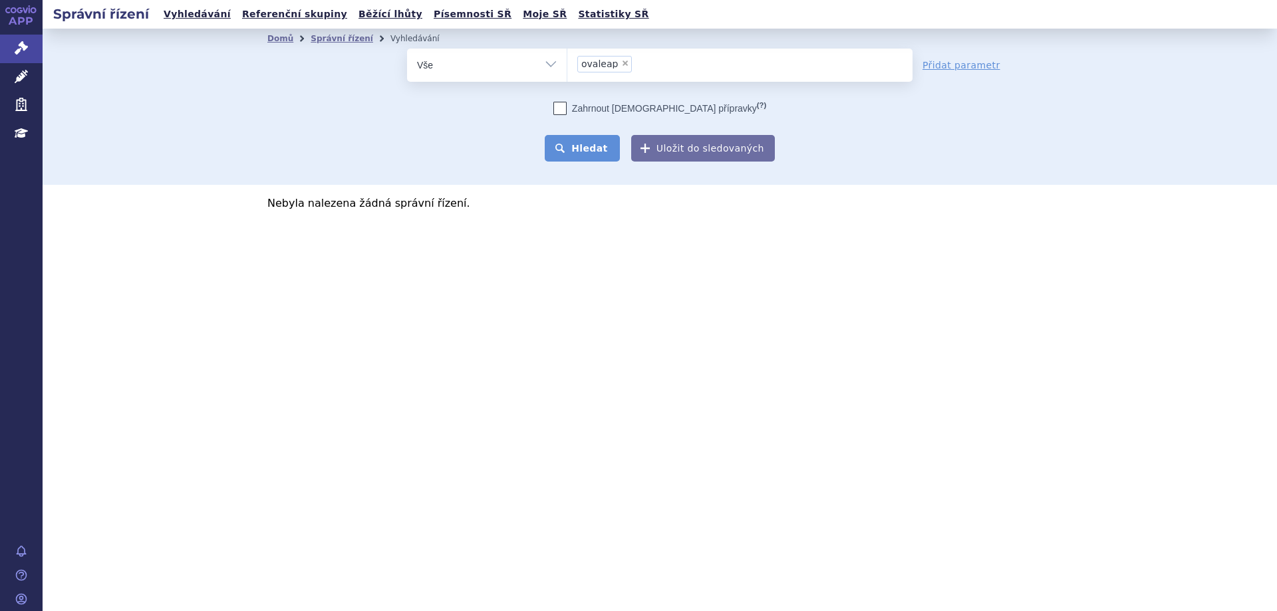
click at [572, 138] on button "Hledat" at bounding box center [582, 148] width 75 height 27
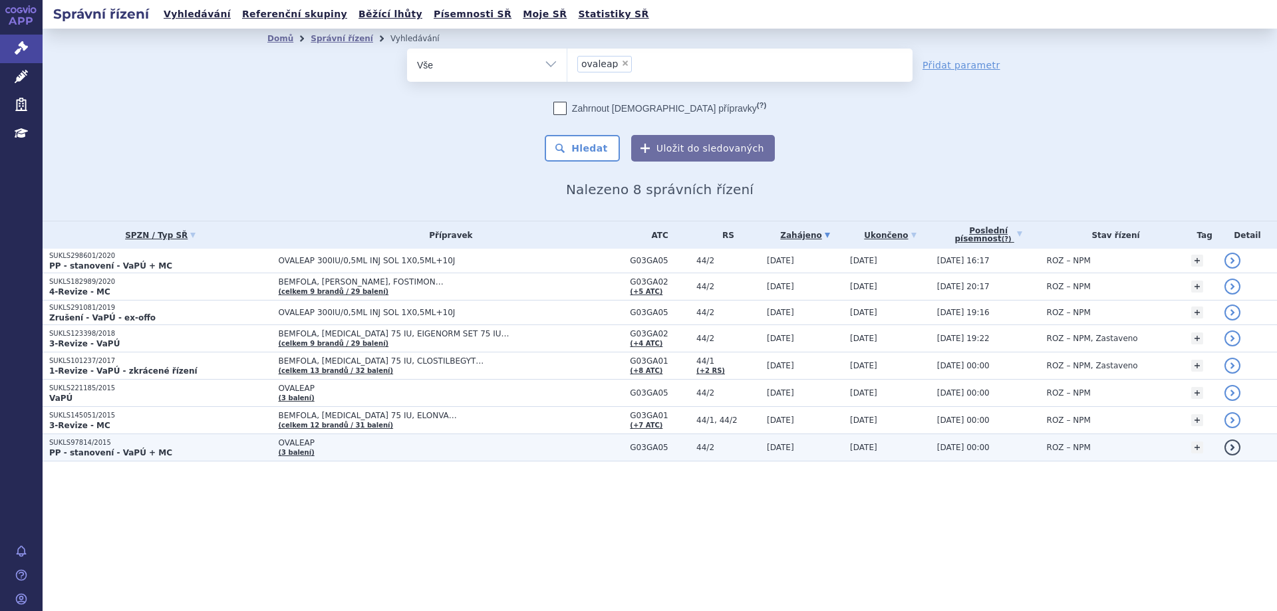
click at [97, 448] on strong "PP - stanovení - VaPÚ + MC" at bounding box center [110, 452] width 123 height 9
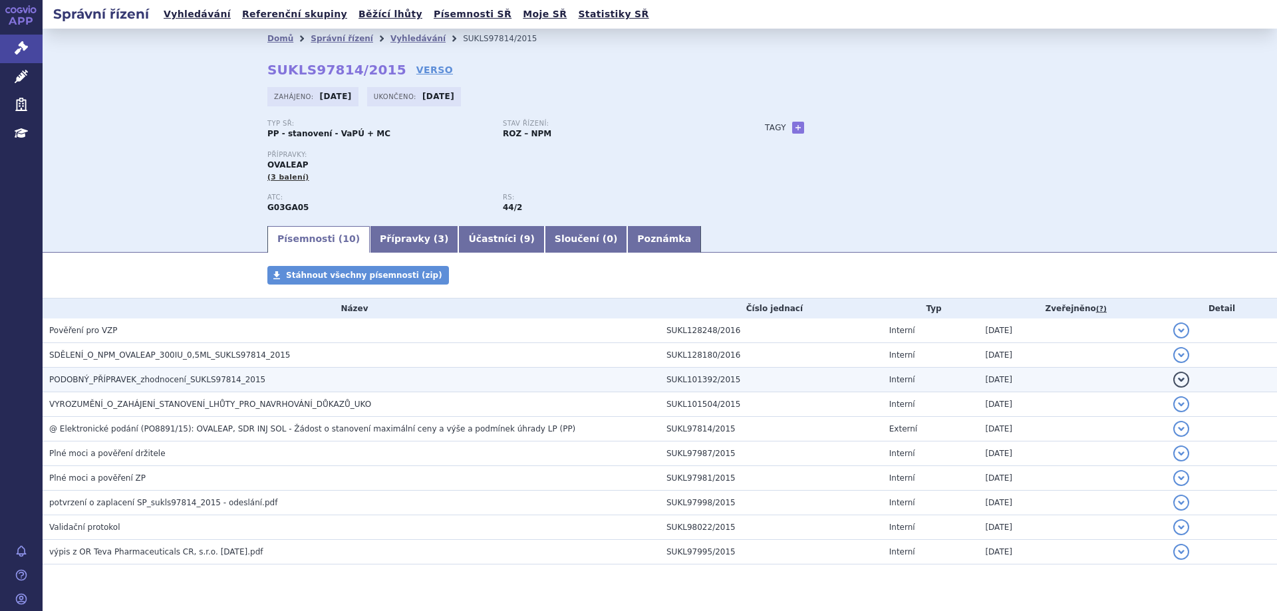
click at [110, 381] on span "PODOBNÝ_PŘÍPRAVEK_zhodnocení_SUKLS97814_2015" at bounding box center [157, 379] width 216 height 9
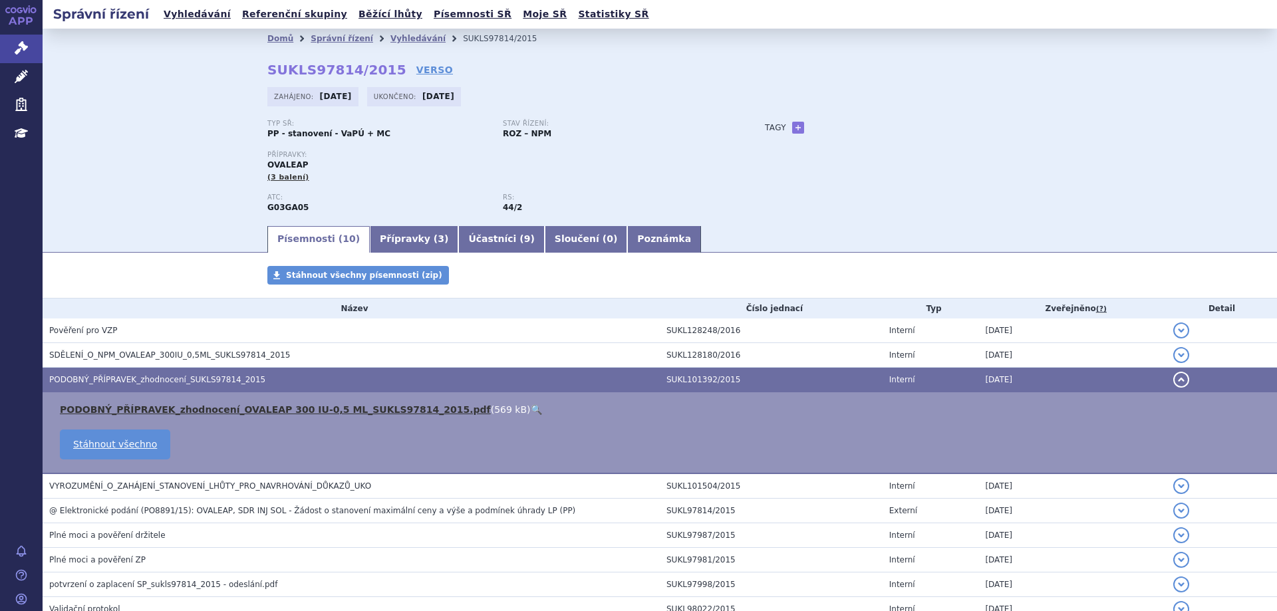
click at [109, 409] on link "PODOBNÝ_PŘÍPRAVEK_zhodnocení_OVALEAP 300 IU-0,5 ML_SUKLS97814_2015.pdf" at bounding box center [275, 409] width 431 height 11
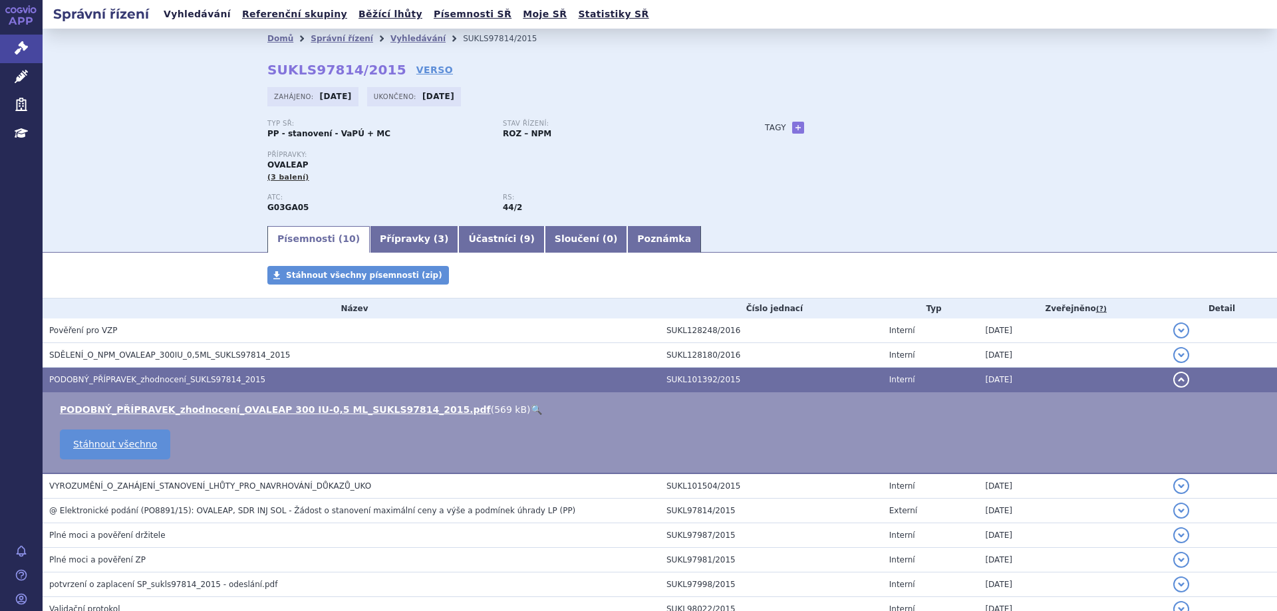
click at [182, 23] on link "Vyhledávání" at bounding box center [197, 14] width 75 height 18
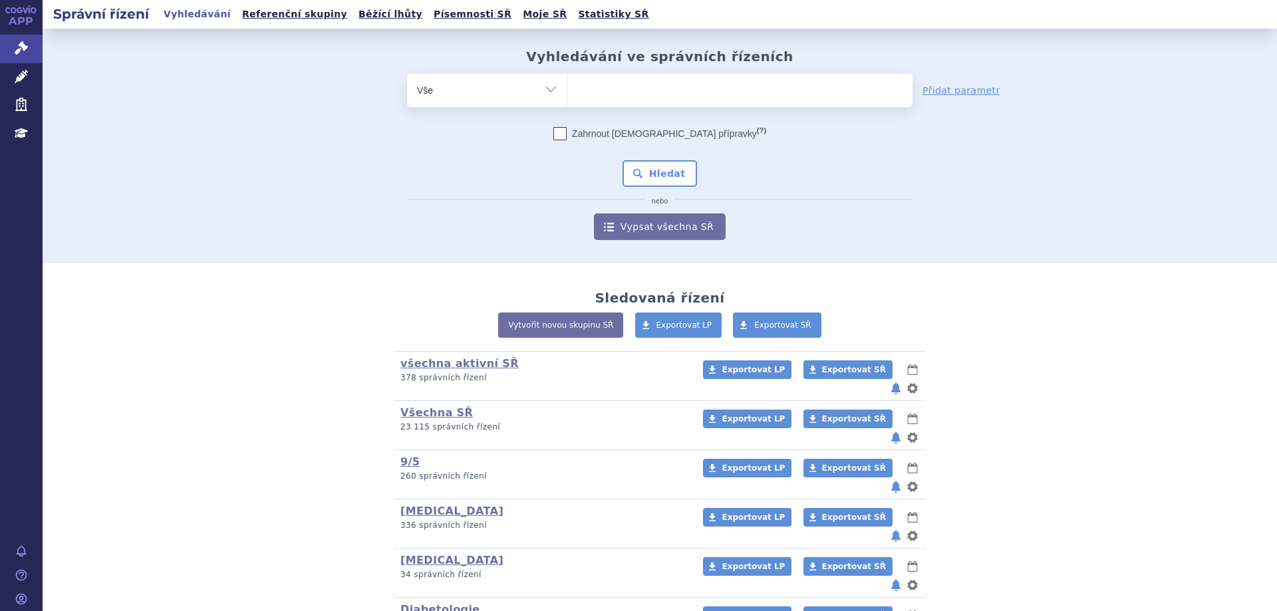
click at [658, 92] on ul at bounding box center [739, 88] width 345 height 28
click at [567, 92] on select at bounding box center [567, 89] width 1 height 33
click at [549, 84] on select "Vše Spisová značka Typ SŘ Přípravek/SUKL kód Účastník/Držitel" at bounding box center [487, 89] width 160 height 30
select select "filter-reference-group"
click at [407, 74] on select "Vše Spisová značka Typ SŘ Přípravek/SUKL kód Účastník/Držitel" at bounding box center [487, 89] width 160 height 30
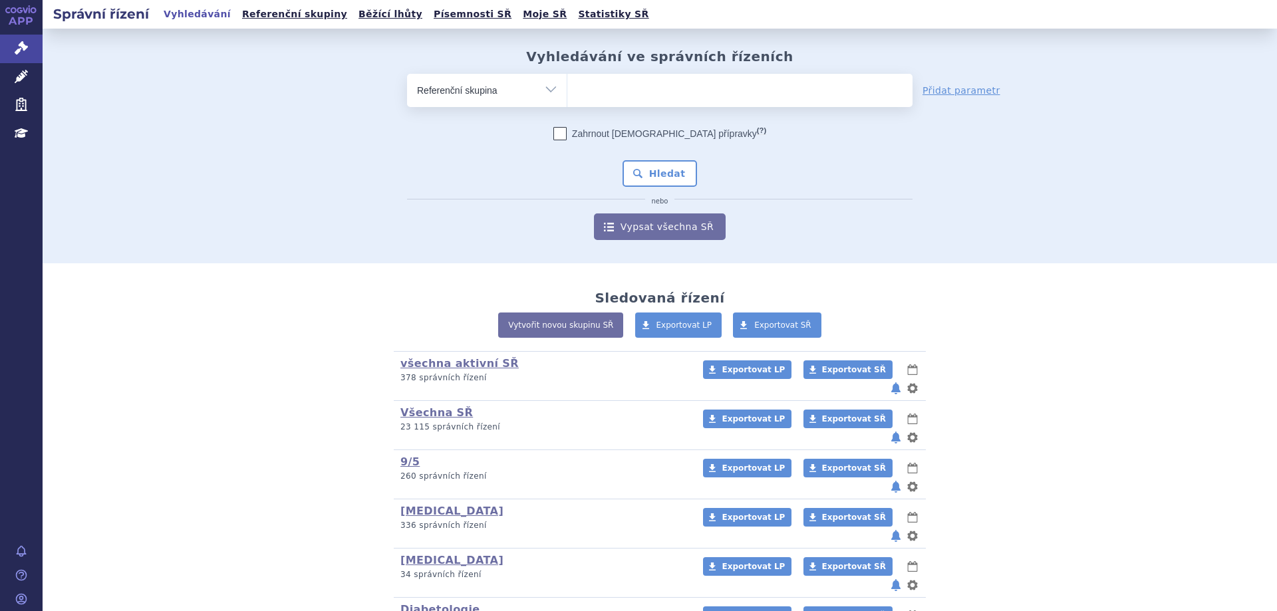
click at [626, 94] on ul at bounding box center [739, 88] width 345 height 28
click at [567, 94] on select at bounding box center [567, 89] width 1 height 33
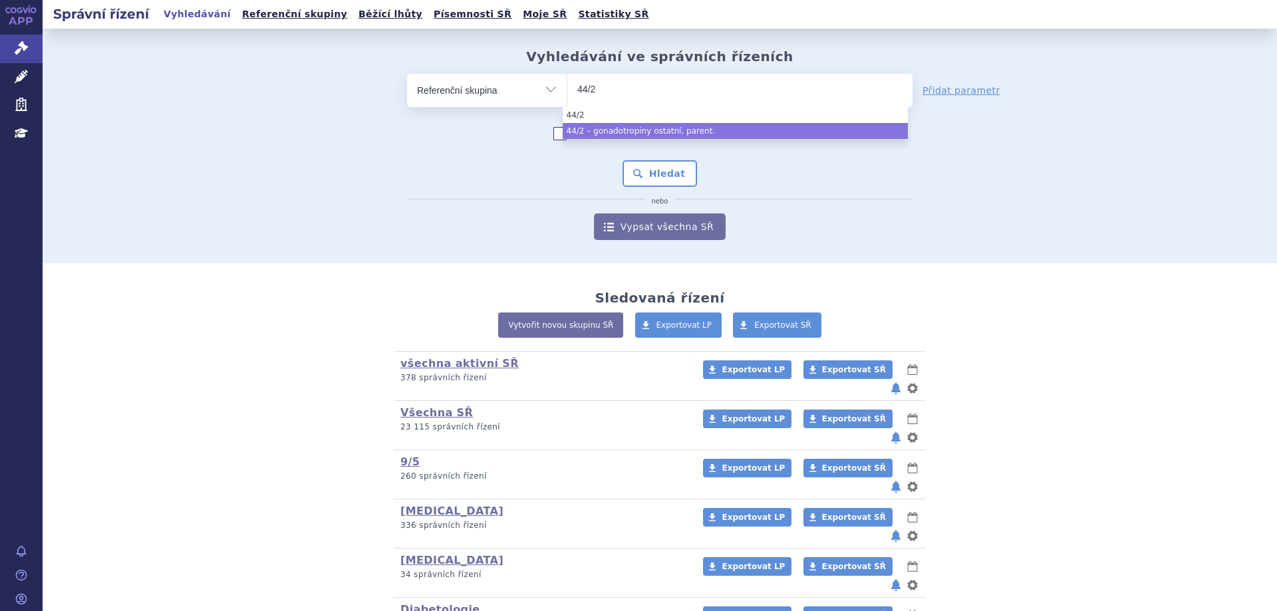
type input "44/2"
select select "6955f15e-0792-4644-944d-25cb7168c62f"
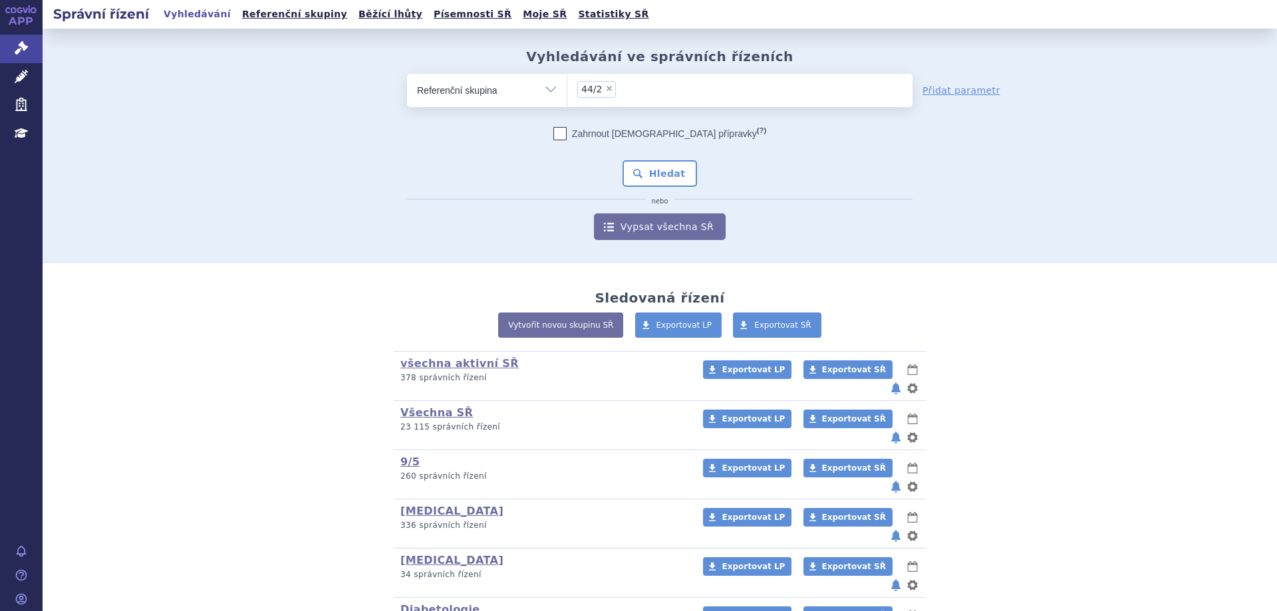
drag, startPoint x: 638, startPoint y: 140, endPoint x: 642, endPoint y: 133, distance: 8.3
click at [638, 140] on label "Zahrnout bratrské přípravky (?)" at bounding box center [659, 133] width 213 height 13
click at [565, 140] on input "Zahrnout bratrské přípravky (?)" at bounding box center [560, 136] width 9 height 9
checkbox input "true"
click at [643, 182] on button "Hledat" at bounding box center [659, 173] width 75 height 27
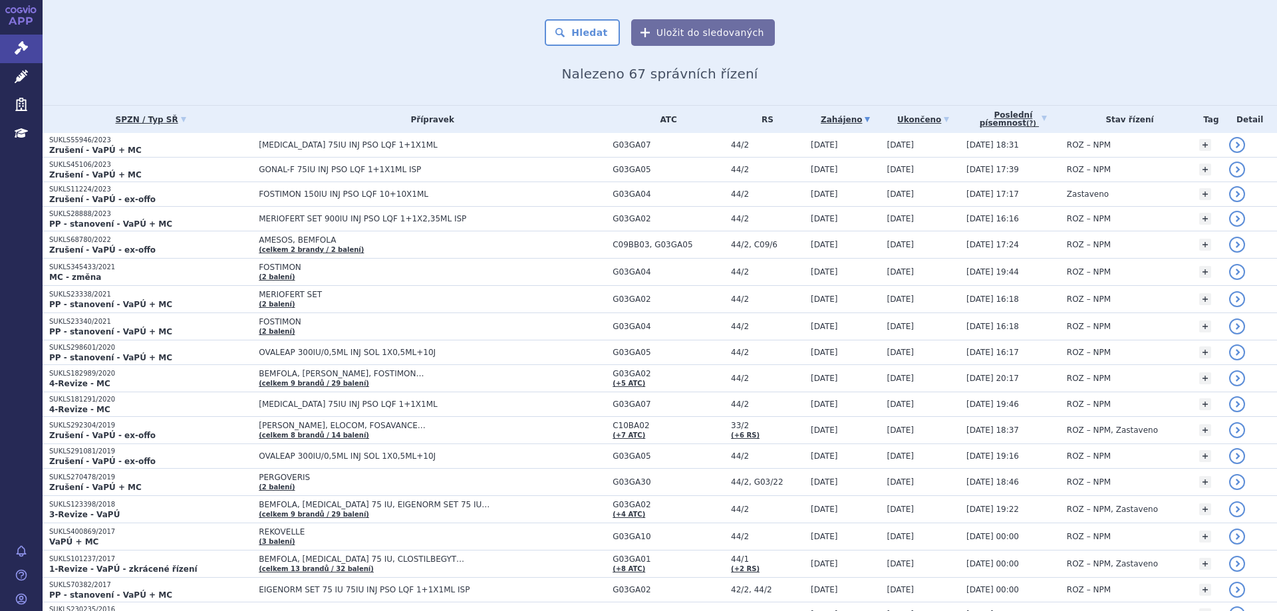
scroll to position [731, 0]
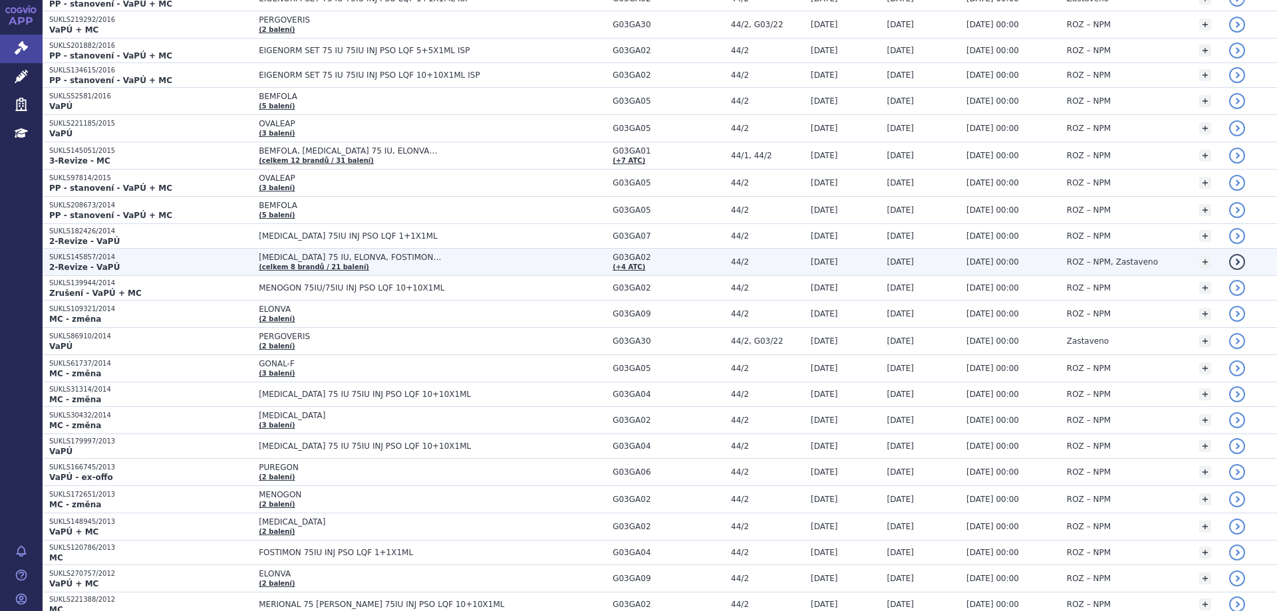
click at [102, 271] on strong "2-Revize - VaPÚ" at bounding box center [84, 267] width 70 height 9
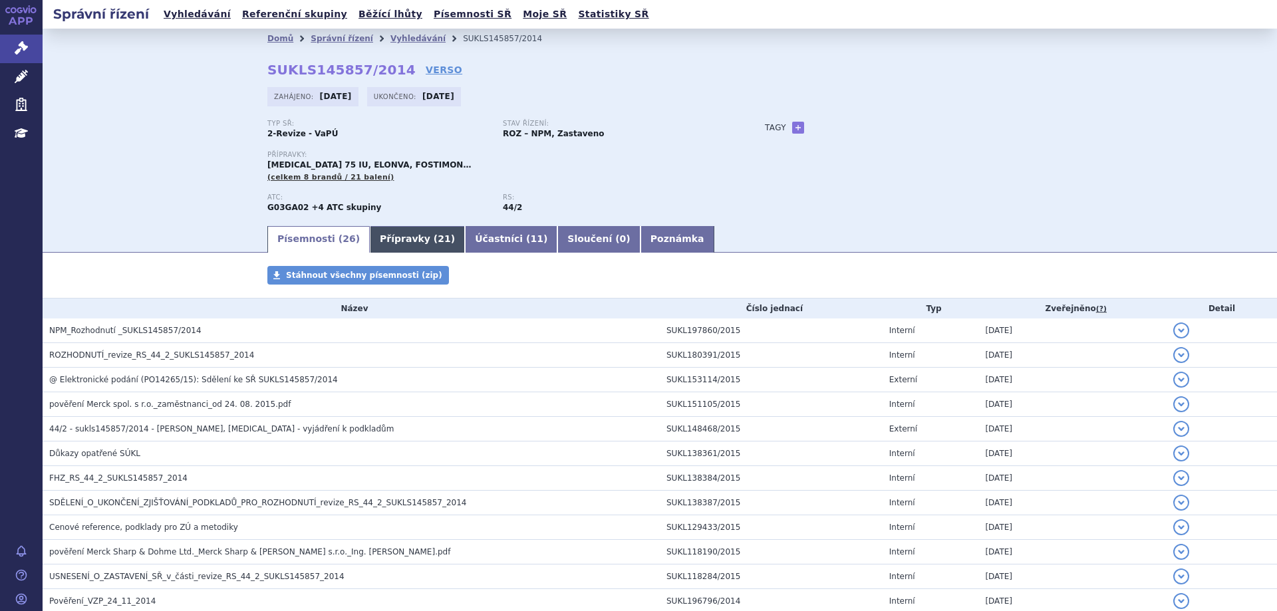
click at [438, 238] on span "21" at bounding box center [444, 238] width 13 height 11
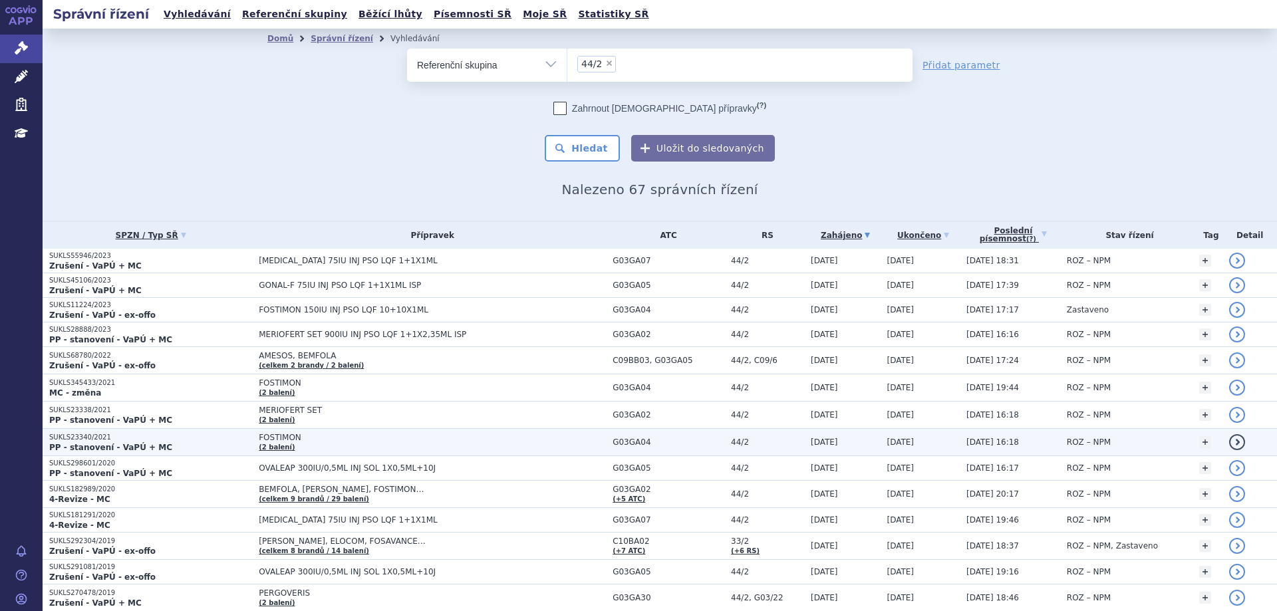
scroll to position [598, 0]
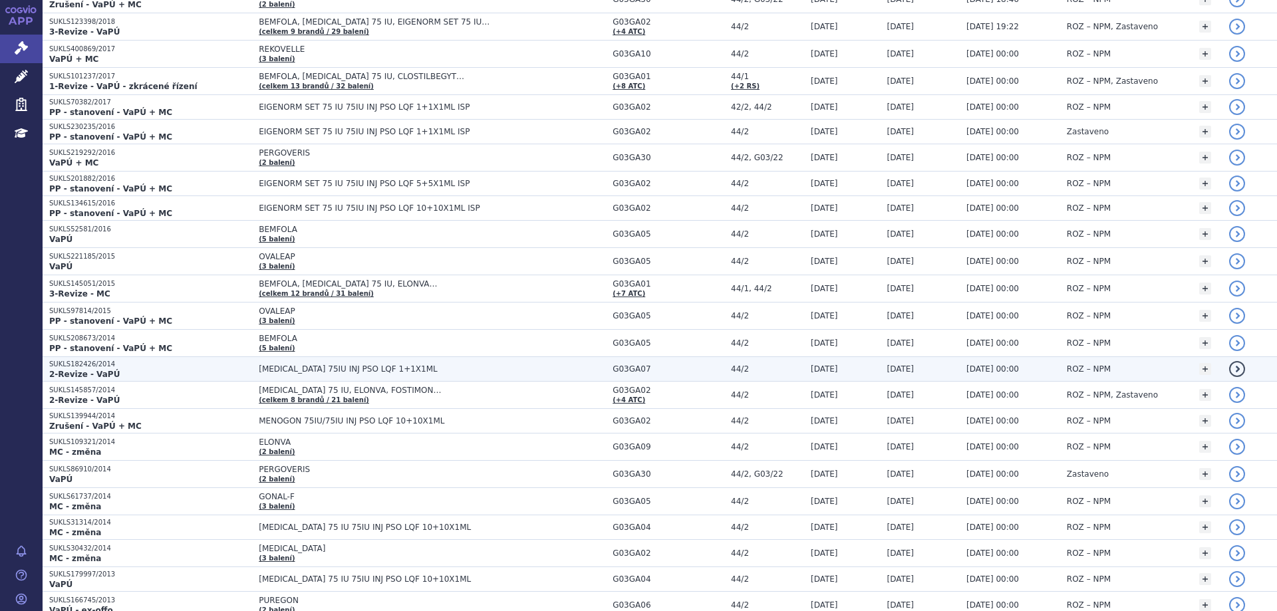
click at [92, 371] on strong "2-Revize - VaPÚ" at bounding box center [84, 374] width 70 height 9
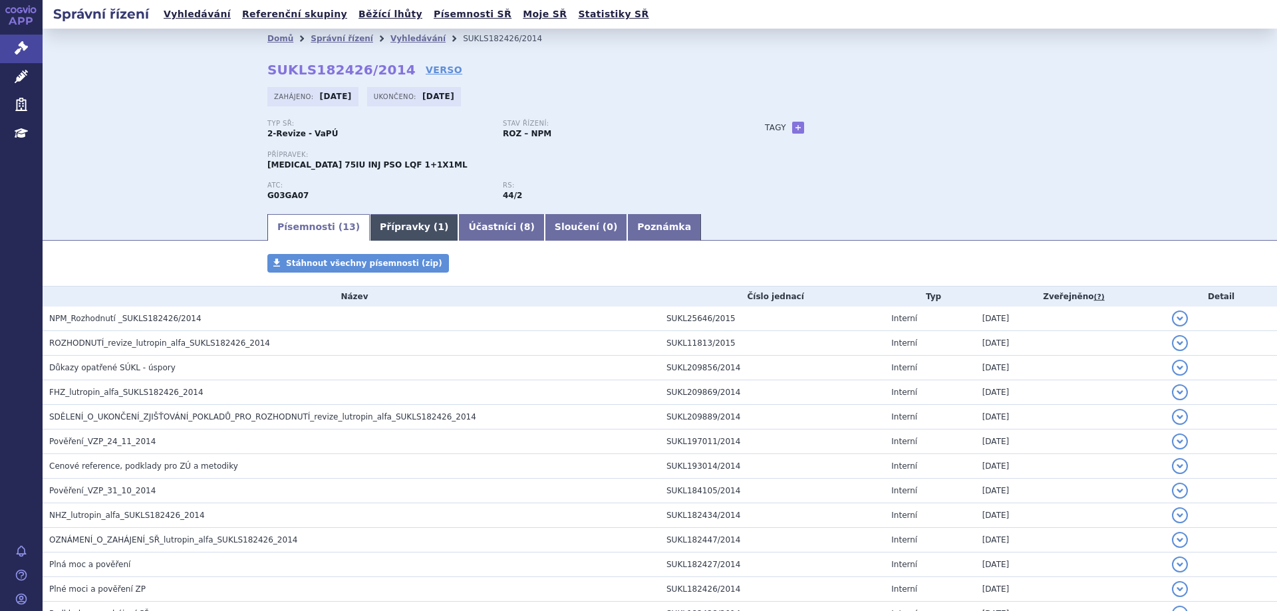
click at [381, 231] on link "Přípravky ( 1 )" at bounding box center [414, 227] width 88 height 27
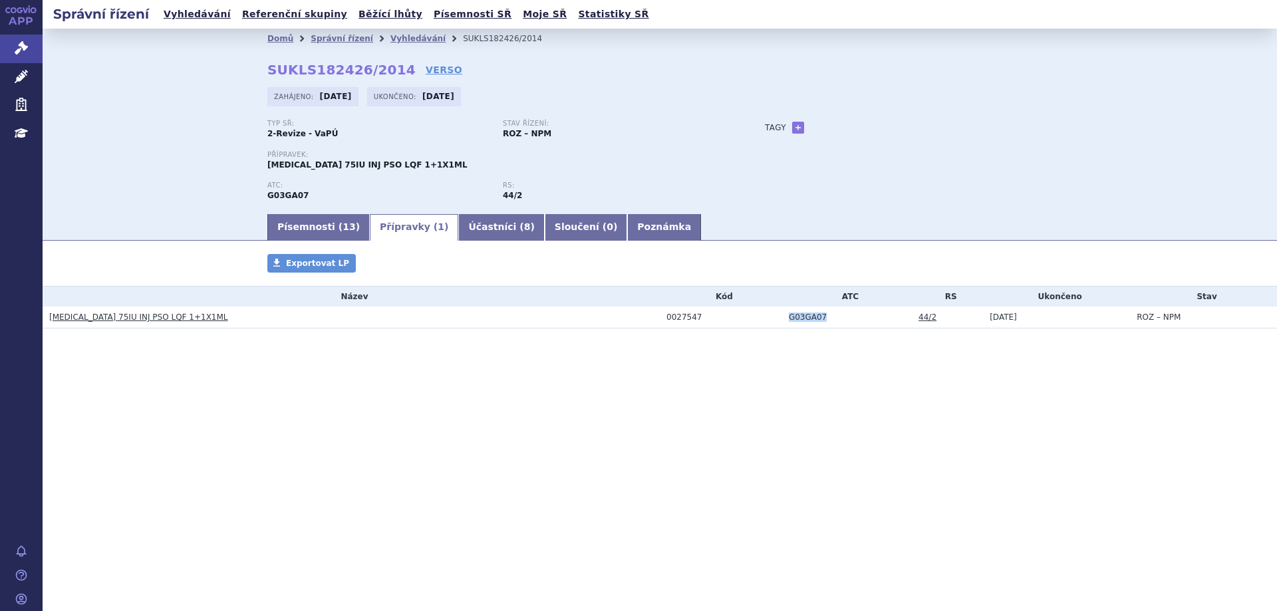
drag, startPoint x: 775, startPoint y: 318, endPoint x: 823, endPoint y: 319, distance: 47.9
click at [823, 319] on tr "LUVERIS 75IU INJ PSO LQF 1+1X1ML 0027547 G03GA07 44/2 12.02.2015 ROZ – NPM" at bounding box center [660, 318] width 1234 height 22
copy tr "G03GA07"
click at [191, 19] on link "Vyhledávání" at bounding box center [197, 14] width 75 height 18
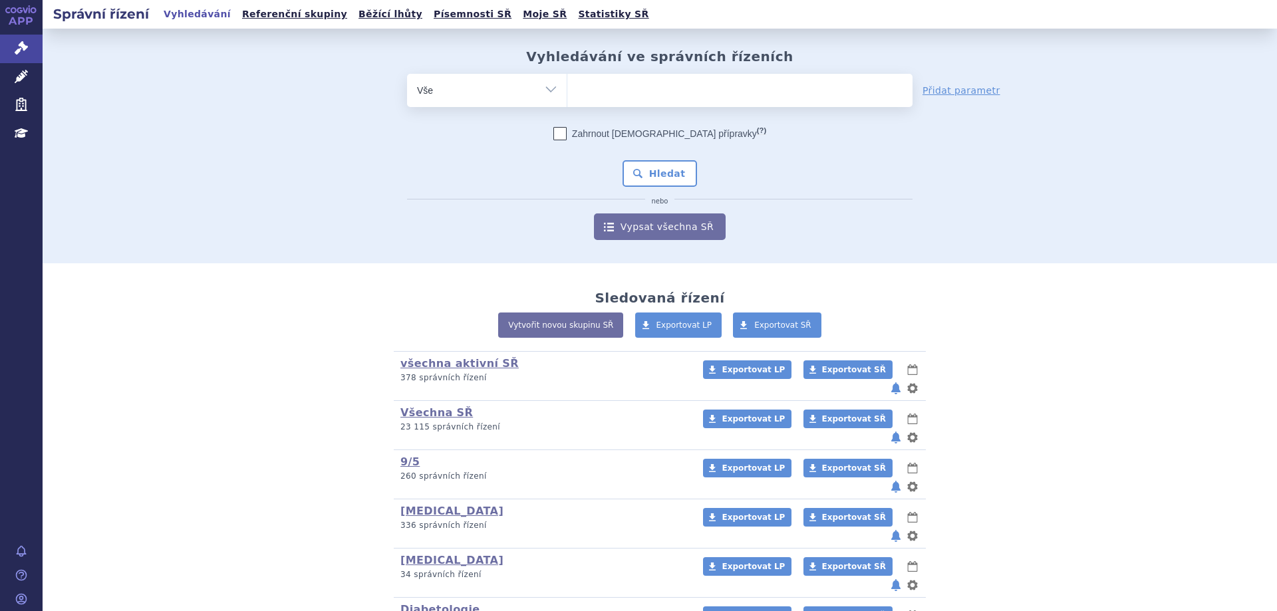
type input "G03GA07"
select select "G03GA07"
click at [644, 173] on button "Hledat" at bounding box center [659, 173] width 75 height 27
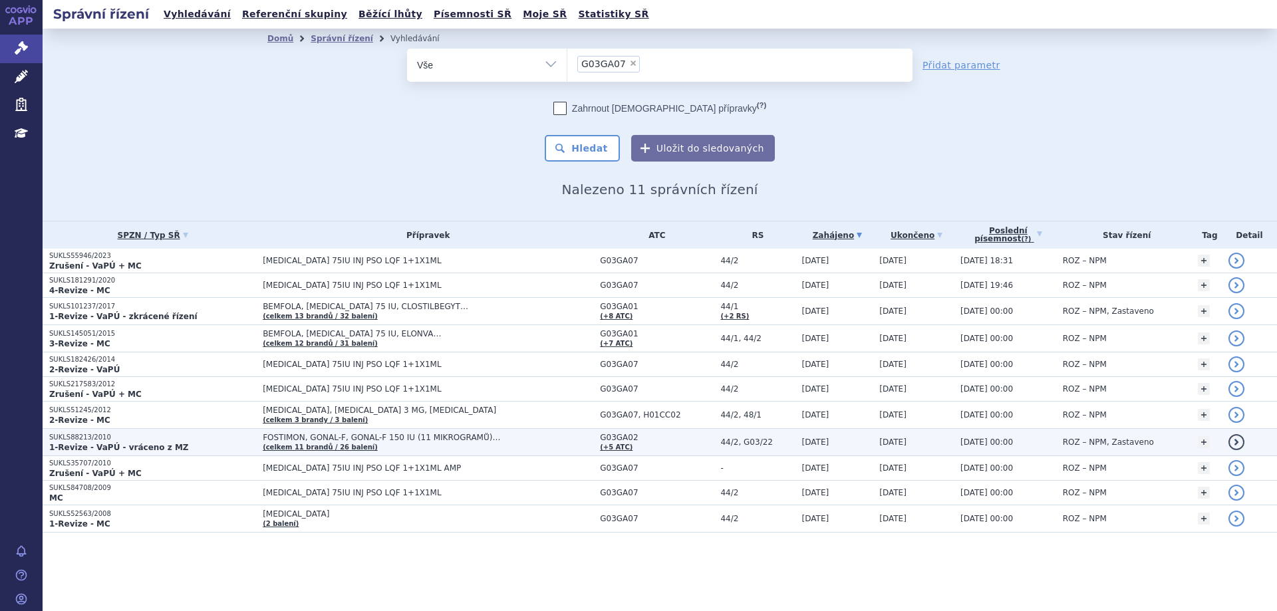
click at [66, 443] on strong "1-Revize - VaPÚ - vráceno z MZ" at bounding box center [119, 447] width 140 height 9
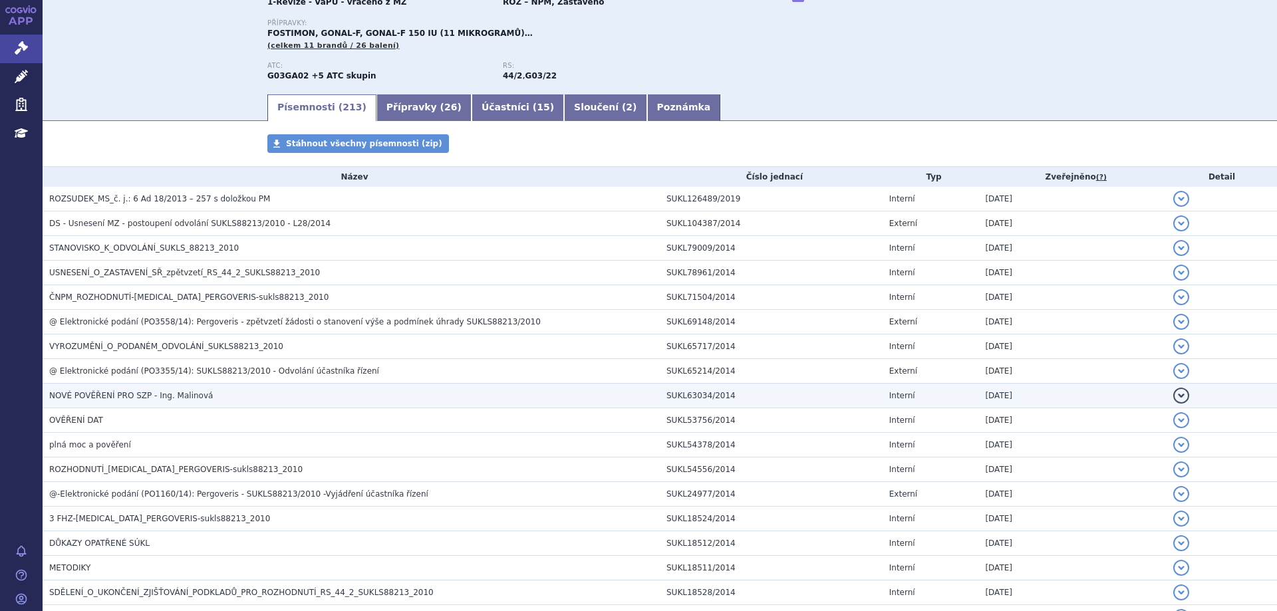
scroll to position [133, 0]
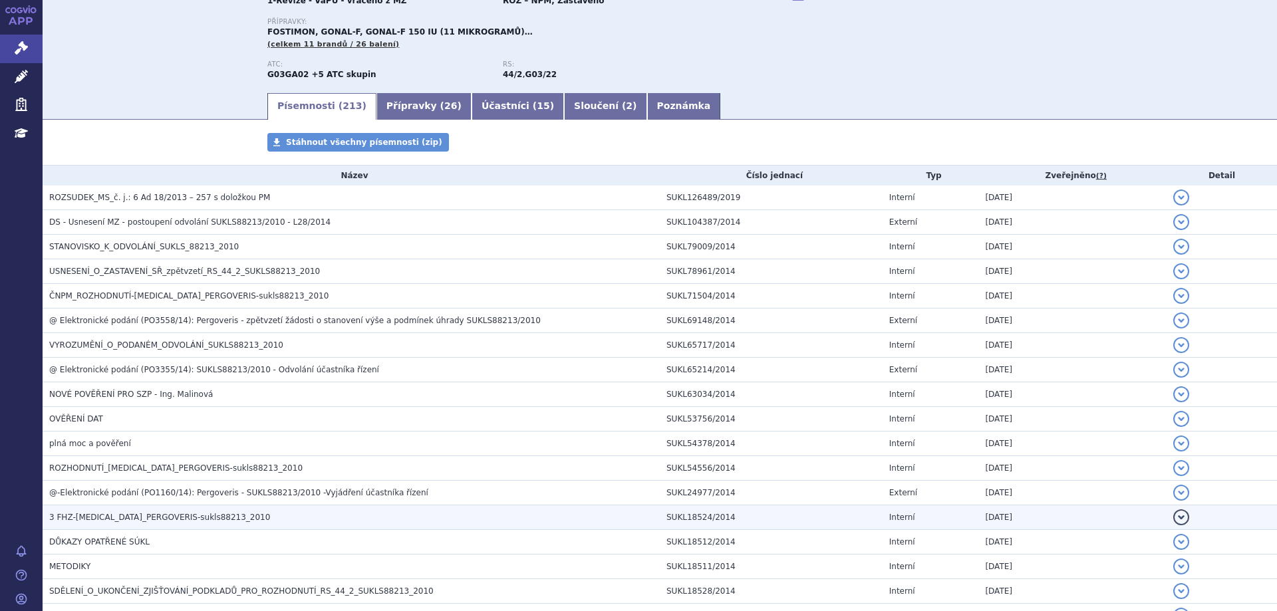
click at [98, 514] on span "3 FHZ-LUVERIS_PERGOVERIS-sukls88213_2010" at bounding box center [159, 517] width 221 height 9
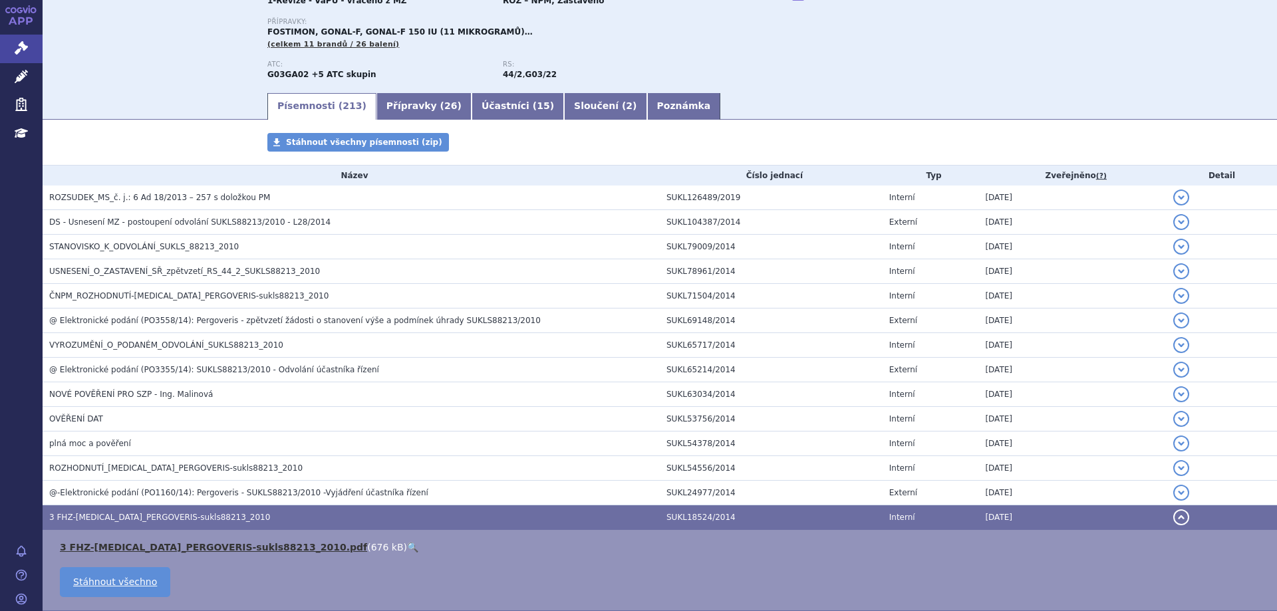
click at [152, 542] on link "3 FHZ-LUVERIS_PERGOVERIS-sukls88213_2010.pdf" at bounding box center [213, 547] width 307 height 11
click at [157, 547] on link "3 FHZ-LUVERIS_PERGOVERIS-sukls88213_2010.pdf" at bounding box center [213, 547] width 307 height 11
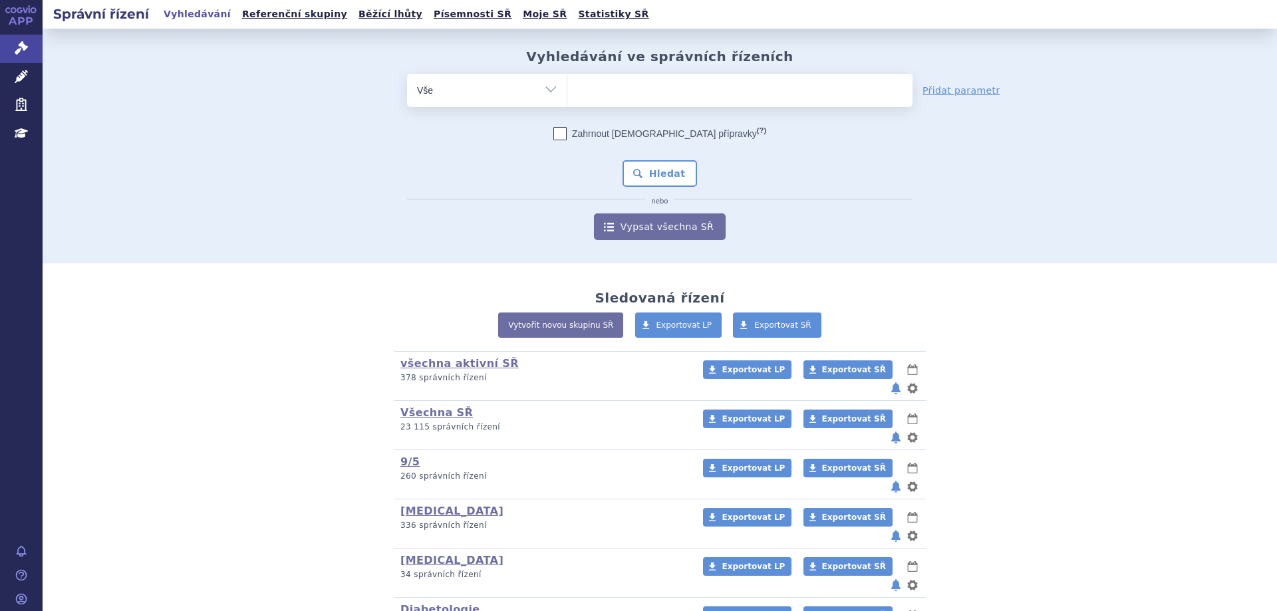
drag, startPoint x: 531, startPoint y: 89, endPoint x: 558, endPoint y: 86, distance: 27.4
click at [531, 89] on select "Vše Spisová značka Typ SŘ Přípravek/SUKL kód Účastník/Držitel" at bounding box center [487, 89] width 160 height 30
click at [558, 86] on select "Vše Spisová značka Typ SŘ Přípravek/SUKL kód Účastník/Držitel" at bounding box center [487, 89] width 160 height 30
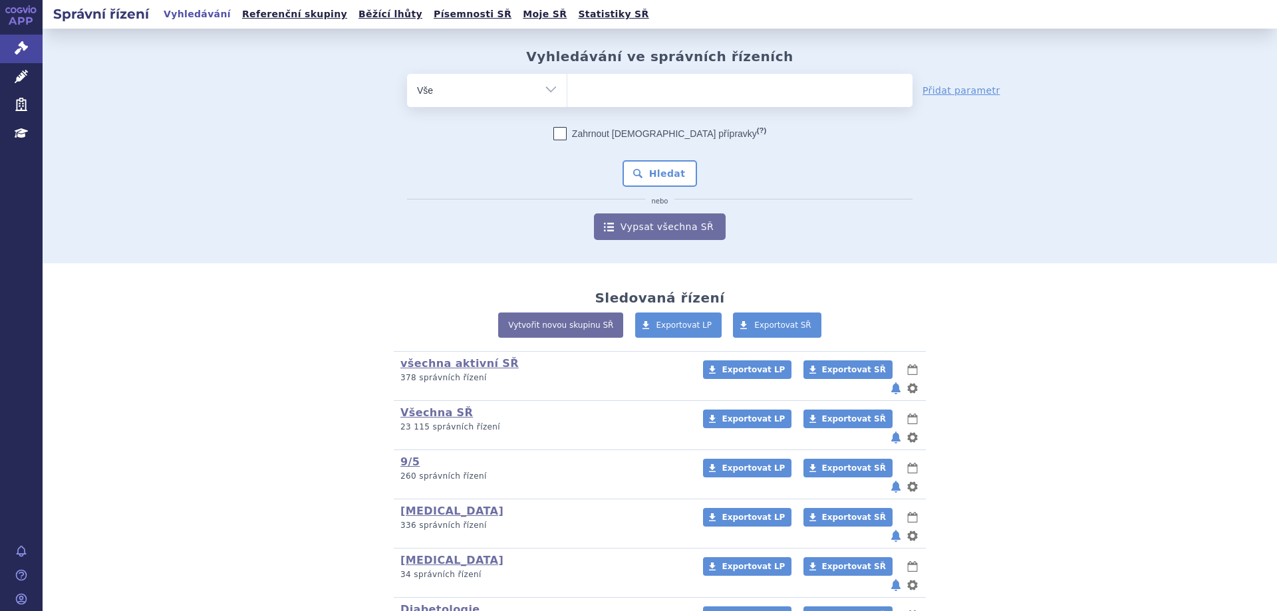
click at [558, 86] on select "Vše Spisová značka Typ SŘ Přípravek/SUKL kód Účastník/Držitel" at bounding box center [487, 89] width 160 height 30
select select "filter-atc-group"
click at [407, 74] on select "Vše Spisová značka Typ SŘ Přípravek/SUKL kód Účastník/Držitel" at bounding box center [487, 89] width 160 height 30
click at [621, 94] on ul at bounding box center [739, 88] width 345 height 28
click at [567, 94] on select at bounding box center [567, 89] width 1 height 33
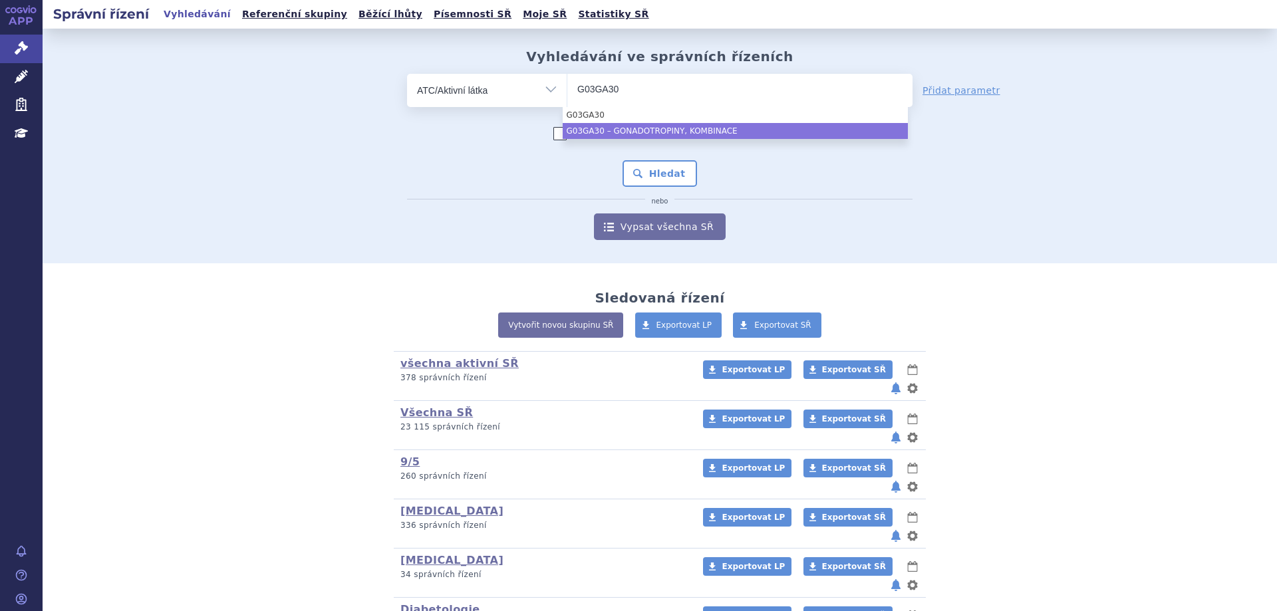
type input "G03GA30"
select select "G03GA30"
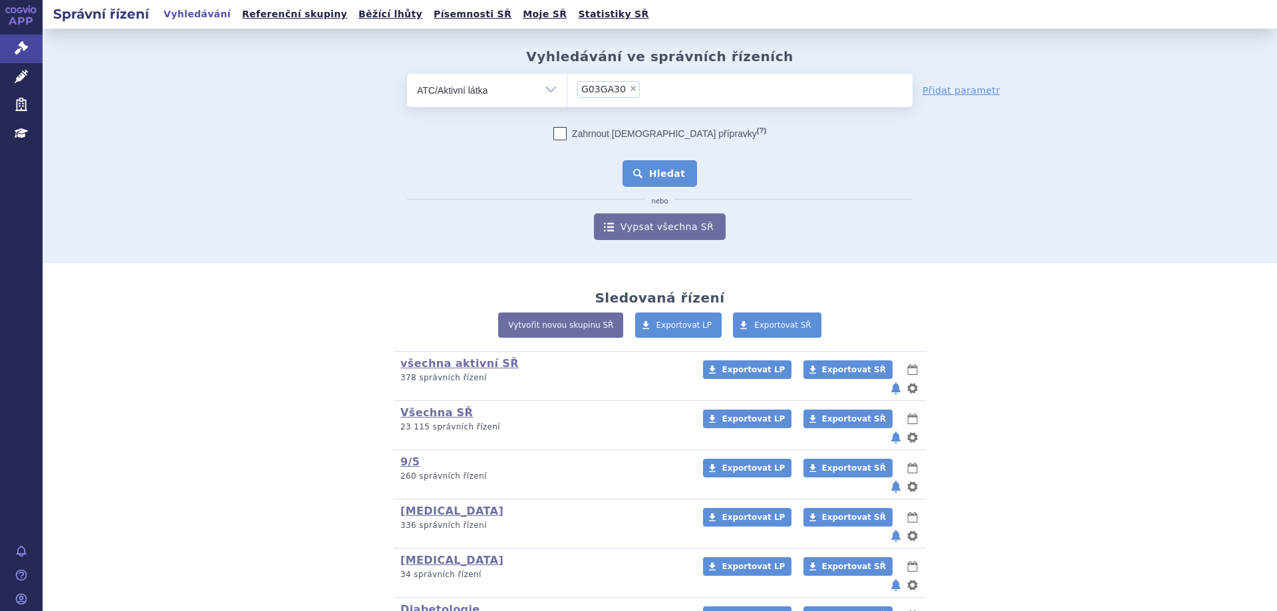
click at [648, 174] on button "Hledat" at bounding box center [659, 173] width 75 height 27
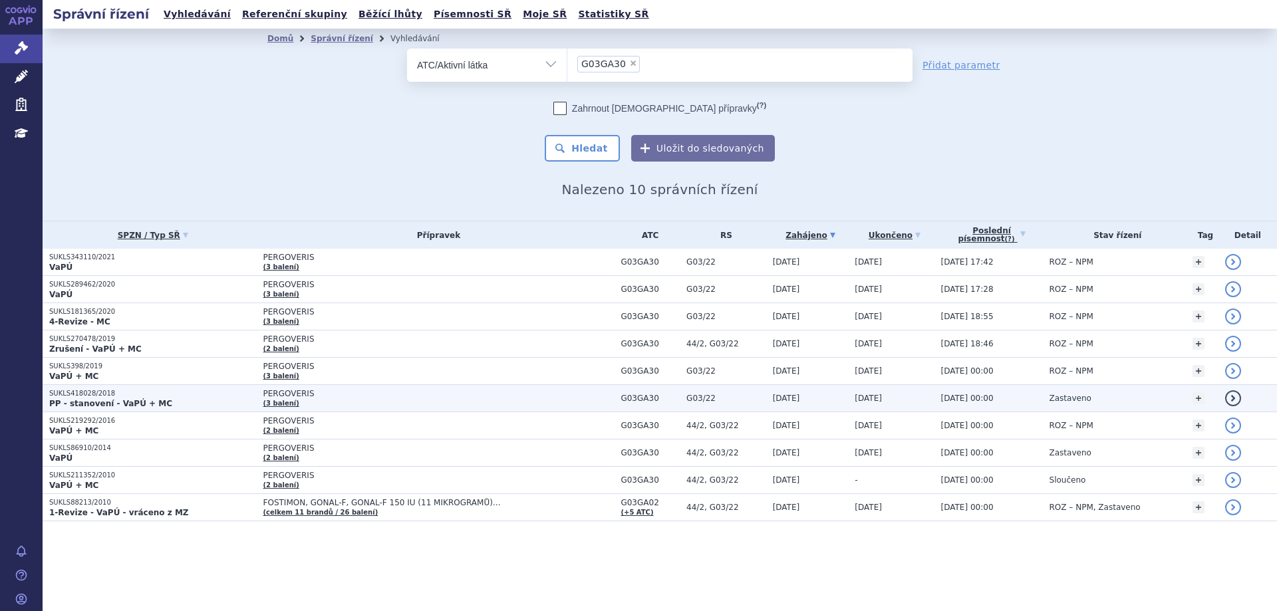
click at [76, 393] on p "SUKLS418028/2018" at bounding box center [152, 393] width 207 height 9
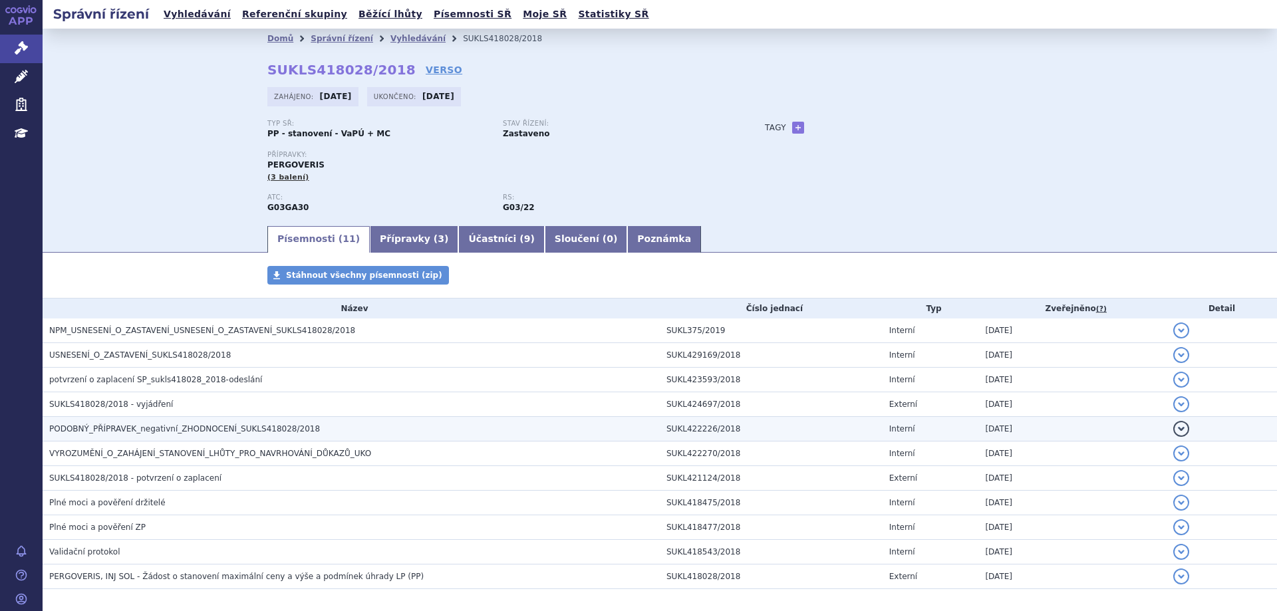
click at [113, 431] on span "PODOBNÝ_PŘÍPRAVEK_negativní_ZHODNOCENÍ_SUKLS418028/2018" at bounding box center [184, 428] width 271 height 9
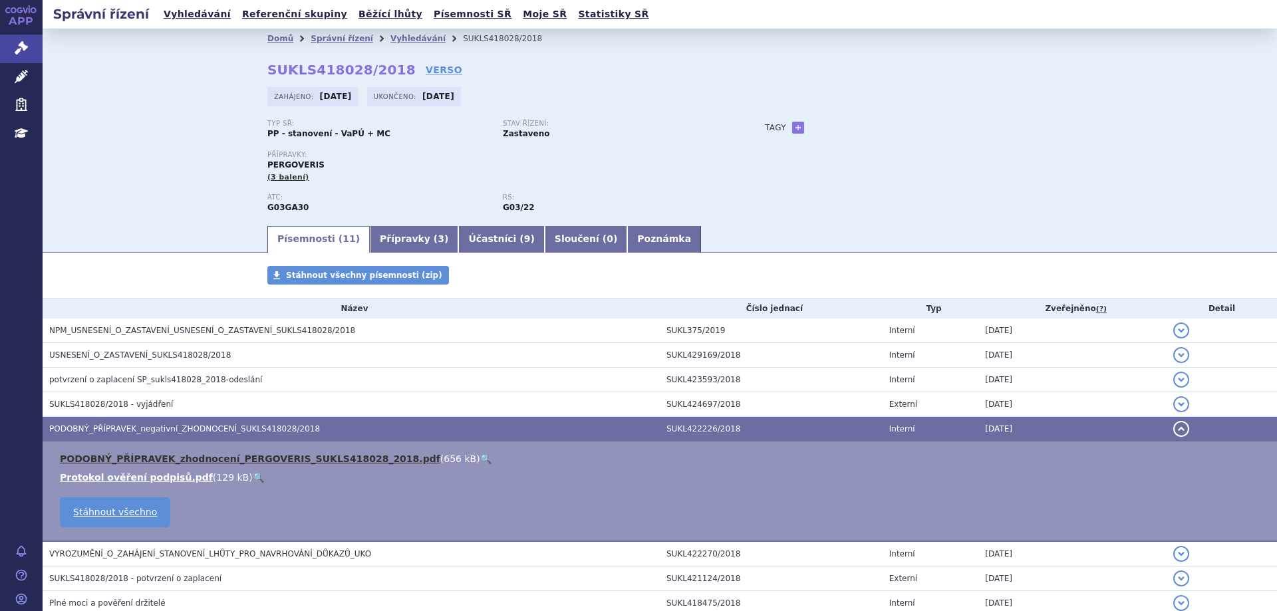
click at [148, 455] on link "PODOBNÝ_PŘÍPRAVEK_zhodnocení_PERGOVERIS_SUKLS418028_2018.pdf" at bounding box center [250, 458] width 380 height 11
click at [150, 462] on link "PODOBNÝ_PŘÍPRAVEK_zhodnocení_PERGOVERIS_SUKLS418028_2018.pdf" at bounding box center [250, 458] width 380 height 11
click at [174, 10] on link "Vyhledávání" at bounding box center [197, 14] width 75 height 18
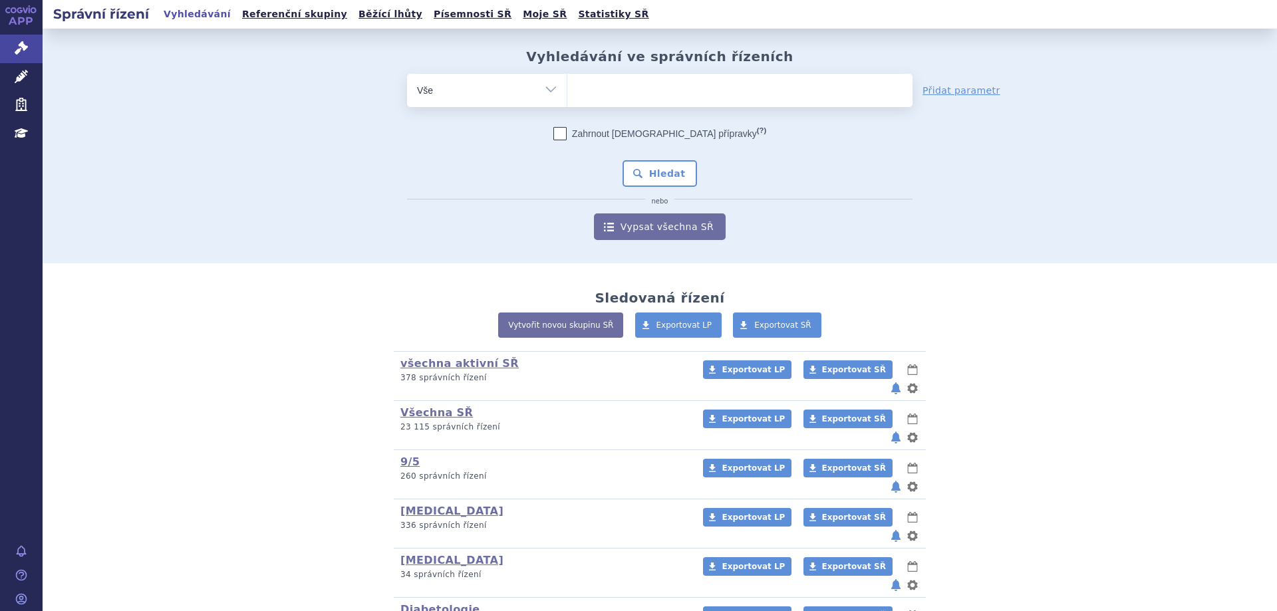
click at [605, 94] on ul at bounding box center [739, 88] width 345 height 28
click at [567, 94] on select at bounding box center [567, 89] width 1 height 33
click at [549, 91] on select "Vše Spisová značka Typ SŘ Přípravek/SUKL kód Účastník/Držitel" at bounding box center [487, 89] width 160 height 30
click at [407, 74] on select "Vše Spisová značka Typ SŘ Přípravek/SUKL kód Účastník/Držitel" at bounding box center [487, 89] width 160 height 30
click at [521, 96] on select "Vše Spisová značka Typ SŘ Přípravek/SUKL kód Účastník/Držitel" at bounding box center [487, 89] width 160 height 30
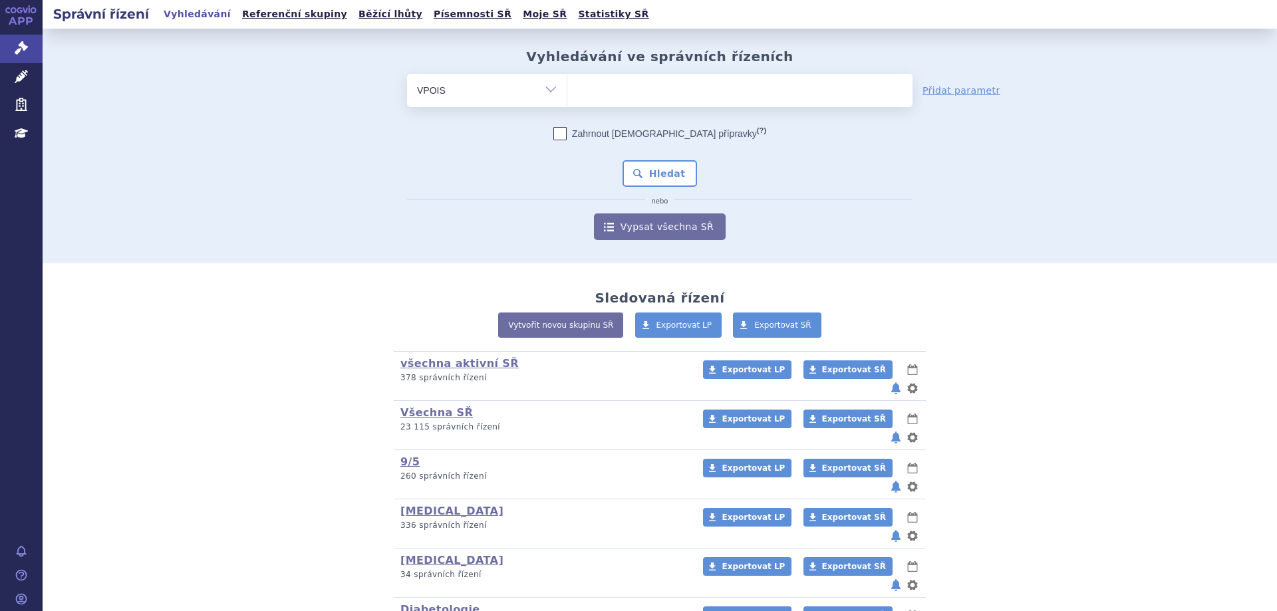
select select "filter-atc-group"
click at [407, 74] on select "Vše Spisová značka Typ SŘ Přípravek/SUKL kód Účastník/Držitel" at bounding box center [487, 89] width 160 height 30
click at [608, 105] on span at bounding box center [739, 90] width 345 height 33
click at [567, 105] on select at bounding box center [567, 89] width 1 height 33
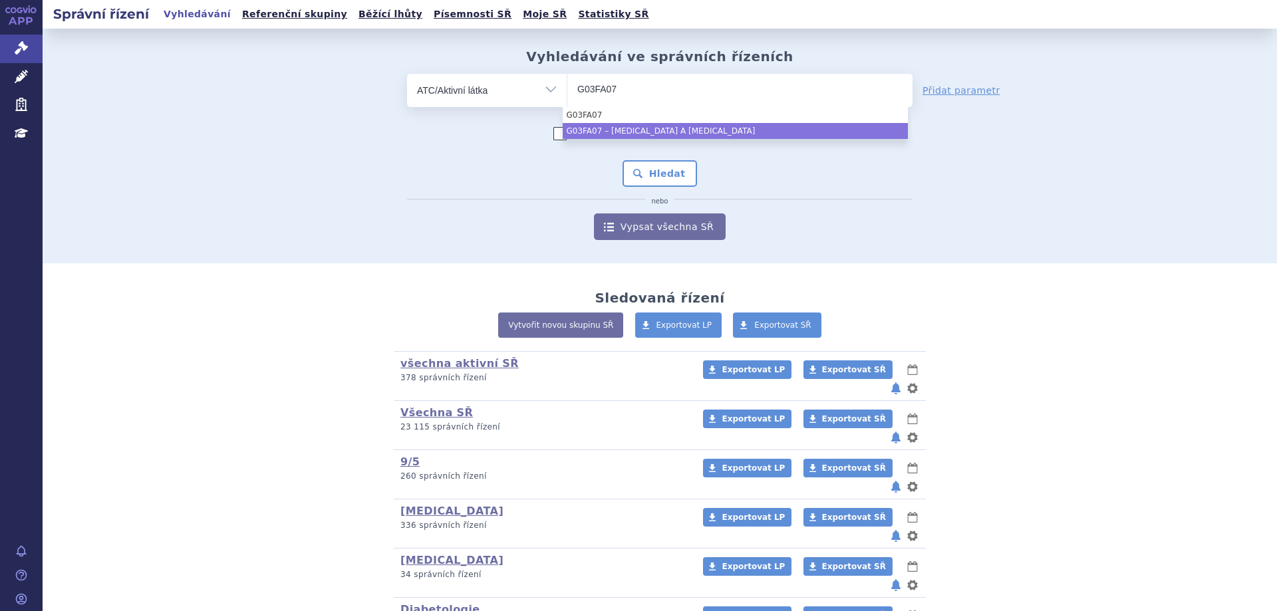
type input "G03FA07"
select select "G03FA07"
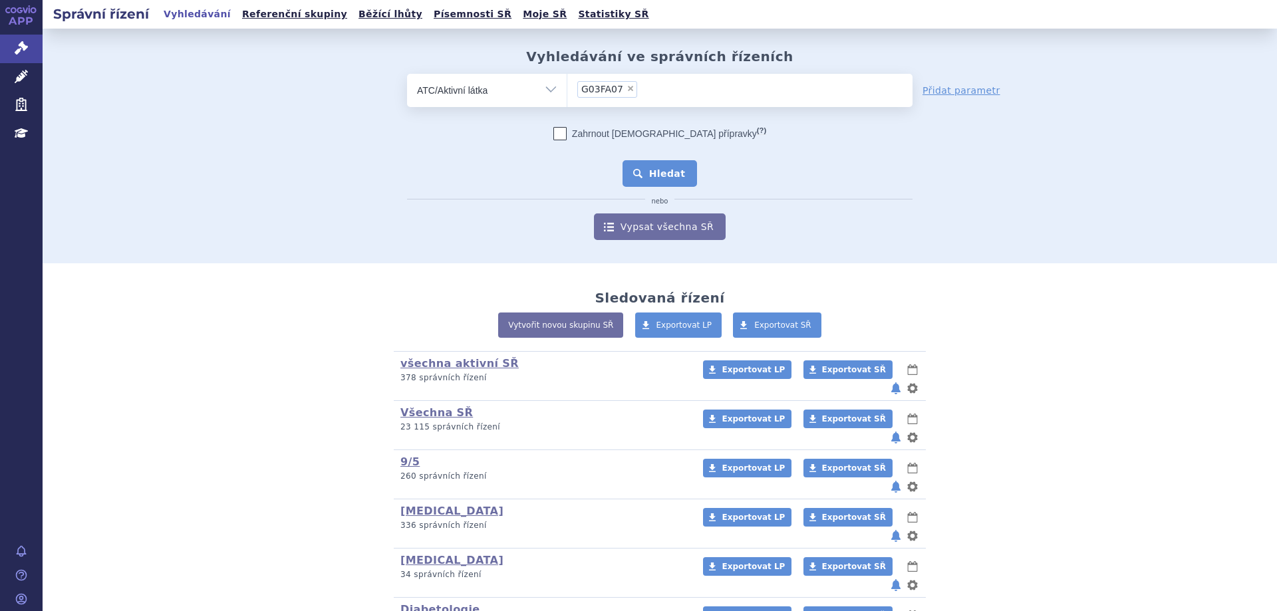
click at [649, 171] on button "Hledat" at bounding box center [659, 173] width 75 height 27
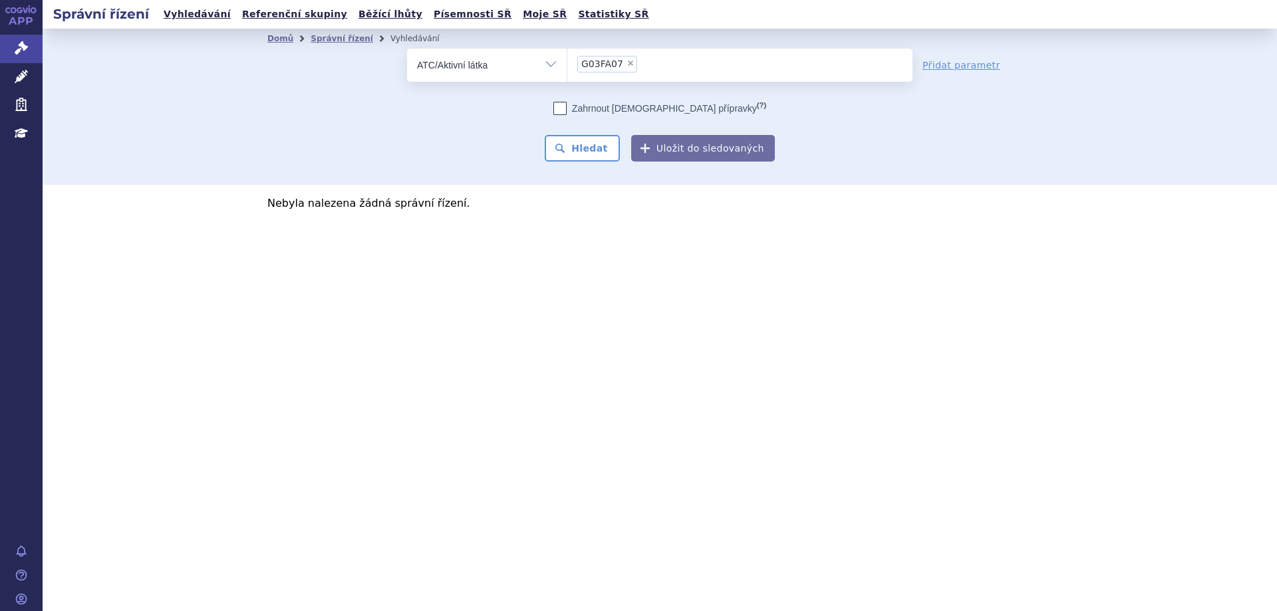
click at [626, 67] on span "×" at bounding box center [630, 63] width 8 height 8
click at [567, 67] on select "G03FA07" at bounding box center [567, 64] width 1 height 33
select select
click at [598, 57] on ul at bounding box center [739, 63] width 345 height 28
click at [567, 57] on select at bounding box center [567, 64] width 1 height 33
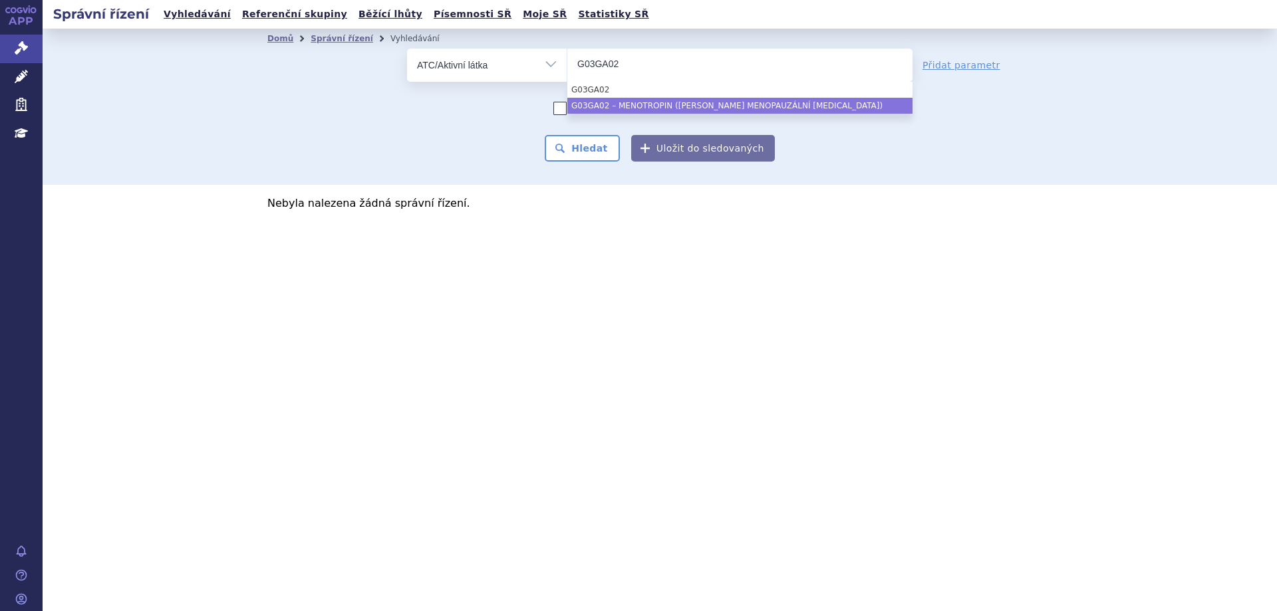
type input "G03GA02"
select select "G03GA02"
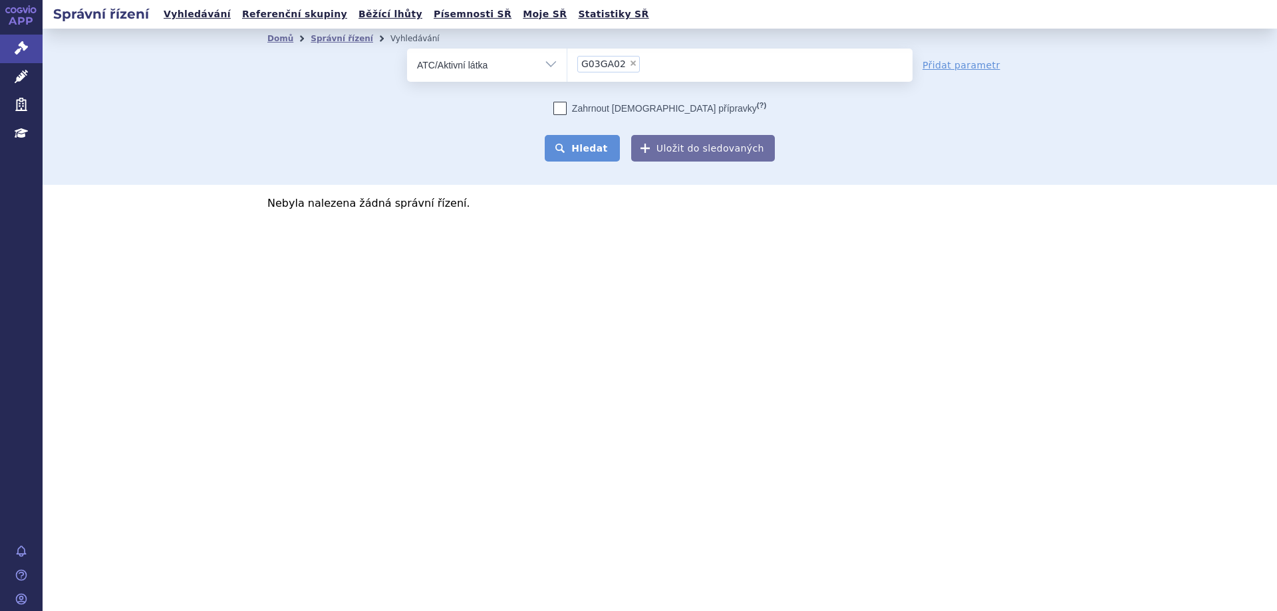
click at [586, 145] on button "Hledat" at bounding box center [582, 148] width 75 height 27
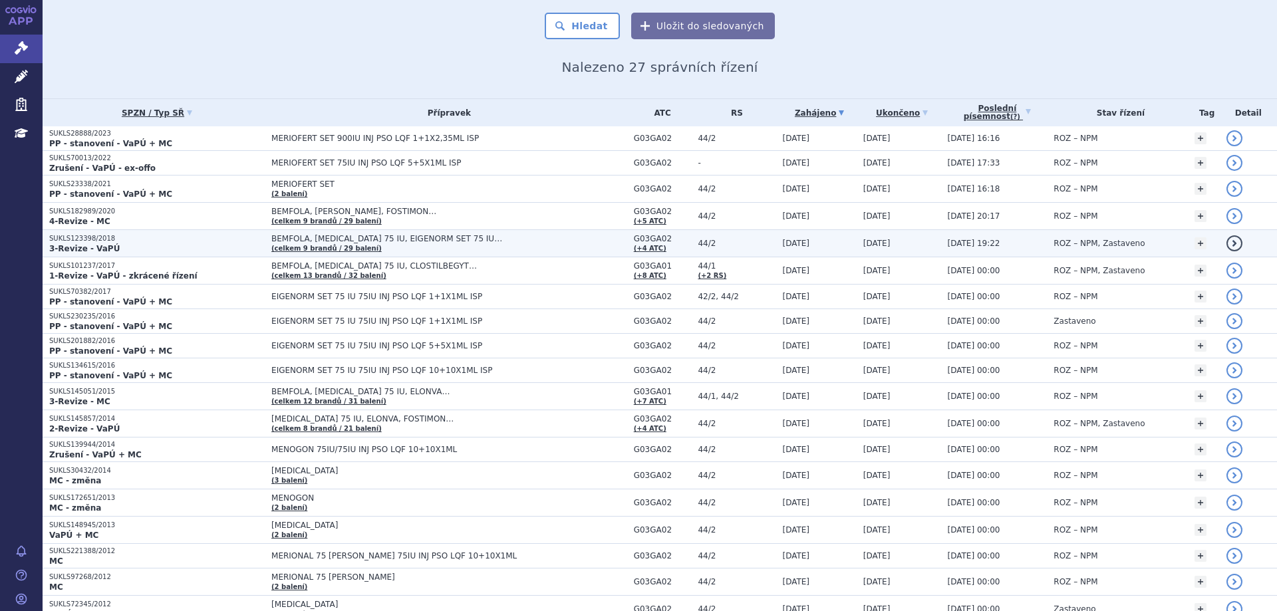
scroll to position [133, 0]
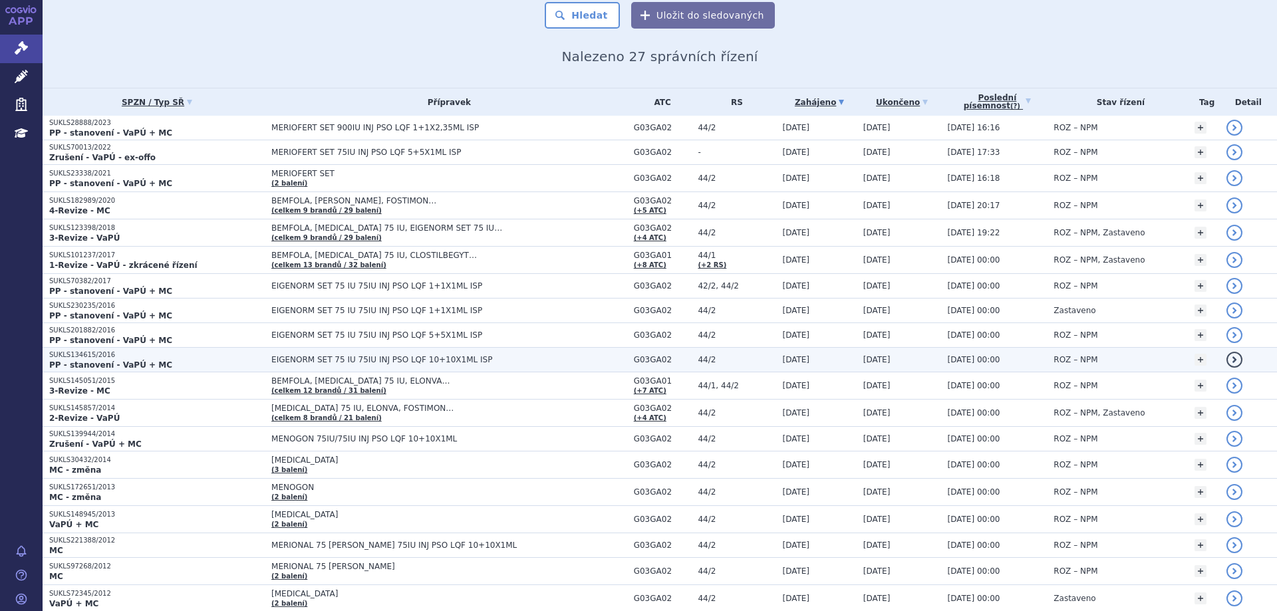
click at [96, 364] on strong "PP - stanovení - VaPÚ + MC" at bounding box center [110, 364] width 123 height 9
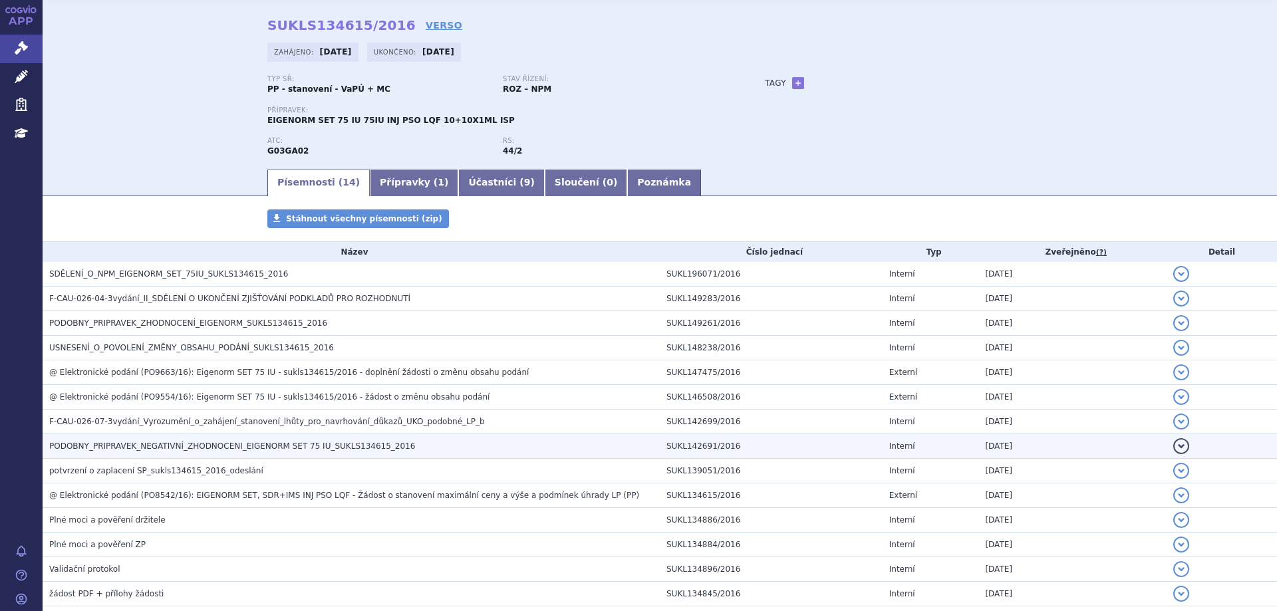
scroll to position [66, 0]
